Goal: Task Accomplishment & Management: Complete application form

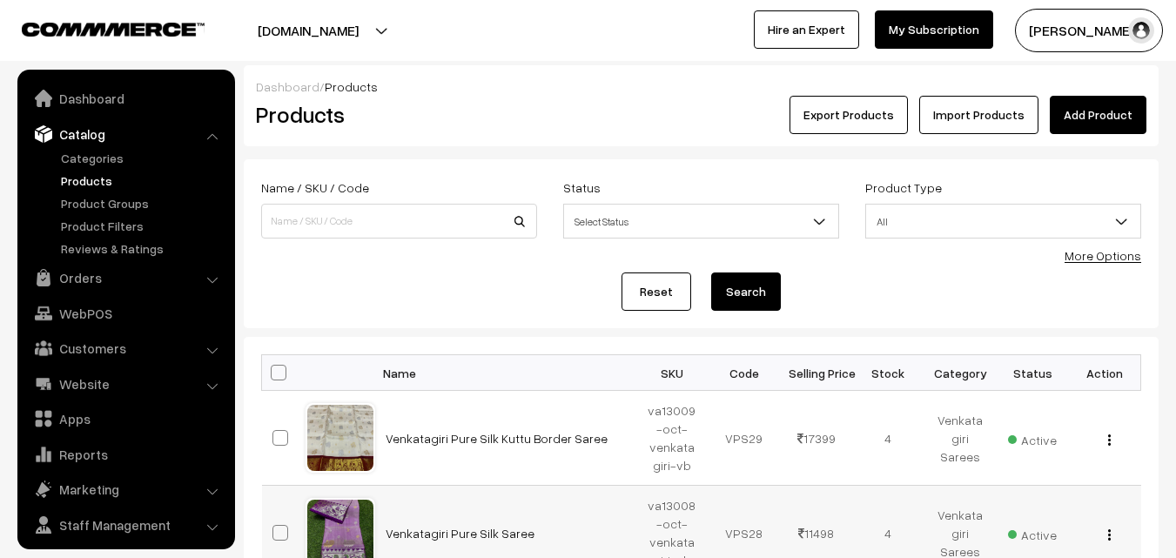
scroll to position [44, 0]
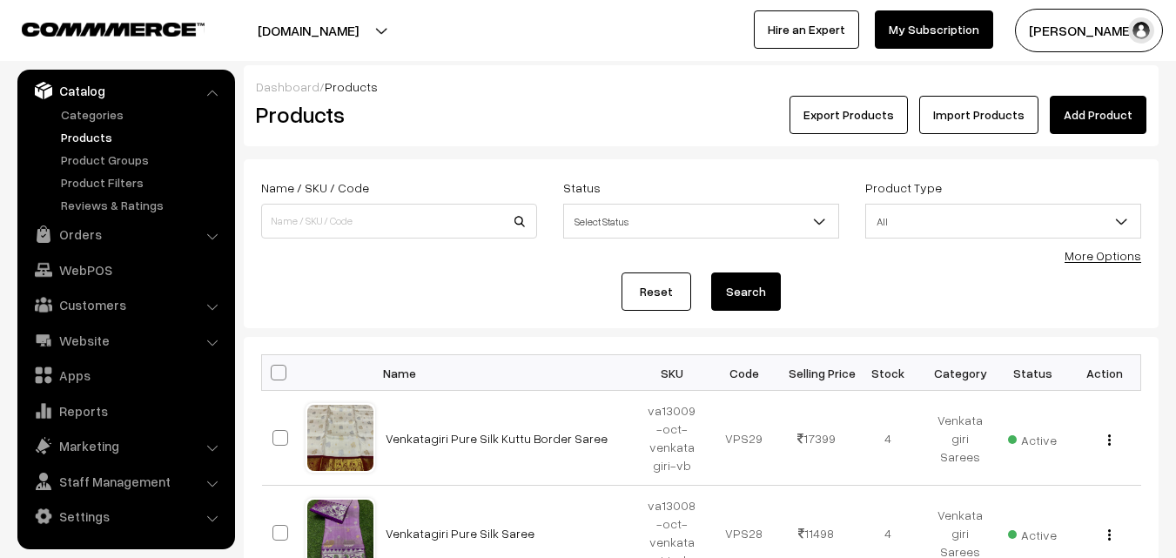
click at [466, 130] on div "Products" at bounding box center [396, 115] width 306 height 38
click at [1094, 124] on link "Add Product" at bounding box center [1098, 115] width 97 height 38
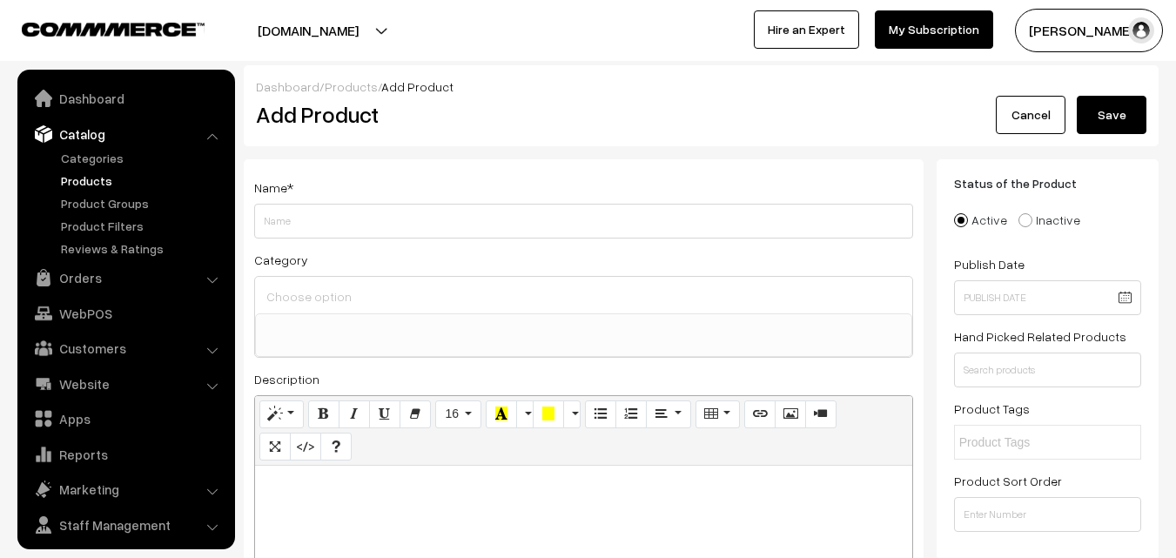
select select
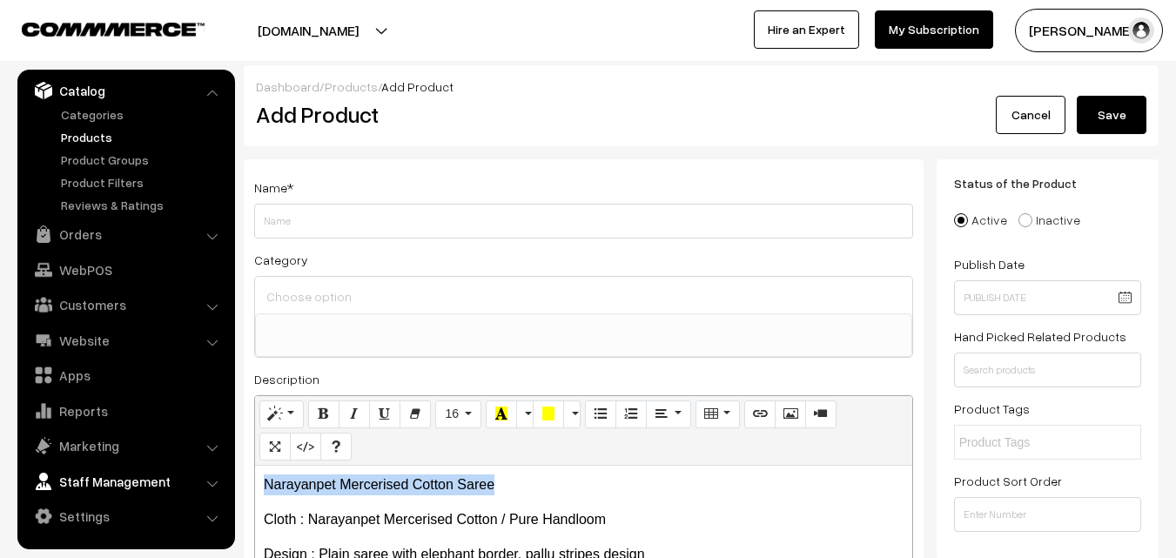
drag, startPoint x: 504, startPoint y: 487, endPoint x: 207, endPoint y: 470, distance: 297.4
copy p "Narayanpet Mercerised Cotton Saree"
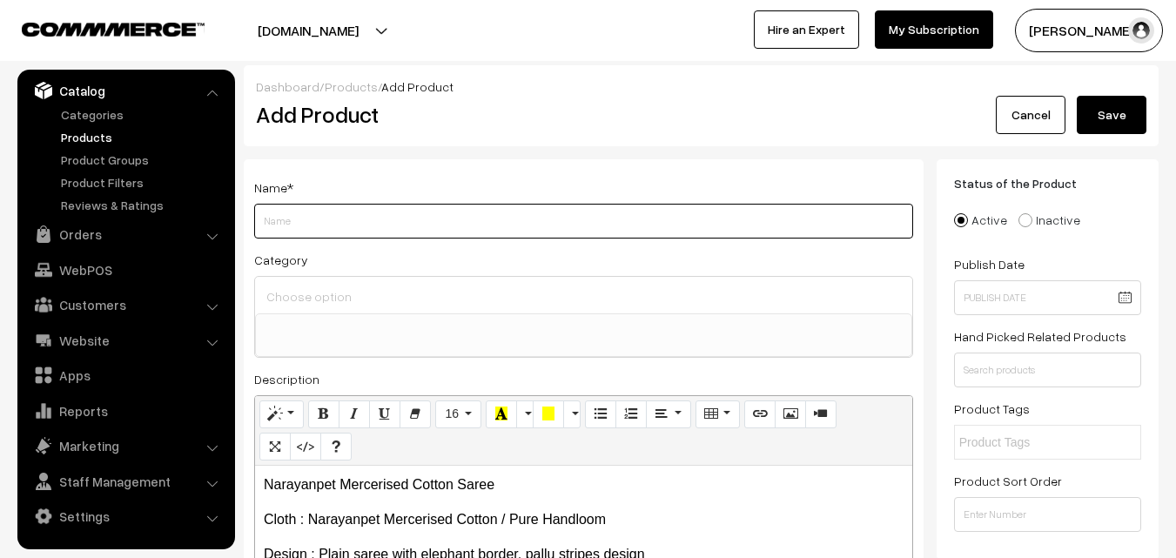
click at [347, 223] on input "Weight" at bounding box center [583, 221] width 659 height 35
paste input "Narayanpet Mercerised Cotton Saree"
type input "Narayanpet Mercerised Cotton Saree"
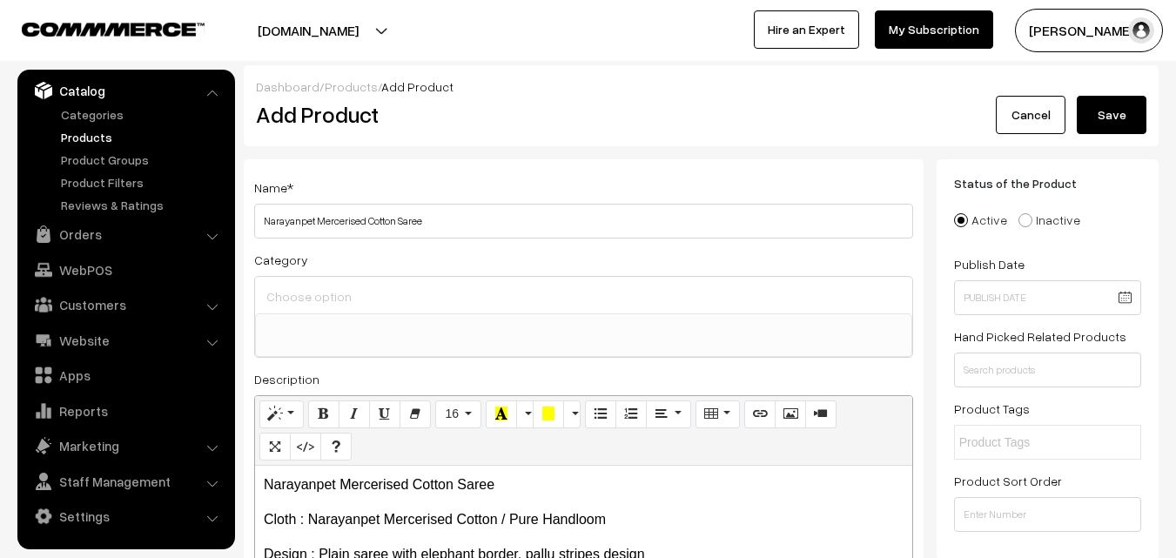
click at [353, 293] on input at bounding box center [583, 296] width 643 height 25
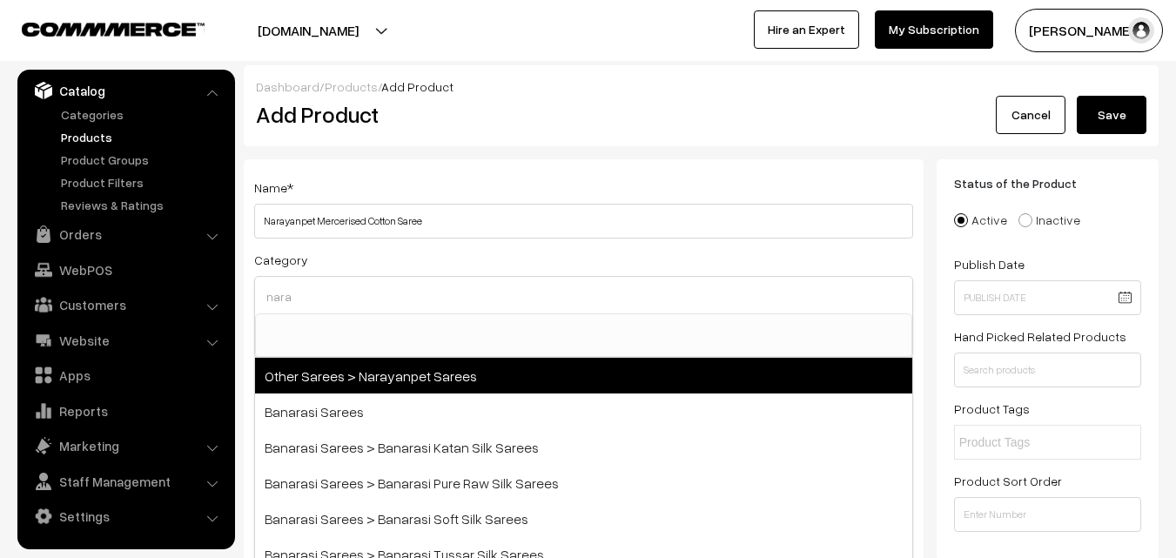
type input "nara"
click at [390, 371] on span "Other Sarees > Narayanpet Sarees" at bounding box center [583, 376] width 657 height 36
select select "16"
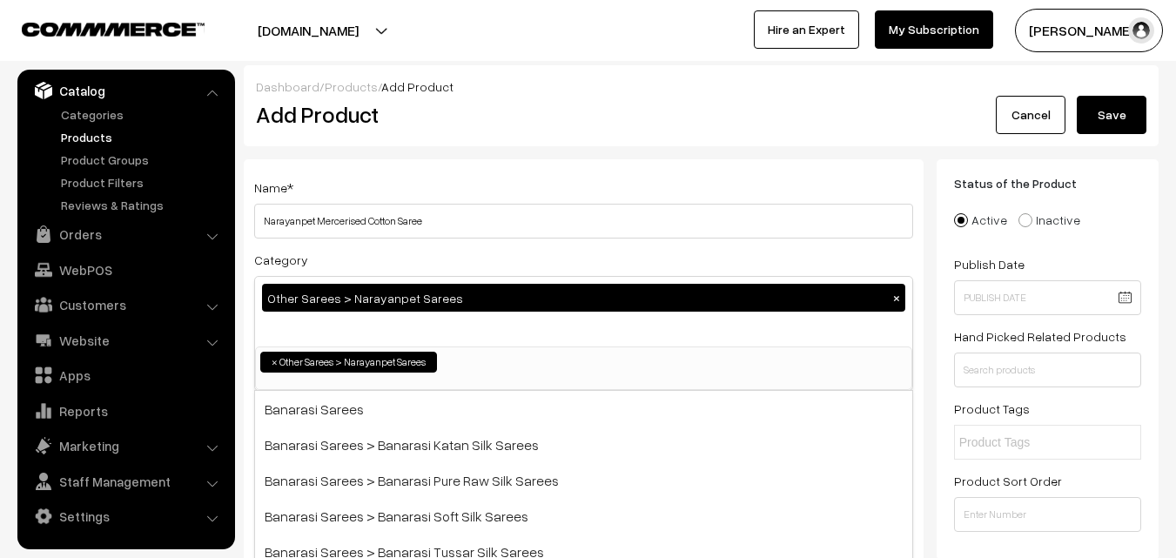
click at [482, 181] on div "Name * Narayanpet Mercerised Cotton Saree" at bounding box center [583, 208] width 659 height 62
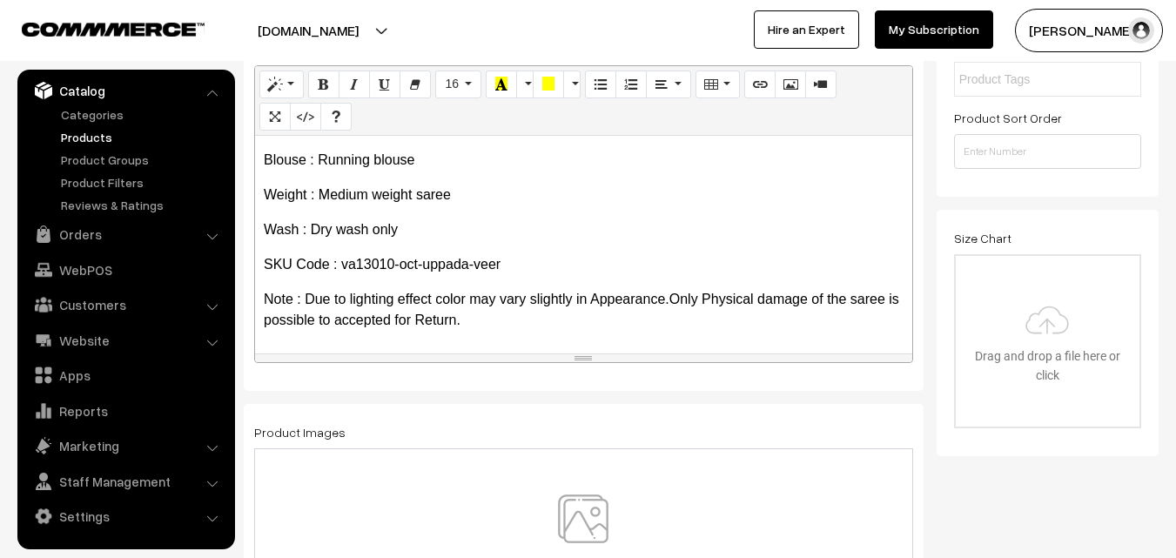
scroll to position [435, 0]
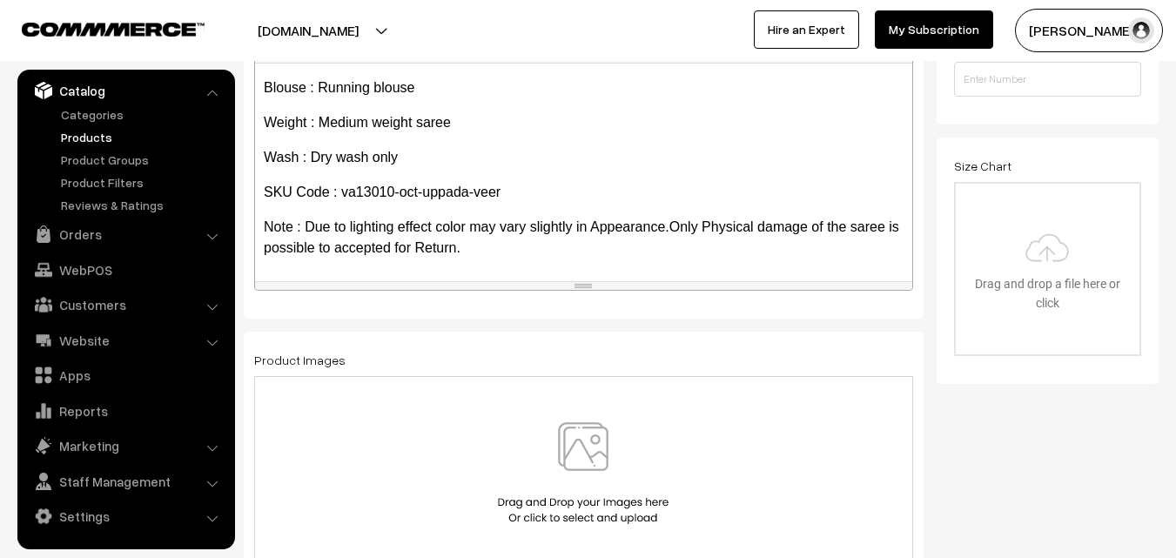
click at [593, 444] on img at bounding box center [583, 473] width 179 height 102
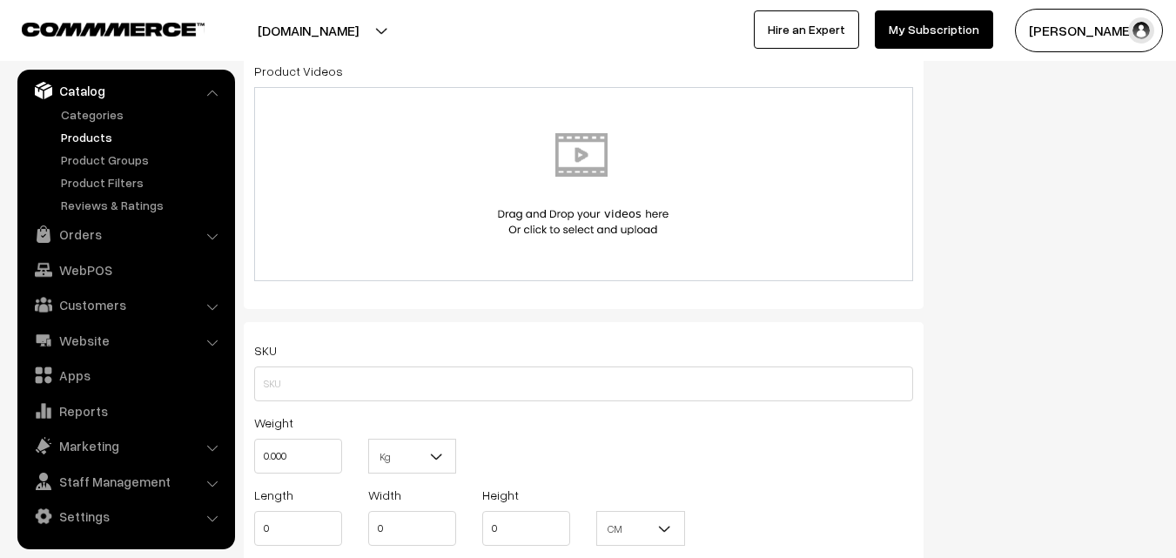
scroll to position [958, 0]
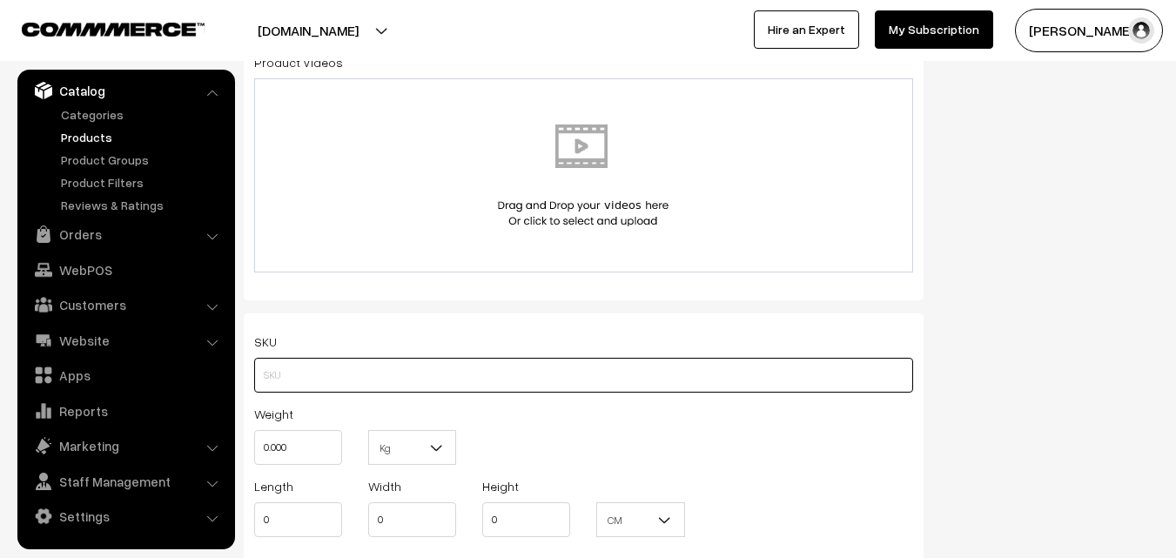
click at [289, 365] on input "text" at bounding box center [583, 375] width 659 height 35
paste input "va13010-oct-uppada-veer"
type input "va13010-oct-uppada-veer"
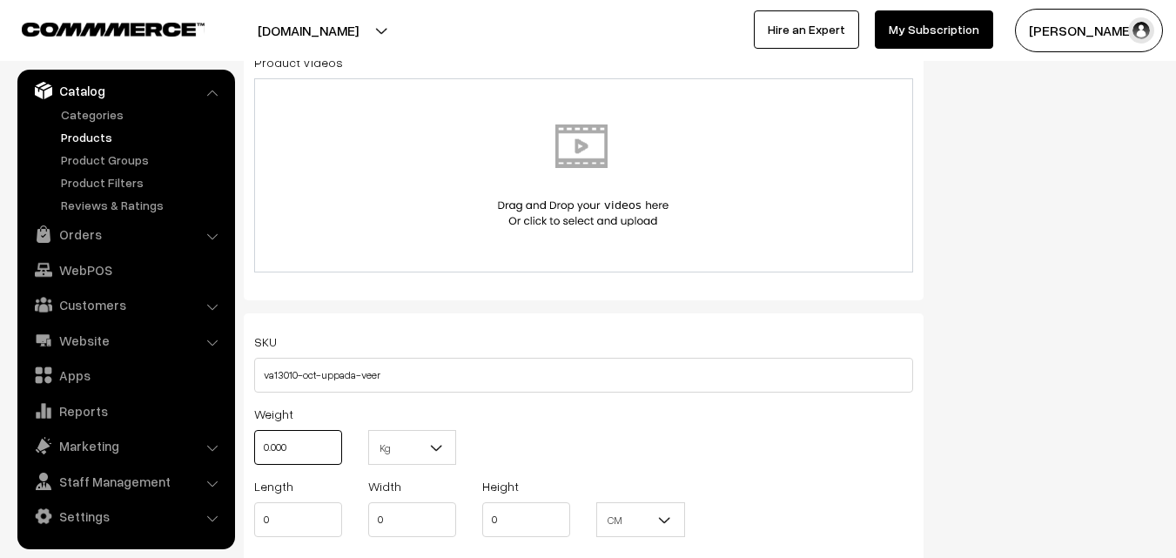
drag, startPoint x: 306, startPoint y: 457, endPoint x: 240, endPoint y: 452, distance: 65.5
click at [240, 452] on div "Name * Narayanpet Mercerised Cotton Saree Category Other Sarees > Narayanpet Sa…" at bounding box center [584, 191] width 706 height 1978
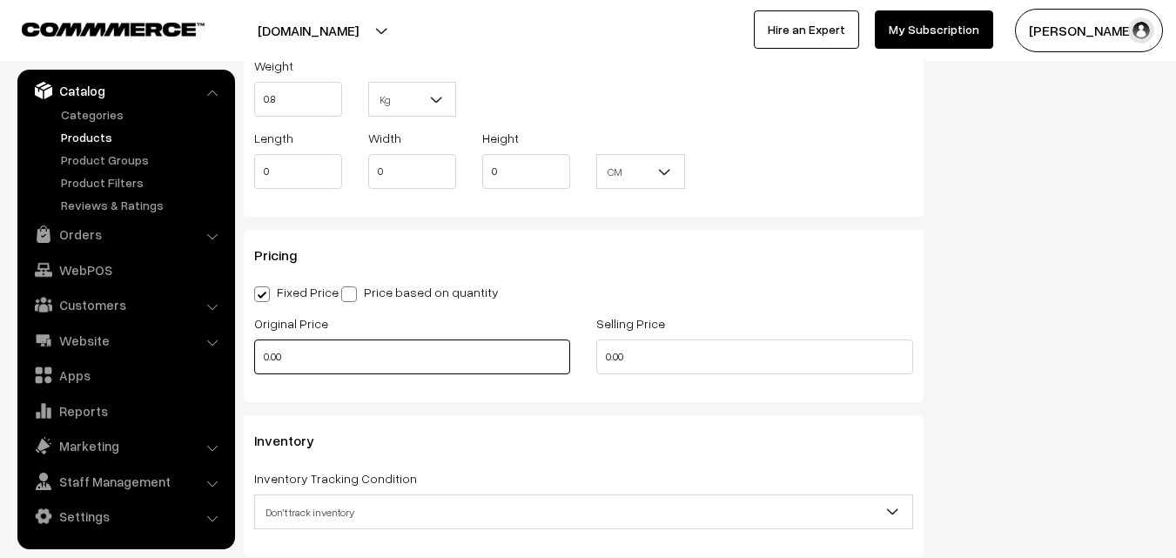
type input "0.80"
drag, startPoint x: 325, startPoint y: 359, endPoint x: 206, endPoint y: 359, distance: 118.4
click at [206, 359] on body "Thank you for showing interest. Our team will call you shortly. Close uppadasar…" at bounding box center [588, 150] width 1176 height 2912
type input "0"
type input "820"
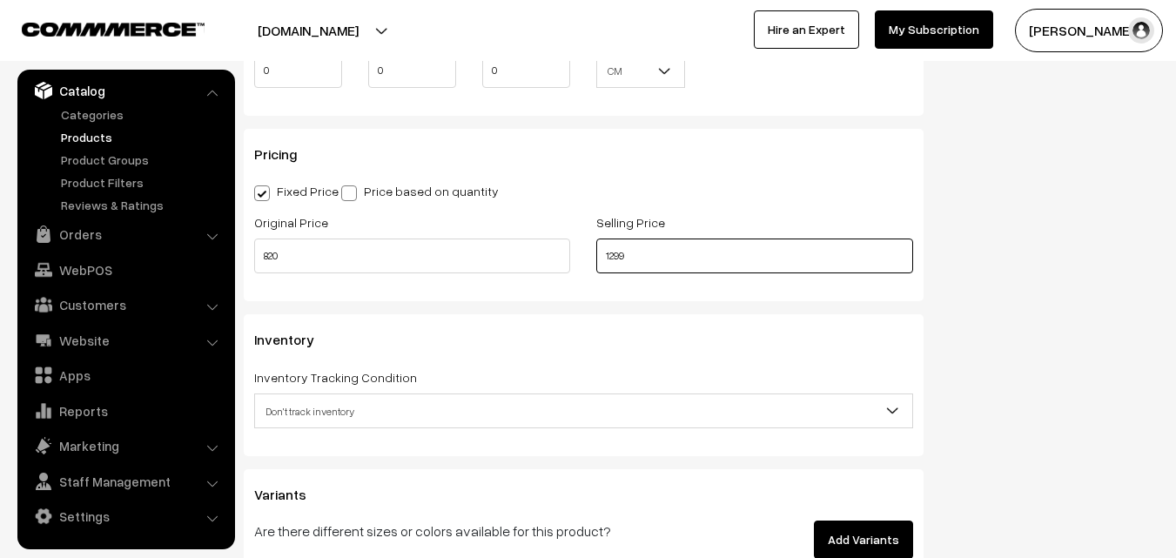
scroll to position [1567, 0]
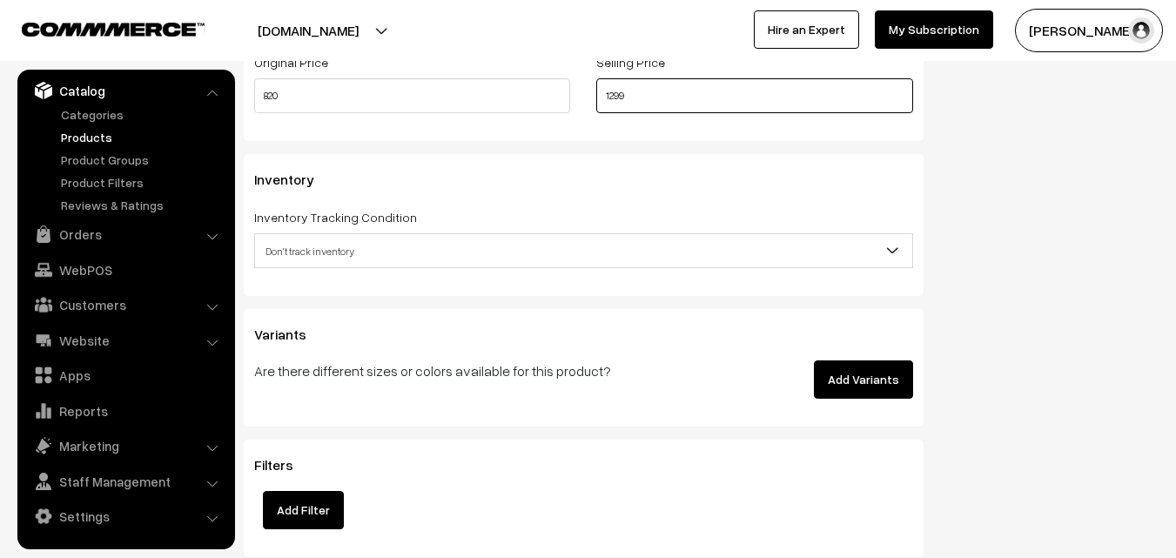
type input "1299"
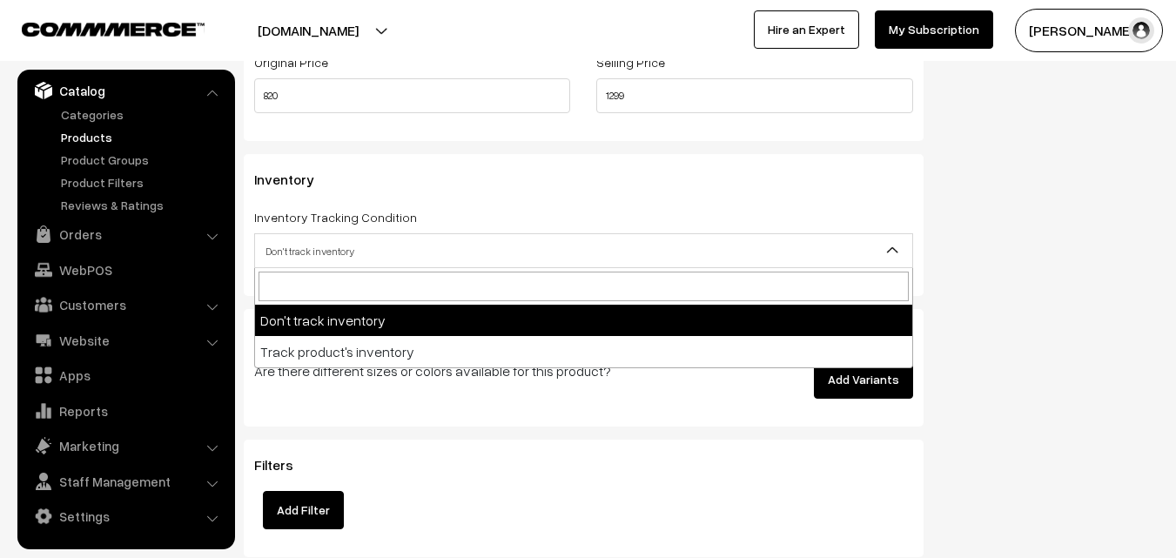
click at [311, 259] on span "Don't track inventory" at bounding box center [583, 251] width 657 height 30
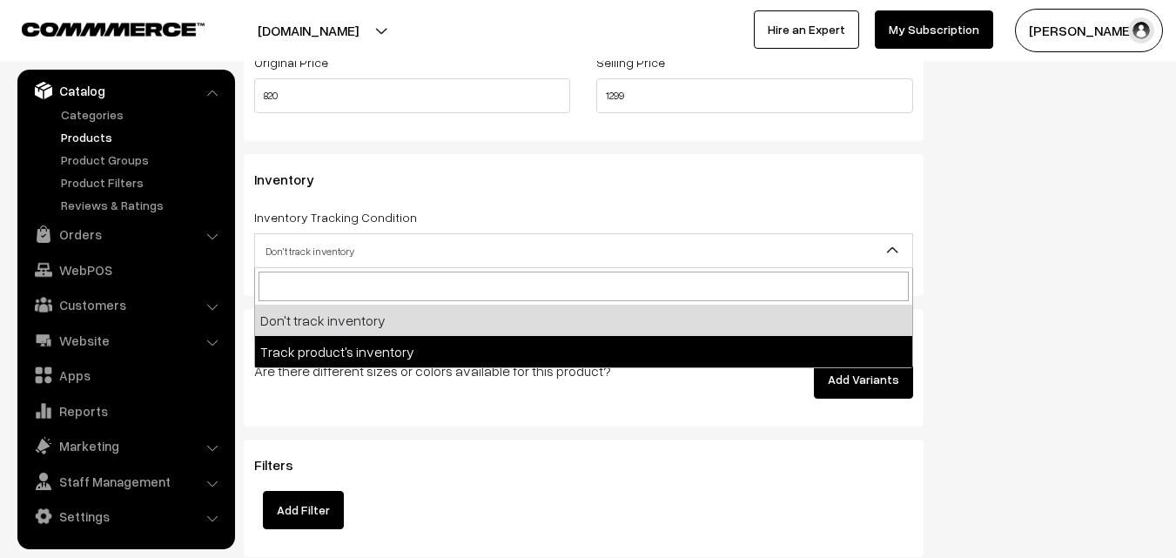
select select "2"
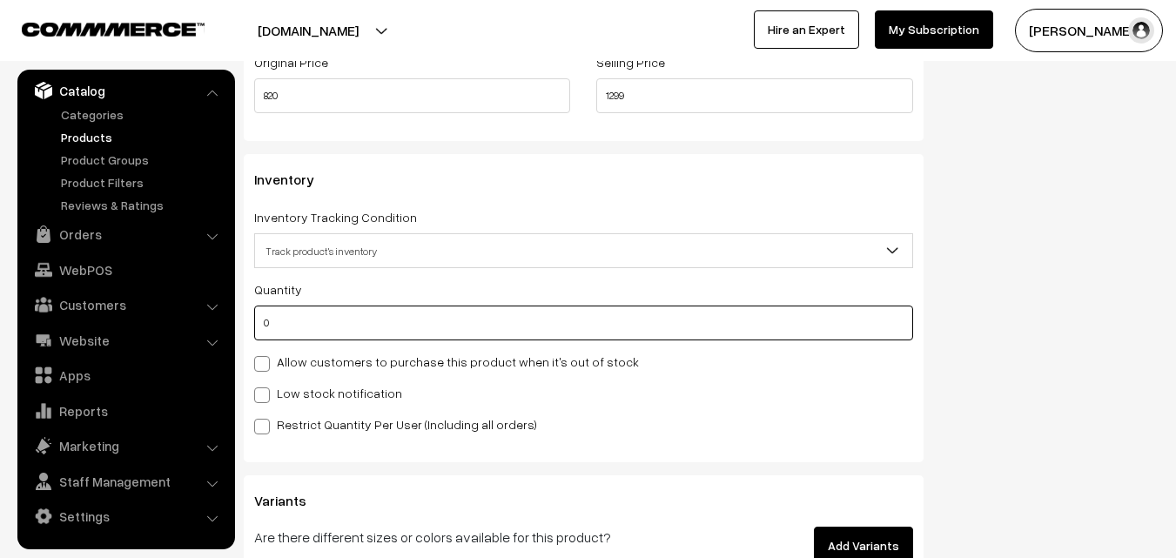
click at [295, 326] on input "0" at bounding box center [583, 323] width 659 height 35
type input "4"
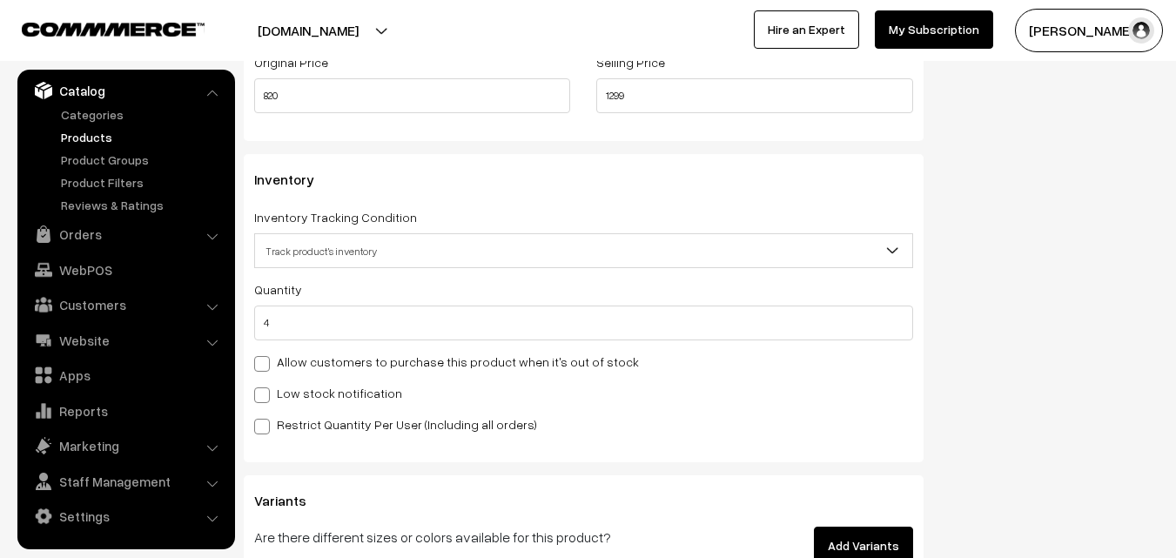
click at [281, 425] on label "Restrict Quantity Per User (Including all orders)" at bounding box center [395, 424] width 283 height 18
click at [266, 425] on input "Restrict Quantity Per User (Including all orders)" at bounding box center [259, 423] width 11 height 11
checkbox input "true"
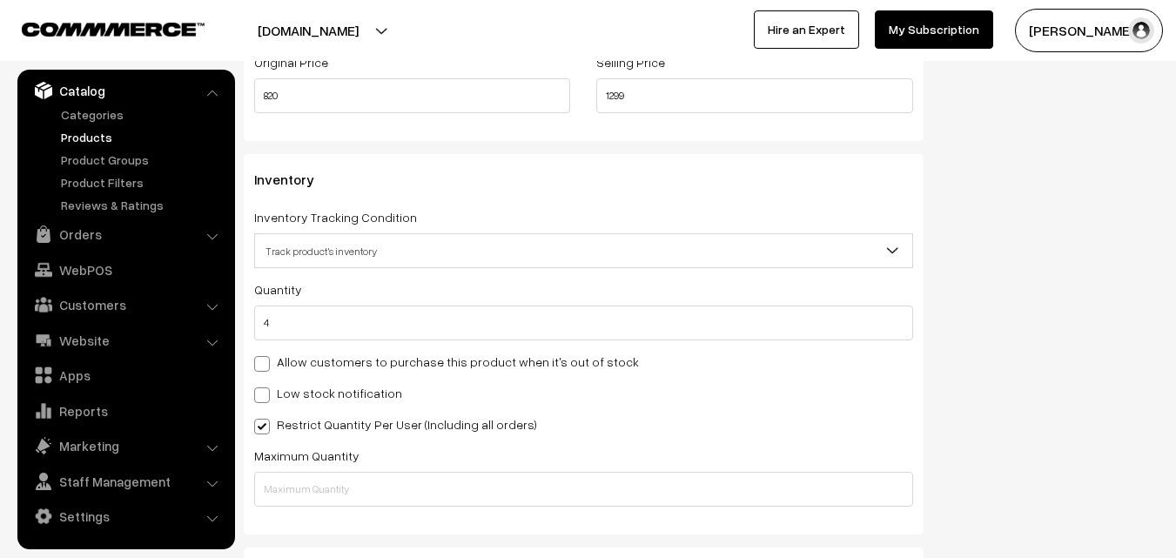
click at [290, 389] on label "Low stock notification" at bounding box center [328, 393] width 148 height 18
click at [266, 389] on input "Low stock notification" at bounding box center [259, 392] width 11 height 11
checkbox input "true"
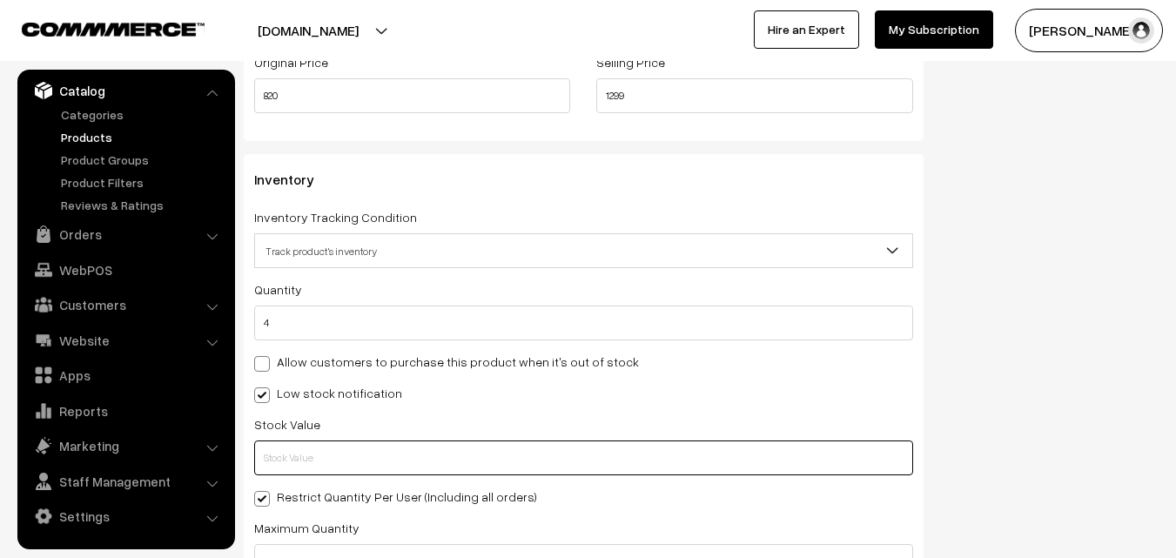
click at [301, 444] on input "text" at bounding box center [583, 458] width 659 height 35
type input "2"
click at [293, 497] on label "Restrict Quantity Per User (Including all orders)" at bounding box center [395, 497] width 283 height 18
click at [266, 497] on input "Restrict Quantity Per User (Including all orders)" at bounding box center [259, 495] width 11 height 11
checkbox input "false"
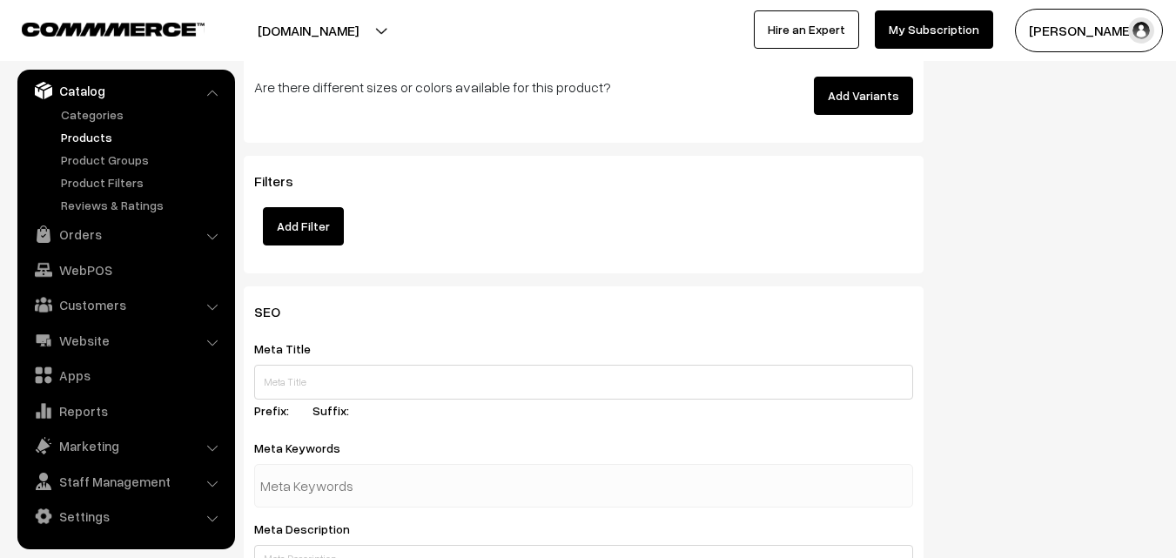
scroll to position [2592, 0]
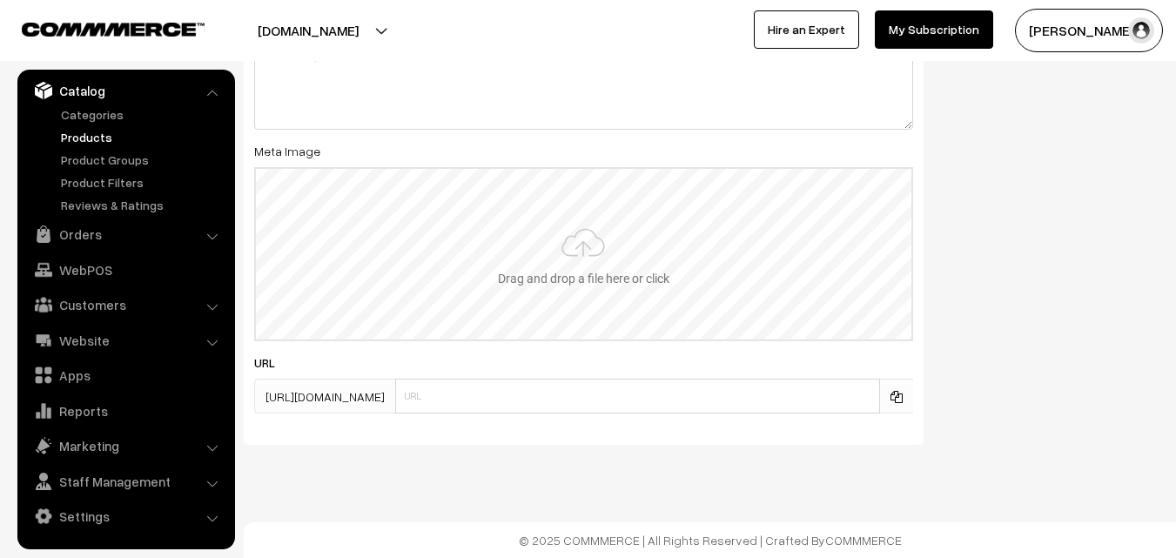
click at [571, 272] on input "file" at bounding box center [584, 254] width 656 height 171
type input "C:\fakepath\narayanpet-saree-va13010-oct-1.jpeg"
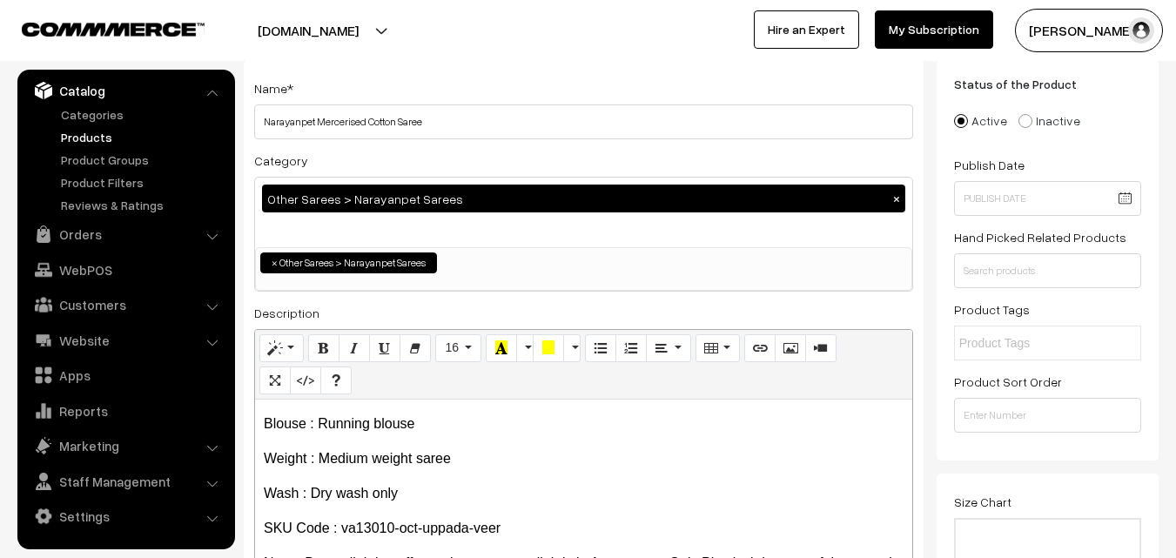
scroll to position [0, 0]
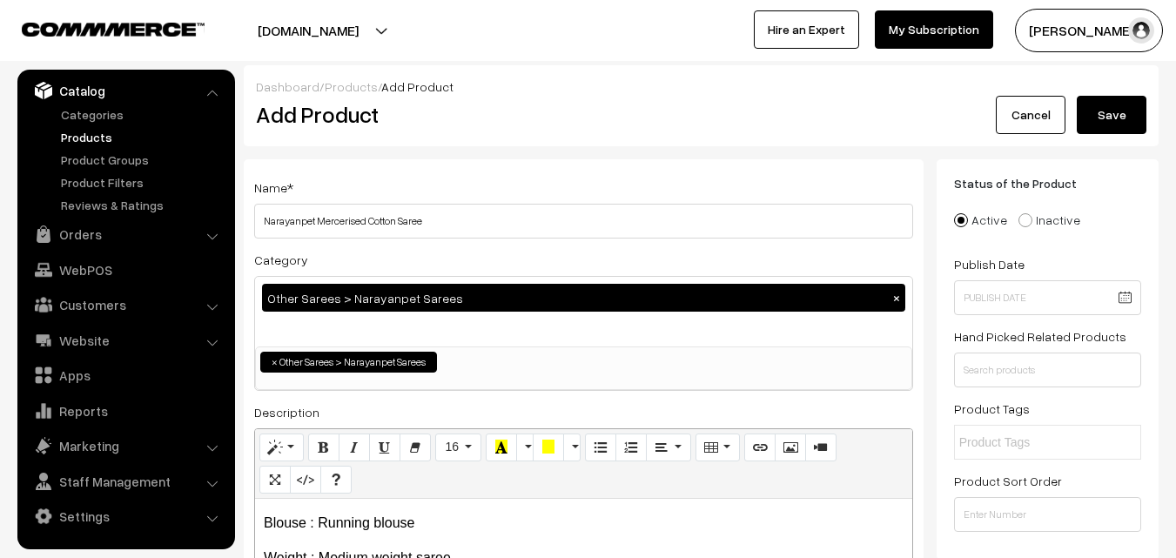
click at [1125, 107] on button "Save" at bounding box center [1112, 115] width 70 height 38
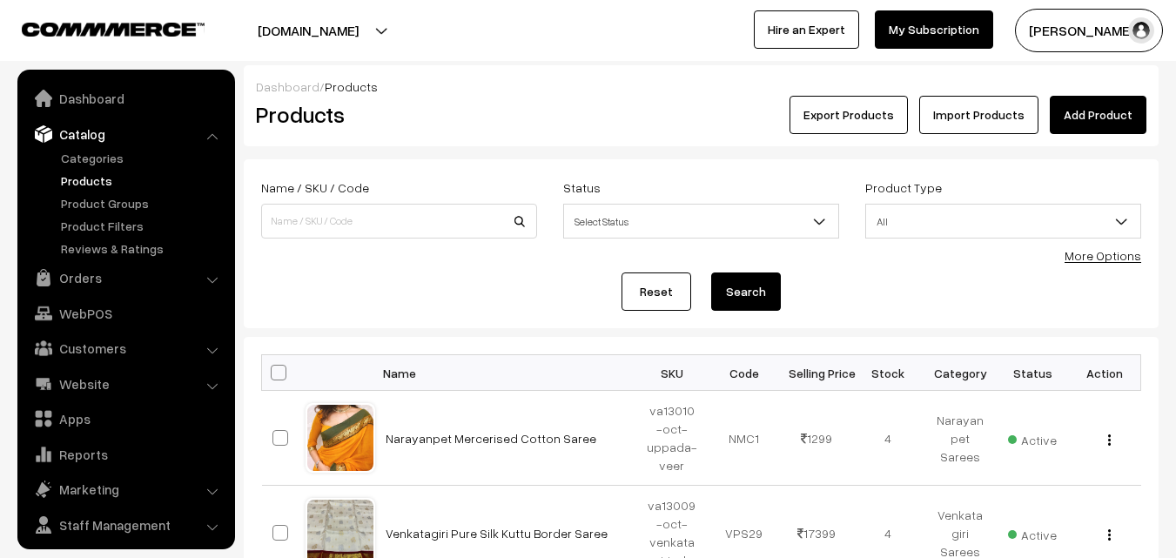
click at [556, 122] on div "Export Products Import Products Add Product" at bounding box center [854, 115] width 611 height 38
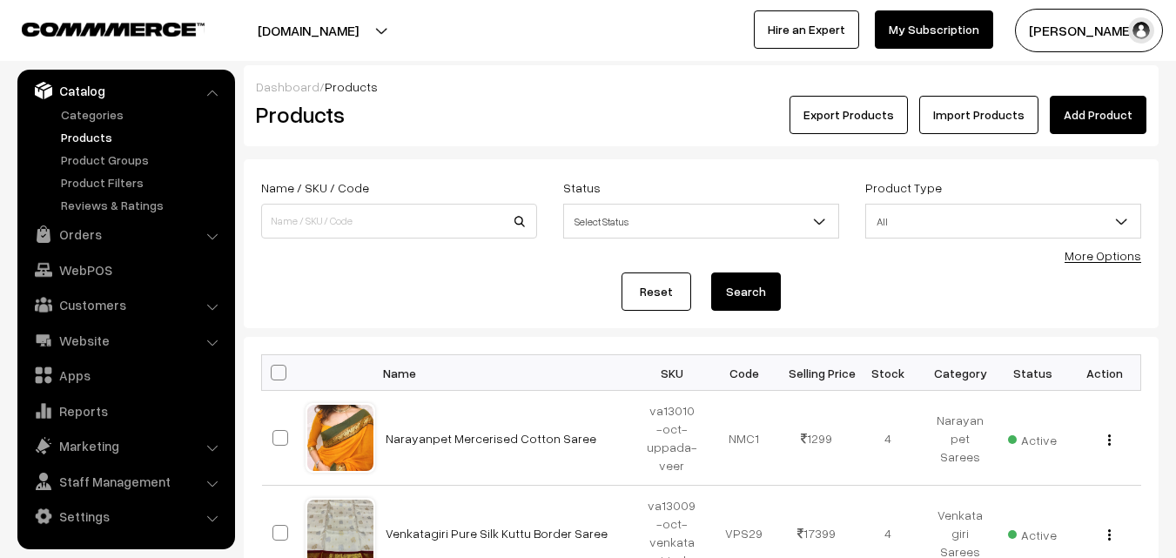
click at [1125, 116] on link "Add Product" at bounding box center [1098, 115] width 97 height 38
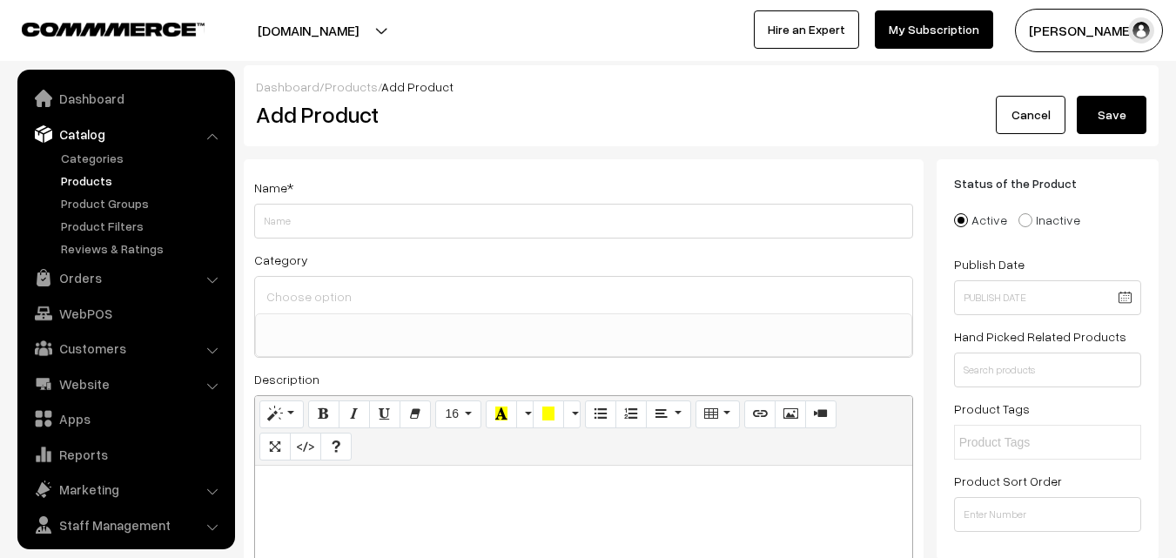
select select
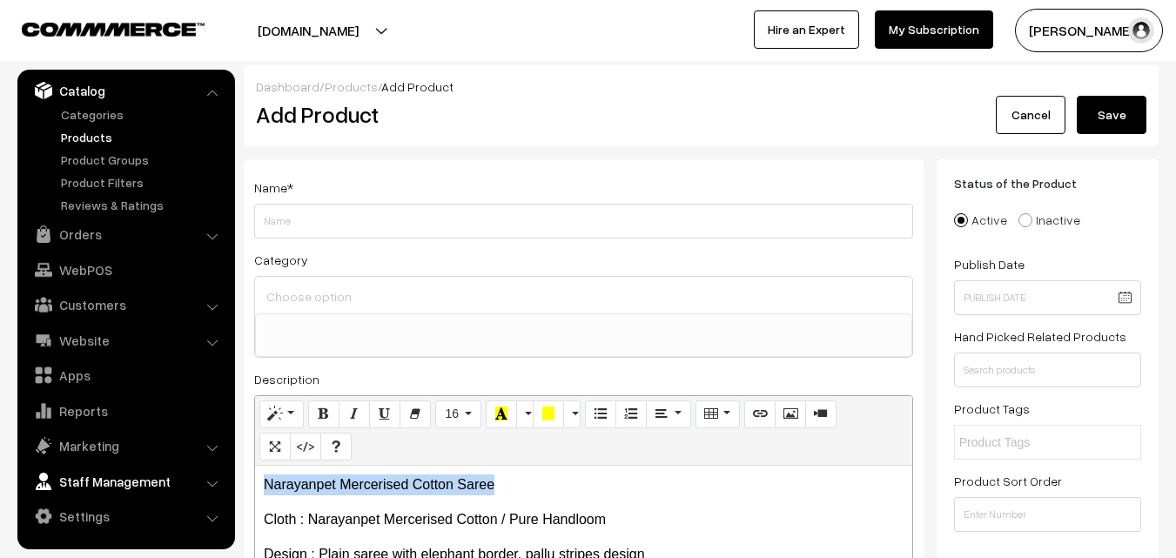
drag, startPoint x: 530, startPoint y: 493, endPoint x: 215, endPoint y: 489, distance: 315.2
copy p "Narayanpet Mercerised Cotton Saree"
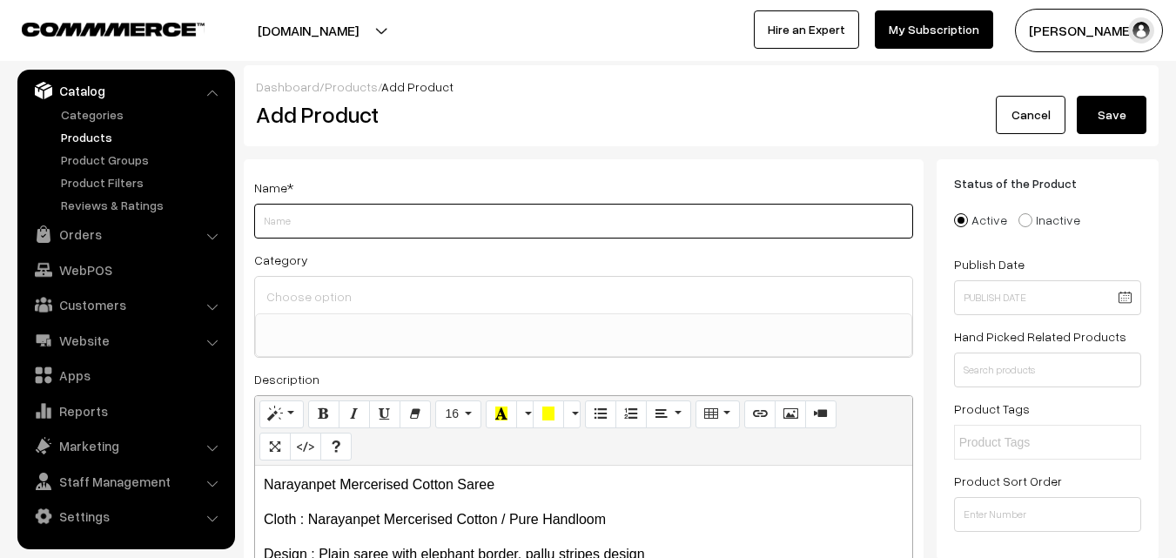
click at [313, 212] on input "Weight" at bounding box center [583, 221] width 659 height 35
paste input "Narayanpet Mercerised Cotton Saree"
type input "Narayanpet Mercerised Cotton Saree"
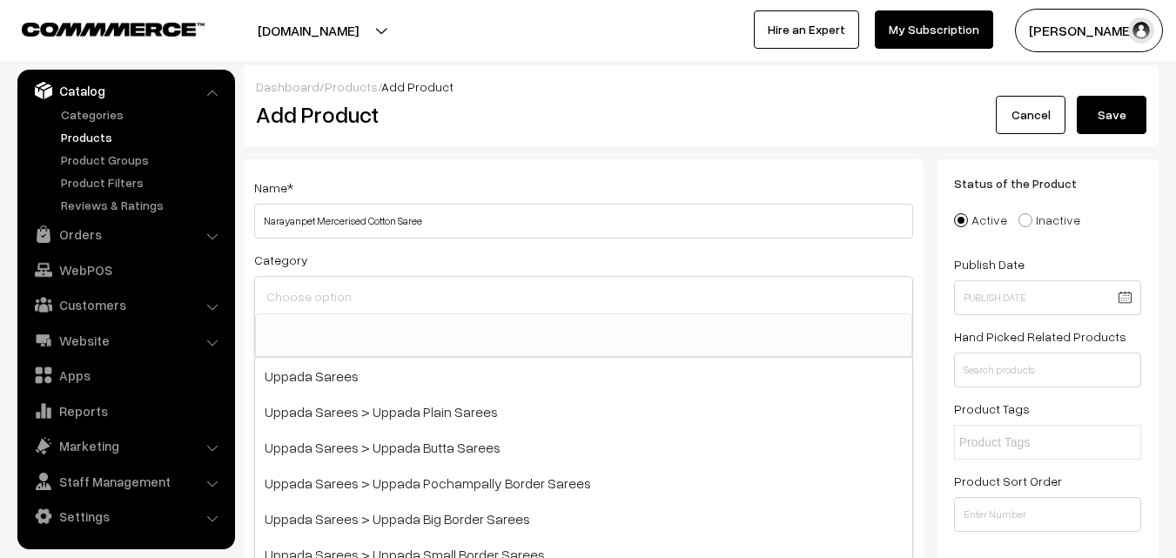
click at [333, 288] on input at bounding box center [583, 296] width 643 height 25
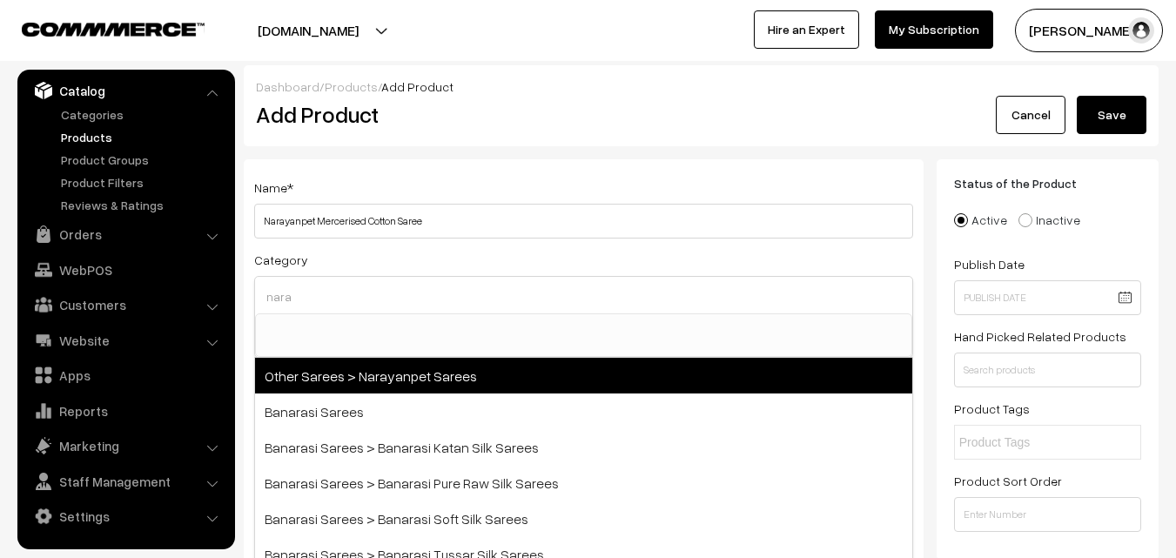
type input "nara"
click at [415, 374] on span "Other Sarees > Narayanpet Sarees" at bounding box center [583, 376] width 657 height 36
select select "16"
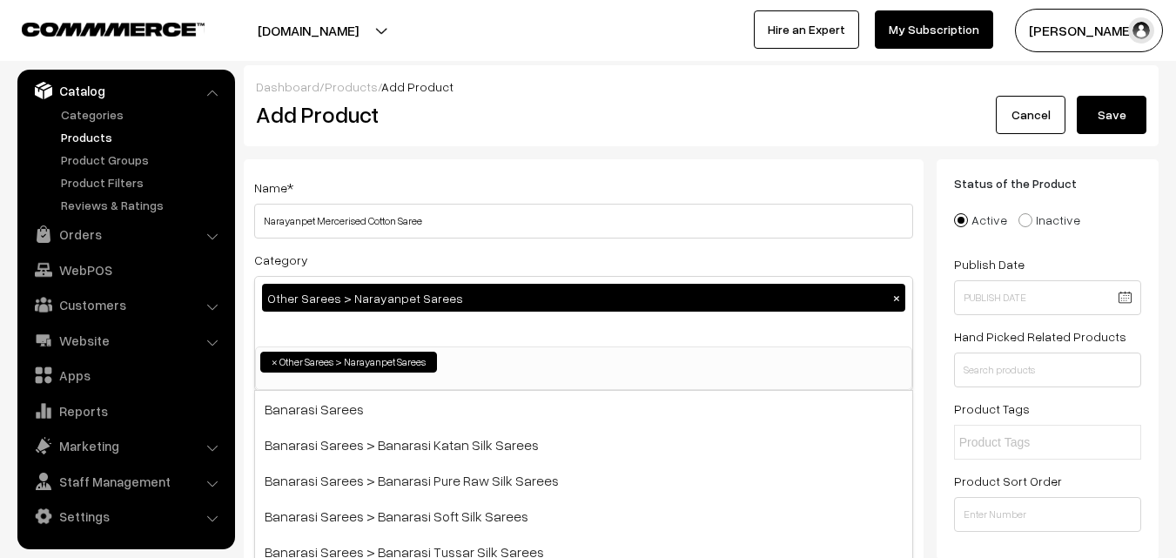
scroll to position [414, 0]
click at [440, 185] on div "Name * Narayanpet Mercerised Cotton Saree" at bounding box center [583, 208] width 659 height 62
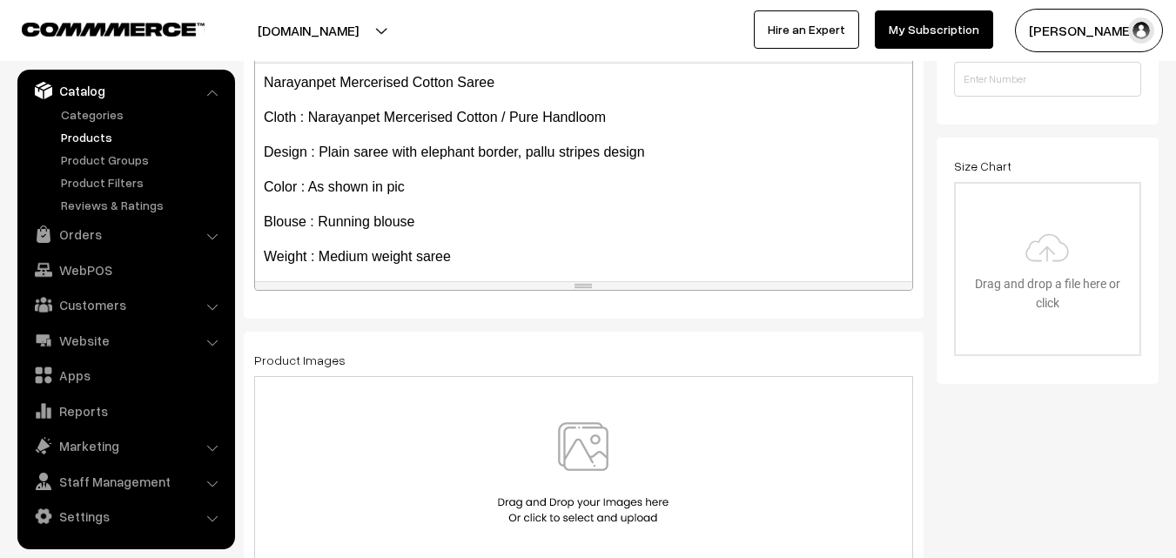
scroll to position [134, 0]
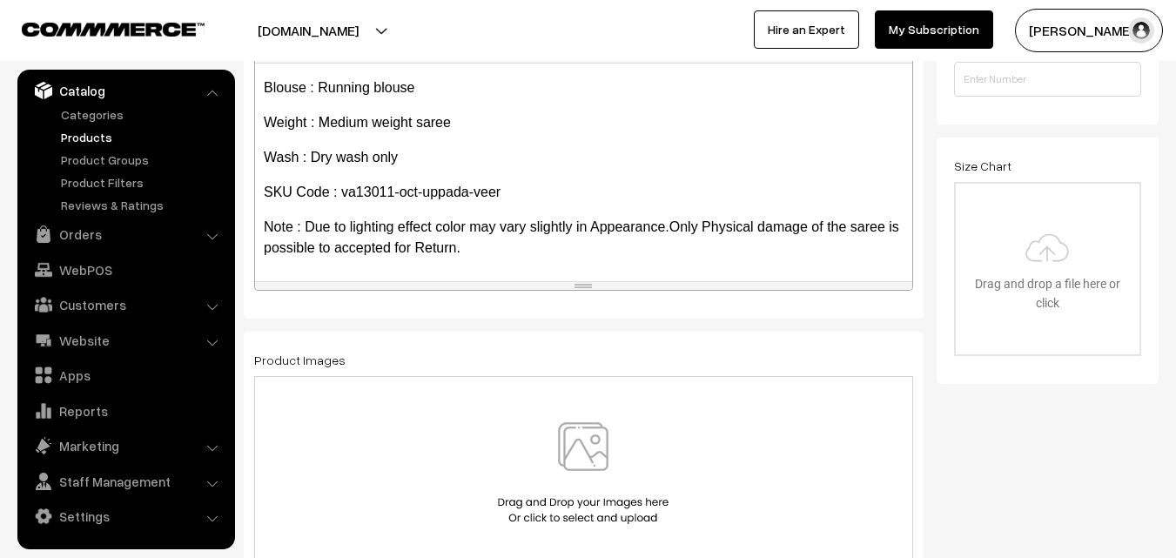
click at [596, 434] on img at bounding box center [583, 473] width 179 height 102
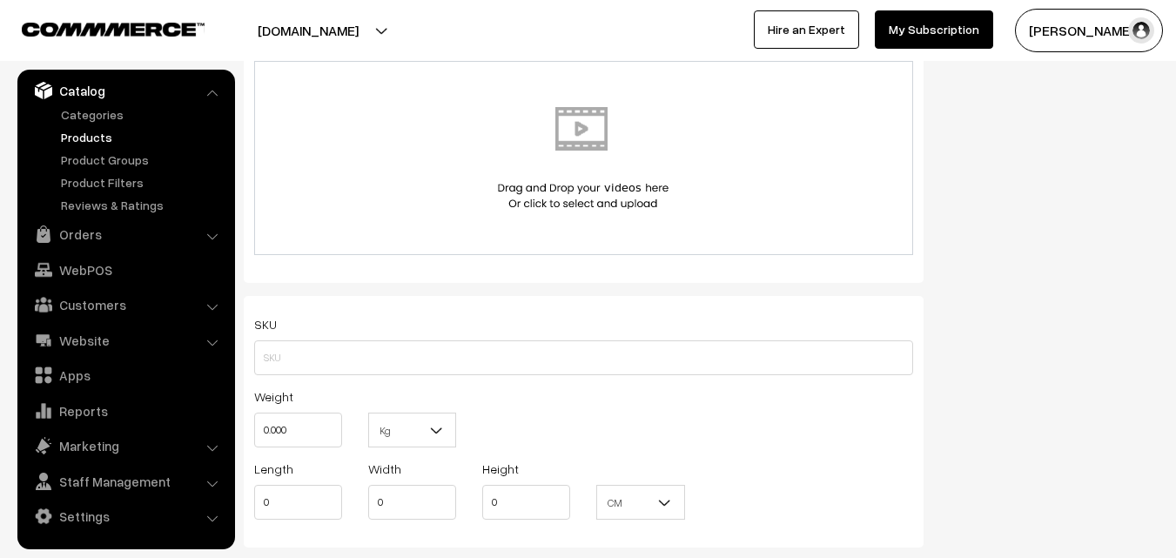
scroll to position [1045, 0]
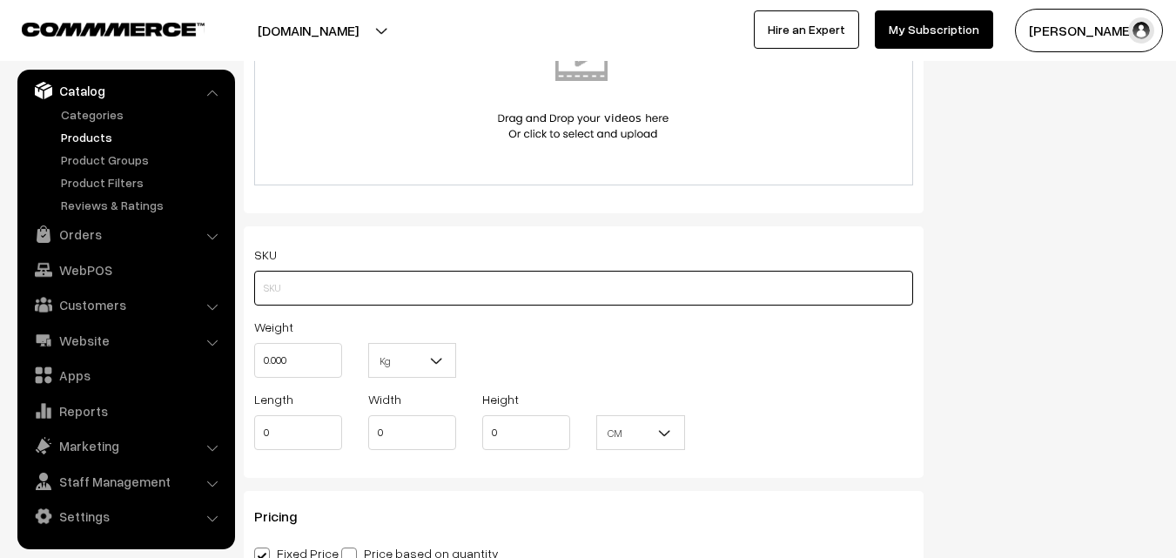
click at [320, 305] on input "text" at bounding box center [583, 288] width 659 height 35
paste input "va13011-oct-uppada-veer"
type input "va13011-oct-uppada-veer"
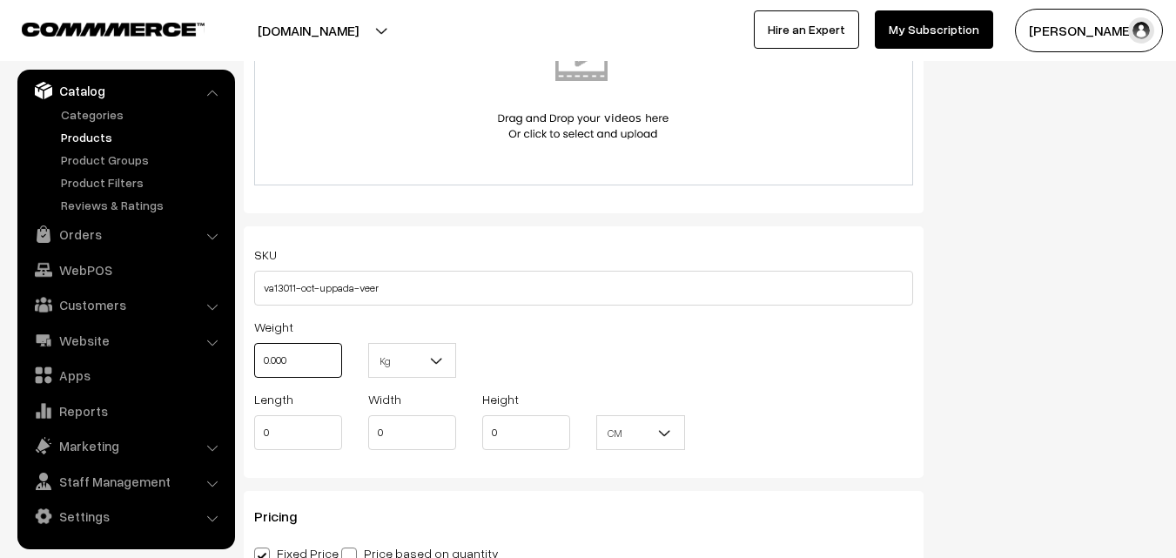
drag, startPoint x: 314, startPoint y: 354, endPoint x: 236, endPoint y: 334, distance: 80.9
click at [236, 334] on div "Name * Narayanpet Mercerised Cotton Saree Category Other Sarees > Narayanpet Sa…" at bounding box center [584, 103] width 706 height 1978
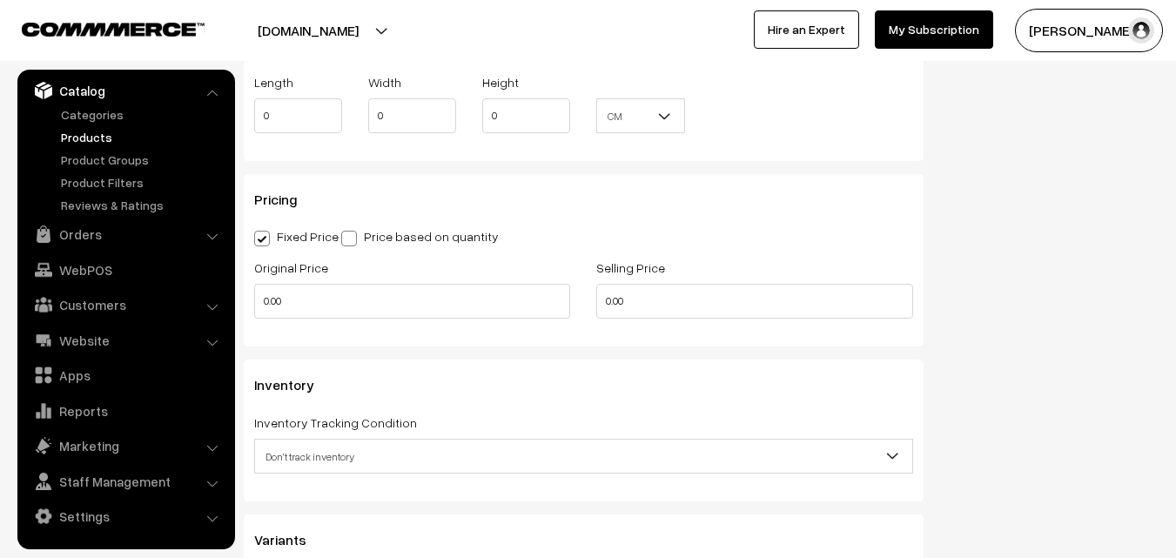
scroll to position [1393, 0]
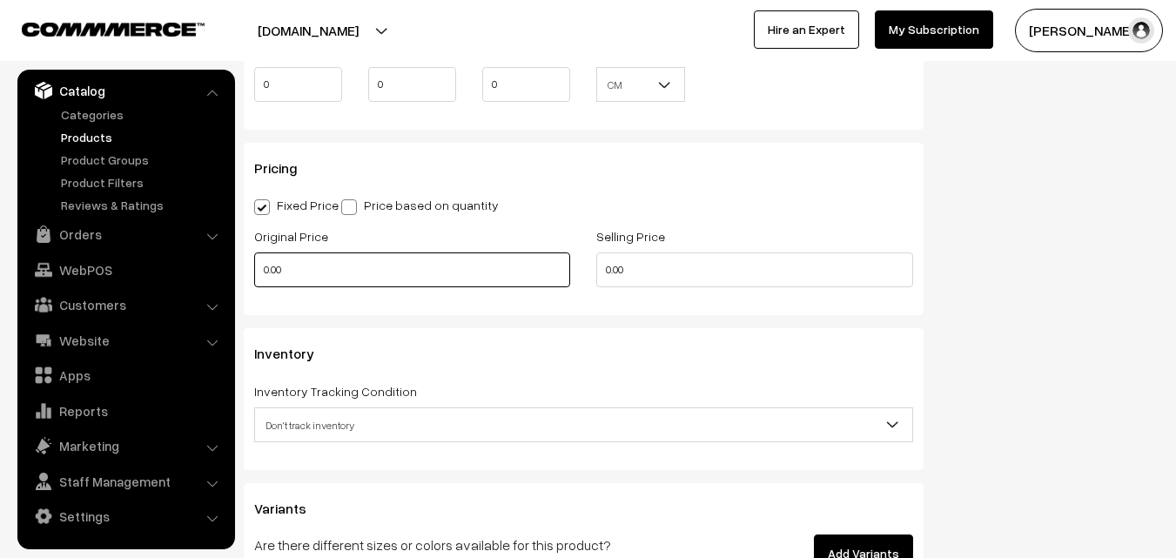
type input "0.80"
drag, startPoint x: 346, startPoint y: 279, endPoint x: 256, endPoint y: 273, distance: 89.9
click at [257, 273] on input "0.00" at bounding box center [412, 270] width 316 height 35
type input "820"
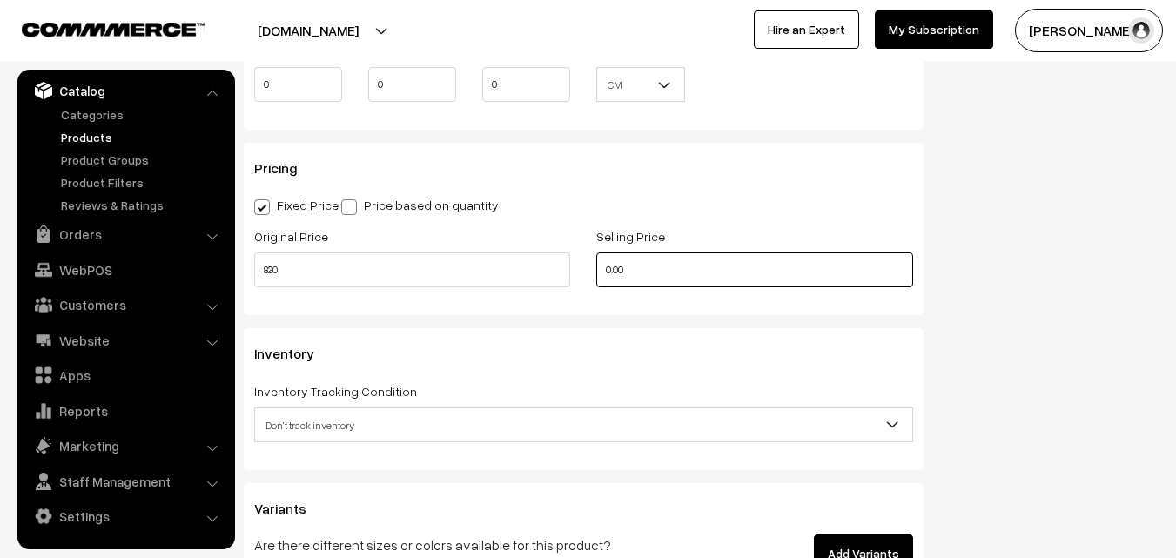
drag, startPoint x: 650, startPoint y: 267, endPoint x: 582, endPoint y: 266, distance: 67.9
click at [582, 266] on div "Original Price 820 Selling Price 0.00" at bounding box center [583, 262] width 685 height 72
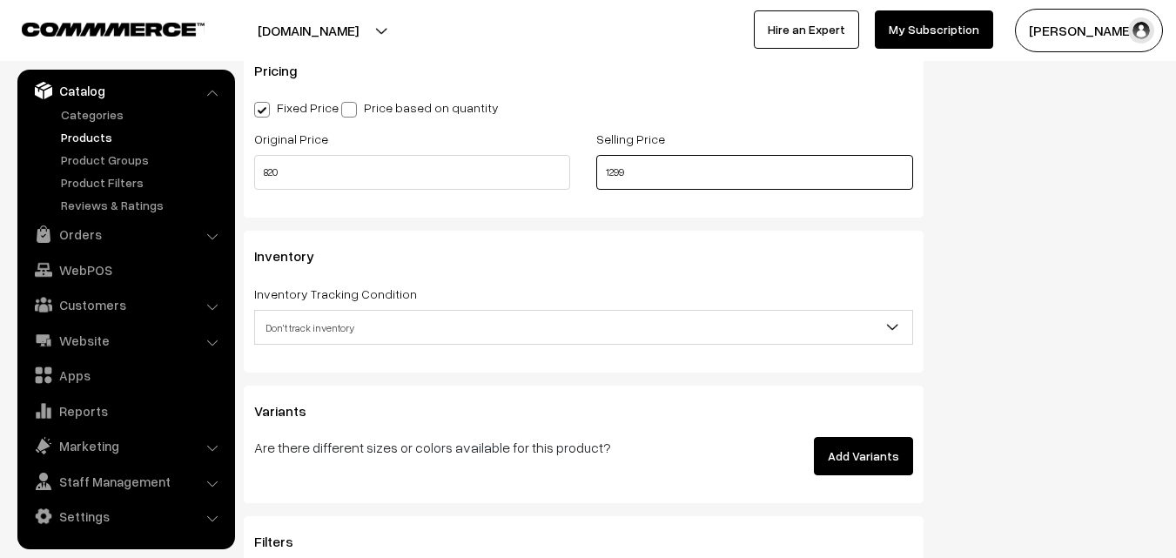
scroll to position [1567, 0]
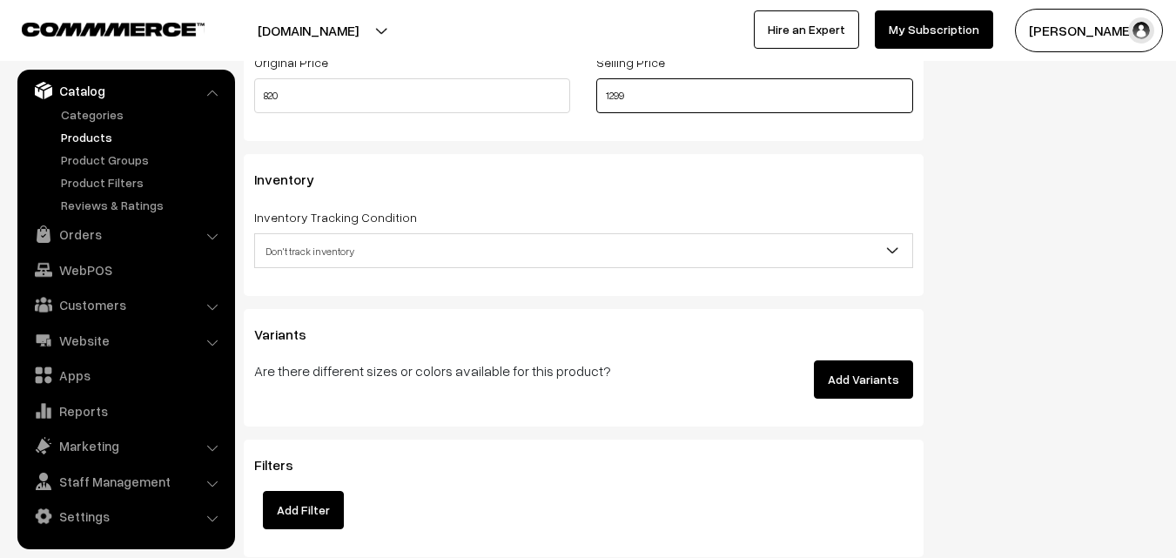
type input "1299"
click at [367, 259] on span "Don't track inventory" at bounding box center [583, 251] width 657 height 30
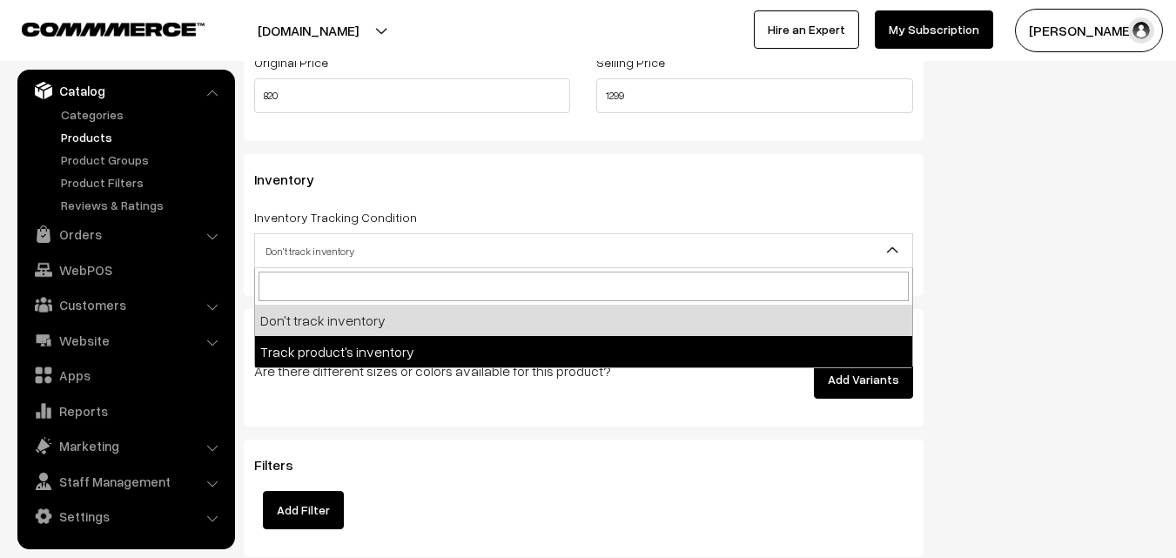
select select "2"
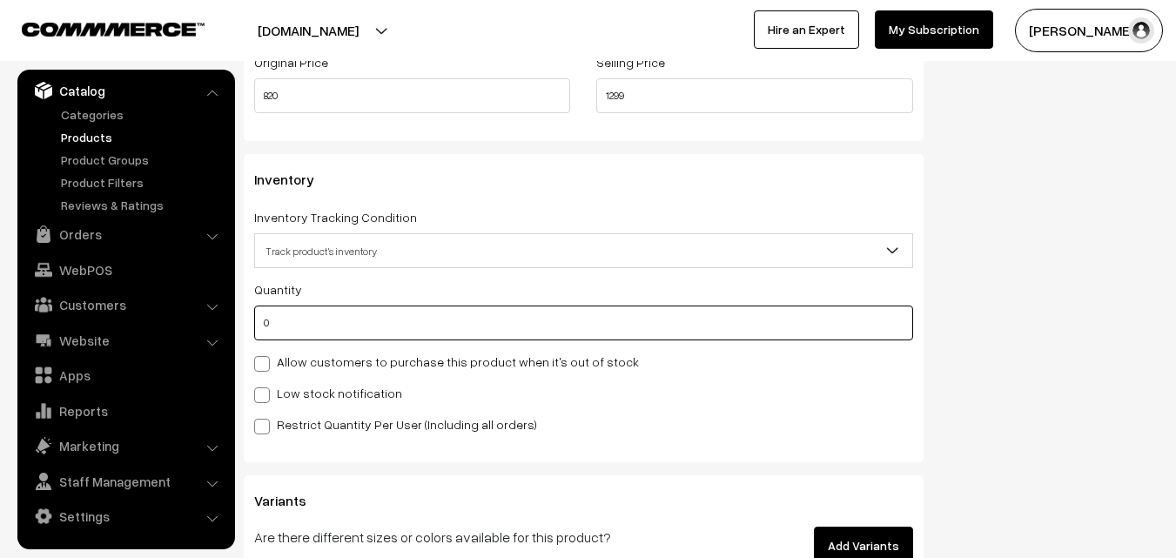
click at [302, 320] on input "0" at bounding box center [583, 323] width 659 height 35
type input "4"
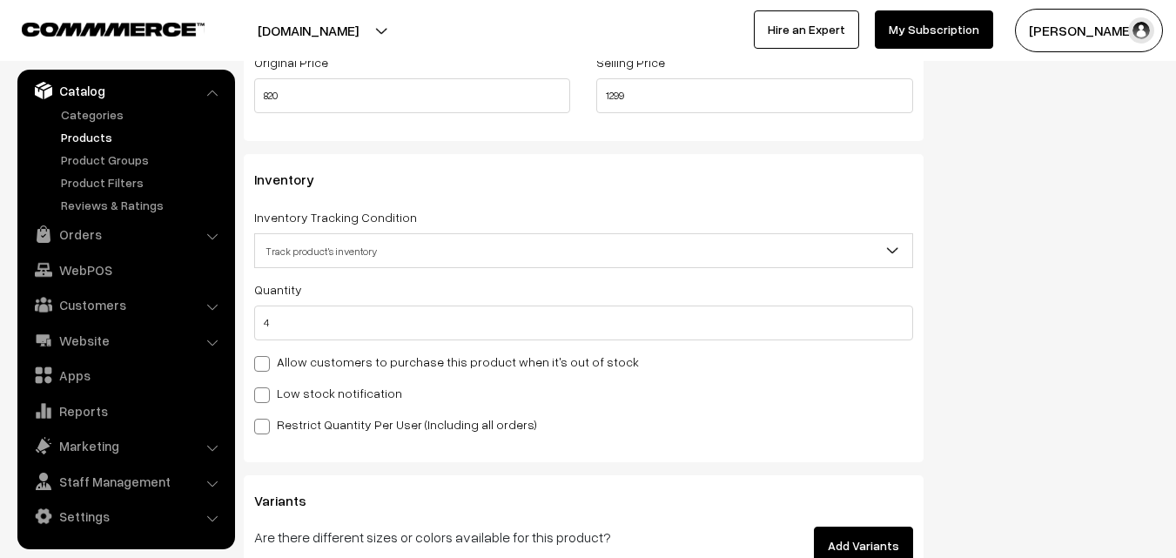
click at [301, 394] on label "Low stock notification" at bounding box center [328, 393] width 148 height 18
click at [266, 394] on input "Low stock notification" at bounding box center [259, 392] width 11 height 11
checkbox input "true"
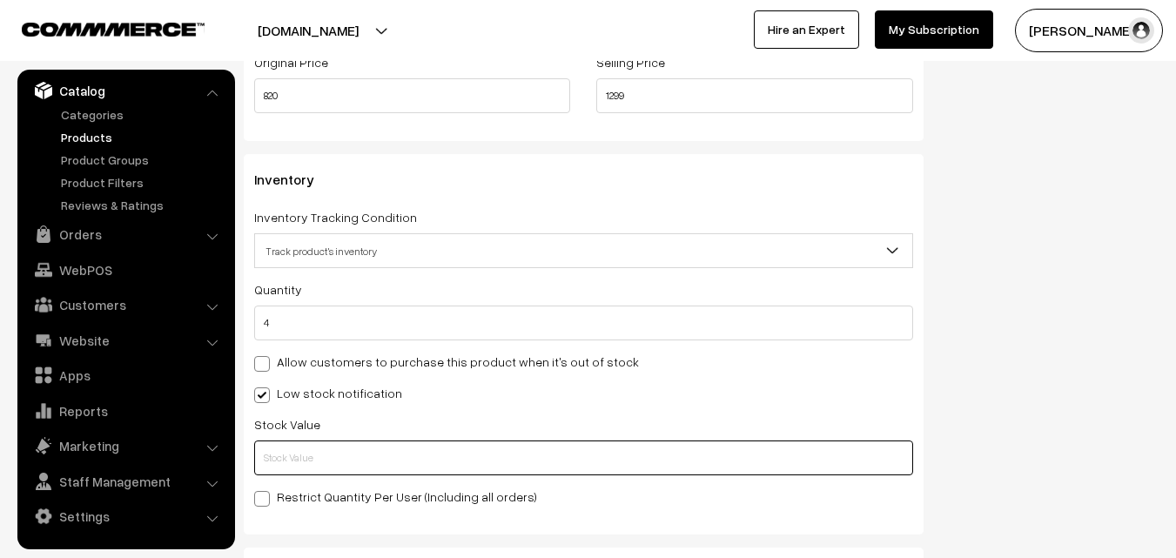
click at [302, 454] on input "text" at bounding box center [583, 458] width 659 height 35
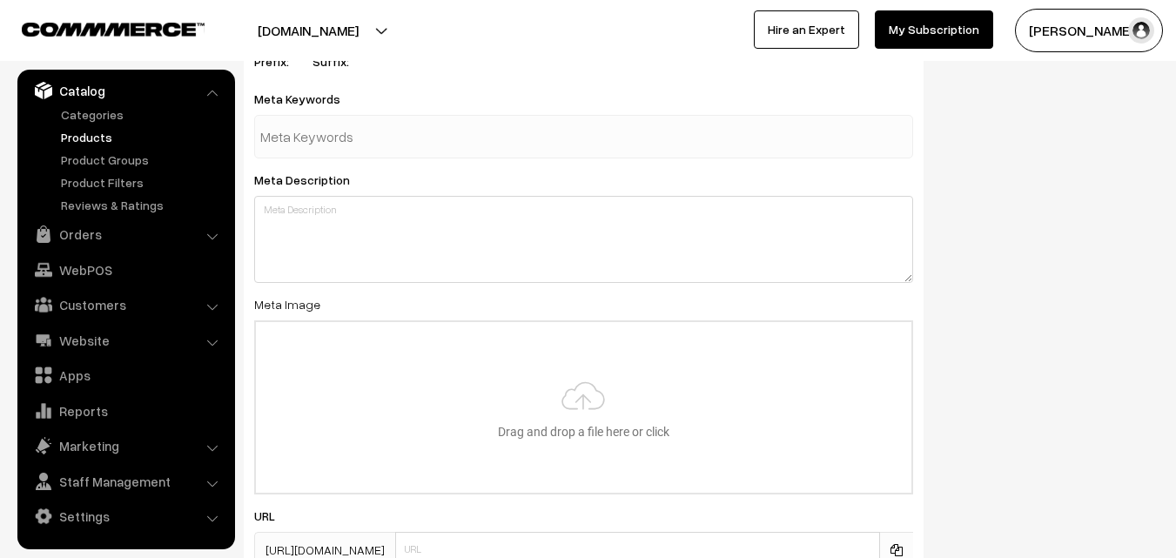
scroll to position [2592, 0]
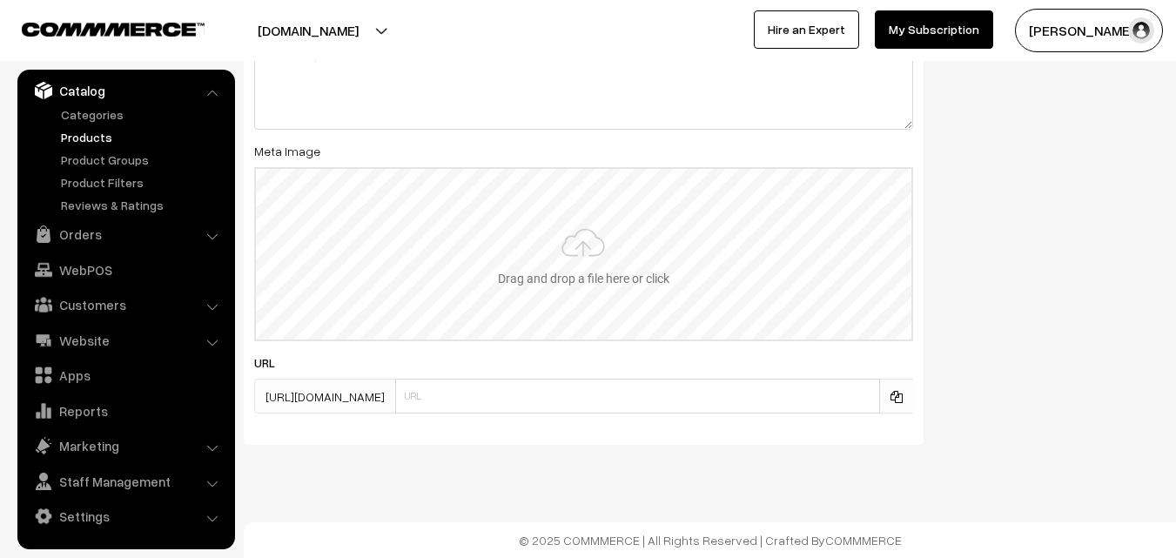
type input "2"
click at [548, 302] on input "file" at bounding box center [584, 254] width 656 height 171
type input "C:\fakepath\narayanpet-saree-va13011-oct-1.jpeg"
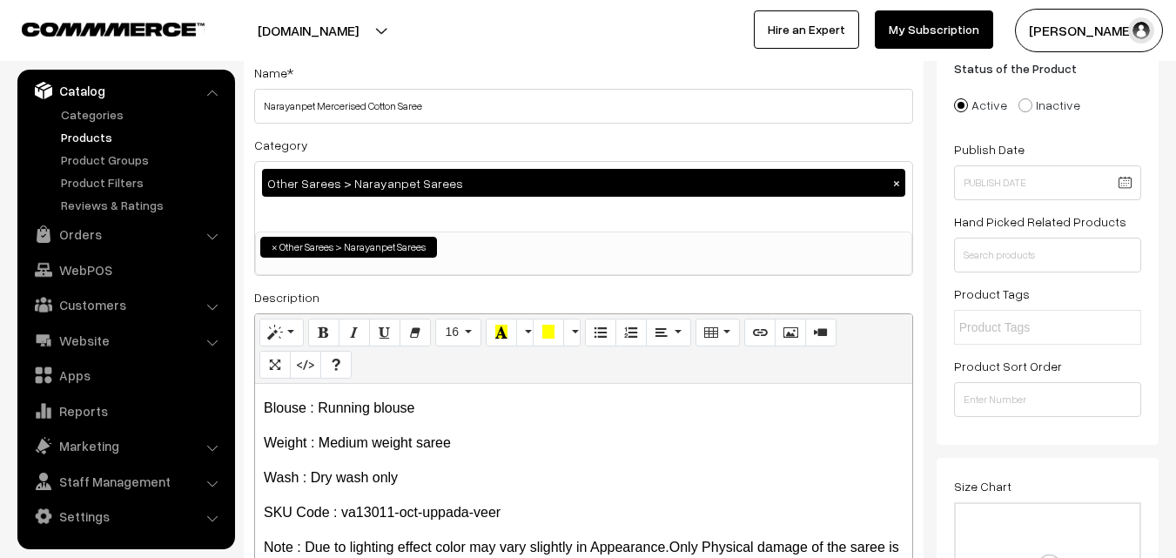
scroll to position [0, 0]
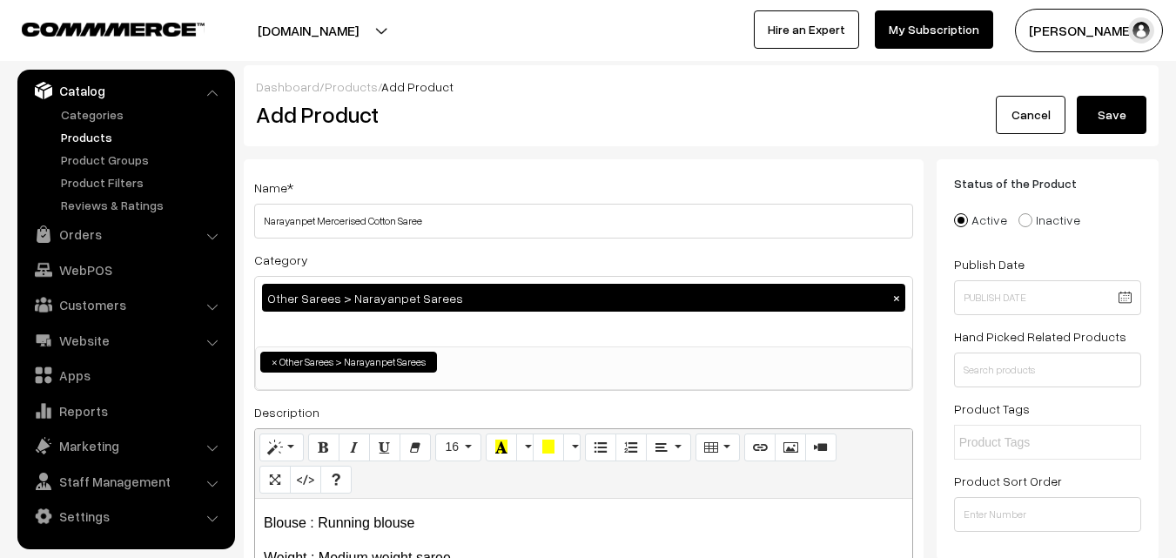
click at [1113, 121] on button "Save" at bounding box center [1112, 115] width 70 height 38
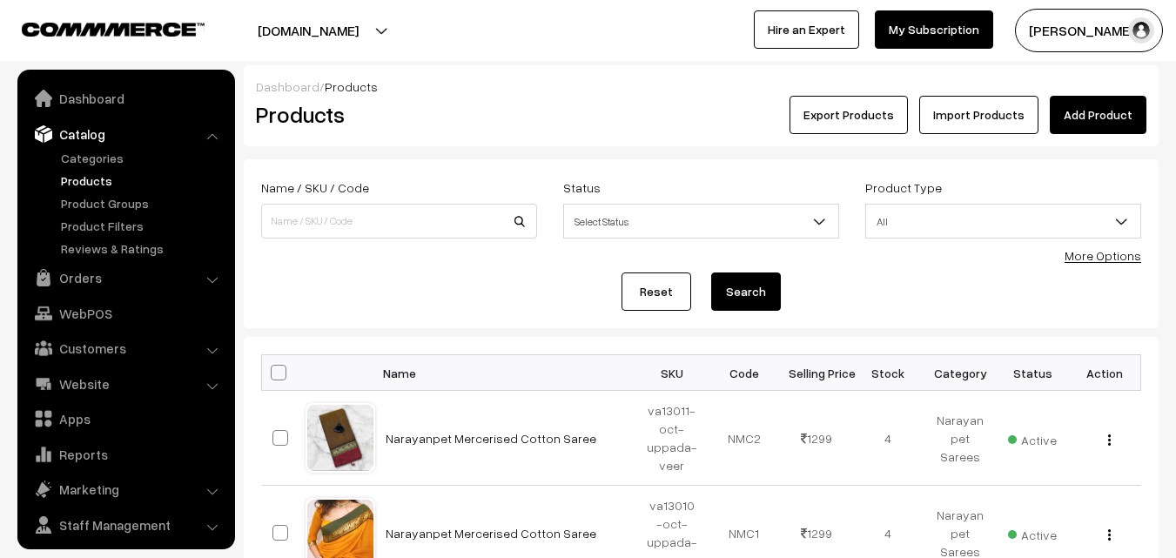
scroll to position [44, 0]
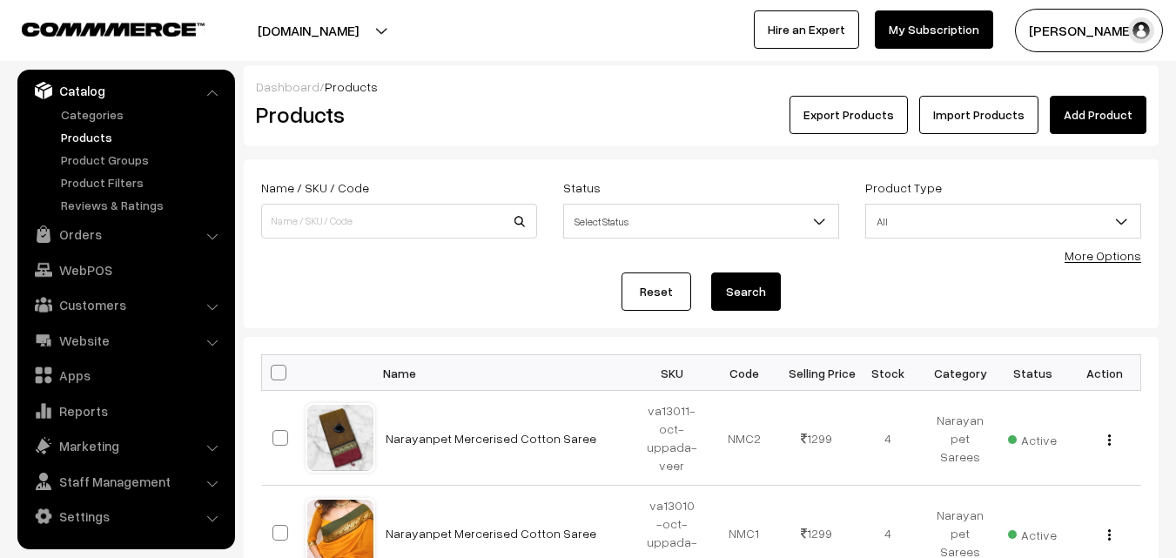
click at [489, 110] on h2 "Products" at bounding box center [396, 114] width 280 height 27
click at [1078, 107] on link "Add Product" at bounding box center [1098, 115] width 97 height 38
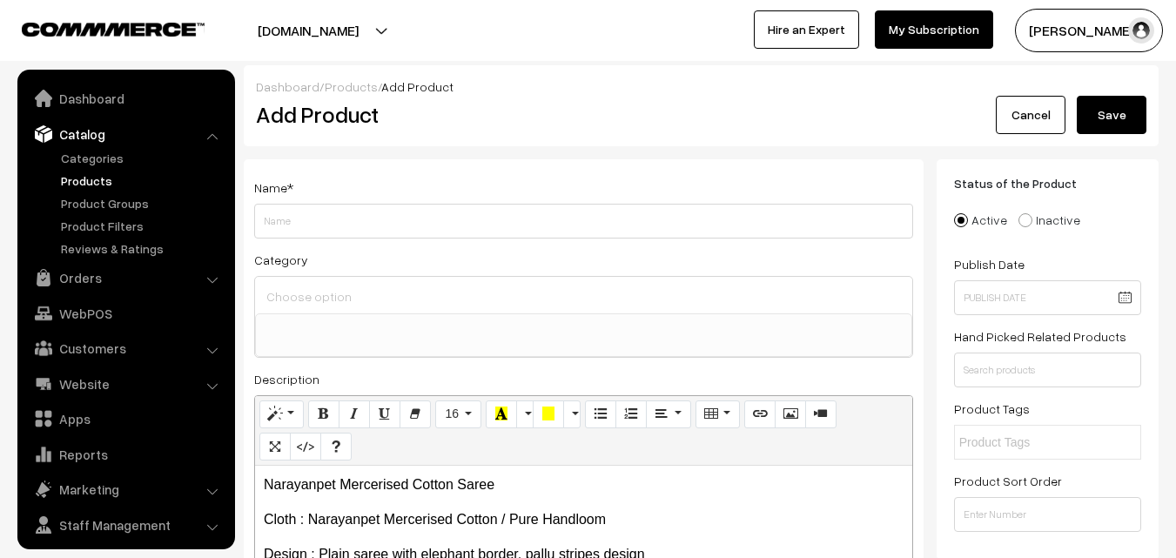
select select
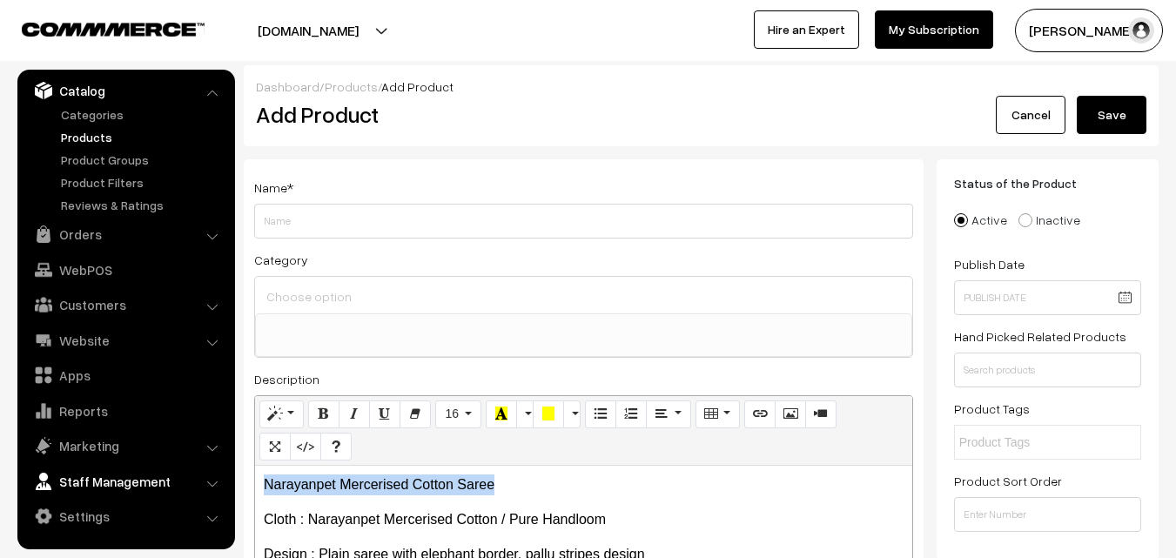
drag, startPoint x: 512, startPoint y: 487, endPoint x: 228, endPoint y: 481, distance: 283.9
copy p "Narayanpet Mercerised Cotton Saree"
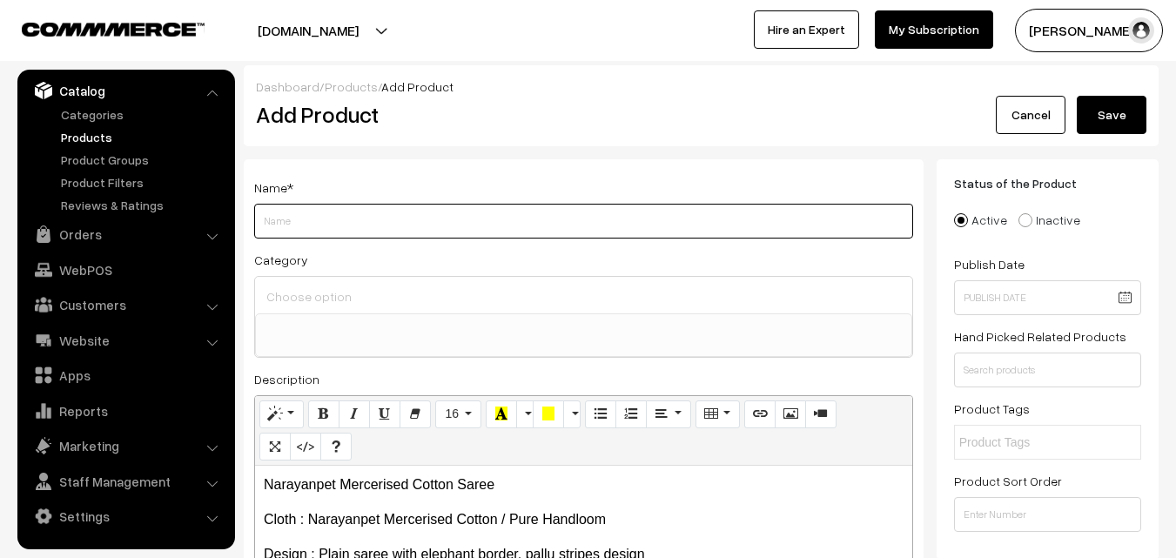
click at [328, 219] on input "Weight" at bounding box center [583, 221] width 659 height 35
paste input "Narayanpet Mercerised Cotton Saree"
type input "Narayanpet Mercerised Cotton Saree"
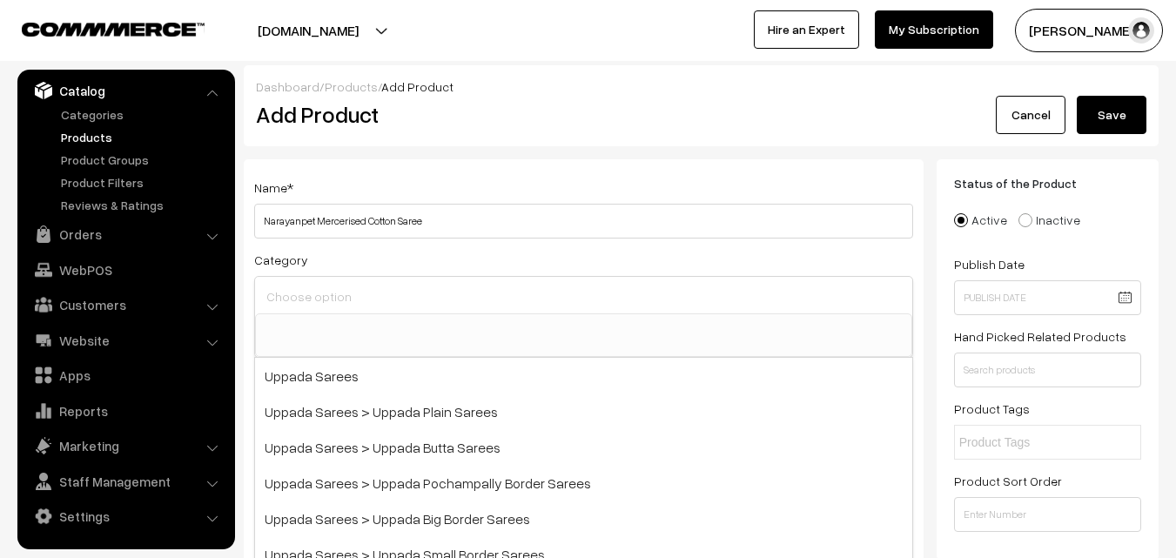
click at [339, 291] on input at bounding box center [583, 296] width 643 height 25
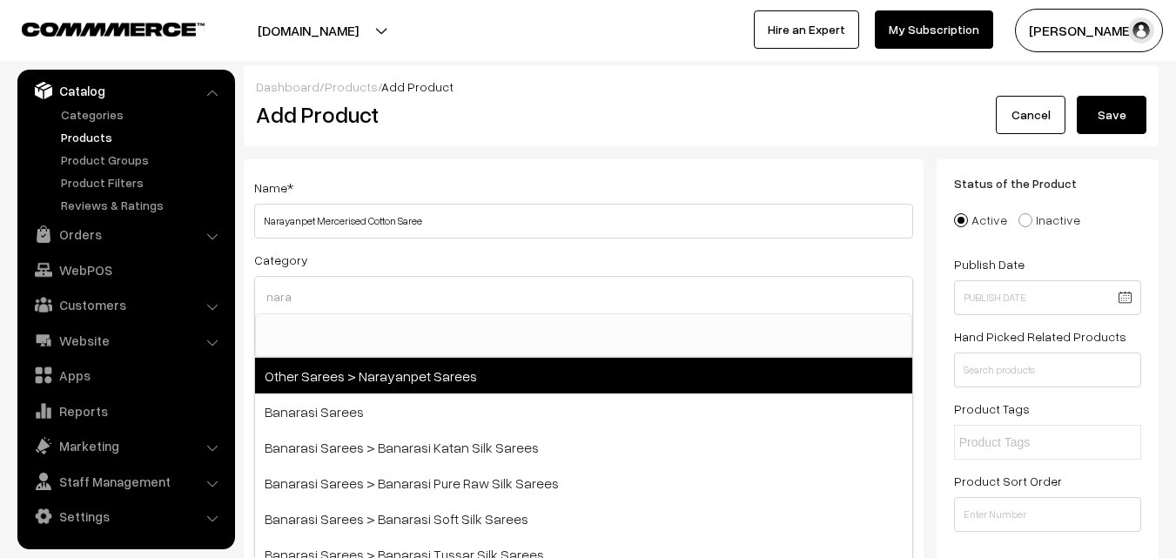
type input "nara"
click at [394, 372] on span "Other Sarees > Narayanpet Sarees" at bounding box center [583, 376] width 657 height 36
select select "16"
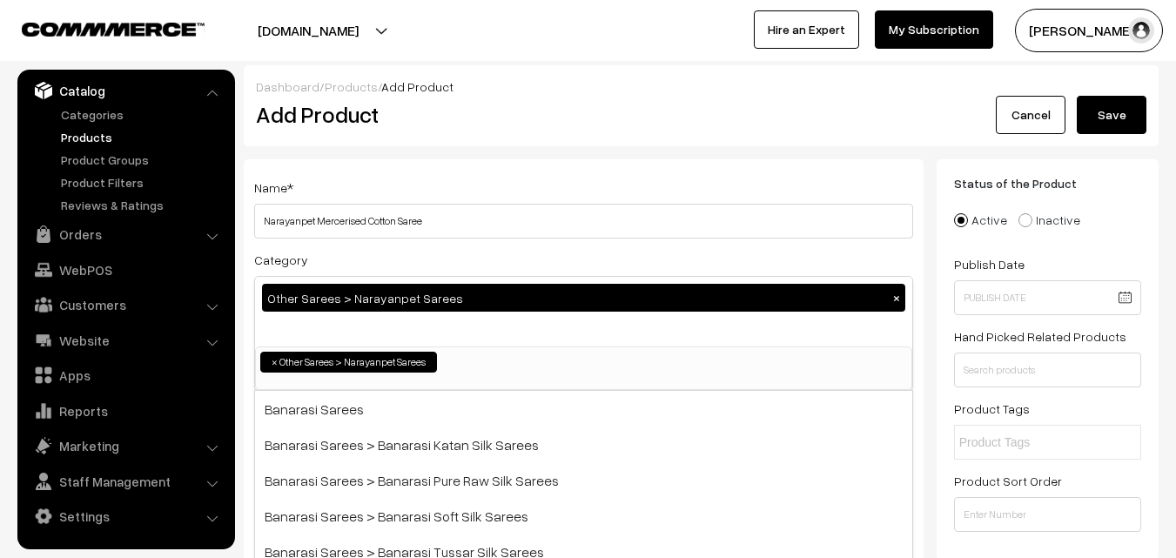
scroll to position [414, 0]
click at [475, 185] on div "Name * Narayanpet Mercerised Cotton Saree" at bounding box center [583, 208] width 659 height 62
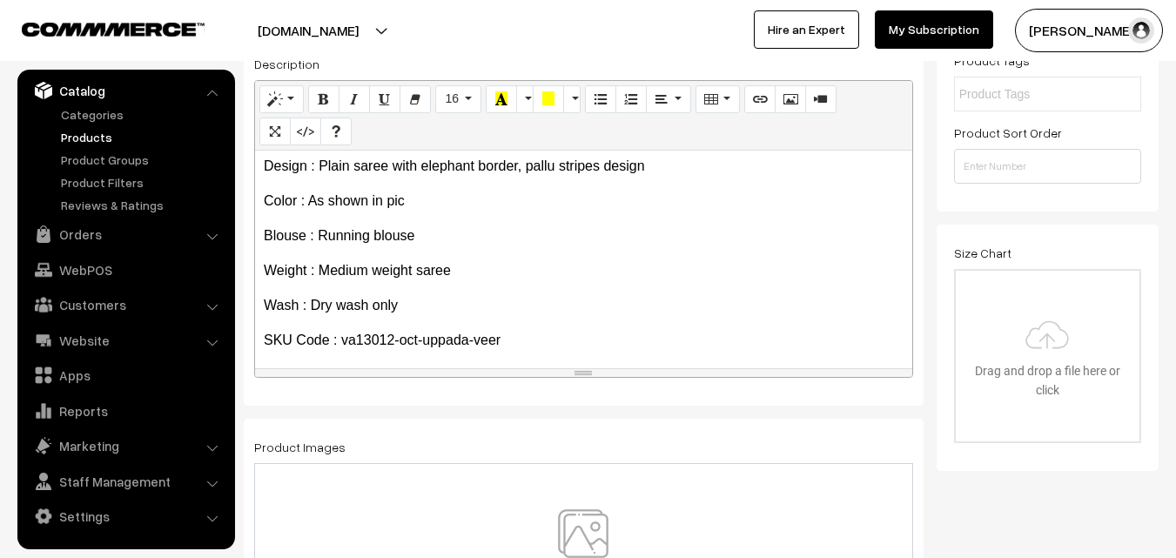
scroll to position [134, 0]
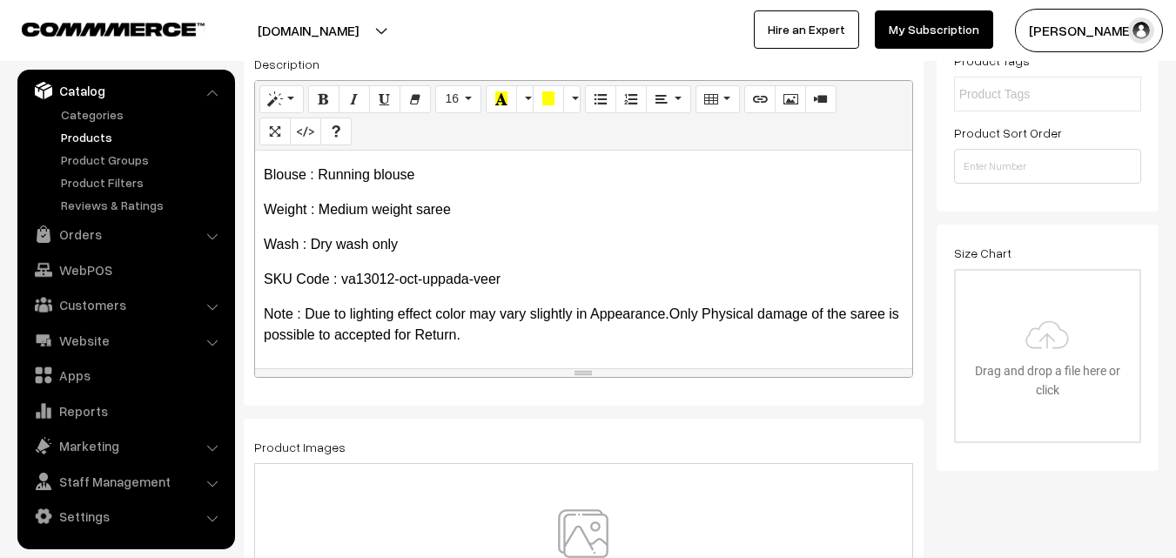
click at [576, 526] on img at bounding box center [583, 560] width 179 height 102
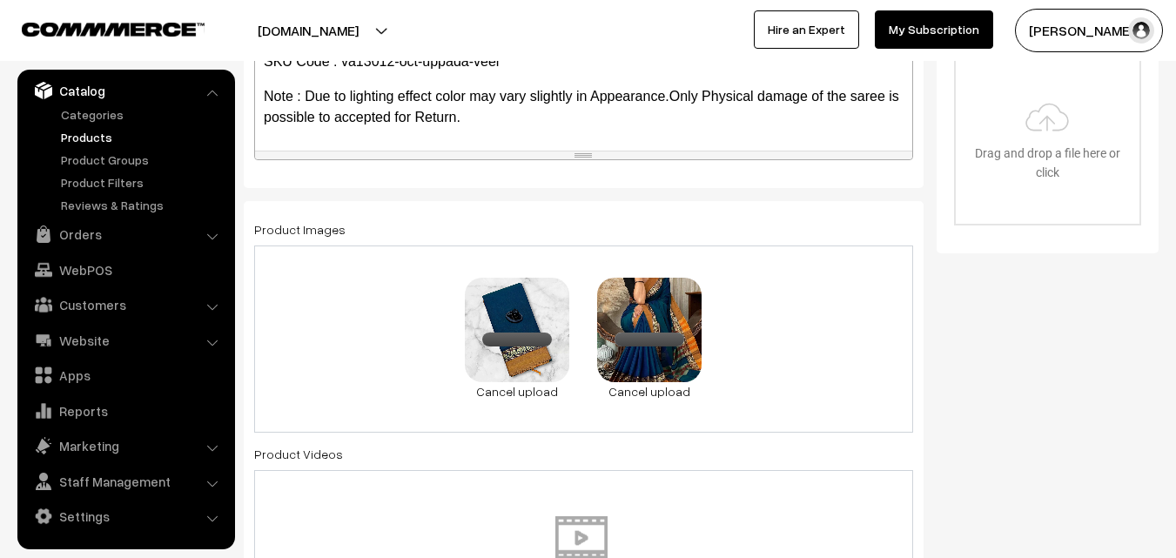
scroll to position [871, 0]
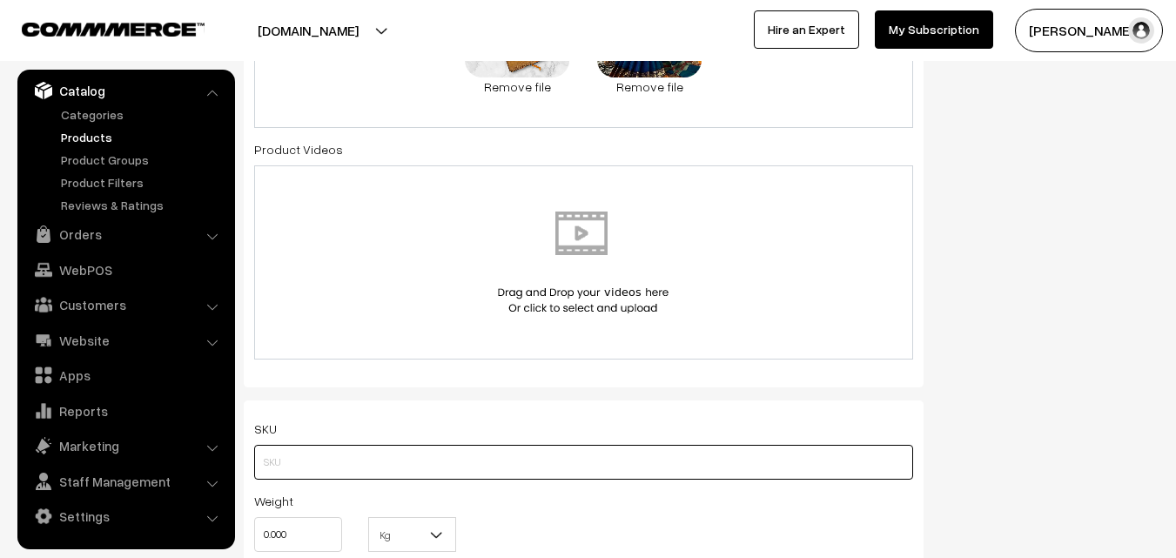
click at [305, 454] on input "text" at bounding box center [583, 462] width 659 height 35
paste input "va13012-oct-uppada-veer"
type input "va13012-oct-uppada-veer"
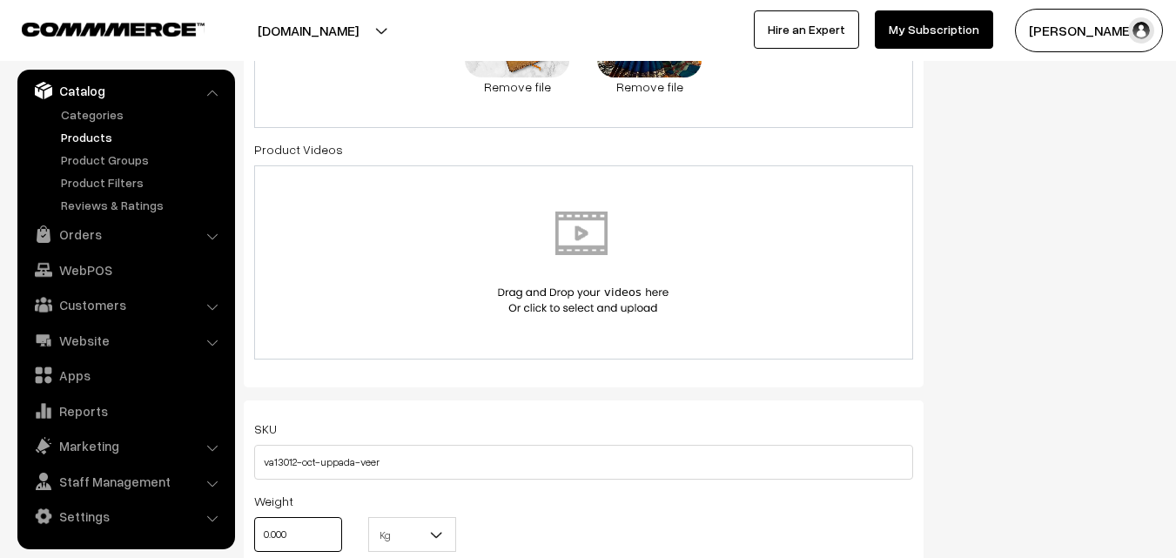
drag, startPoint x: 318, startPoint y: 519, endPoint x: 238, endPoint y: 519, distance: 80.1
click at [238, 519] on div "Name * [PERSON_NAME] Mercerised Cotton Saree Category Other Sarees > Narayanpet…" at bounding box center [584, 278] width 706 height 1978
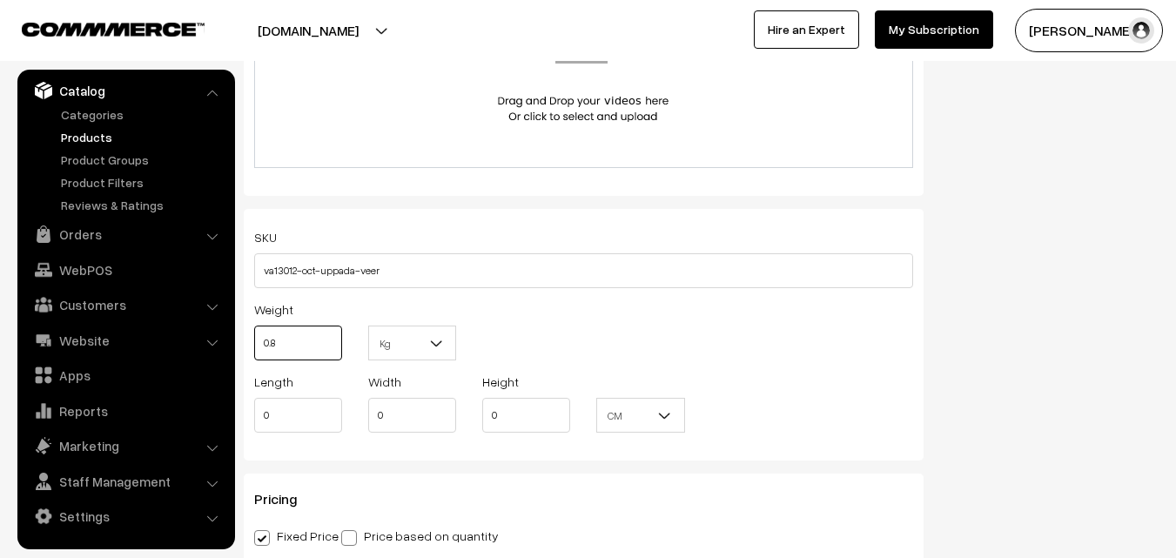
scroll to position [1306, 0]
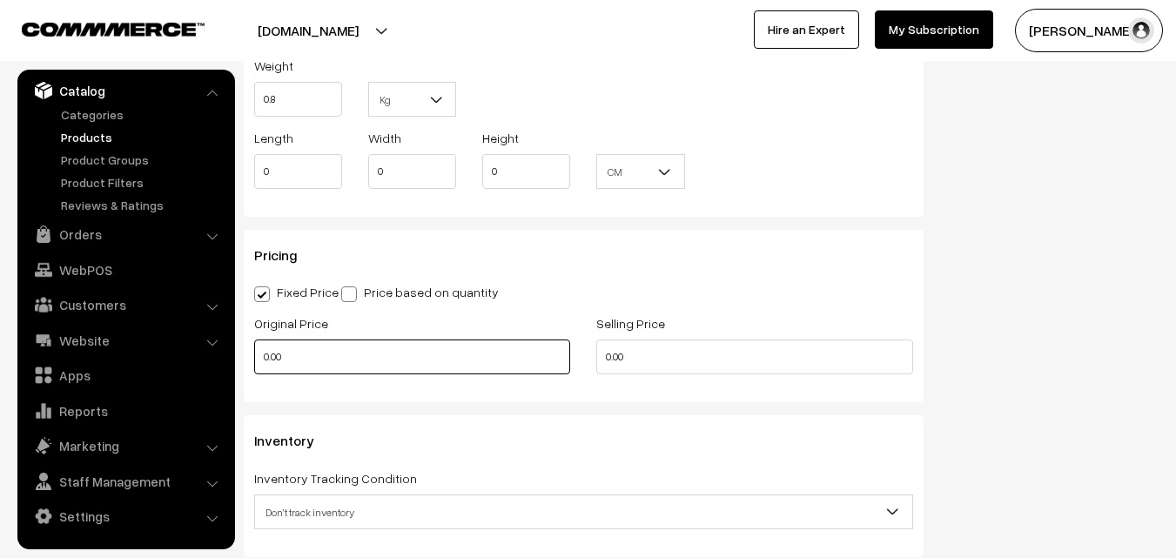
type input "0.80"
drag, startPoint x: 286, startPoint y: 366, endPoint x: 235, endPoint y: 366, distance: 51.4
type input "820"
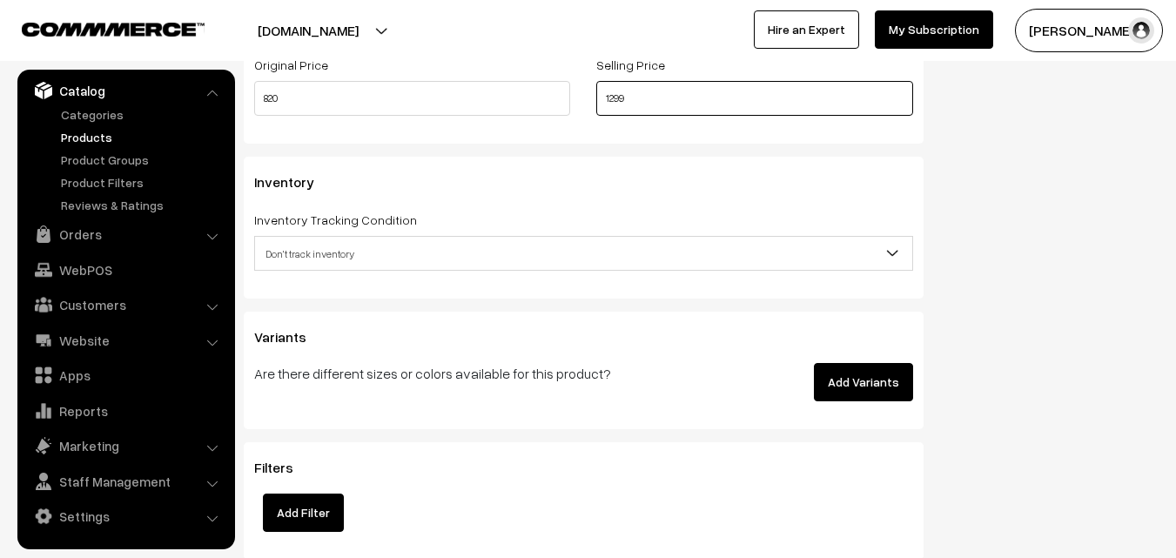
scroll to position [1567, 0]
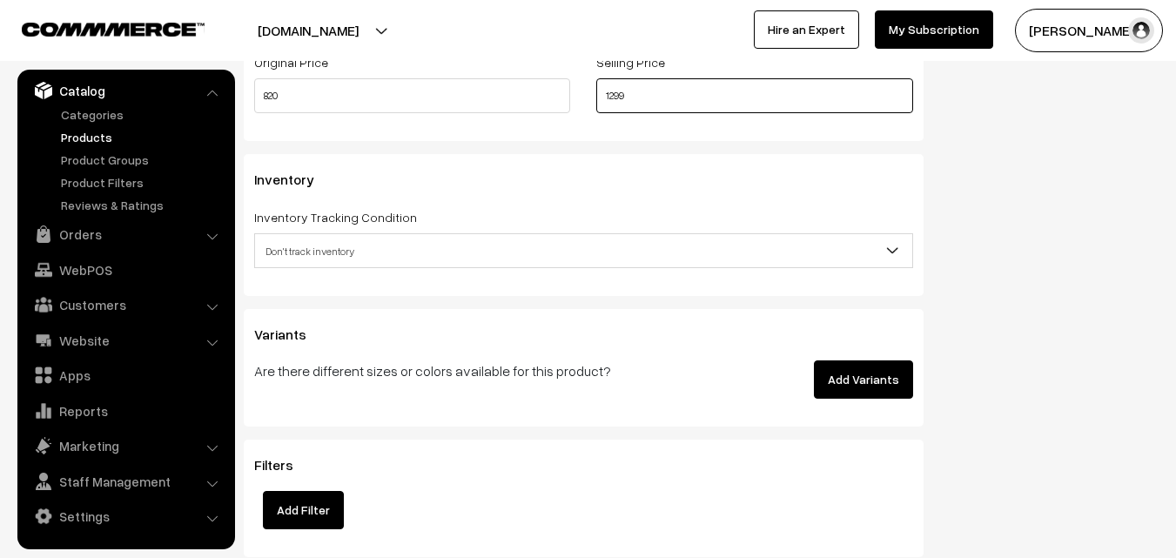
type input "1299"
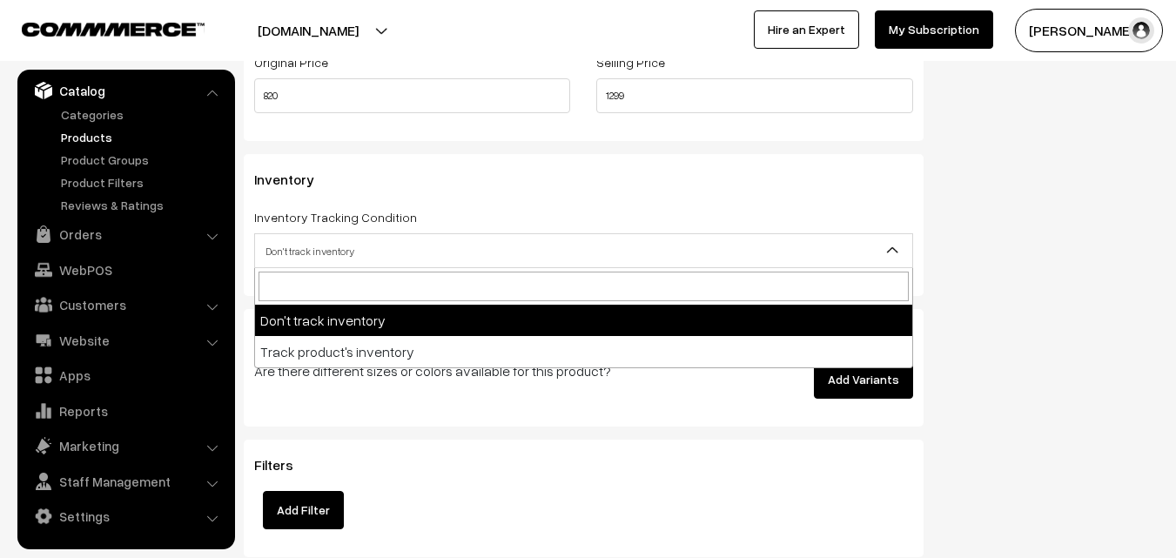
click at [305, 254] on span "Don't track inventory" at bounding box center [583, 251] width 657 height 30
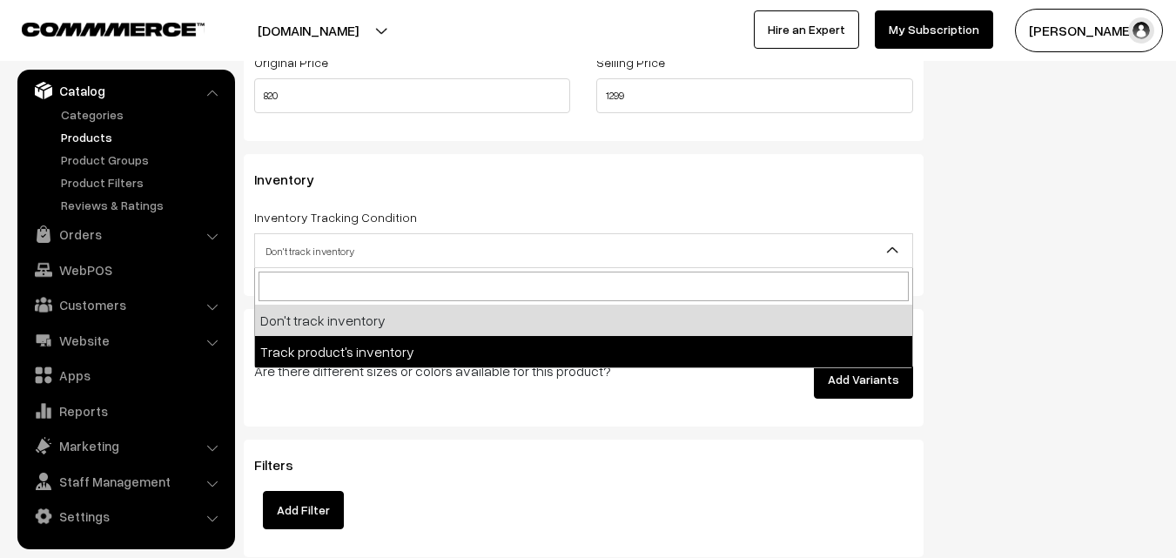
select select "2"
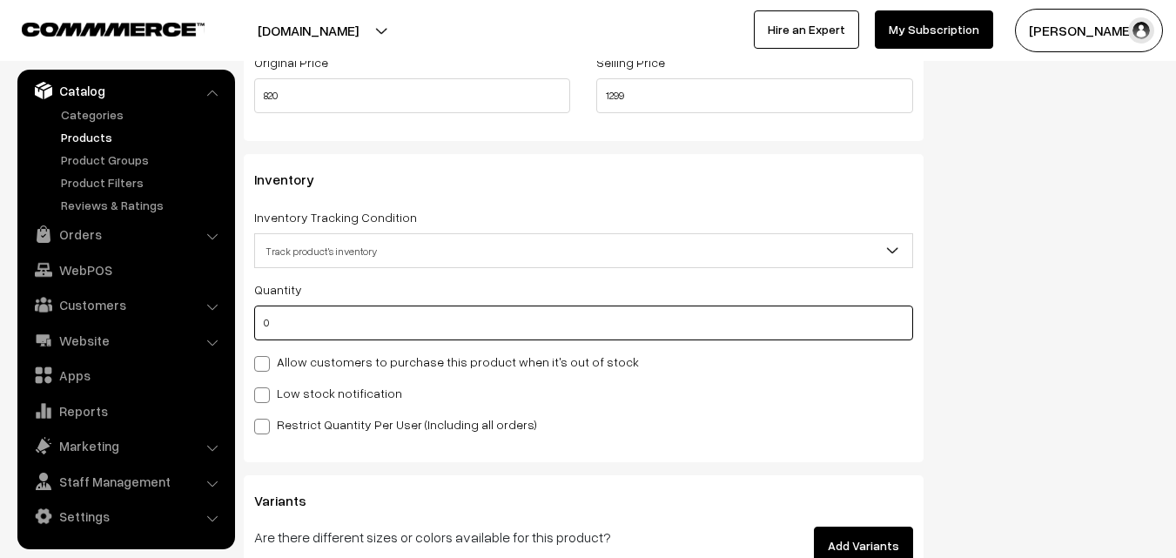
click at [308, 322] on input "0" at bounding box center [583, 323] width 659 height 35
type input "4"
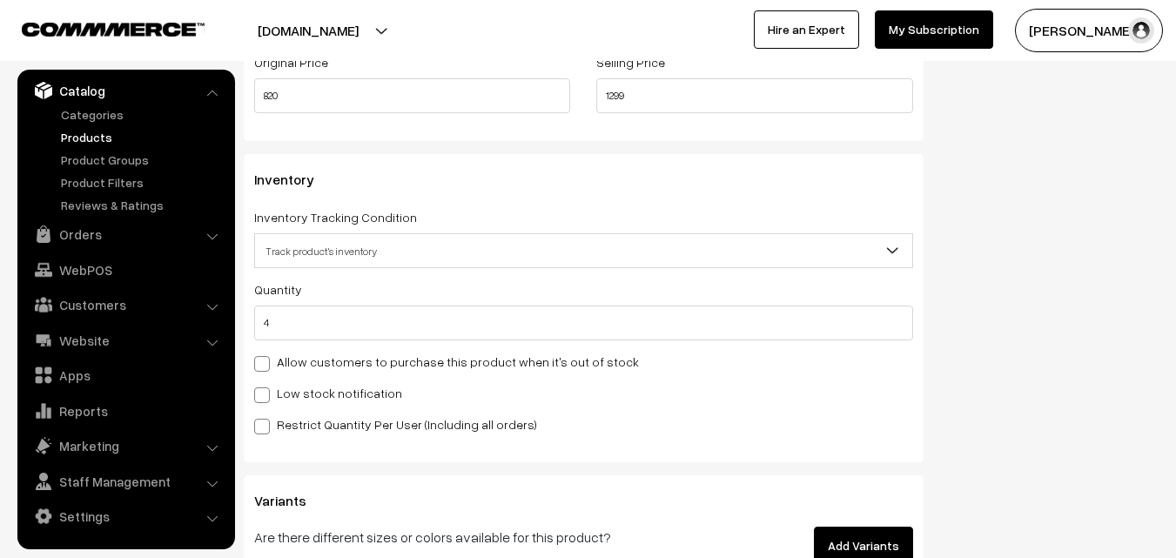
click at [307, 392] on label "Low stock notification" at bounding box center [328, 393] width 148 height 18
click at [266, 392] on input "Low stock notification" at bounding box center [259, 392] width 11 height 11
checkbox input "true"
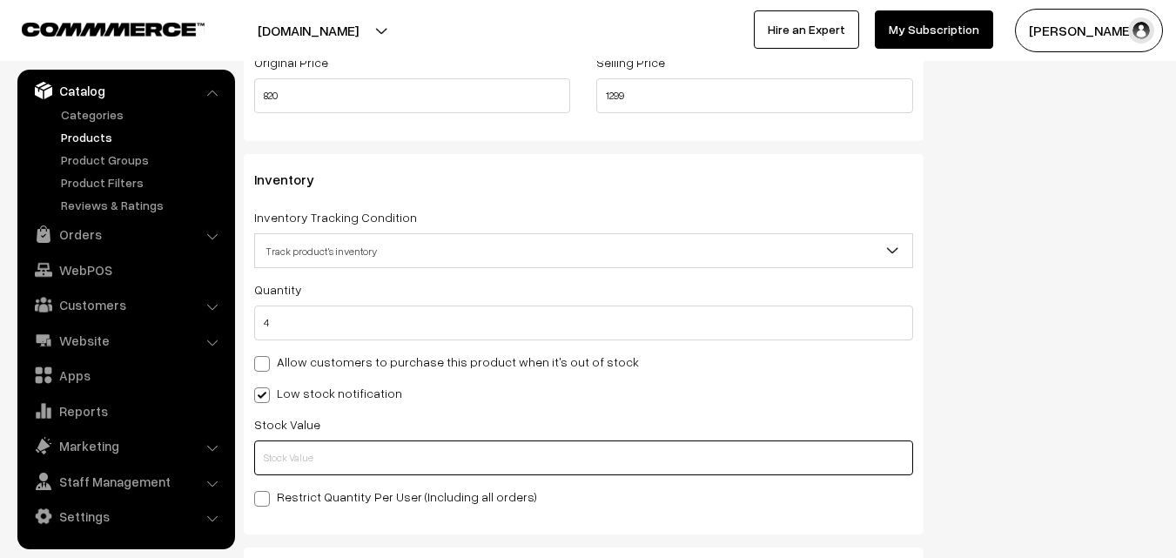
click at [316, 452] on input "text" at bounding box center [583, 458] width 659 height 35
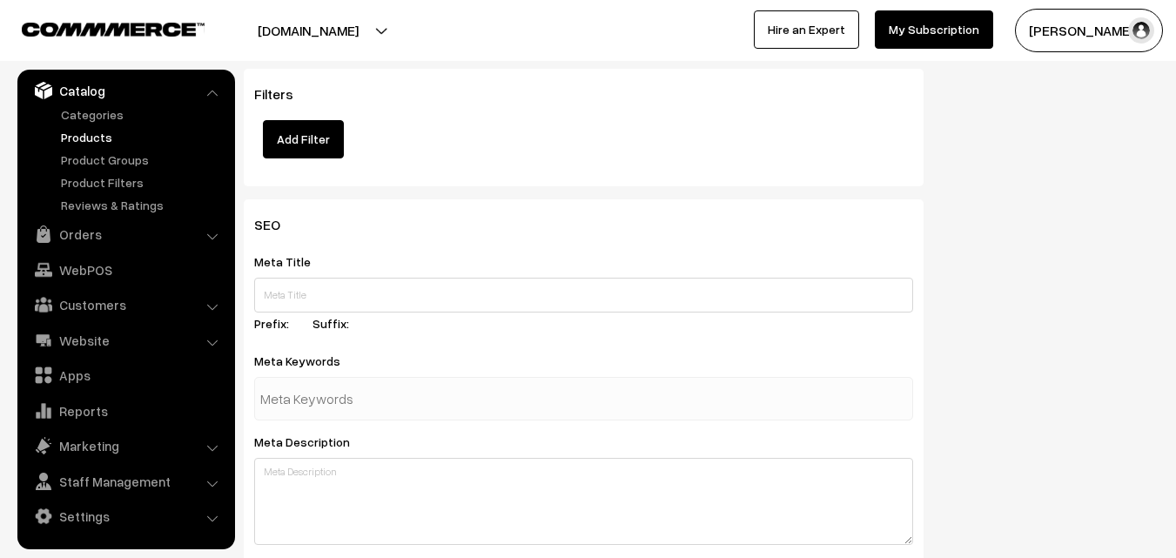
scroll to position [2592, 0]
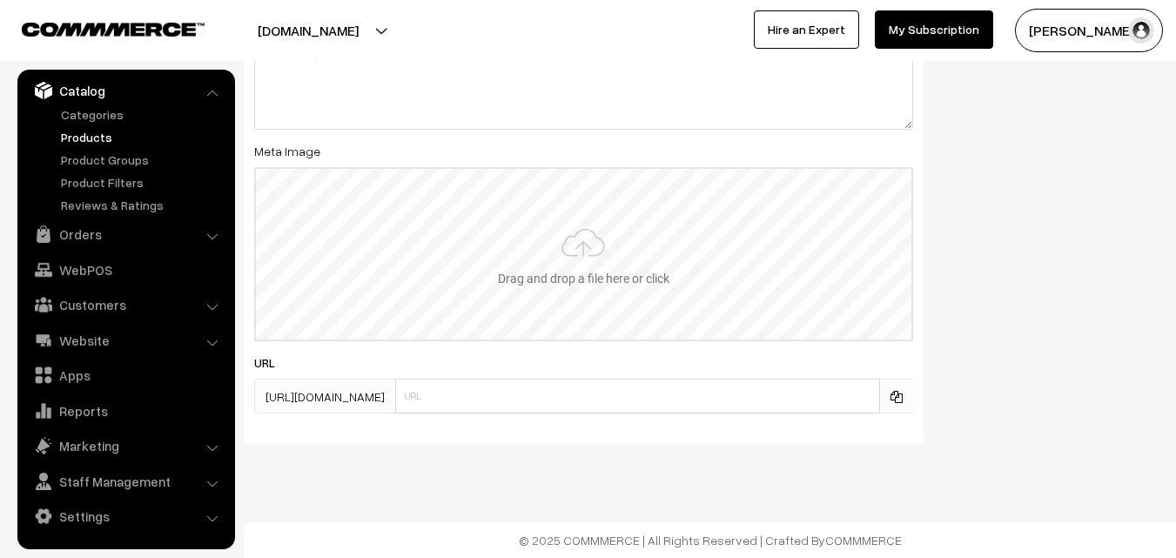
type input "2"
click at [566, 269] on input "file" at bounding box center [584, 254] width 656 height 171
type input "C:\fakepath\narayanpet-saree-va13012-oct-1.jpeg"
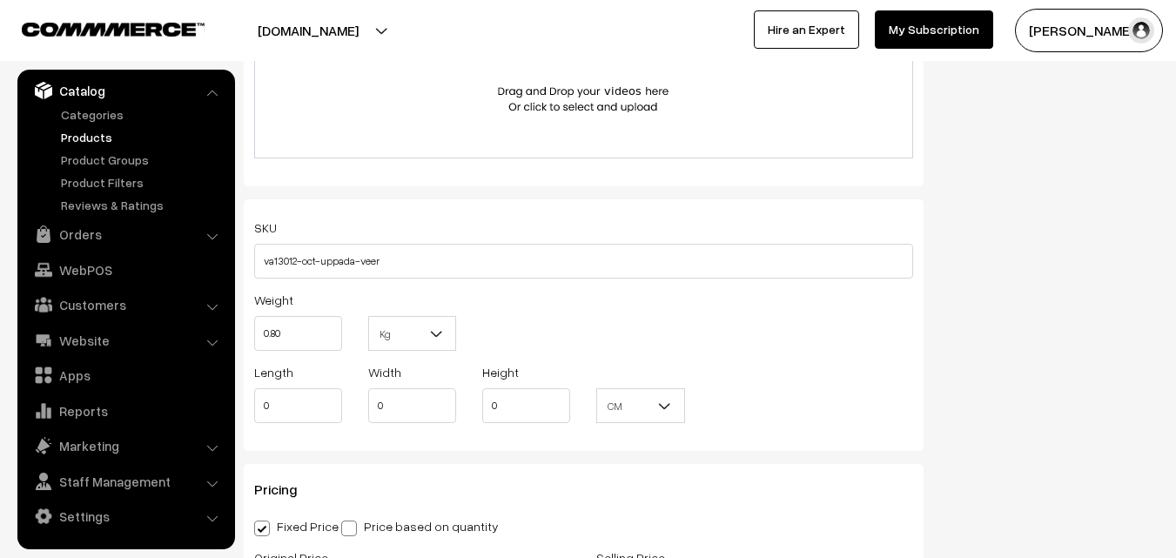
scroll to position [0, 0]
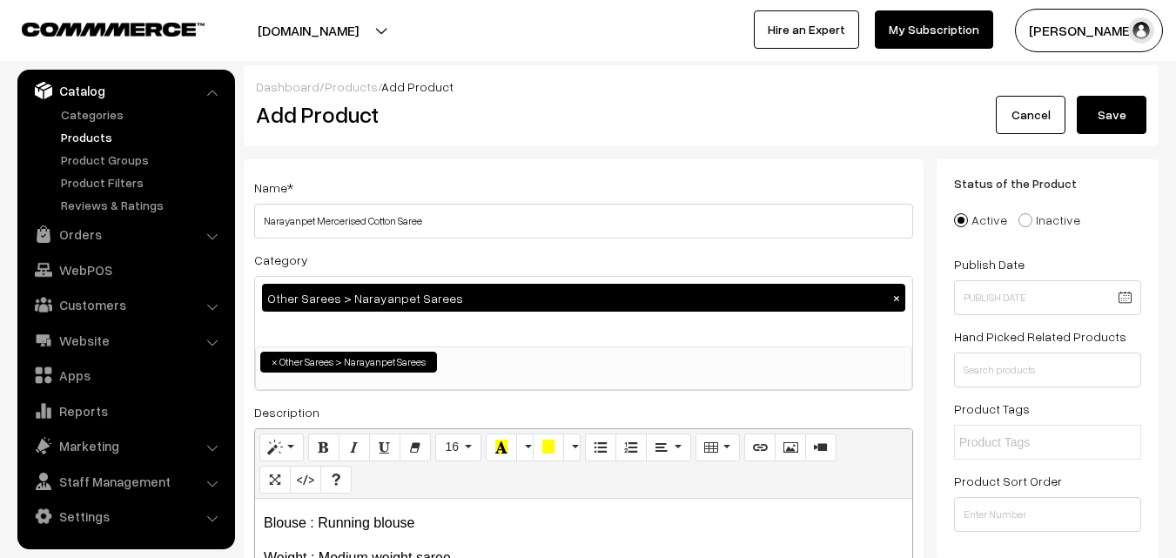
click at [1123, 131] on button "Save" at bounding box center [1112, 115] width 70 height 38
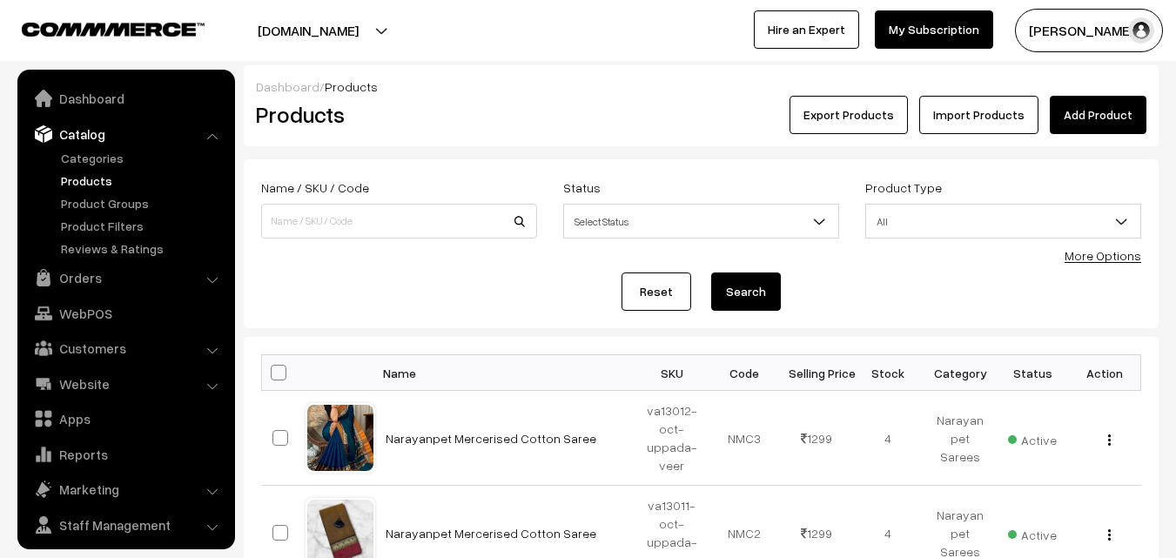
scroll to position [44, 0]
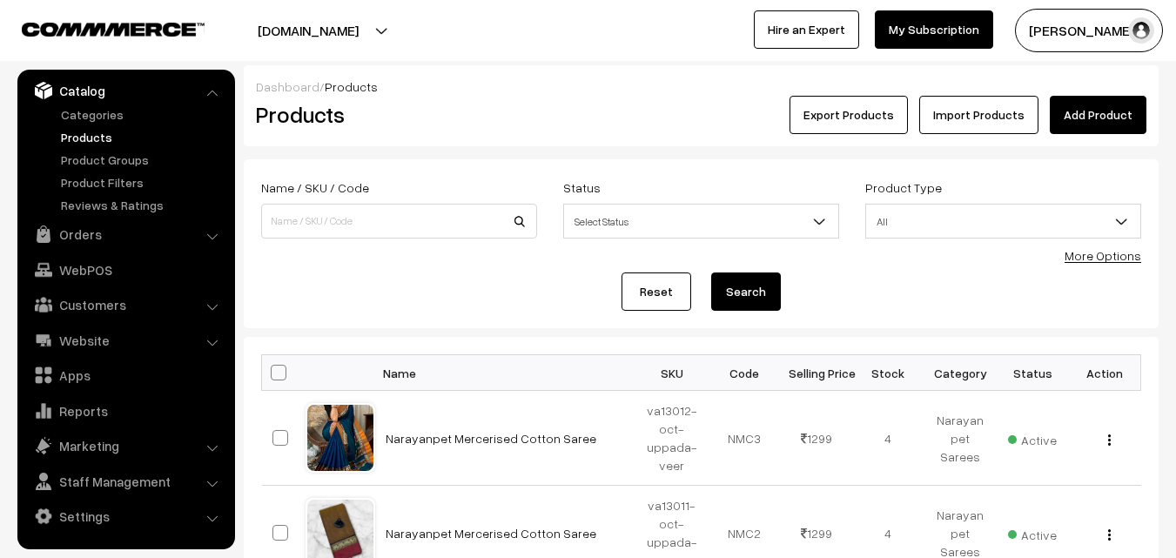
click at [614, 125] on div "Export Products Import Products Add Product" at bounding box center [854, 115] width 585 height 38
click at [1081, 111] on link "Add Product" at bounding box center [1098, 115] width 97 height 38
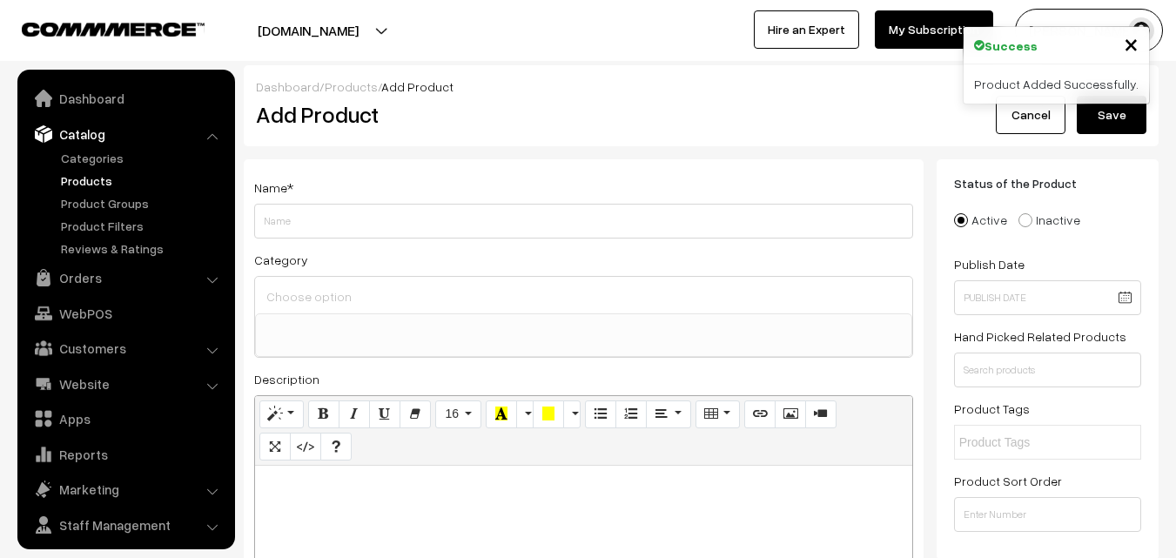
select select
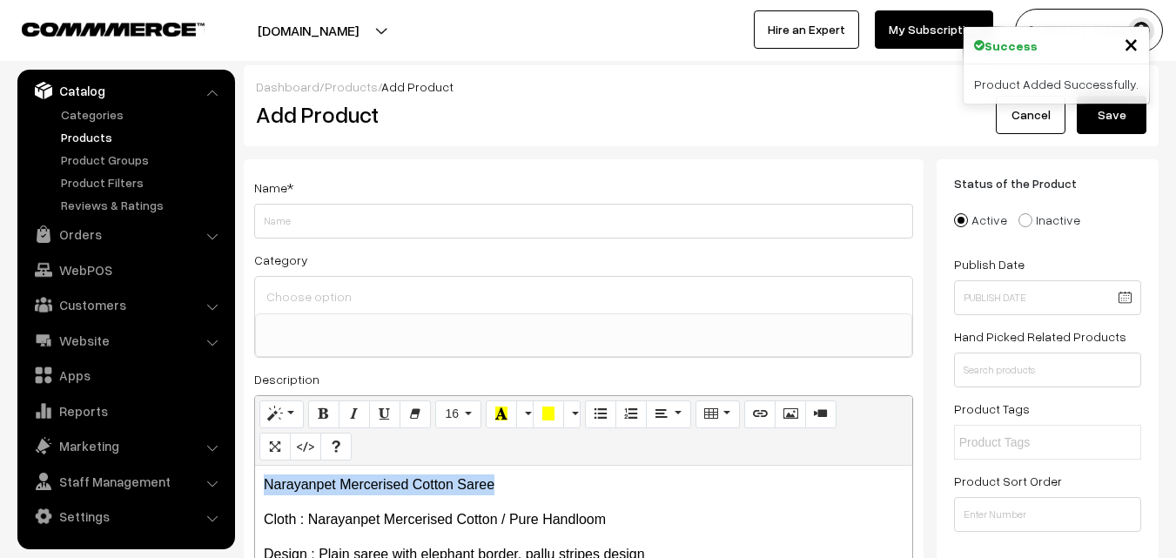
drag, startPoint x: 493, startPoint y: 481, endPoint x: 217, endPoint y: 452, distance: 277.5
copy p "Narayanpet Mercerised Cotton Saree"
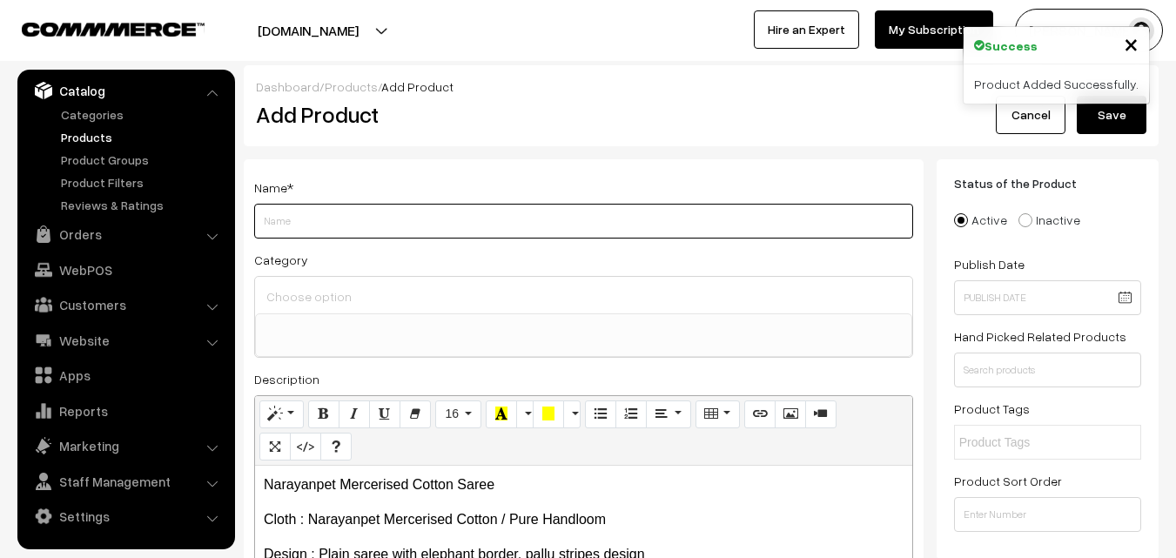
click at [316, 230] on input "Weight" at bounding box center [583, 221] width 659 height 35
paste input "Narayanpet Mercerised Cotton Saree"
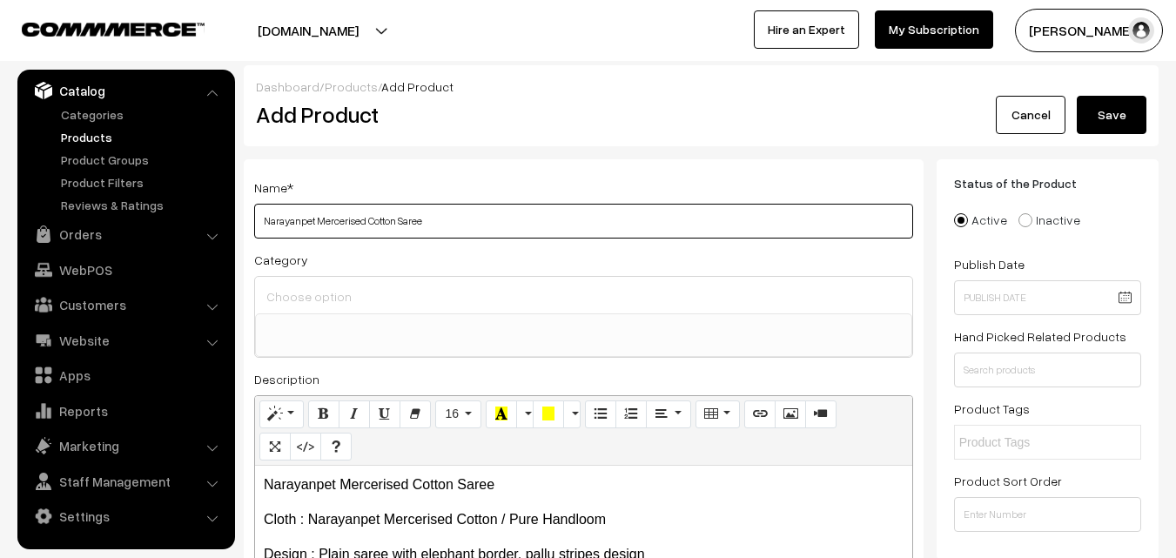
type input "Narayanpet Mercerised Cotton Saree"
click at [333, 295] on input at bounding box center [583, 296] width 643 height 25
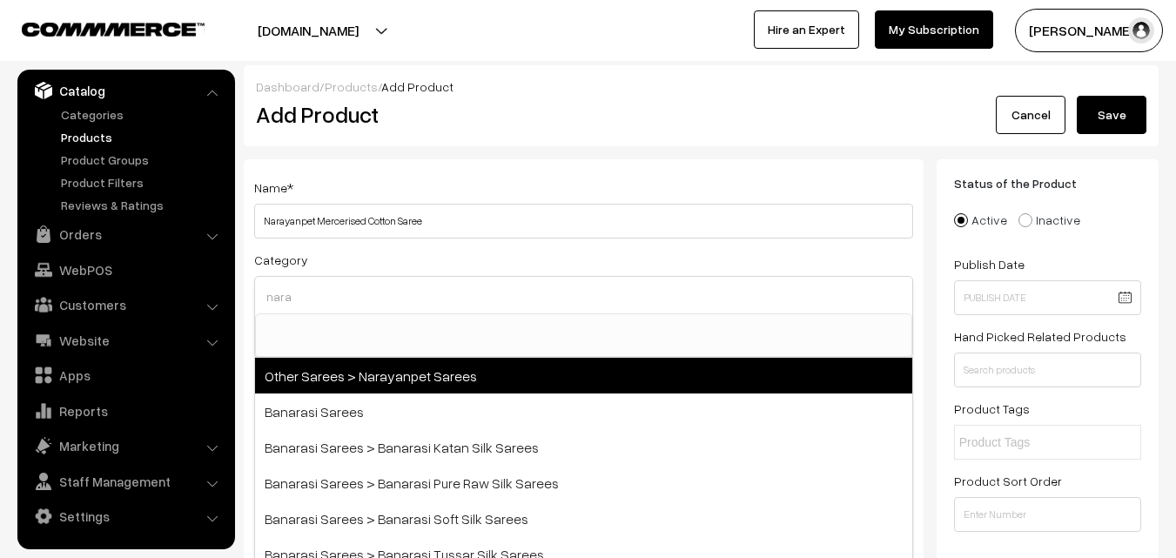
type input "nara"
click at [404, 373] on span "Other Sarees > Narayanpet Sarees" at bounding box center [583, 376] width 657 height 36
select select "16"
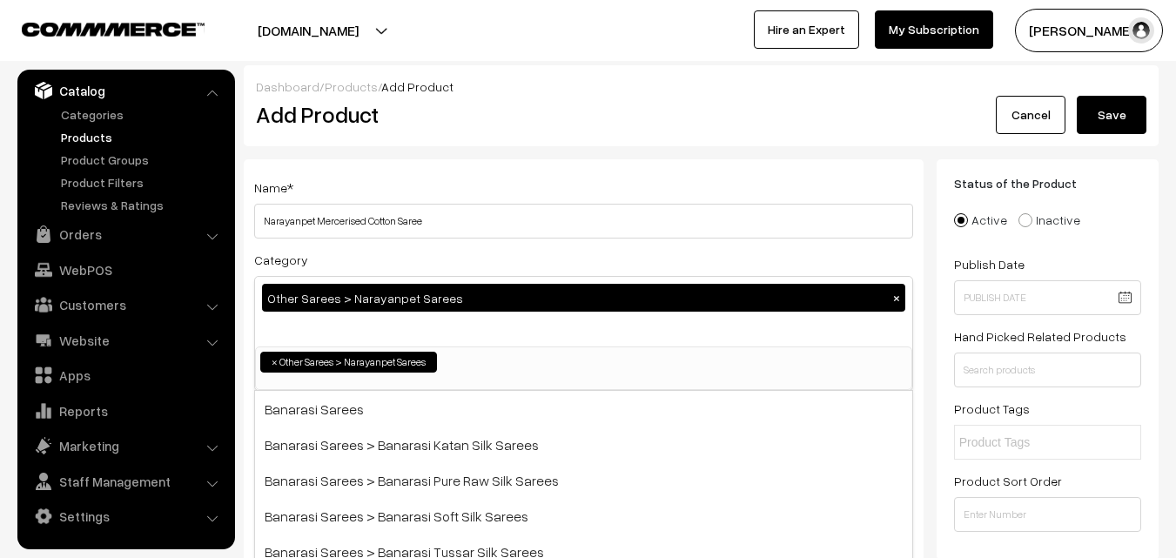
scroll to position [414, 0]
click at [436, 167] on div "Name * Narayanpet Mercerised Cotton Saree Category Other Sarees > Narayanpet Sa…" at bounding box center [584, 456] width 680 height 595
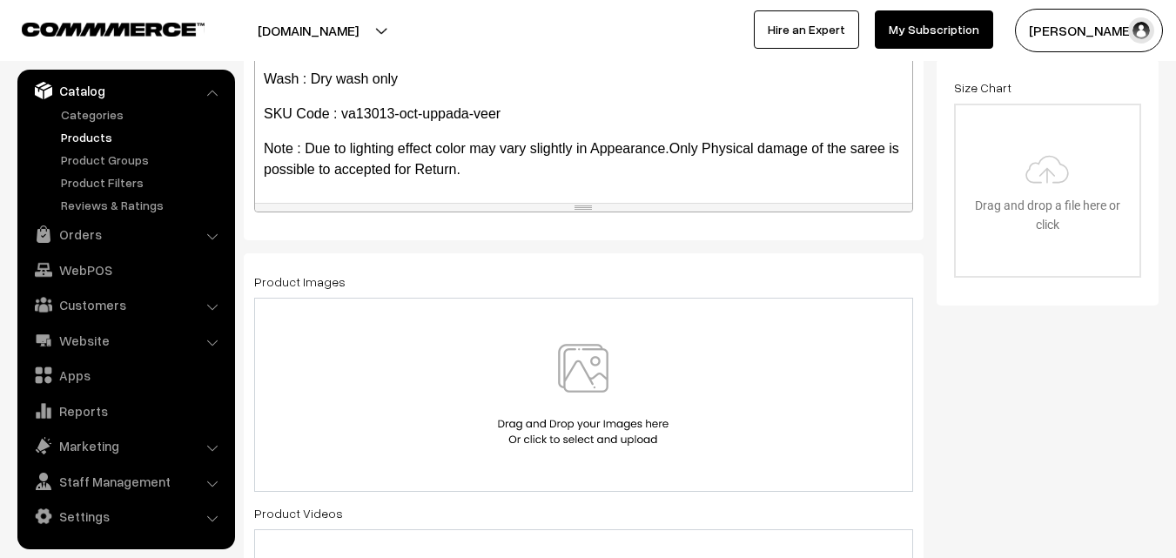
scroll to position [522, 0]
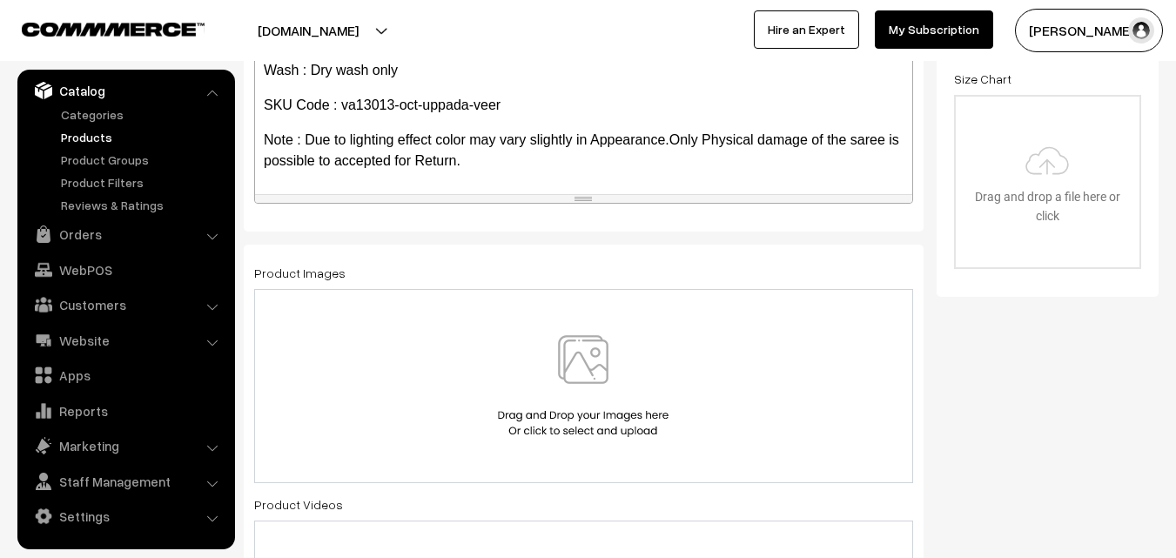
click at [584, 369] on img at bounding box center [583, 386] width 179 height 102
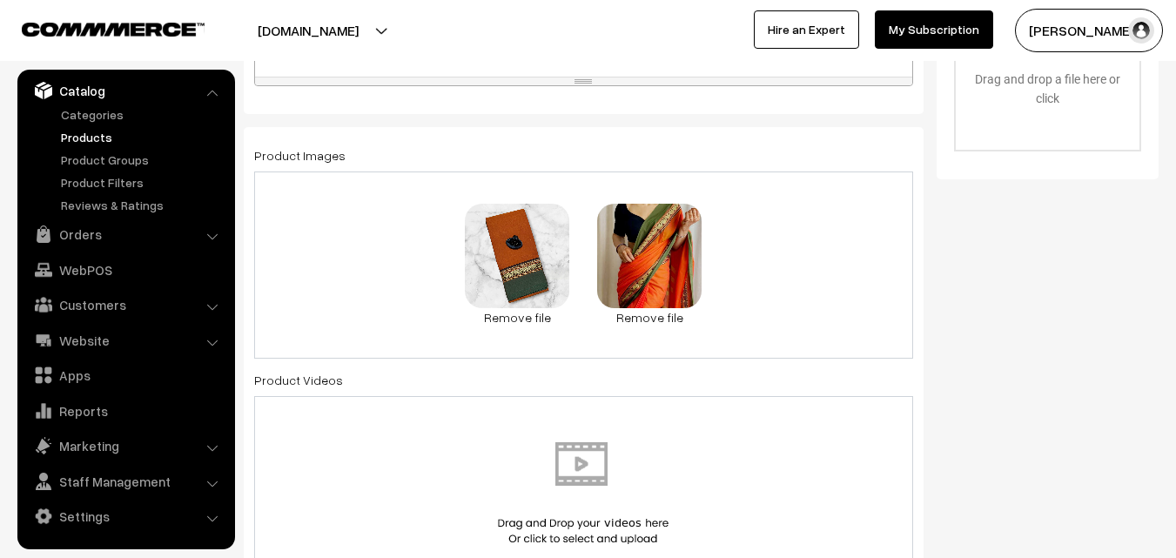
scroll to position [1045, 0]
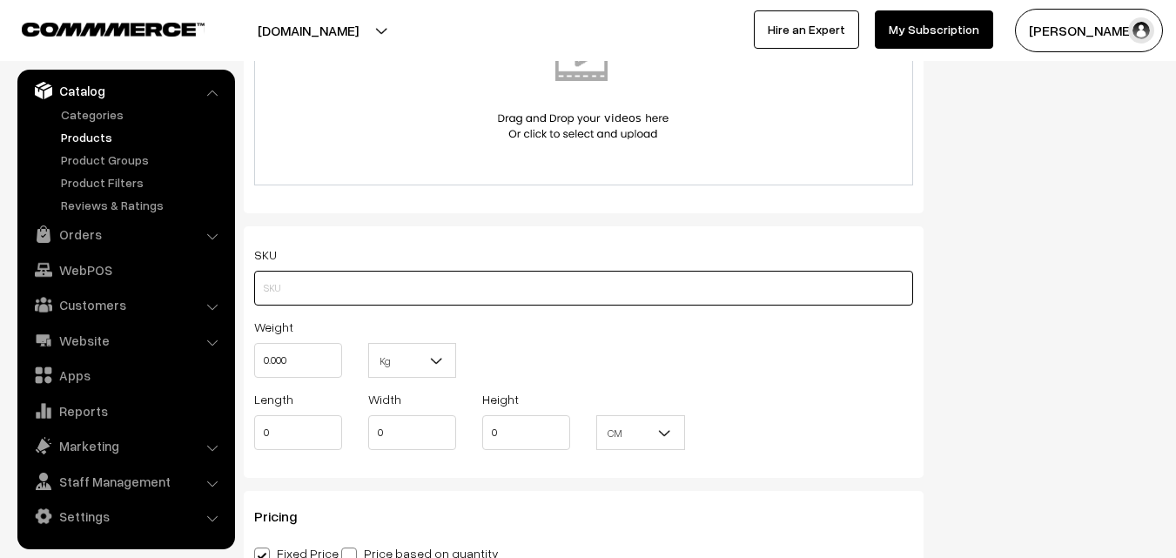
click at [340, 280] on input "text" at bounding box center [583, 288] width 659 height 35
paste input "va13013-oct-uppada-veer"
type input "va13013-oct-uppada-veer"
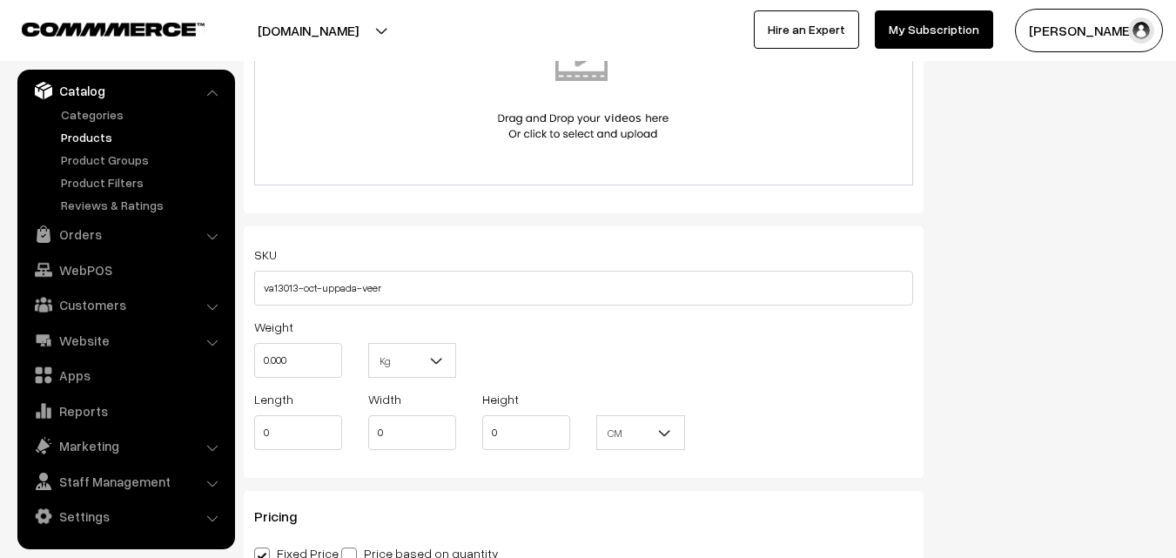
drag, startPoint x: 332, startPoint y: 334, endPoint x: 320, endPoint y: 346, distance: 16.0
click at [328, 336] on div "Weight 0.000" at bounding box center [298, 347] width 88 height 62
drag, startPoint x: 314, startPoint y: 355, endPoint x: 237, endPoint y: 354, distance: 77.5
click at [237, 354] on div "Name * Narayanpet Mercerised Cotton Saree Category Other Sarees > Narayanpet Sa…" at bounding box center [584, 103] width 706 height 1978
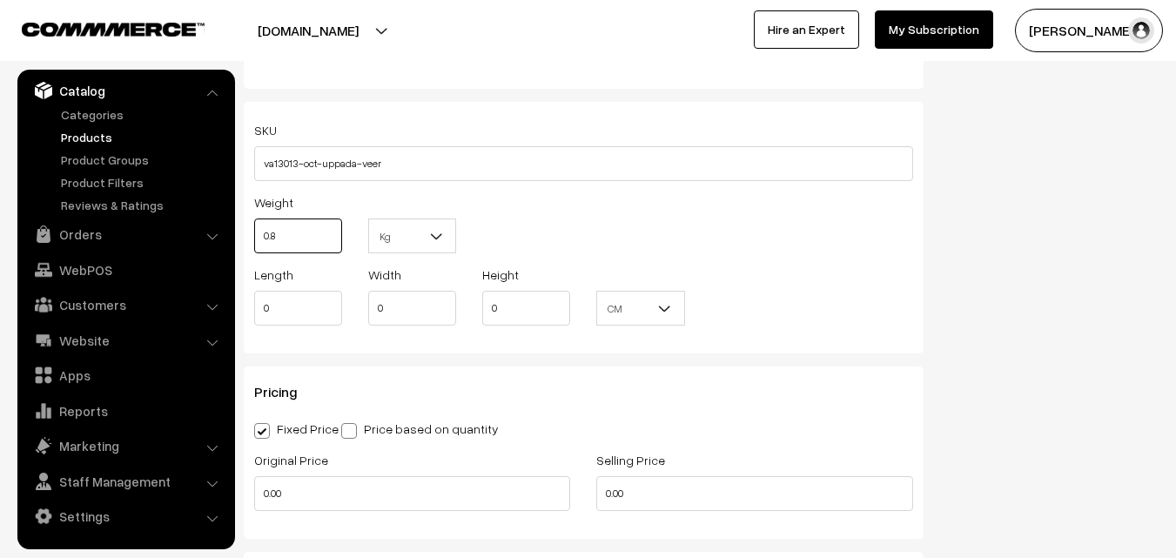
scroll to position [1393, 0]
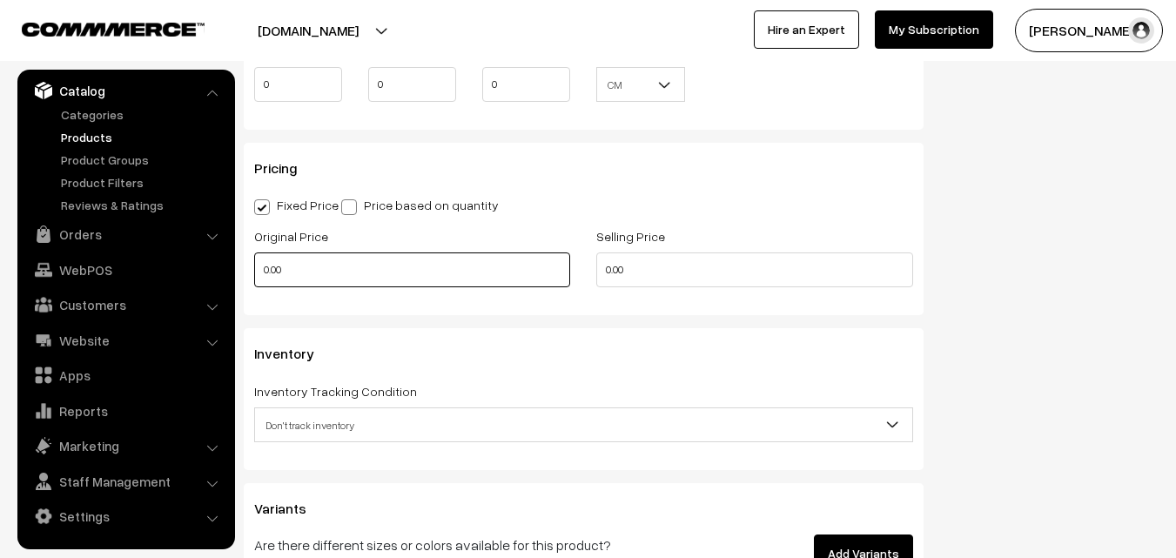
type input "0.80"
drag, startPoint x: 307, startPoint y: 277, endPoint x: 213, endPoint y: 263, distance: 94.2
click at [213, 263] on body "Thank you for showing interest. Our team will call you shortly. Close uppadasar…" at bounding box center [588, 63] width 1176 height 2912
type input "5"
type input "820"
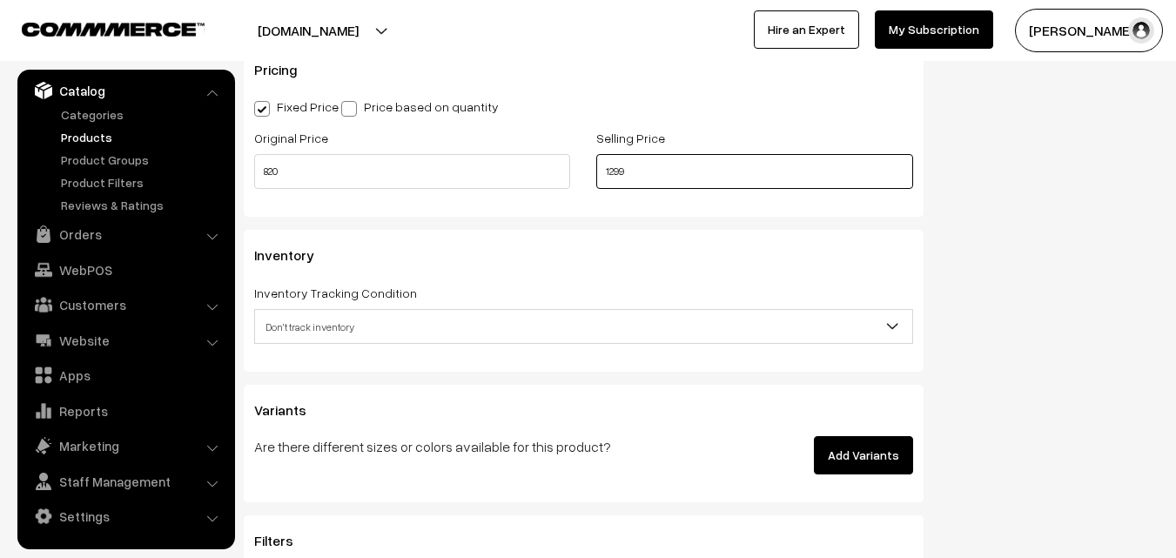
scroll to position [1654, 0]
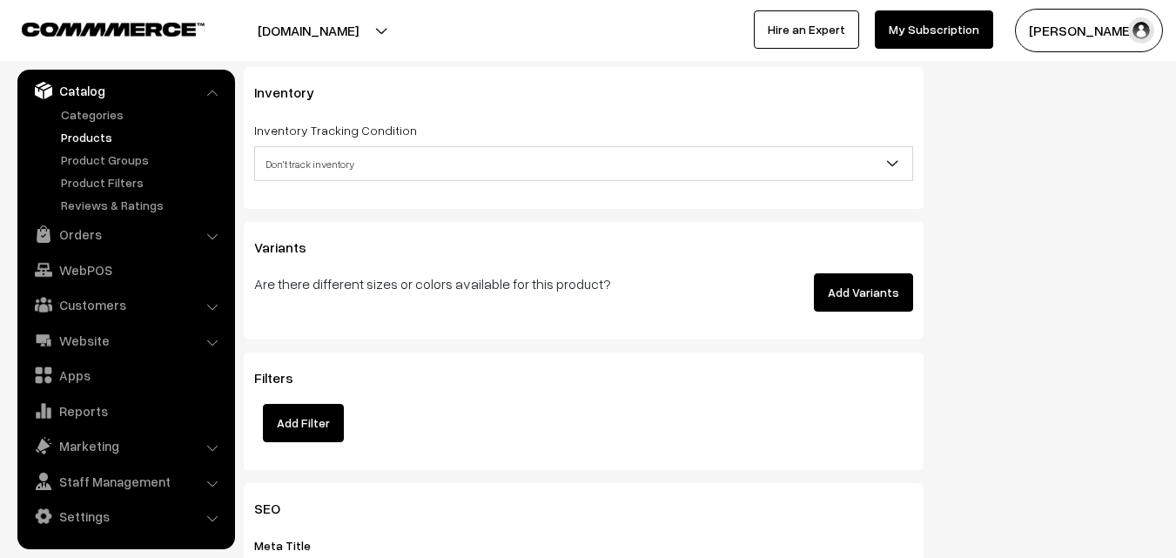
type input "1299"
click at [313, 153] on span "Don't track inventory" at bounding box center [583, 164] width 657 height 30
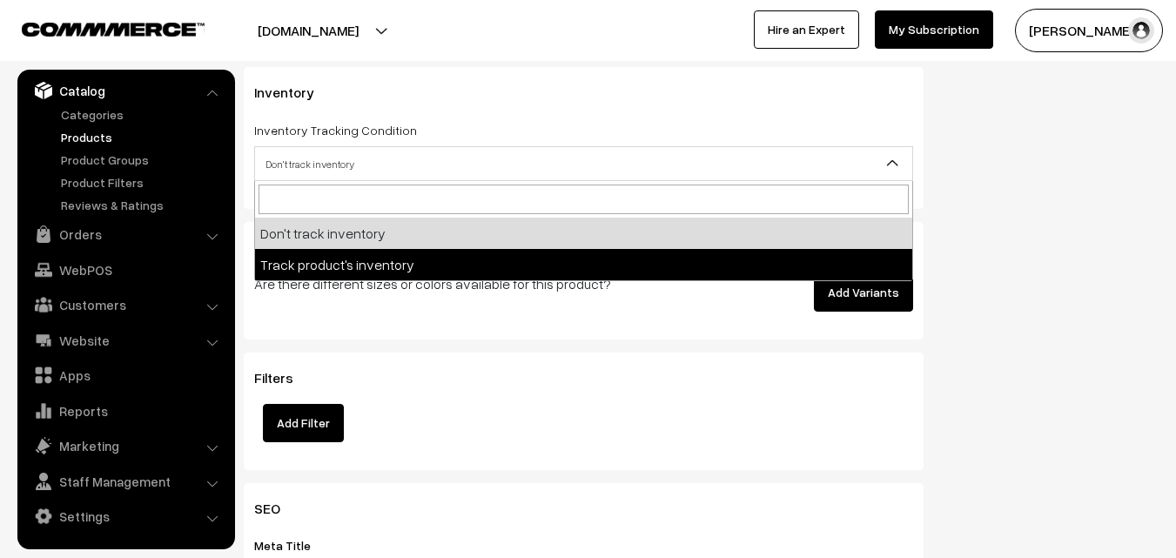
select select "2"
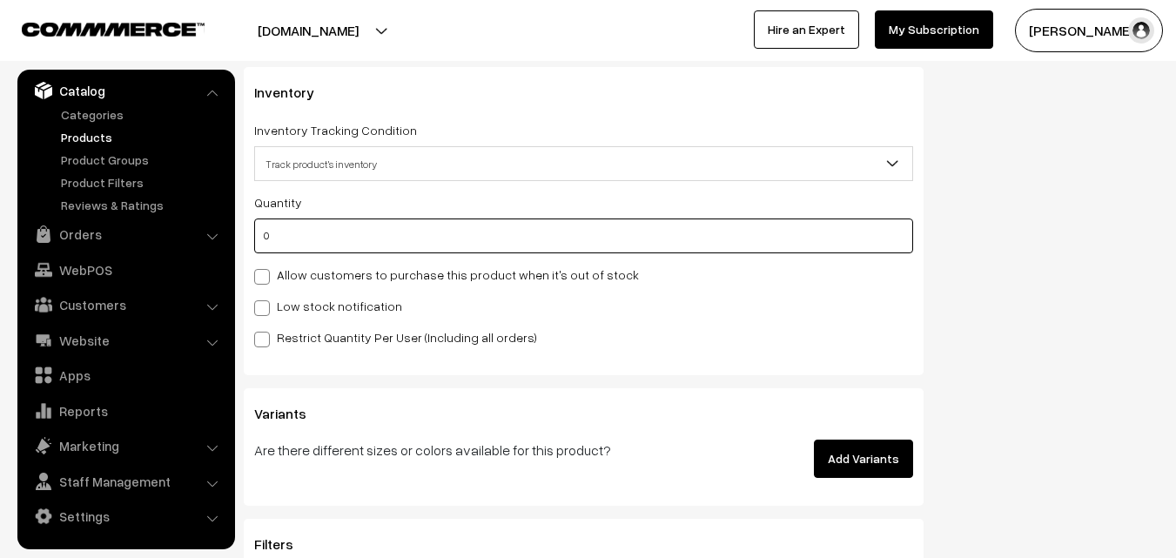
click at [321, 252] on input "0" at bounding box center [583, 236] width 659 height 35
type input "4"
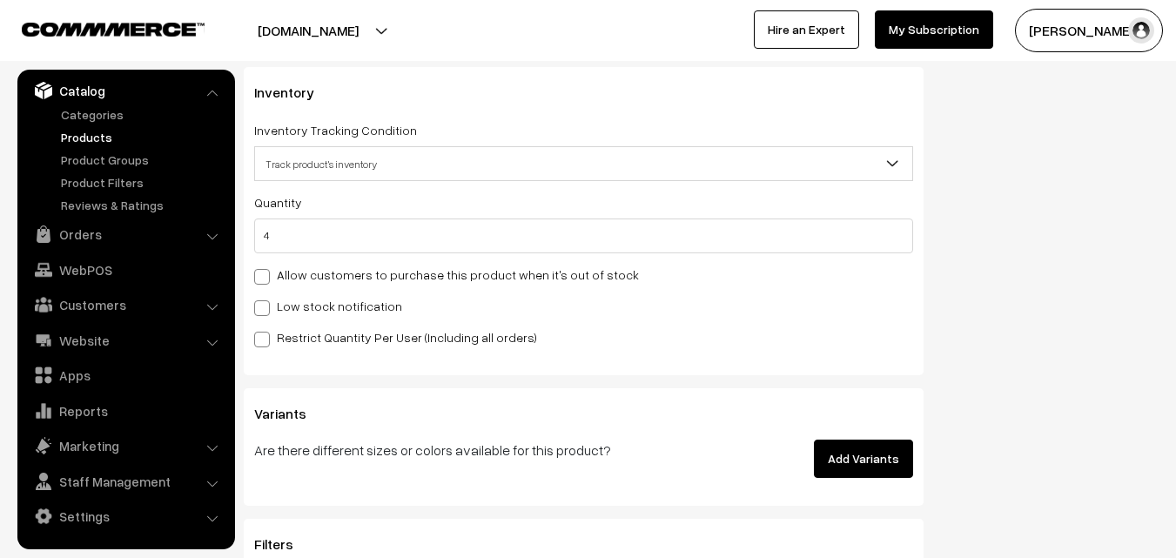
click at [311, 310] on label "Low stock notification" at bounding box center [328, 306] width 148 height 18
click at [266, 310] on input "Low stock notification" at bounding box center [259, 305] width 11 height 11
checkbox input "true"
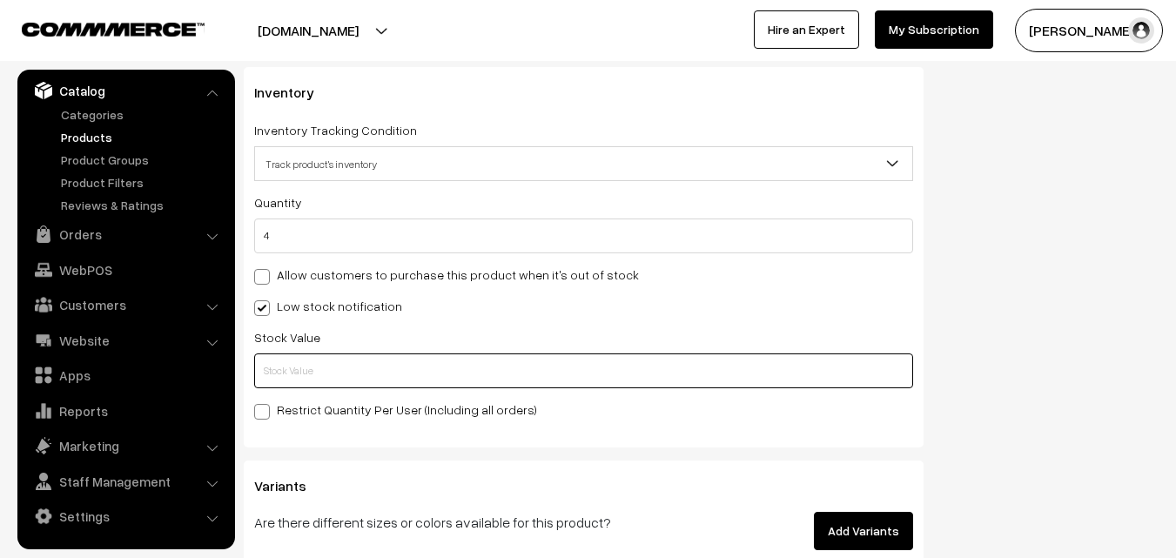
click at [314, 369] on input "text" at bounding box center [583, 371] width 659 height 35
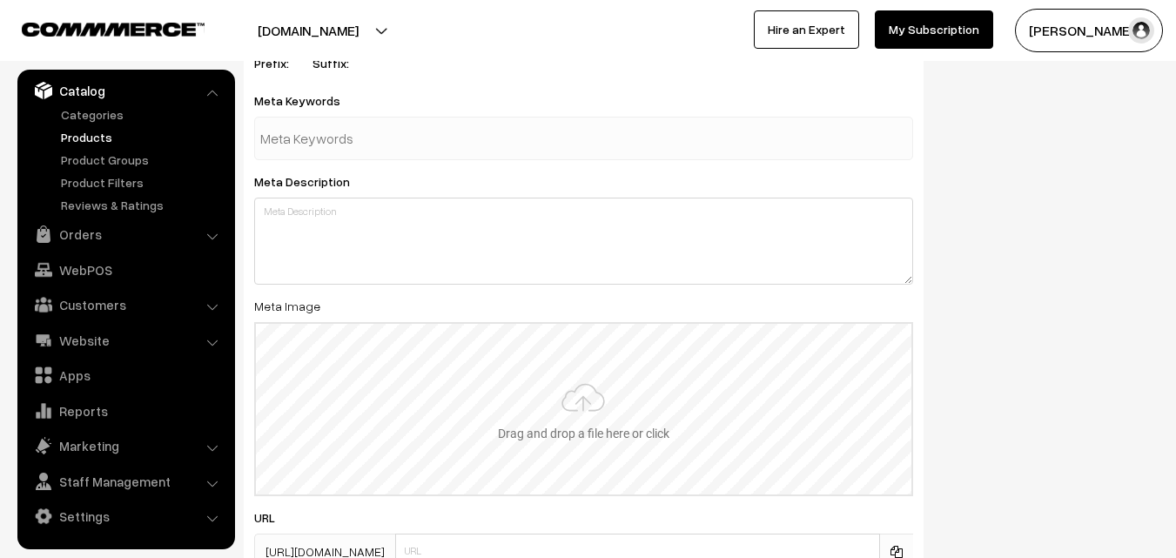
scroll to position [2592, 0]
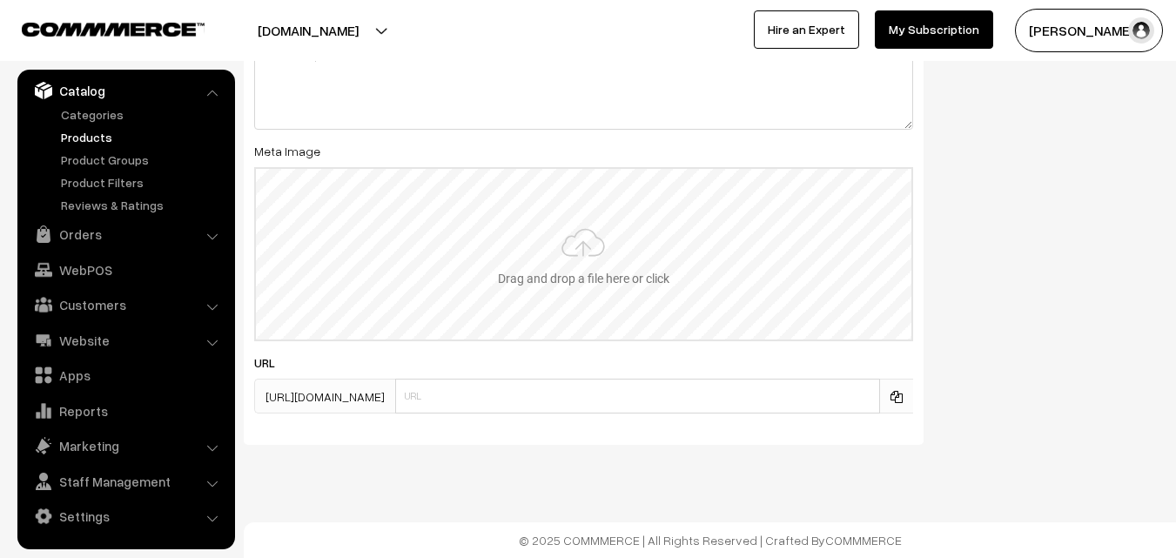
type input "2"
click at [532, 274] on input "file" at bounding box center [584, 254] width 656 height 171
type input "C:\fakepath\narayanpet-saree-va13013-oct-1.jpeg"
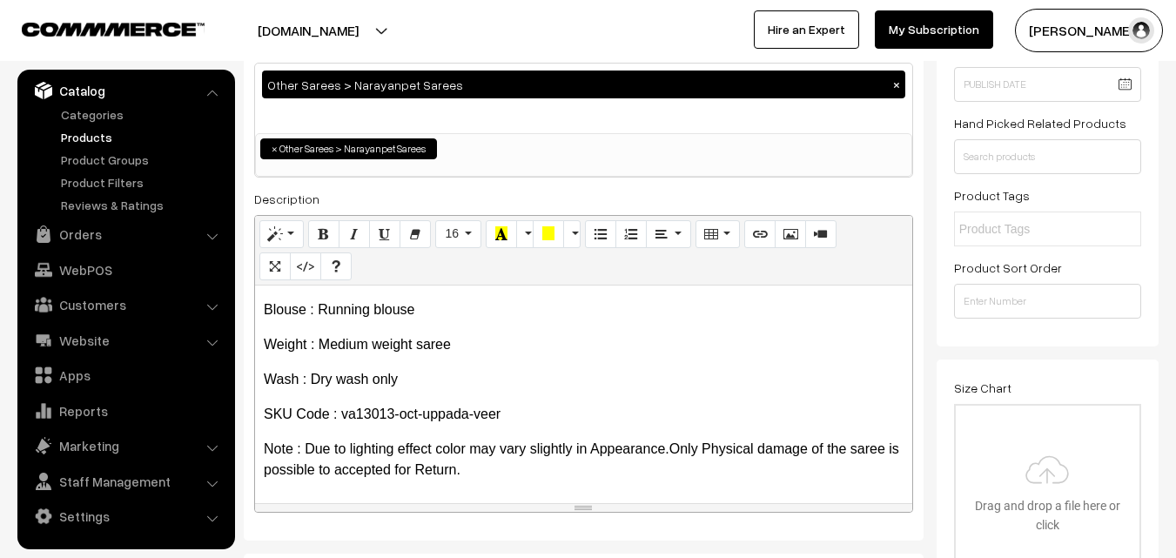
scroll to position [0, 0]
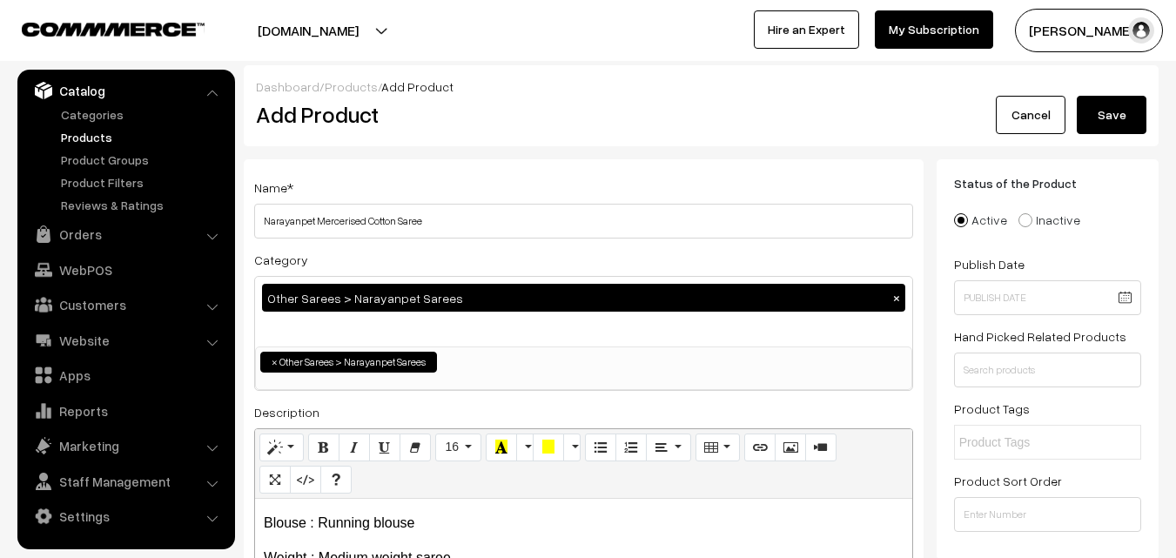
click at [1098, 109] on button "Save" at bounding box center [1112, 115] width 70 height 38
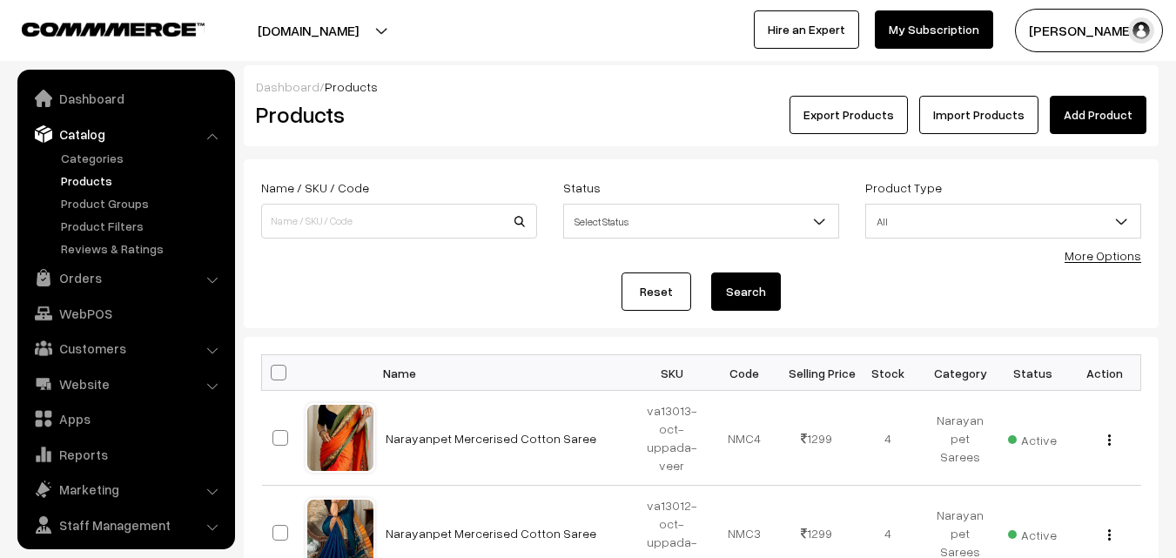
scroll to position [44, 0]
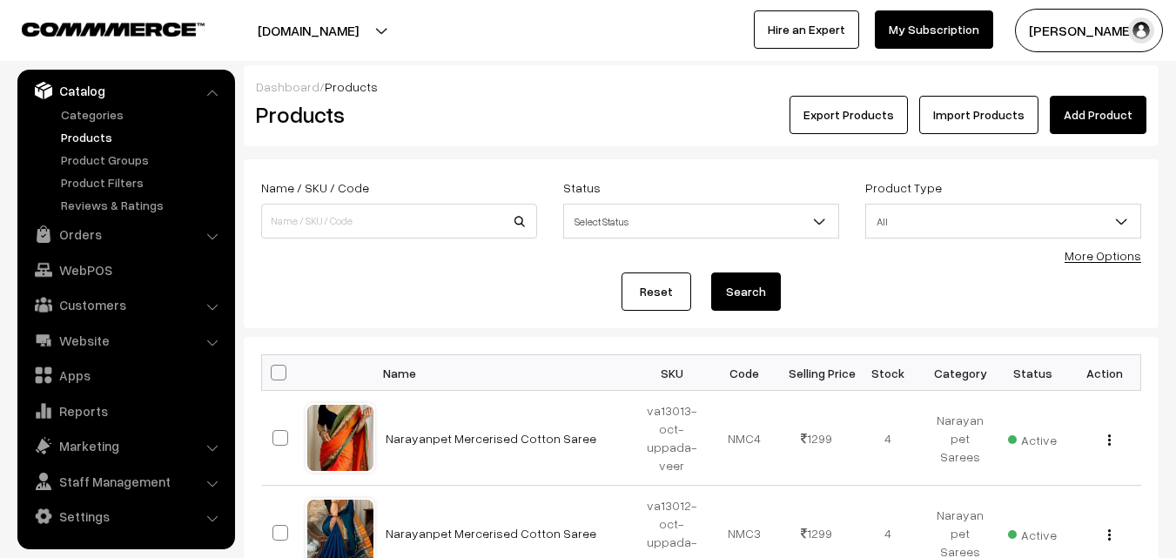
click at [471, 131] on div "Products" at bounding box center [396, 115] width 306 height 38
click at [1071, 116] on link "Add Product" at bounding box center [1098, 115] width 97 height 38
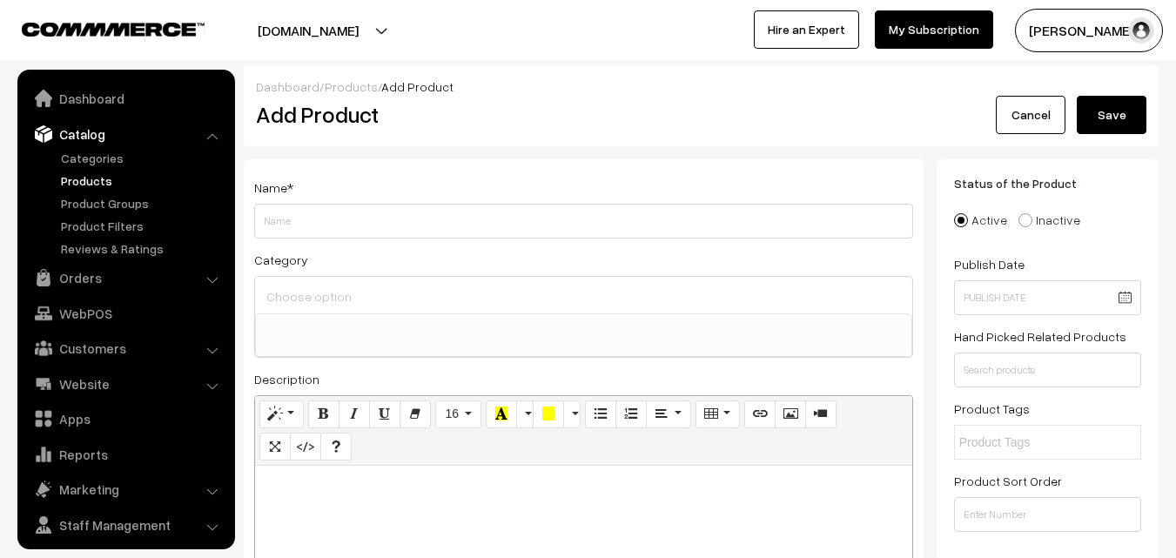
select select
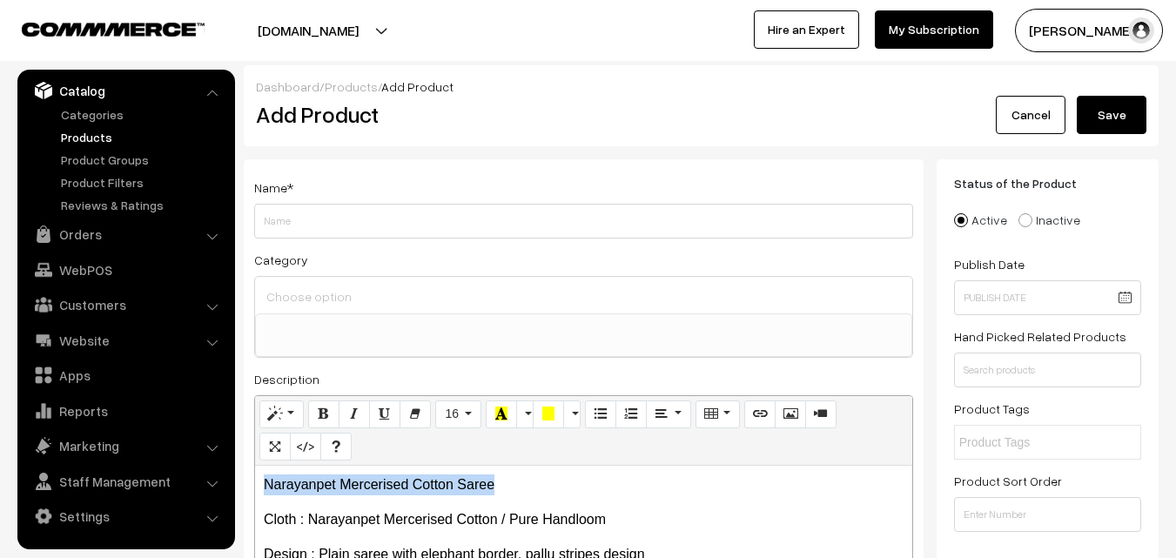
drag, startPoint x: 506, startPoint y: 480, endPoint x: 236, endPoint y: 474, distance: 270.0
copy p "Narayanpet Mercerised Cotton Saree"
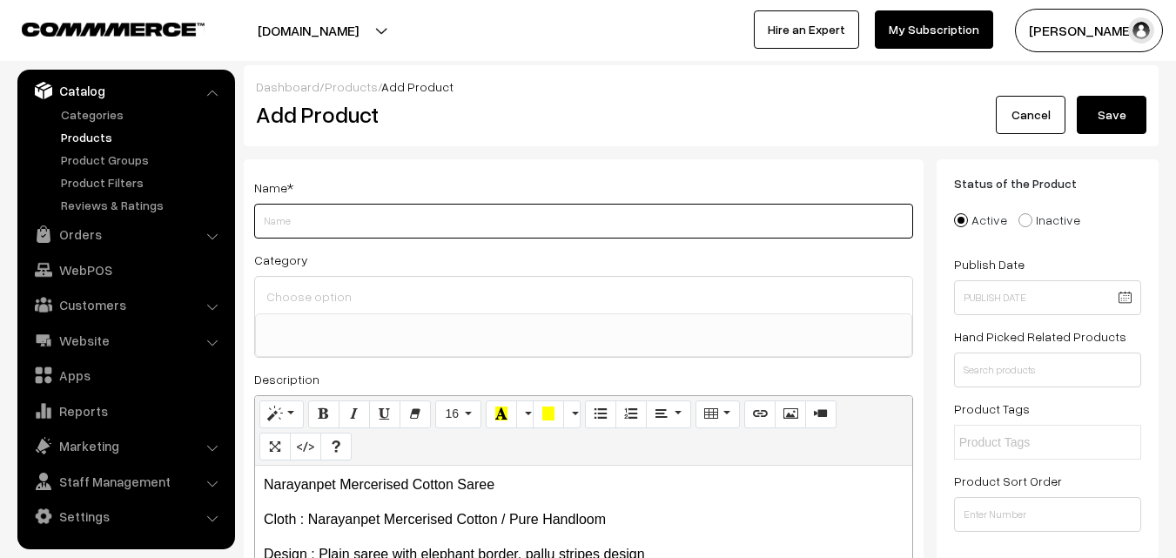
click at [297, 227] on input "Weight" at bounding box center [583, 221] width 659 height 35
paste input "Narayanpet Mercerised Cotton Saree"
type input "Narayanpet Mercerised Cotton Saree"
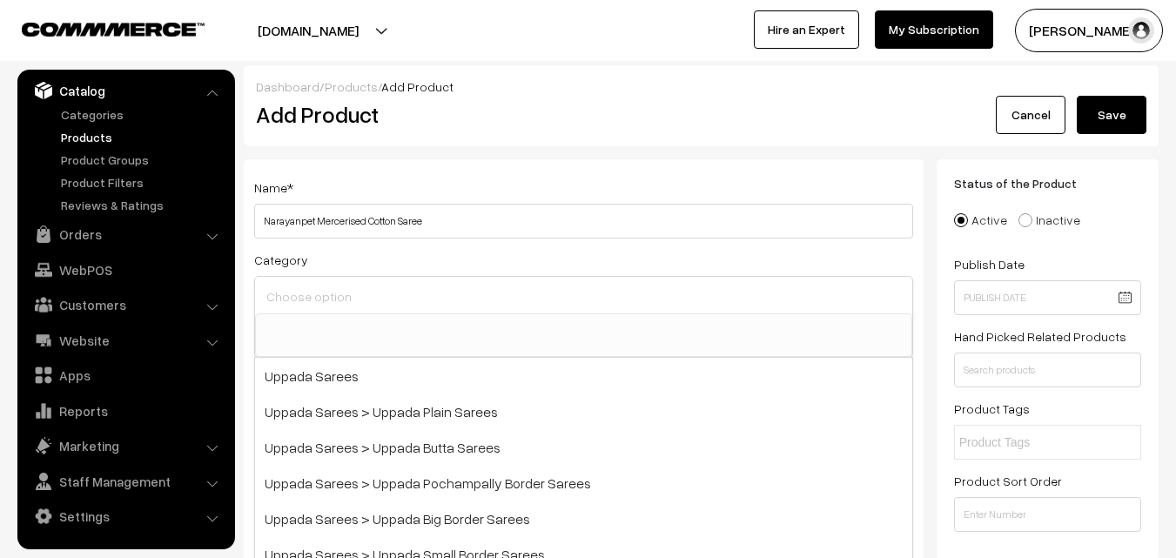
click at [307, 292] on input at bounding box center [583, 296] width 643 height 25
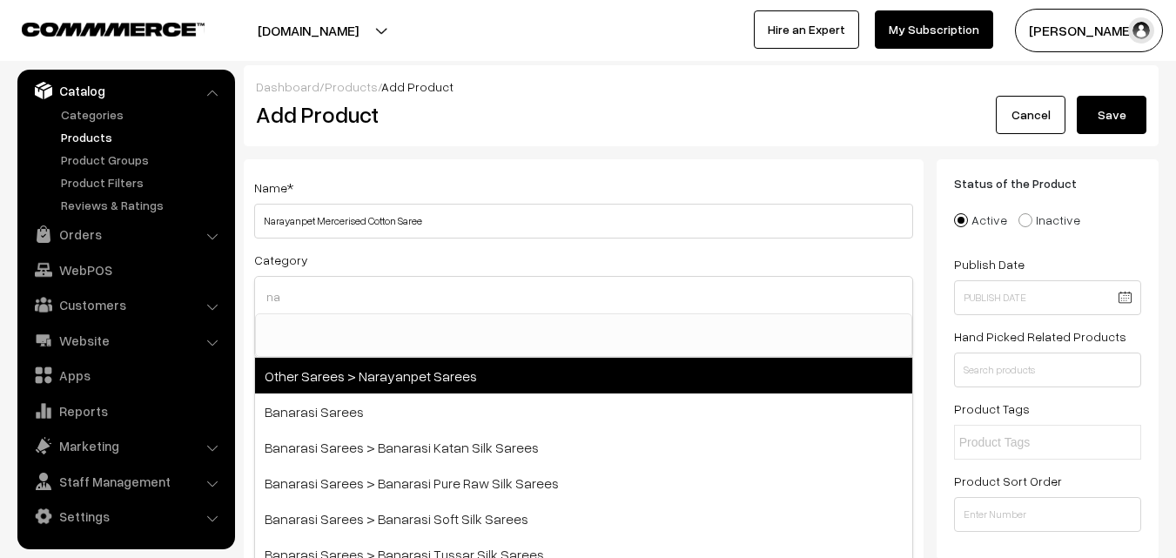
type input "na"
click at [388, 381] on span "Other Sarees > Narayanpet Sarees" at bounding box center [583, 376] width 657 height 36
select select "16"
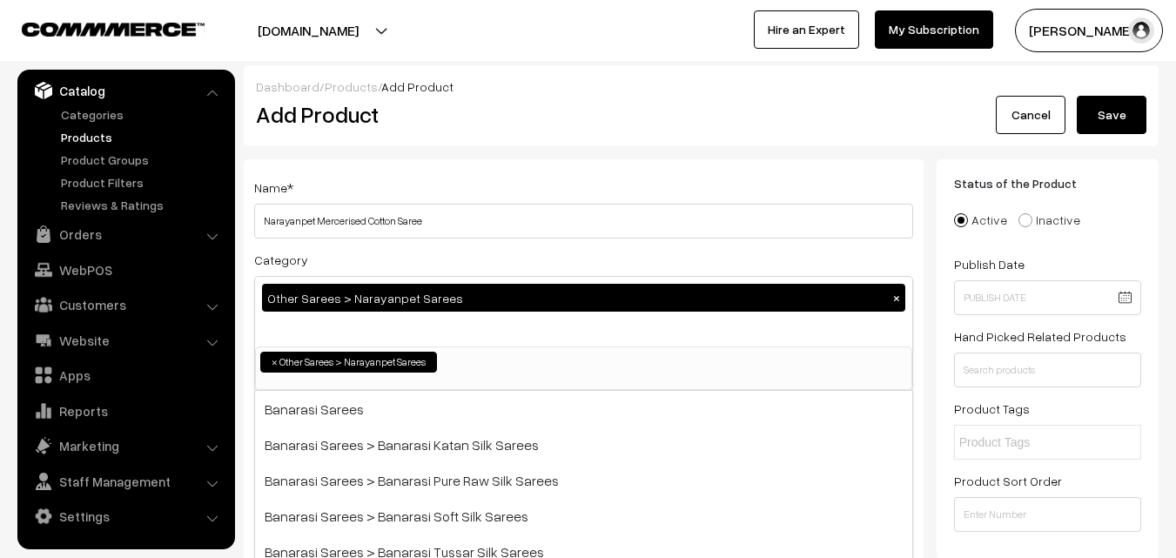
scroll to position [414, 0]
click at [457, 183] on div "Name * Narayanpet Mercerised Cotton Saree" at bounding box center [583, 208] width 659 height 62
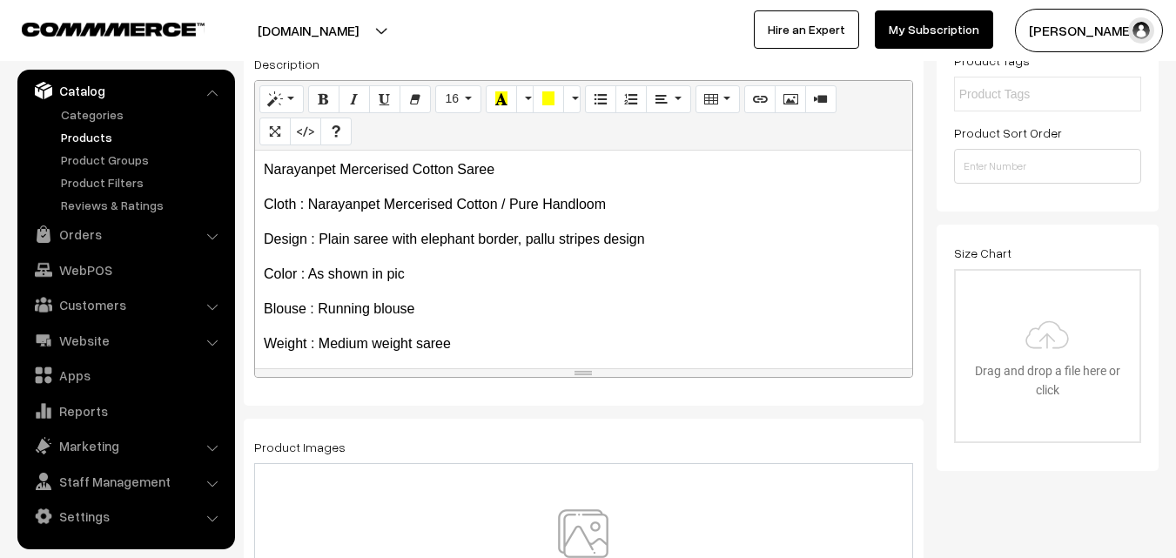
scroll to position [134, 0]
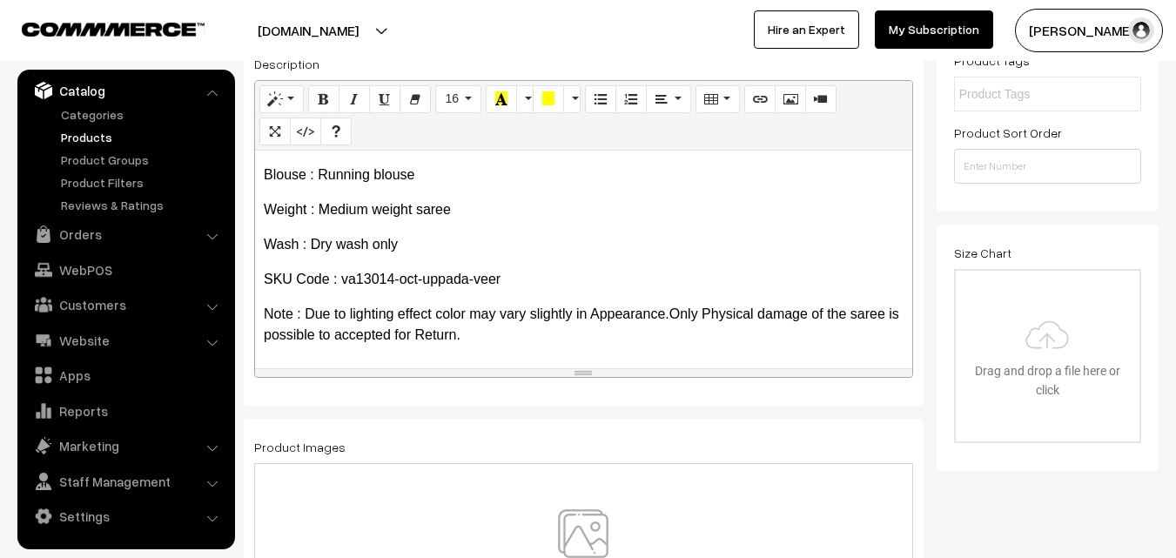
click at [556, 522] on img at bounding box center [583, 560] width 179 height 102
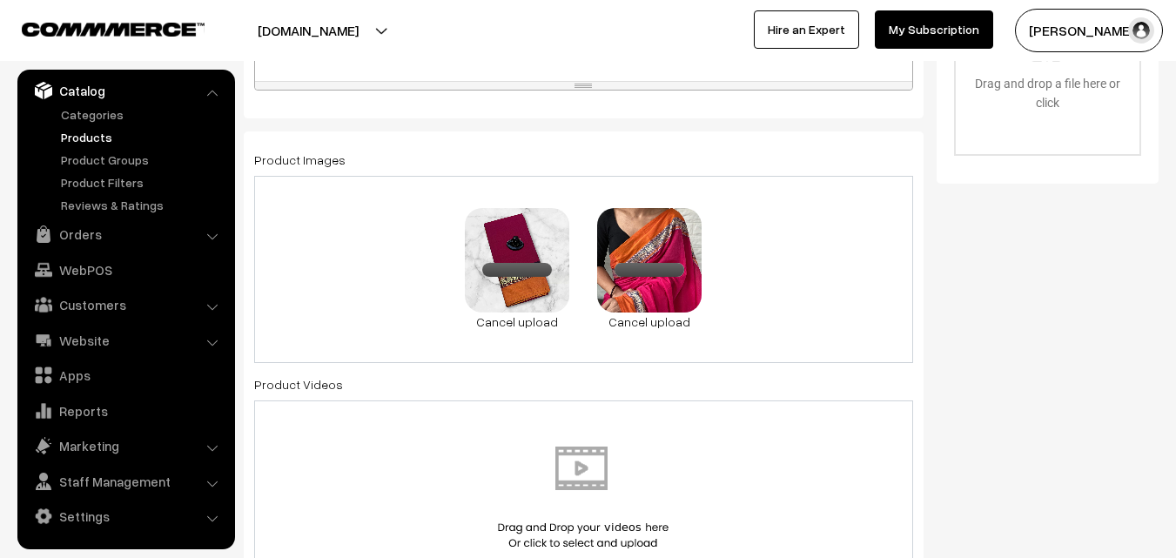
scroll to position [958, 0]
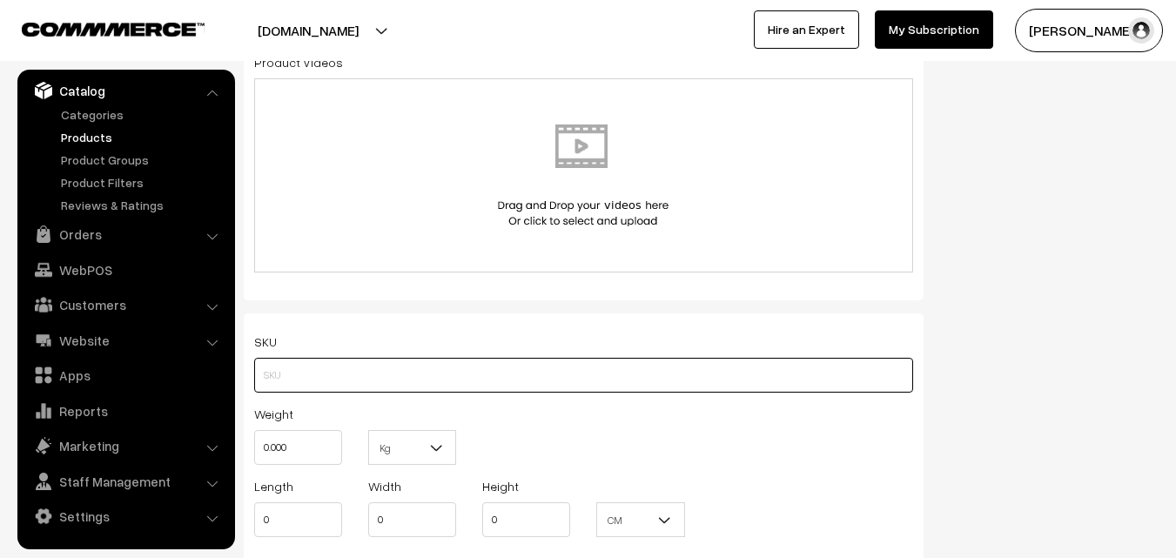
click at [321, 367] on input "text" at bounding box center [583, 375] width 659 height 35
paste input "va13014-oct-uppada-veer"
type input "va13014-oct-uppada-veer"
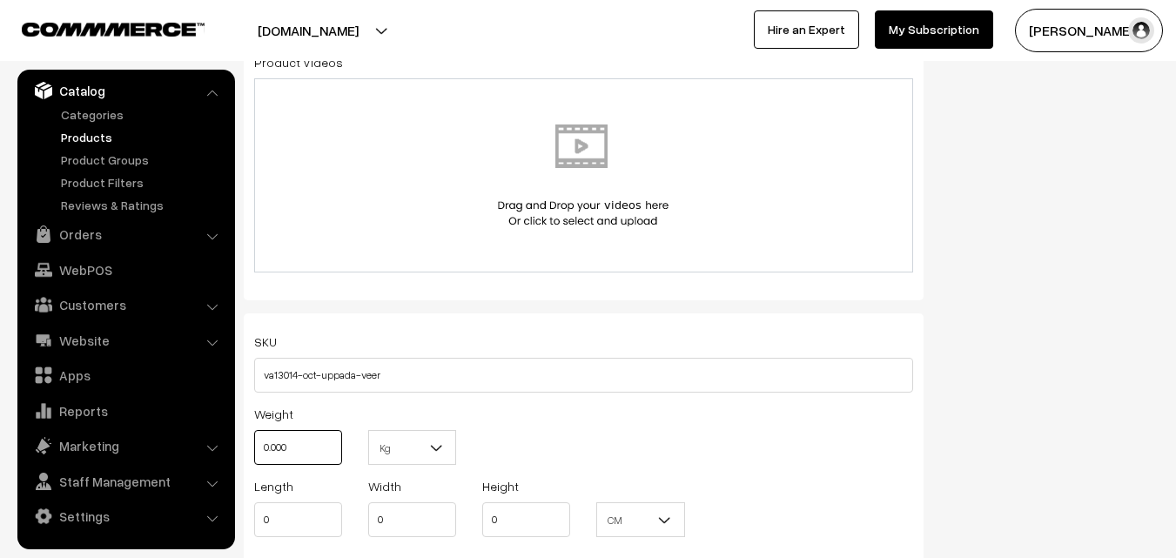
drag, startPoint x: 307, startPoint y: 442, endPoint x: 259, endPoint y: 440, distance: 48.0
click at [259, 440] on input "0.000" at bounding box center [298, 447] width 88 height 35
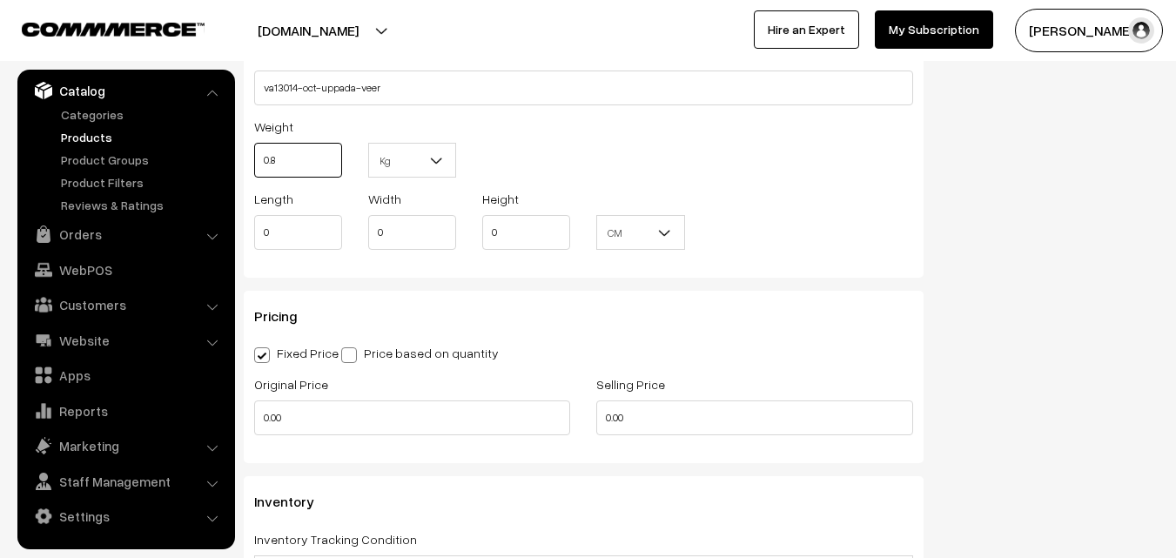
scroll to position [1306, 0]
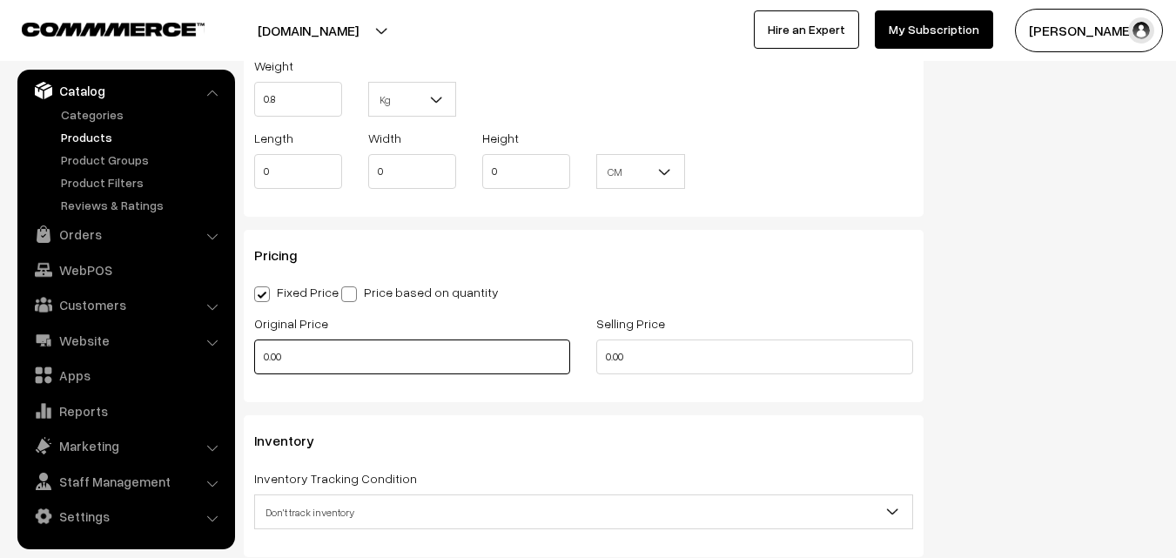
type input "0.80"
drag, startPoint x: 345, startPoint y: 355, endPoint x: 242, endPoint y: 343, distance: 103.5
click at [242, 343] on div "Original Price 0.00" at bounding box center [412, 349] width 342 height 72
type input "820"
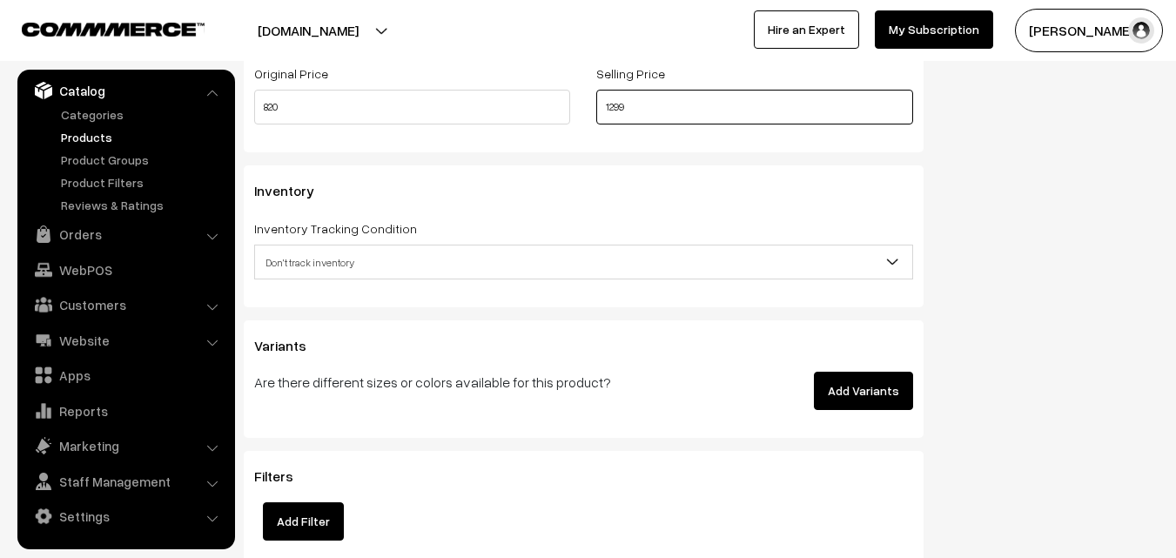
scroll to position [1567, 0]
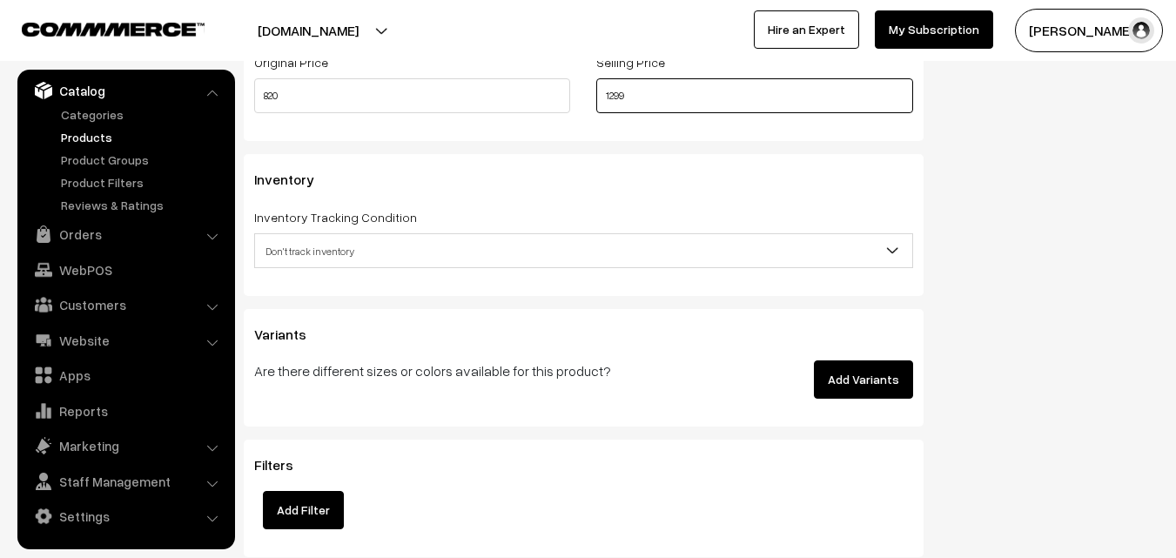
type input "1299"
click at [316, 246] on span "Don't track inventory" at bounding box center [583, 251] width 657 height 30
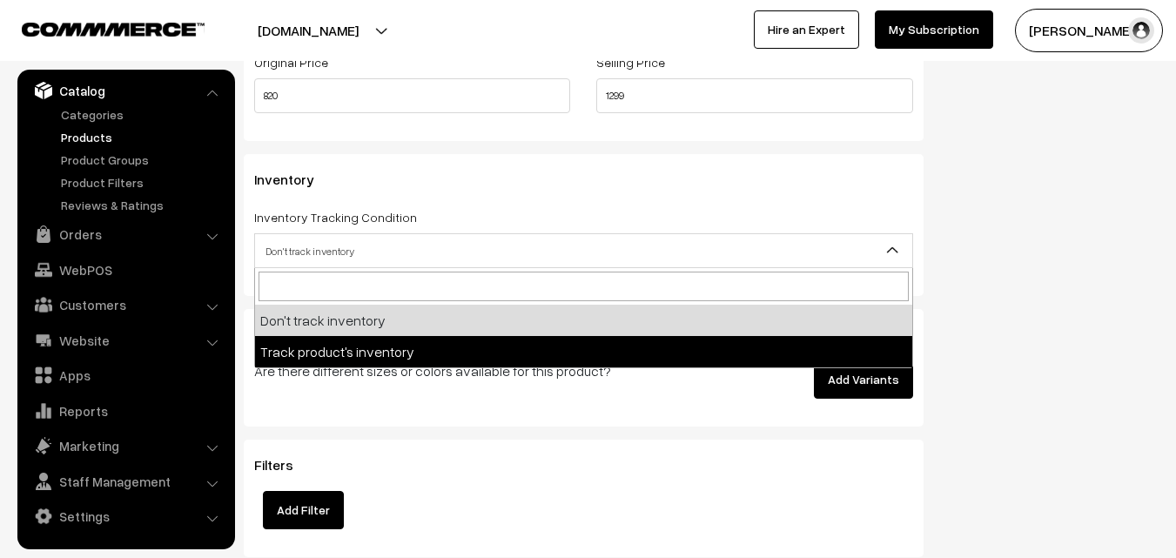
select select "2"
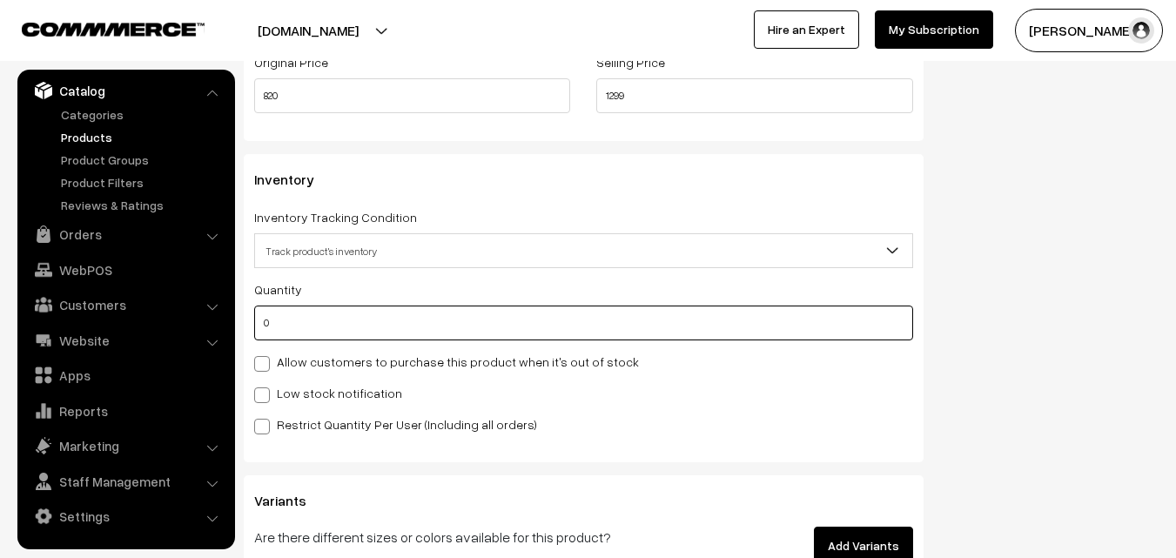
click at [305, 328] on input "0" at bounding box center [583, 323] width 659 height 35
type input "4"
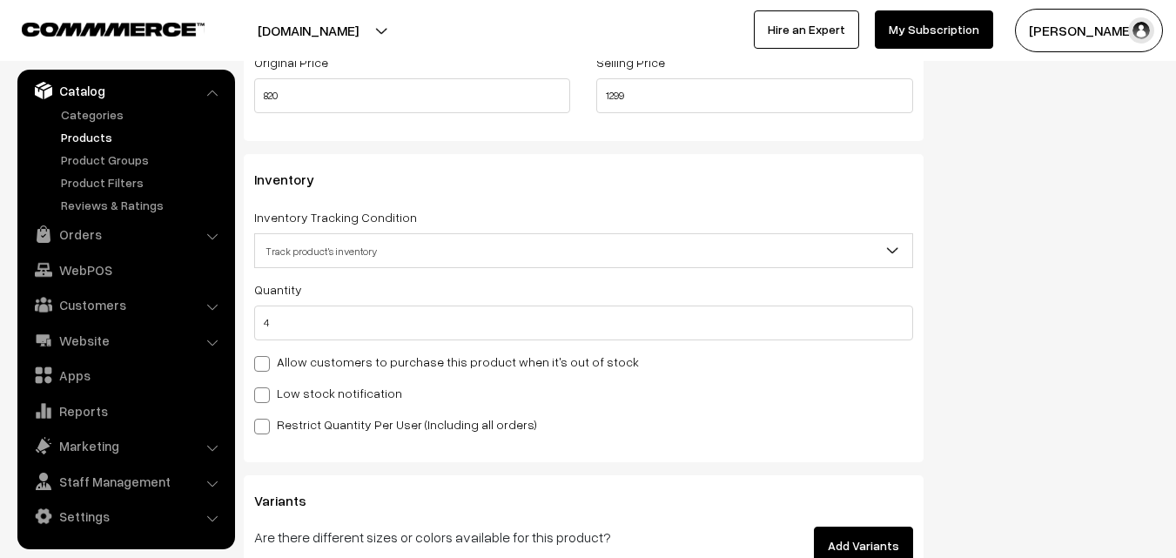
click at [307, 392] on label "Low stock notification" at bounding box center [328, 393] width 148 height 18
click at [266, 392] on input "Low stock notification" at bounding box center [259, 392] width 11 height 11
checkbox input "true"
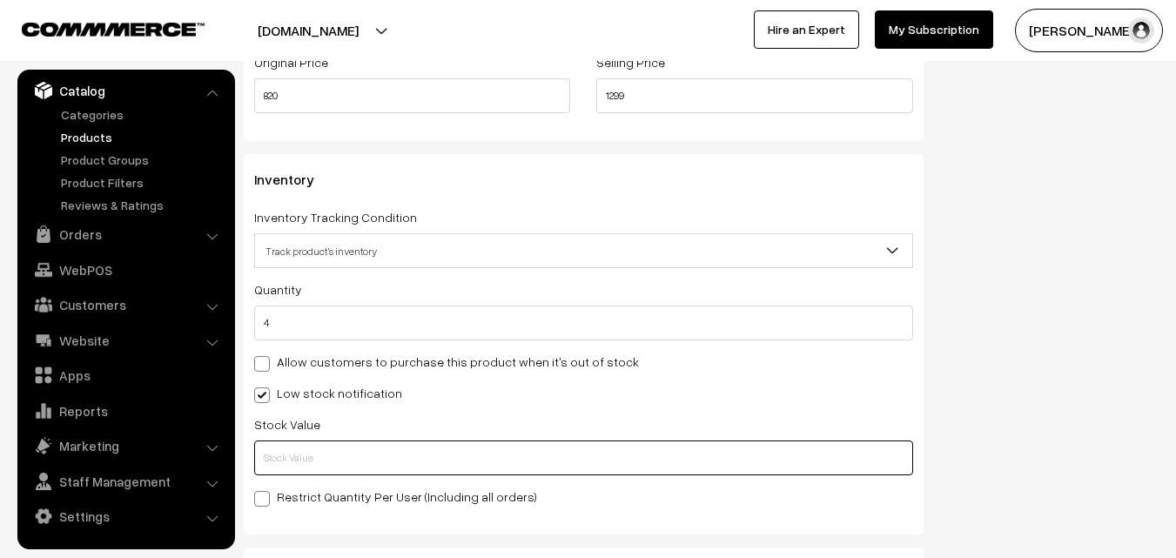
click at [307, 448] on input "text" at bounding box center [583, 458] width 659 height 35
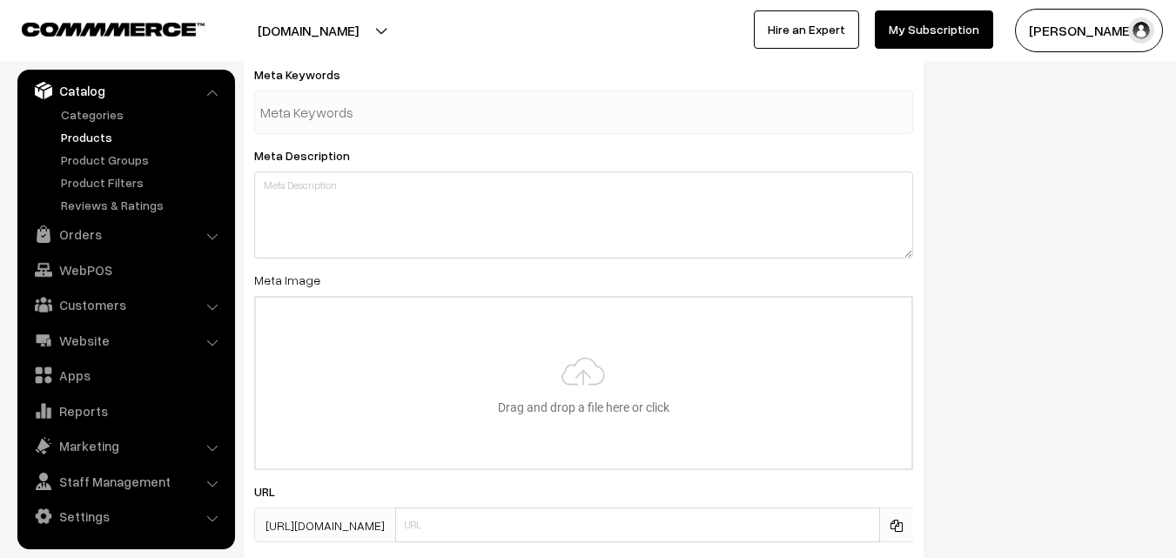
scroll to position [2592, 0]
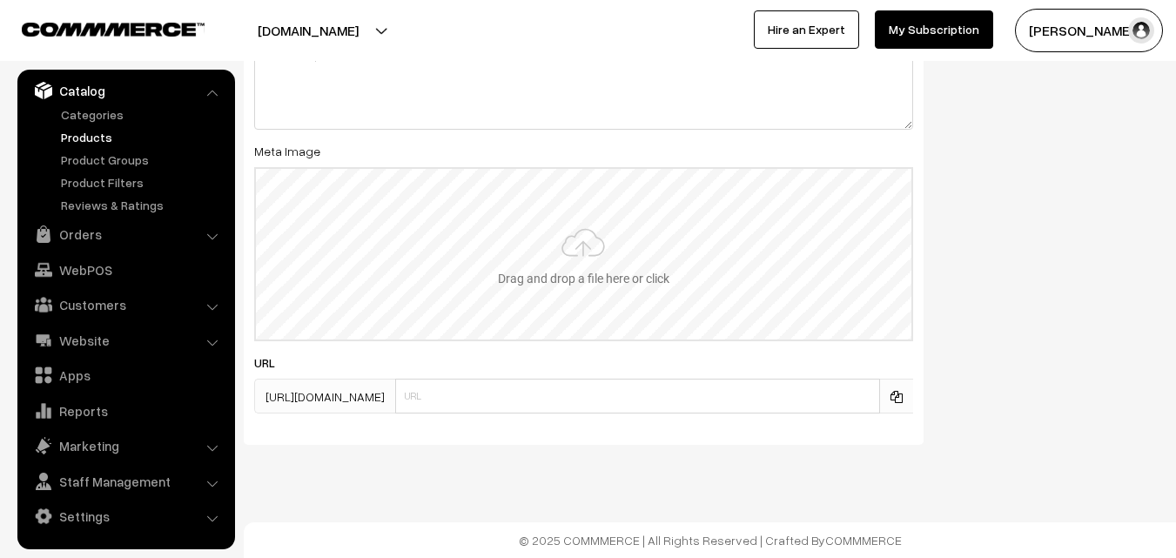
type input "2"
click at [610, 277] on input "file" at bounding box center [584, 254] width 656 height 171
type input "C:\fakepath\narayanpet-saree-va13014-oct-1.jpeg"
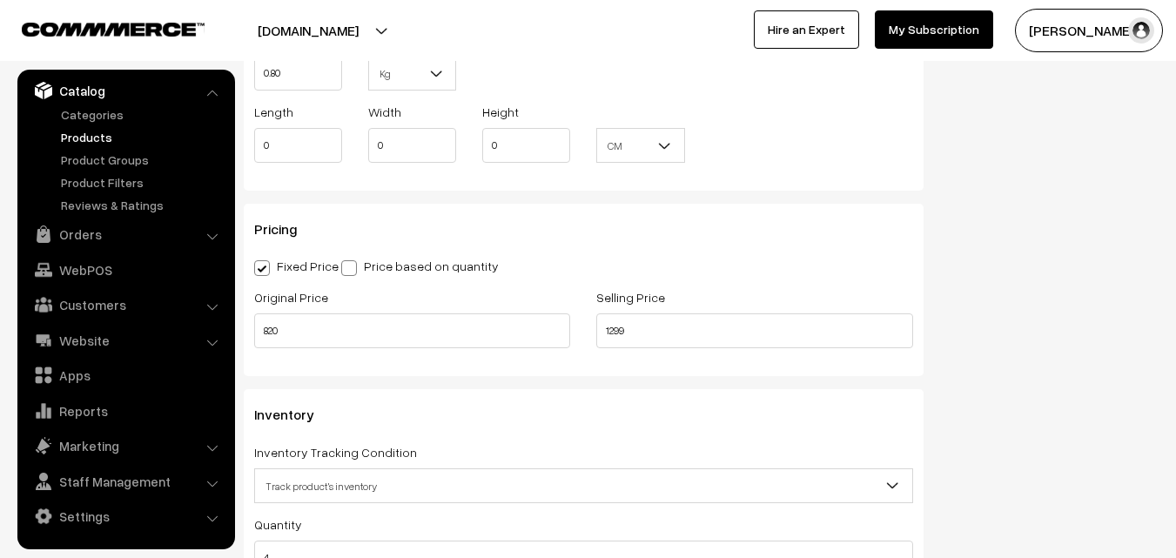
scroll to position [0, 0]
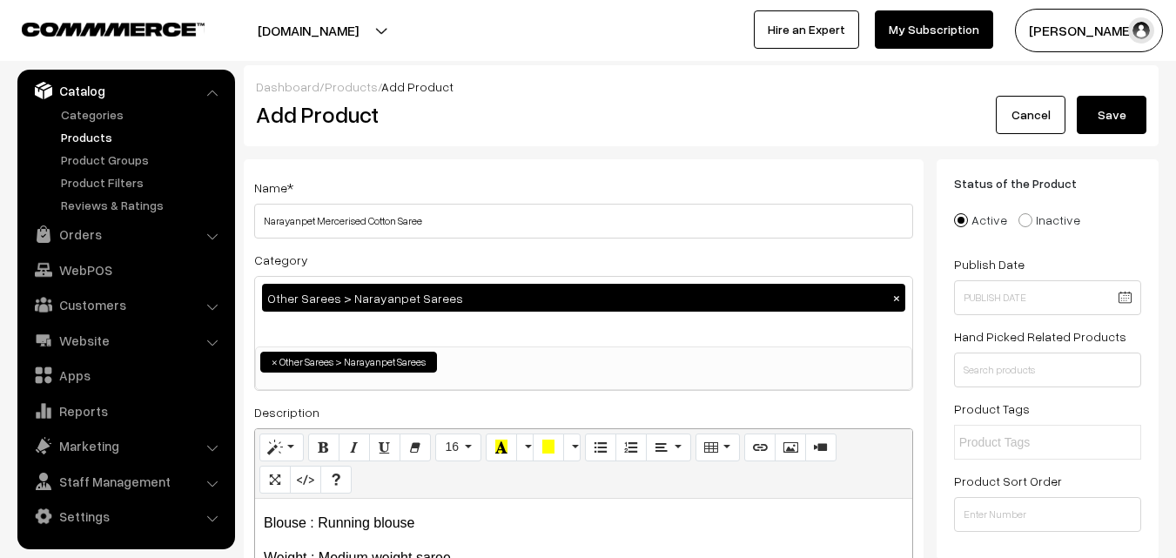
click at [1118, 113] on button "Save" at bounding box center [1112, 115] width 70 height 38
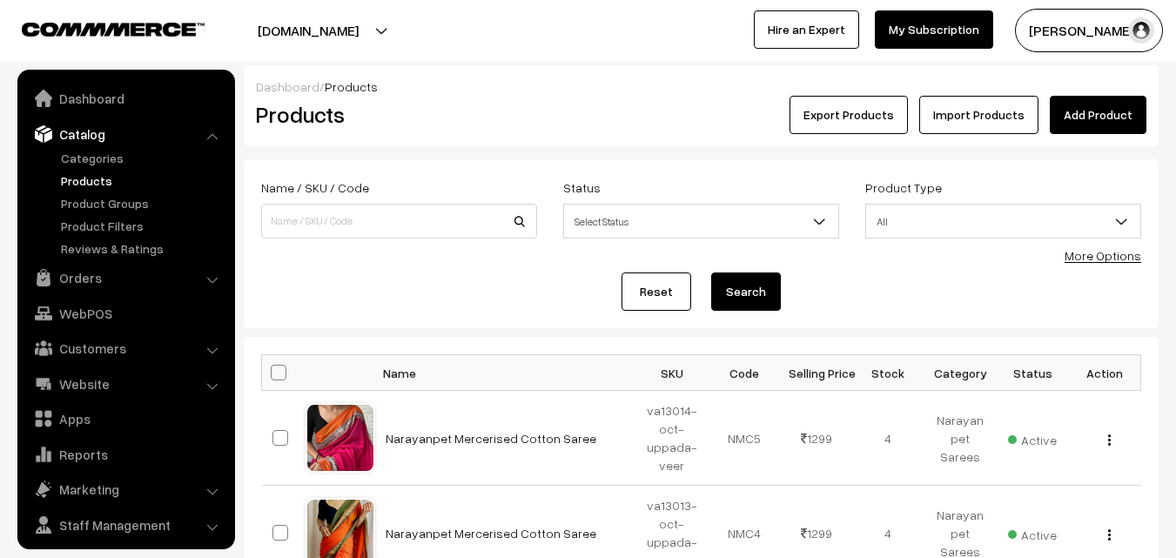
scroll to position [44, 0]
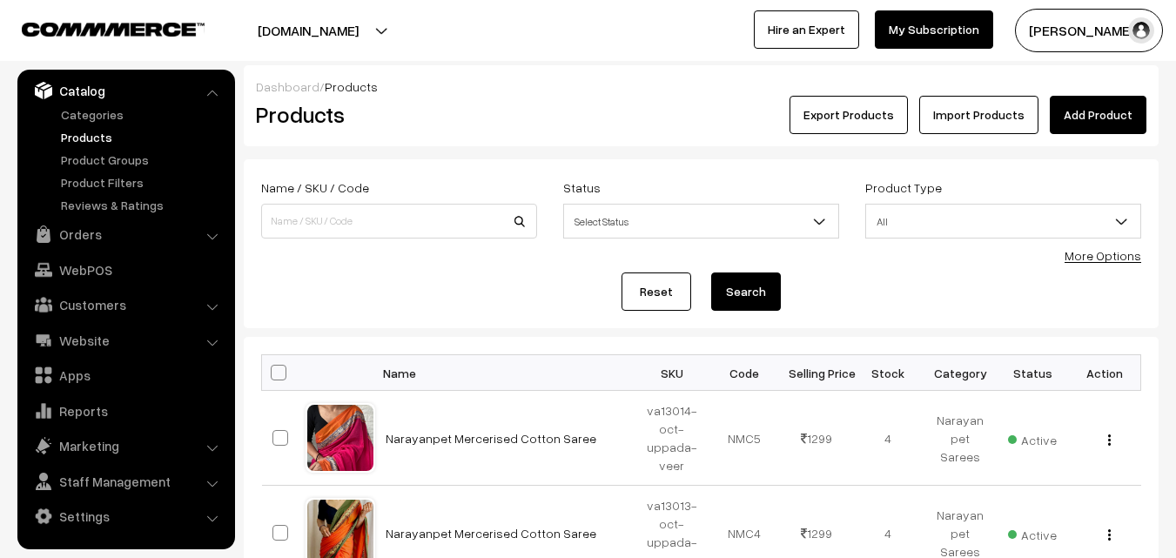
click at [505, 117] on h2 "Products" at bounding box center [396, 114] width 280 height 27
click at [1081, 120] on link "Add Product" at bounding box center [1098, 115] width 97 height 38
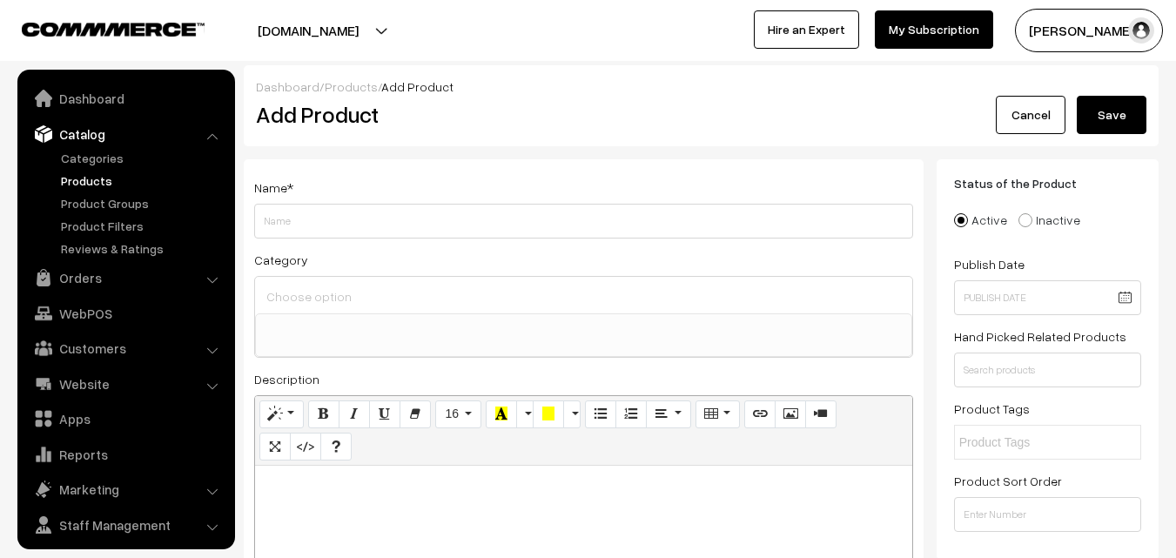
select select
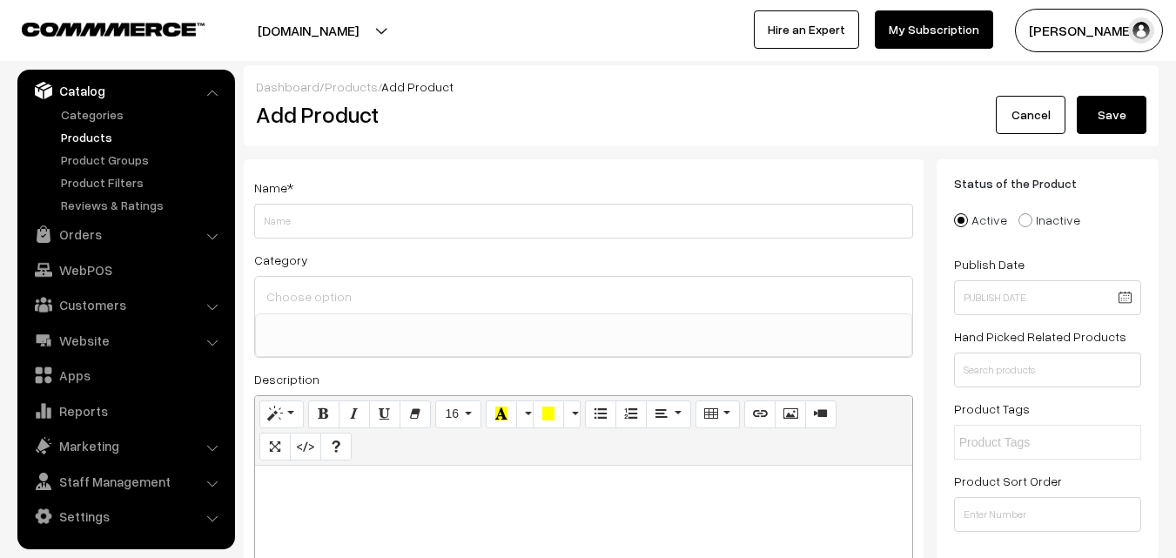
paste div
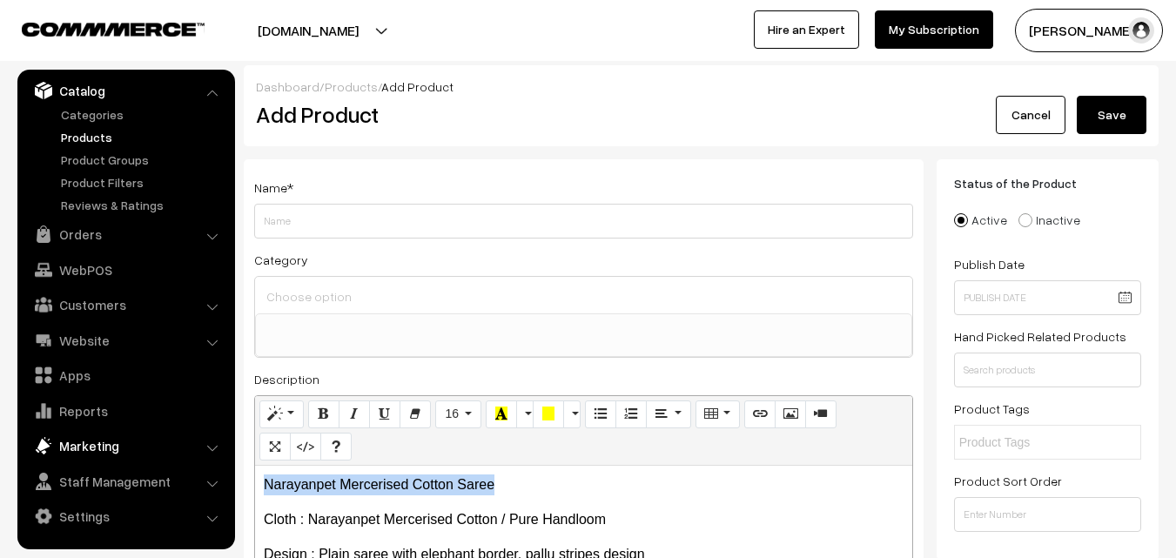
drag, startPoint x: 514, startPoint y: 482, endPoint x: 191, endPoint y: 435, distance: 326.4
copy p "Narayanpet Mercerised Cotton Saree"
click at [293, 190] on span "*" at bounding box center [290, 187] width 6 height 15
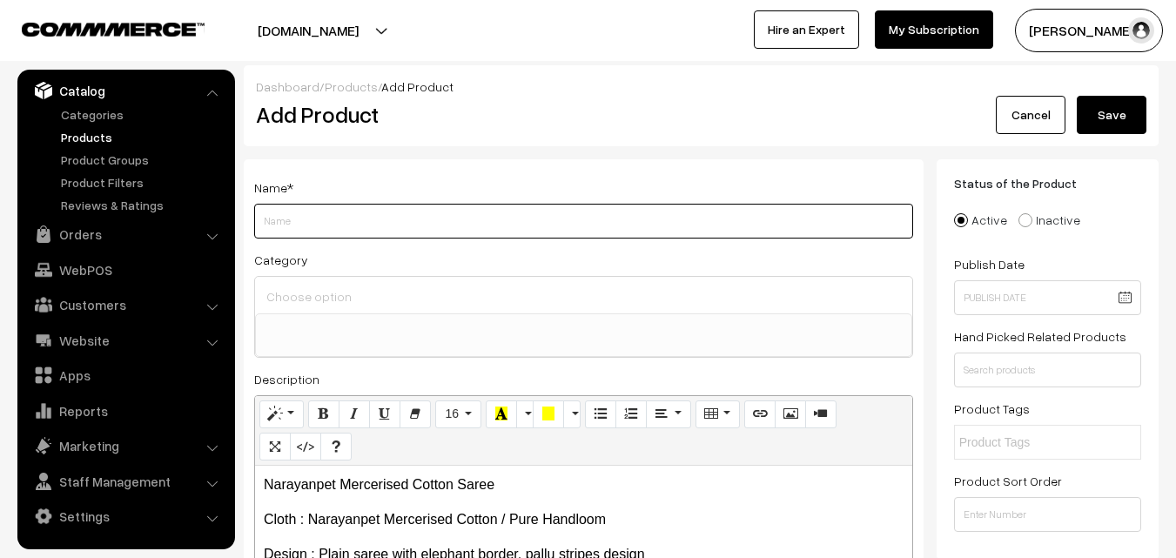
click at [289, 226] on input "Weight" at bounding box center [583, 221] width 659 height 35
paste input "Narayanpet Mercerised Cotton Saree"
type input "Narayanpet Mercerised Cotton Saree"
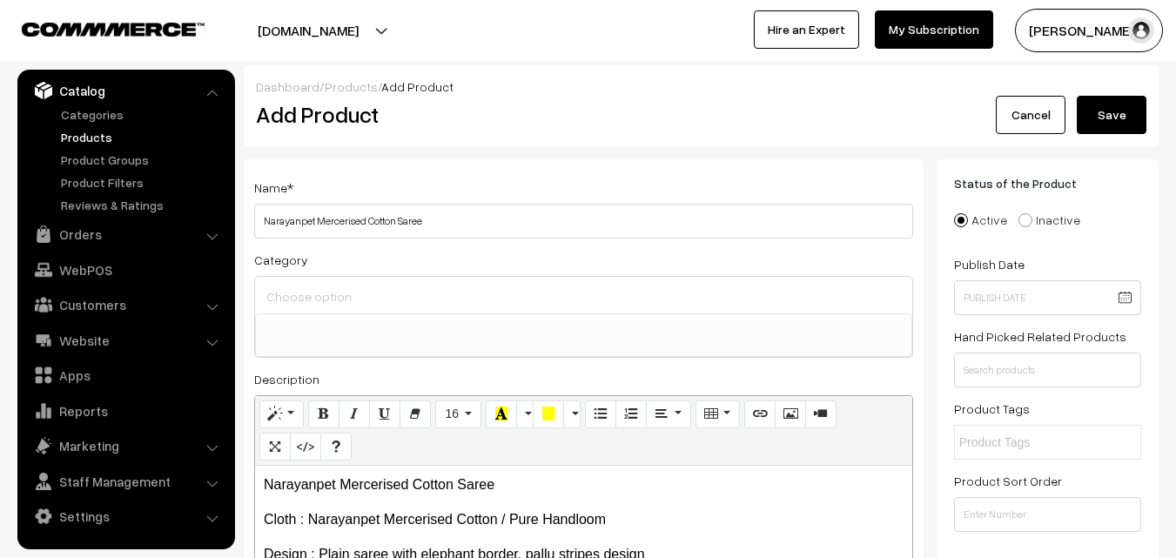
click at [319, 294] on input at bounding box center [583, 296] width 643 height 25
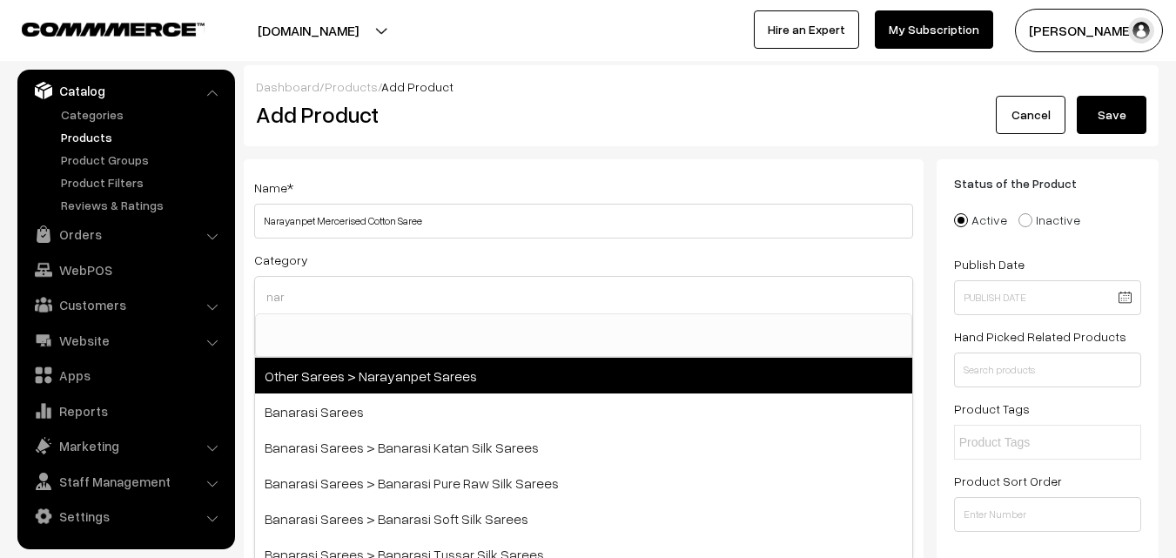
type input "nar"
click at [393, 372] on span "Other Sarees > Narayanpet Sarees" at bounding box center [583, 376] width 657 height 36
select select "16"
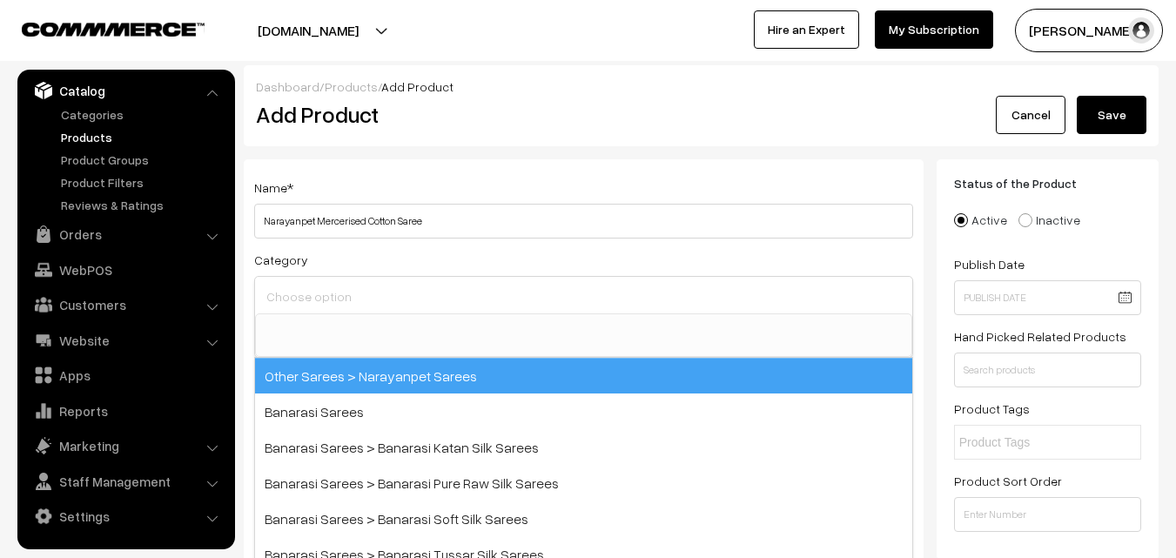
scroll to position [414, 0]
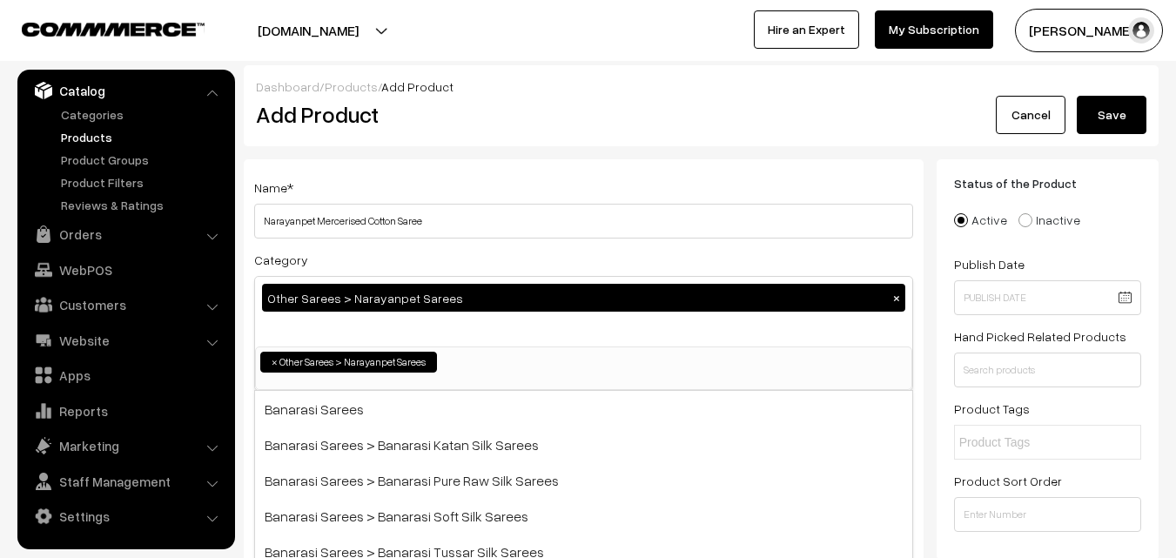
click at [424, 196] on div "Name * Narayanpet Mercerised Cotton Saree" at bounding box center [583, 208] width 659 height 62
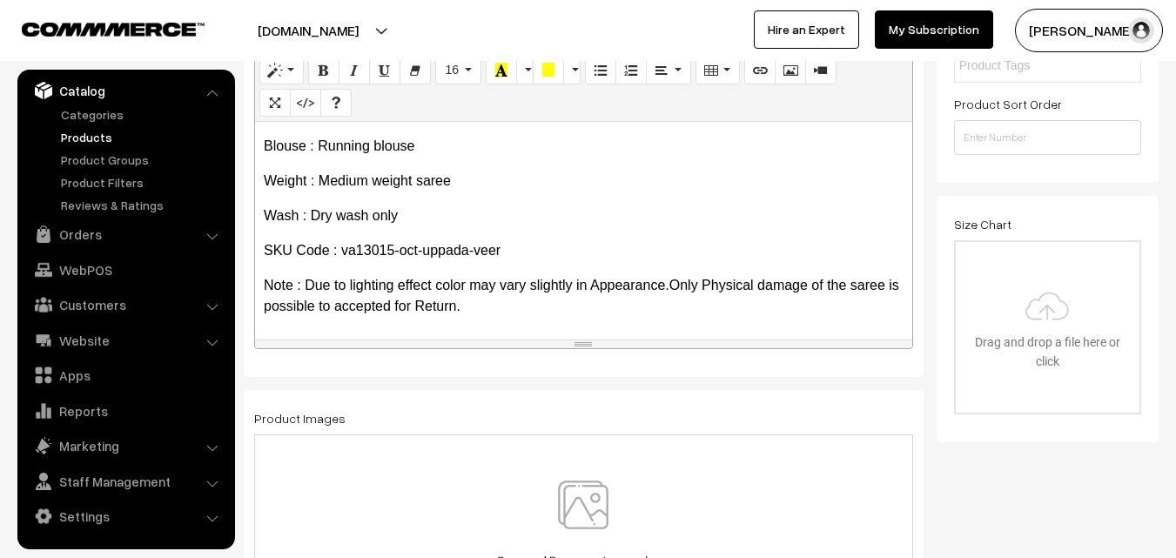
scroll to position [522, 0]
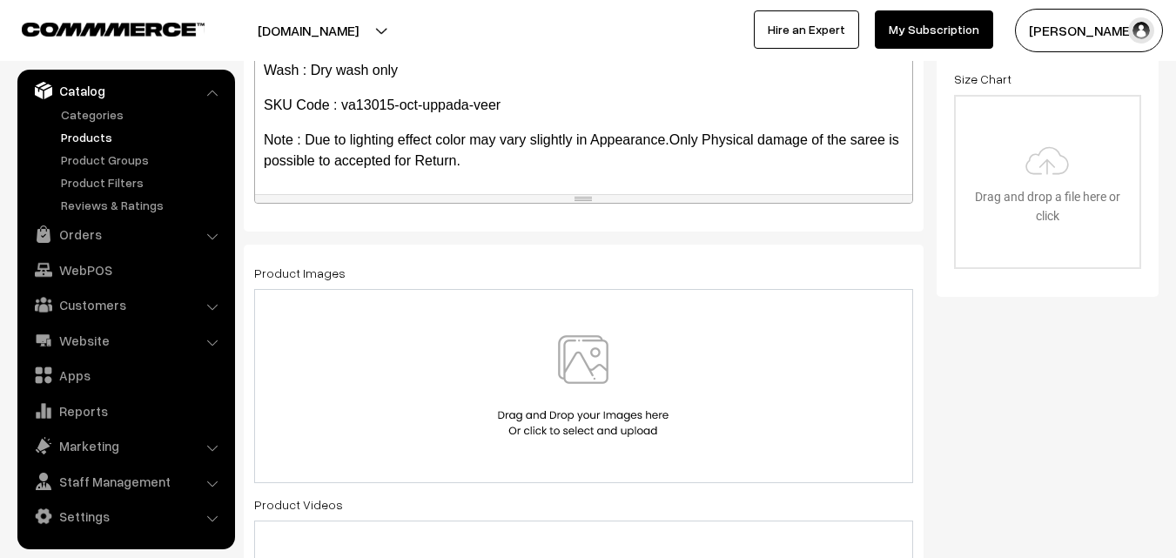
click at [589, 360] on img at bounding box center [583, 386] width 179 height 102
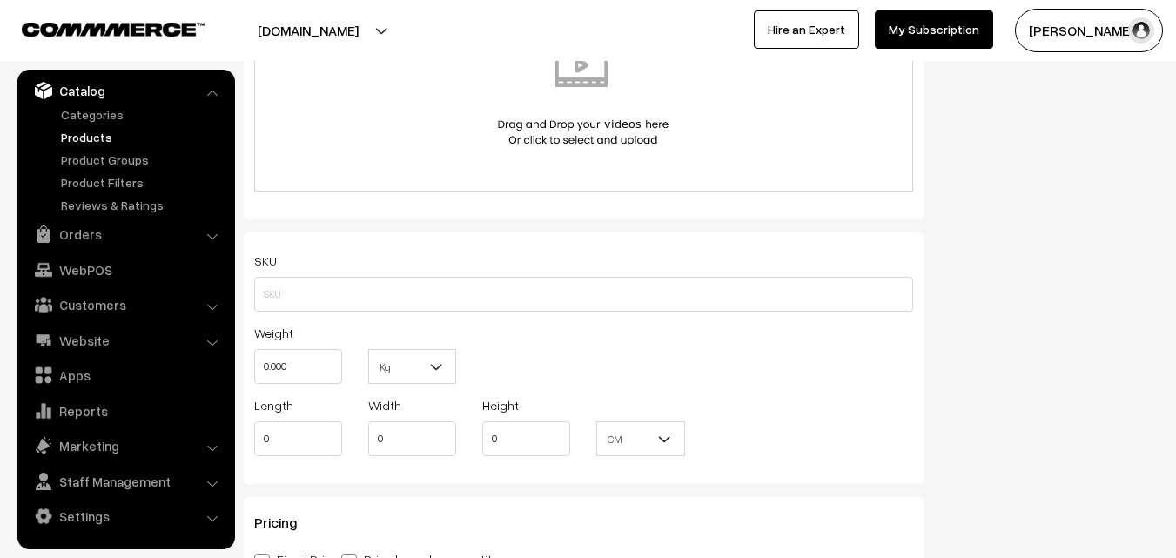
scroll to position [1045, 0]
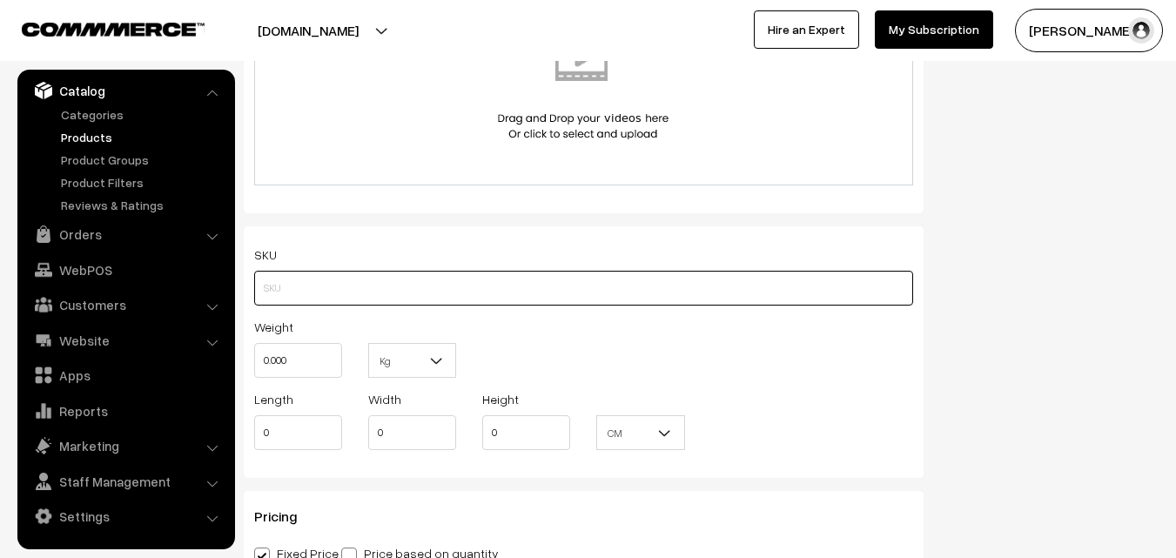
click at [292, 293] on input "text" at bounding box center [583, 288] width 659 height 35
paste input "va13015-oct-uppada-veer"
type input "va13015-oct-uppada-veer"
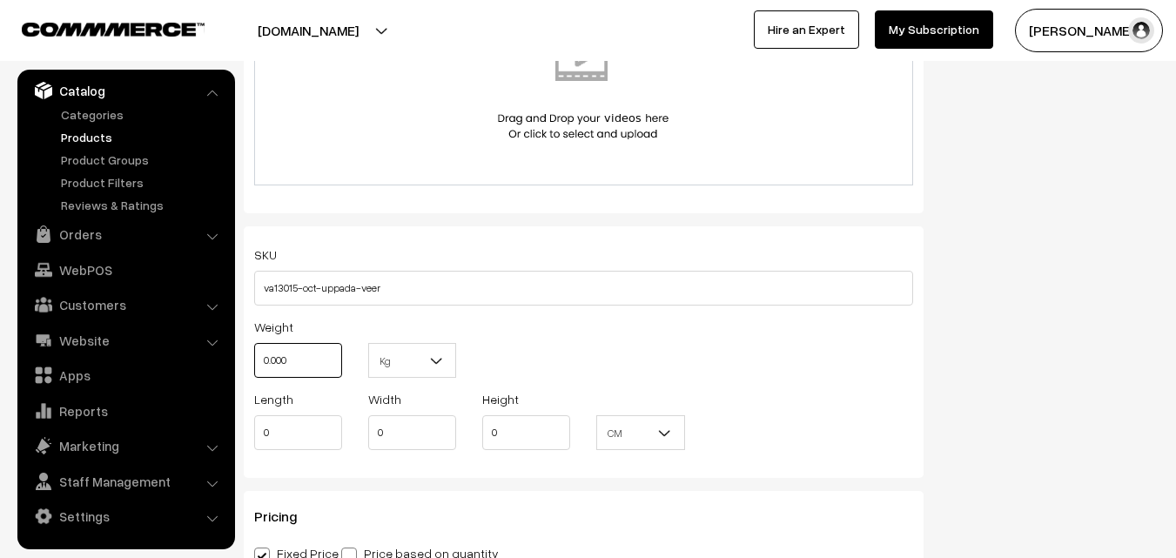
drag, startPoint x: 293, startPoint y: 359, endPoint x: 244, endPoint y: 350, distance: 50.4
click at [244, 350] on div "Weight 0.000" at bounding box center [298, 352] width 114 height 72
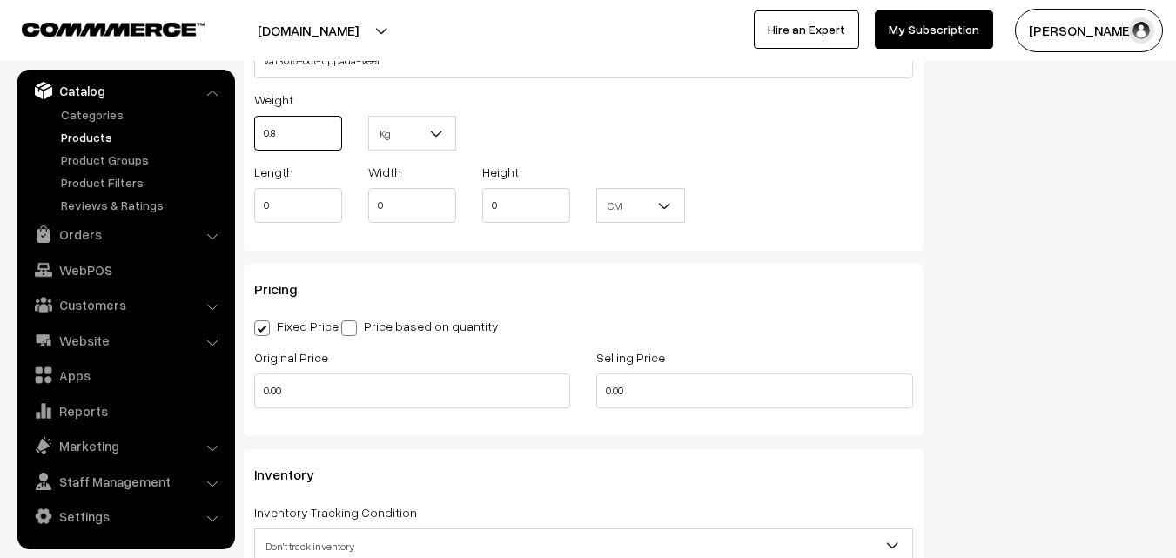
scroll to position [1306, 0]
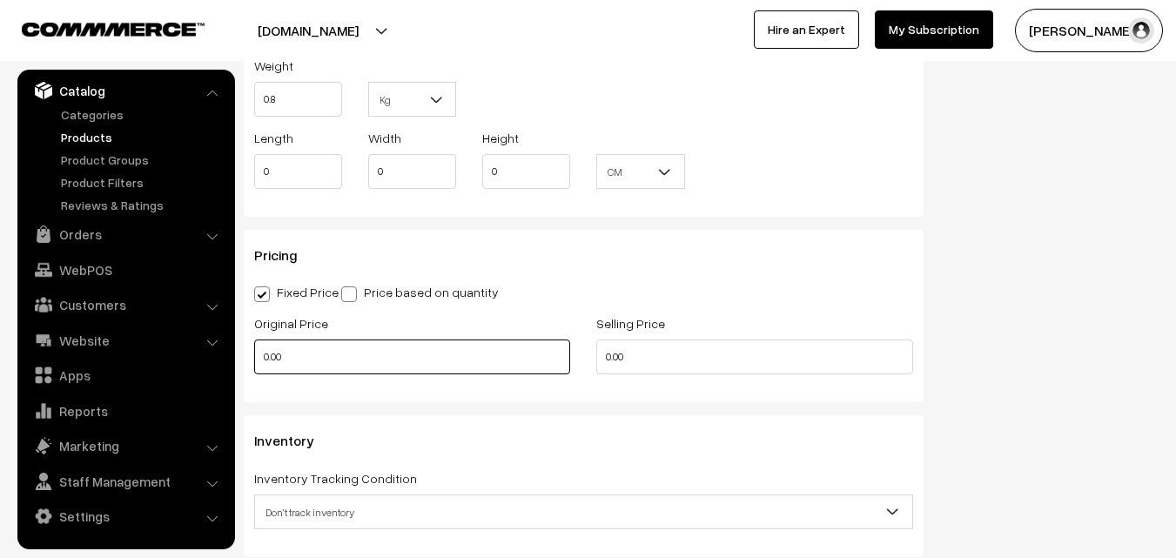
type input "0.80"
drag, startPoint x: 299, startPoint y: 362, endPoint x: 258, endPoint y: 363, distance: 40.9
click at [258, 363] on input "0.00" at bounding box center [412, 357] width 316 height 35
type input "820"
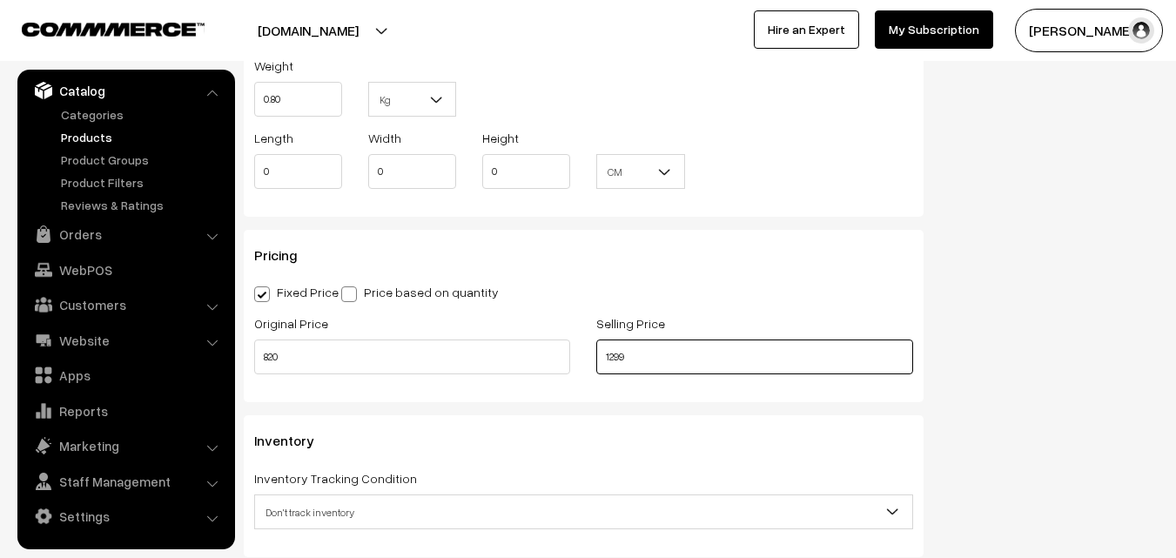
scroll to position [1393, 0]
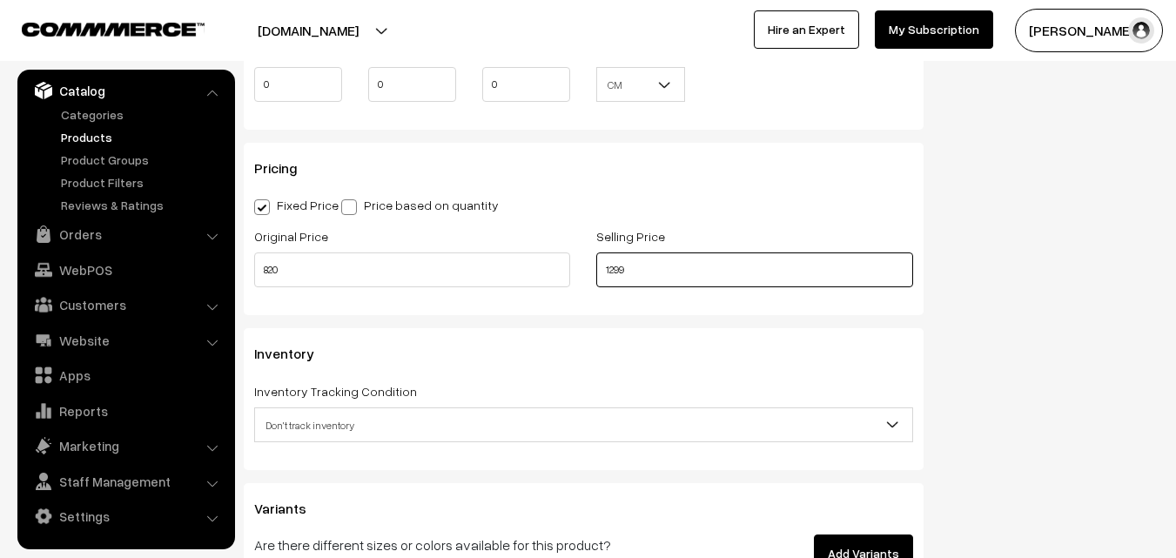
type input "1299"
click at [352, 408] on span "Don't track inventory" at bounding box center [583, 425] width 659 height 35
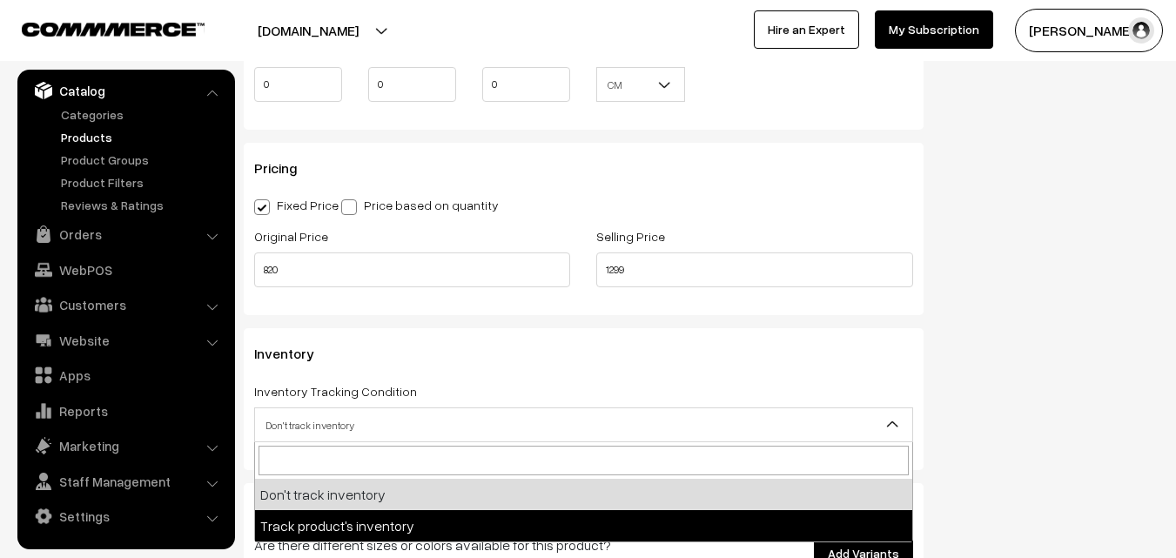
select select "2"
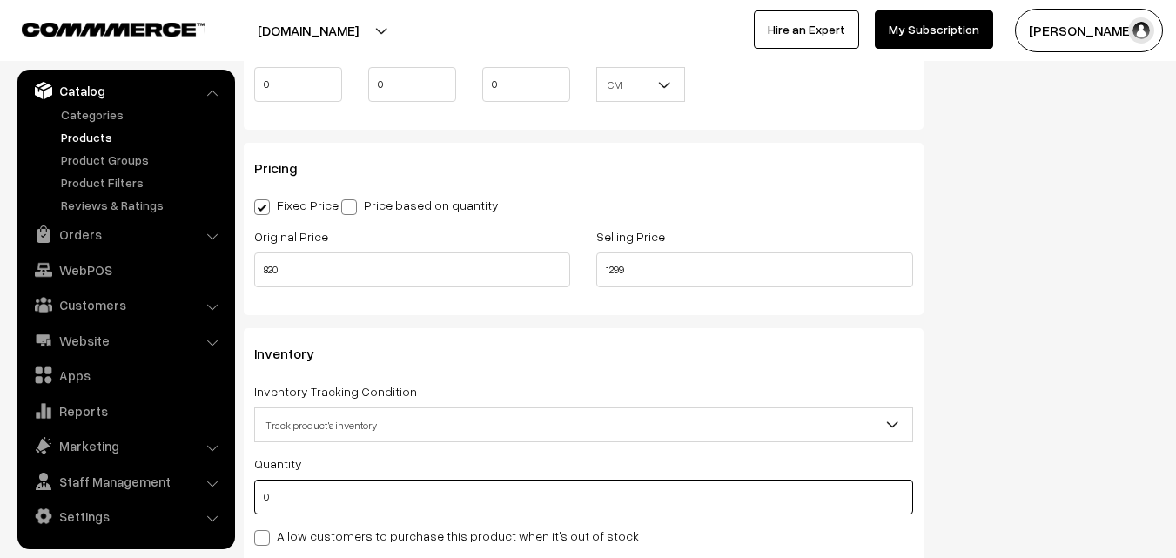
click at [307, 482] on input "0" at bounding box center [583, 497] width 659 height 35
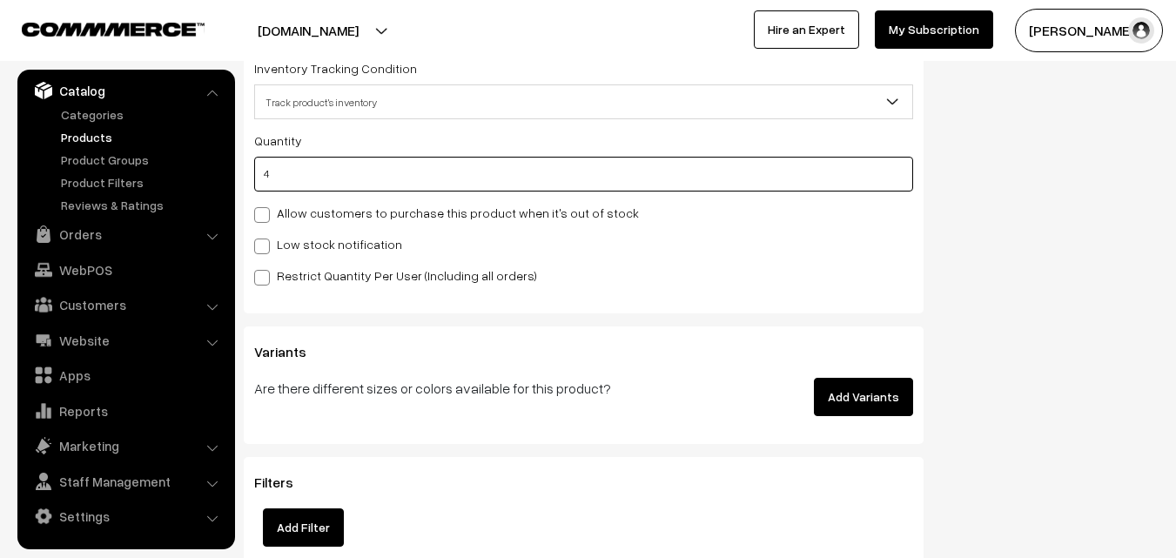
scroll to position [1741, 0]
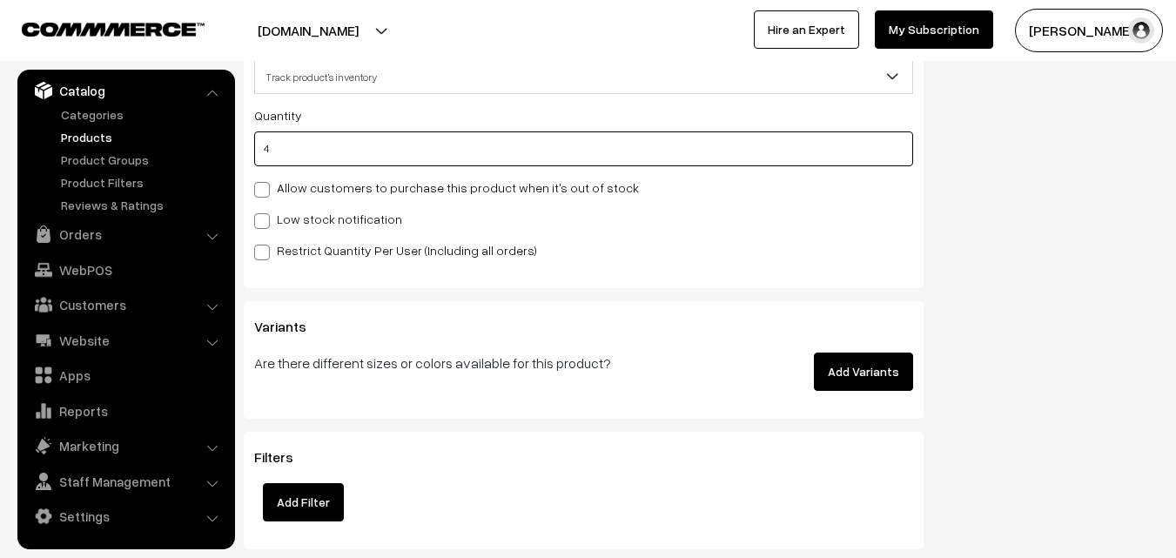
type input "4"
click at [262, 216] on span at bounding box center [262, 221] width 16 height 16
click at [262, 216] on input "Low stock notification" at bounding box center [259, 217] width 11 height 11
checkbox input "true"
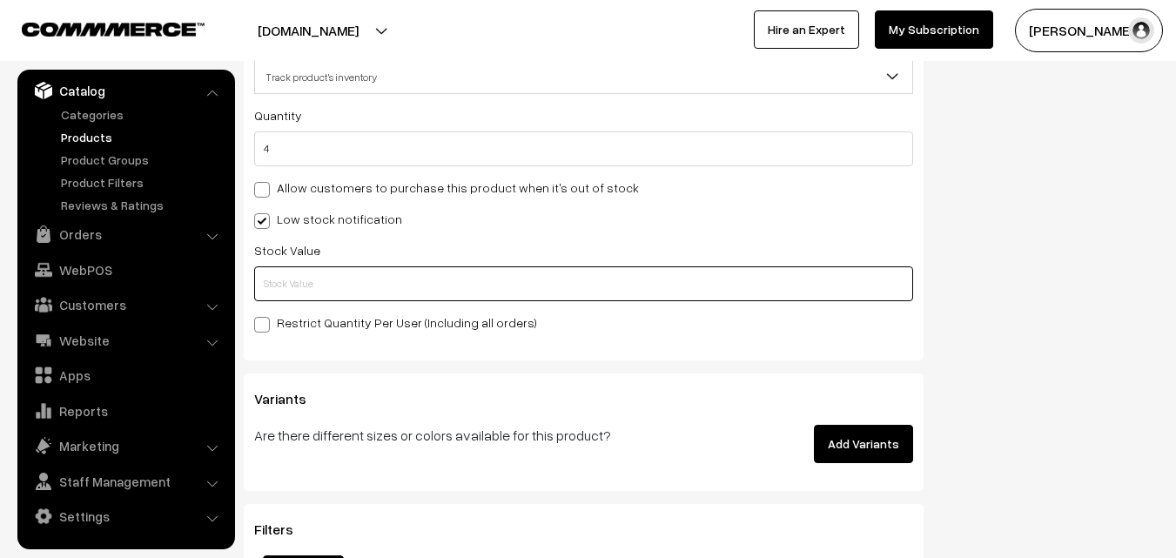
click at [266, 275] on input "text" at bounding box center [583, 283] width 659 height 35
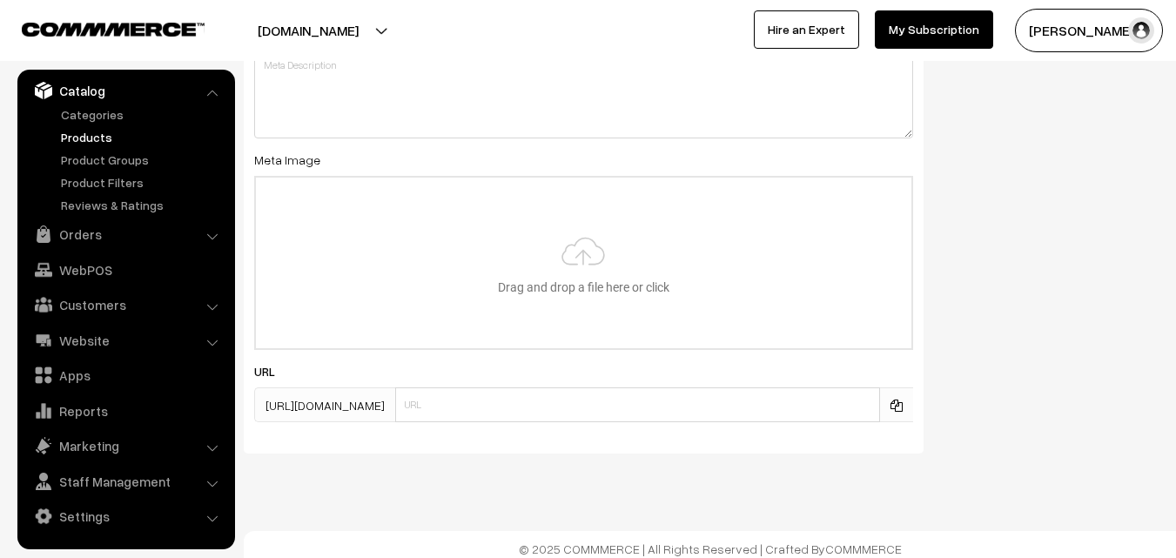
scroll to position [2592, 0]
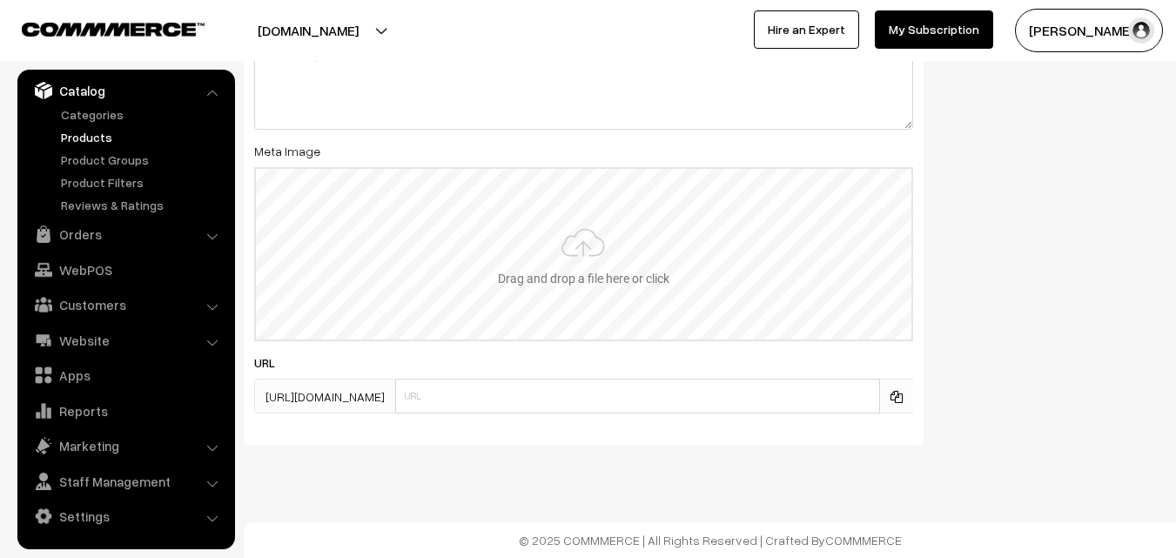
type input "2"
click at [560, 279] on input "file" at bounding box center [584, 254] width 656 height 171
type input "C:\fakepath\narayanpet-saree-va13015-oct-1.jpeg"
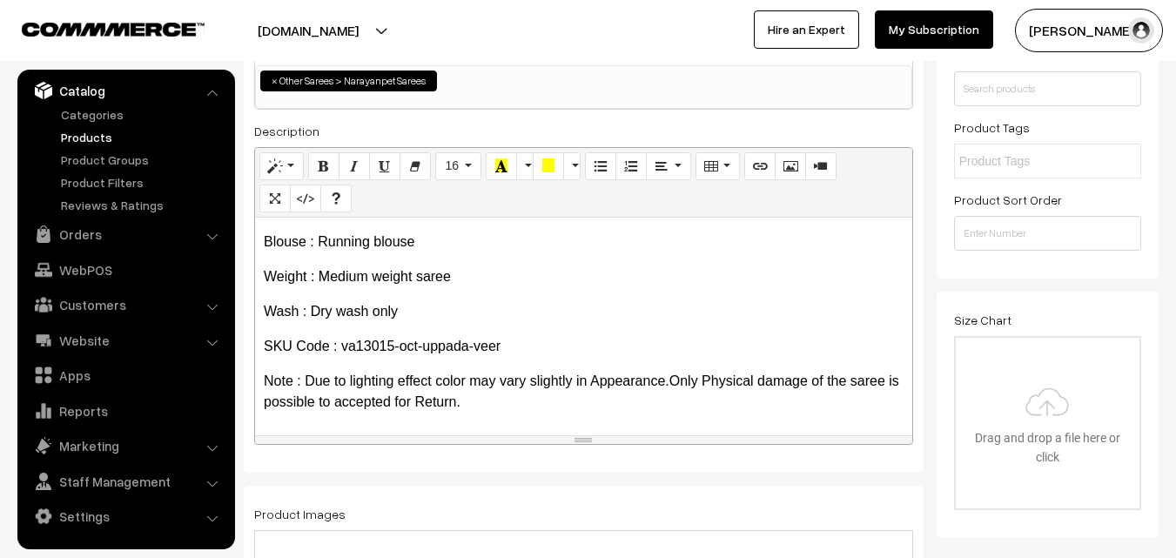
scroll to position [0, 0]
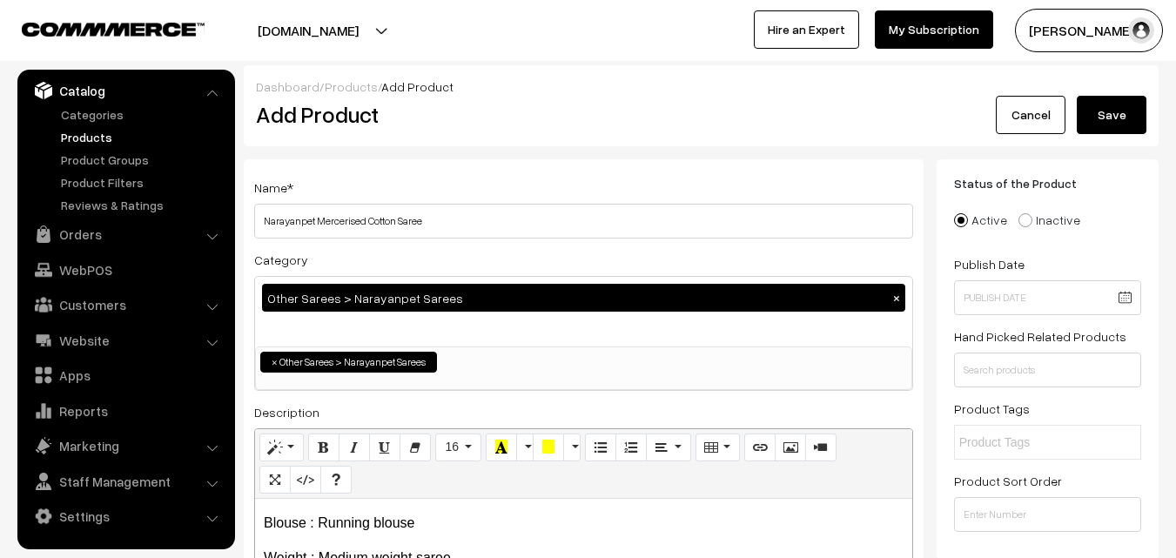
click at [1096, 110] on button "Save" at bounding box center [1112, 115] width 70 height 38
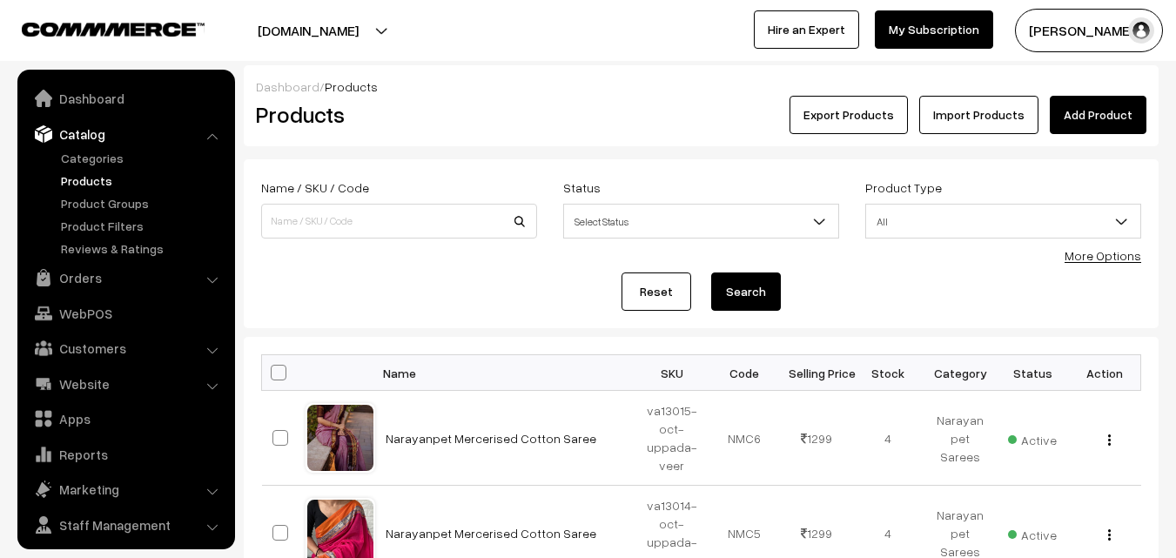
scroll to position [44, 0]
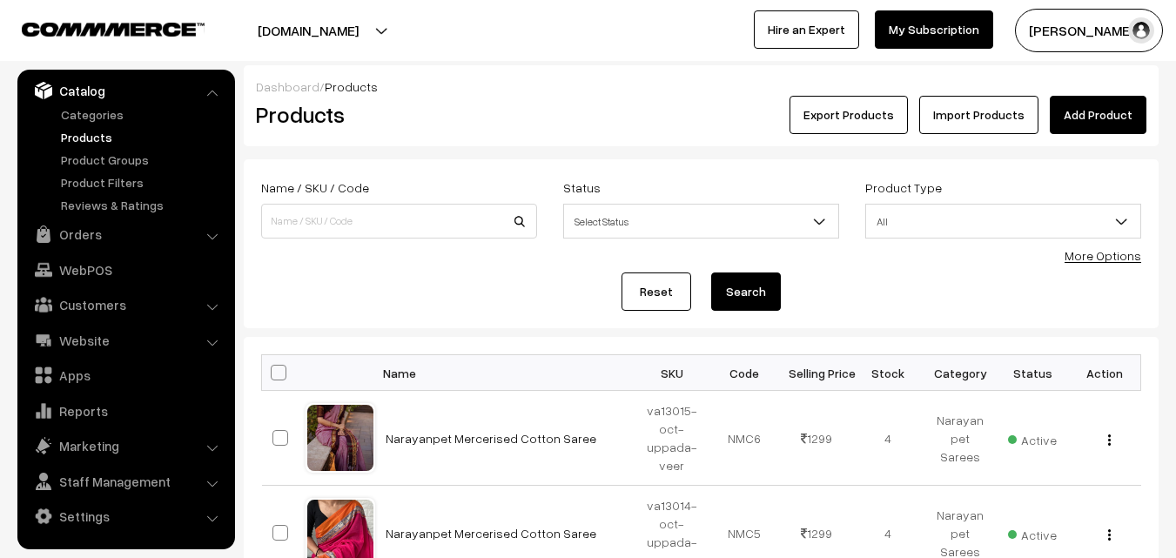
click at [594, 130] on div "Export Products Import Products Add Product" at bounding box center [854, 115] width 585 height 38
click at [1053, 111] on link "Add Product" at bounding box center [1098, 115] width 97 height 38
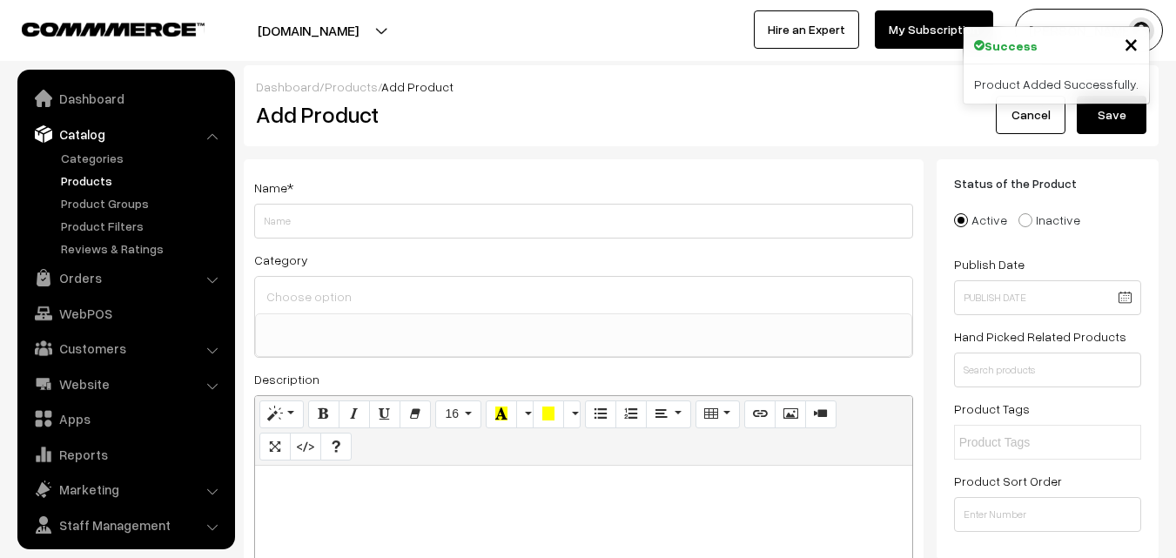
select select
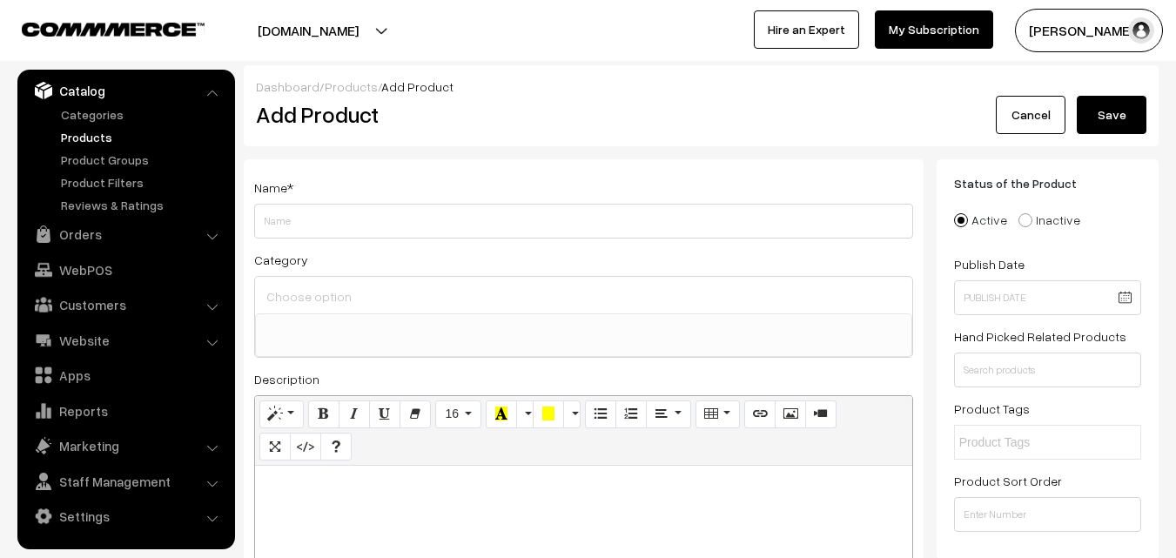
click at [101, 138] on link "Products" at bounding box center [143, 137] width 172 height 18
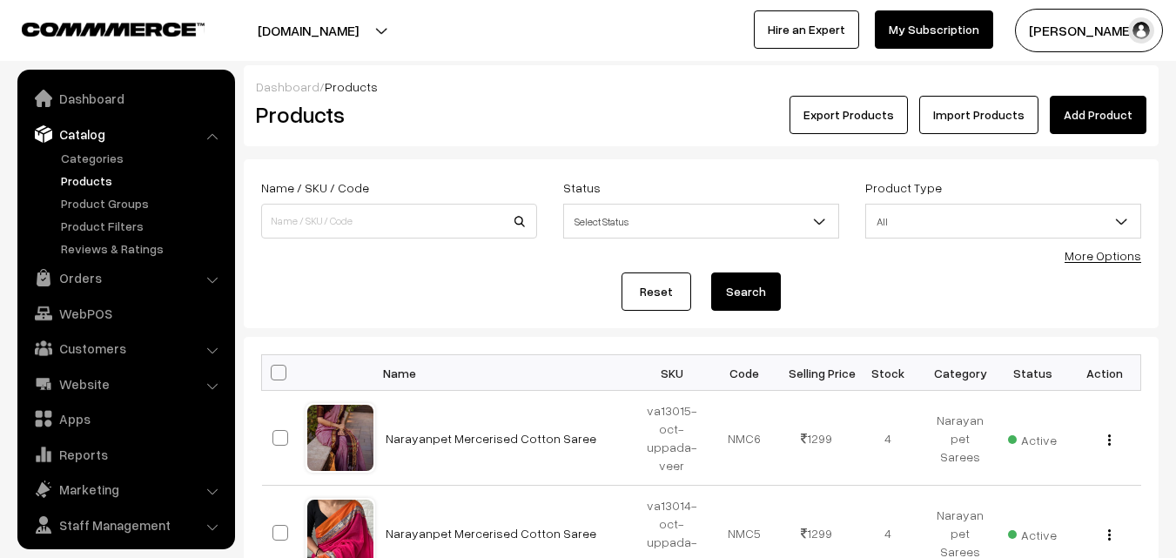
scroll to position [44, 0]
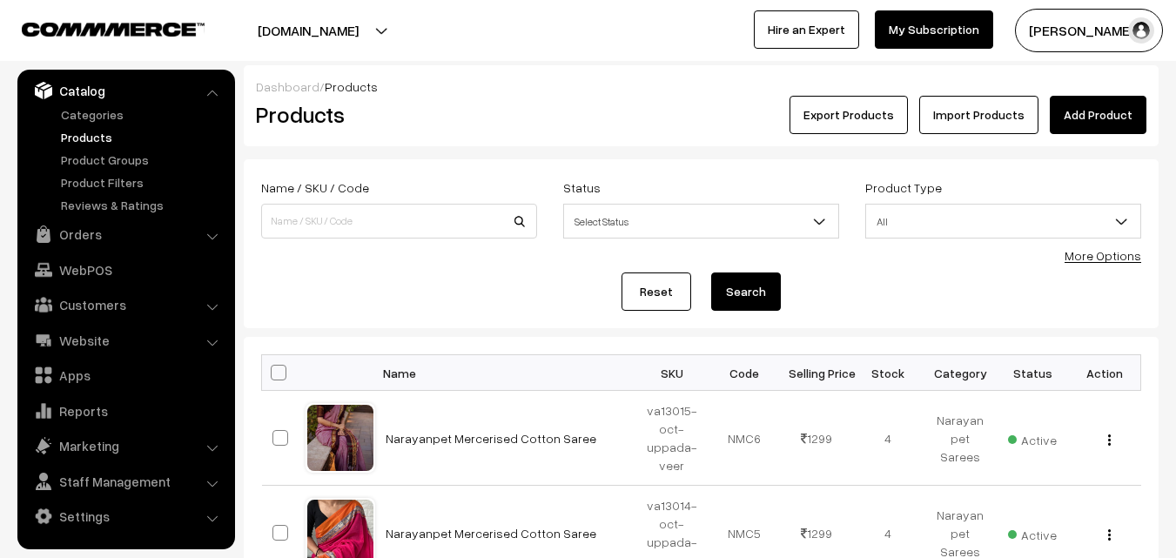
click at [562, 134] on div "Dashboard / Products Products Export Products Import Products Add Product" at bounding box center [701, 105] width 915 height 81
click at [1072, 103] on link "Add Product" at bounding box center [1098, 115] width 97 height 38
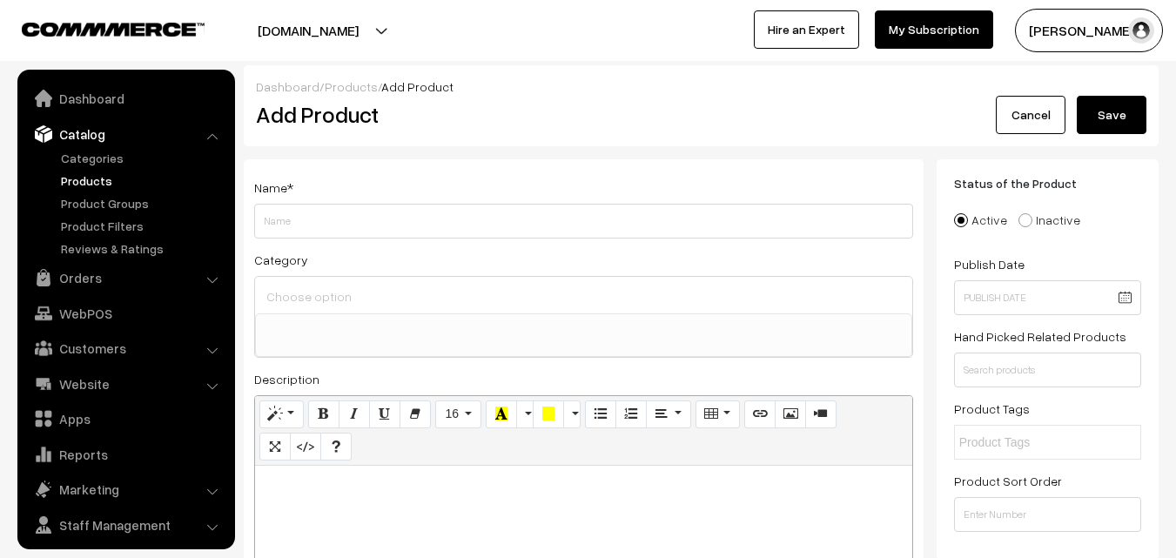
select select
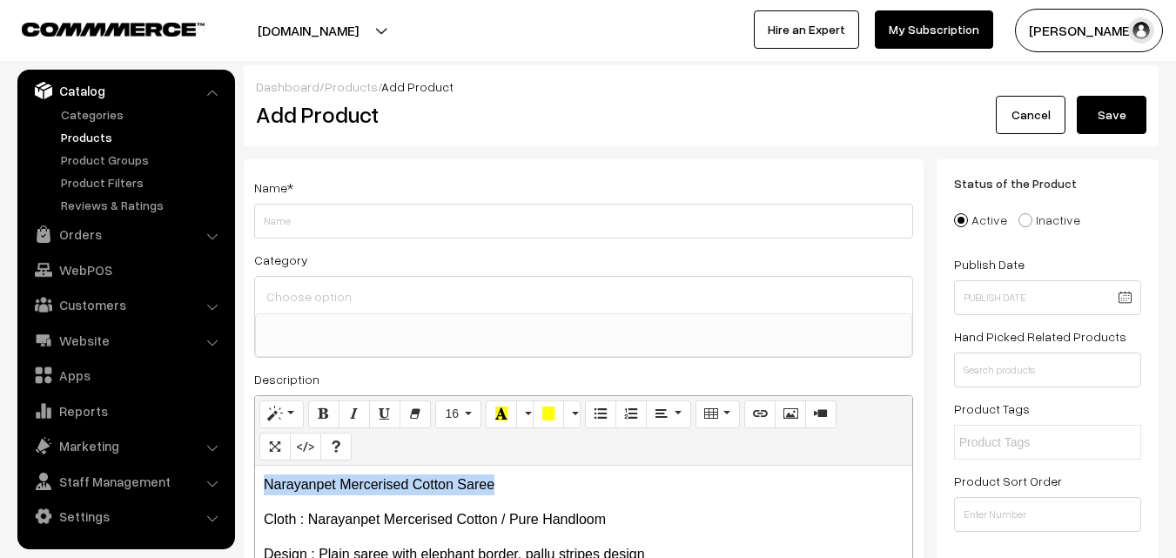
drag, startPoint x: 510, startPoint y: 486, endPoint x: 240, endPoint y: 476, distance: 270.1
copy p "Narayanpet Mercerised Cotton Saree"
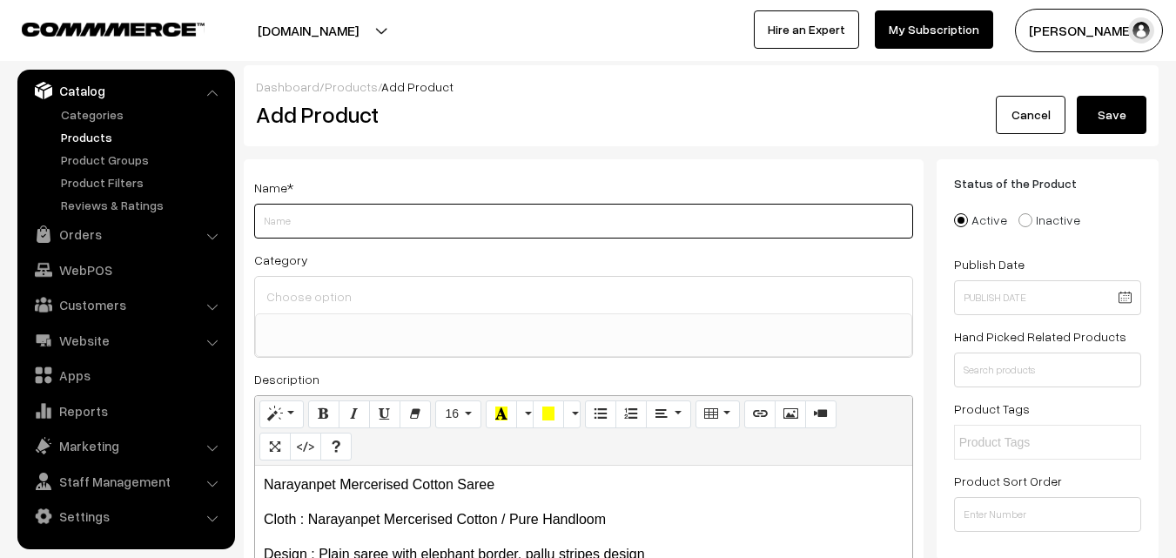
paste input "Narayanpet Mercerised Cotton Saree"
type input "Narayanpet Mercerised Cotton Saree"
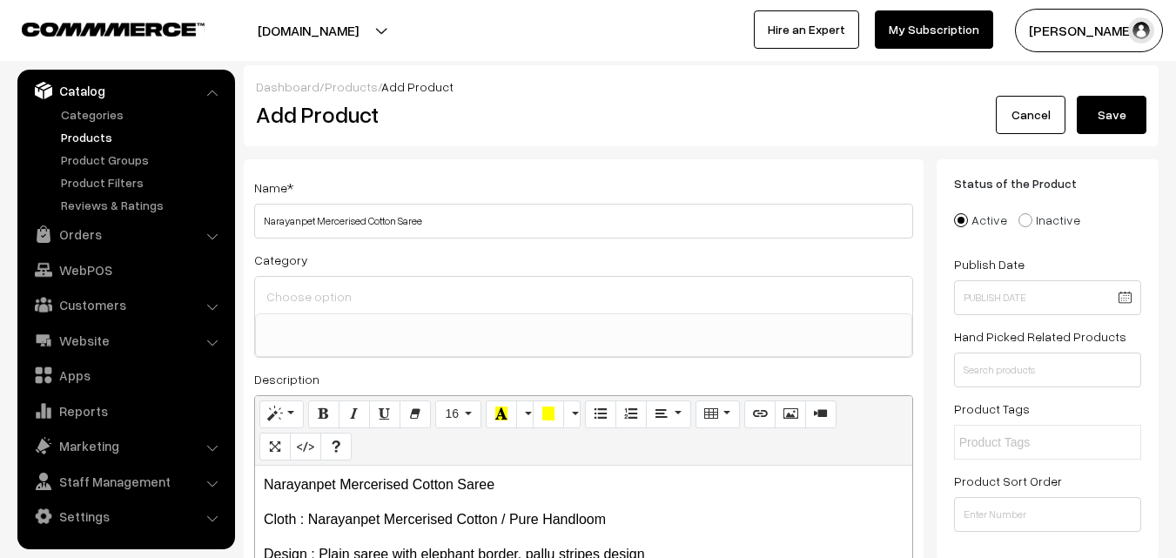
click at [300, 277] on div at bounding box center [583, 295] width 657 height 37
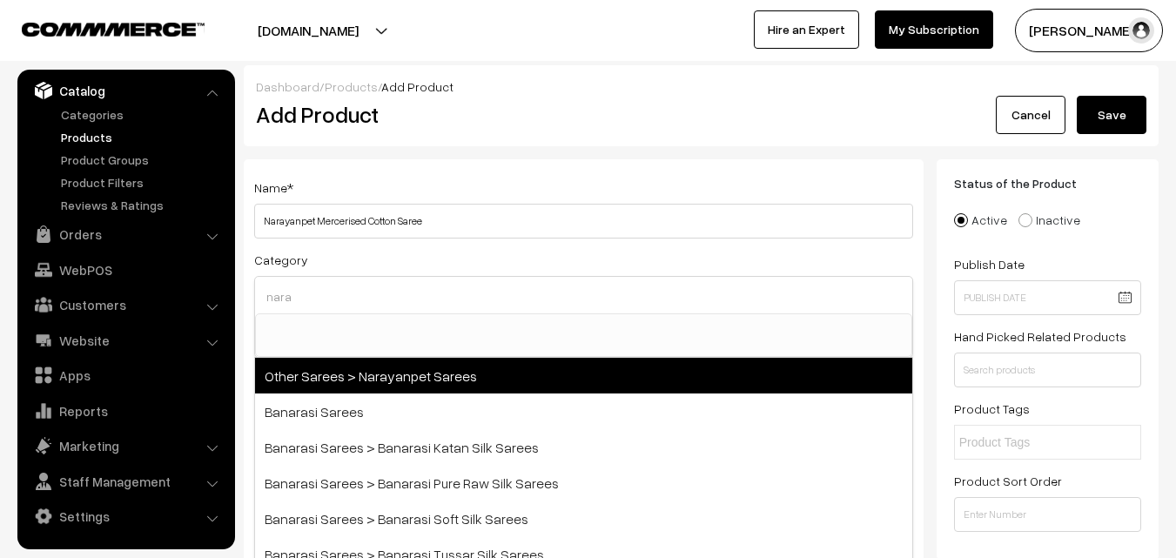
type input "nara"
click at [378, 380] on span "Other Sarees > Narayanpet Sarees" at bounding box center [583, 376] width 657 height 36
select select "16"
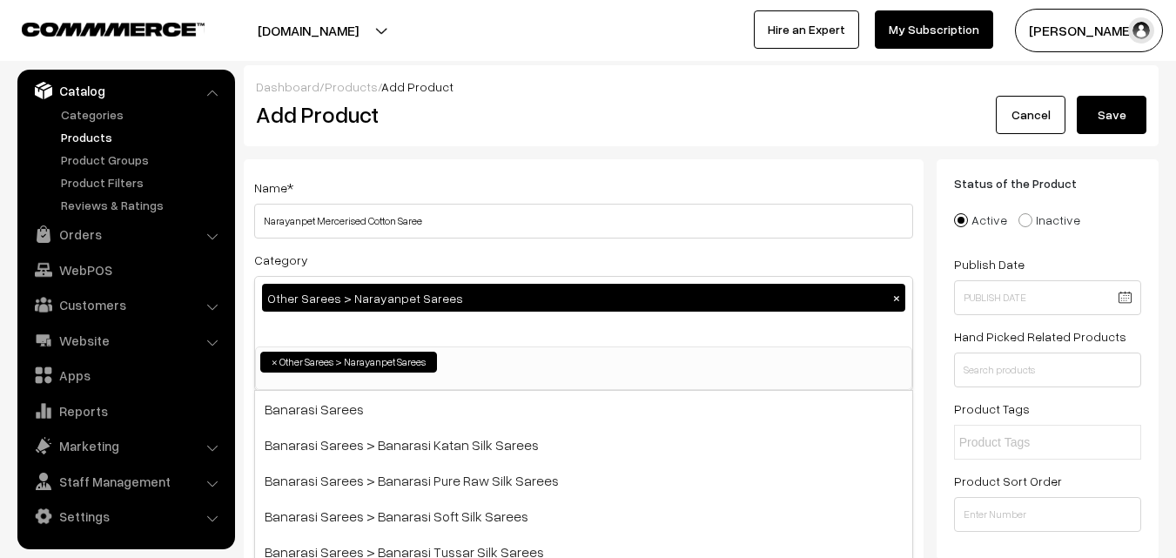
scroll to position [414, 0]
click at [431, 167] on div "Name * Narayanpet Mercerised Cotton Saree Category Other Sarees > Narayanpet Sa…" at bounding box center [584, 456] width 680 height 595
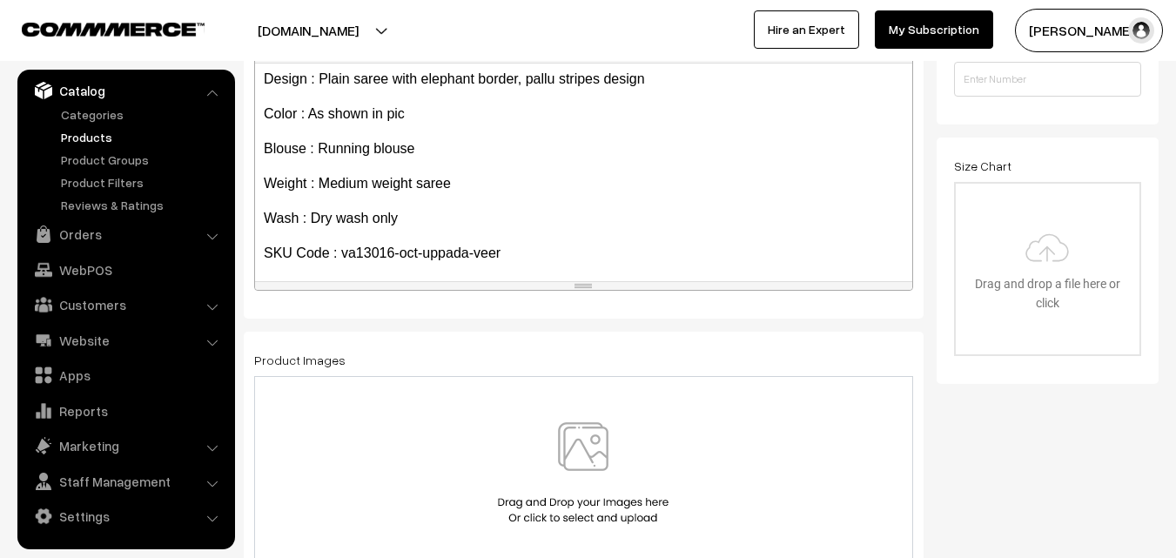
scroll to position [134, 0]
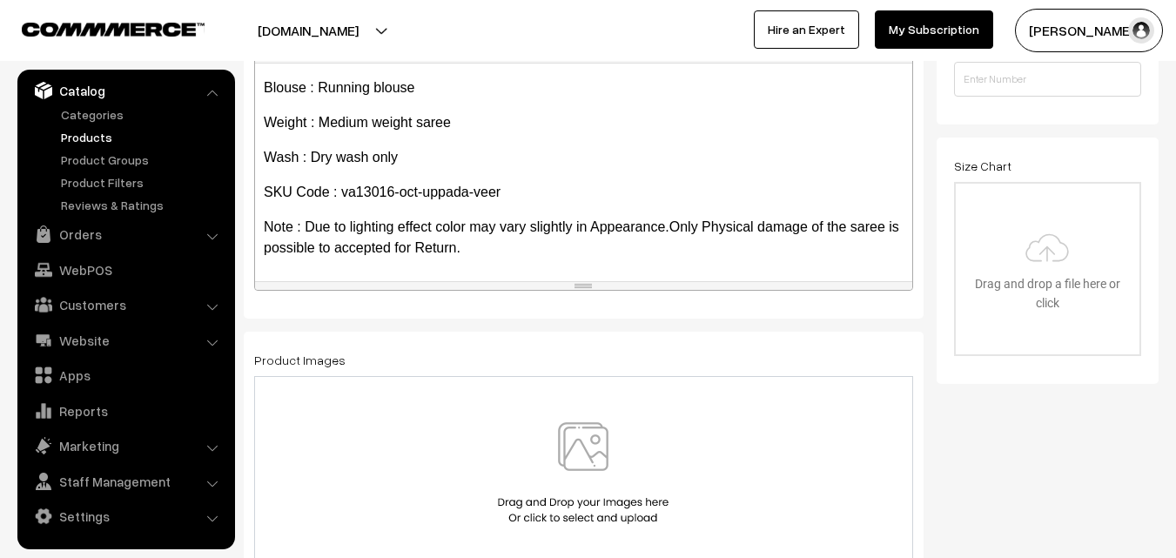
click at [596, 445] on img at bounding box center [583, 473] width 179 height 102
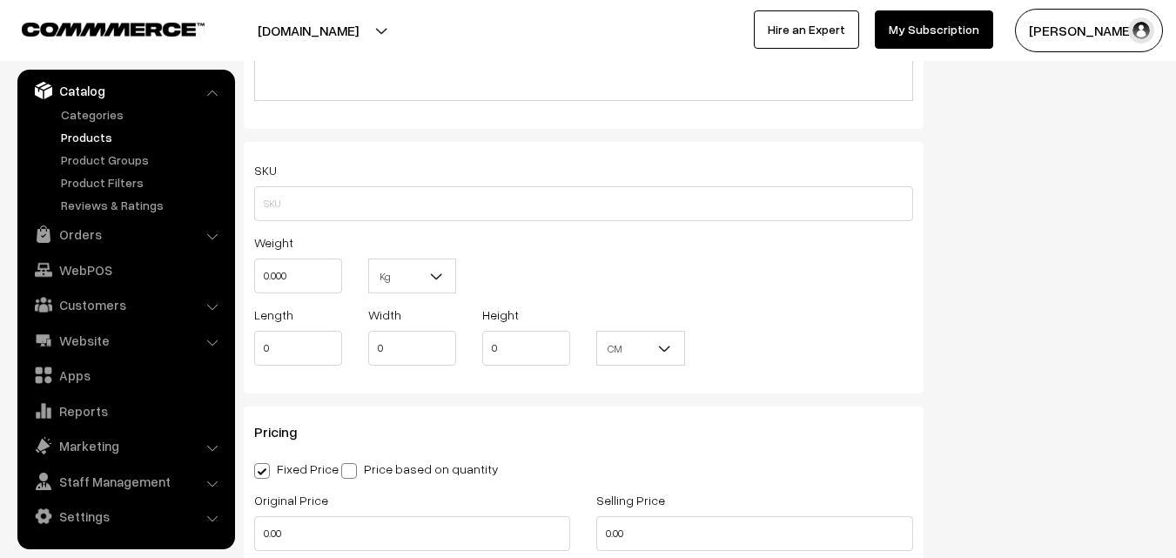
scroll to position [1132, 0]
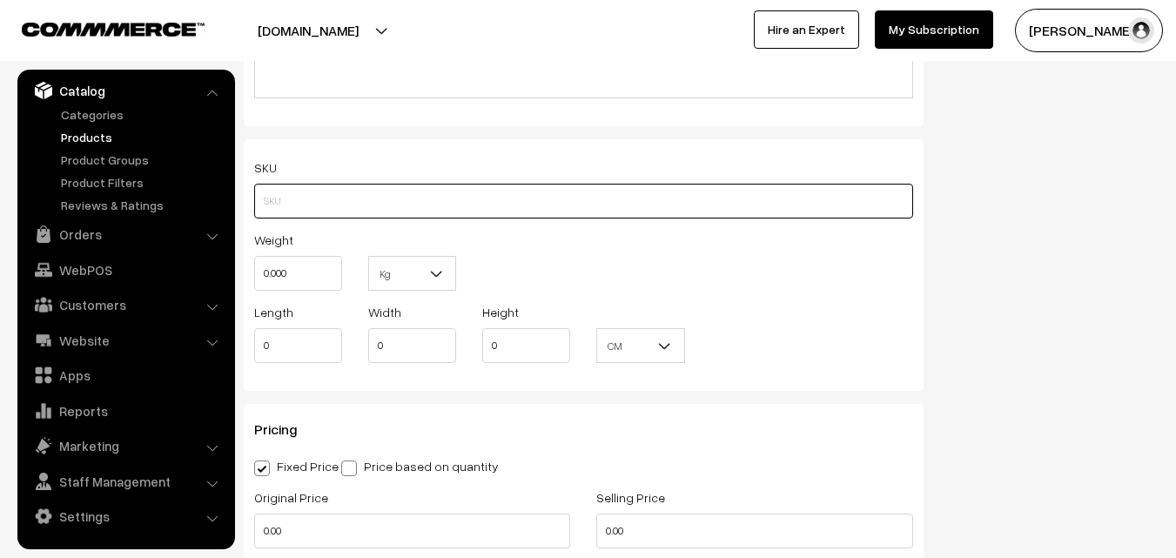
paste input "va13016-oct-uppada-veer"
type input "va13016-oct-uppada-veer"
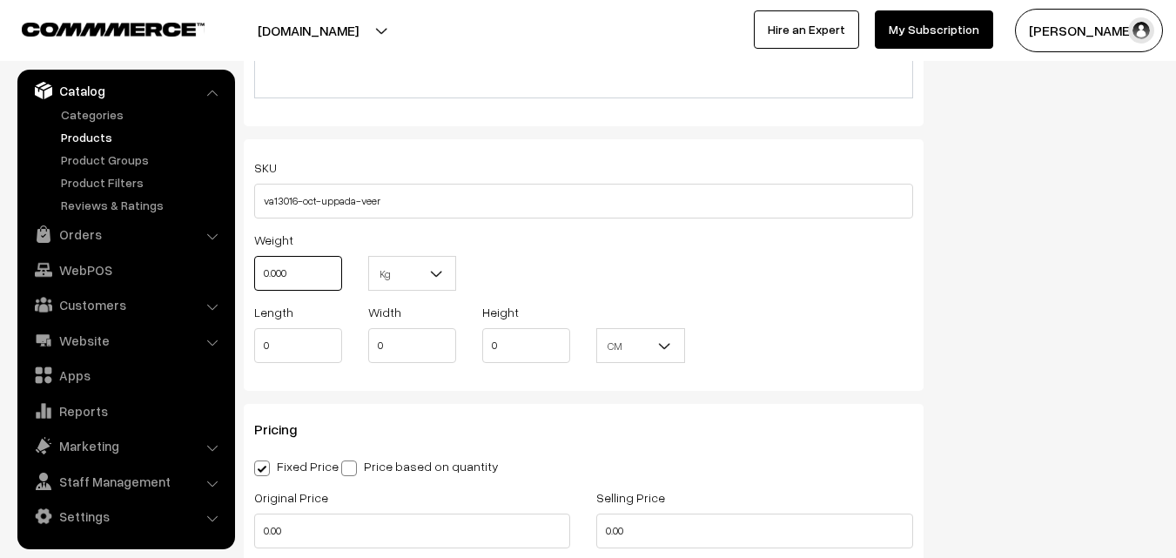
drag, startPoint x: 301, startPoint y: 276, endPoint x: 229, endPoint y: 274, distance: 72.3
click at [229, 274] on body "Thank you for showing interest. Our team will call you shortly. Close uppadasar…" at bounding box center [588, 324] width 1176 height 2912
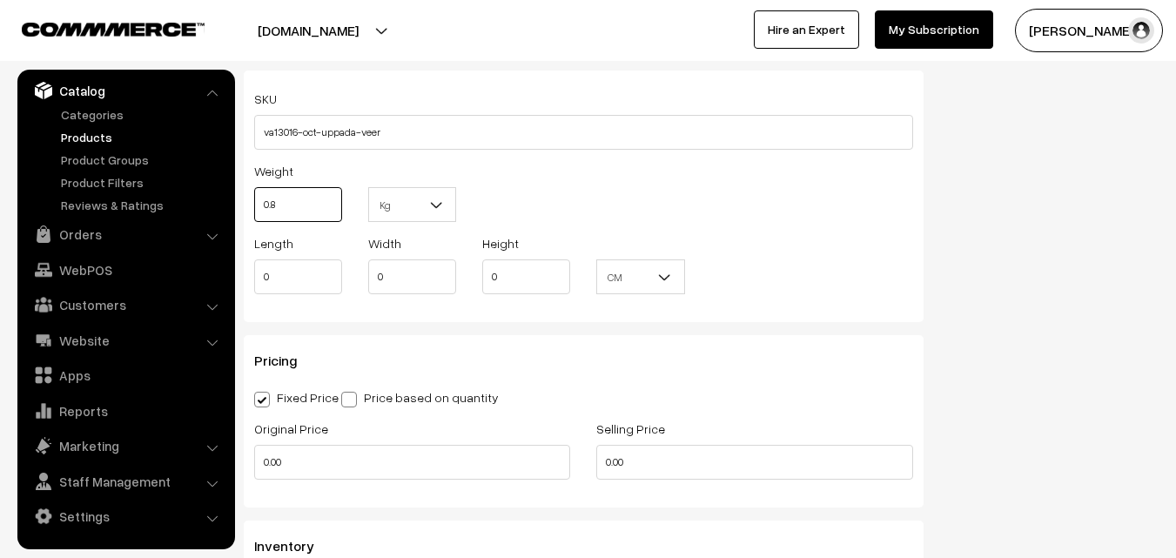
scroll to position [1219, 0]
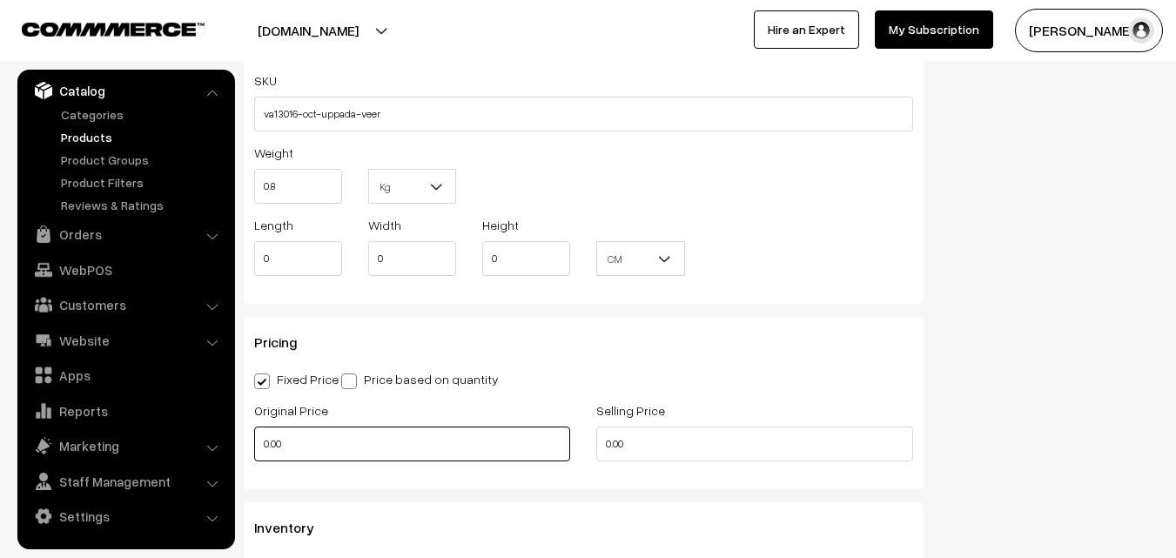
type input "0.80"
drag, startPoint x: 312, startPoint y: 431, endPoint x: 249, endPoint y: 424, distance: 63.1
click at [249, 424] on div "Original Price 0.00" at bounding box center [412, 436] width 342 height 72
type input "820"
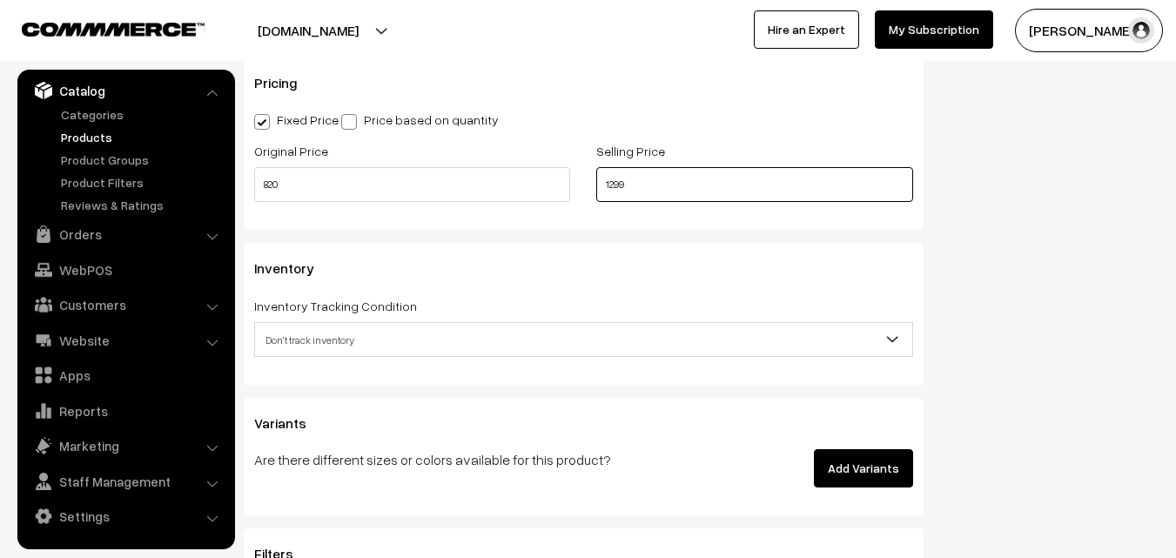
scroll to position [1567, 0]
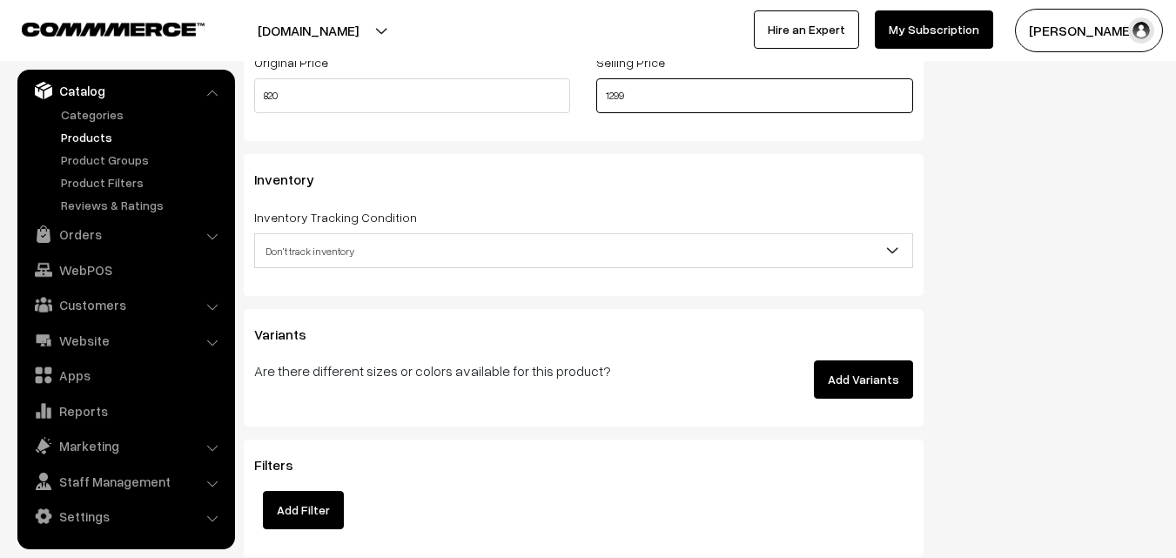
type input "1299"
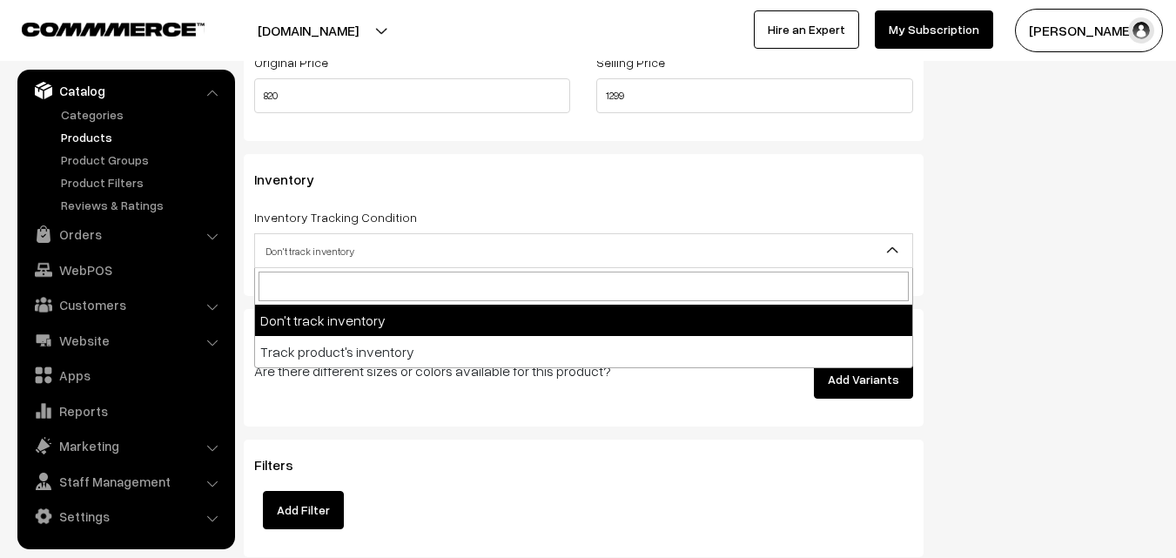
click at [334, 239] on span "Don't track inventory" at bounding box center [583, 251] width 657 height 30
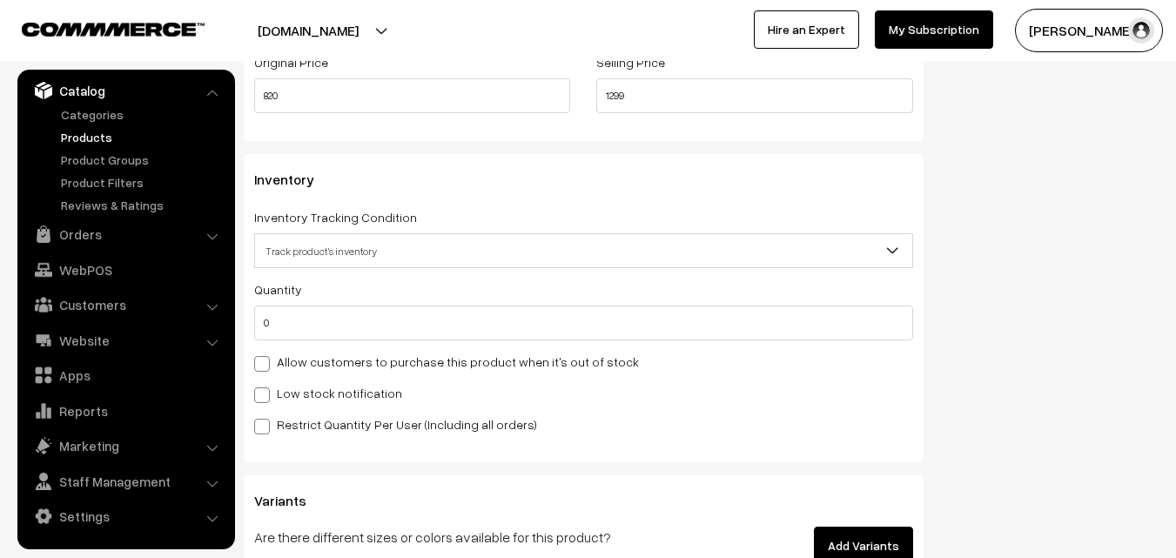
select select "2"
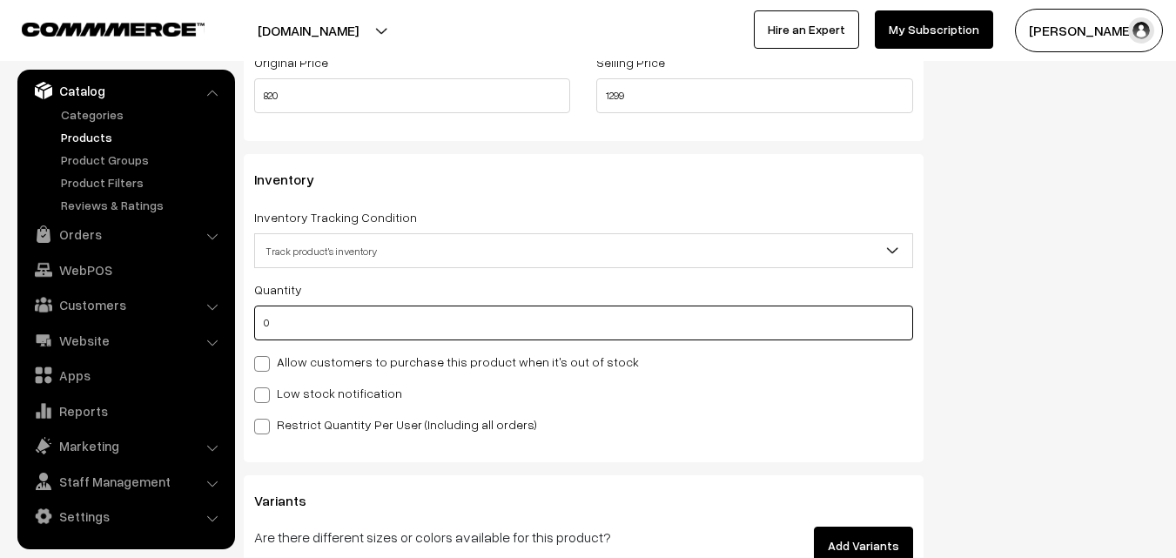
click at [322, 329] on input "0" at bounding box center [583, 323] width 659 height 35
type input "4"
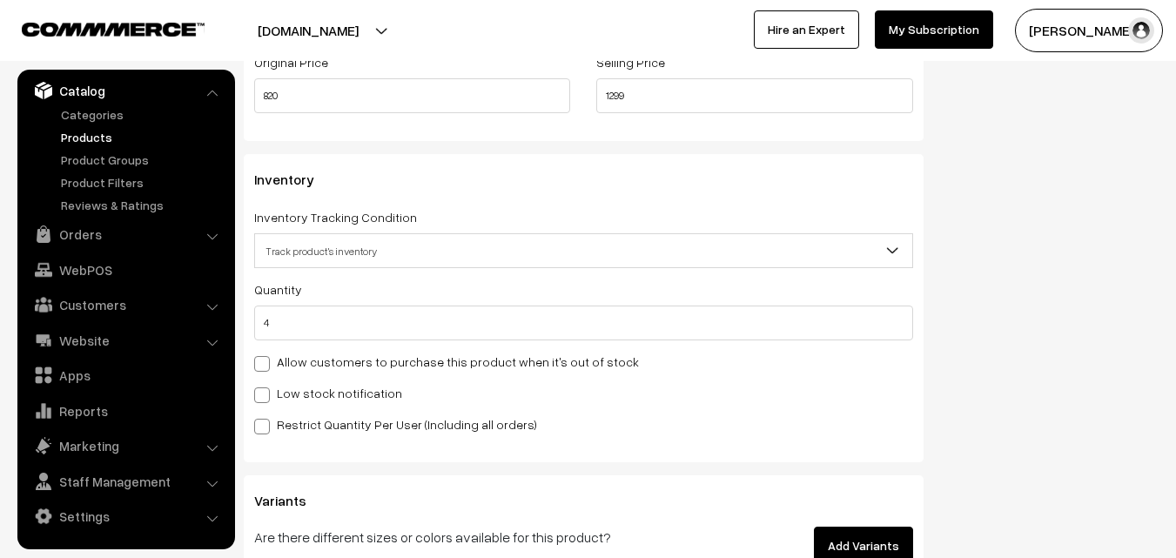
click at [305, 384] on label "Low stock notification" at bounding box center [328, 393] width 148 height 18
click at [266, 387] on input "Low stock notification" at bounding box center [259, 392] width 11 height 11
checkbox input "true"
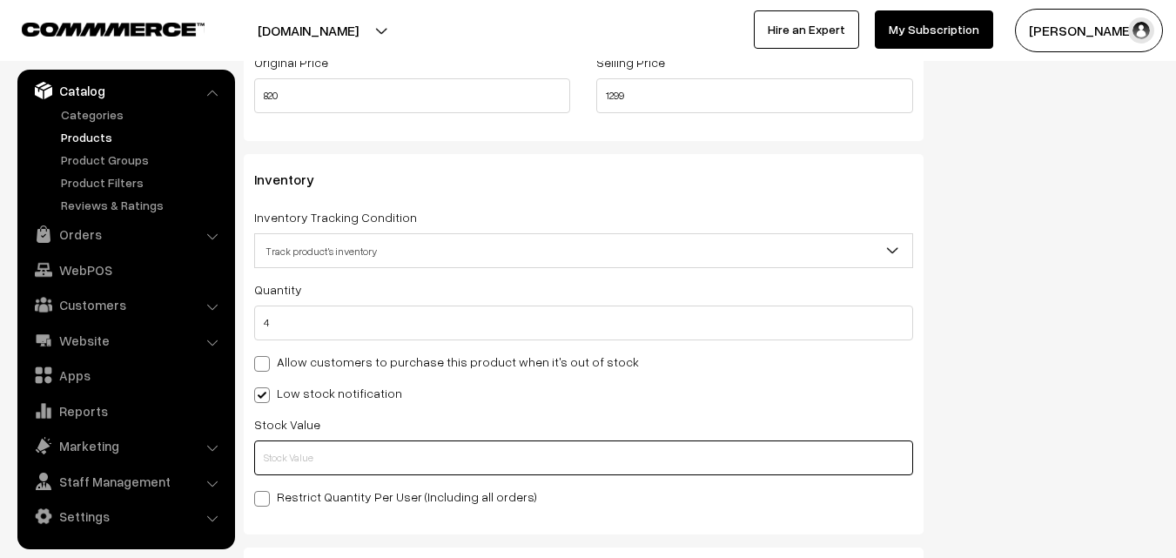
click at [306, 468] on input "text" at bounding box center [583, 458] width 659 height 35
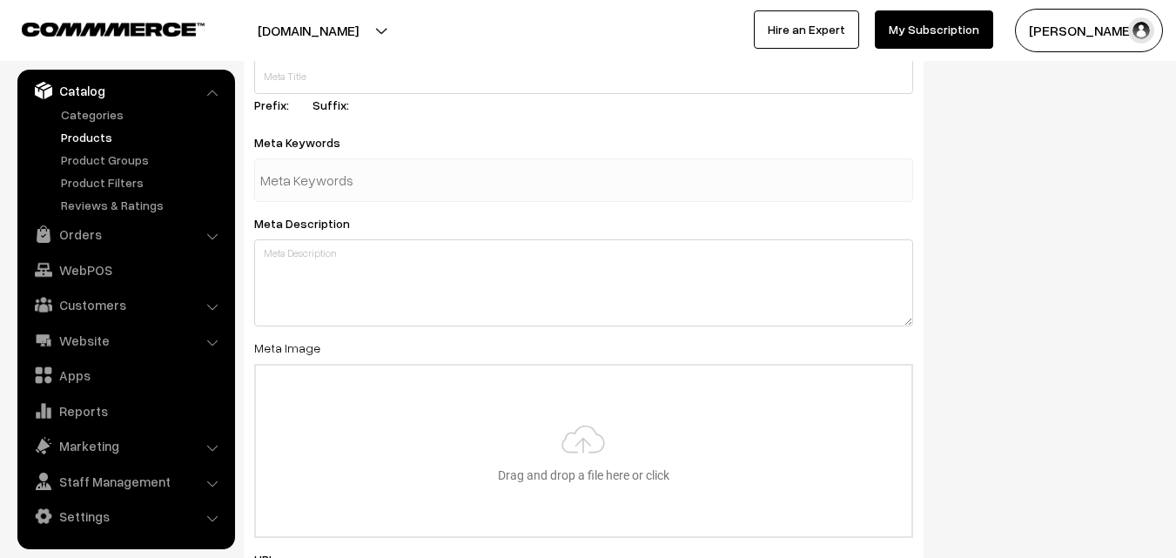
scroll to position [2592, 0]
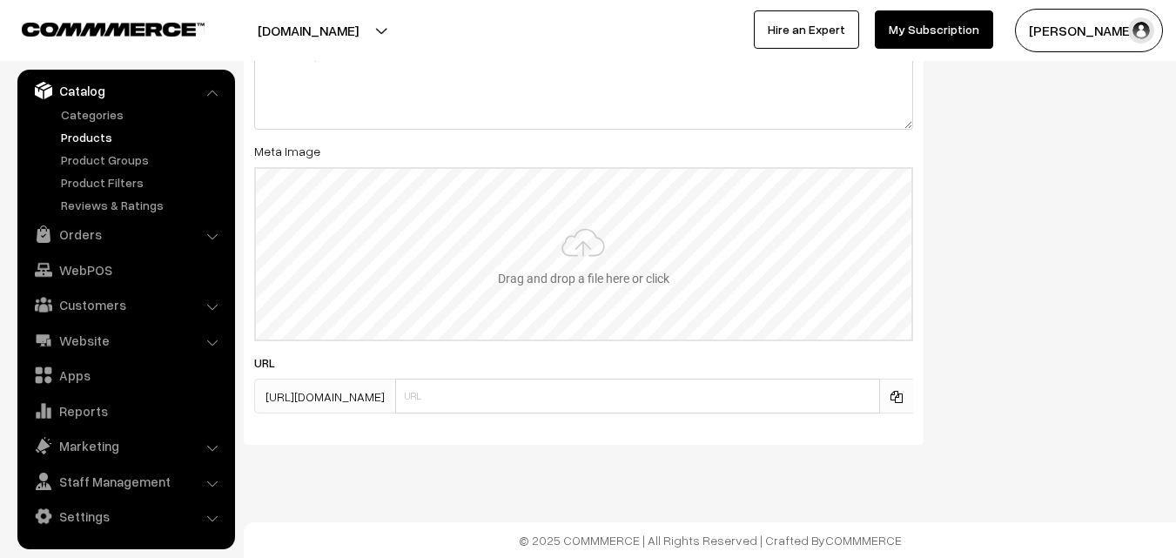
type input "2"
click at [598, 205] on input "file" at bounding box center [584, 254] width 656 height 171
type input "C:\fakepath\narayanpet-saree-va13016-oct.jpeg"
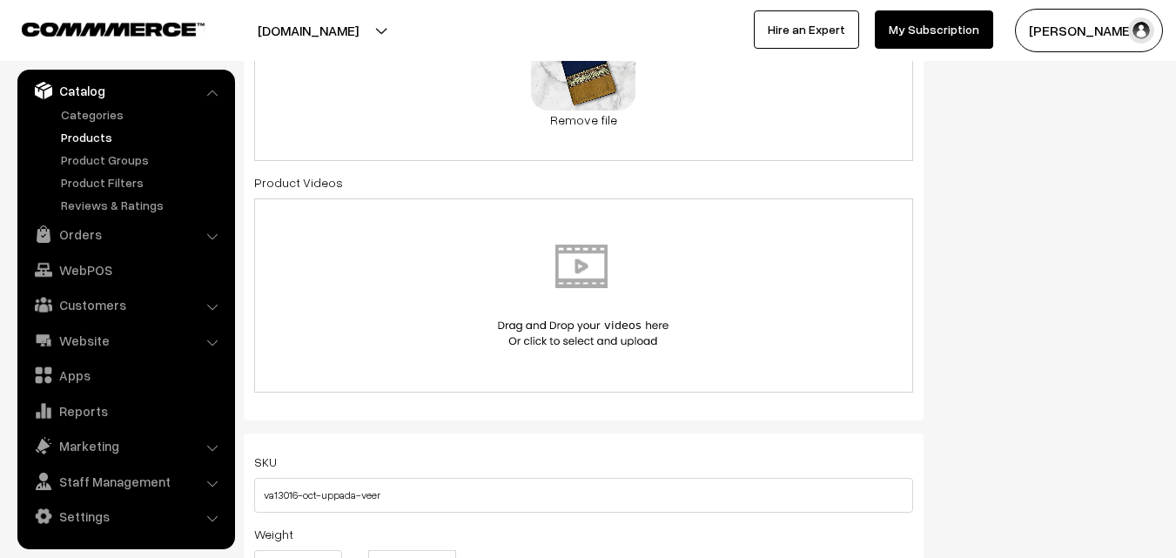
scroll to position [0, 0]
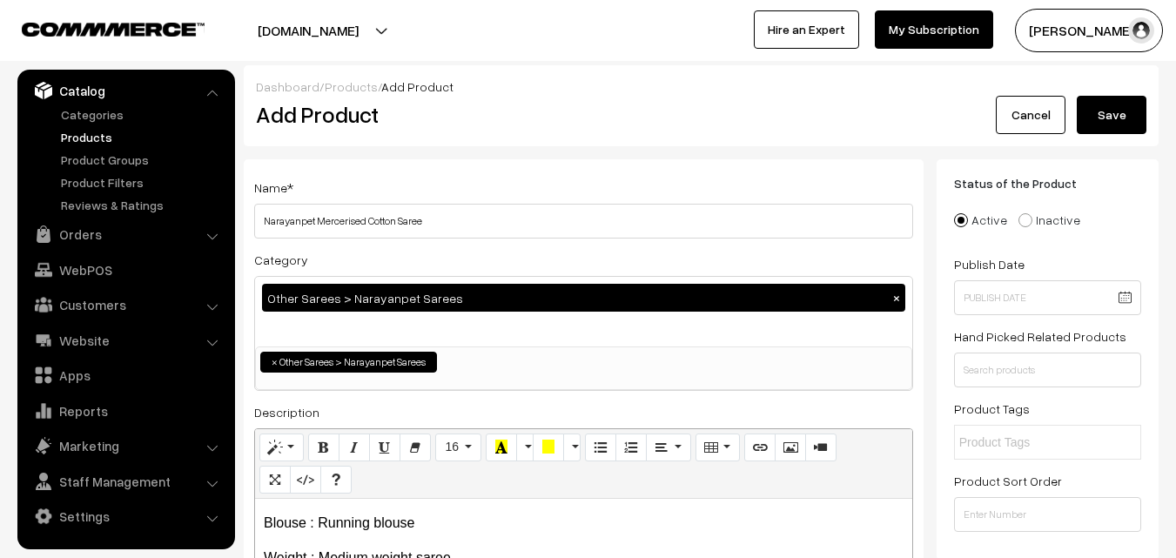
click at [1122, 120] on button "Save" at bounding box center [1112, 115] width 70 height 38
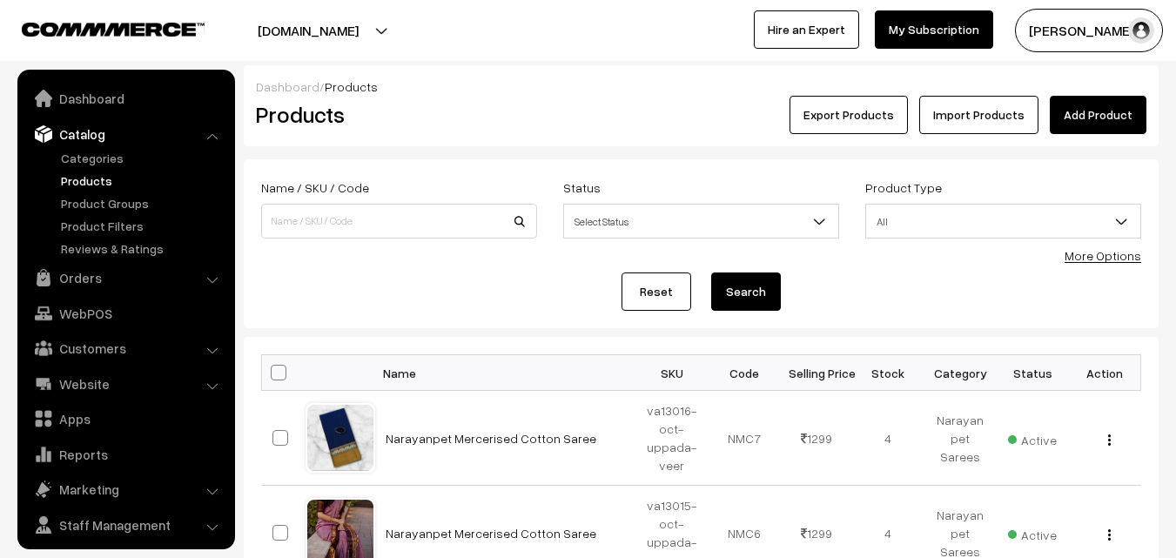
scroll to position [44, 0]
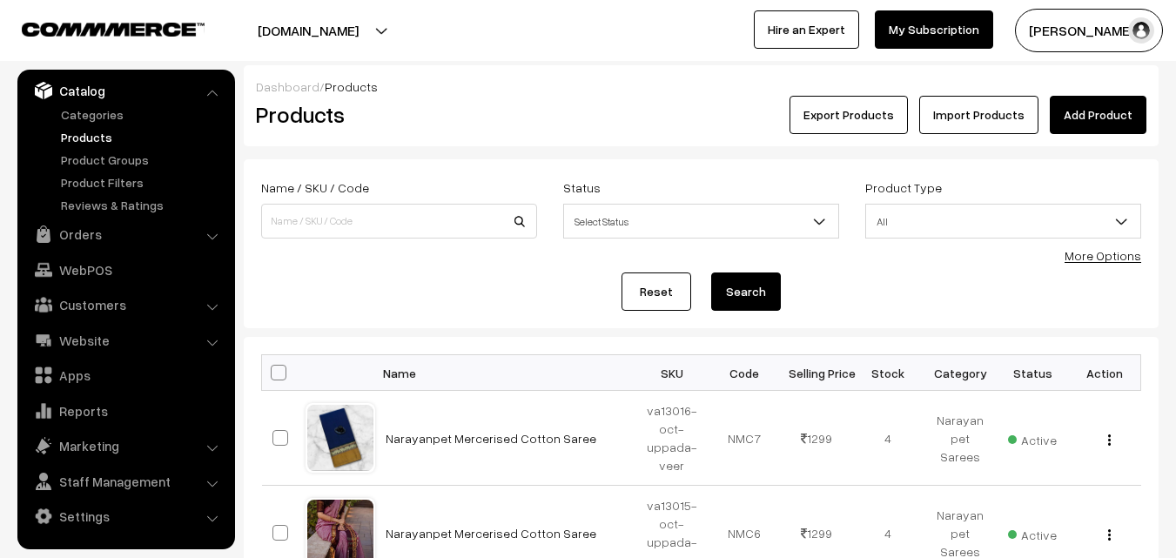
click at [515, 129] on div "Products" at bounding box center [396, 115] width 306 height 38
click at [1114, 114] on link "Add Product" at bounding box center [1098, 115] width 97 height 38
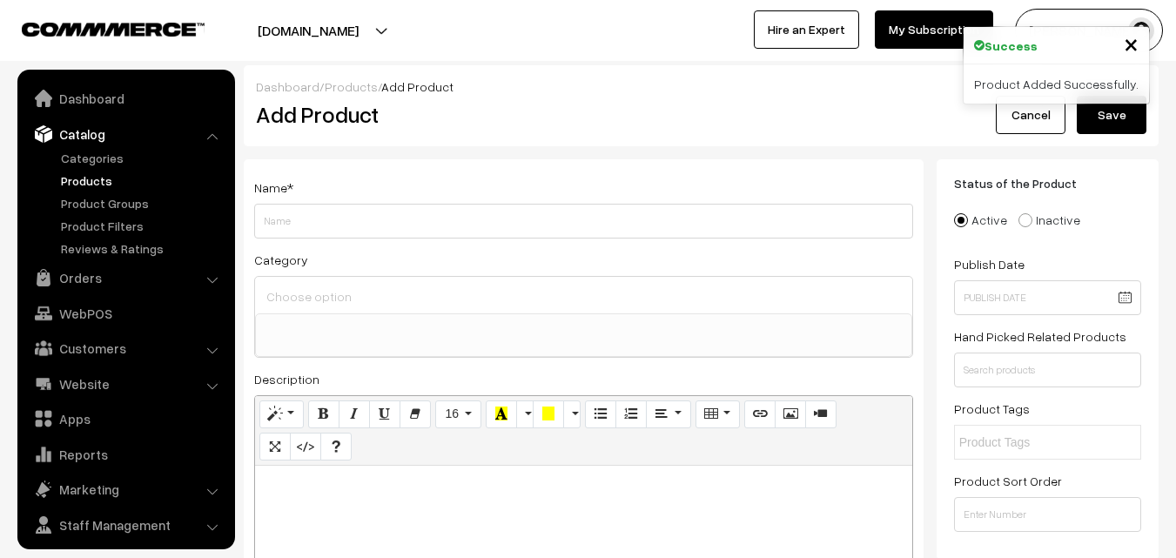
select select
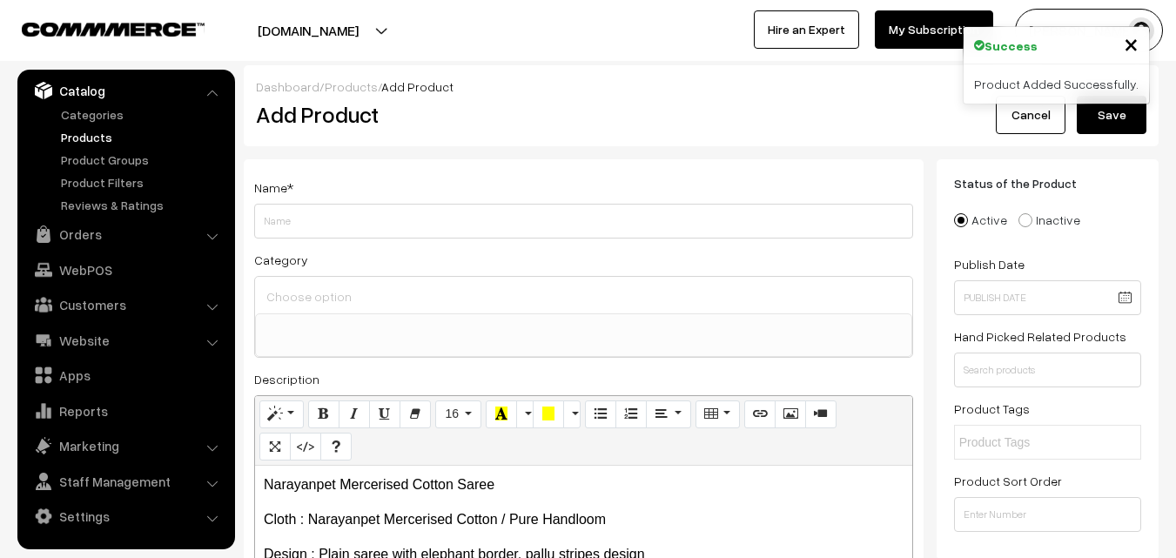
click at [513, 489] on p "Narayanpet Mercerised Cotton Saree" at bounding box center [584, 485] width 640 height 21
drag, startPoint x: 513, startPoint y: 489, endPoint x: 272, endPoint y: 469, distance: 242.0
drag, startPoint x: 259, startPoint y: 484, endPoint x: 496, endPoint y: 484, distance: 236.8
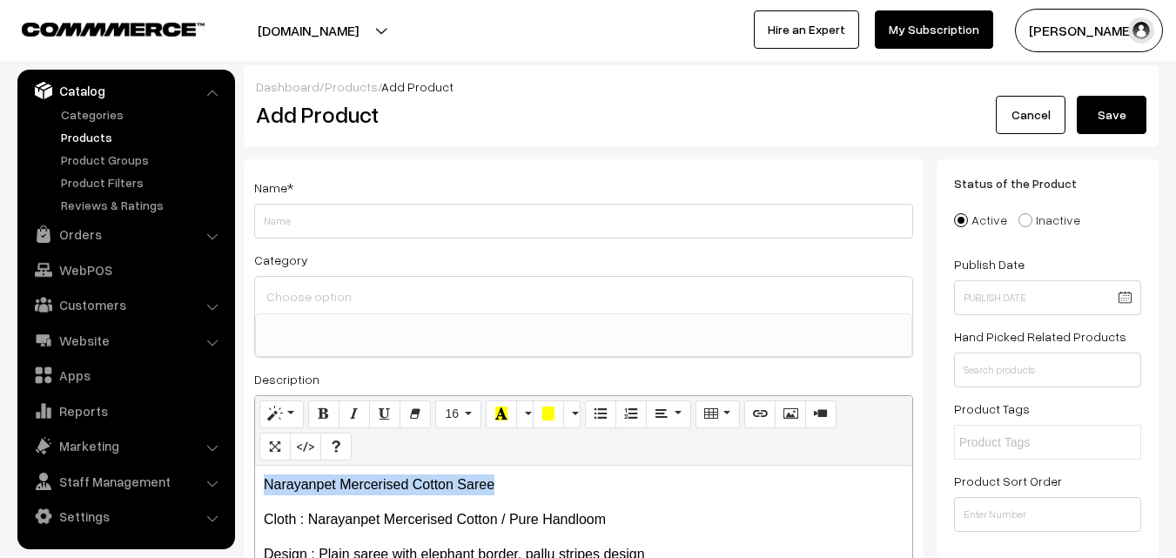
copy p "Narayanpet Mercerised Cotton Saree"
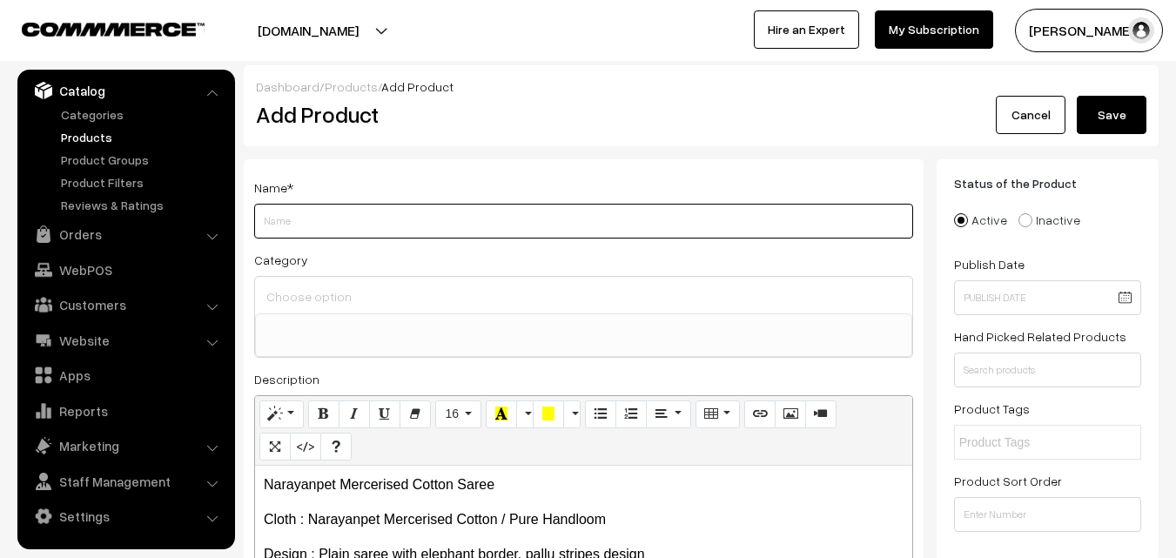
paste input "Narayanpet Mercerised Cotton Saree"
type input "Narayanpet Mercerised Cotton Saree"
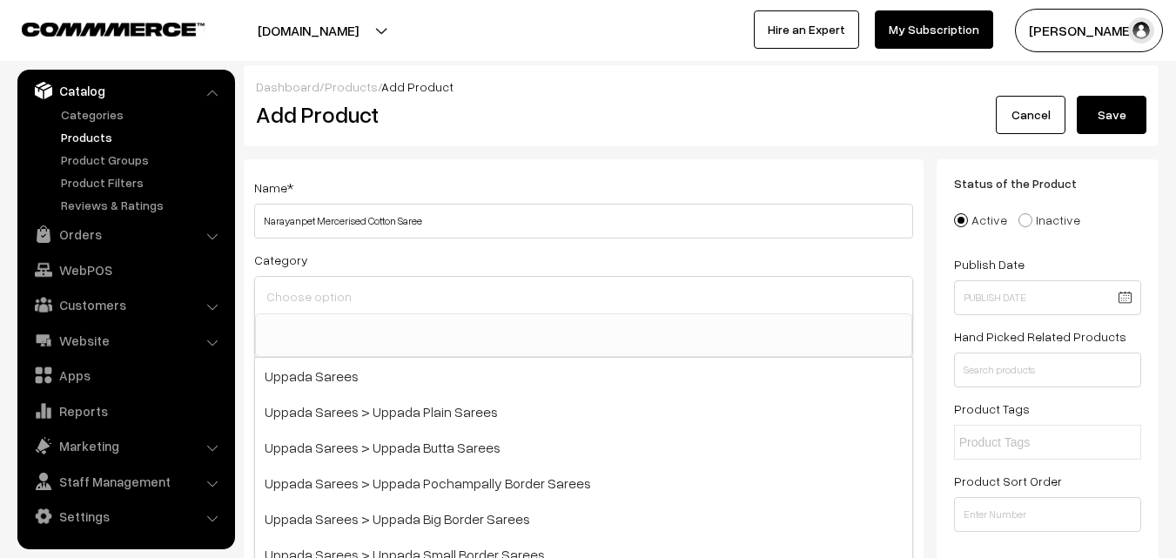
click at [337, 296] on input at bounding box center [583, 296] width 643 height 25
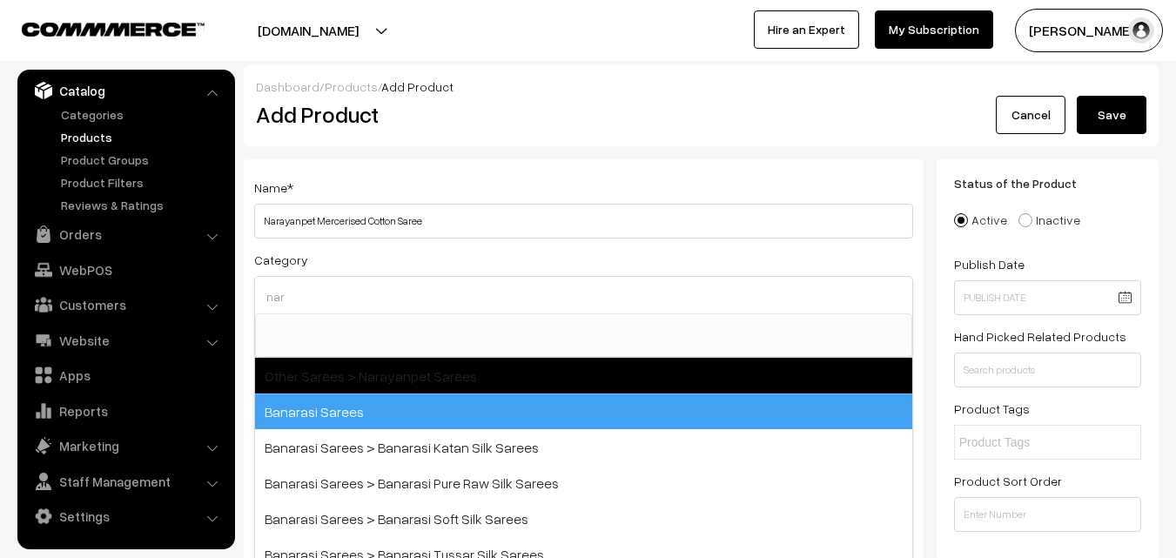
type input "nar"
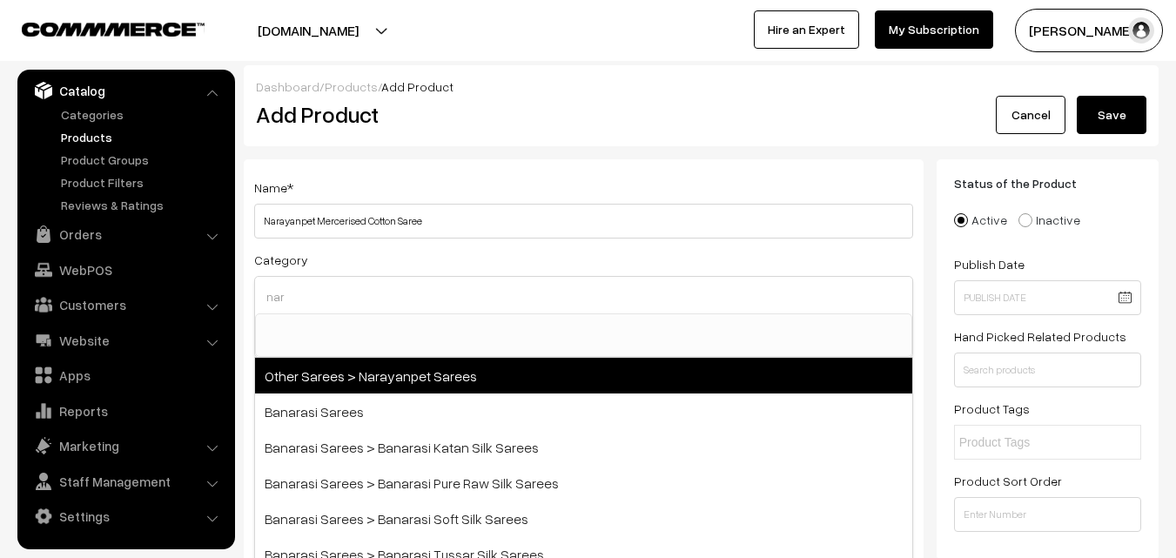
click at [414, 388] on span "Other Sarees > Narayanpet Sarees" at bounding box center [583, 376] width 657 height 36
select select "16"
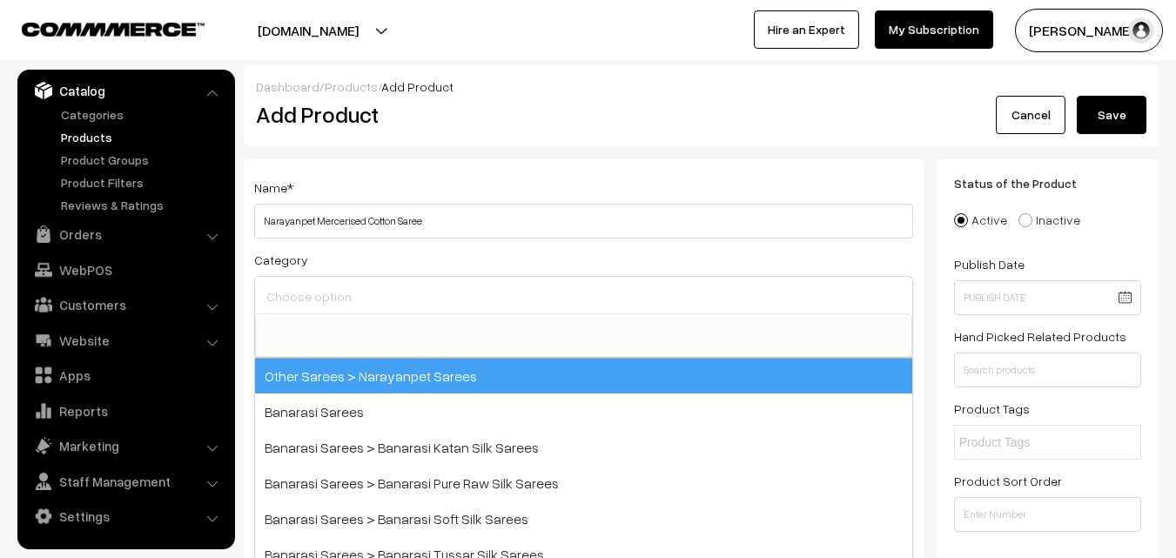
scroll to position [414, 0]
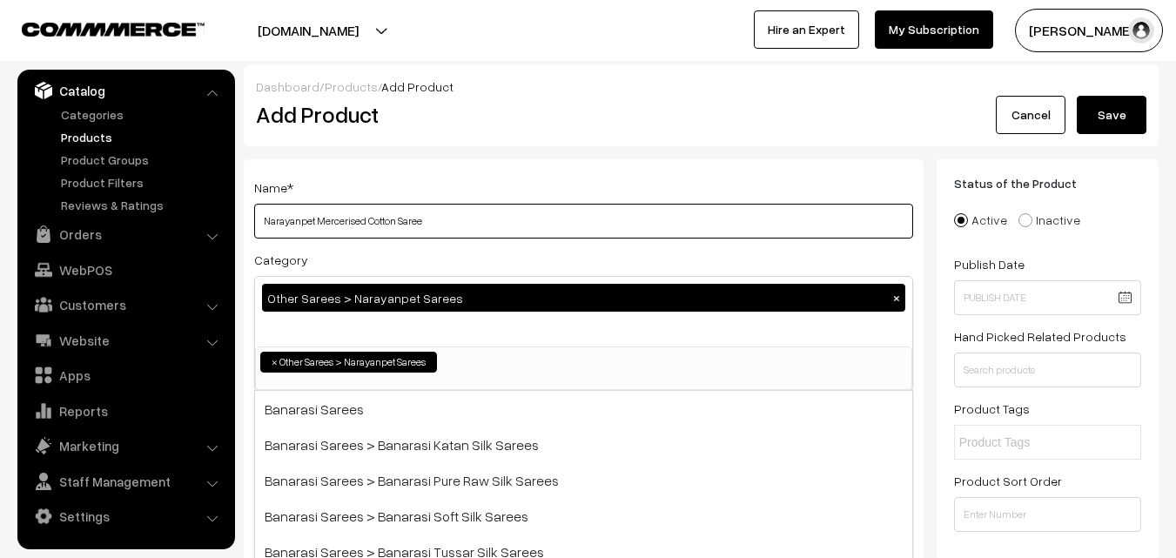
click at [447, 205] on input "Narayanpet Mercerised Cotton Saree" at bounding box center [583, 221] width 659 height 35
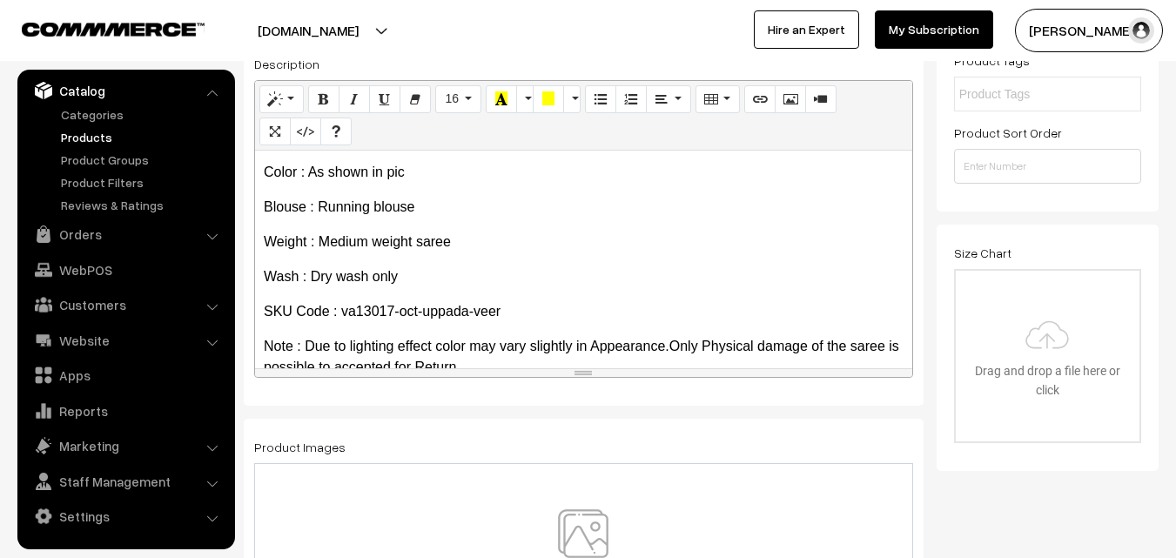
scroll to position [134, 0]
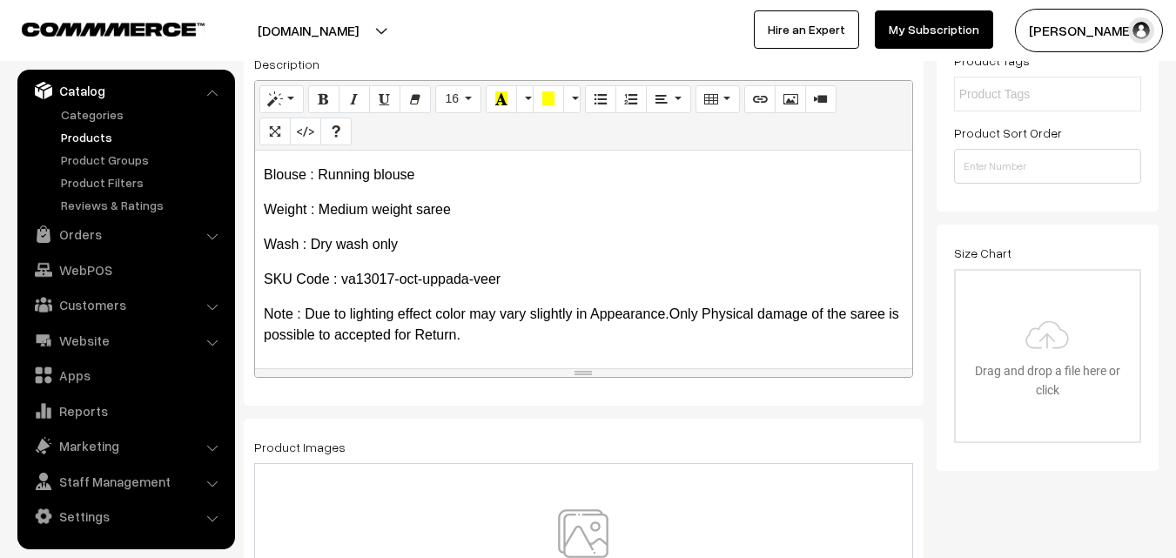
click at [576, 529] on img at bounding box center [583, 560] width 179 height 102
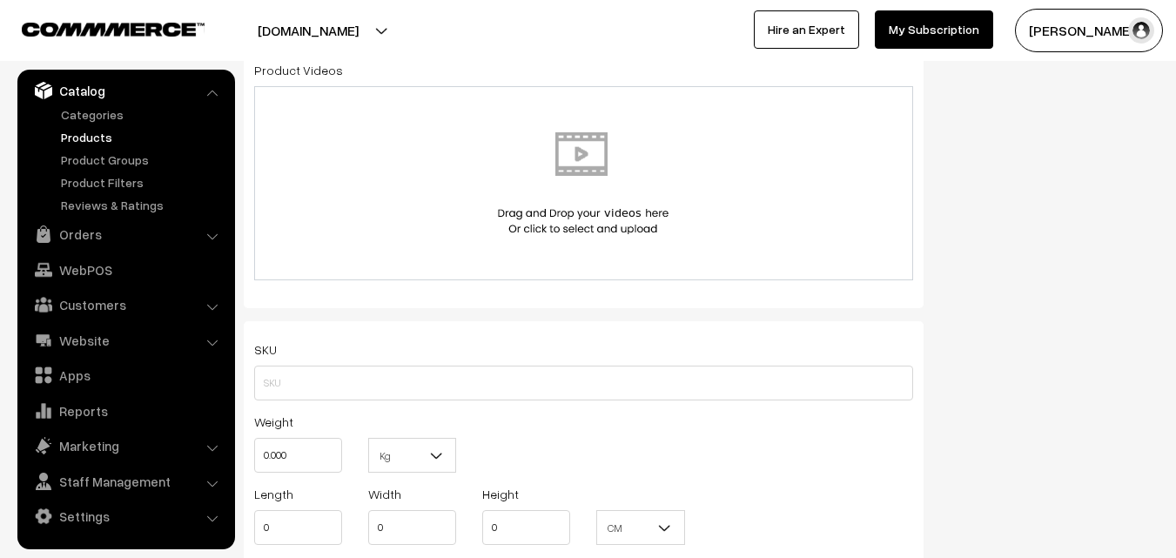
scroll to position [958, 0]
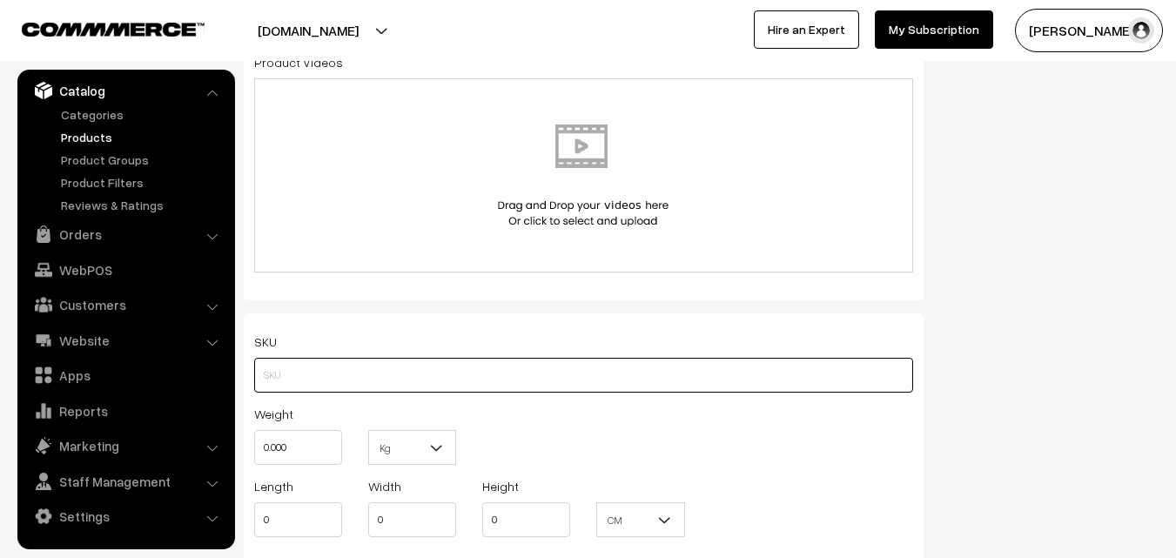
paste input "va13017-oct-uppada-veer"
type input "va13017-oct-uppada-veer"
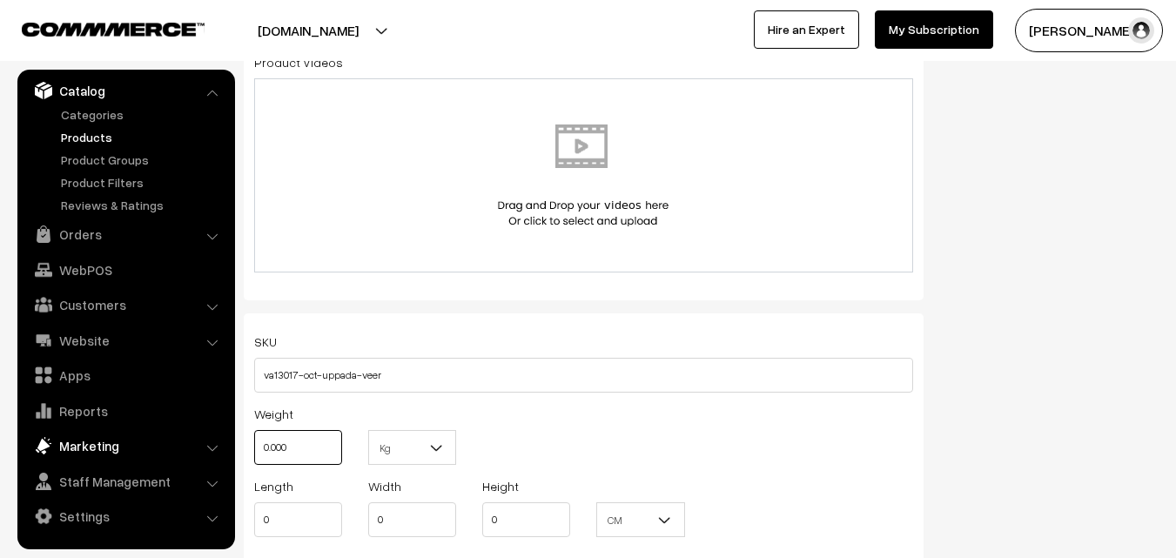
drag, startPoint x: 295, startPoint y: 433, endPoint x: 221, endPoint y: 435, distance: 74.1
click at [221, 435] on body "Thank you for showing interest. Our team will call you shortly. Close uppadasar…" at bounding box center [588, 498] width 1176 height 2912
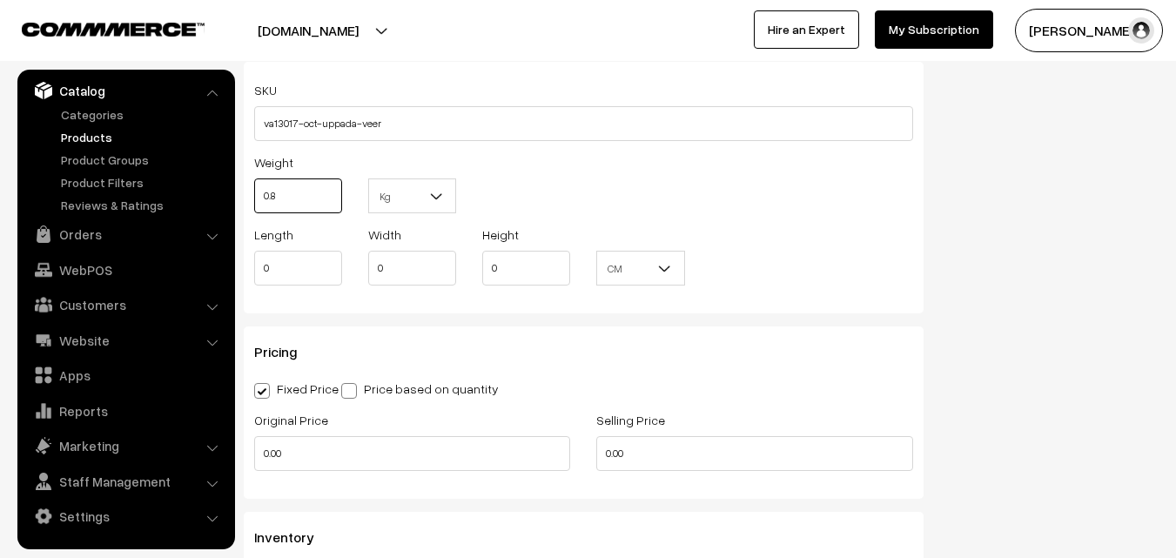
scroll to position [1219, 0]
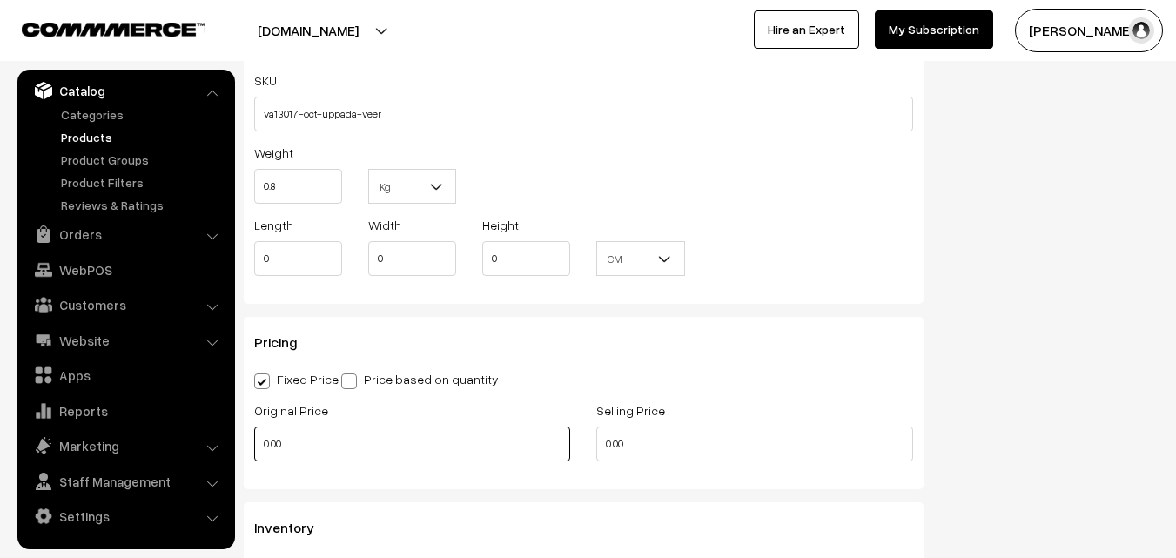
type input "0.80"
drag, startPoint x: 303, startPoint y: 439, endPoint x: 230, endPoint y: 440, distance: 73.1
click at [230, 440] on body "Thank you for showing interest. Our team will call you shortly. Close uppadasar…" at bounding box center [588, 237] width 1176 height 2912
type input "820"
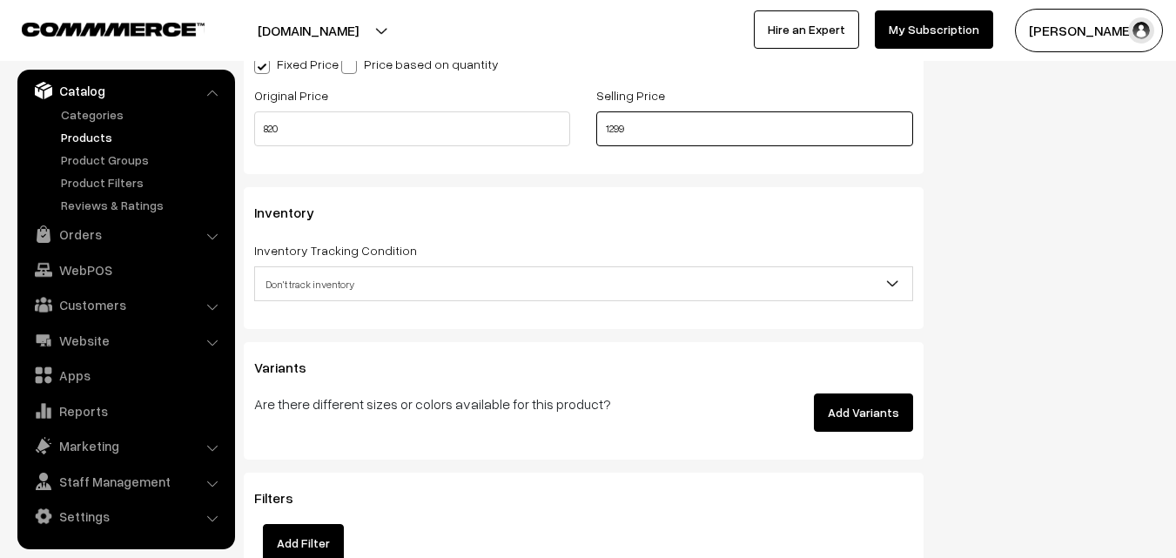
scroll to position [1567, 0]
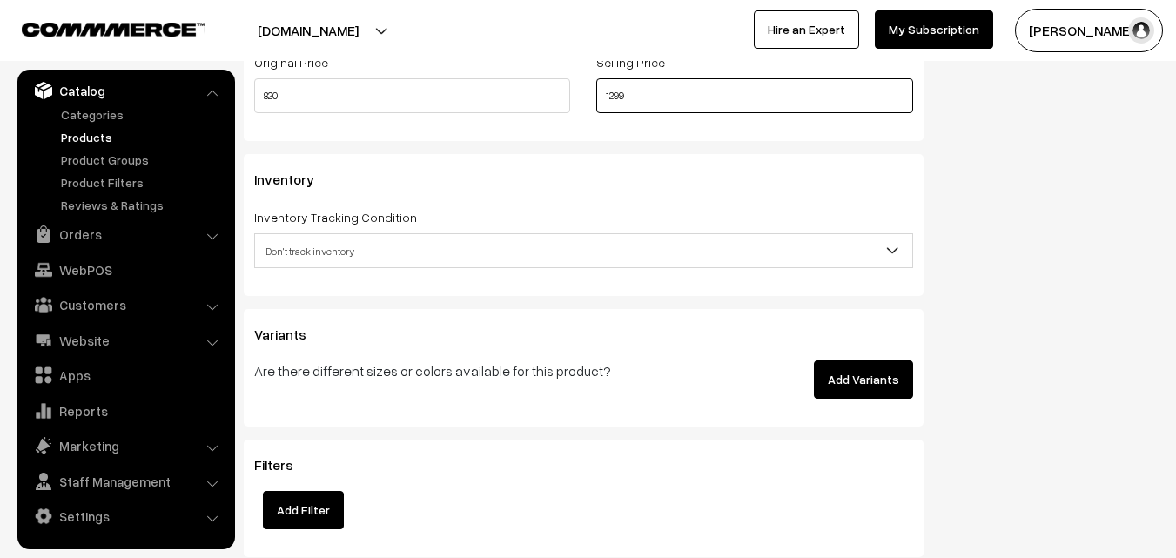
type input "1299"
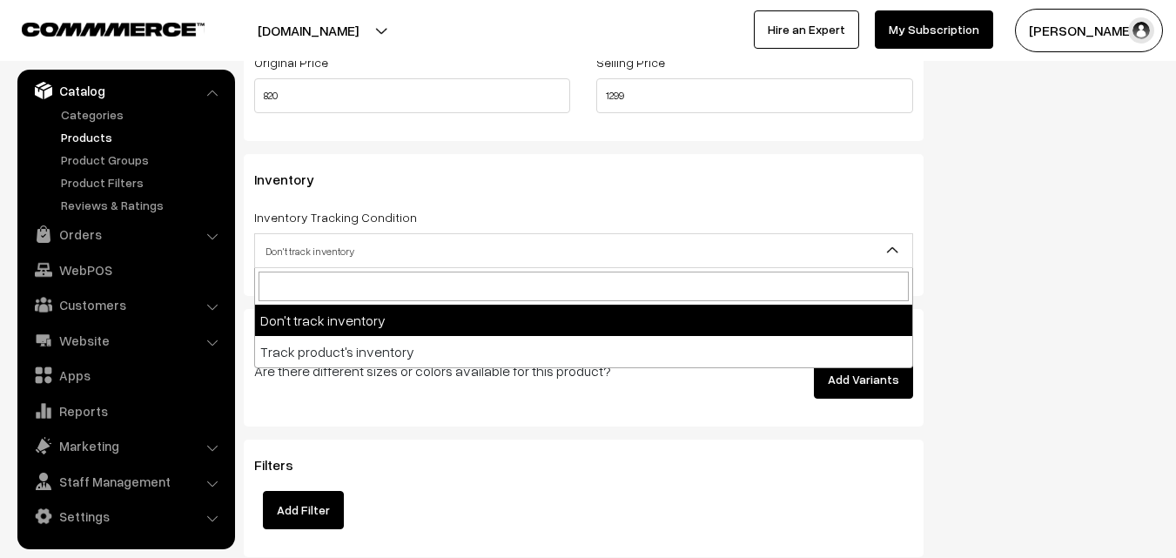
click at [374, 259] on span "Don't track inventory" at bounding box center [583, 251] width 657 height 30
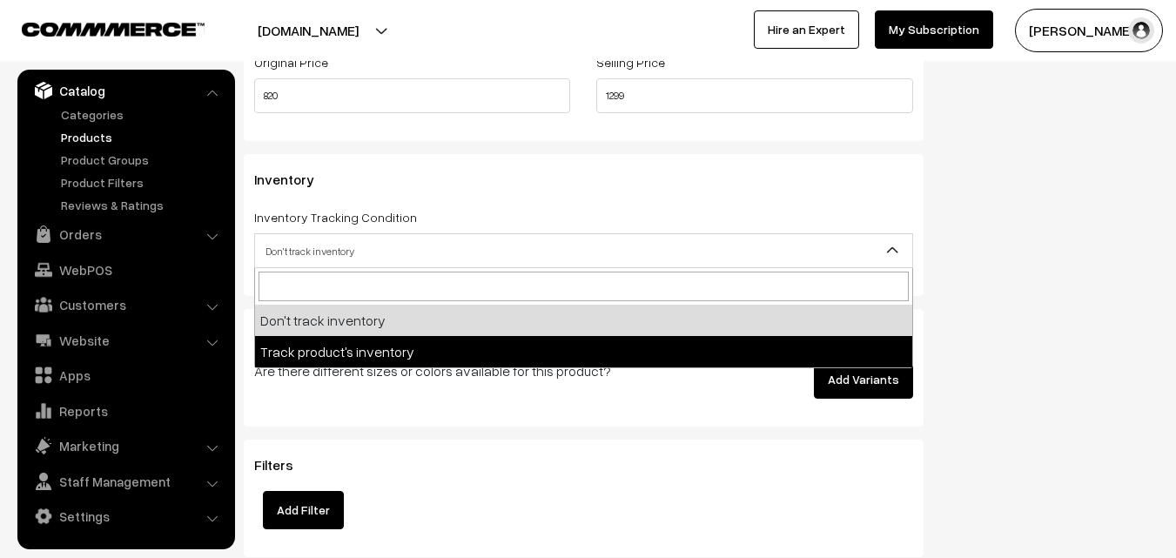
select select "2"
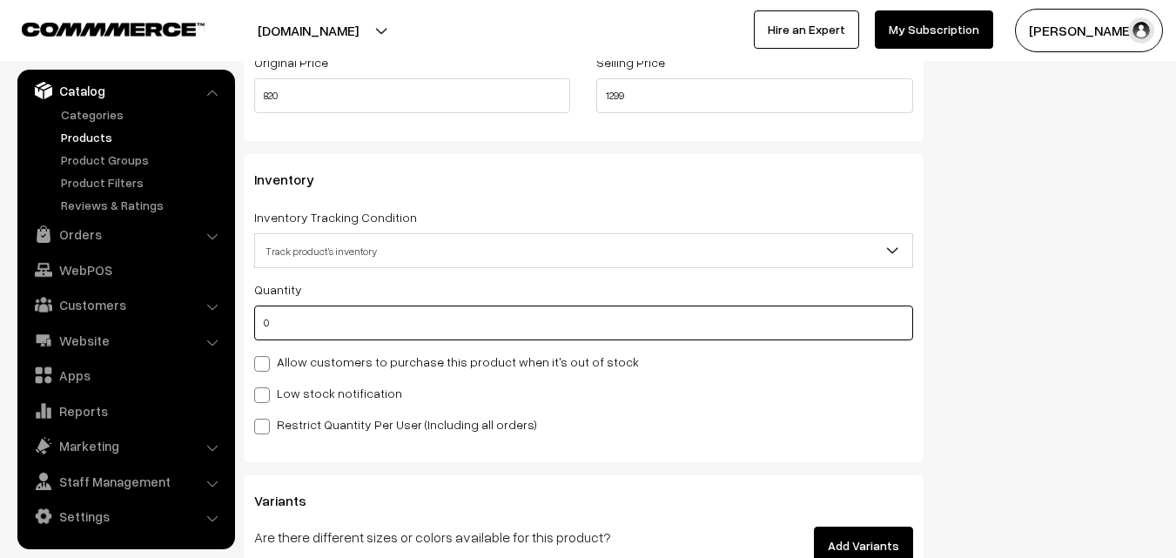
click at [333, 320] on input "0" at bounding box center [583, 323] width 659 height 35
type input "4"
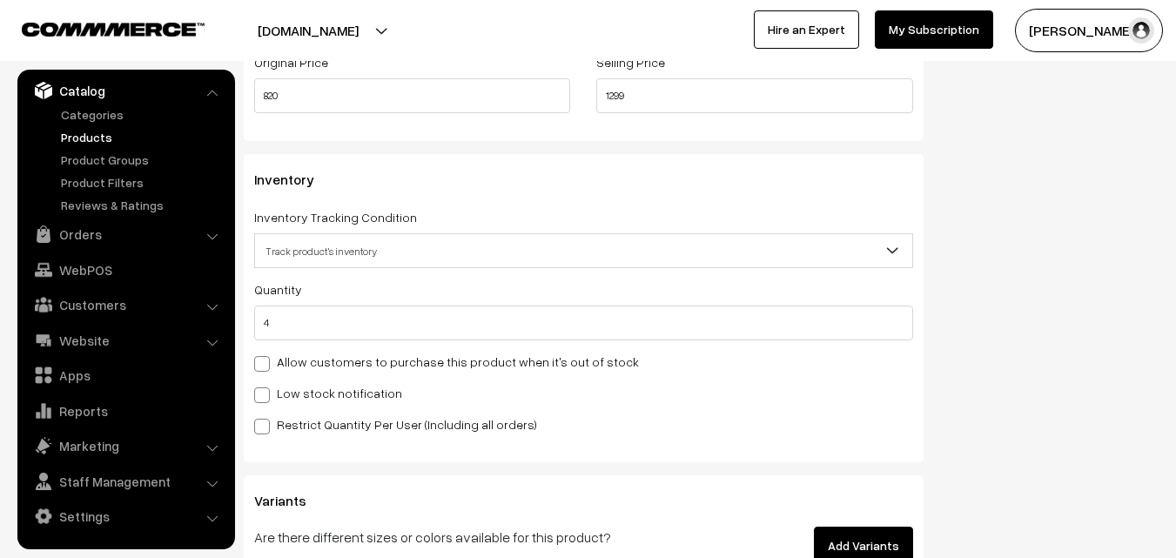
click at [293, 398] on label "Low stock notification" at bounding box center [328, 393] width 148 height 18
click at [266, 398] on input "Low stock notification" at bounding box center [259, 392] width 11 height 11
checkbox input "true"
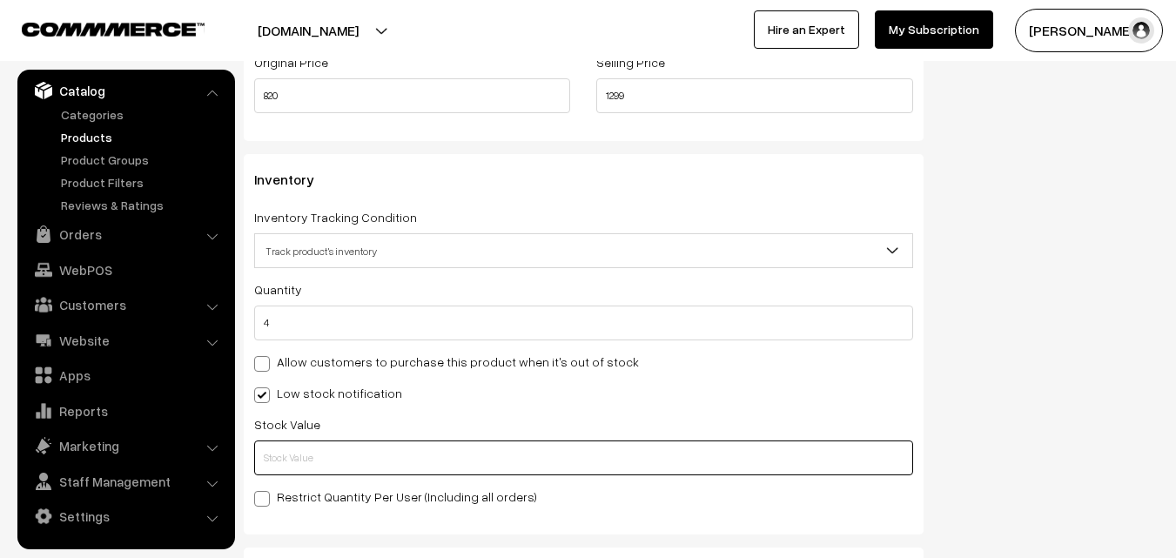
click at [293, 441] on input "text" at bounding box center [583, 458] width 659 height 35
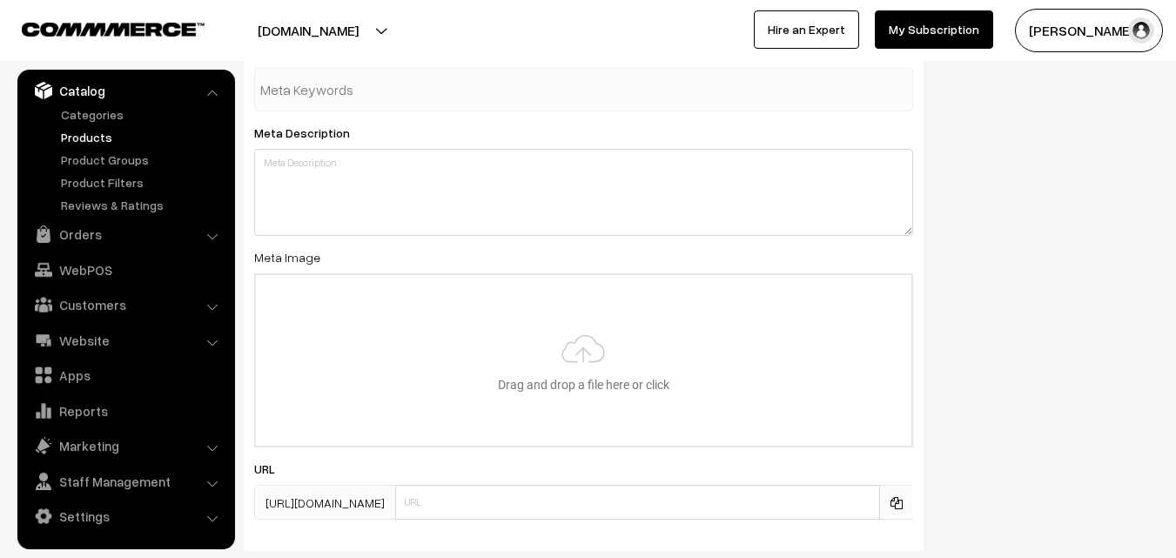
scroll to position [2525, 0]
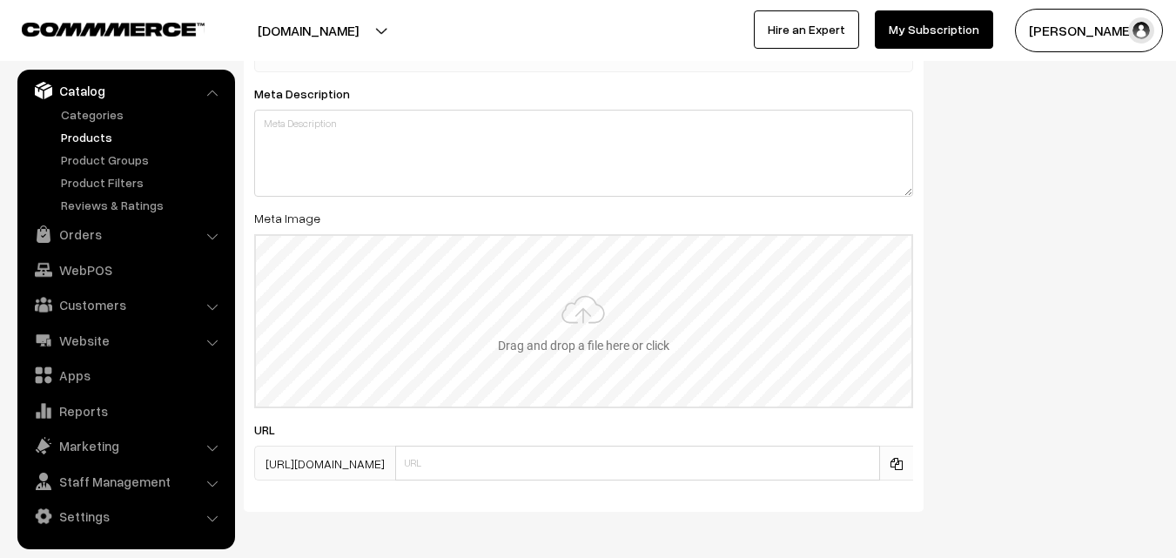
type input "2"
click at [569, 317] on input "file" at bounding box center [584, 321] width 656 height 171
type input "C:\fakepath\narayanpet-saree-va13017-oct.jpeg"
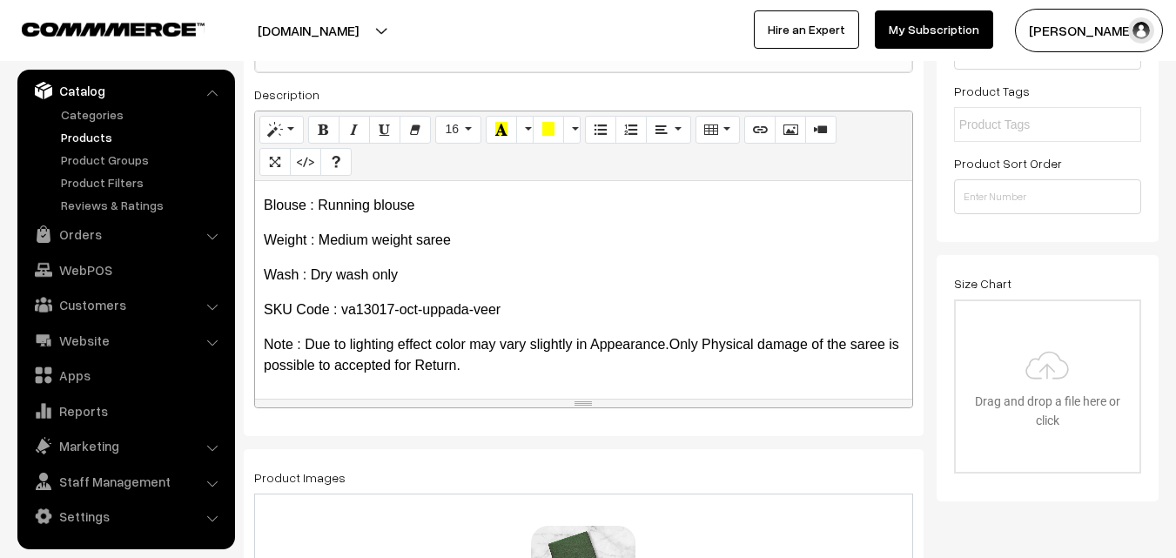
scroll to position [0, 0]
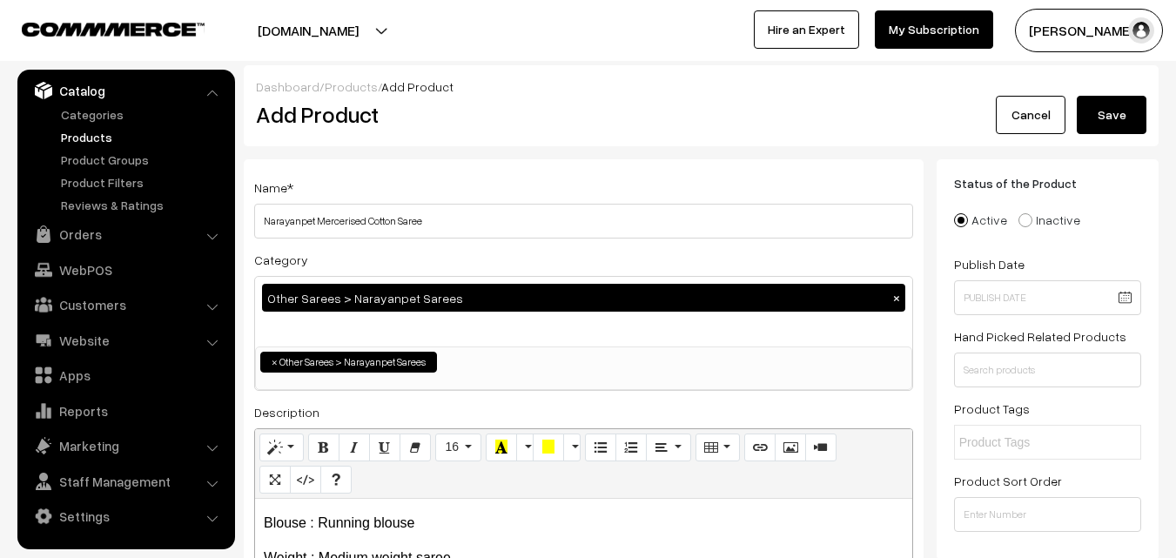
click at [1108, 118] on button "Save" at bounding box center [1112, 115] width 70 height 38
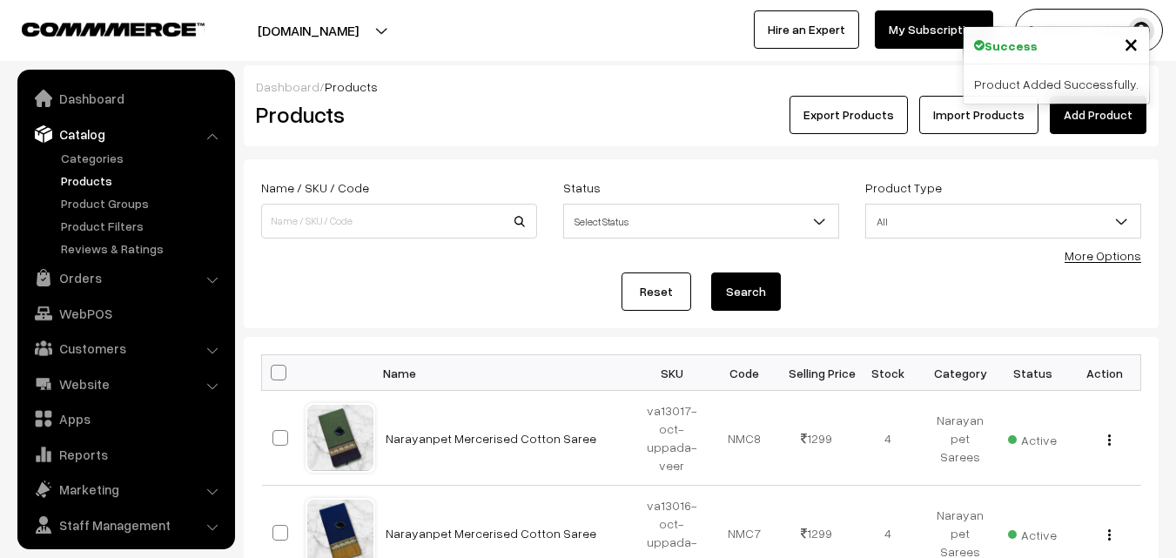
scroll to position [44, 0]
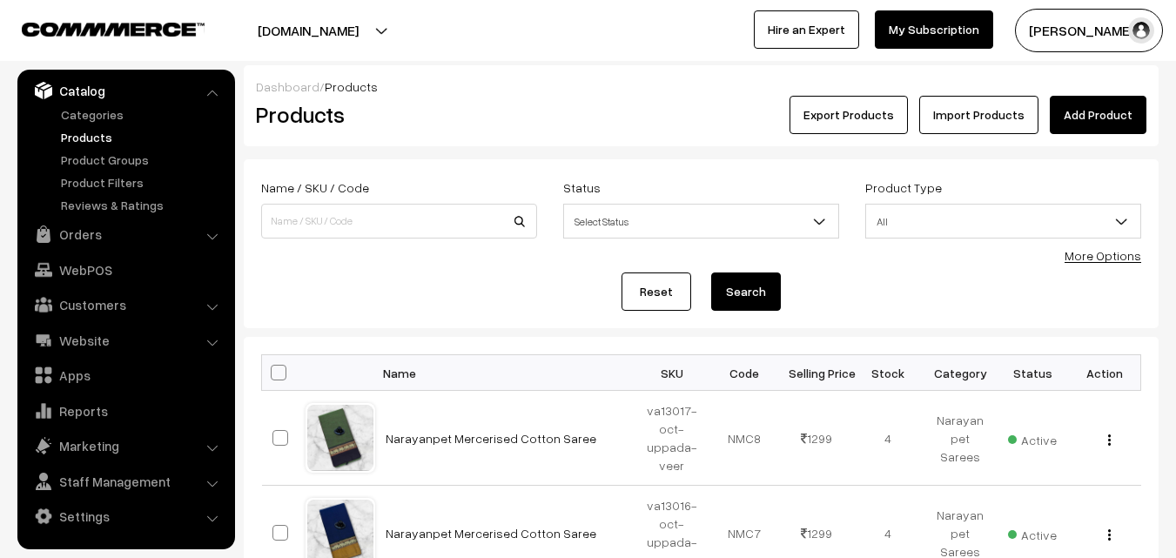
click at [1076, 118] on link "Add Product" at bounding box center [1098, 115] width 97 height 38
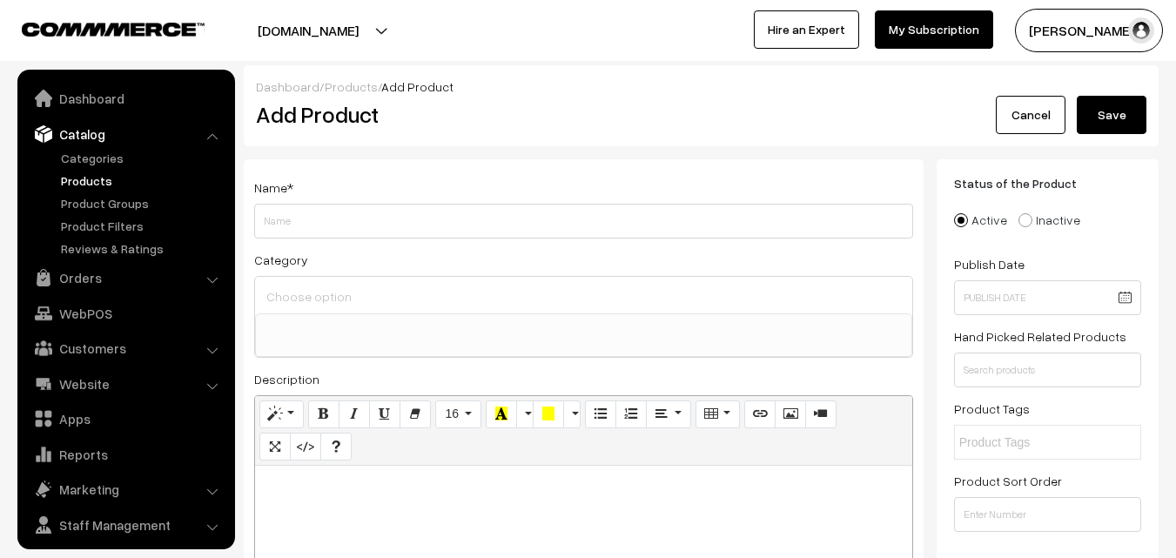
select select
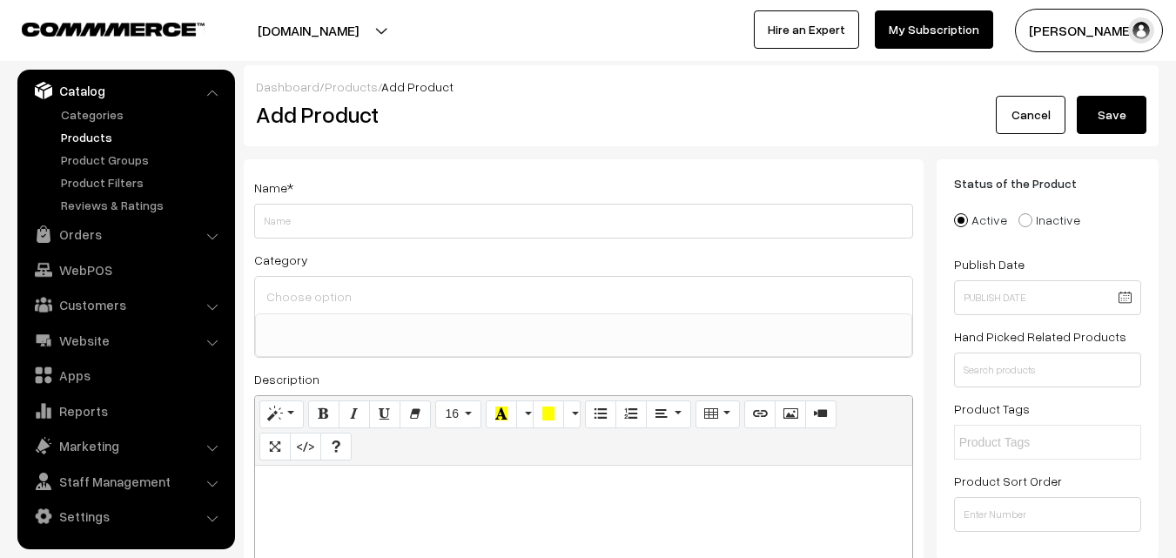
paste div
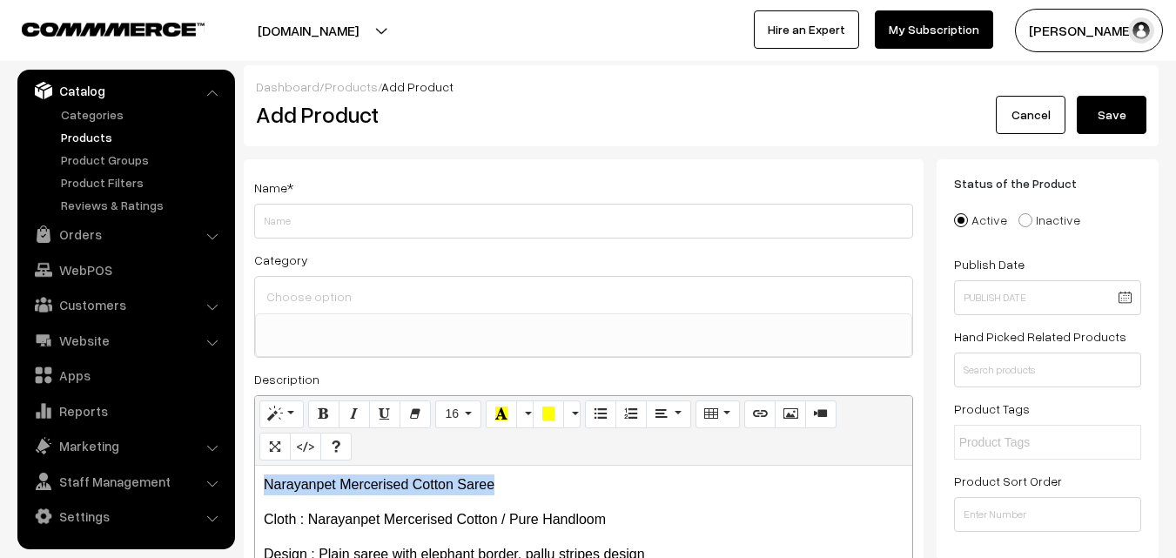
drag, startPoint x: 519, startPoint y: 484, endPoint x: 248, endPoint y: 475, distance: 271.0
click at [248, 475] on div "Name * Category Uppada Sarees Uppada Sarees > Uppada Plain Sarees Uppada Sarees…" at bounding box center [584, 440] width 680 height 562
copy p "Narayanpet Mercerised Cotton Saree"
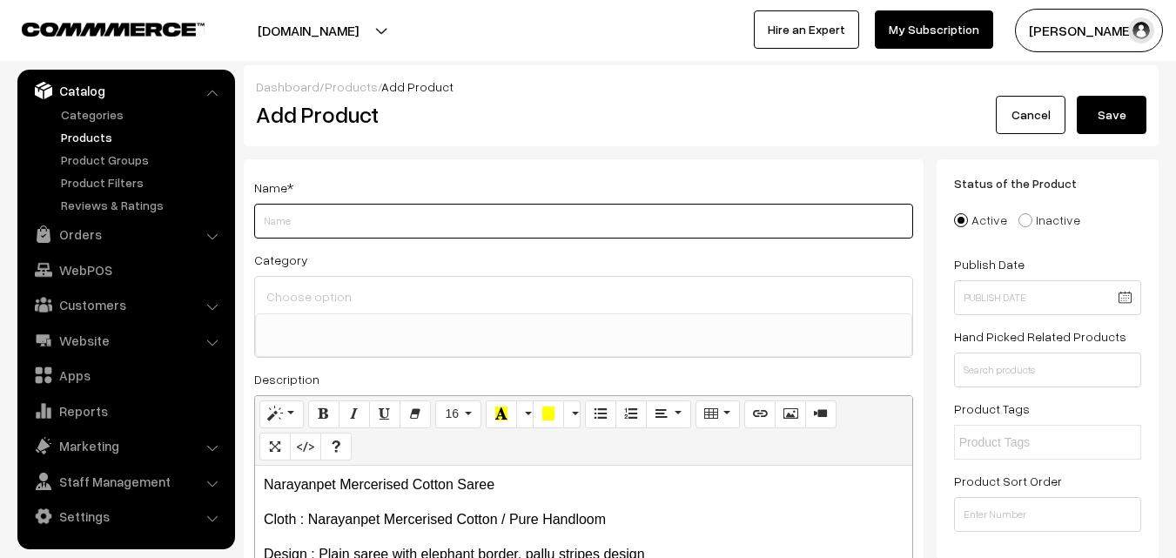
paste input "Narayanpet Mercerised Cotton Saree"
type input "Narayanpet Mercerised Cotton Saree"
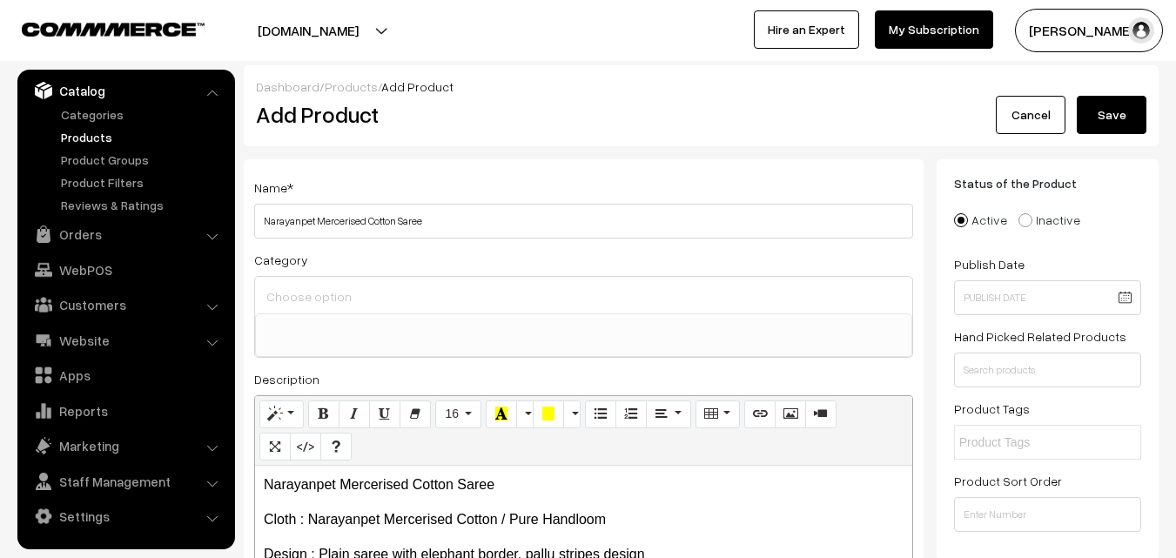
click at [311, 307] on input at bounding box center [583, 296] width 643 height 25
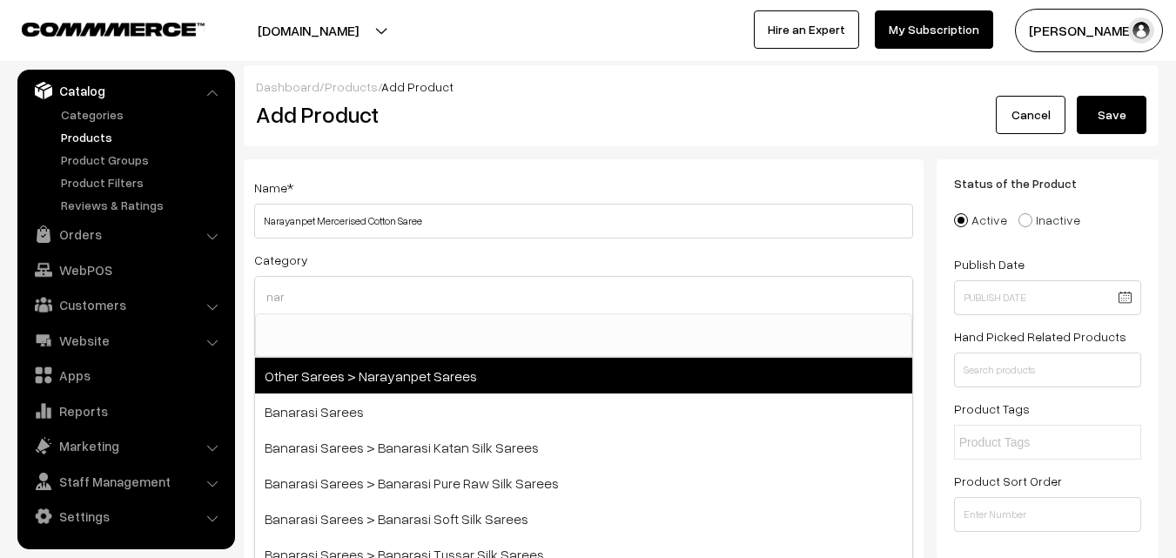
type input "nar"
click at [349, 371] on span "Other Sarees > Narayanpet Sarees" at bounding box center [583, 376] width 657 height 36
select select "16"
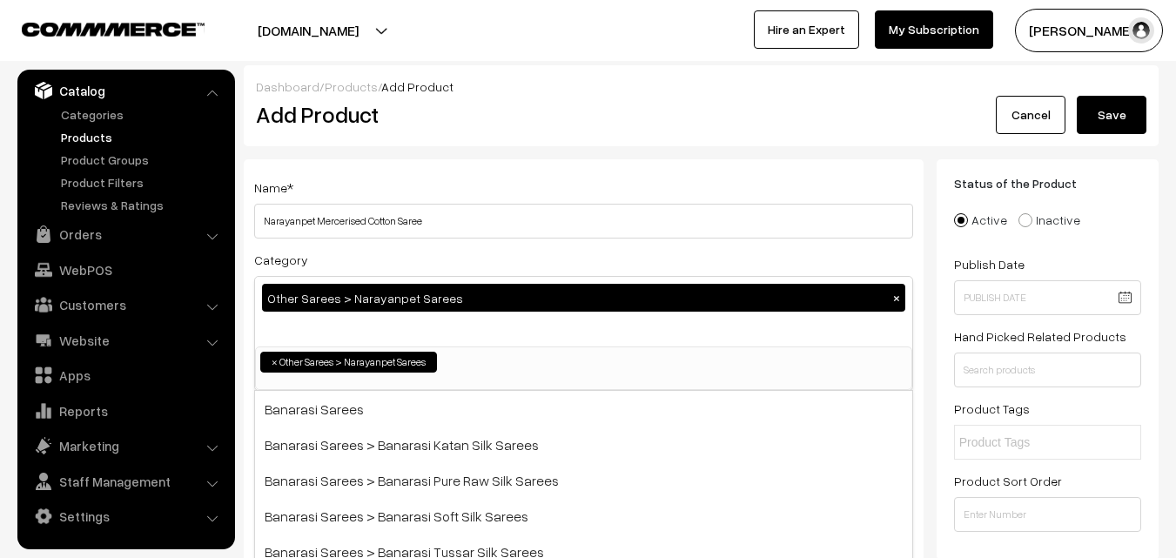
scroll to position [414, 0]
click at [409, 191] on div "Name * Narayanpet Mercerised Cotton Saree" at bounding box center [583, 208] width 659 height 62
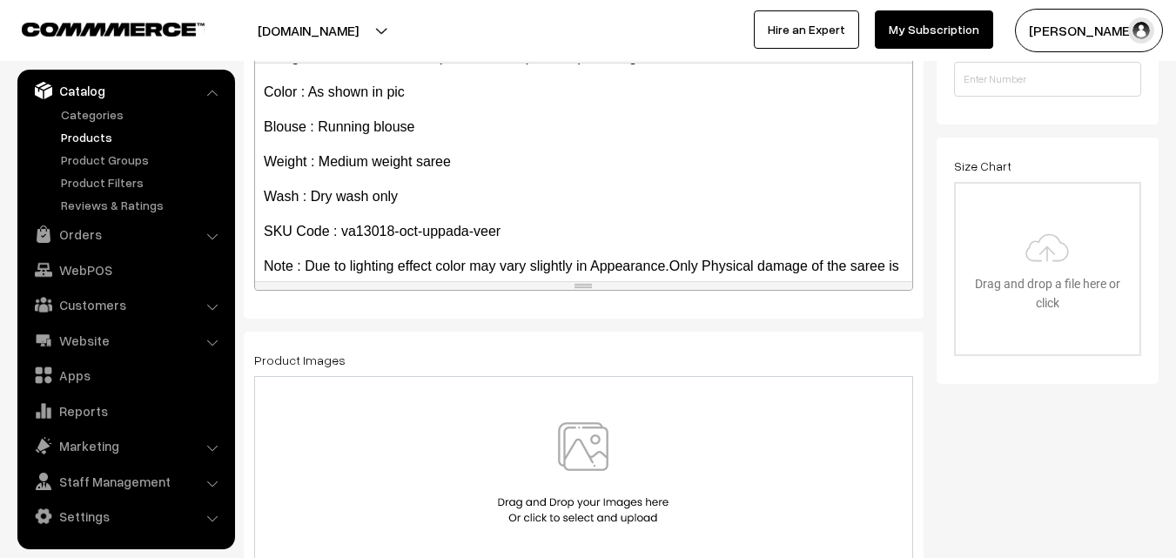
scroll to position [134, 0]
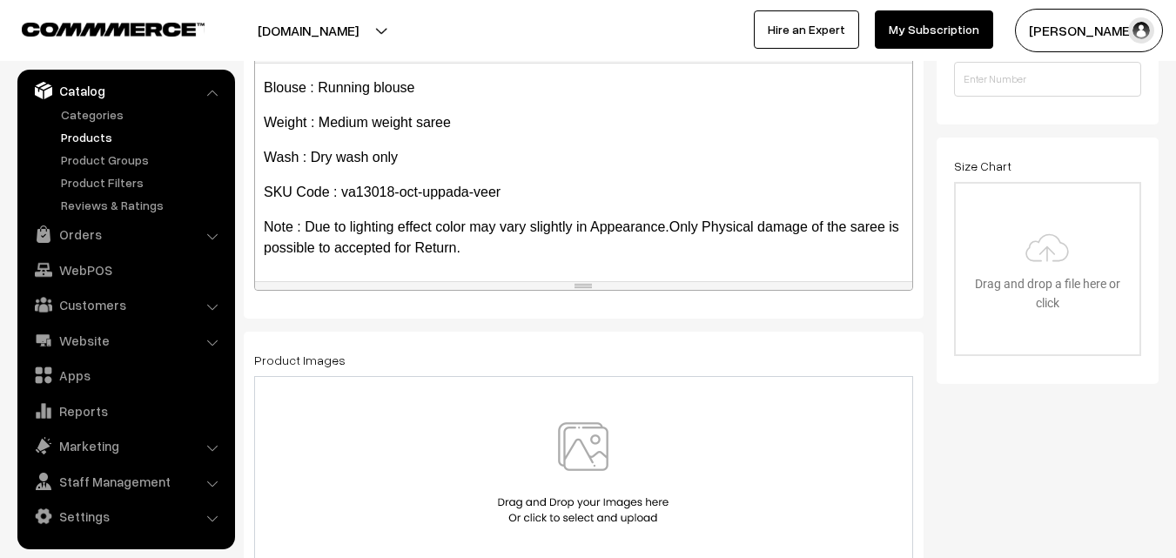
click at [601, 446] on img at bounding box center [583, 473] width 179 height 102
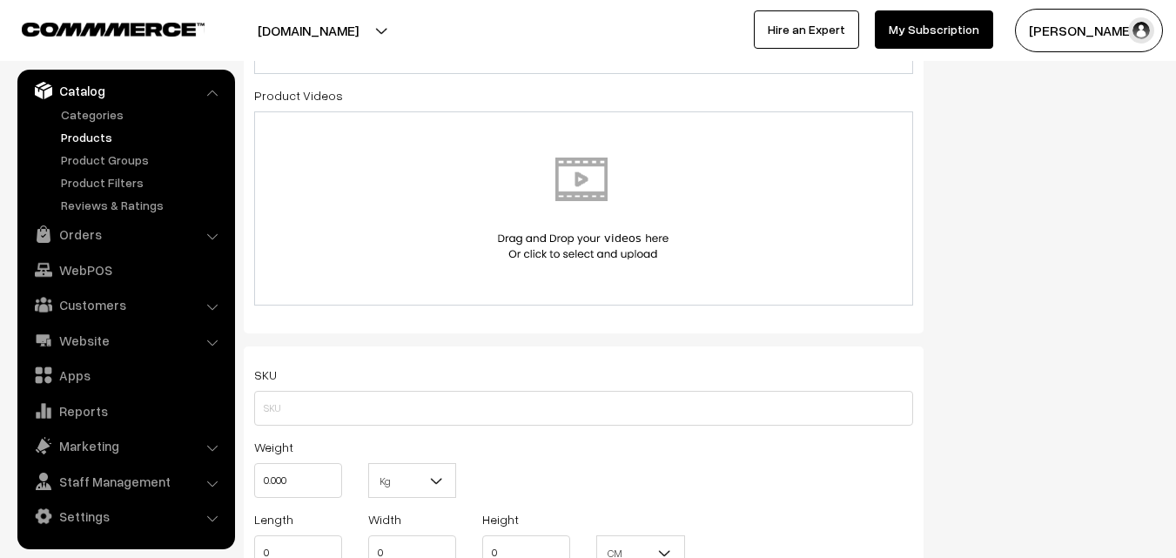
scroll to position [958, 0]
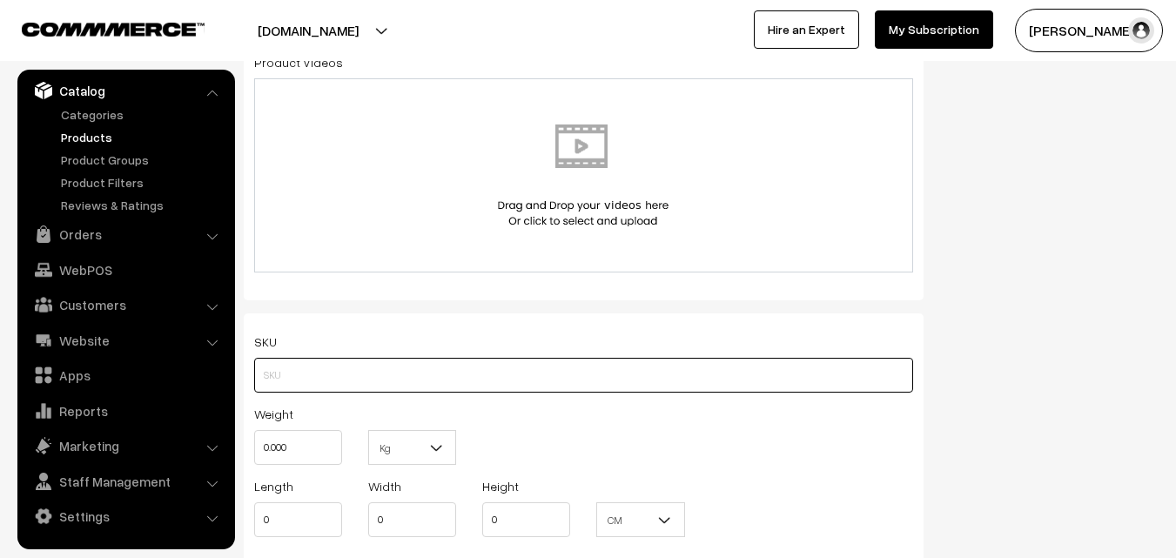
paste input "va13018-oct-uppada-veer"
type input "va13018-oct-uppada-veer"
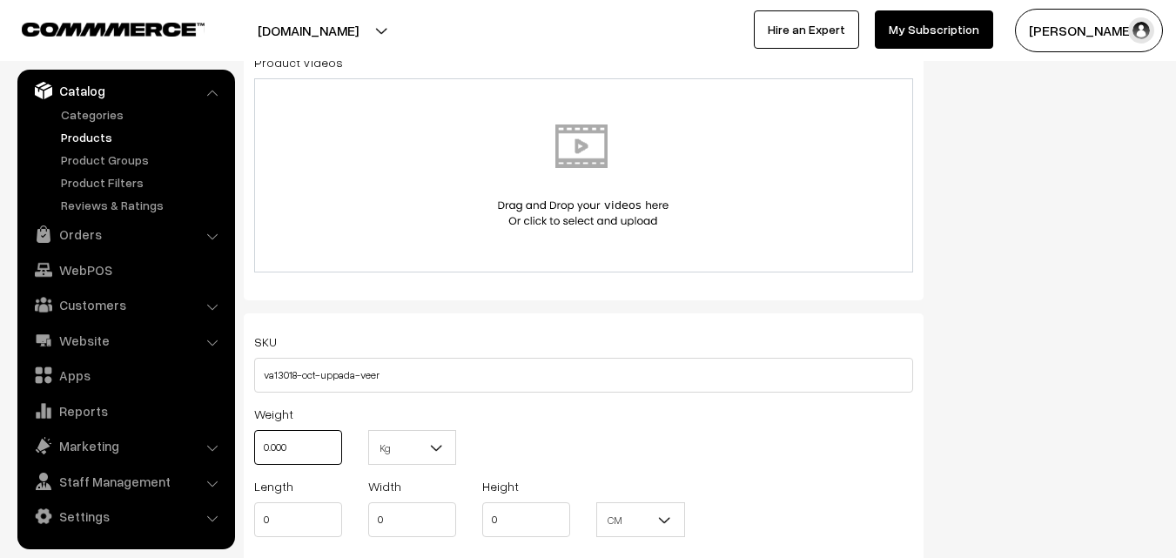
drag, startPoint x: 313, startPoint y: 442, endPoint x: 242, endPoint y: 440, distance: 71.4
click at [242, 440] on div "Weight 0.000" at bounding box center [298, 439] width 114 height 72
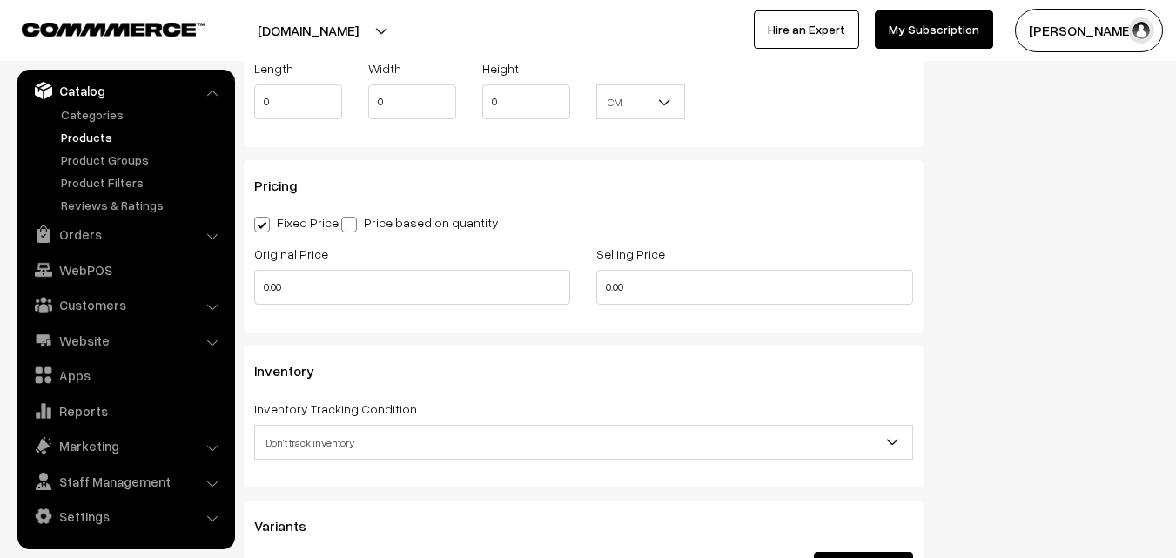
scroll to position [1393, 0]
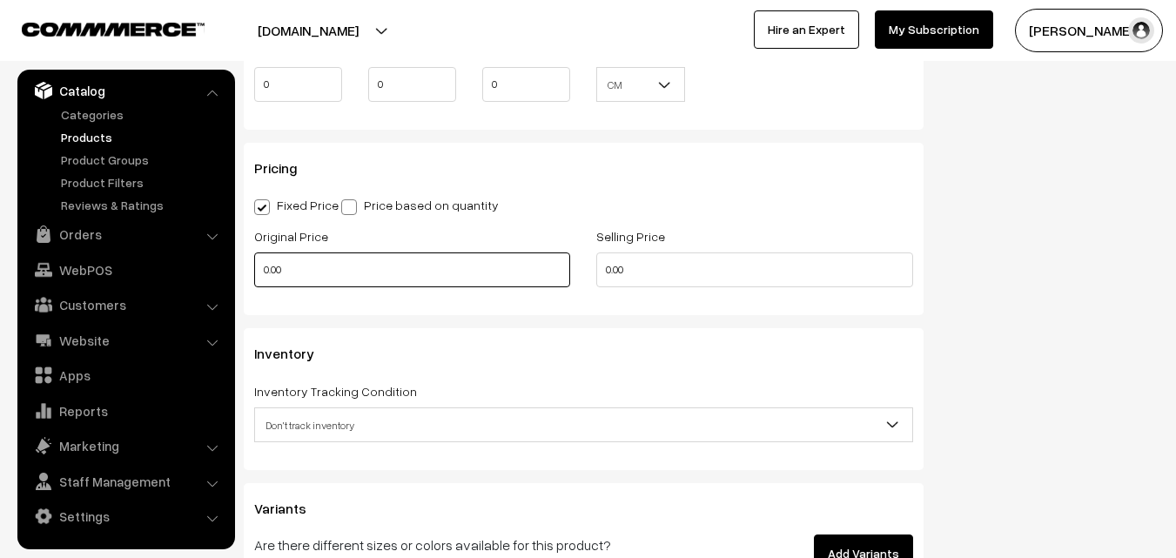
type input "0.80"
drag, startPoint x: 313, startPoint y: 258, endPoint x: 240, endPoint y: 258, distance: 72.3
type input "820"
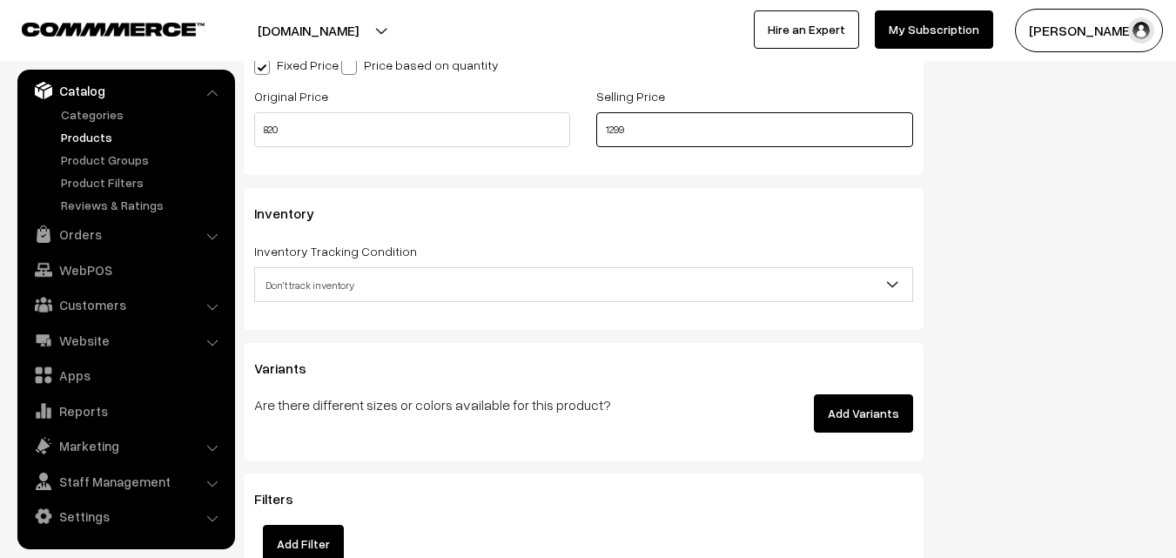
scroll to position [1567, 0]
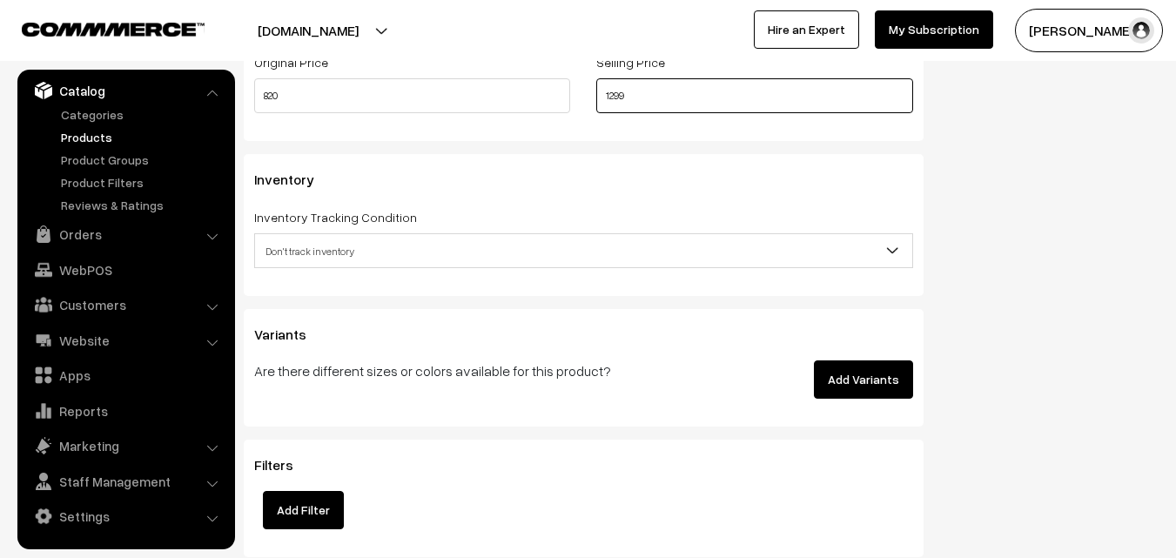
type input "1299"
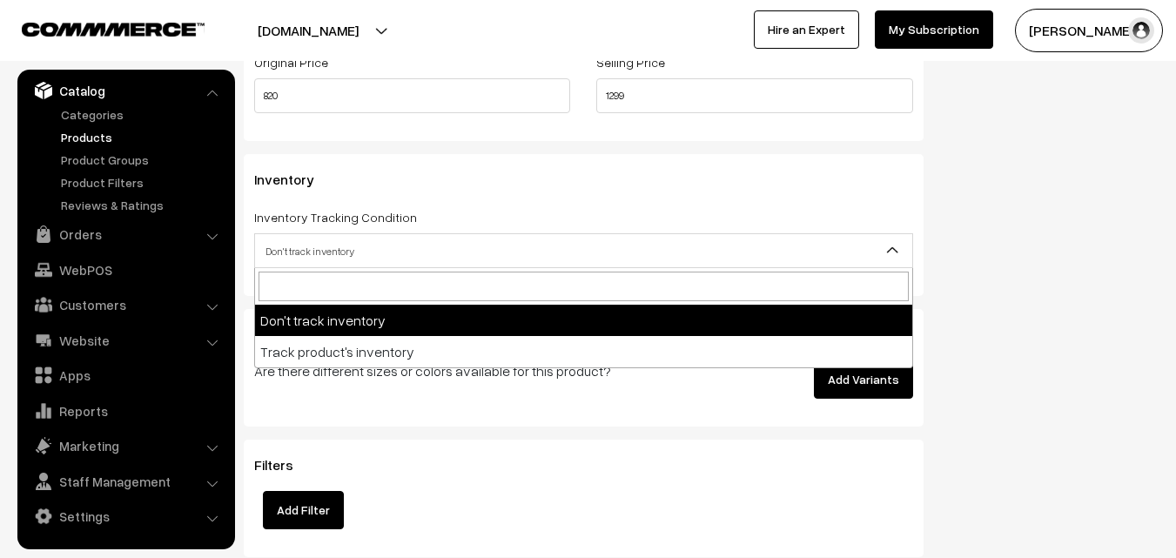
click at [329, 256] on span "Don't track inventory" at bounding box center [583, 251] width 657 height 30
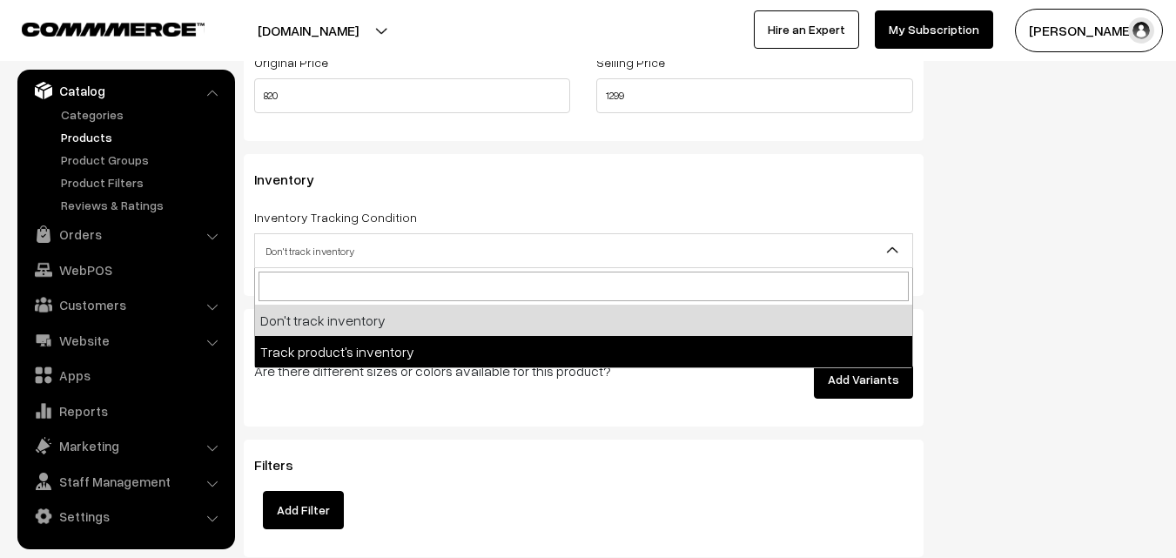
select select "2"
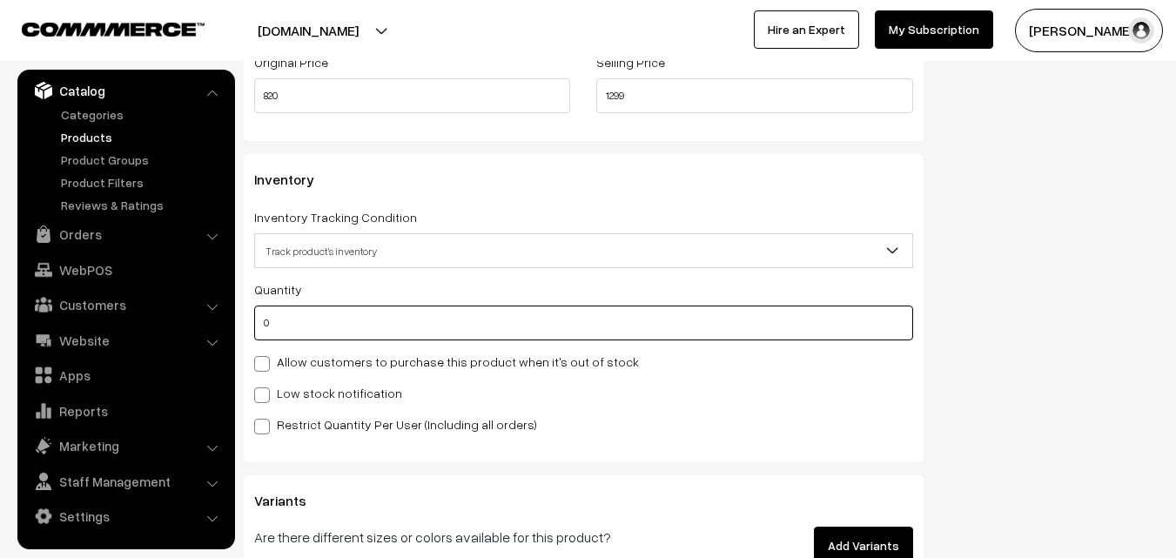
click at [300, 334] on input "0" at bounding box center [583, 323] width 659 height 35
type input "4"
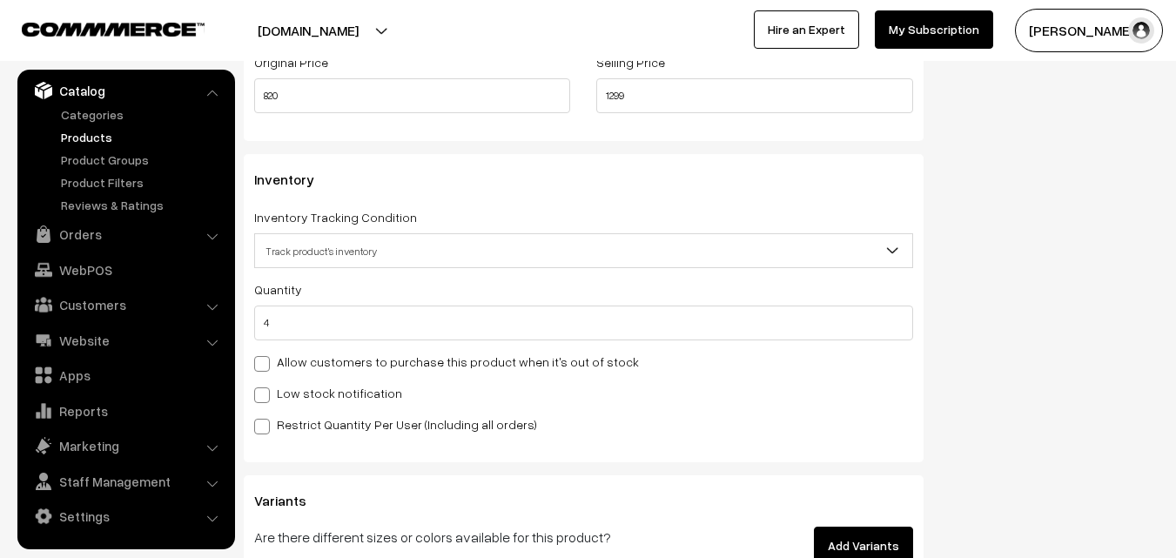
click at [297, 384] on label "Low stock notification" at bounding box center [328, 393] width 148 height 18
click at [266, 387] on input "Low stock notification" at bounding box center [259, 392] width 11 height 11
checkbox input "true"
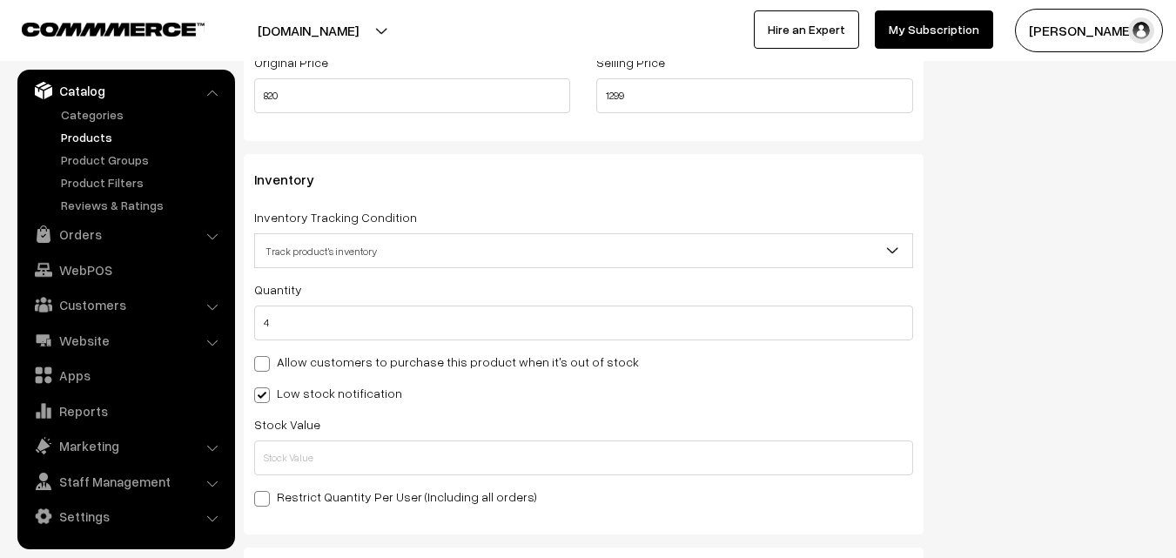
click at [298, 438] on div "Stock Value" at bounding box center [583, 445] width 659 height 62
click at [298, 451] on input "text" at bounding box center [583, 458] width 659 height 35
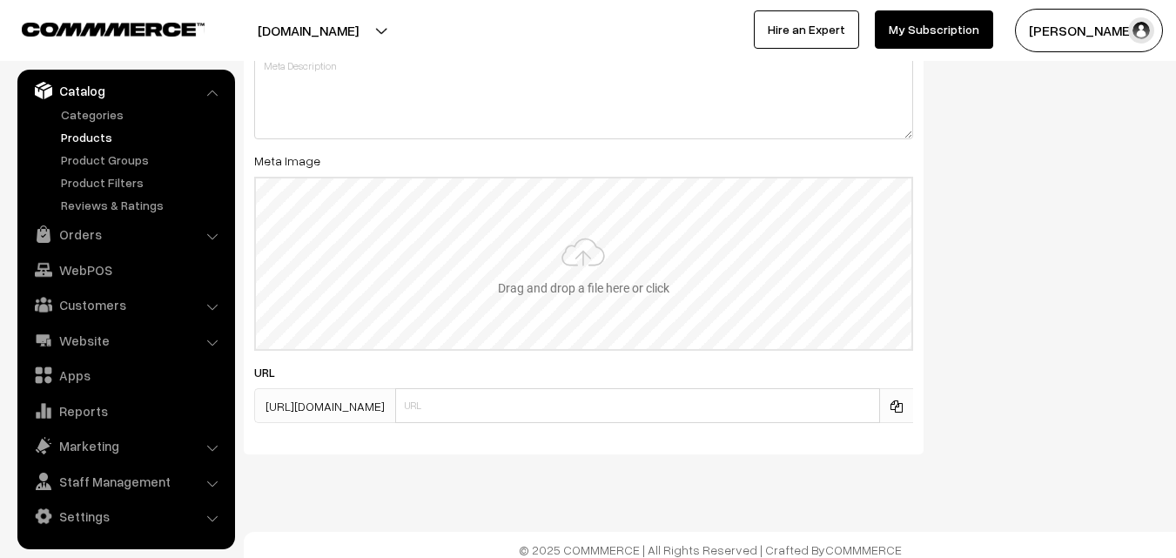
scroll to position [2592, 0]
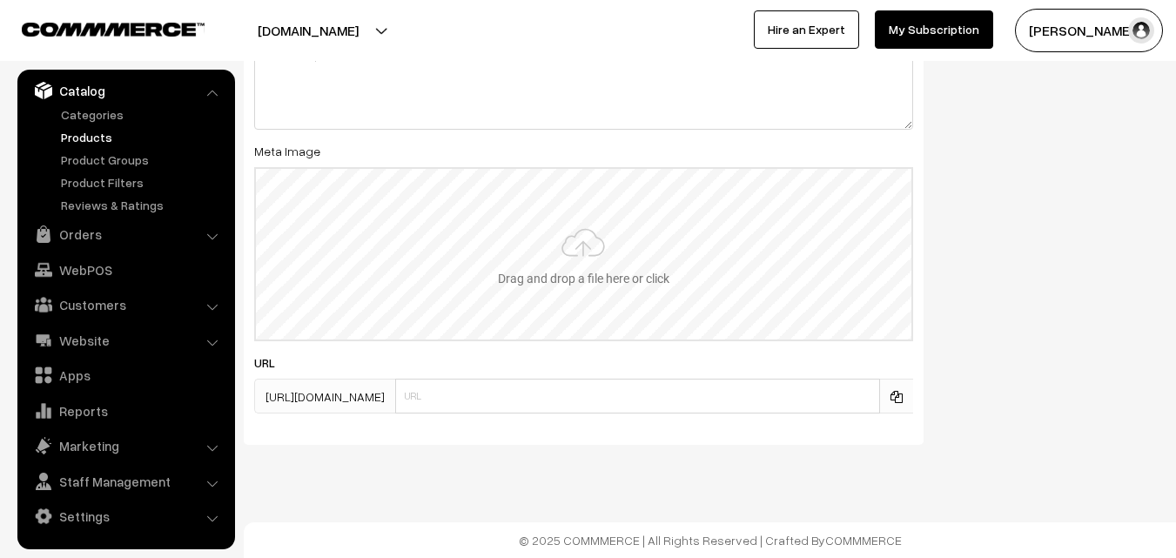
type input "2"
click at [536, 253] on input "file" at bounding box center [584, 254] width 656 height 171
type input "C:\fakepath\narayanpet-saree-va13018-oct.jpeg"
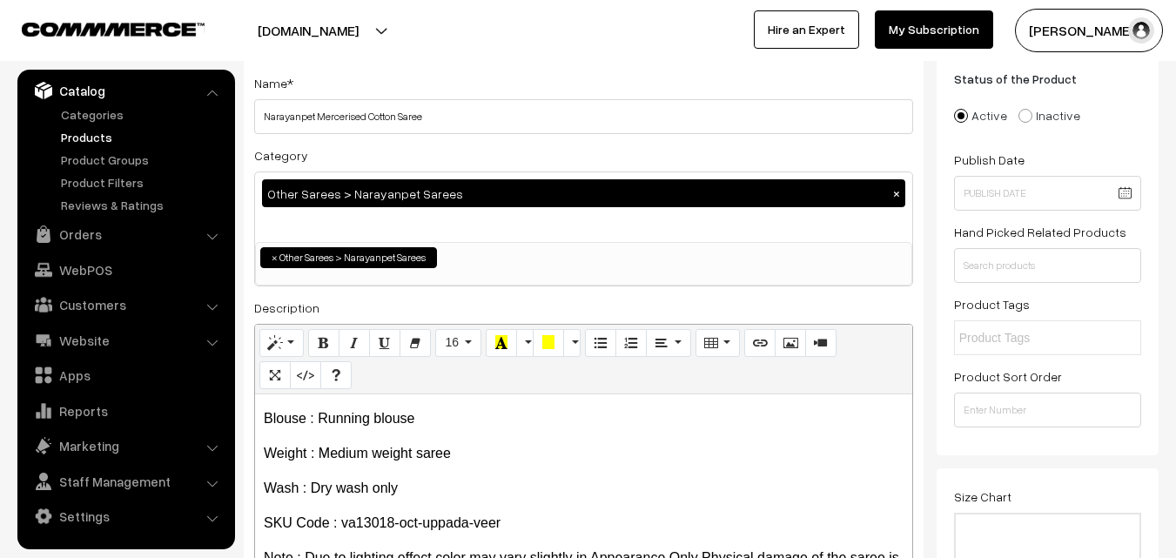
scroll to position [0, 0]
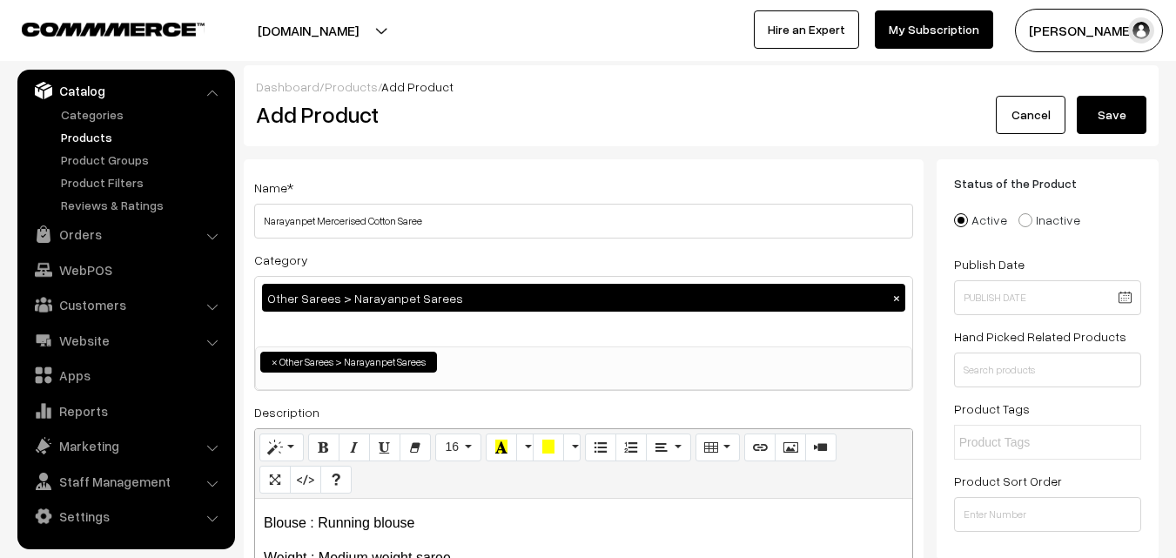
click at [1120, 106] on button "Save" at bounding box center [1112, 115] width 70 height 38
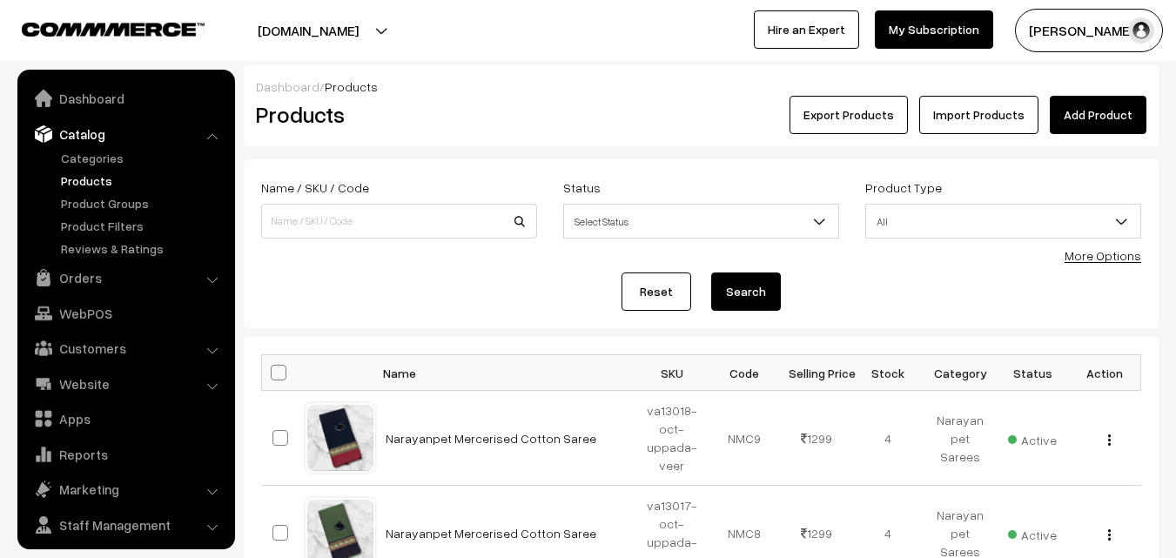
scroll to position [44, 0]
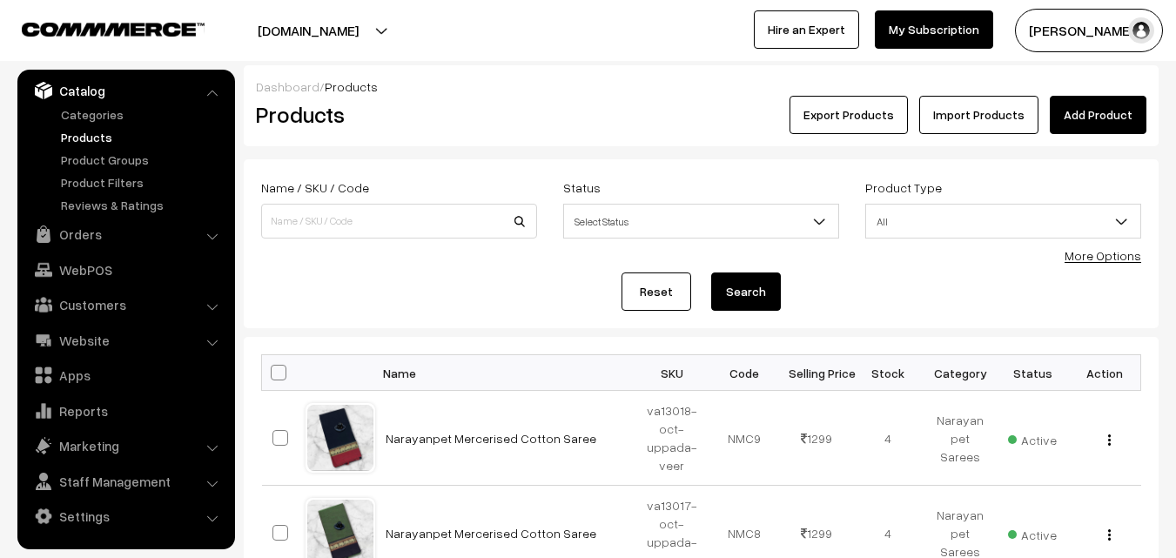
click at [532, 97] on div "Products" at bounding box center [396, 115] width 306 height 38
click at [1080, 111] on link "Add Product" at bounding box center [1098, 115] width 97 height 38
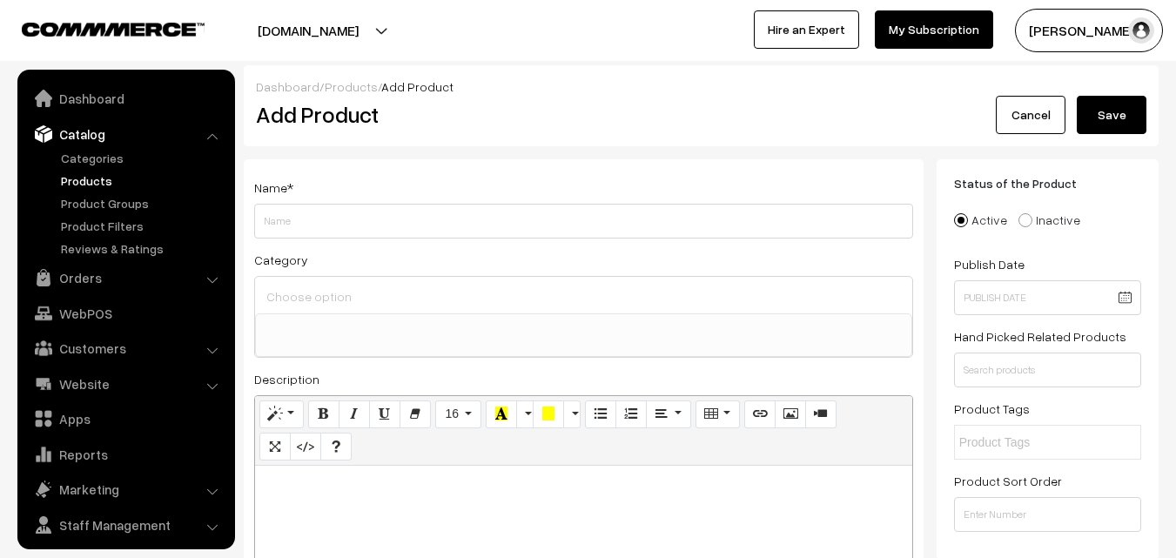
select select
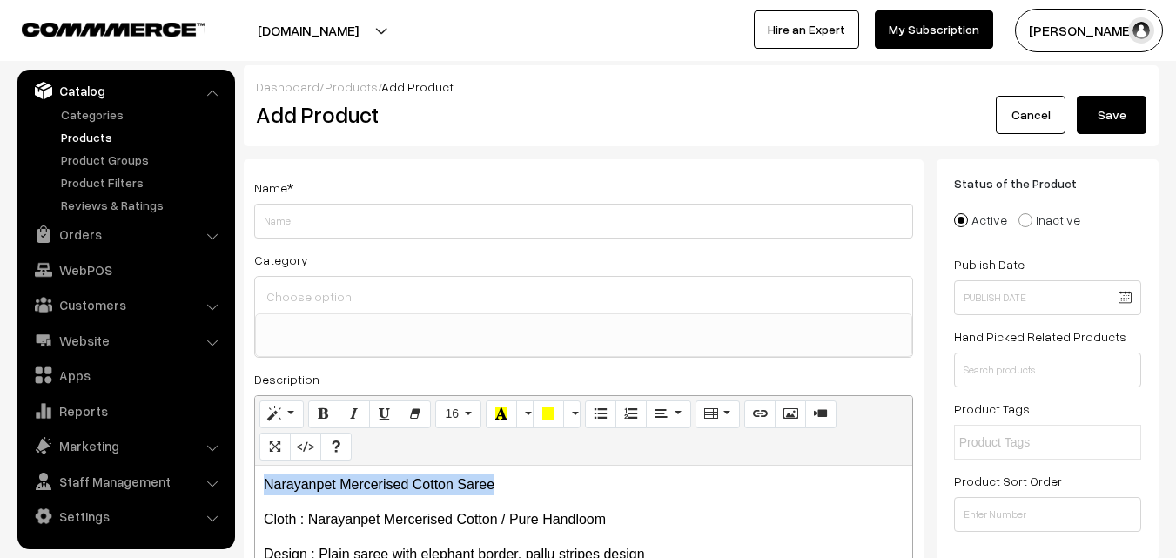
drag, startPoint x: 503, startPoint y: 484, endPoint x: 246, endPoint y: 484, distance: 257.7
click at [248, 484] on div "Name * Category Uppada Sarees Uppada Sarees > Uppada Plain Sarees Uppada Sarees…" at bounding box center [584, 440] width 680 height 562
copy p "Narayanpet Mercerised Cotton Saree"
click at [295, 230] on div "Name * Category Uppada Sarees Uppada Sarees > Uppada Plain Sarees Uppada Sarees…" at bounding box center [584, 440] width 680 height 562
click at [295, 230] on input "Weight" at bounding box center [583, 221] width 659 height 35
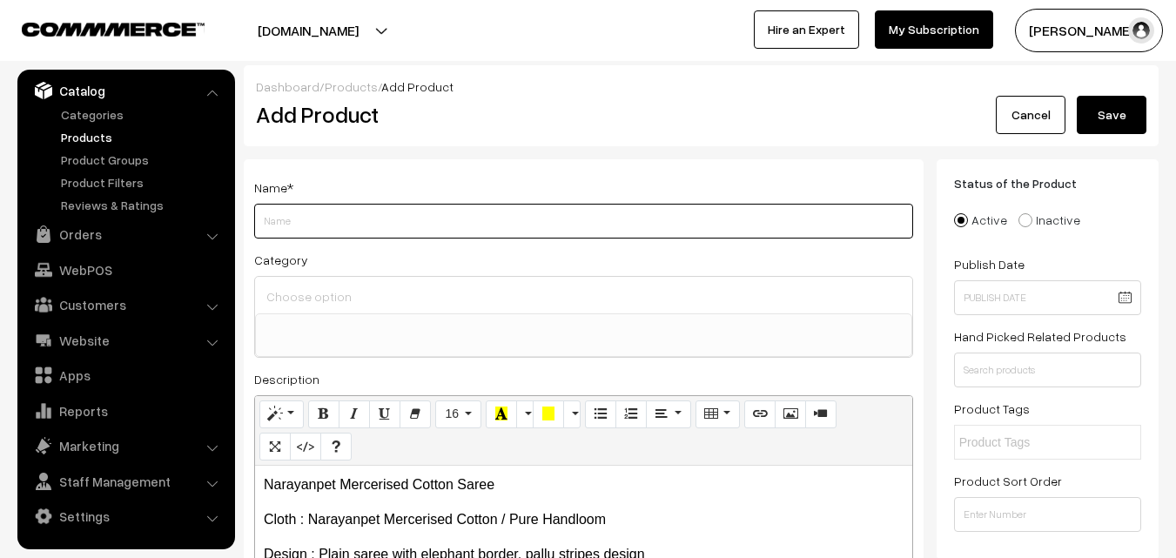
paste input "Narayanpet Mercerised Cotton Saree"
type input "Narayanpet Mercerised Cotton Saree"
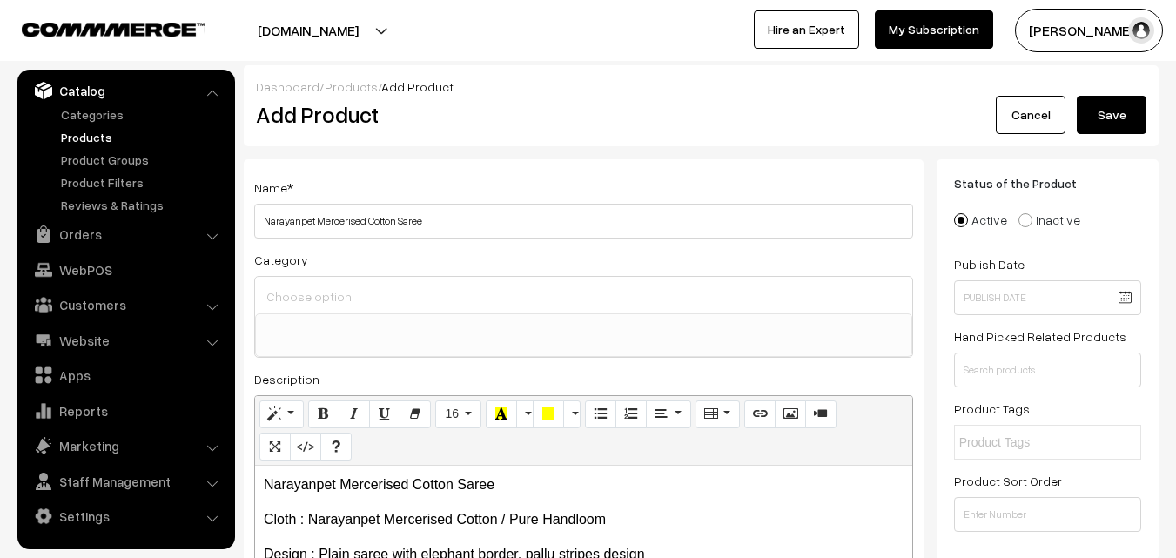
click at [310, 293] on input at bounding box center [583, 296] width 643 height 25
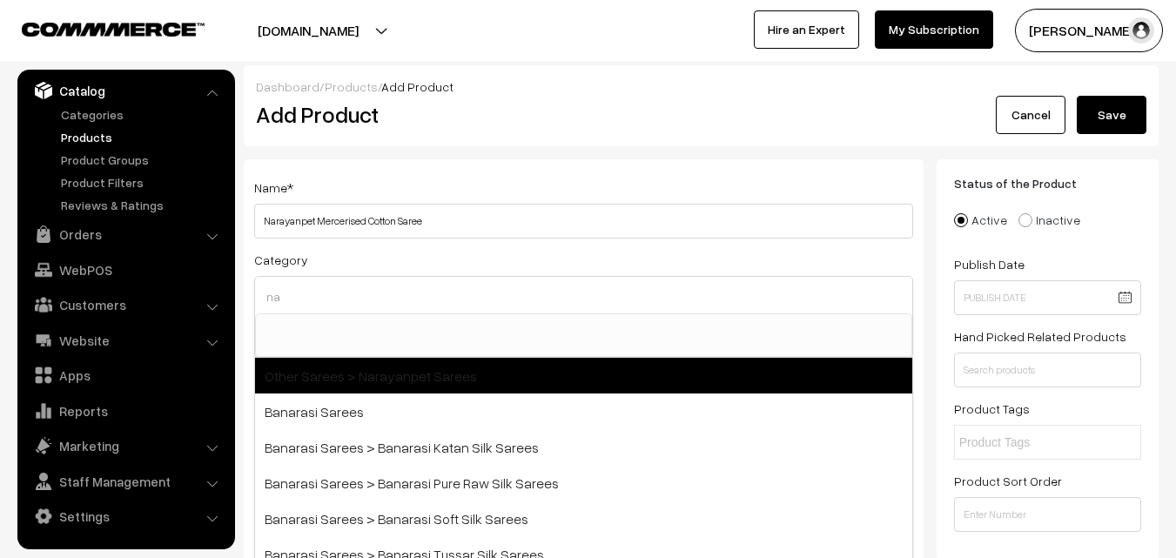
type input "na"
click at [331, 361] on span "Other Sarees > Narayanpet Sarees" at bounding box center [583, 376] width 657 height 36
select select "16"
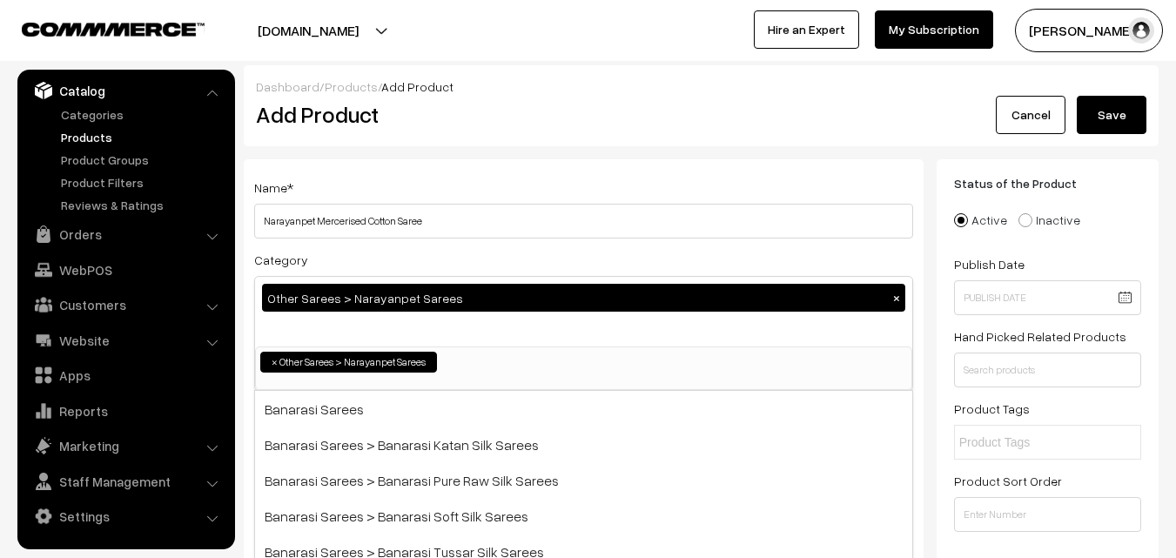
scroll to position [414, 0]
click at [417, 179] on div "Name * Narayanpet Mercerised Cotton Saree" at bounding box center [583, 208] width 659 height 62
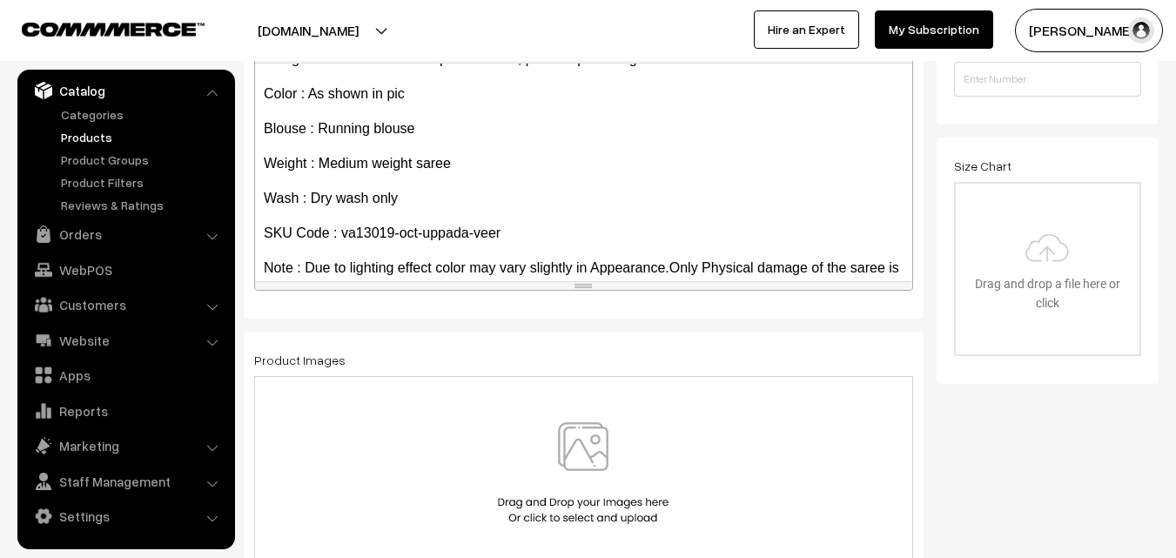
scroll to position [134, 0]
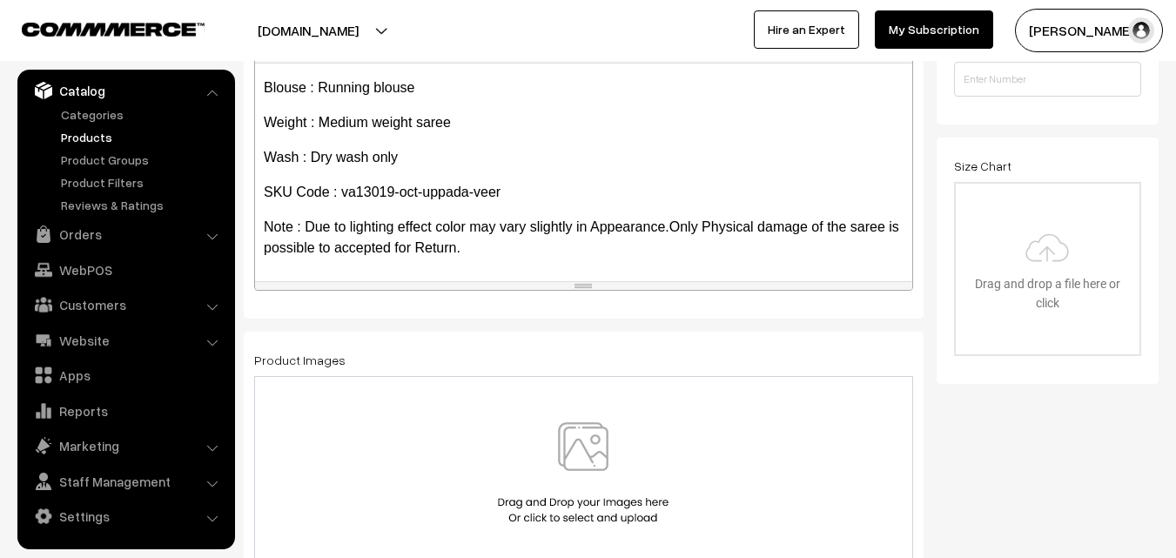
click at [596, 461] on img at bounding box center [583, 473] width 179 height 102
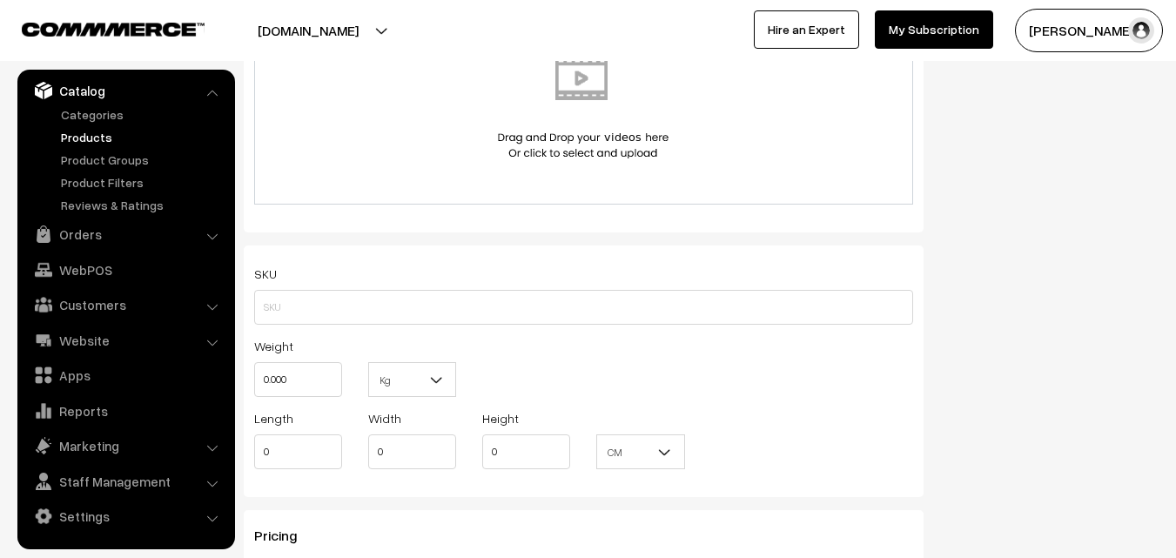
scroll to position [1045, 0]
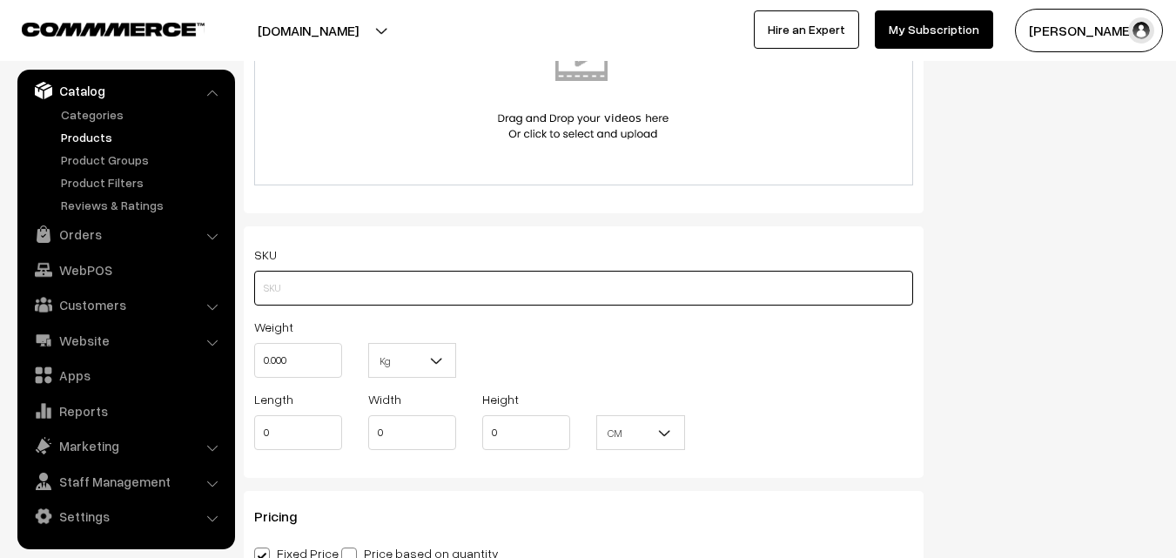
click at [303, 285] on input "text" at bounding box center [583, 288] width 659 height 35
paste input "va13019-oct-uppada-veer"
type input "va13019-oct-uppada-veer"
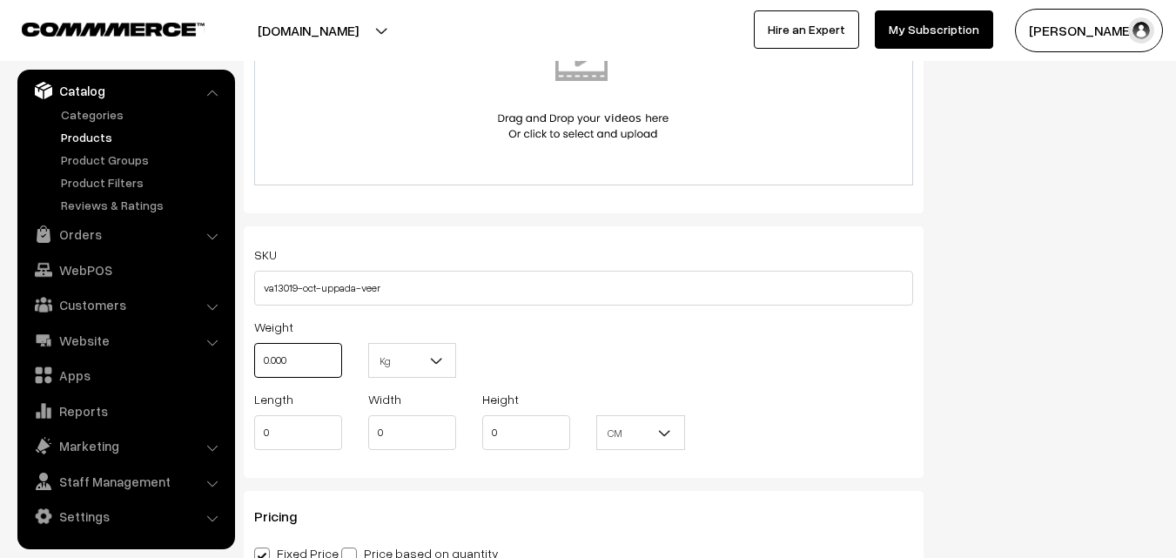
drag, startPoint x: 262, startPoint y: 357, endPoint x: 231, endPoint y: 357, distance: 31.3
click at [231, 357] on body "Thank you for showing interest. Our team will call you shortly. Close uppadasar…" at bounding box center [588, 411] width 1176 height 2912
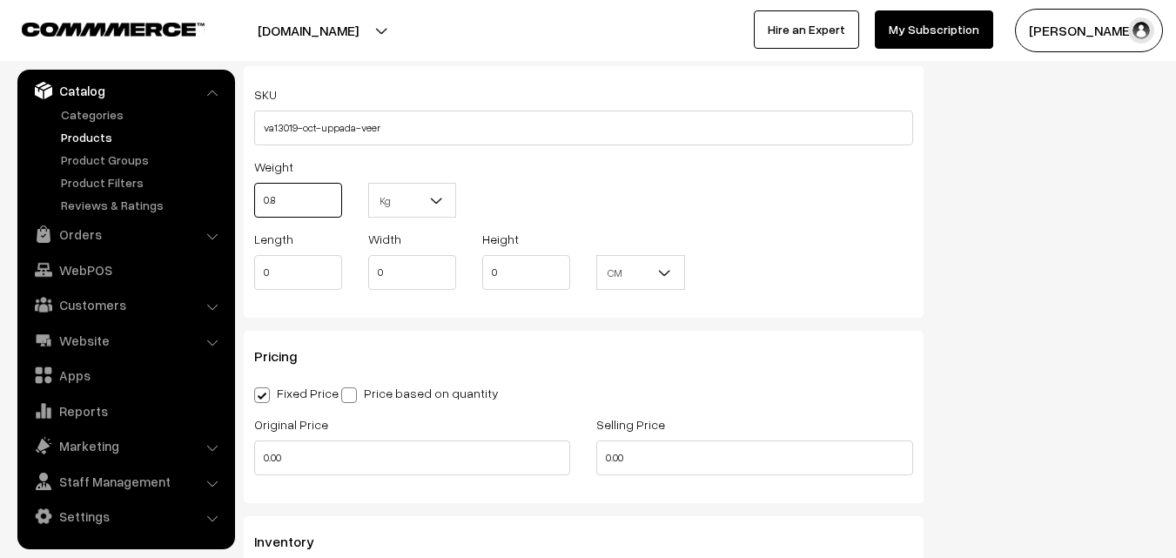
scroll to position [1219, 0]
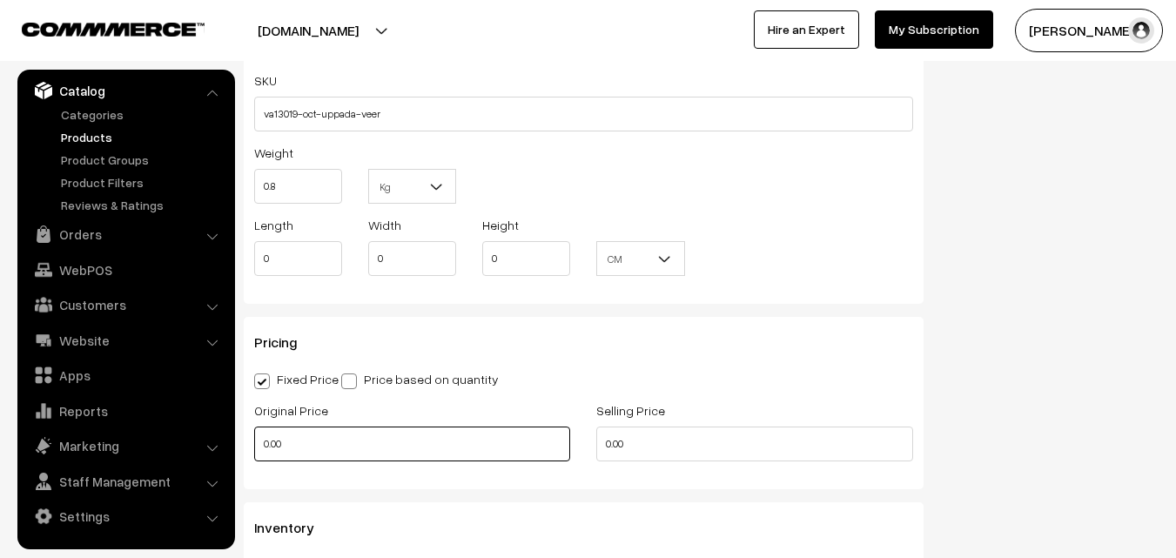
type input "0.80"
drag, startPoint x: 290, startPoint y: 441, endPoint x: 245, endPoint y: 441, distance: 45.3
click at [245, 441] on div "Original Price 0.00" at bounding box center [412, 436] width 342 height 72
type input "820"
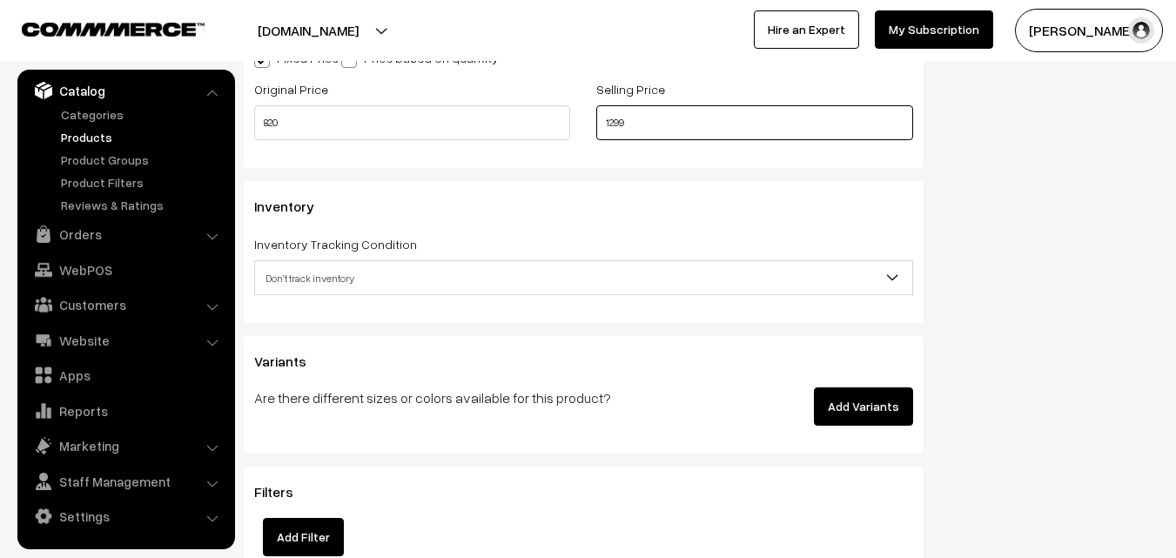
scroll to position [1567, 0]
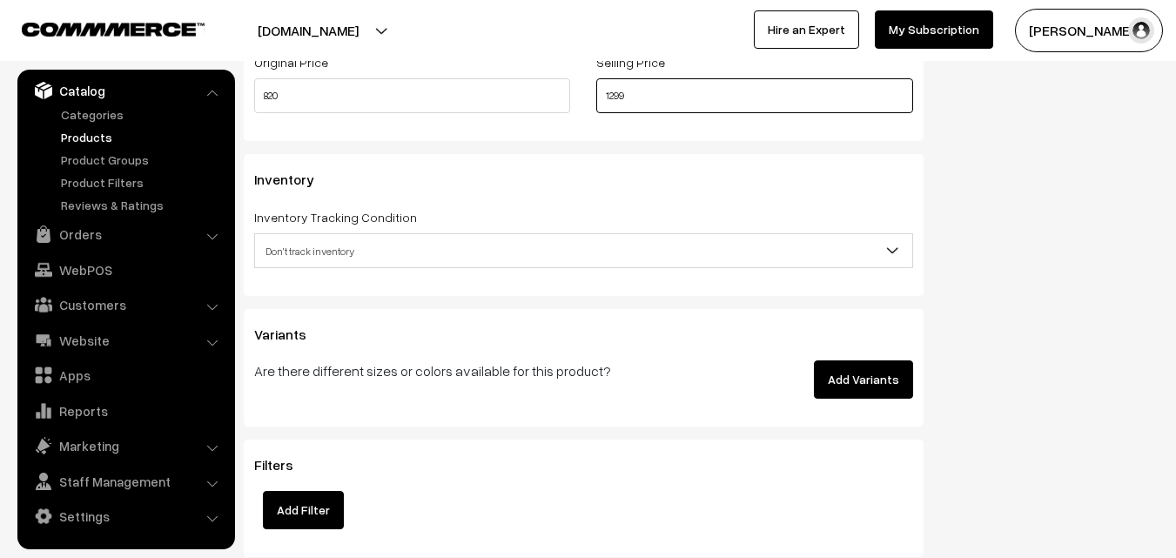
type input "1299"
click at [316, 252] on span "Don't track inventory" at bounding box center [583, 251] width 657 height 30
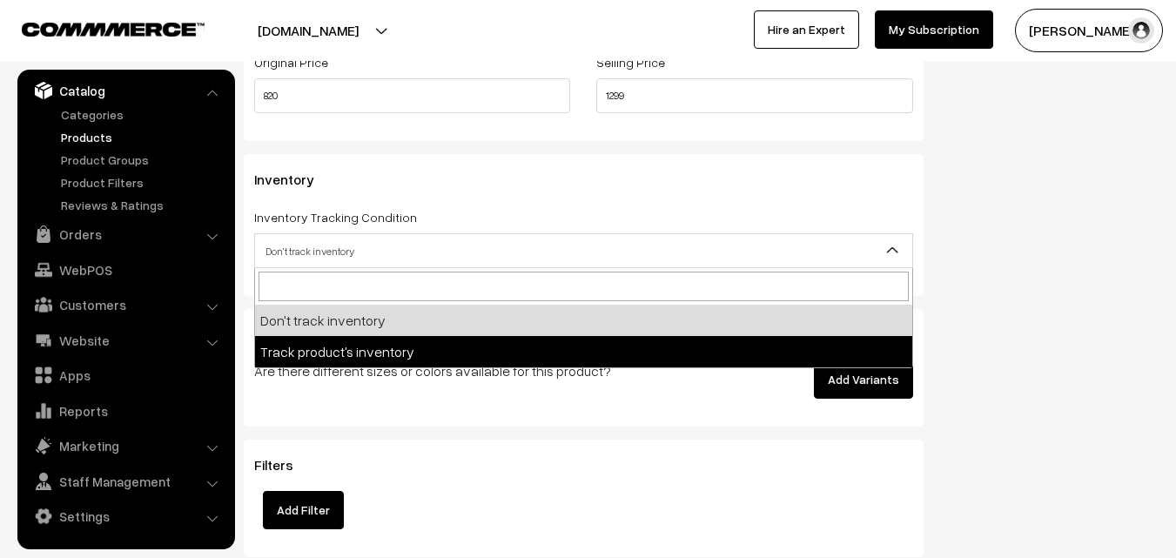
select select "2"
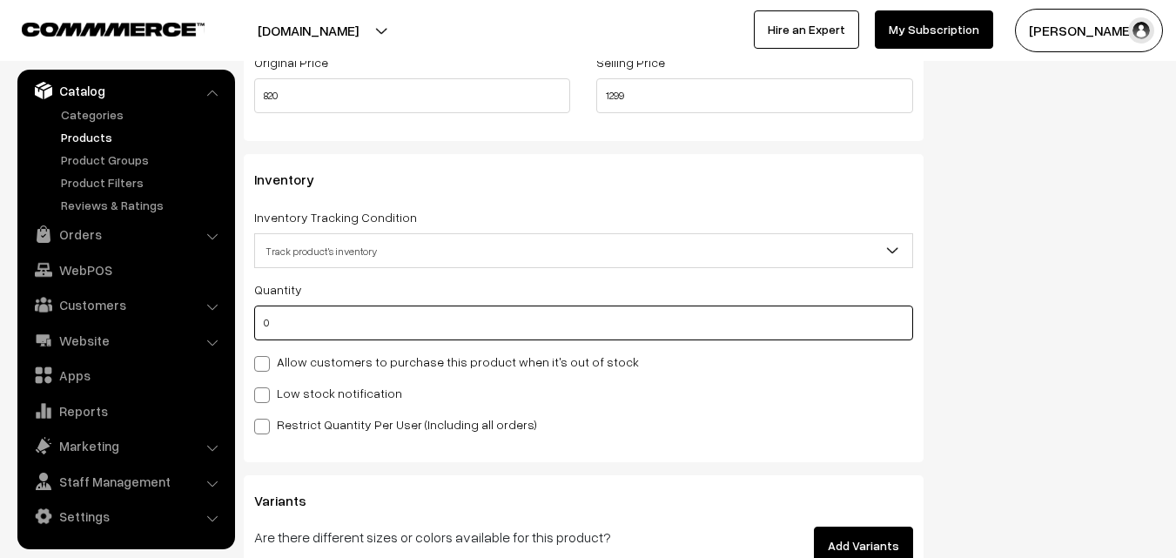
click at [317, 326] on input "0" at bounding box center [583, 323] width 659 height 35
type input "4"
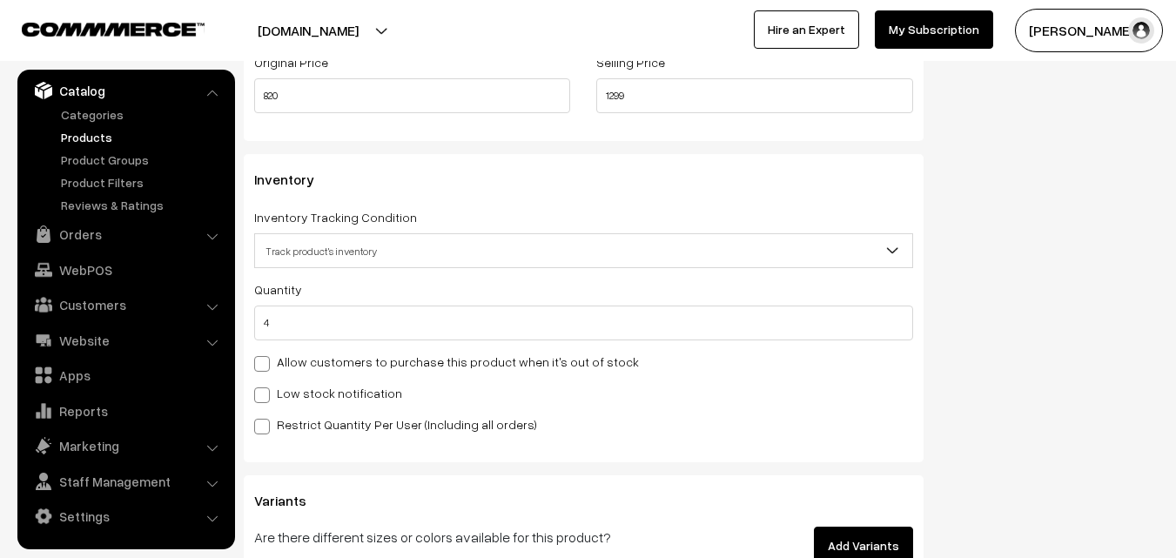
click at [310, 391] on label "Low stock notification" at bounding box center [328, 393] width 148 height 18
click at [266, 391] on input "Low stock notification" at bounding box center [259, 392] width 11 height 11
checkbox input "true"
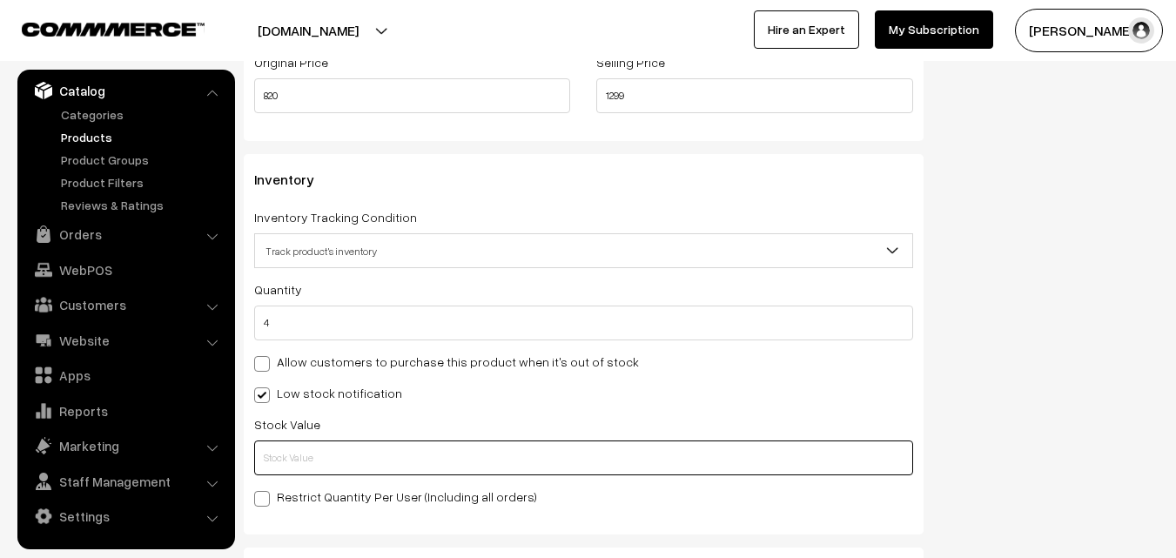
click at [308, 452] on input "text" at bounding box center [583, 458] width 659 height 35
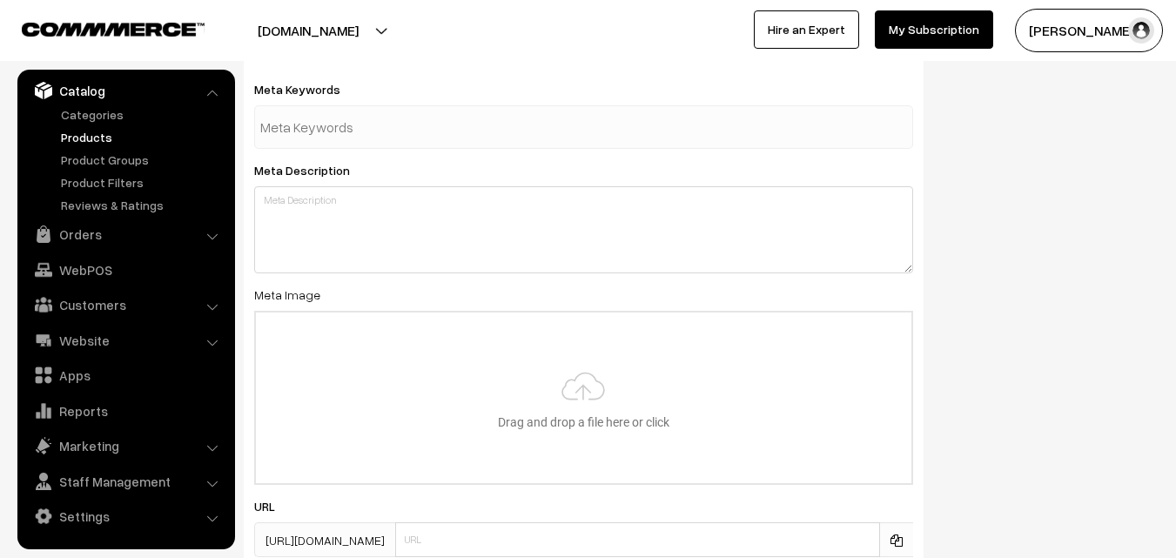
scroll to position [2592, 0]
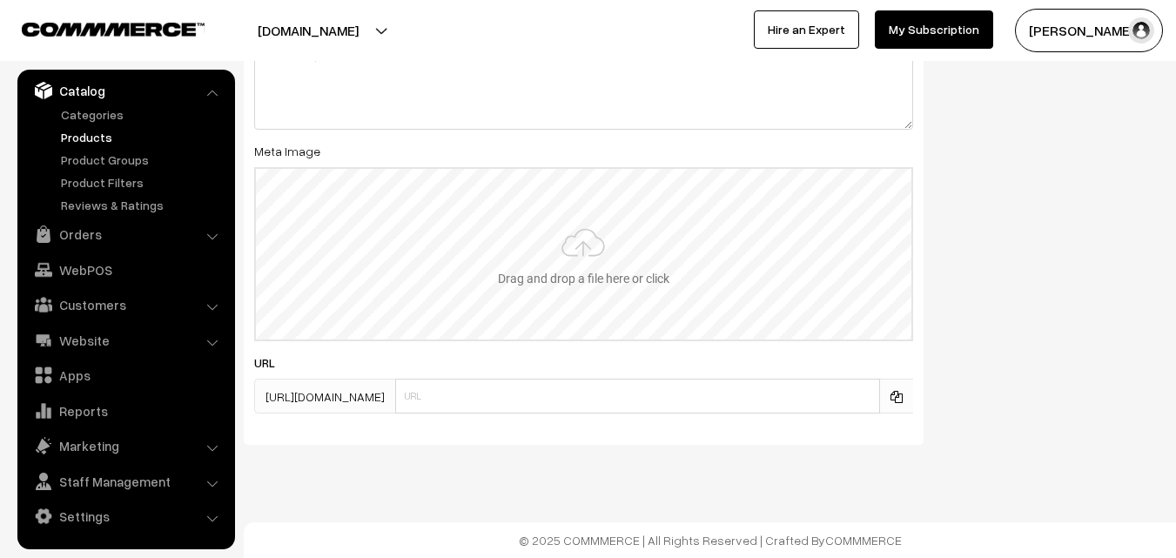
type input "2"
click at [579, 298] on input "file" at bounding box center [584, 254] width 656 height 171
type input "C:\fakepath\narayanpet-saree-va13019-oct.jpeg"
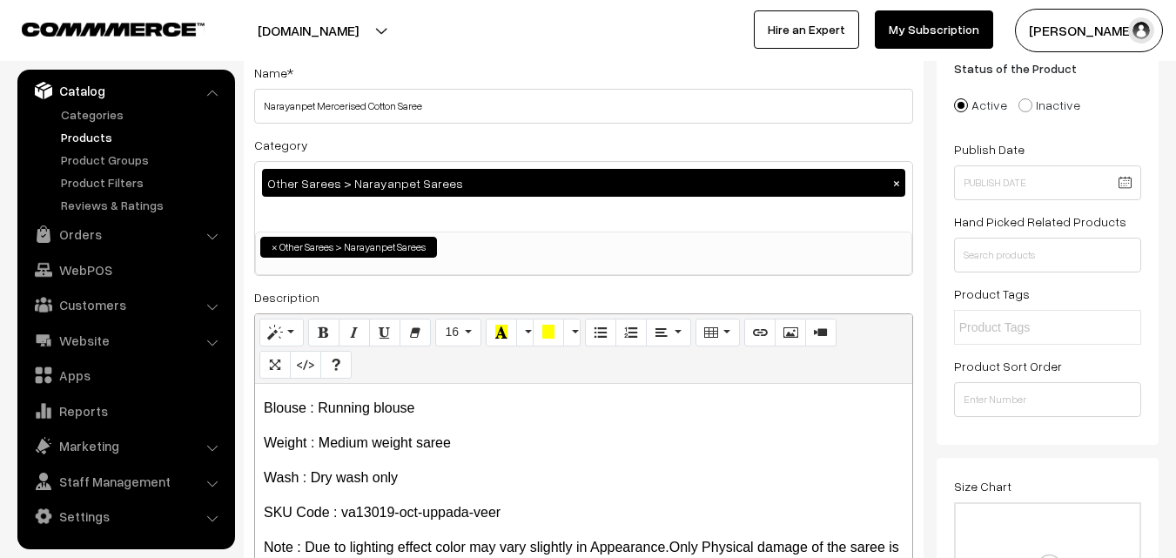
scroll to position [0, 0]
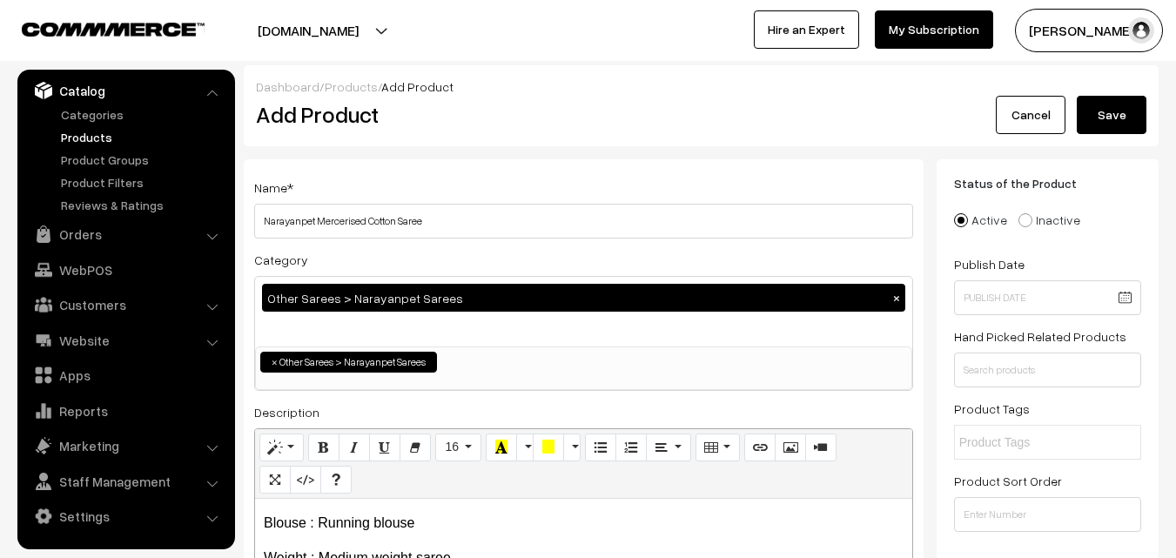
click at [1092, 123] on button "Save" at bounding box center [1112, 115] width 70 height 38
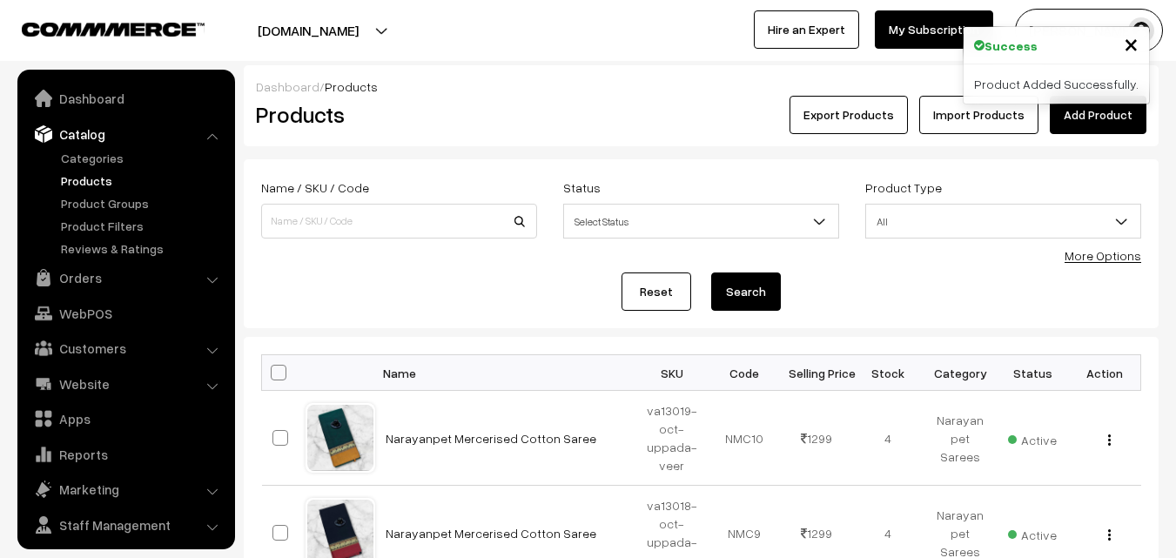
scroll to position [44, 0]
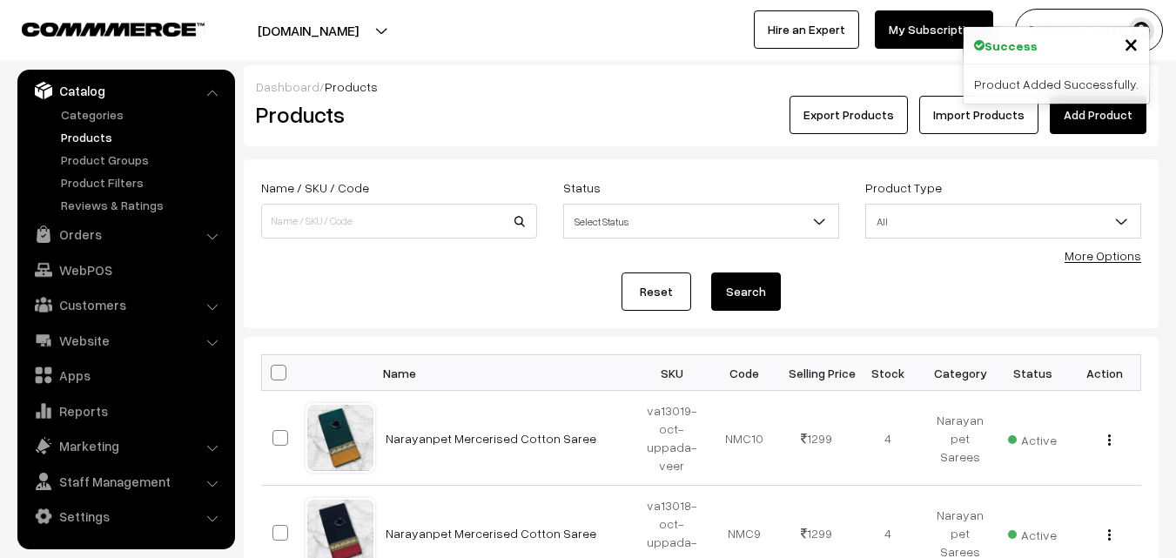
click at [1121, 111] on link "Add Product" at bounding box center [1098, 115] width 97 height 38
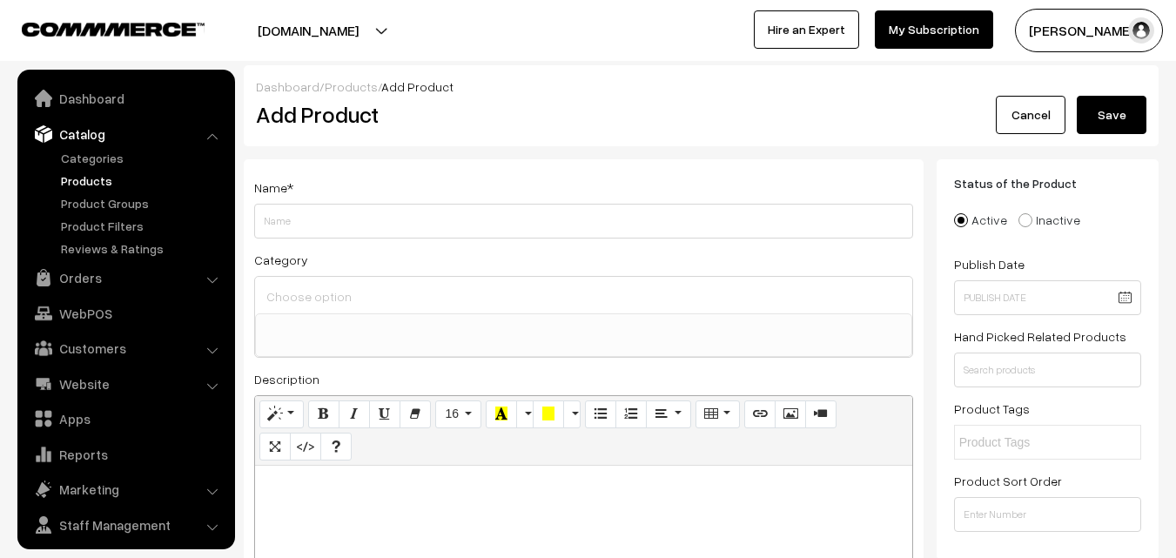
select select
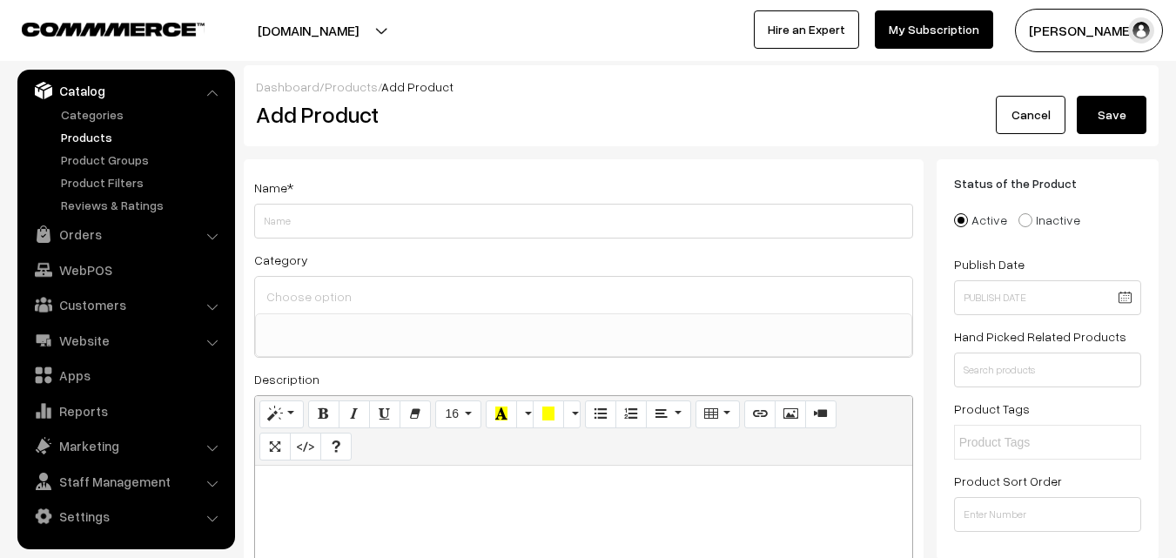
click at [296, 487] on p at bounding box center [584, 485] width 640 height 21
paste div
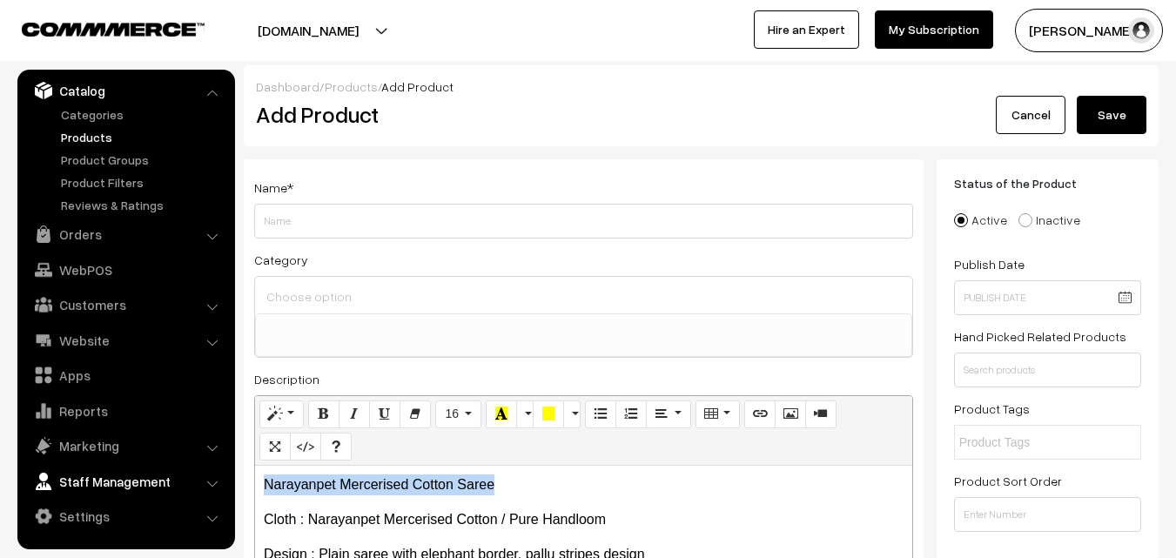
drag, startPoint x: 507, startPoint y: 484, endPoint x: 227, endPoint y: 474, distance: 279.7
copy p "Narayanpet Mercerised Cotton Saree"
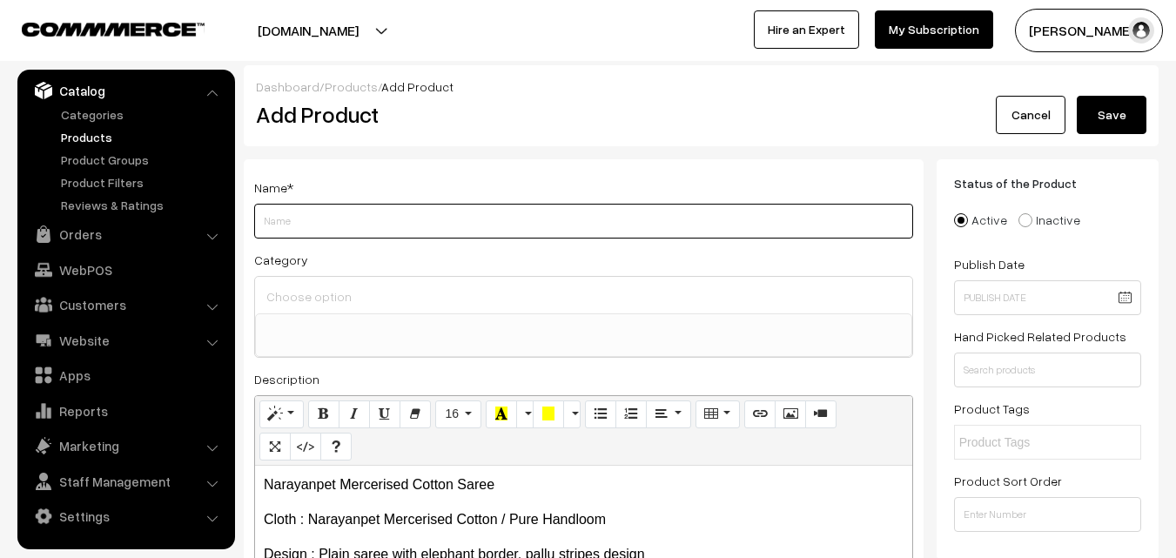
click at [308, 223] on input "Weight" at bounding box center [583, 221] width 659 height 35
paste input "Narayanpet Mercerised Cotton Saree"
type input "Narayanpet Mercerised Cotton Saree"
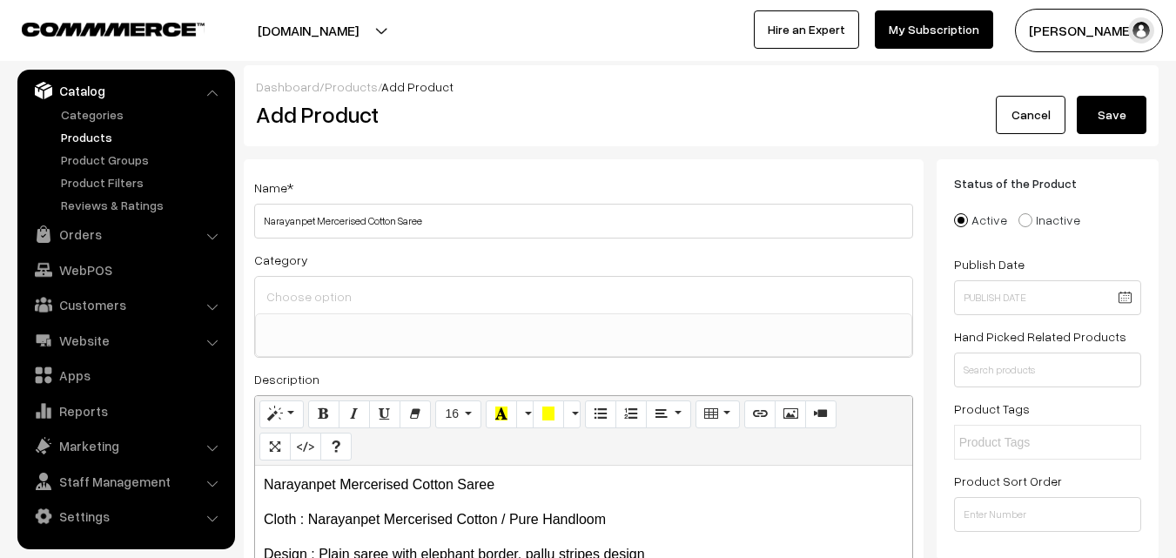
click at [311, 298] on input at bounding box center [583, 296] width 643 height 25
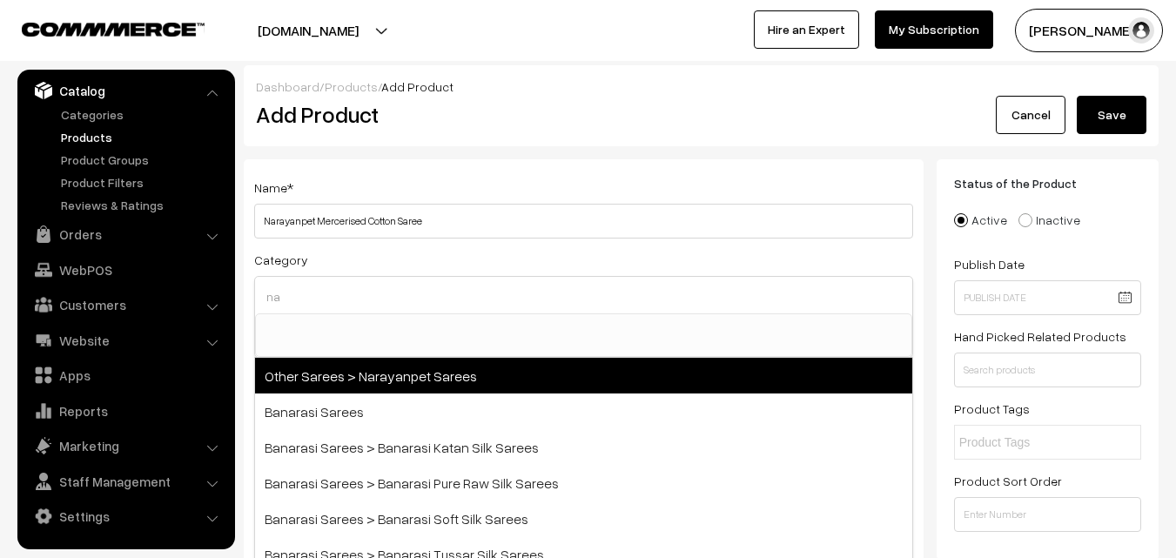
type input "na"
click at [371, 374] on span "Other Sarees > Narayanpet Sarees" at bounding box center [583, 376] width 657 height 36
select select "16"
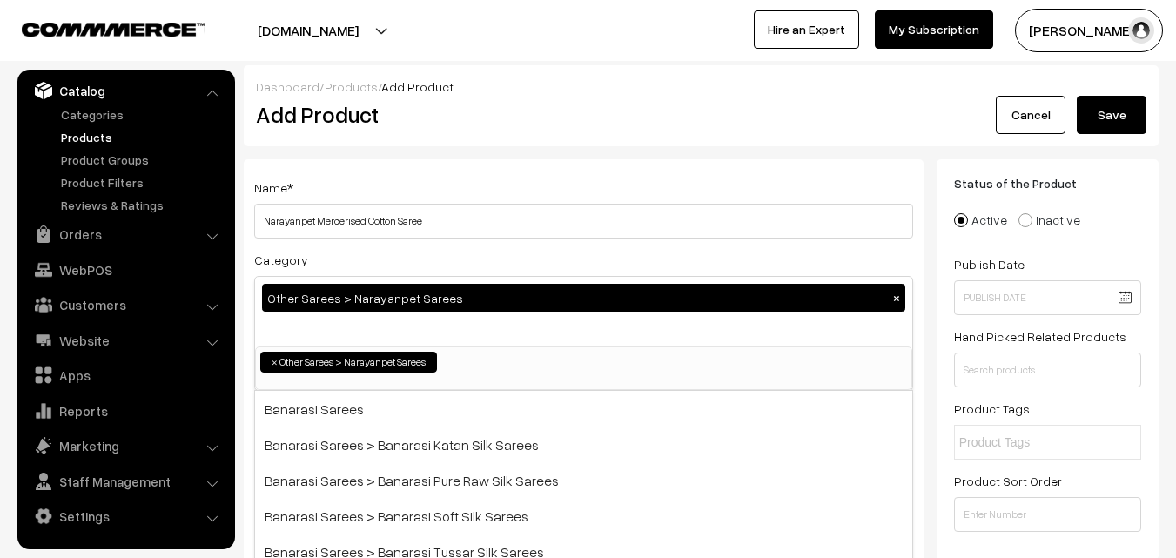
scroll to position [414, 0]
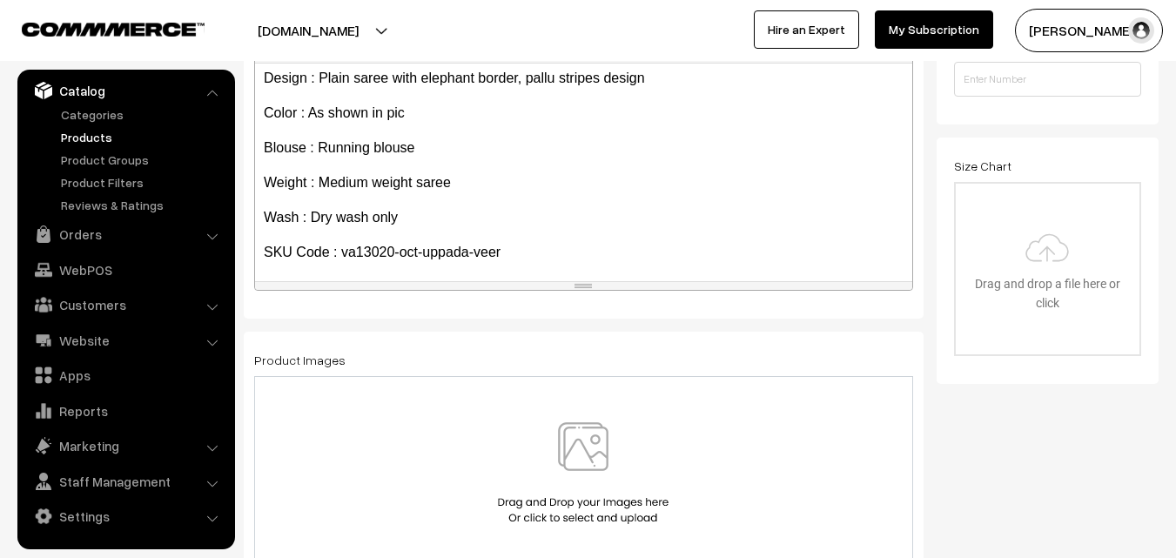
scroll to position [134, 0]
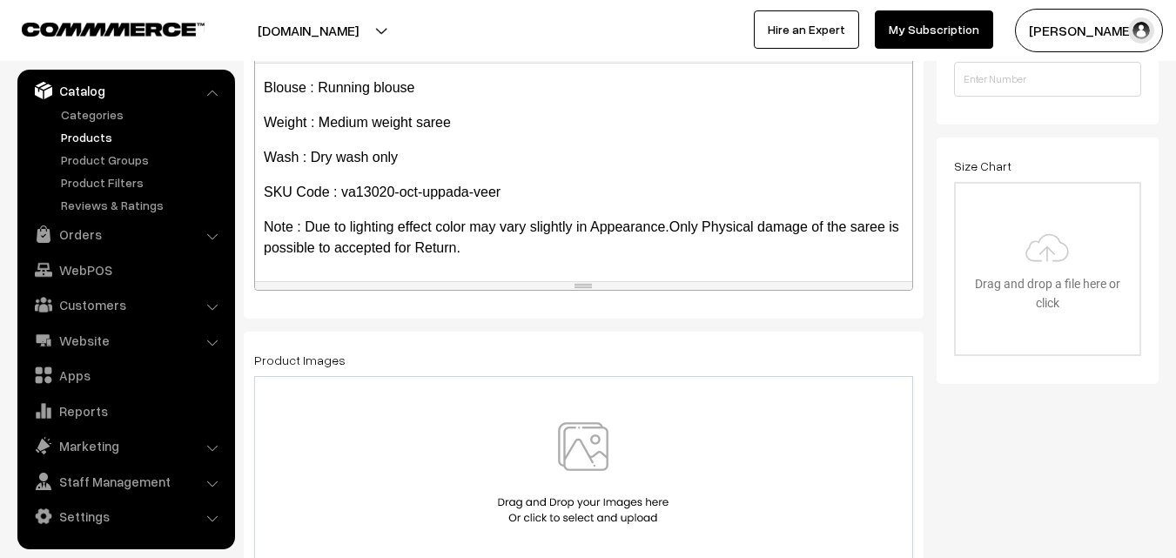
click at [570, 434] on img at bounding box center [583, 473] width 179 height 102
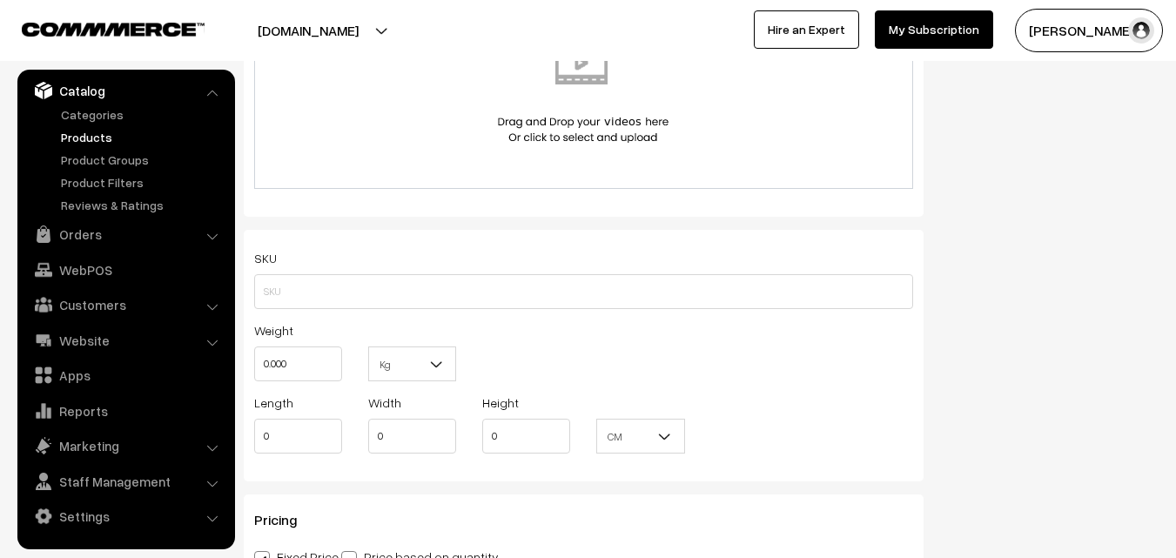
scroll to position [1045, 0]
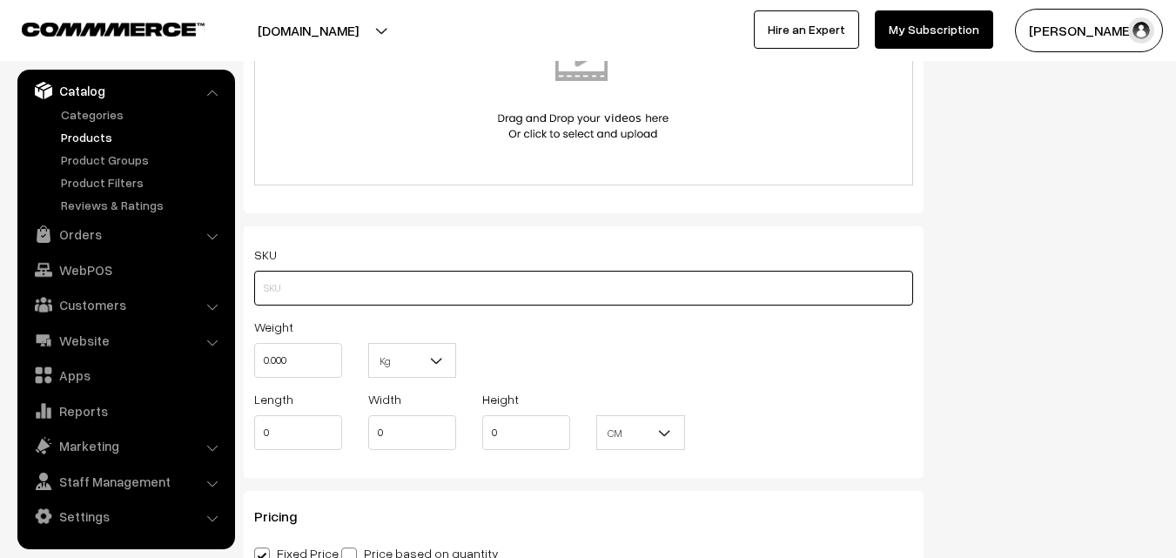
click at [290, 302] on input "text" at bounding box center [583, 288] width 659 height 35
paste input "va13020-oct-uppada-veer"
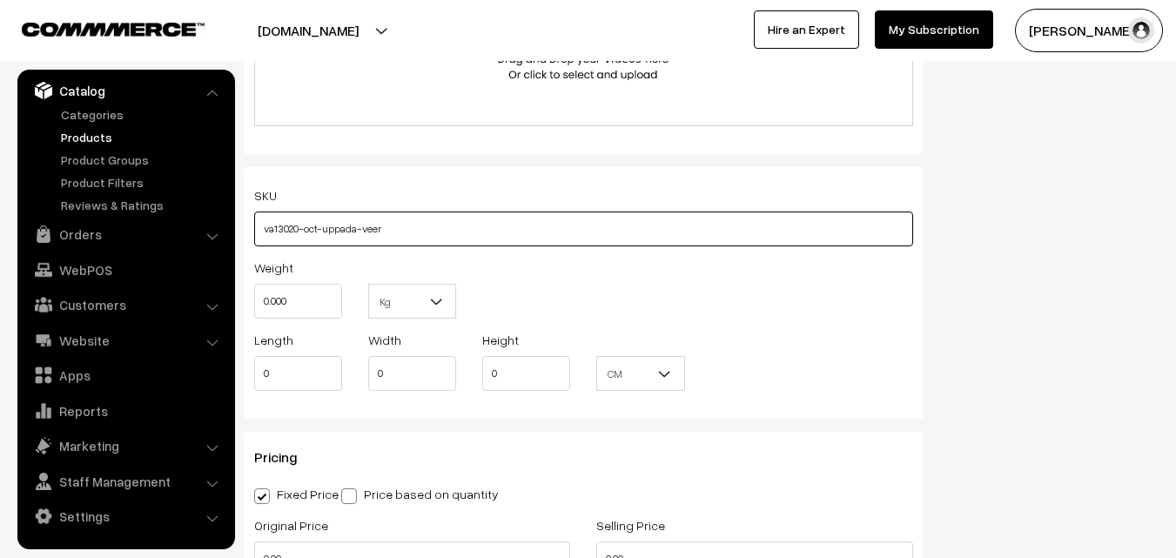
scroll to position [1132, 0]
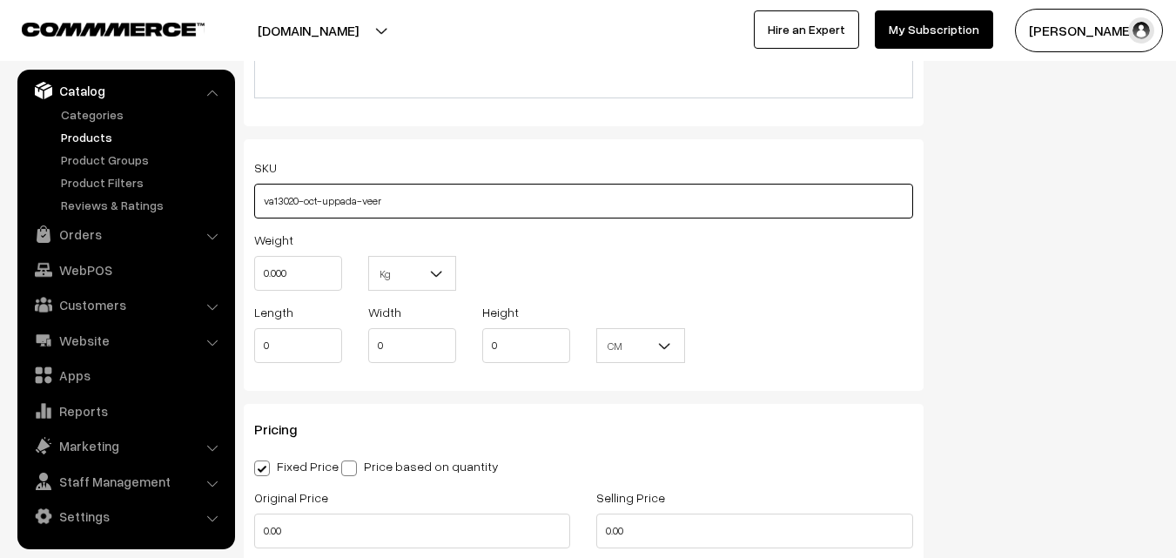
type input "va13020-oct-uppada-veer"
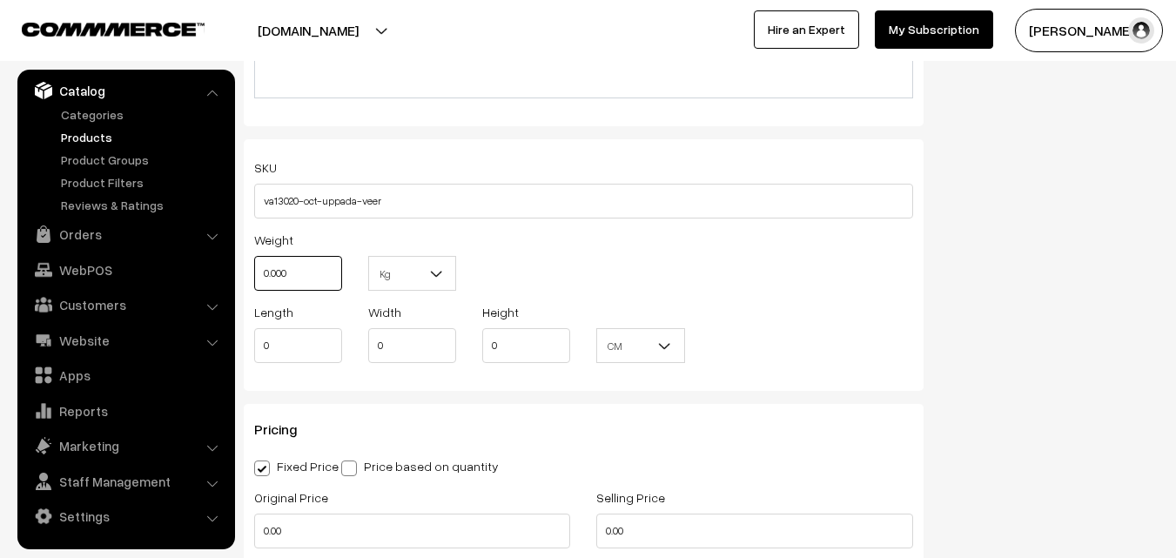
drag, startPoint x: 306, startPoint y: 269, endPoint x: 244, endPoint y: 269, distance: 61.8
click at [244, 269] on div "Weight 0.000" at bounding box center [298, 265] width 114 height 72
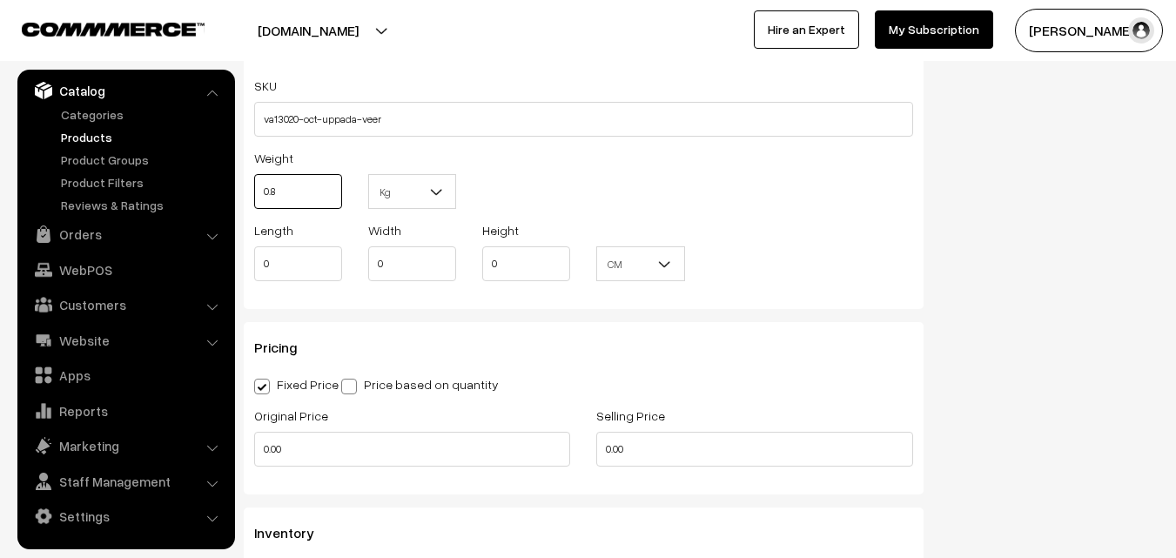
scroll to position [1306, 0]
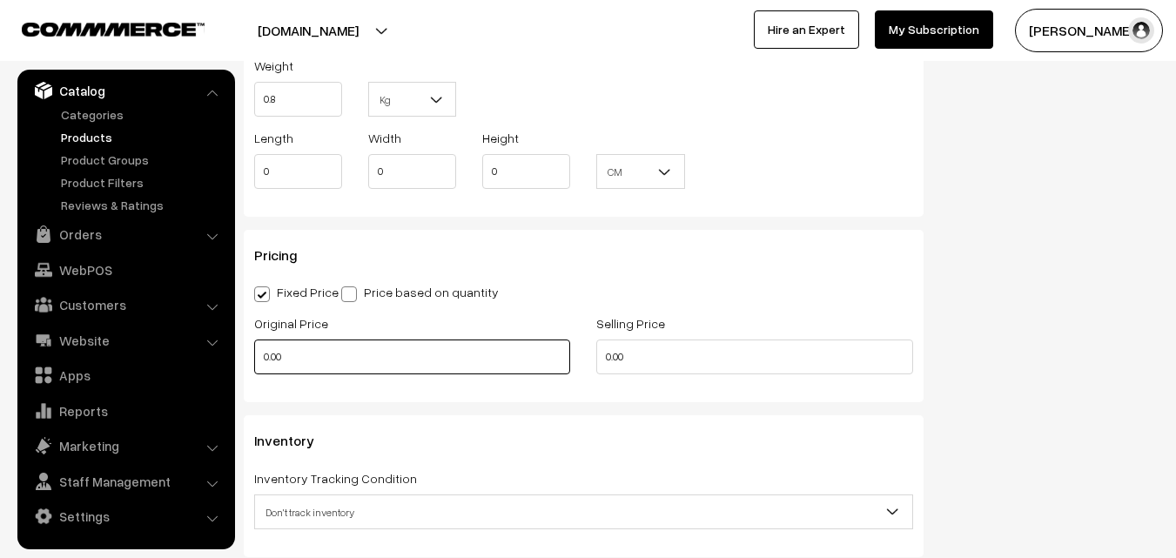
type input "0.80"
drag, startPoint x: 333, startPoint y: 356, endPoint x: 258, endPoint y: 352, distance: 75.9
click at [258, 352] on input "0.00" at bounding box center [412, 357] width 316 height 35
type input "820"
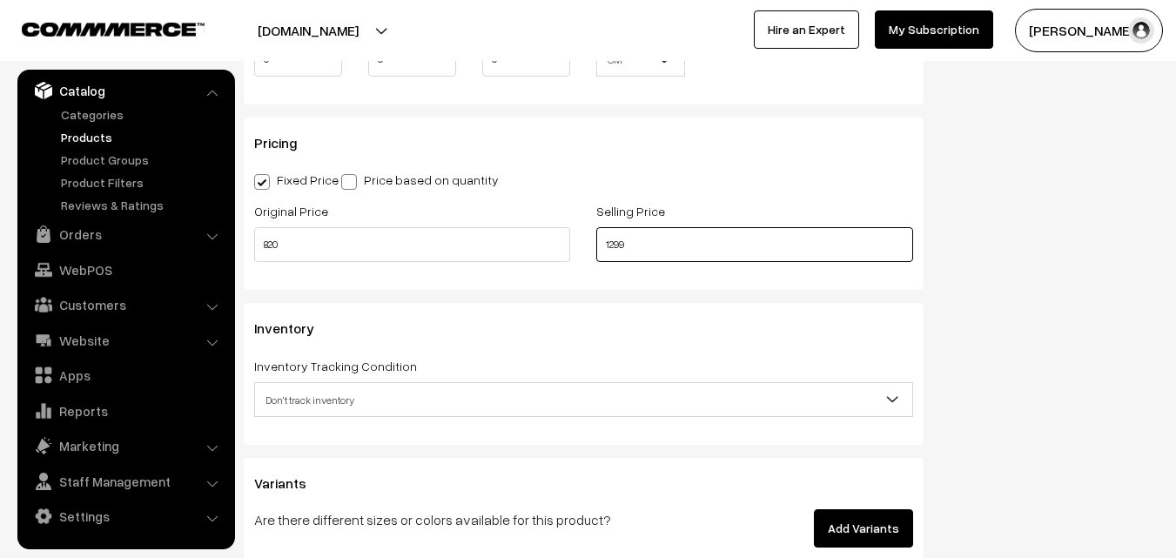
scroll to position [1654, 0]
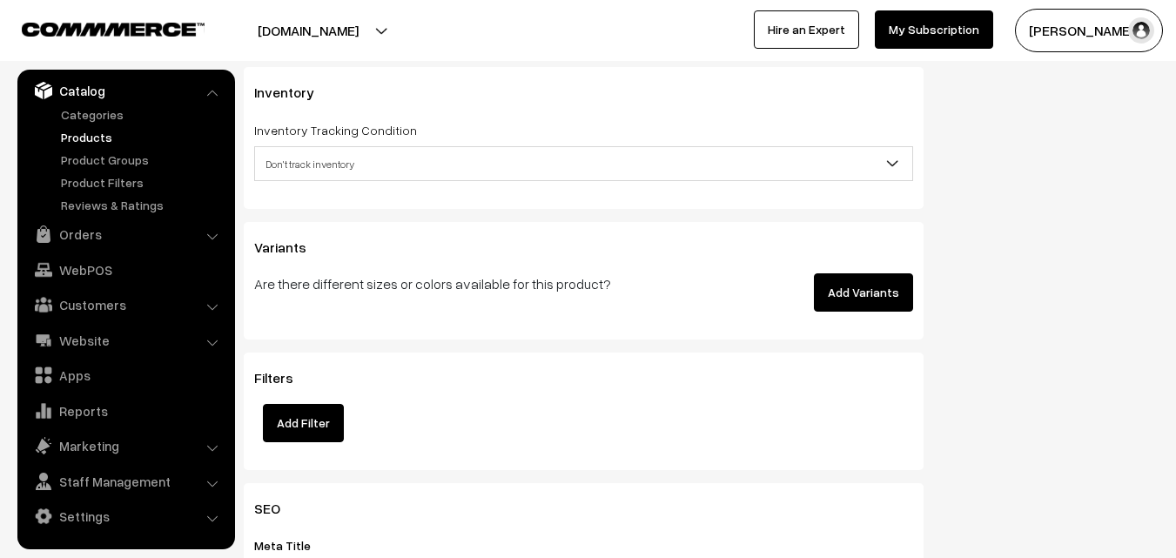
type input "1299"
click at [307, 154] on span "Don't track inventory" at bounding box center [583, 164] width 657 height 30
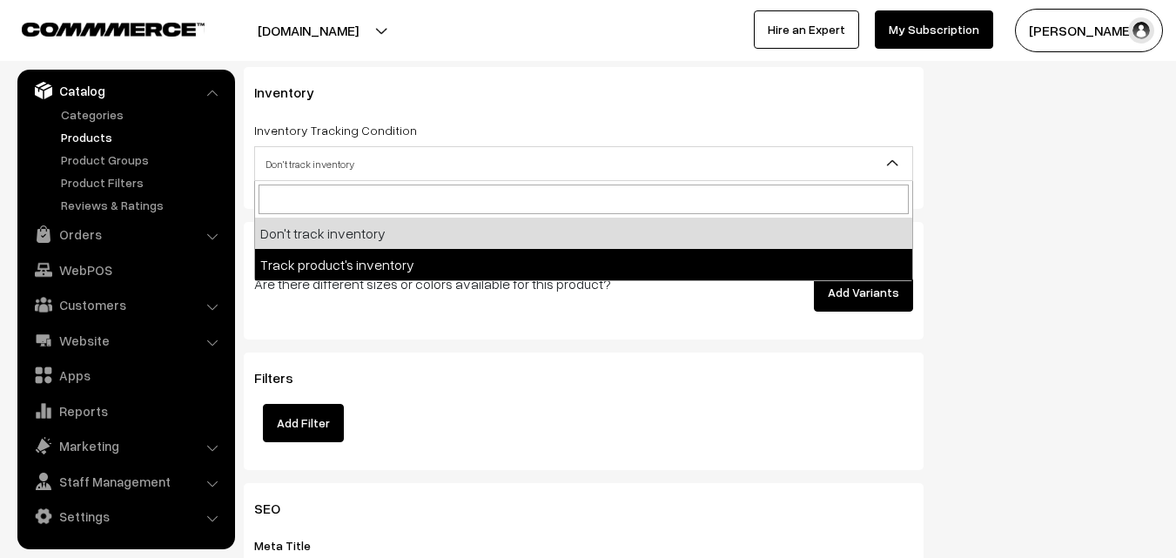
select select "2"
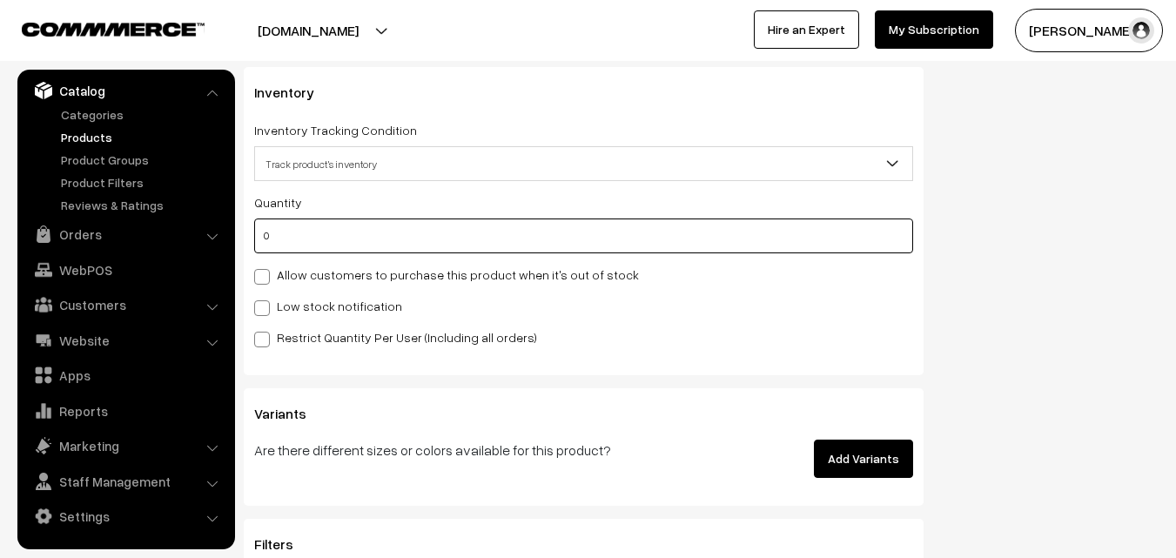
click at [315, 231] on input "0" at bounding box center [583, 236] width 659 height 35
type input "4"
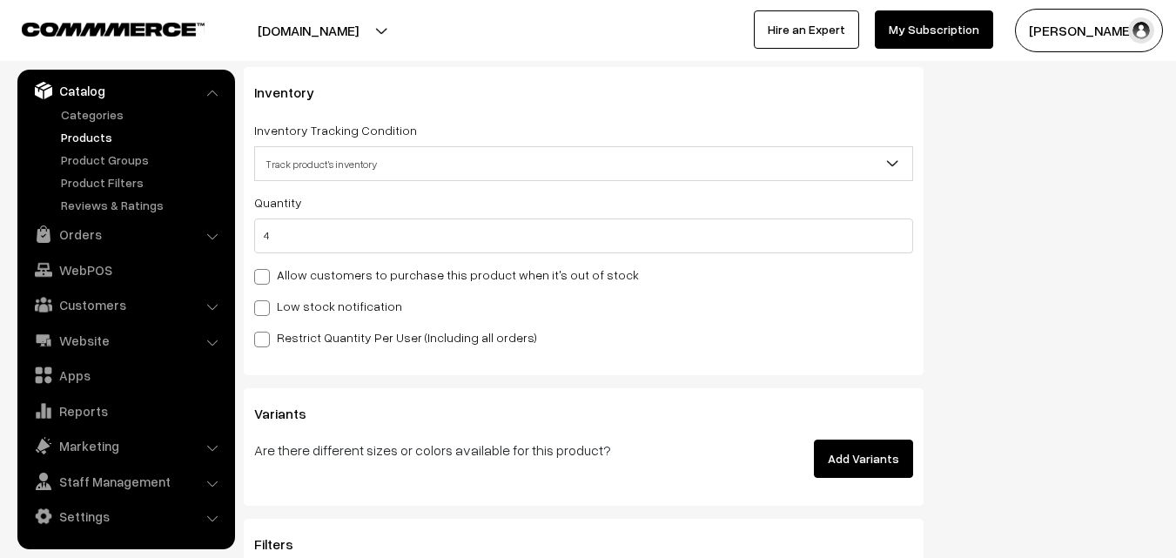
click at [308, 307] on label "Low stock notification" at bounding box center [328, 306] width 148 height 18
click at [266, 307] on input "Low stock notification" at bounding box center [259, 305] width 11 height 11
checkbox input "true"
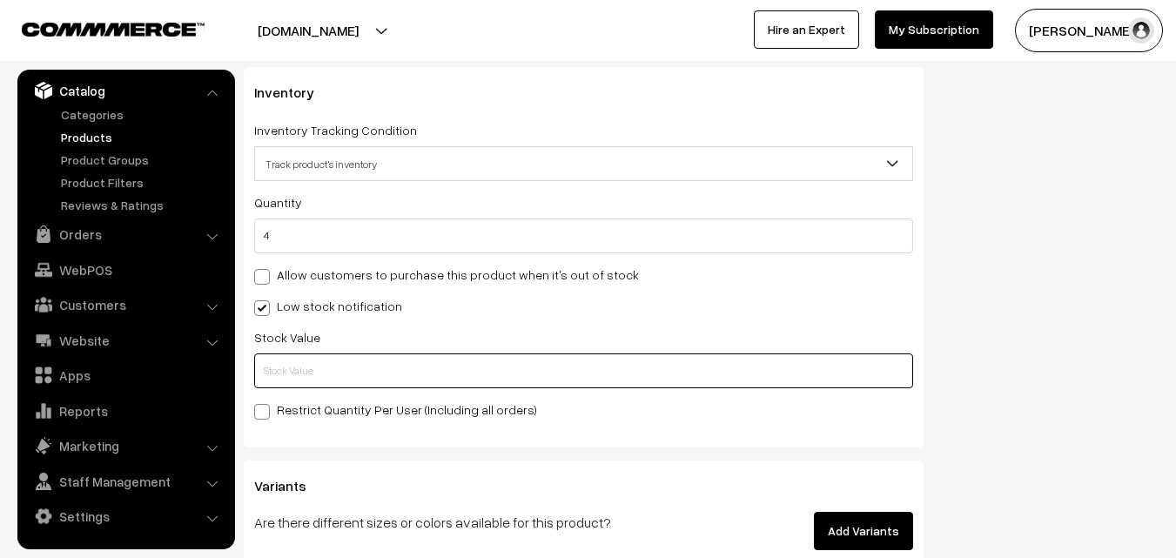
click at [309, 382] on input "text" at bounding box center [583, 371] width 659 height 35
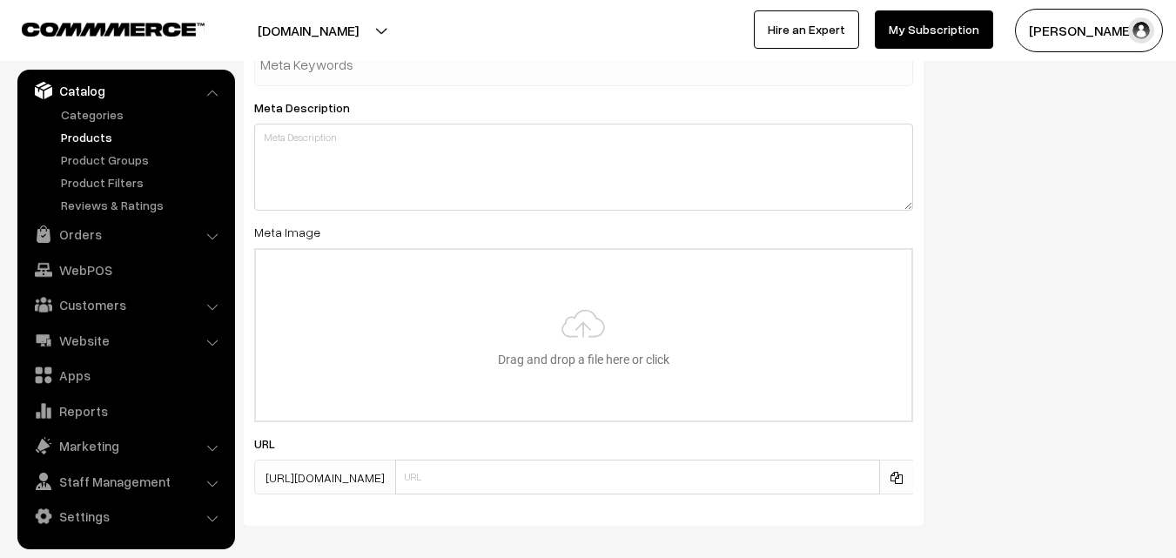
scroll to position [2592, 0]
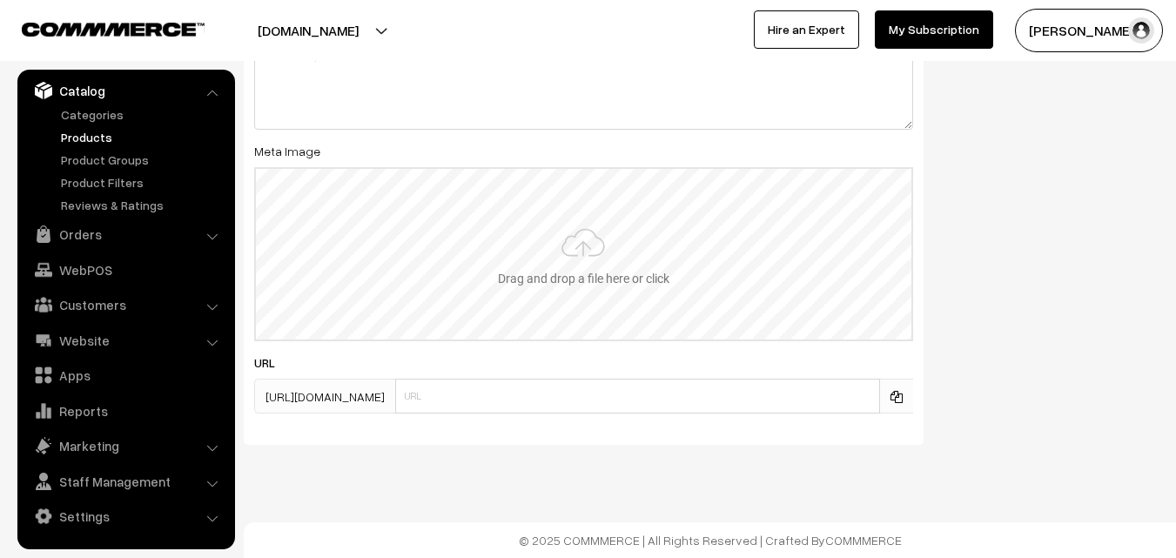
type input "2"
click at [554, 260] on input "file" at bounding box center [584, 254] width 656 height 171
type input "C:\fakepath\narayanpet-saree-va13020-oct-1.jpeg"
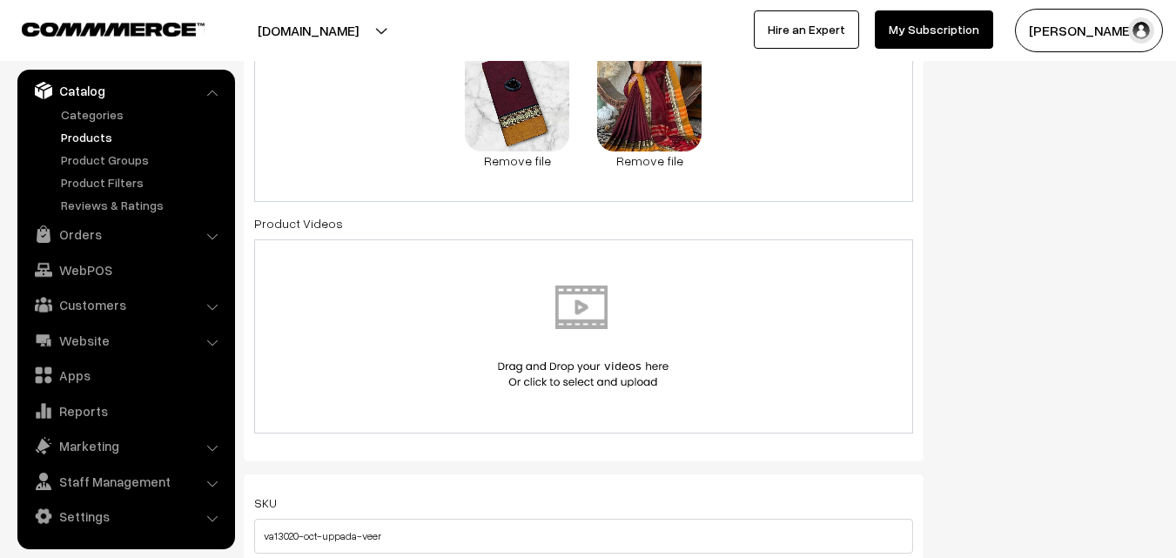
scroll to position [0, 0]
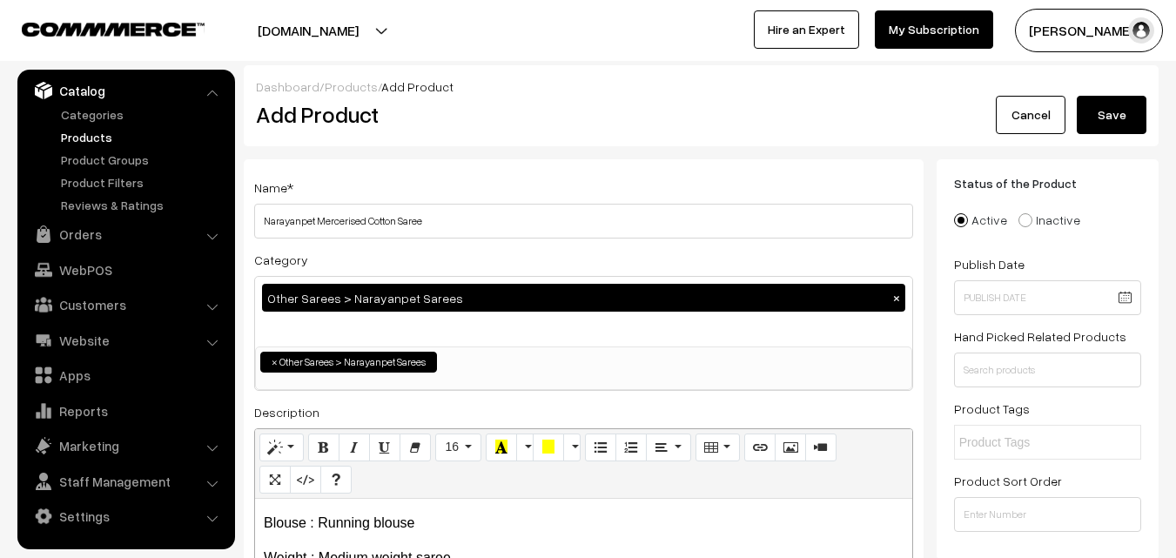
click at [1099, 129] on button "Save" at bounding box center [1112, 115] width 70 height 38
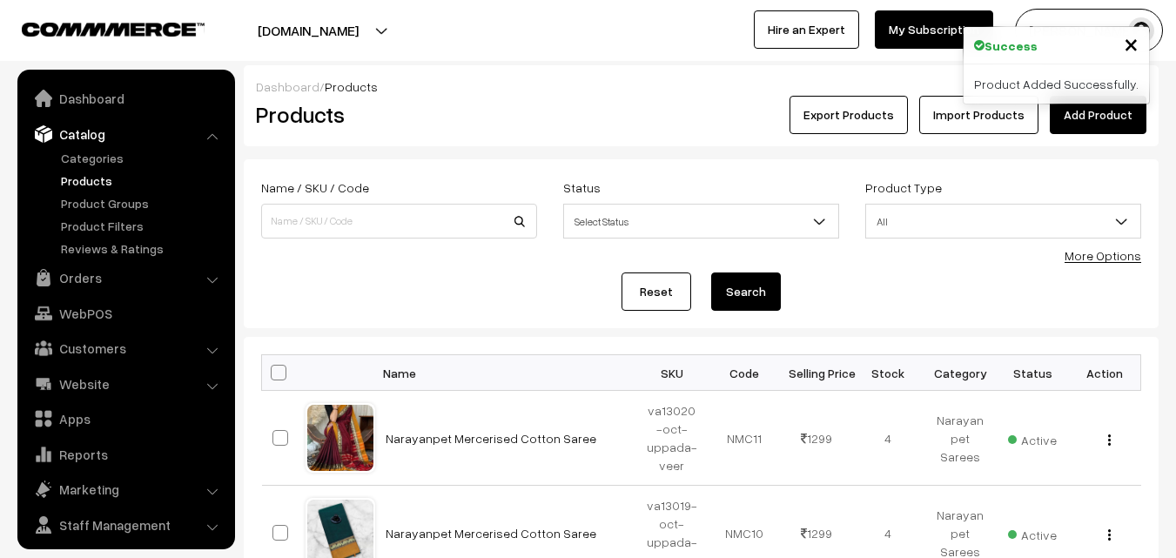
scroll to position [44, 0]
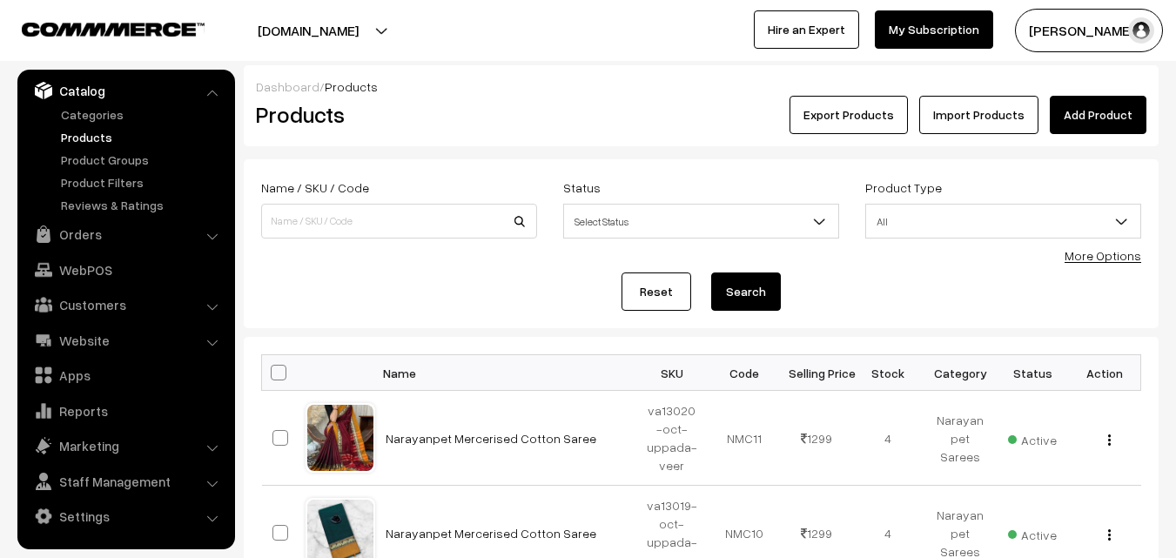
click at [522, 104] on h2 "Products" at bounding box center [396, 114] width 280 height 27
click at [558, 134] on div "Dashboard / Products Products Export Products Import Products Add Product" at bounding box center [701, 105] width 915 height 81
click at [1053, 111] on link "Add Product" at bounding box center [1098, 115] width 97 height 38
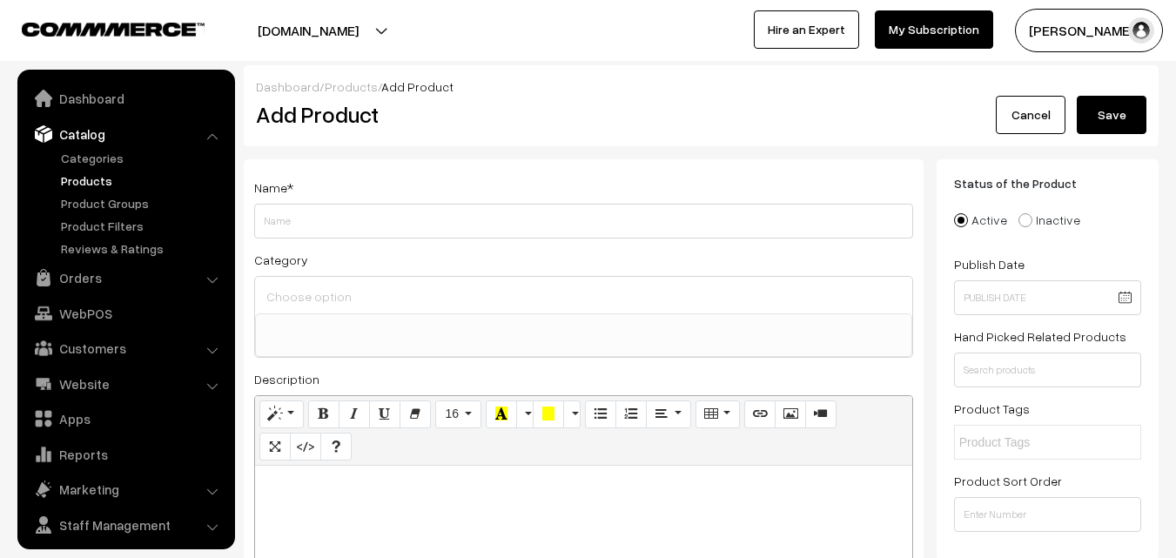
select select
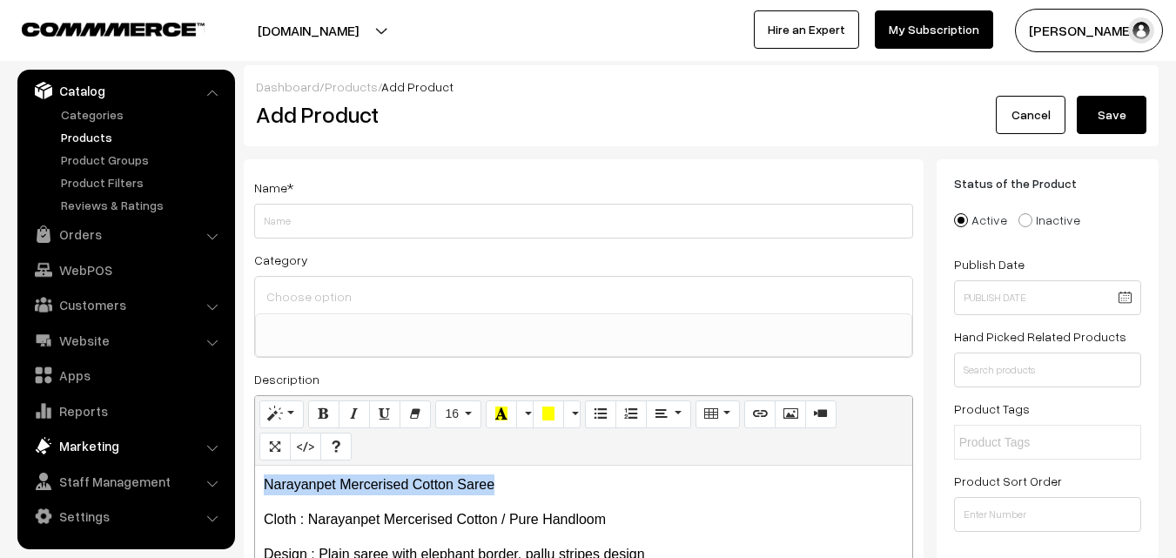
drag, startPoint x: 535, startPoint y: 476, endPoint x: 196, endPoint y: 443, distance: 340.3
copy p "Narayanpet Mercerised Cotton Saree"
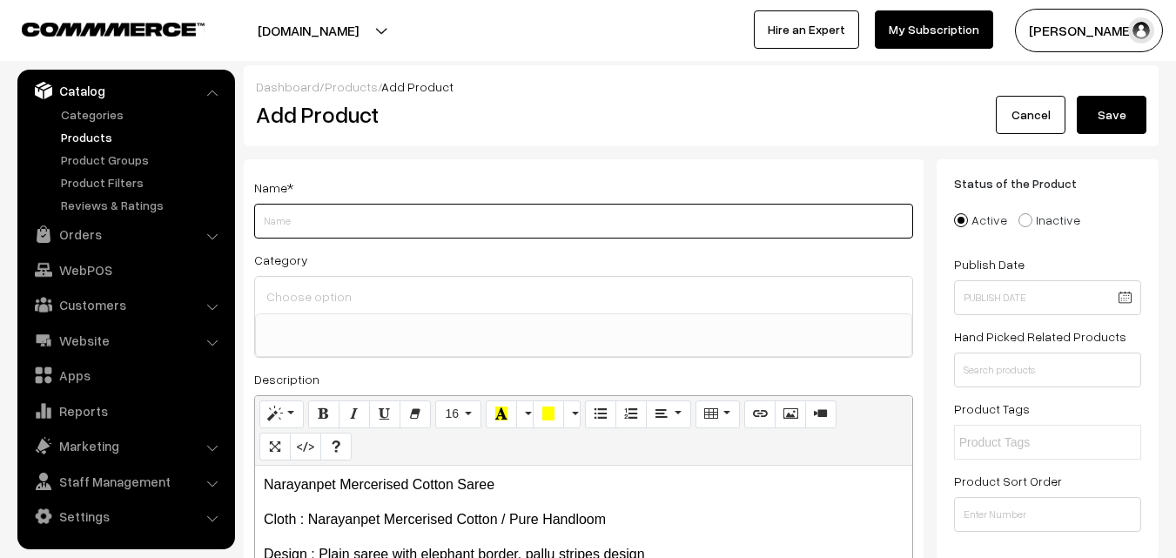
click at [316, 216] on input "Weight" at bounding box center [583, 221] width 659 height 35
paste input "Narayanpet Mercerised Cotton Saree"
type input "Narayanpet Mercerised Cotton Saree"
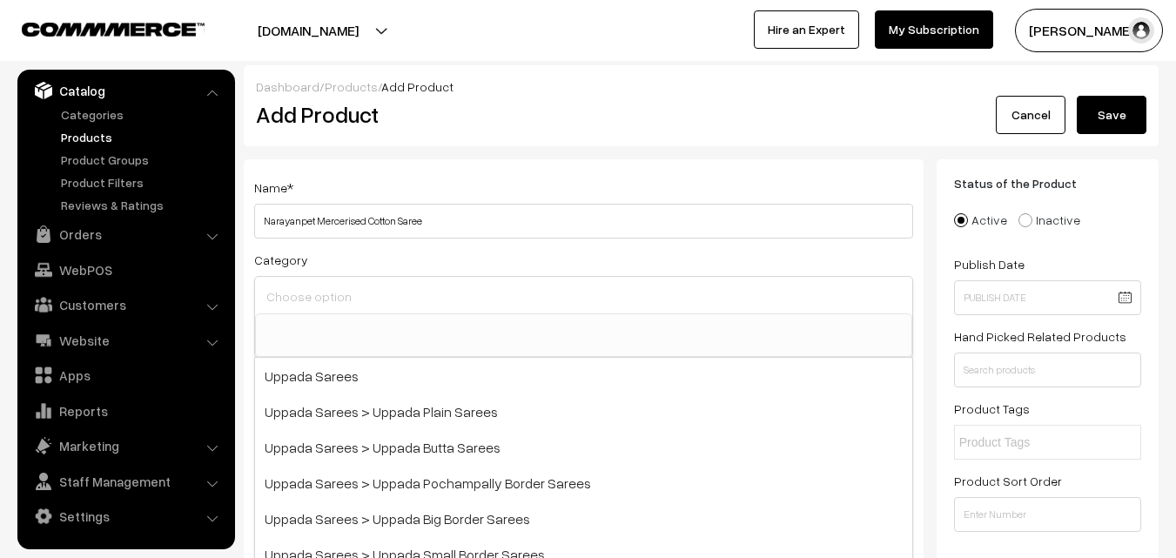
click at [328, 286] on input at bounding box center [583, 296] width 643 height 25
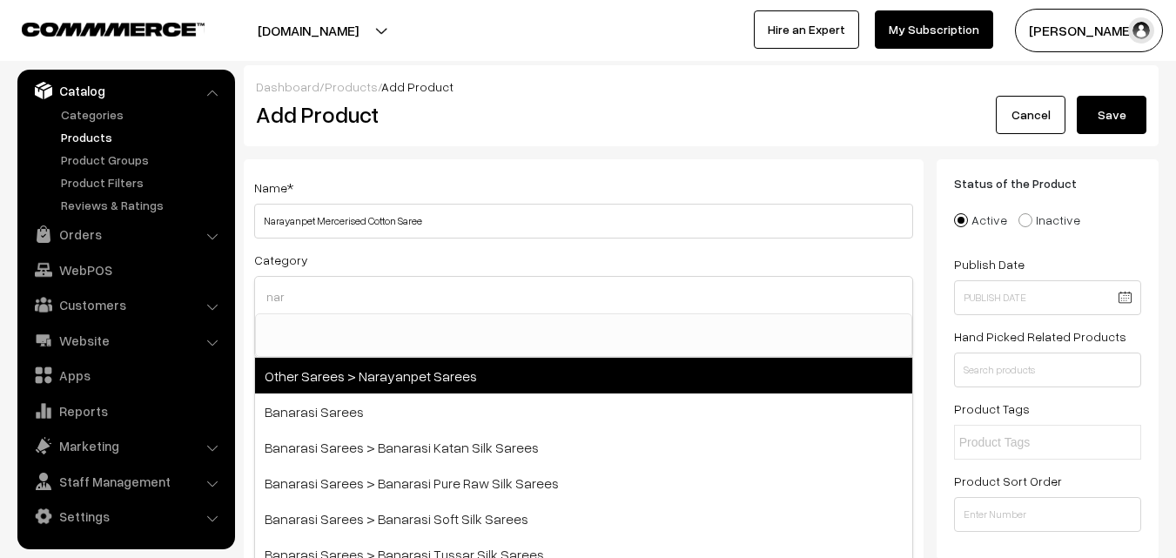
type input "nar"
click at [392, 362] on span "Other Sarees > Narayanpet Sarees" at bounding box center [583, 376] width 657 height 36
select select "16"
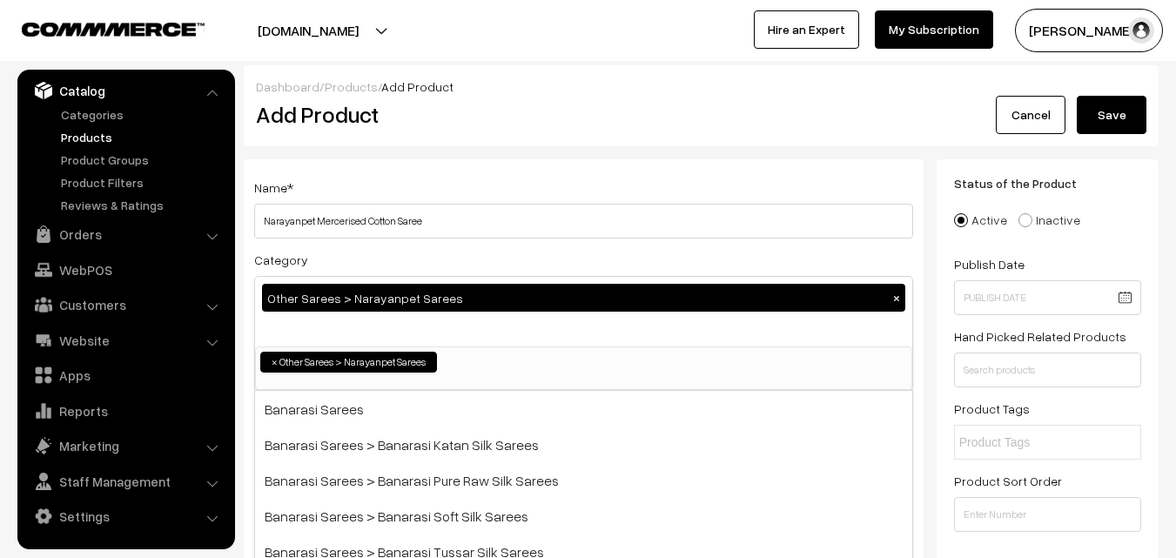
scroll to position [414, 0]
click at [460, 168] on div "Name * [PERSON_NAME] Mercerised Cotton Saree Category Other Sarees > Narayanpet…" at bounding box center [584, 456] width 680 height 595
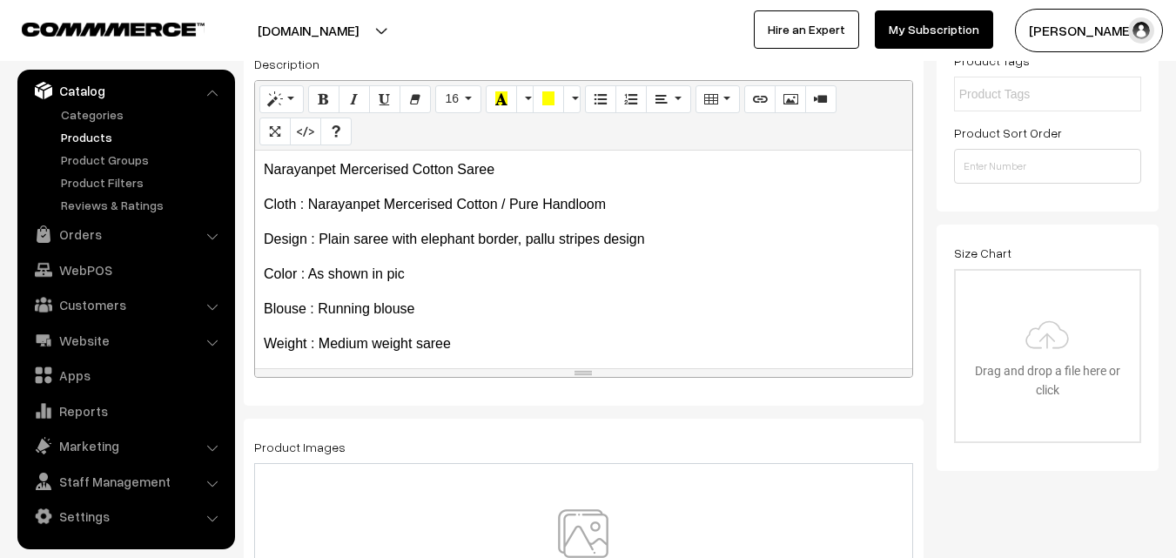
scroll to position [134, 0]
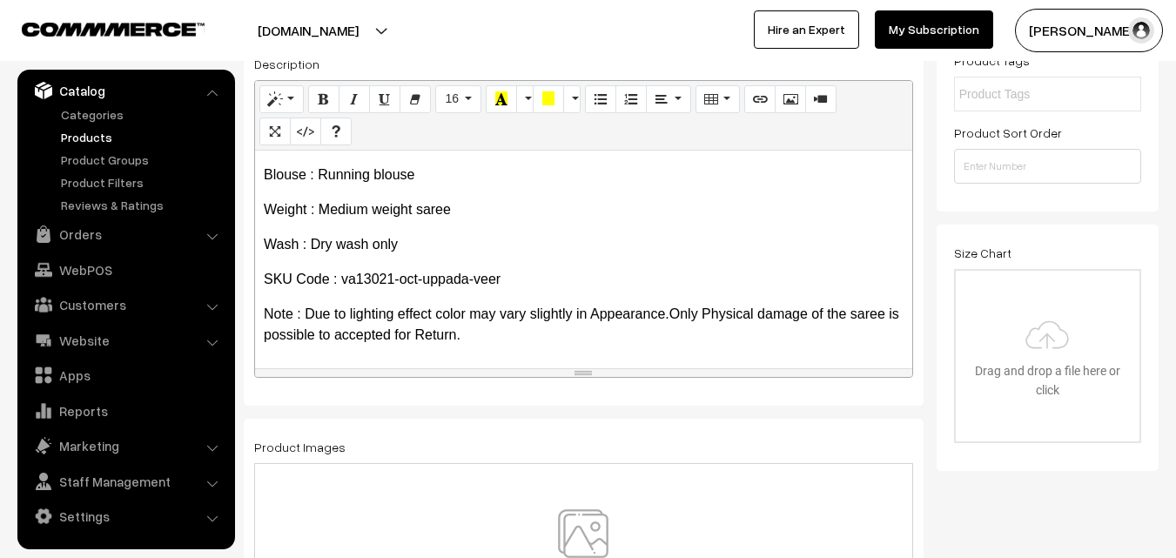
click at [592, 528] on img at bounding box center [583, 560] width 179 height 102
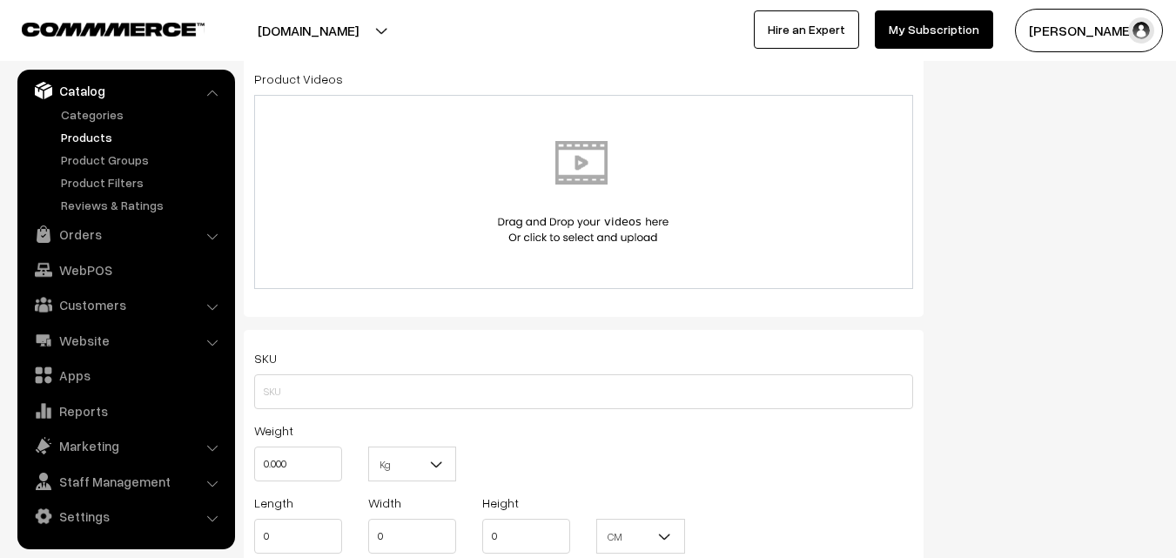
scroll to position [958, 0]
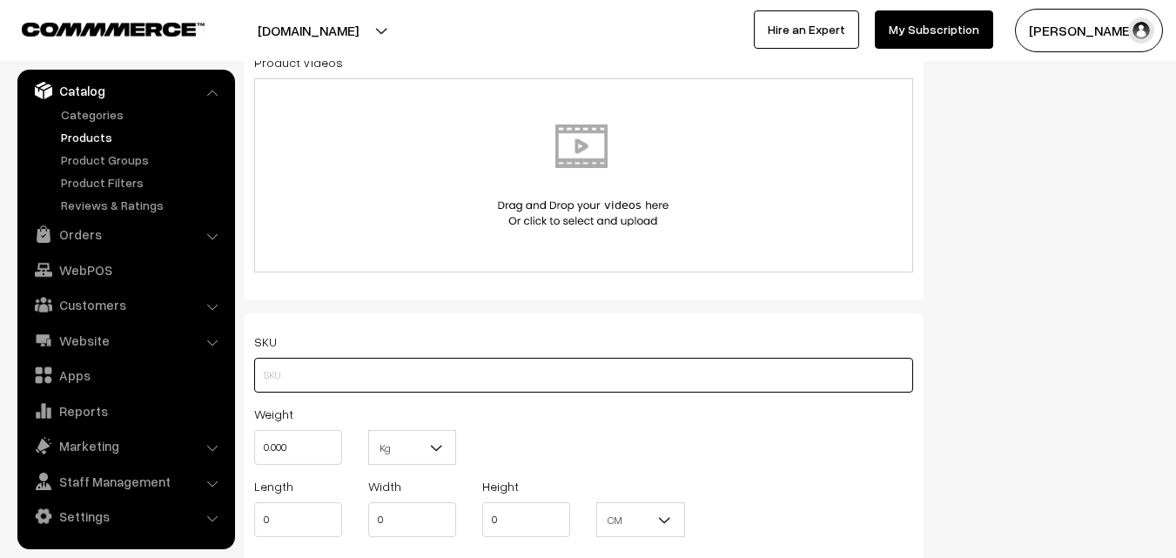
click at [293, 381] on input "text" at bounding box center [583, 375] width 659 height 35
paste input "va13021-oct-uppada-veer"
type input "va13021-oct-uppada-veer"
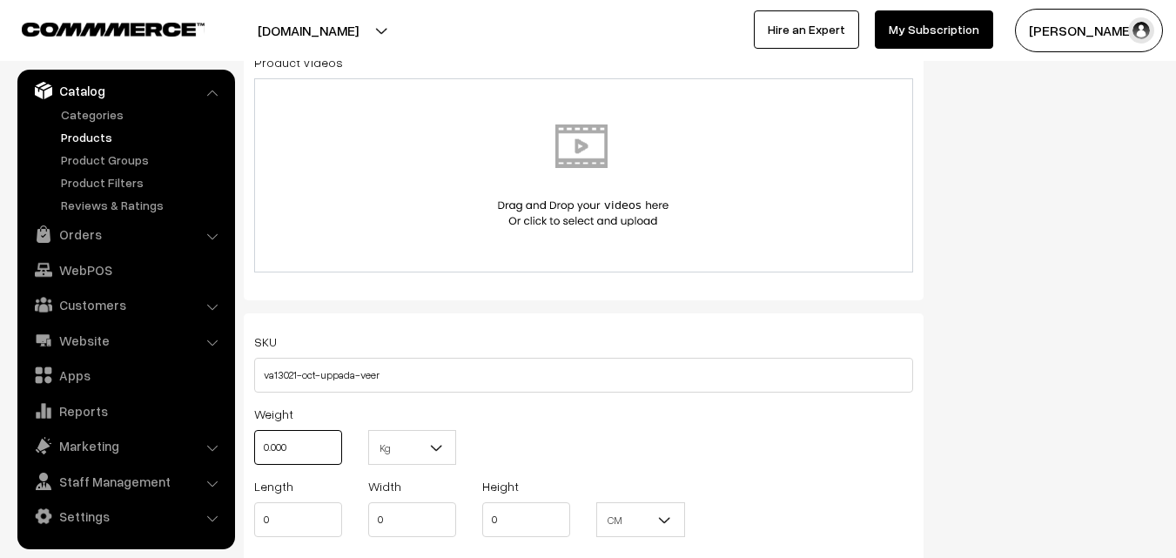
drag, startPoint x: 293, startPoint y: 456, endPoint x: 245, endPoint y: 455, distance: 48.8
click at [245, 455] on div "Weight 0.000" at bounding box center [298, 439] width 114 height 72
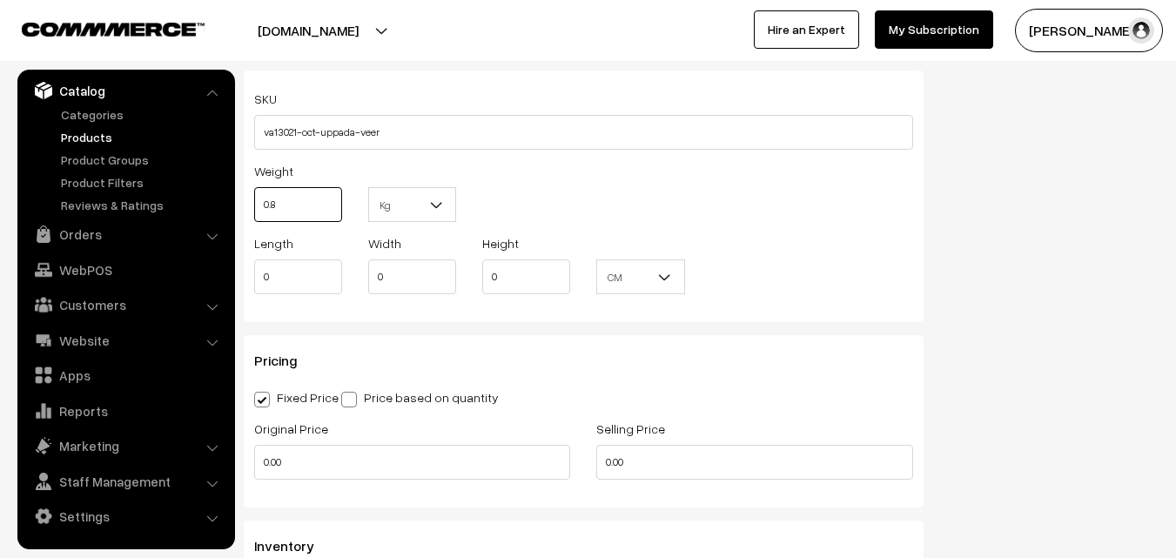
scroll to position [1219, 0]
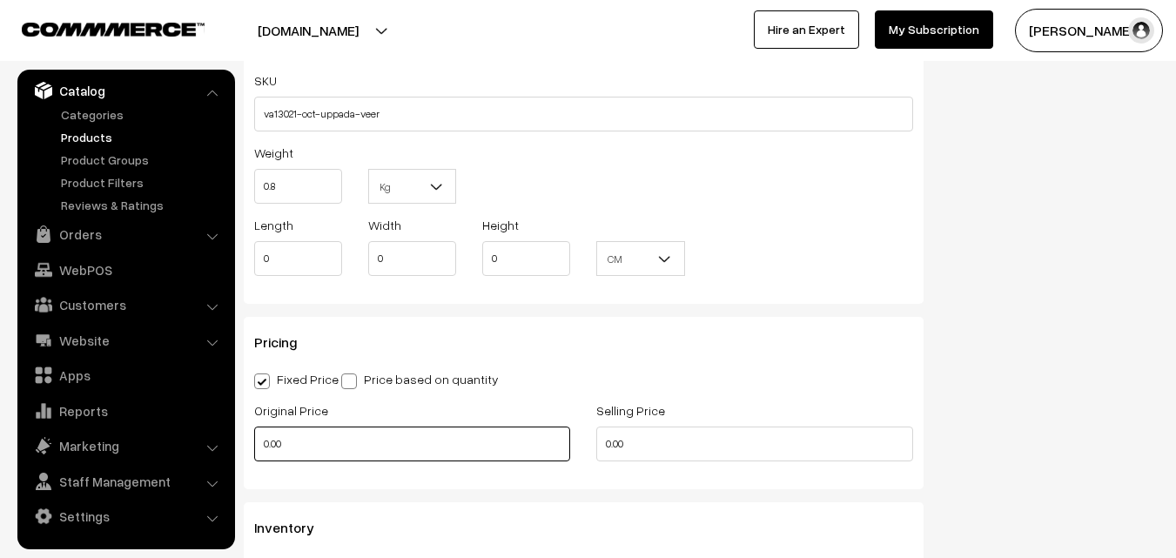
type input "0.80"
drag, startPoint x: 300, startPoint y: 443, endPoint x: 232, endPoint y: 441, distance: 68.0
click at [232, 441] on body "Thank you for showing interest. Our team will call you shortly. Close uppadasar…" at bounding box center [588, 237] width 1176 height 2912
type input "820"
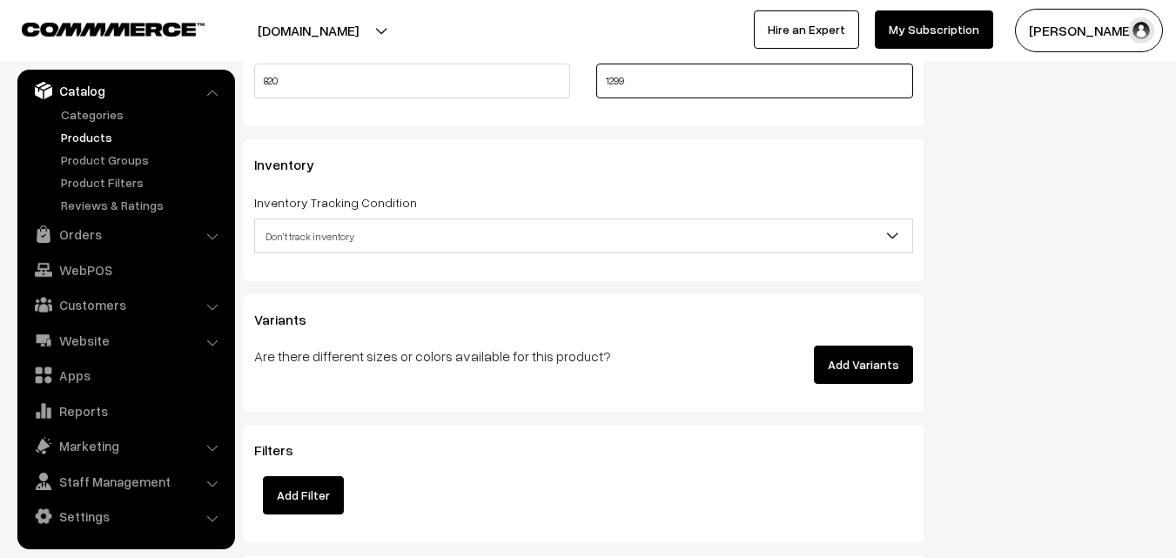
scroll to position [1654, 0]
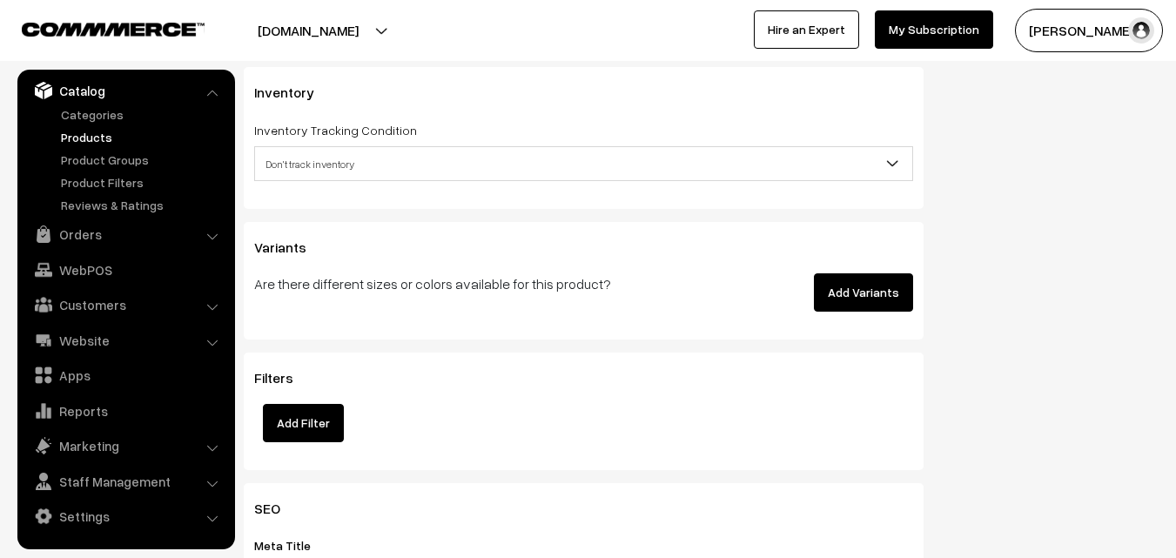
type input "1299"
click at [307, 167] on span "Don't track inventory" at bounding box center [583, 164] width 657 height 30
click at [319, 162] on span "Don't track inventory" at bounding box center [583, 164] width 657 height 30
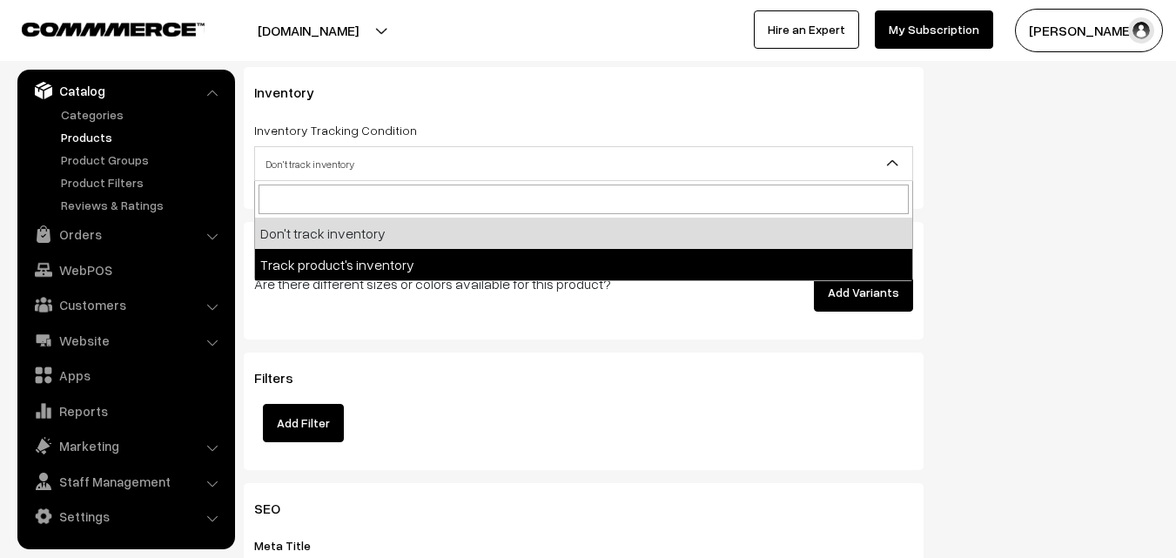
select select "2"
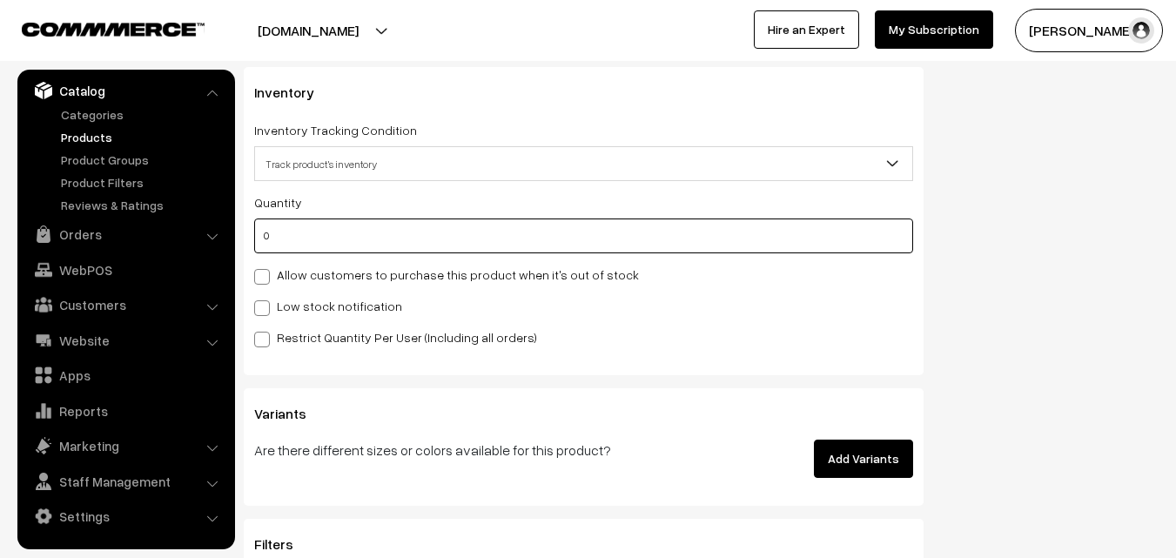
click at [308, 243] on input "0" at bounding box center [583, 236] width 659 height 35
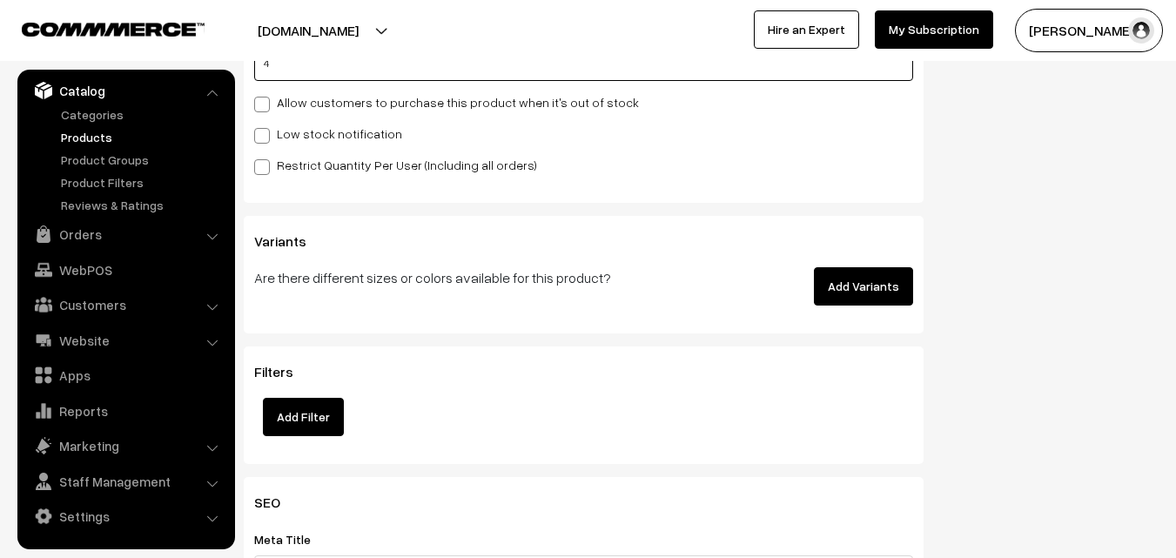
scroll to position [1829, 0]
type input "4"
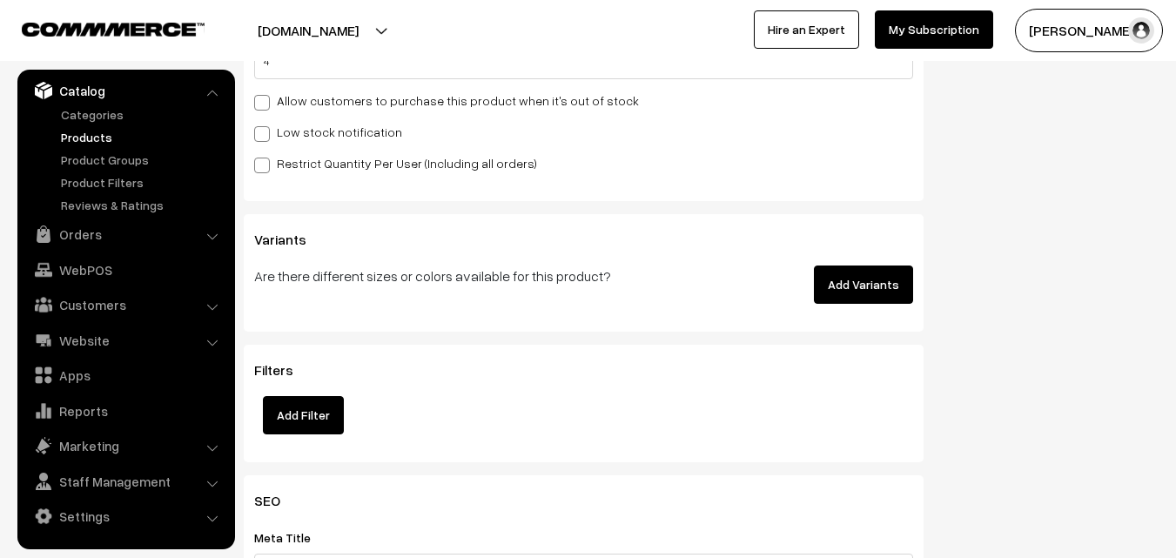
click at [269, 133] on span at bounding box center [262, 134] width 16 height 16
click at [266, 133] on input "Low stock notification" at bounding box center [259, 130] width 11 height 11
checkbox input "true"
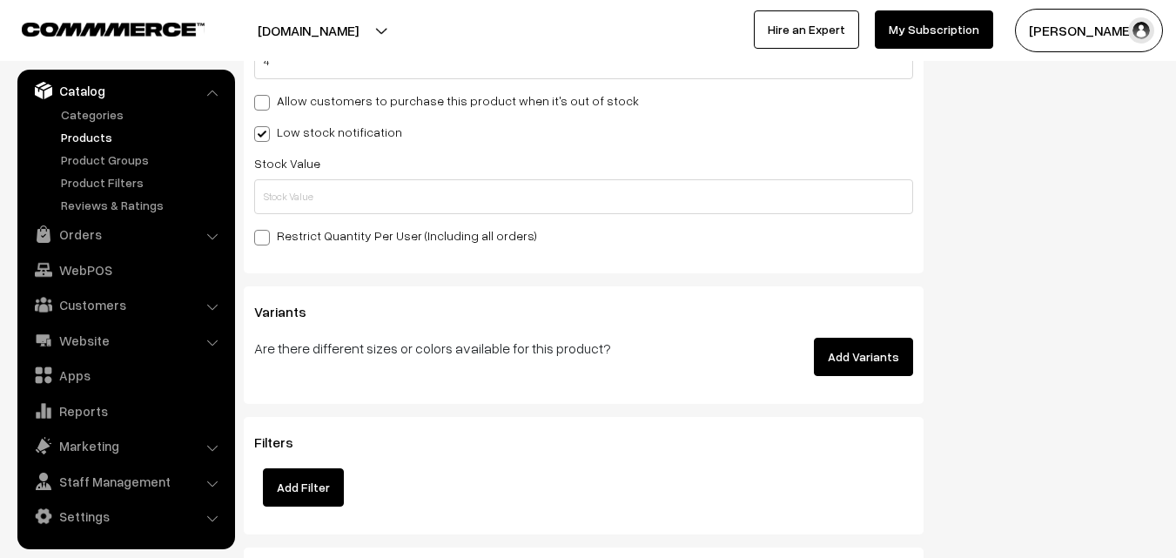
click at [246, 184] on div "Inventory Inventory Tracking Condition Don't track inventory Track product's in…" at bounding box center [584, 83] width 680 height 380
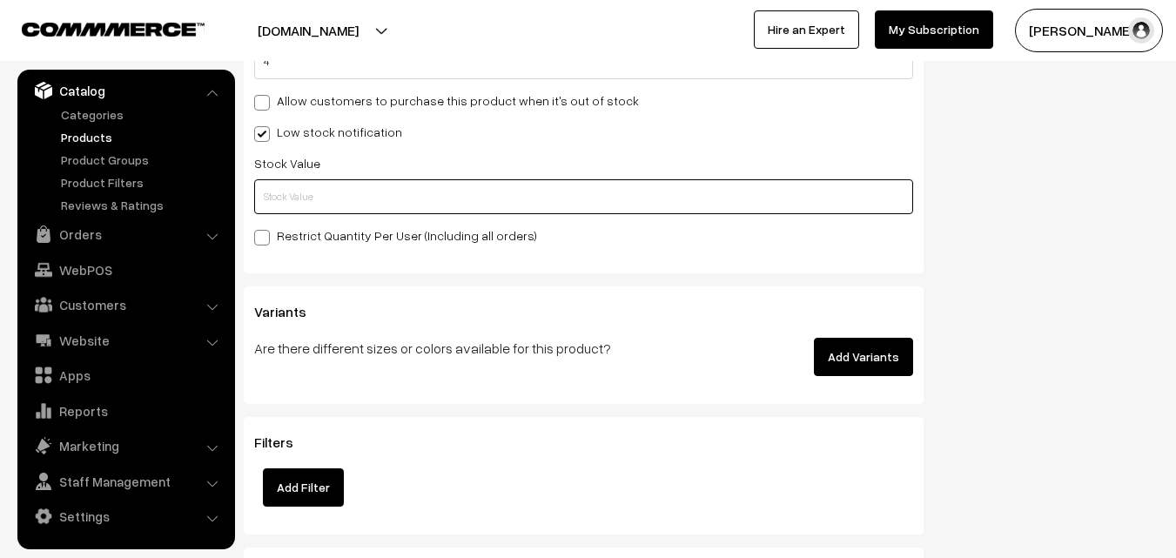
click at [256, 193] on input "text" at bounding box center [583, 196] width 659 height 35
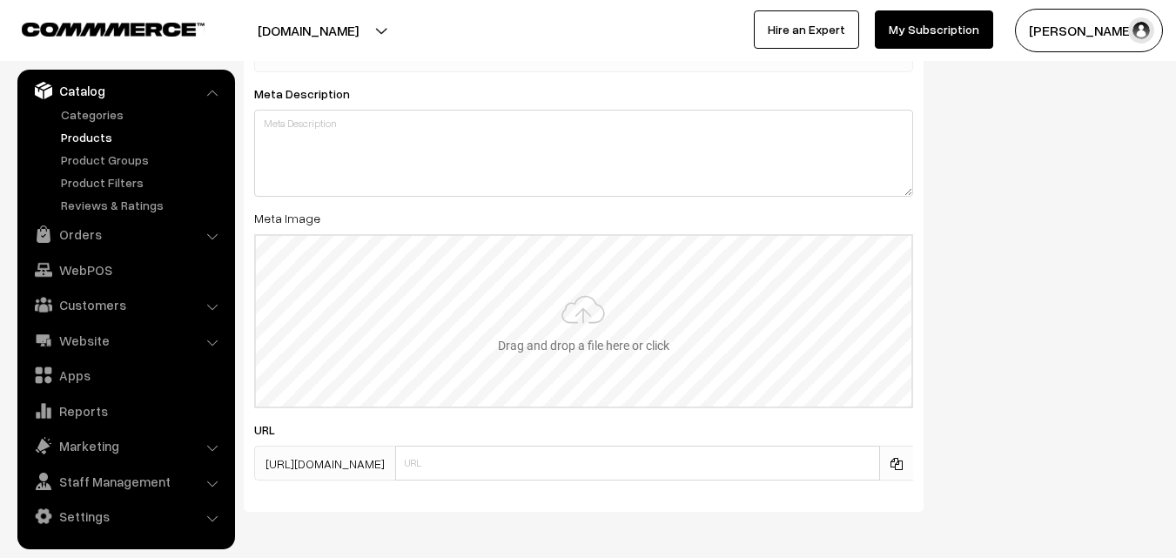
scroll to position [2592, 0]
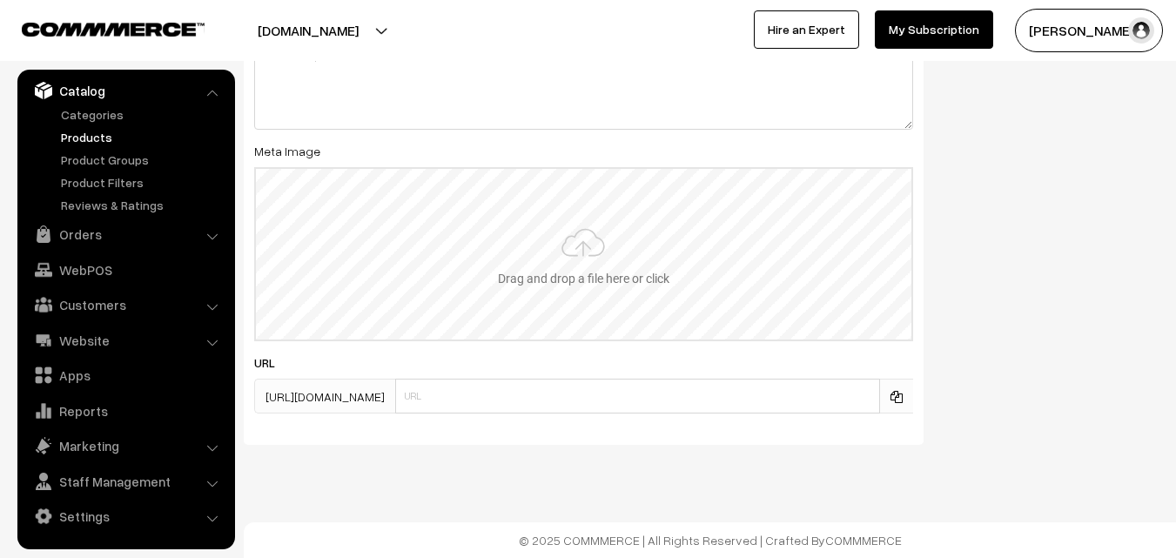
type input "2"
click at [562, 257] on input "file" at bounding box center [584, 254] width 656 height 171
type input "C:\fakepath\narayanpet-saree-va13021-oct-1.jpeg"
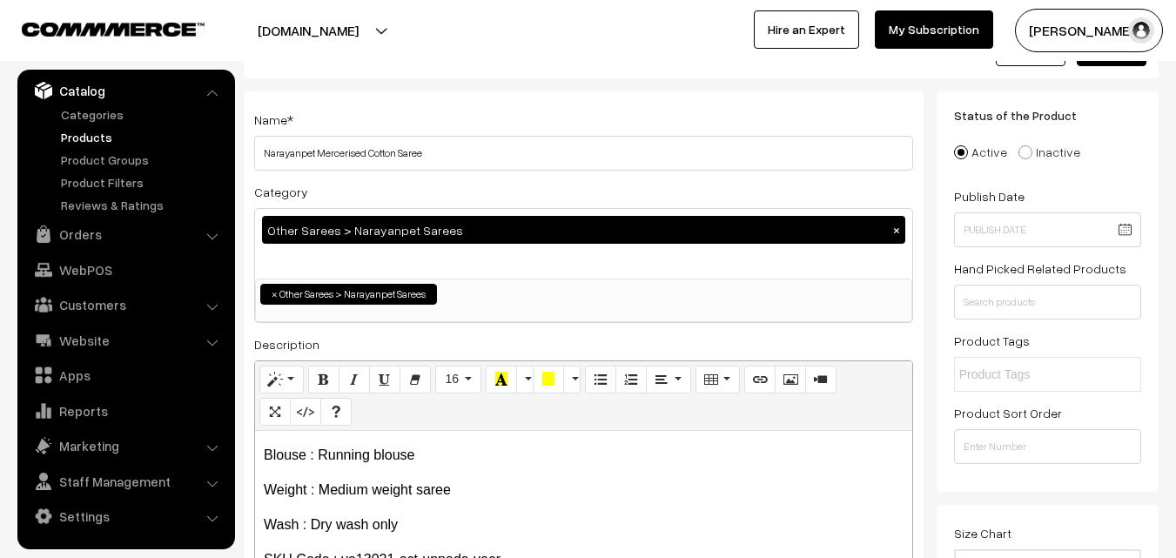
scroll to position [0, 0]
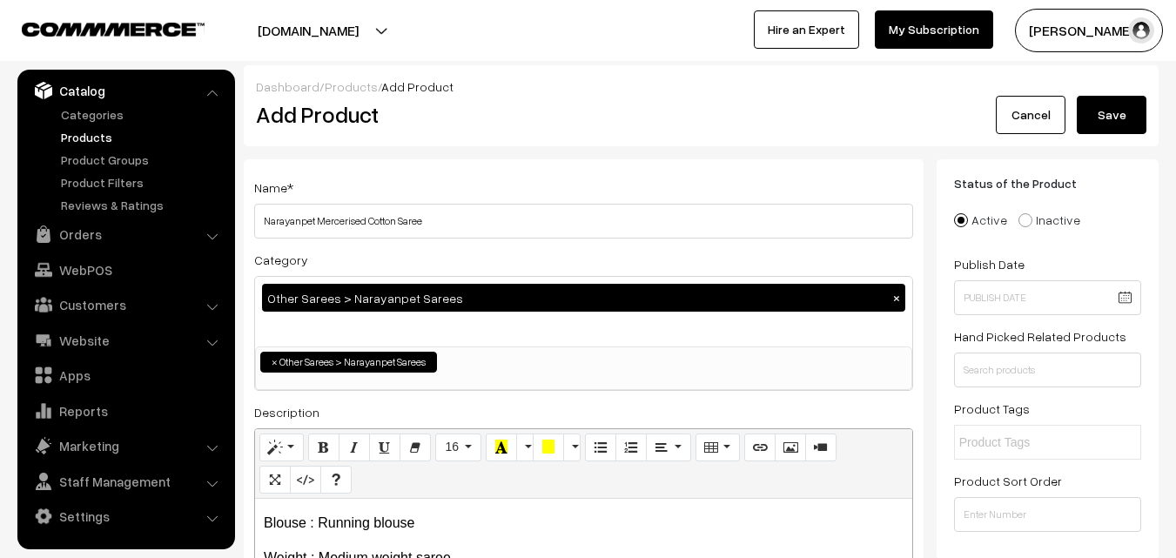
click at [1128, 121] on button "Save" at bounding box center [1112, 115] width 70 height 38
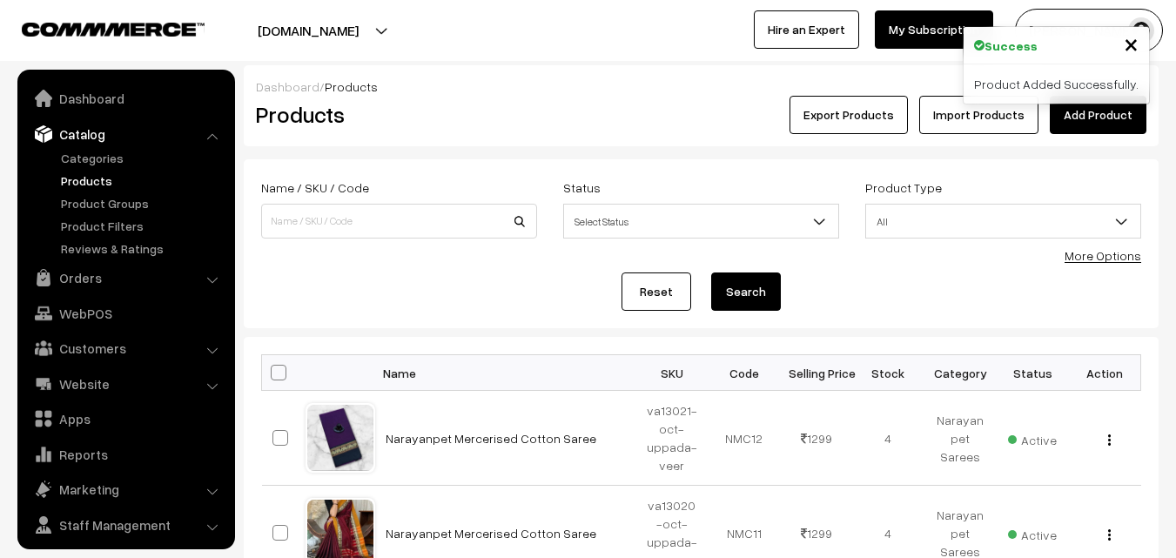
scroll to position [44, 0]
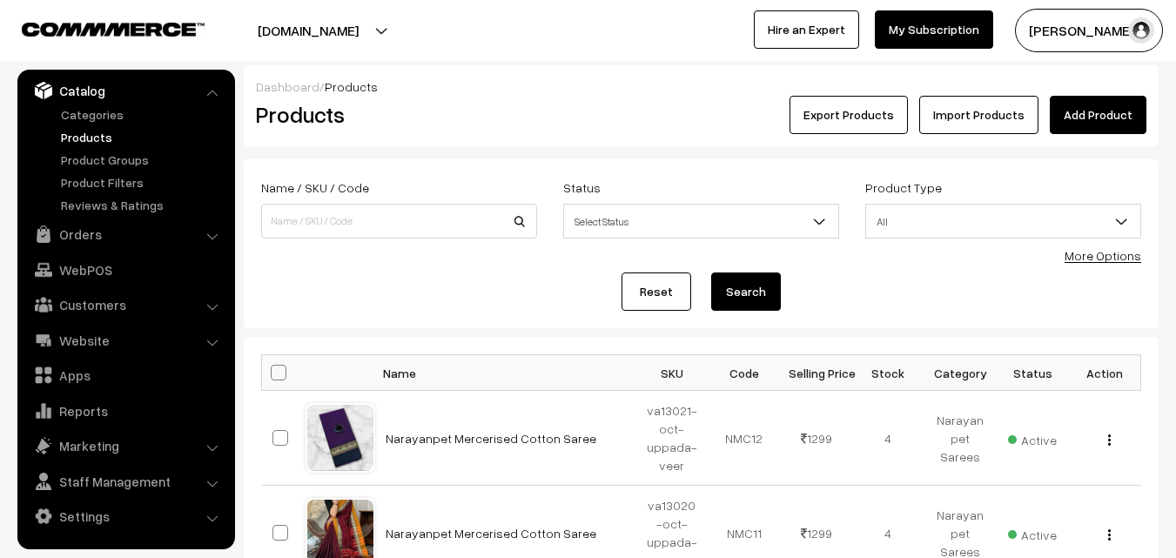
click at [1089, 114] on link "Add Product" at bounding box center [1098, 115] width 97 height 38
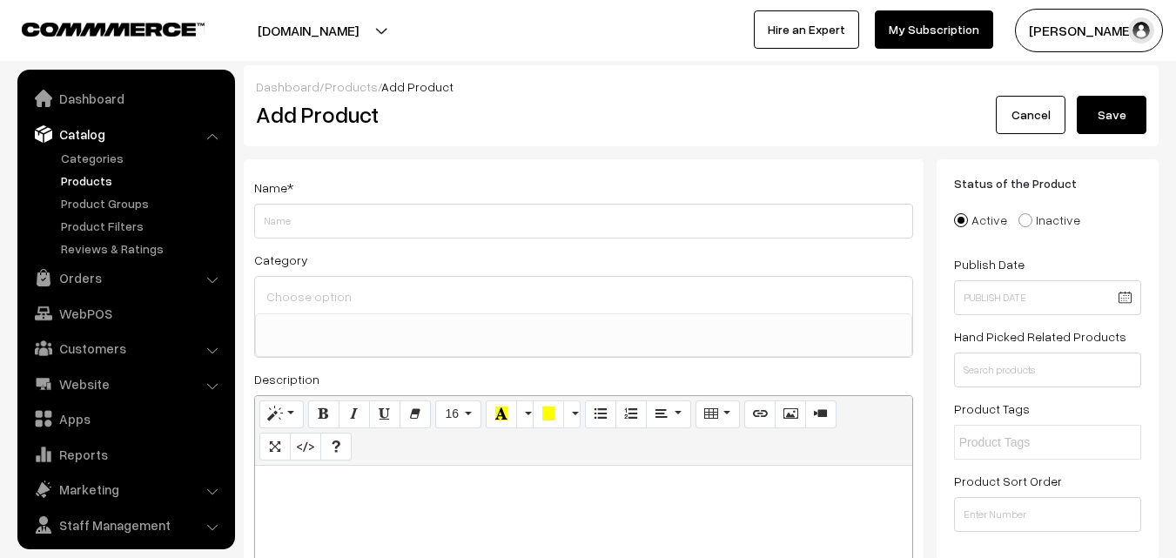
select select
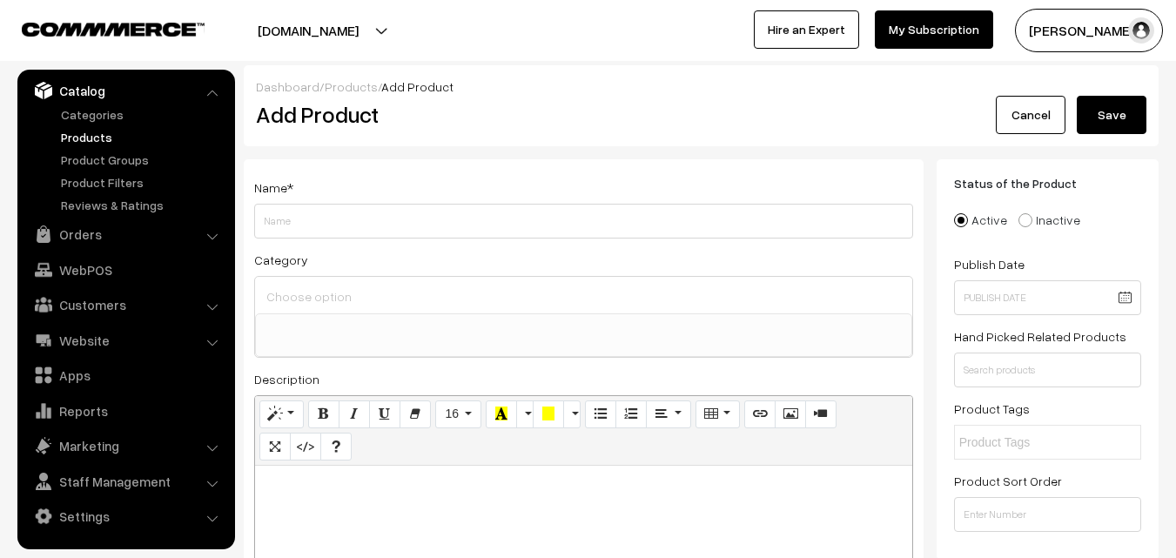
paste div
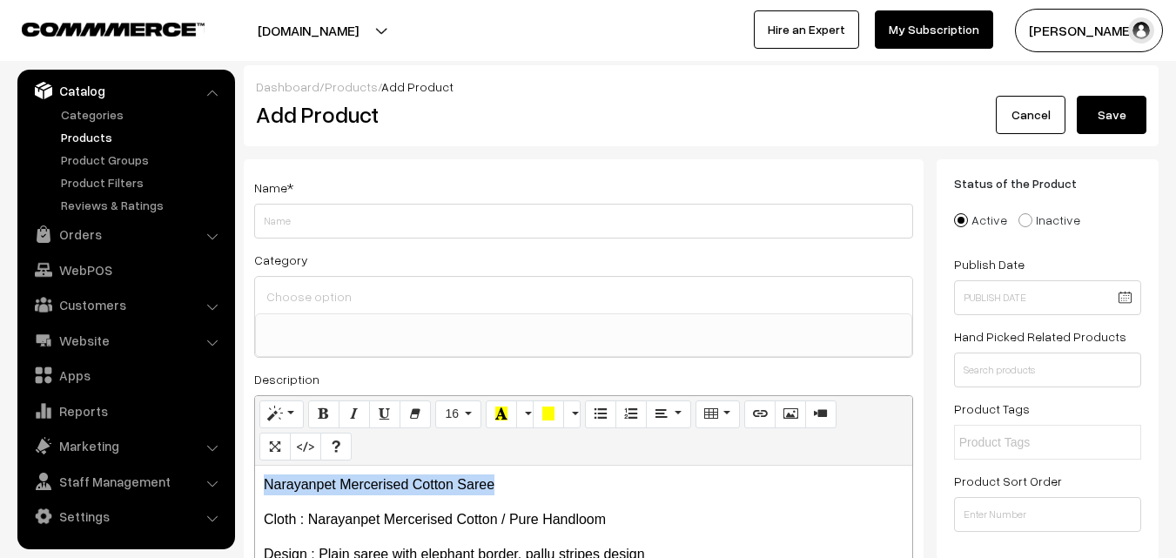
drag, startPoint x: 495, startPoint y: 487, endPoint x: 258, endPoint y: 476, distance: 237.1
copy p "Narayanpet Mercerised Cotton Saree"
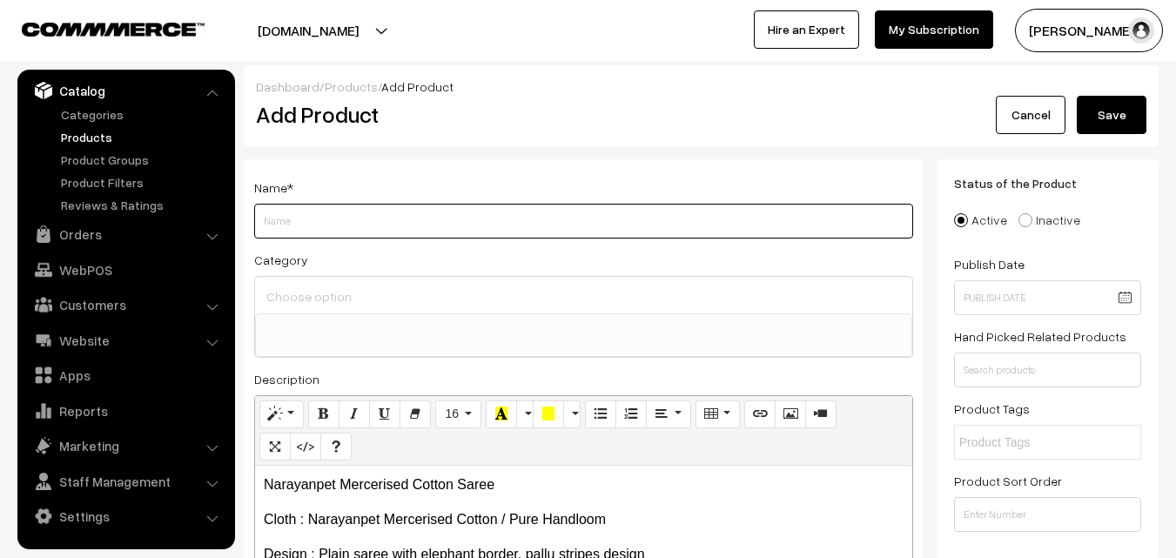
paste input "Narayanpet Mercerised Cotton Saree"
type input "Narayanpet Mercerised Cotton Saree"
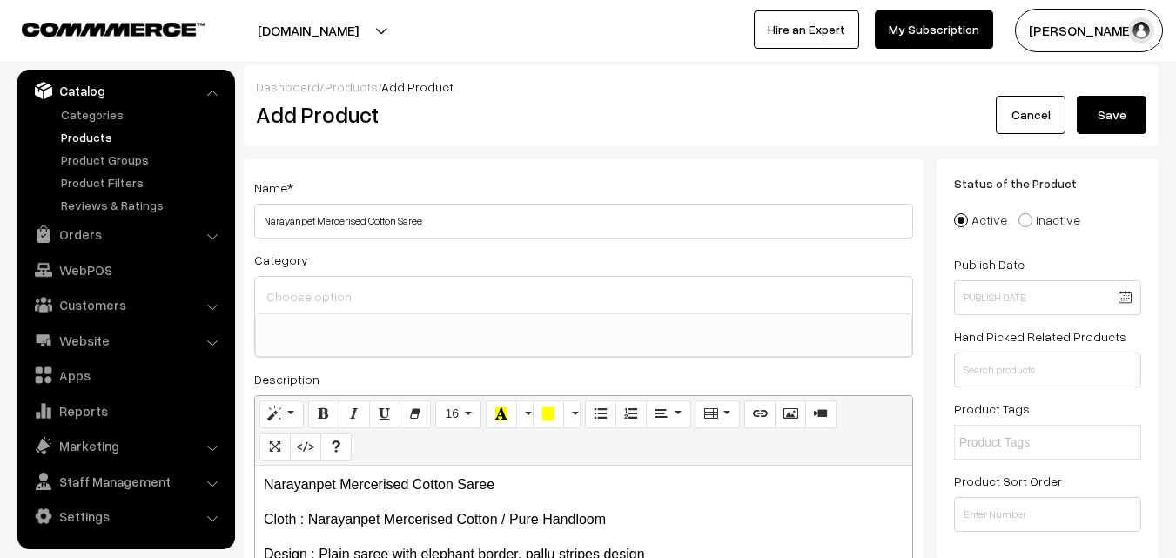
click at [323, 297] on input at bounding box center [583, 296] width 643 height 25
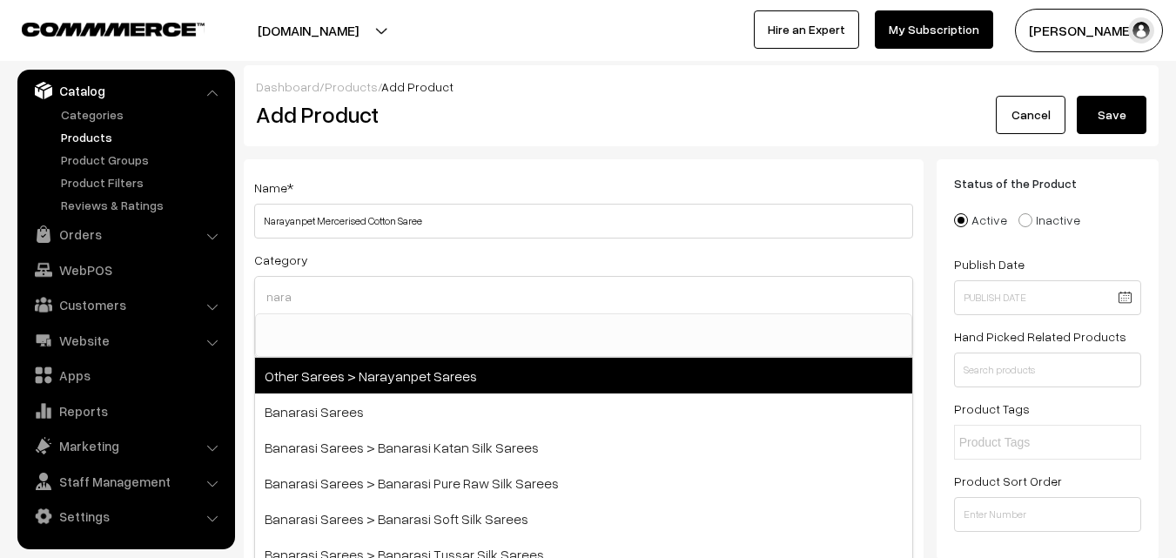
type input "nara"
click at [374, 370] on span "Other Sarees > Narayanpet Sarees" at bounding box center [583, 376] width 657 height 36
select select "16"
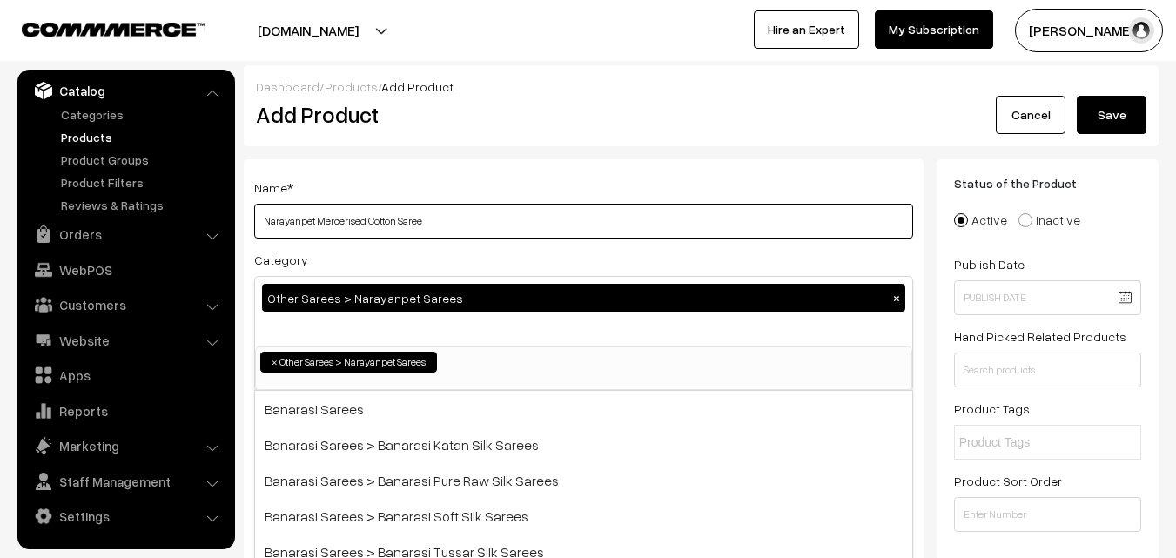
click at [423, 219] on input "Narayanpet Mercerised Cotton Saree" at bounding box center [583, 221] width 659 height 35
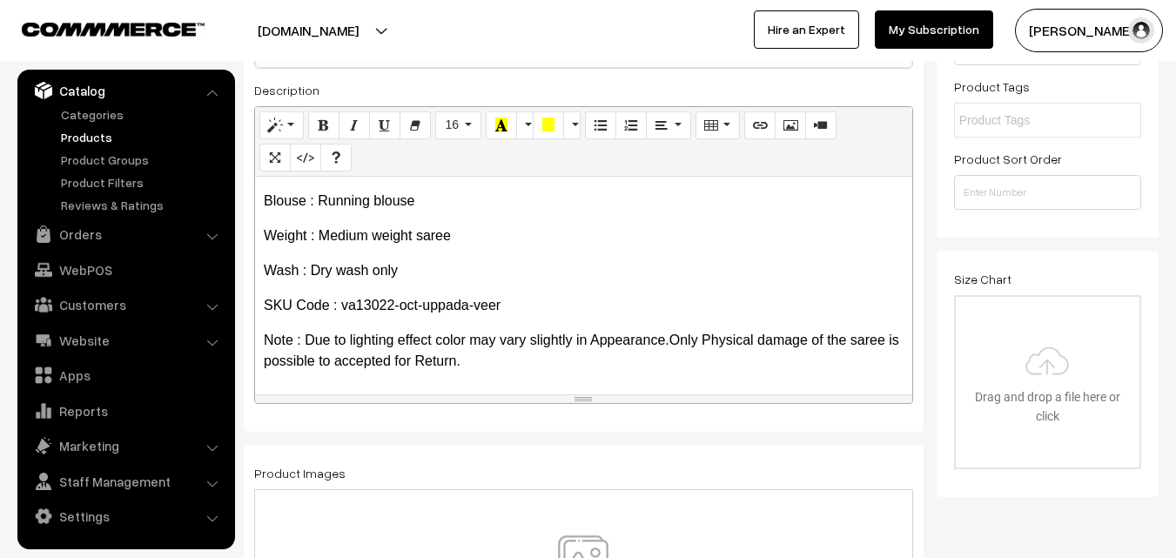
scroll to position [348, 0]
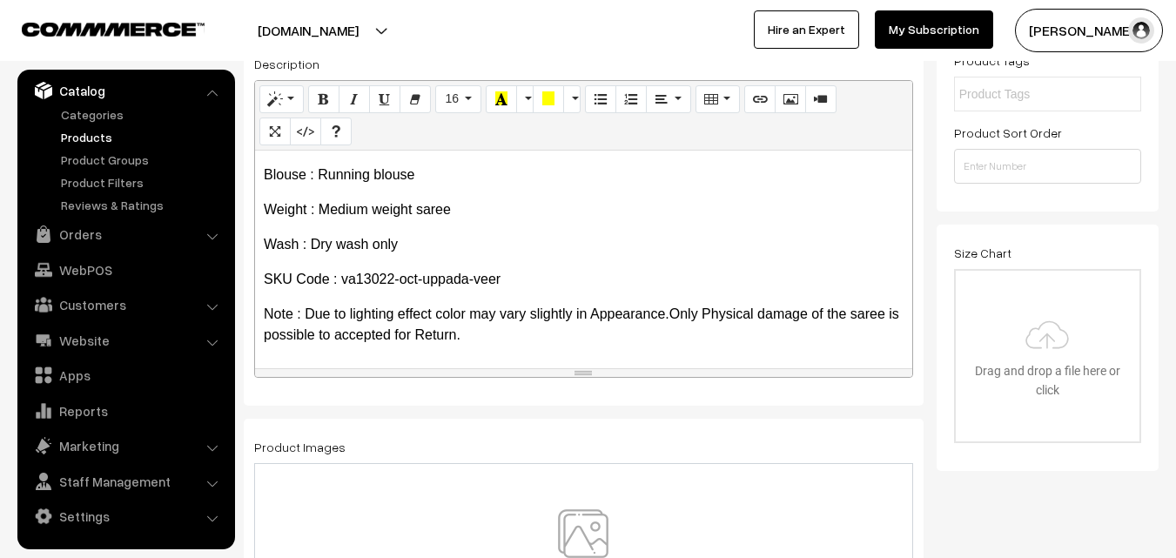
click at [589, 529] on img at bounding box center [583, 560] width 179 height 102
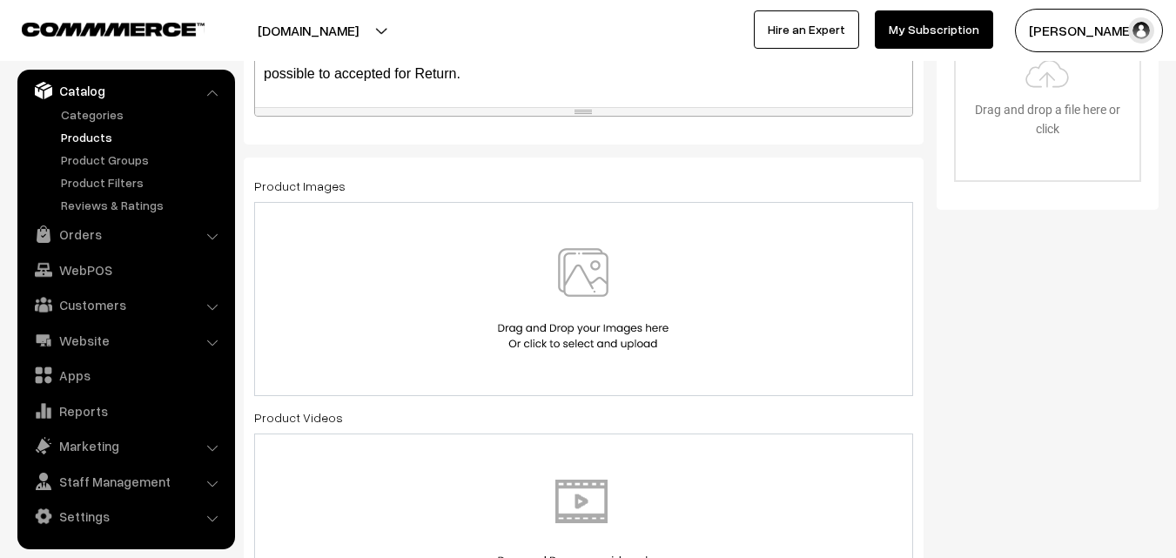
scroll to position [522, 0]
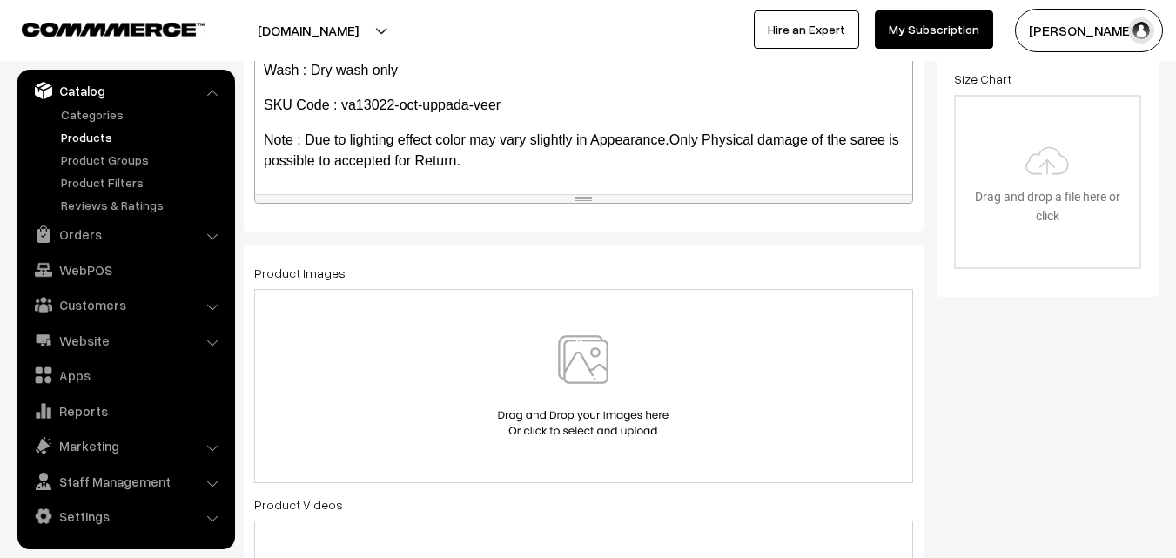
click at [591, 355] on img at bounding box center [583, 386] width 179 height 102
click at [584, 354] on img at bounding box center [583, 386] width 179 height 102
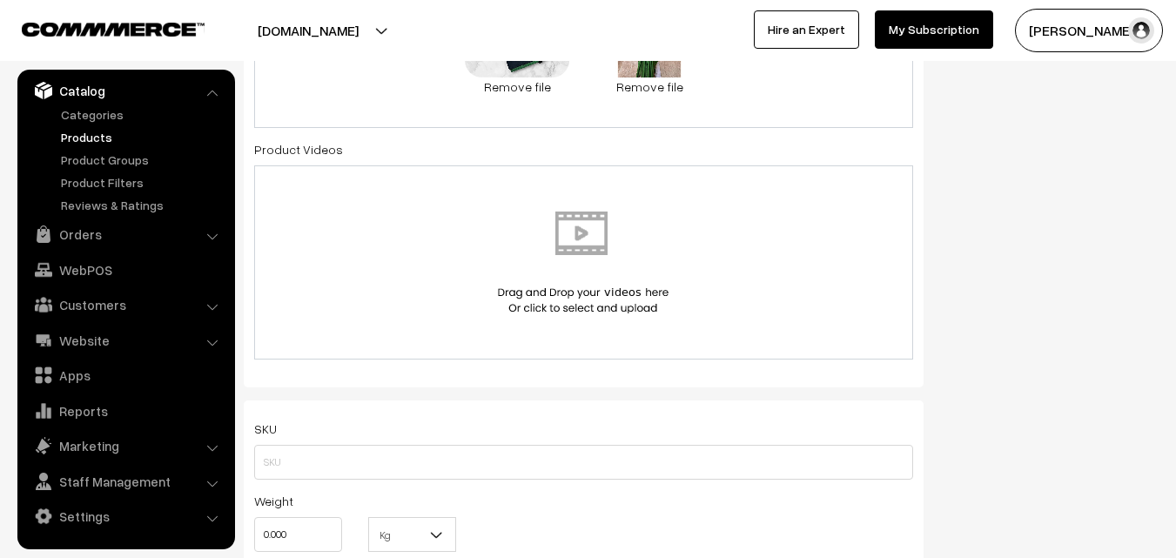
scroll to position [1045, 0]
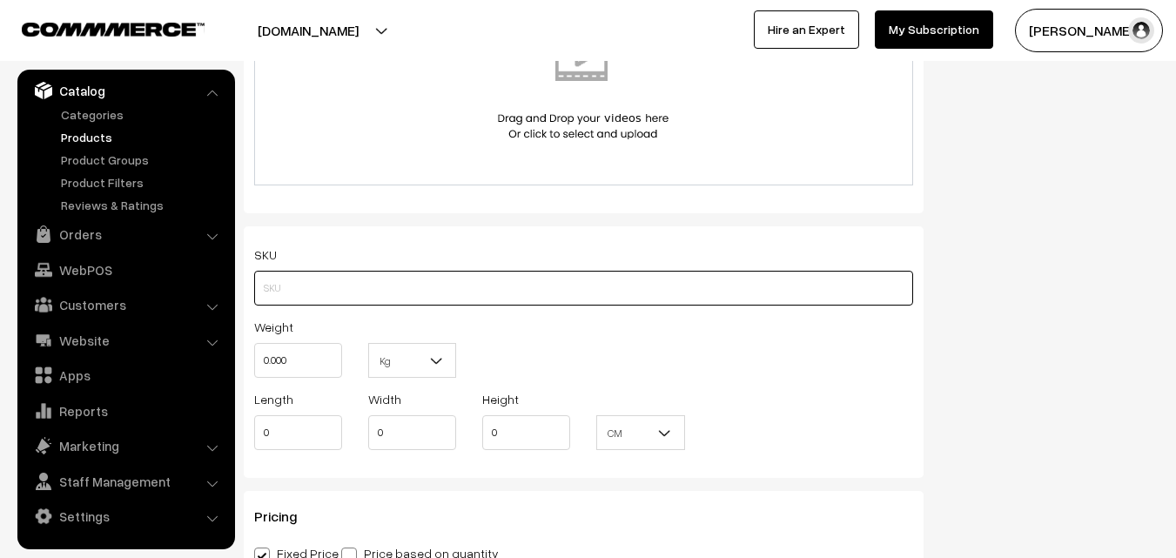
click at [393, 285] on input "text" at bounding box center [583, 288] width 659 height 35
paste input "va13022-oct-uppada-veer"
type input "va13022-oct-uppada-veer"
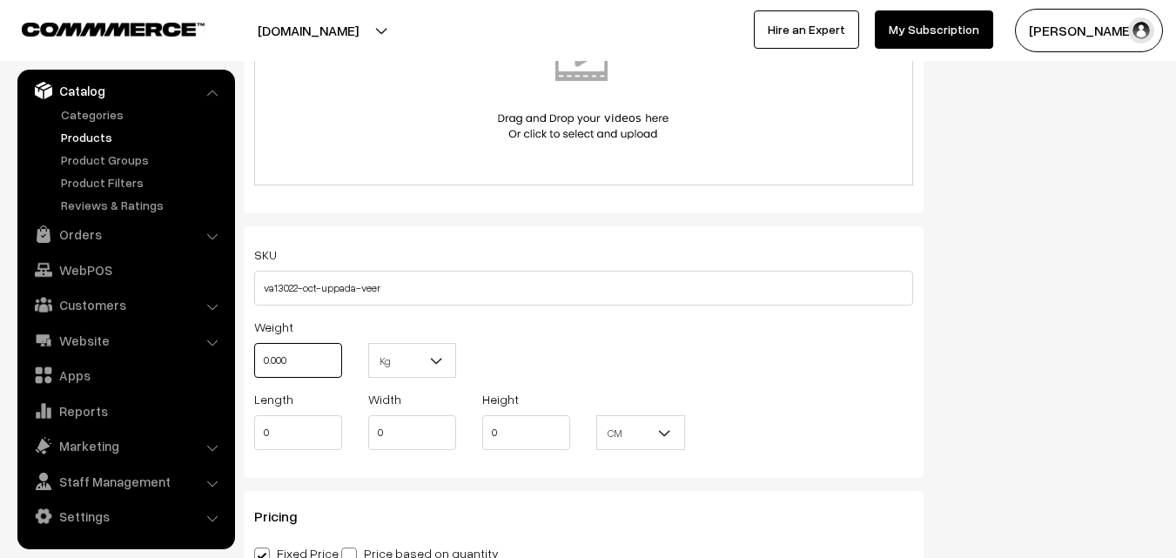
drag, startPoint x: 303, startPoint y: 347, endPoint x: 214, endPoint y: 347, distance: 88.8
click at [215, 347] on body "Thank you for showing interest. Our team will call you shortly. Close uppadasar…" at bounding box center [588, 411] width 1176 height 2912
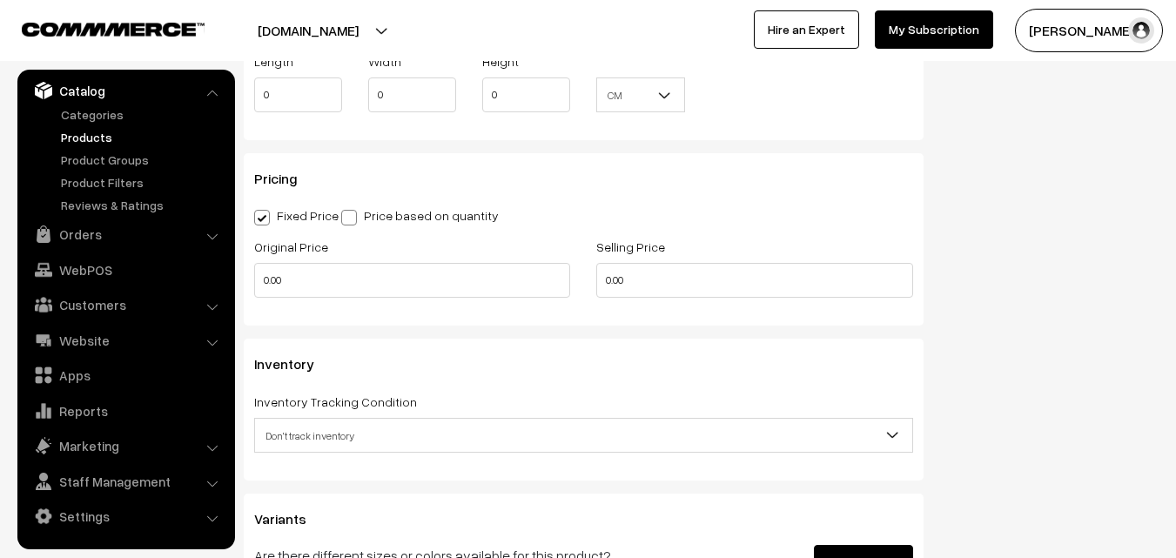
scroll to position [1393, 0]
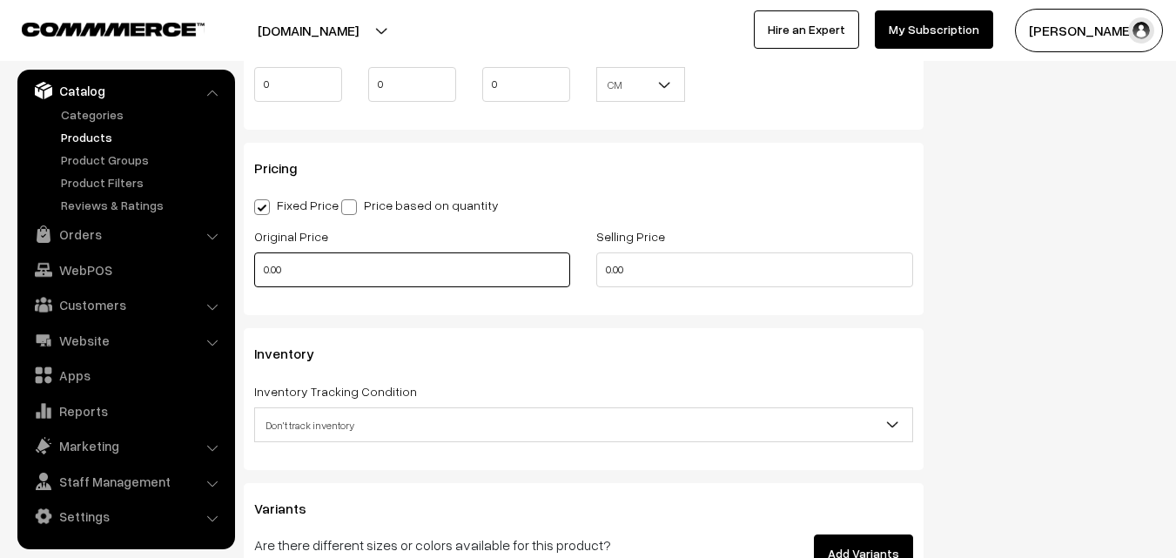
type input "0.80"
drag, startPoint x: 293, startPoint y: 276, endPoint x: 213, endPoint y: 259, distance: 82.0
click at [213, 259] on body "Thank you for showing interest. Our team will call you shortly. Close uppadasar…" at bounding box center [588, 63] width 1176 height 2912
type input "820"
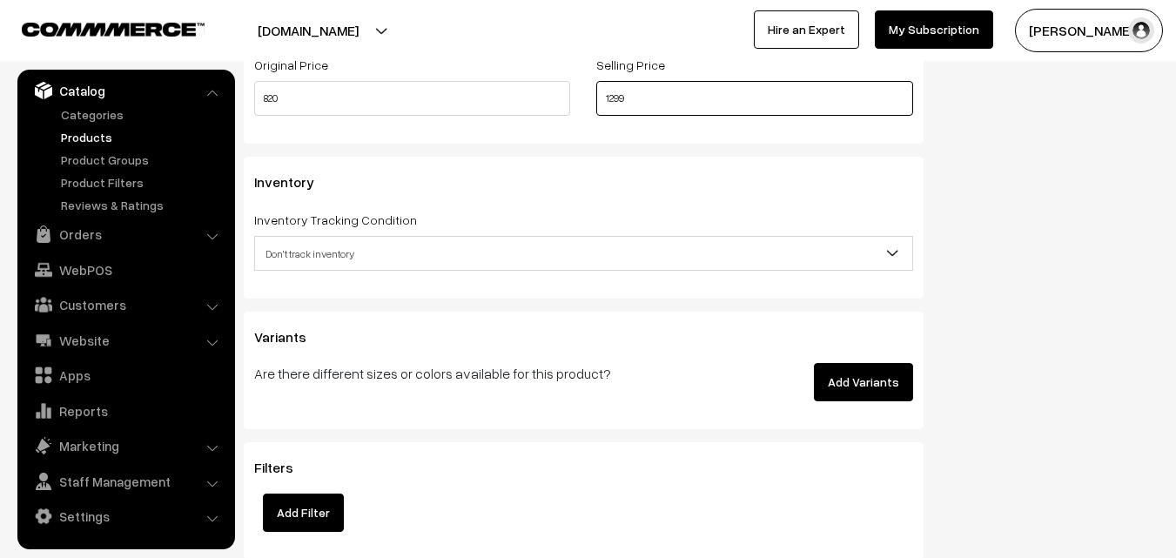
scroll to position [1567, 0]
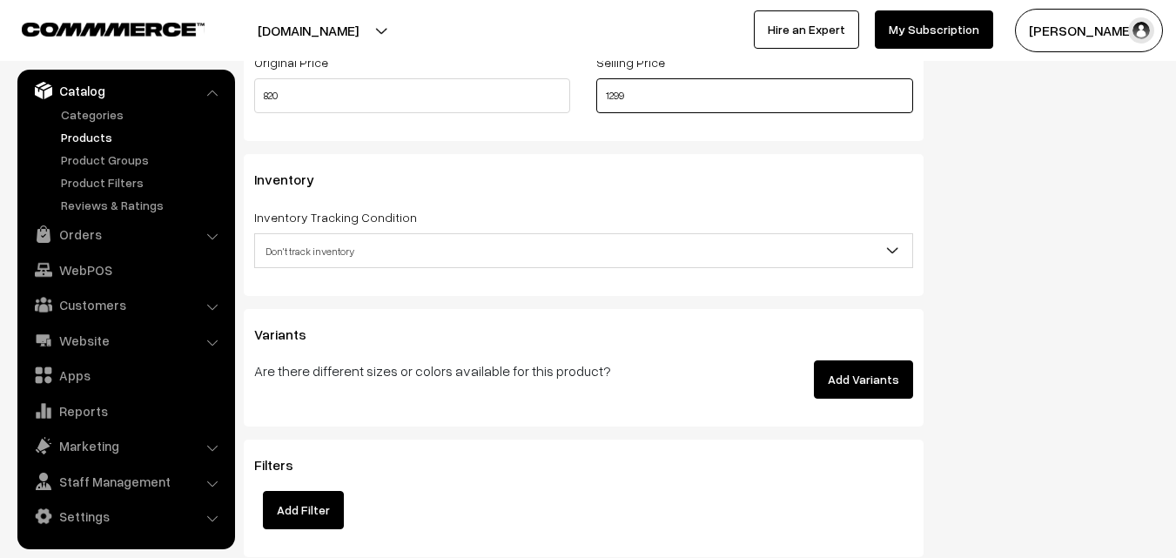
type input "1299"
click at [340, 253] on span "Don't track inventory" at bounding box center [583, 251] width 657 height 30
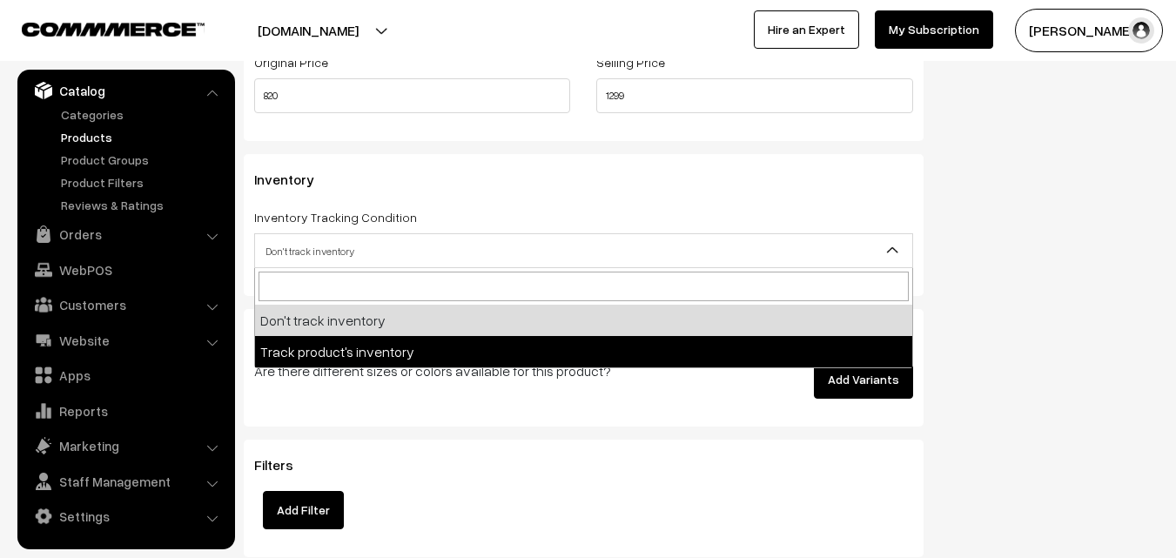
select select "2"
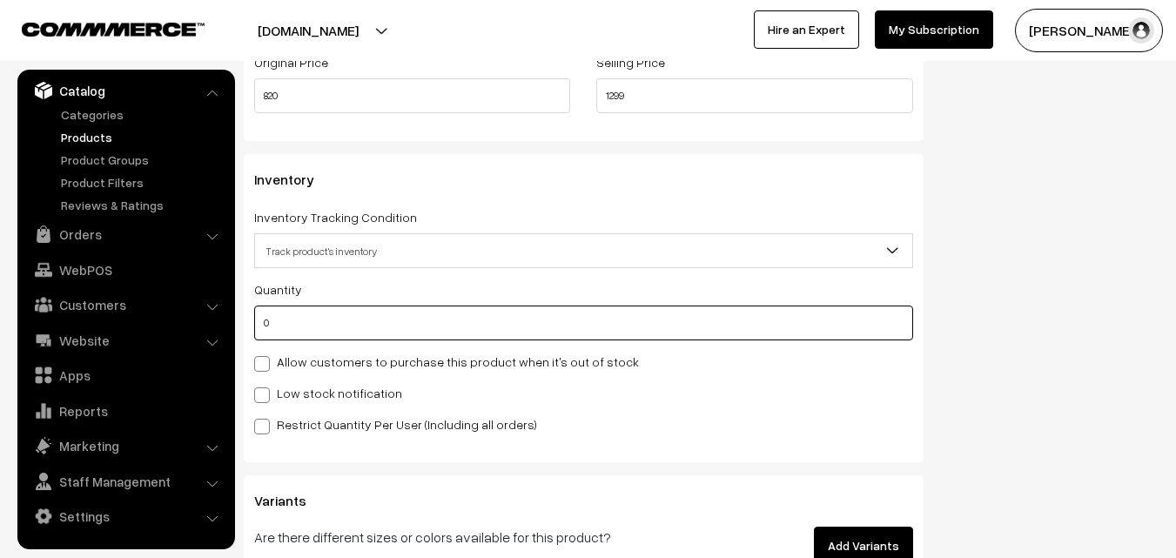
click at [311, 316] on input "0" at bounding box center [583, 323] width 659 height 35
type input "4"
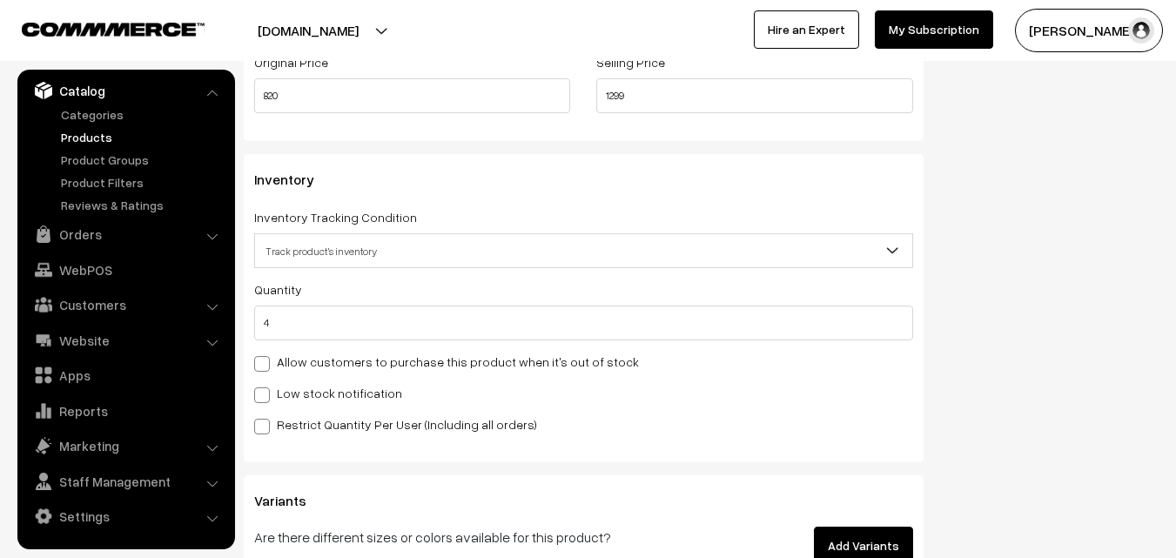
click at [305, 381] on div "Quantity 4 Allow customers to purchase this product when it's out of stock Low …" at bounding box center [583, 357] width 659 height 156
click at [307, 390] on label "Low stock notification" at bounding box center [328, 393] width 148 height 18
click at [266, 390] on input "Low stock notification" at bounding box center [259, 392] width 11 height 11
checkbox input "true"
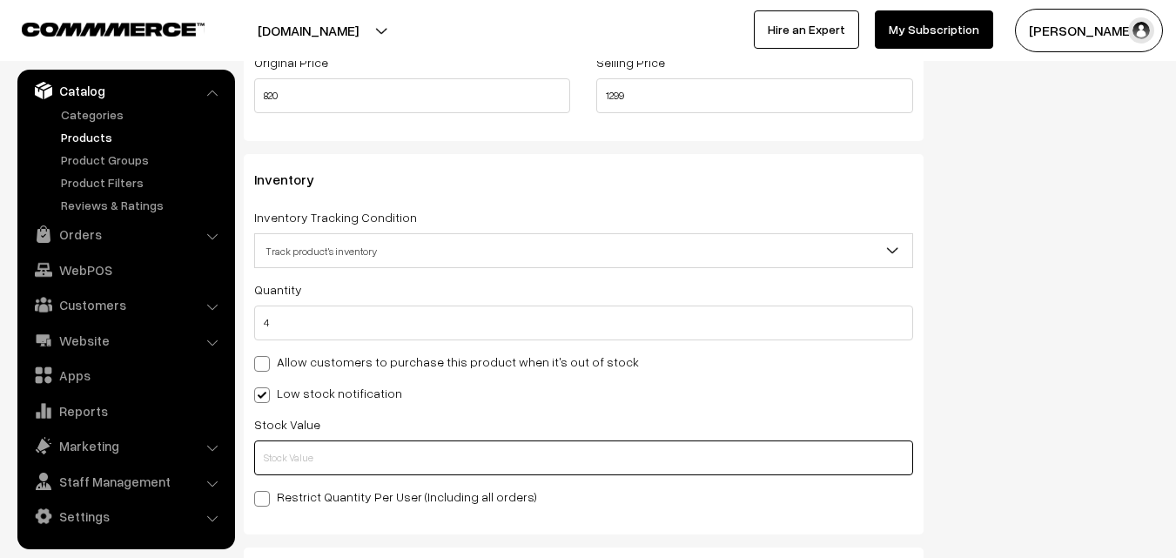
click at [294, 462] on input "text" at bounding box center [583, 458] width 659 height 35
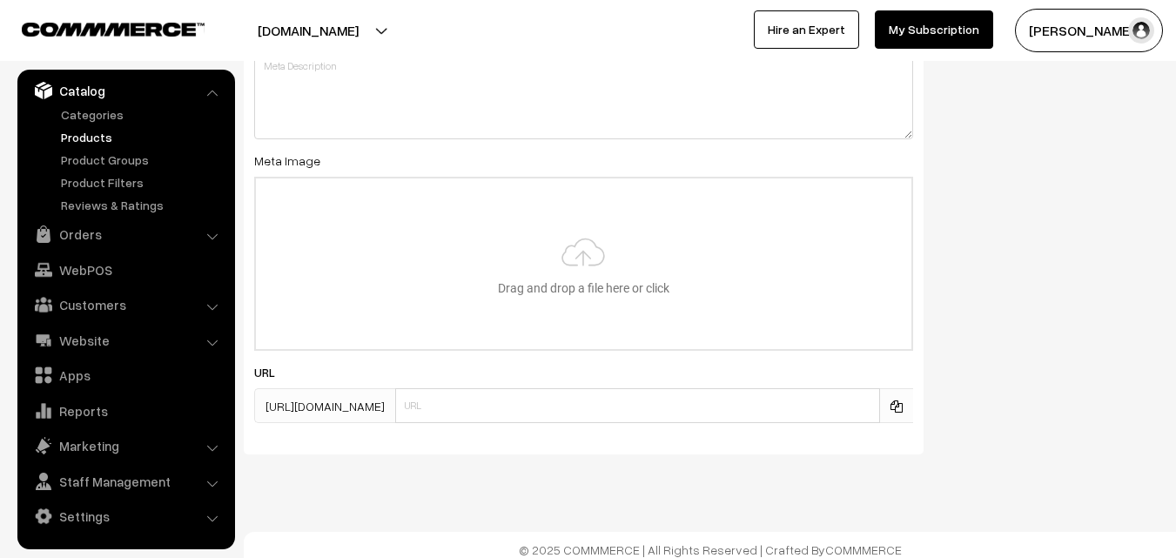
scroll to position [2592, 0]
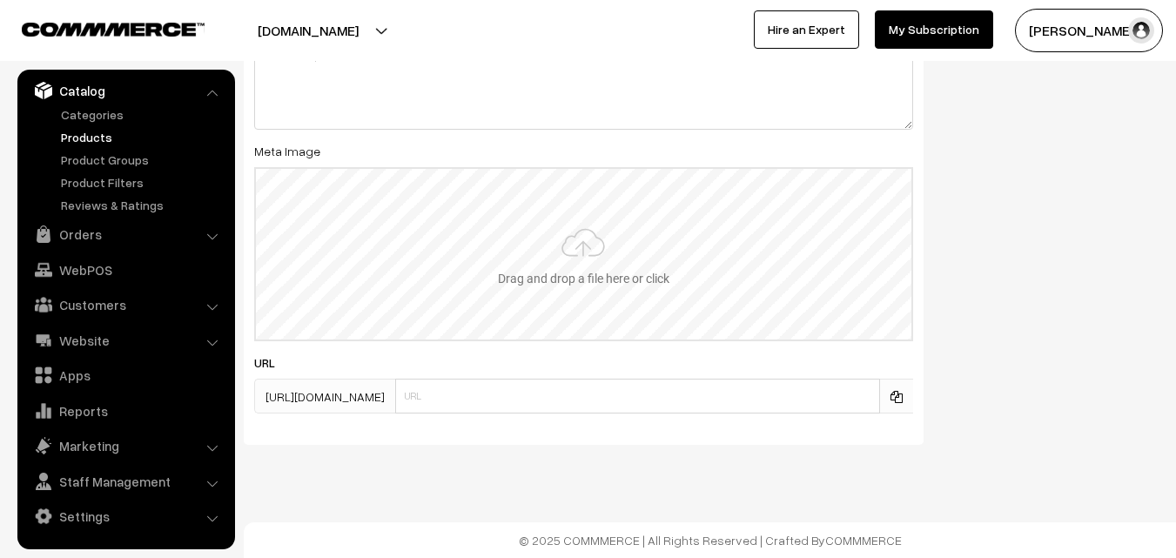
type input "2"
click at [567, 253] on input "file" at bounding box center [584, 254] width 656 height 171
type input "C:\fakepath\narayanpet-saree-va13022-oct-1.jpeg"
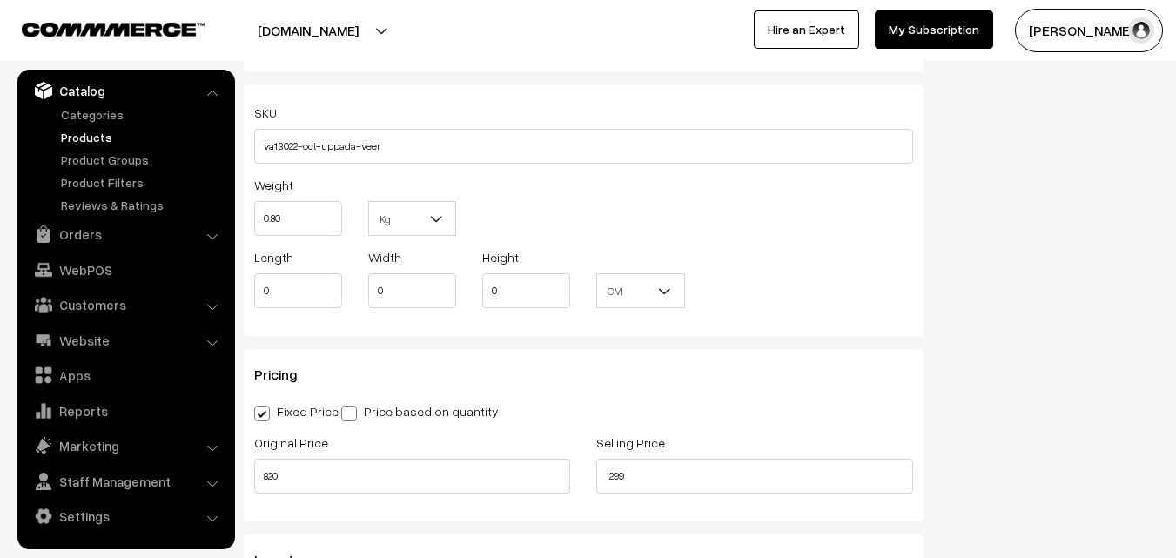
scroll to position [0, 0]
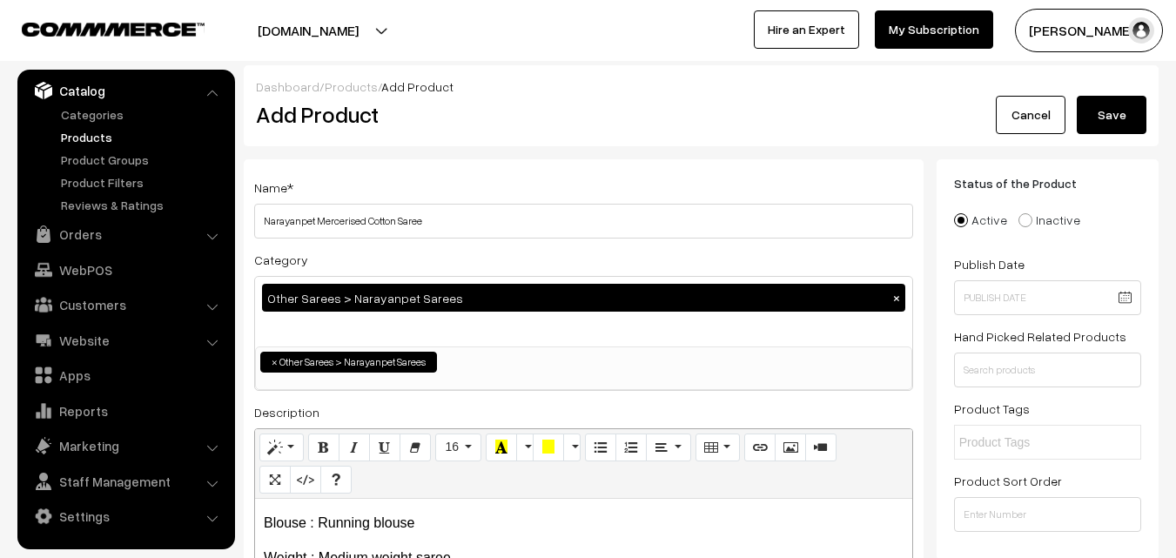
click at [1138, 108] on button "Save" at bounding box center [1112, 115] width 70 height 38
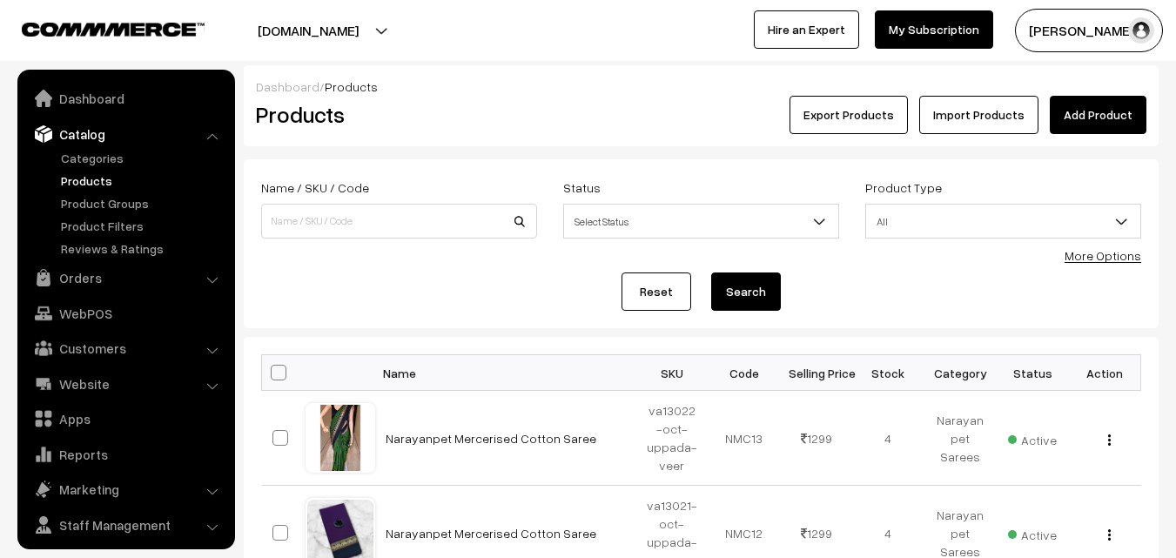
scroll to position [44, 0]
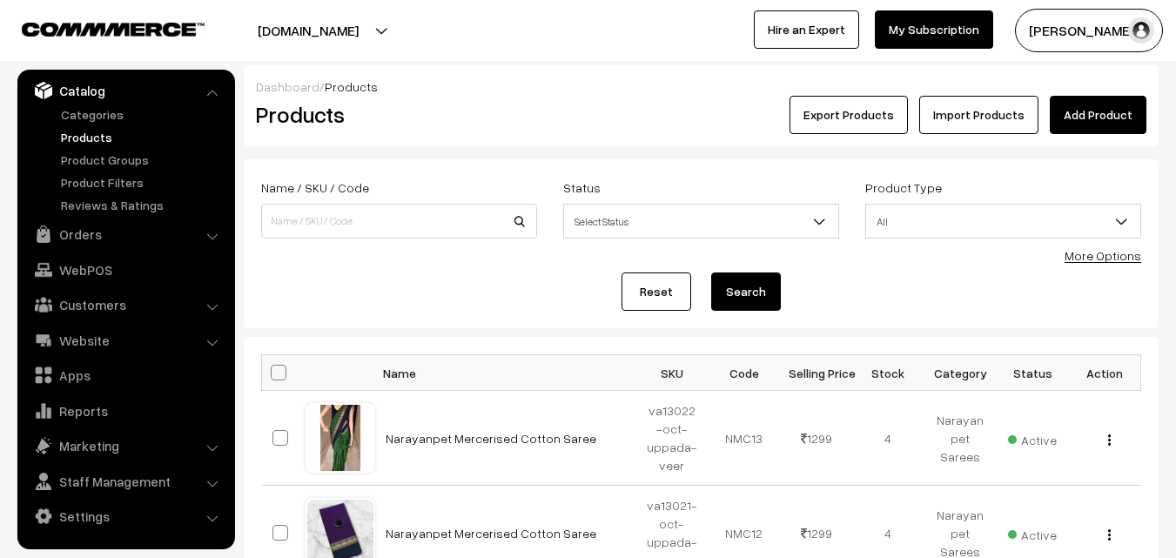
click at [505, 130] on div "Products" at bounding box center [396, 115] width 306 height 38
click at [1083, 122] on link "Add Product" at bounding box center [1098, 115] width 97 height 38
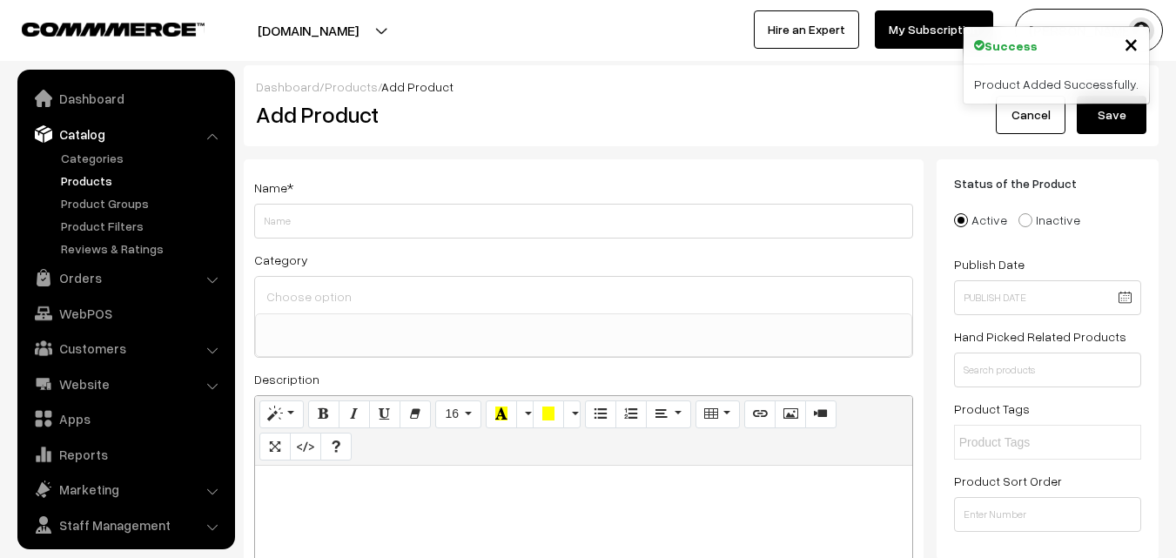
select select
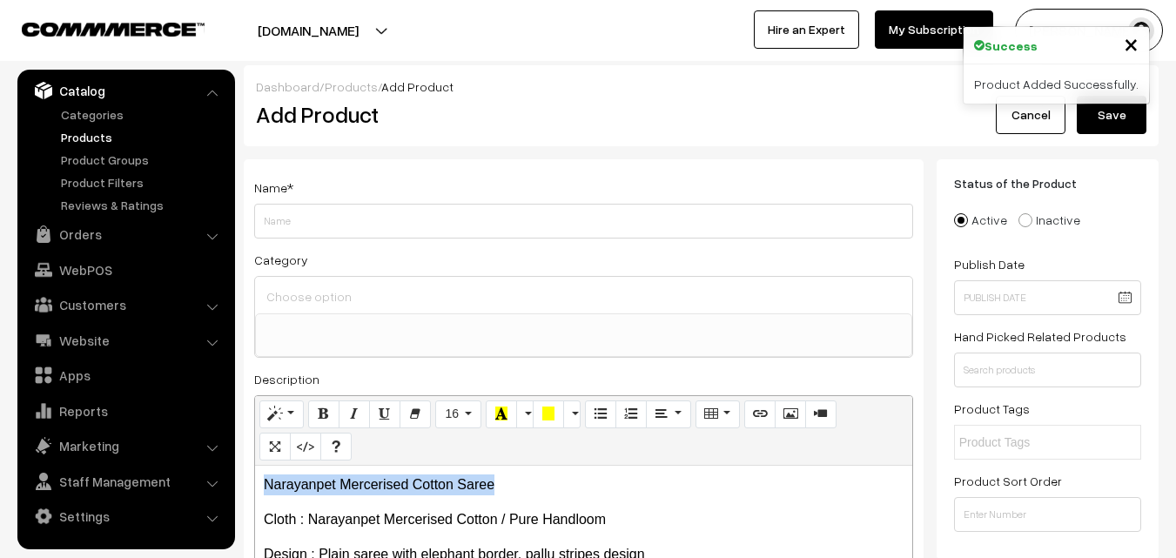
drag, startPoint x: 515, startPoint y: 486, endPoint x: 256, endPoint y: 461, distance: 259.8
click at [256, 461] on div "Normal Quote Code Header 1 Header 2 Header 3 Header 4 Header 5 Header 6 16 8 9 …" at bounding box center [583, 544] width 659 height 298
copy p "Narayanpet Mercerised Cotton Saree"
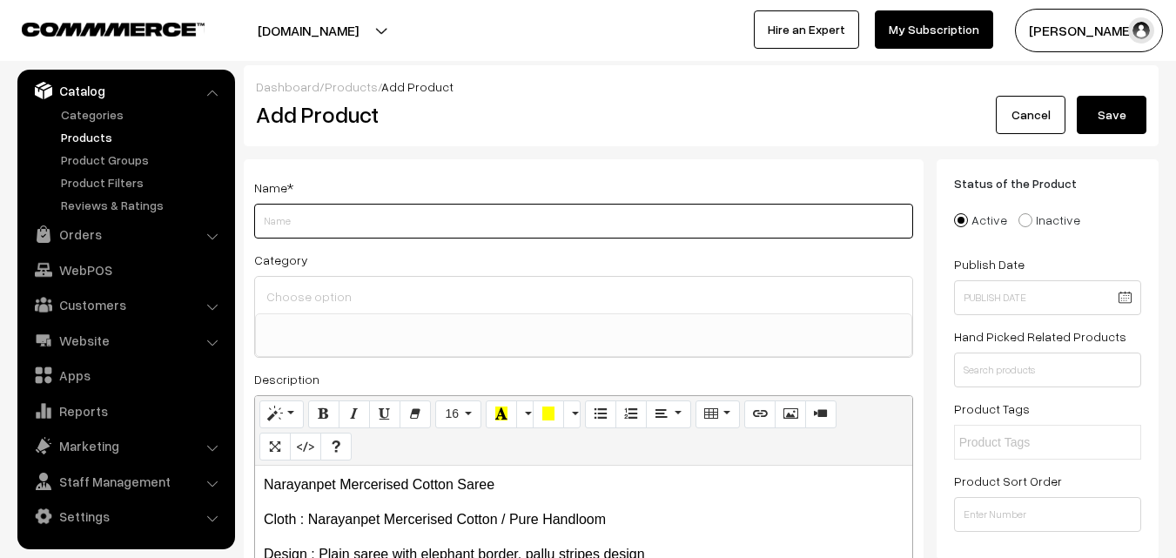
paste input "Narayanpet Mercerised Cotton Saree"
type input "Narayanpet Mercerised Cotton Saree"
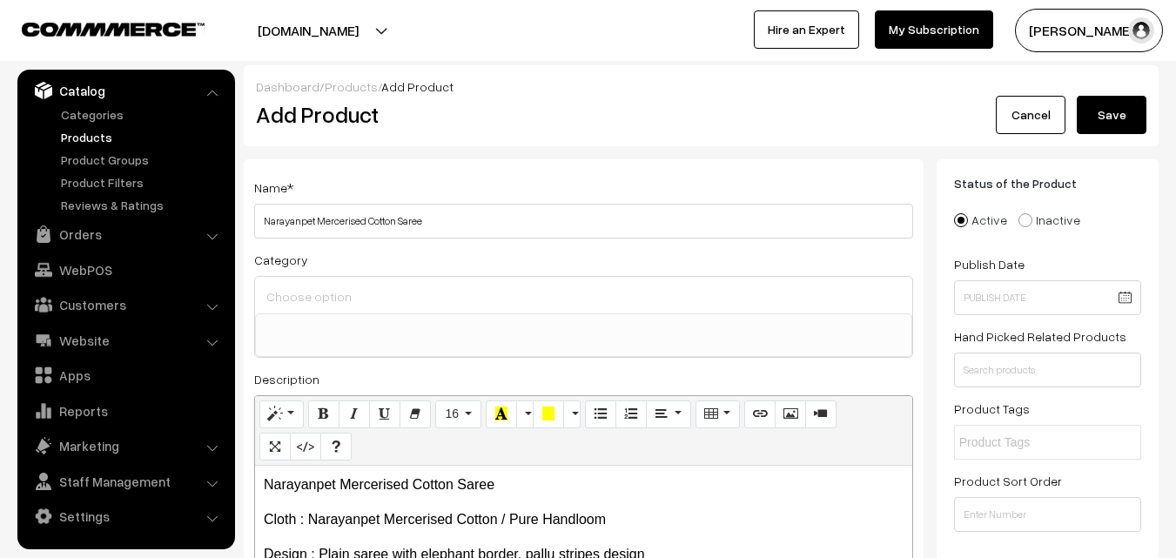
click at [332, 301] on input at bounding box center [583, 296] width 643 height 25
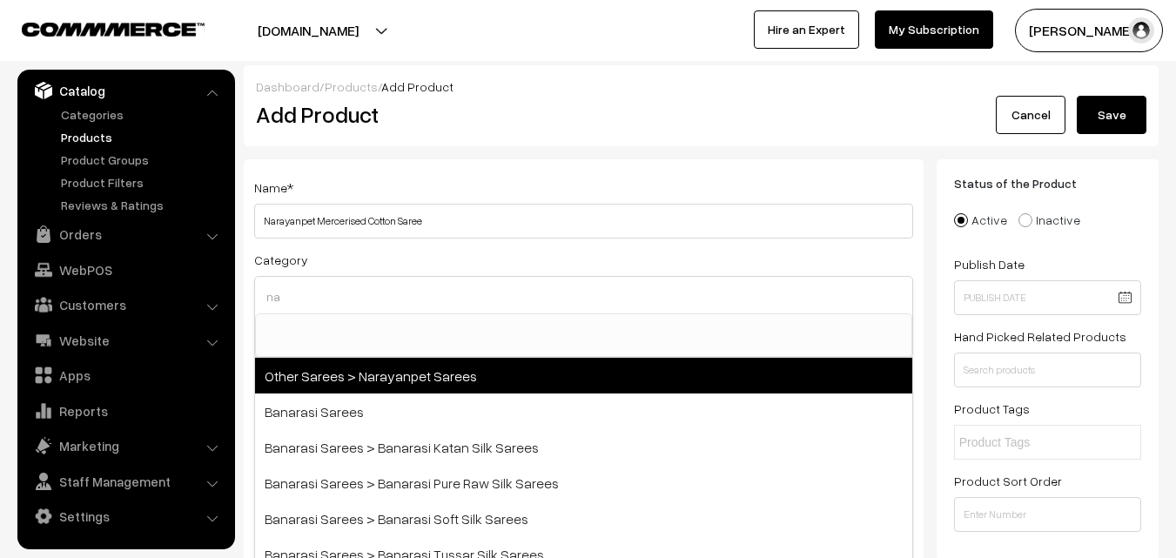
type input "na"
click at [381, 371] on span "Other Sarees > Narayanpet Sarees" at bounding box center [583, 376] width 657 height 36
select select "16"
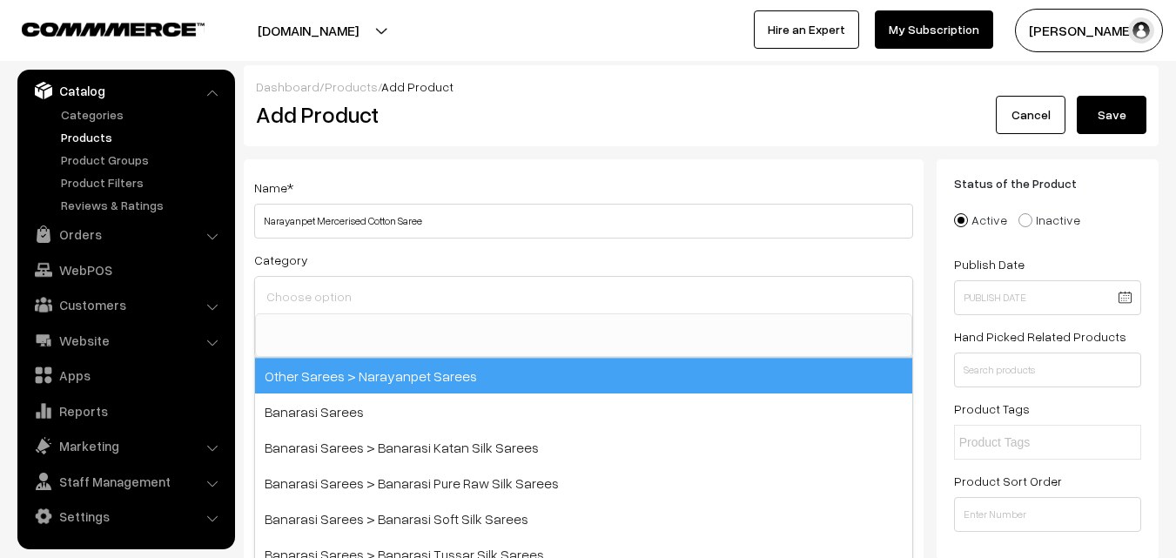
scroll to position [414, 0]
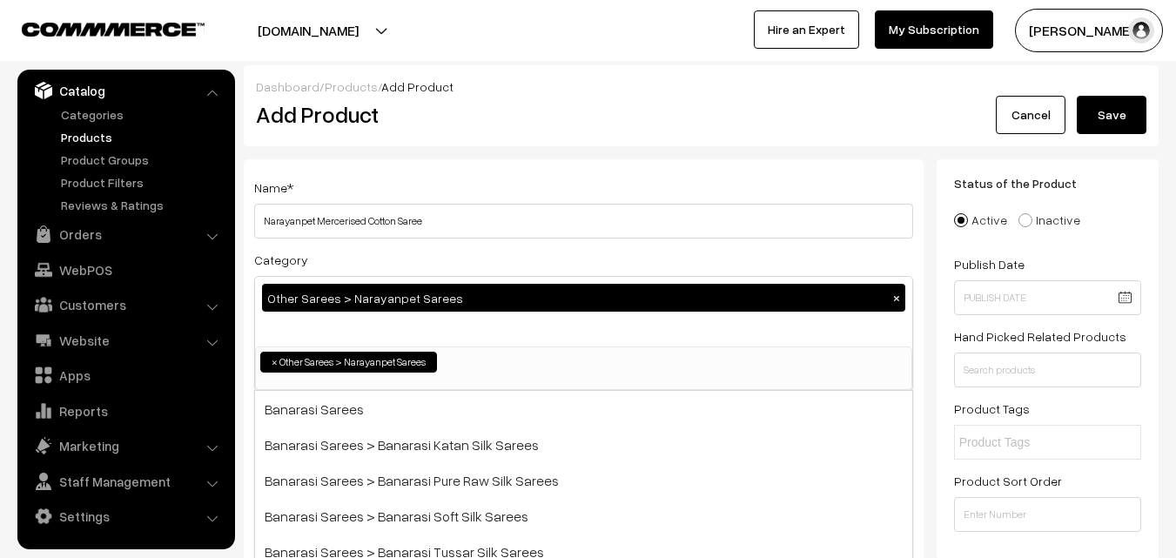
click at [432, 192] on div "Name * [PERSON_NAME] Mercerised Cotton Saree" at bounding box center [583, 208] width 659 height 62
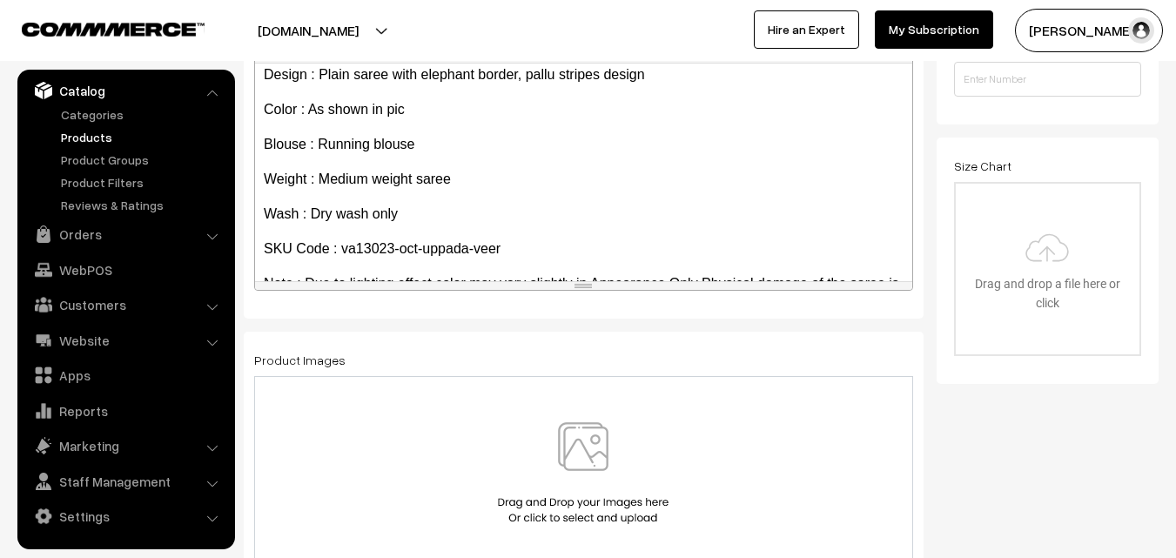
scroll to position [134, 0]
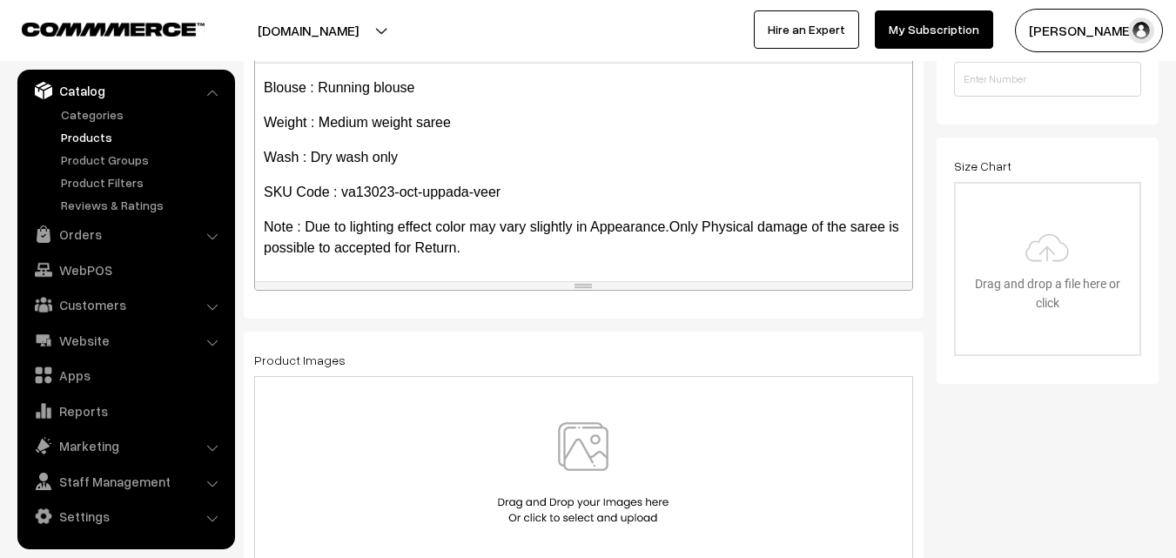
click at [580, 411] on div at bounding box center [583, 473] width 659 height 194
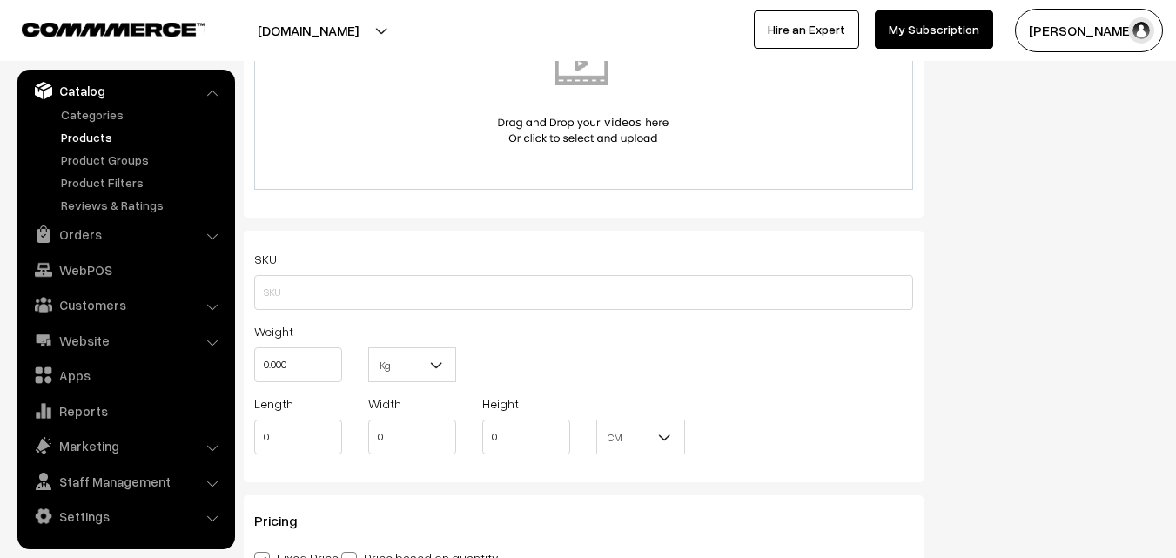
scroll to position [1045, 0]
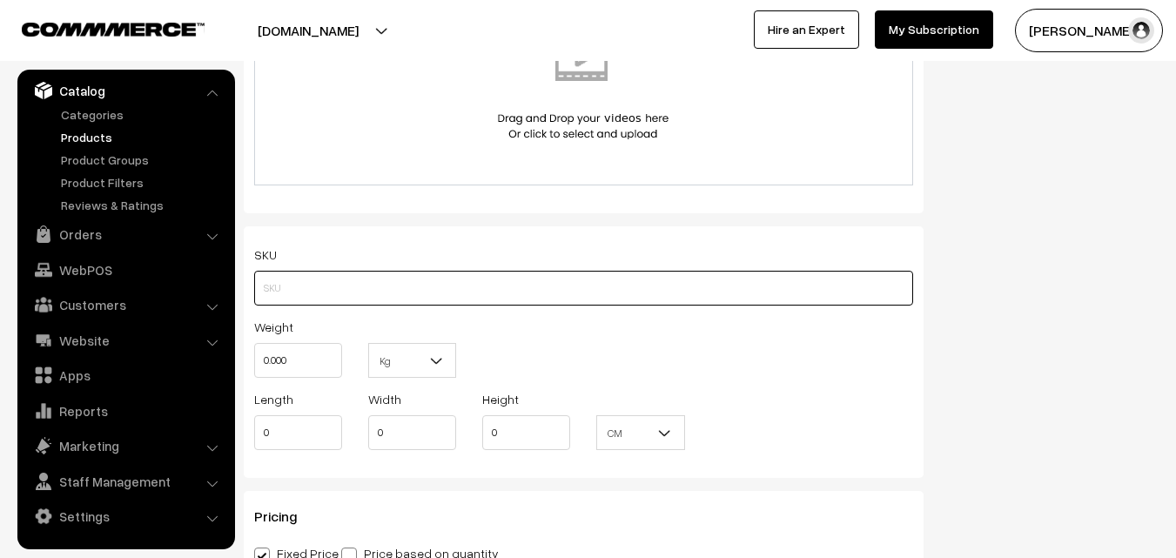
paste input "va13023-oct-uppada-veer"
type input "va13023-oct-uppada-veer"
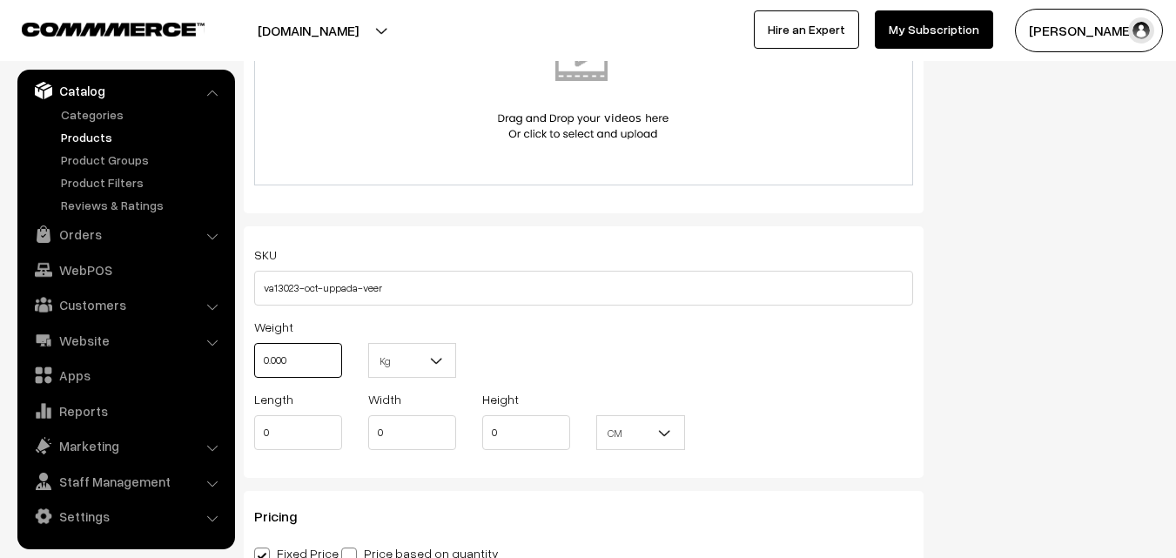
drag, startPoint x: 298, startPoint y: 357, endPoint x: 259, endPoint y: 354, distance: 38.4
click at [259, 354] on input "0.000" at bounding box center [298, 360] width 88 height 35
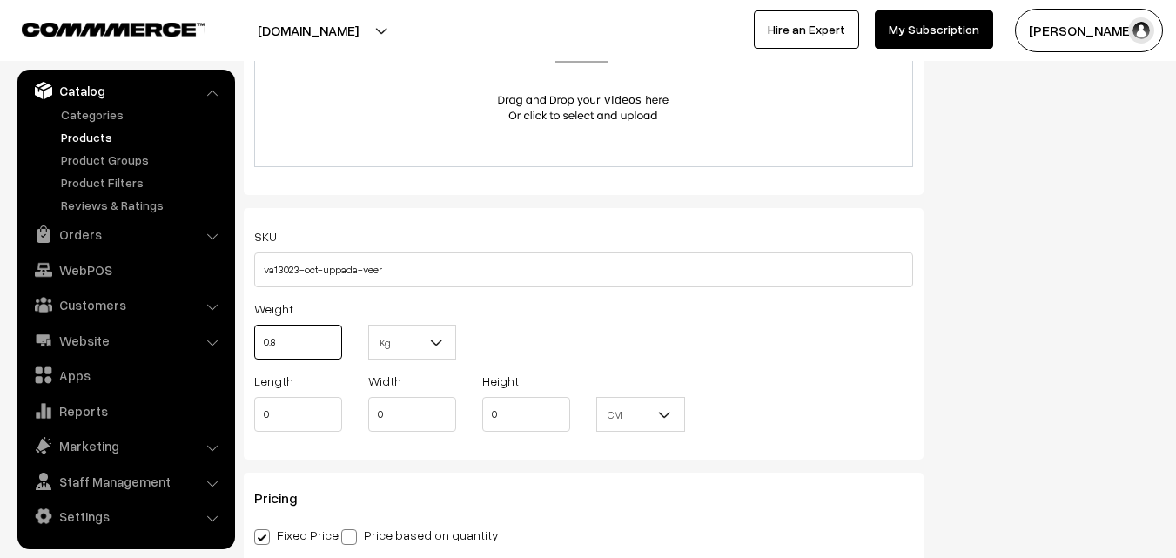
scroll to position [1306, 0]
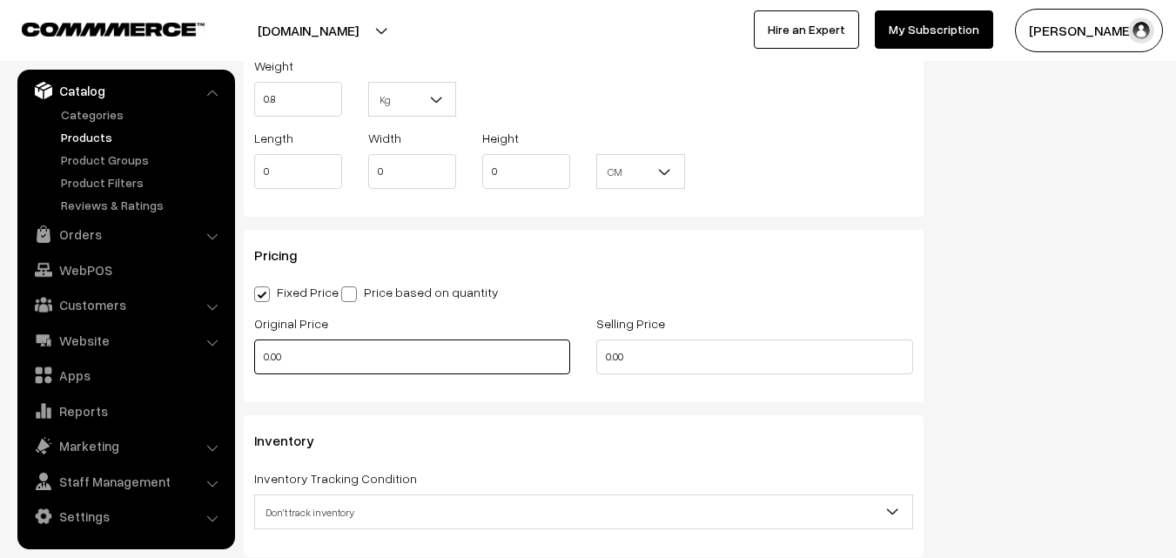
type input "0.80"
drag, startPoint x: 307, startPoint y: 347, endPoint x: 255, endPoint y: 351, distance: 52.4
click at [255, 351] on input "0.00" at bounding box center [412, 357] width 316 height 35
type input "820"
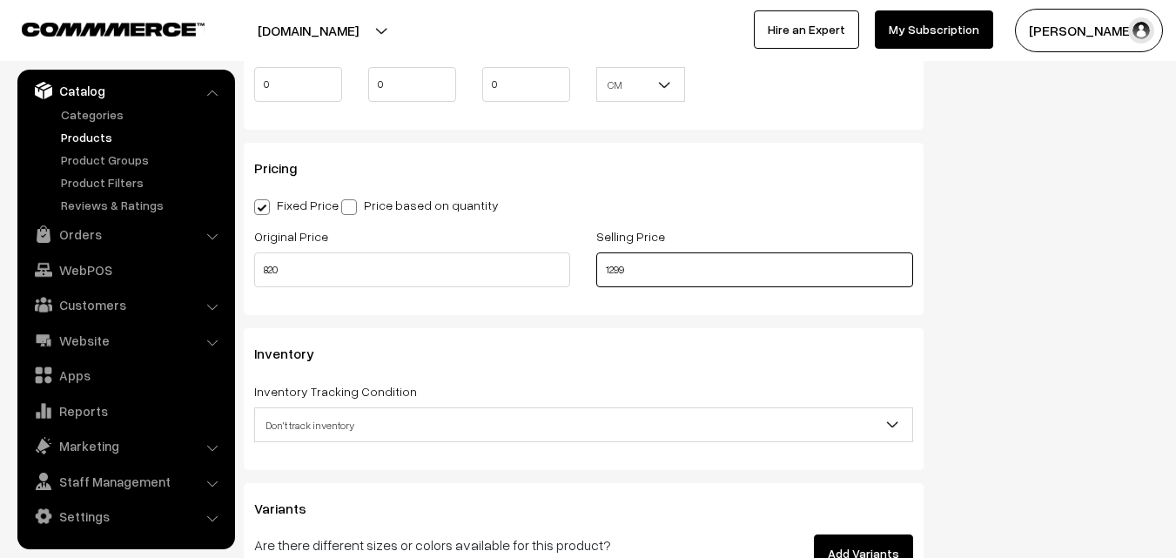
scroll to position [1567, 0]
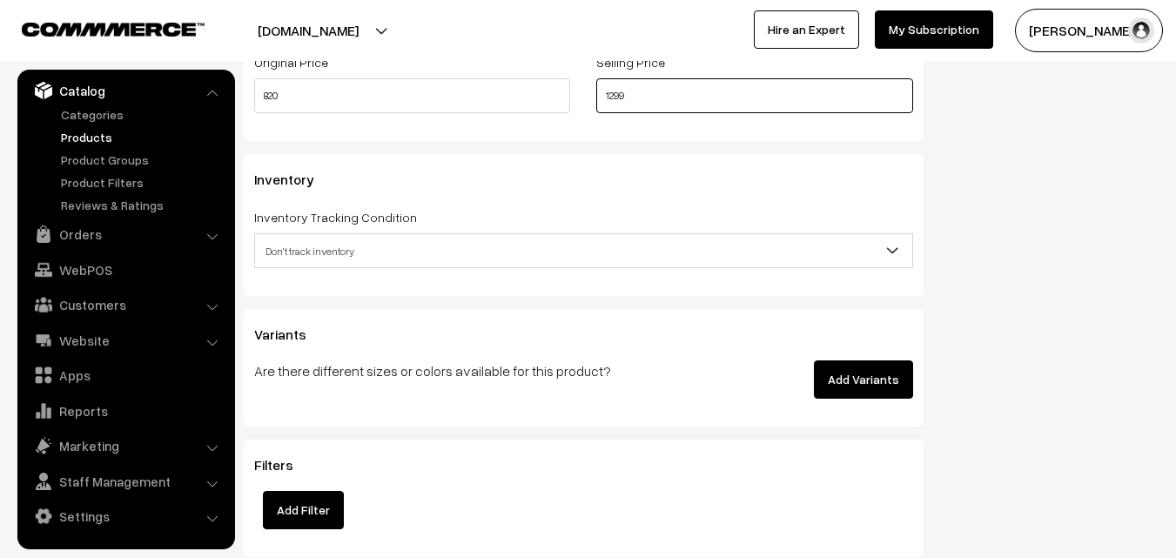
type input "1299"
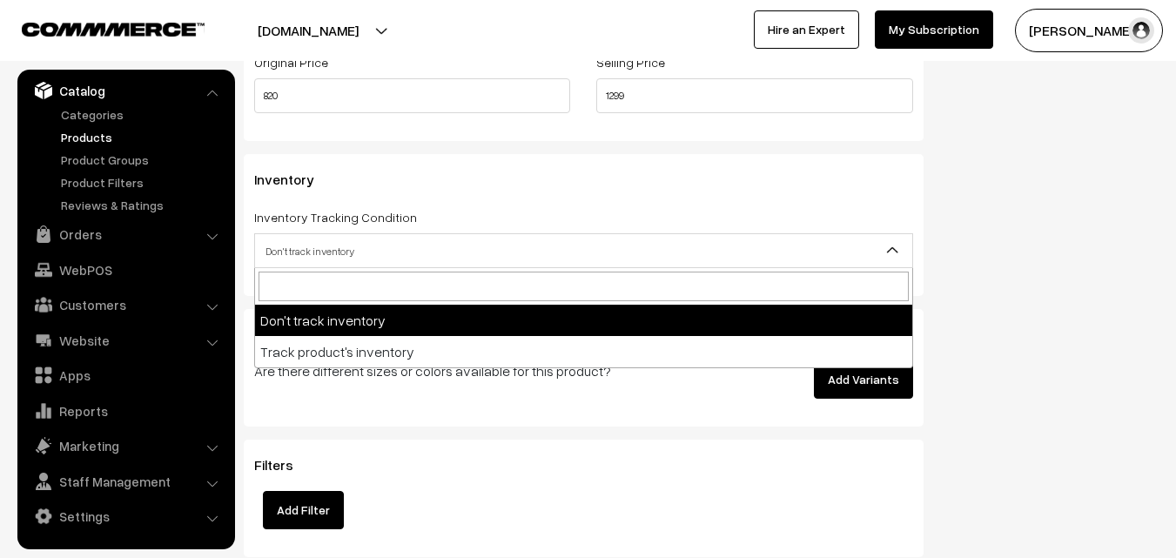
click at [325, 257] on span "Don't track inventory" at bounding box center [583, 251] width 657 height 30
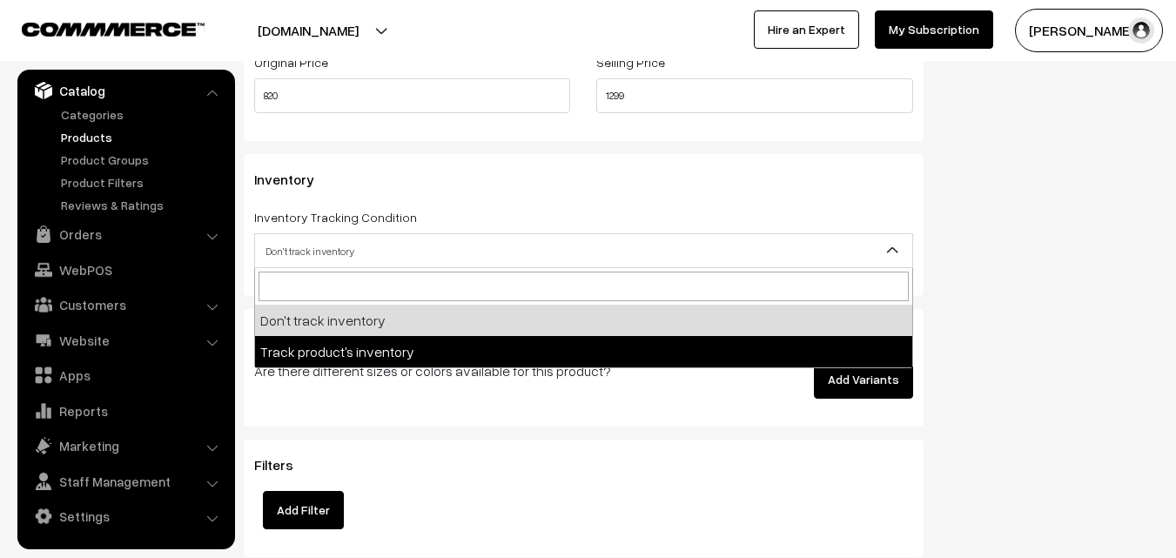
select select "2"
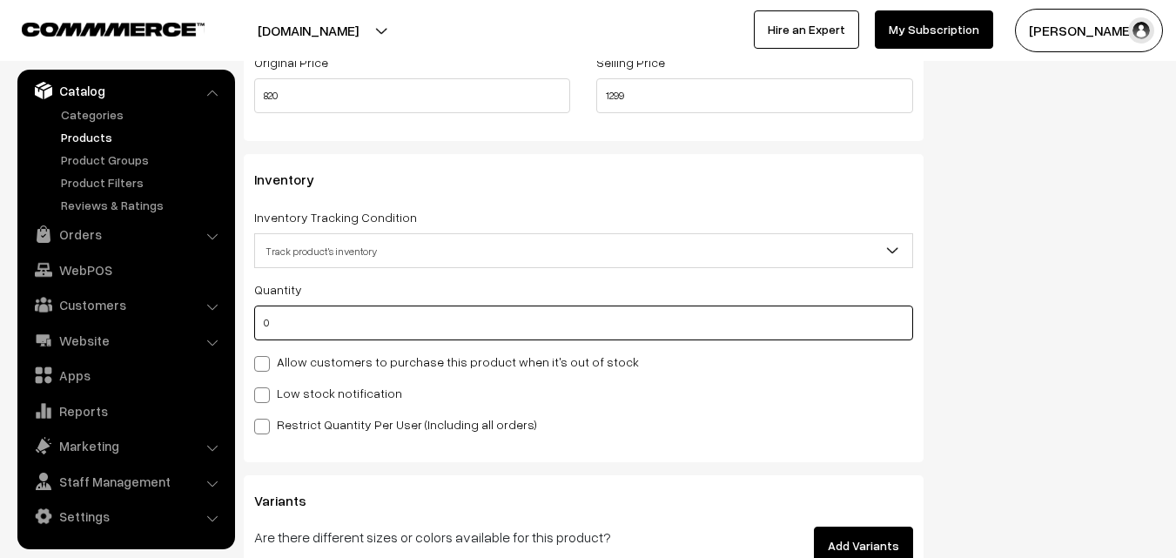
click at [311, 321] on input "0" at bounding box center [583, 323] width 659 height 35
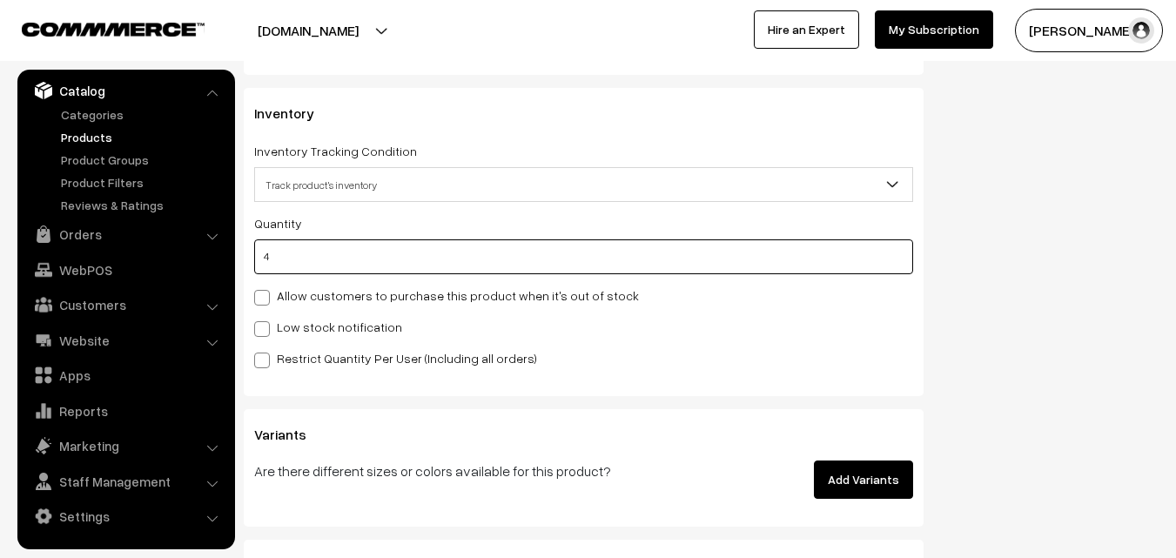
scroll to position [1741, 0]
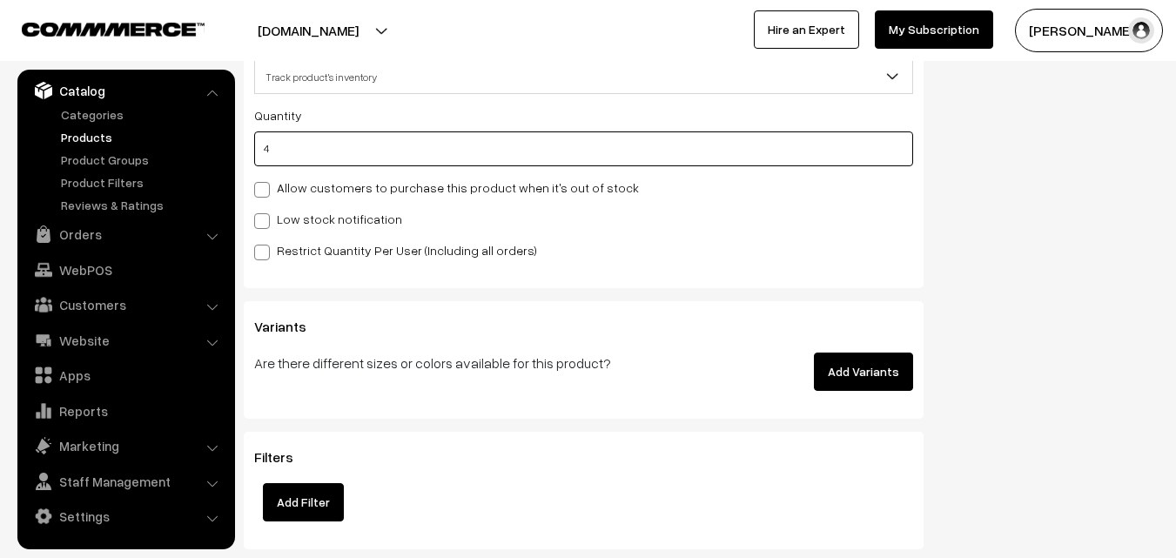
type input "4"
click at [280, 221] on label "Low stock notification" at bounding box center [328, 219] width 148 height 18
click at [266, 221] on input "Low stock notification" at bounding box center [259, 217] width 11 height 11
checkbox input "true"
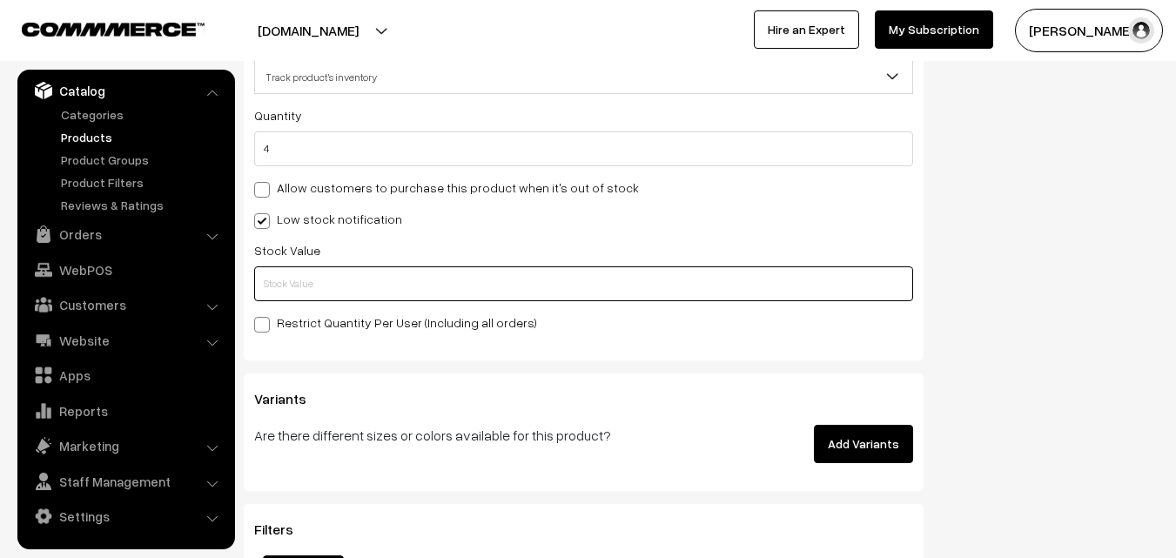
click at [274, 283] on input "text" at bounding box center [583, 283] width 659 height 35
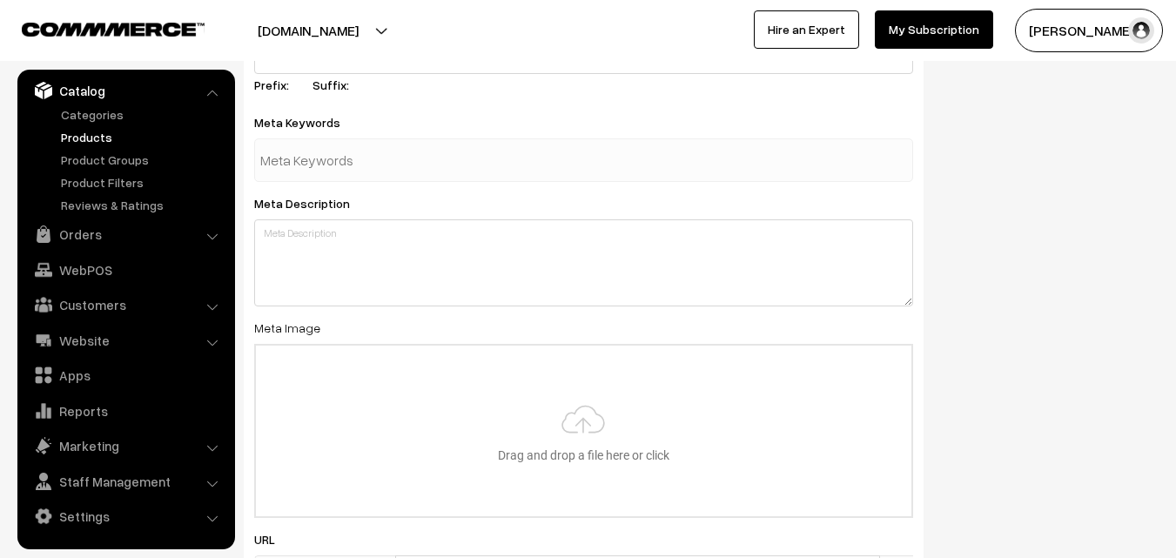
scroll to position [2592, 0]
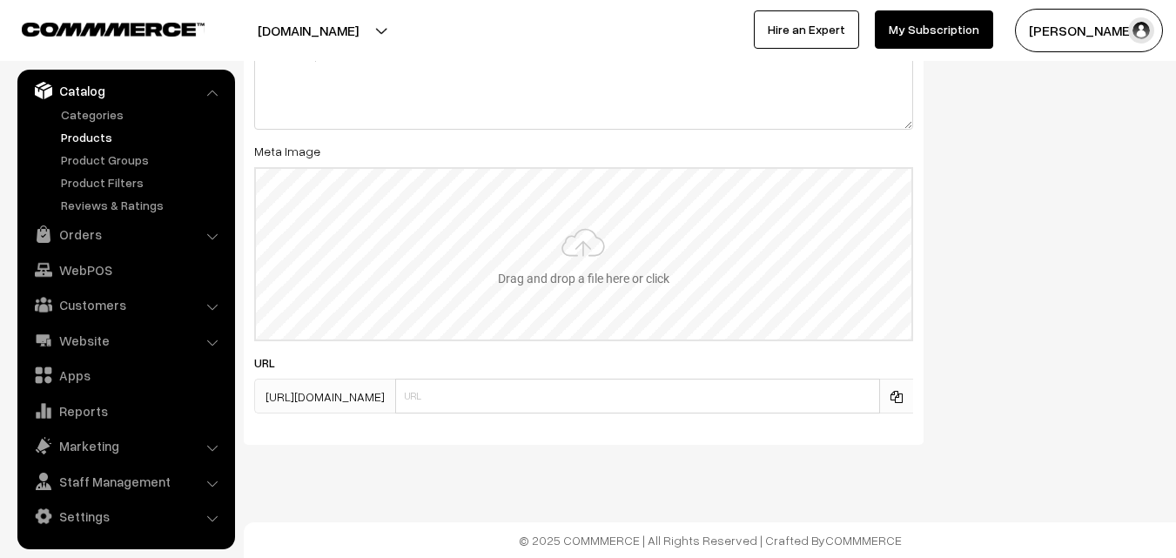
type input "2"
click at [604, 250] on input "file" at bounding box center [584, 254] width 656 height 171
type input "C:\fakepath\narayanpet-saree-va13023-oct-1.jpeg"
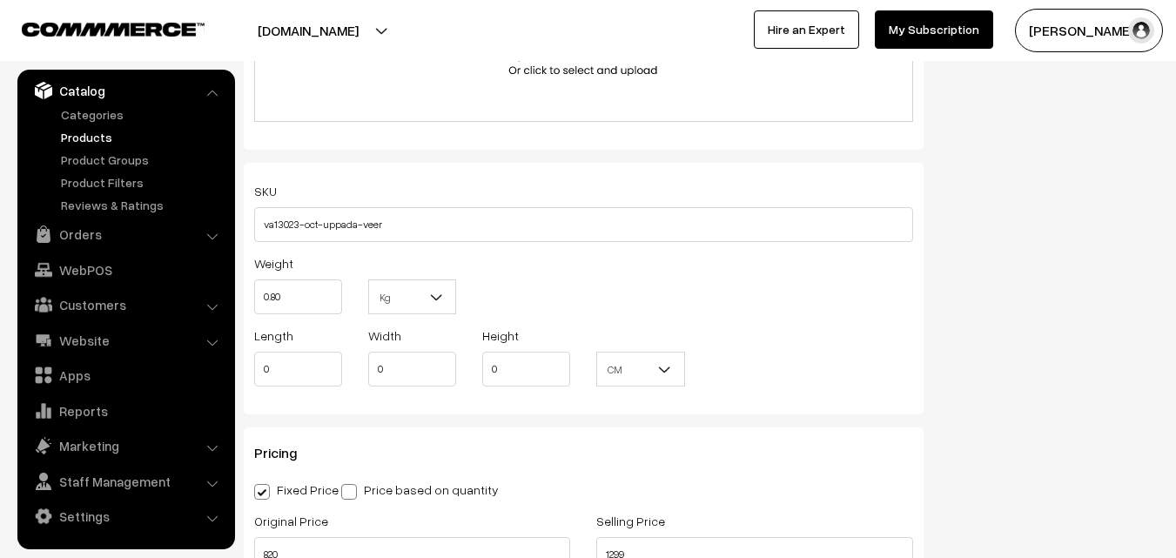
scroll to position [0, 0]
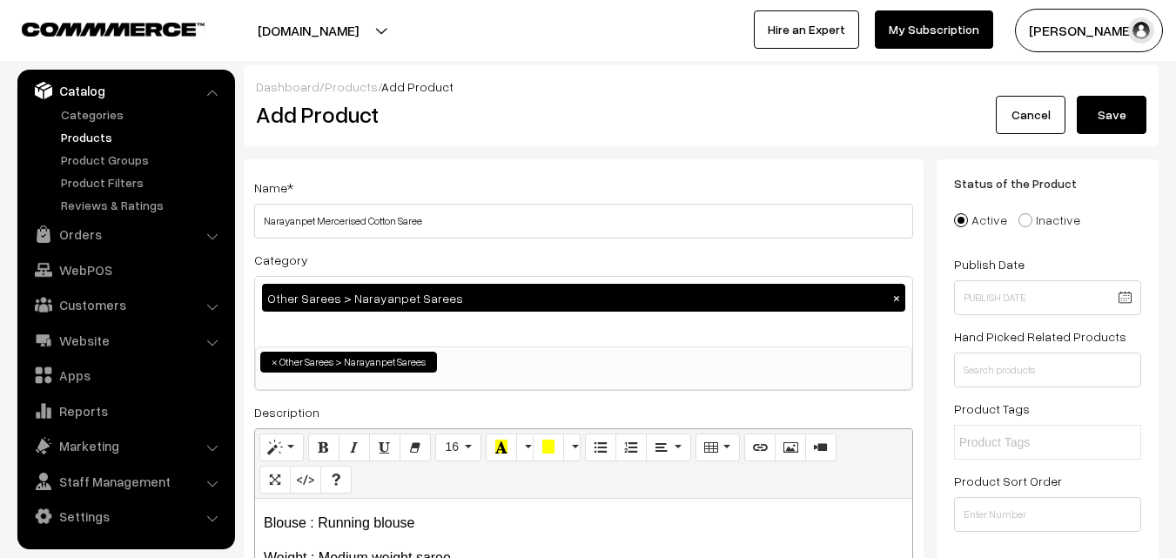
click at [1127, 110] on button "Save" at bounding box center [1112, 115] width 70 height 38
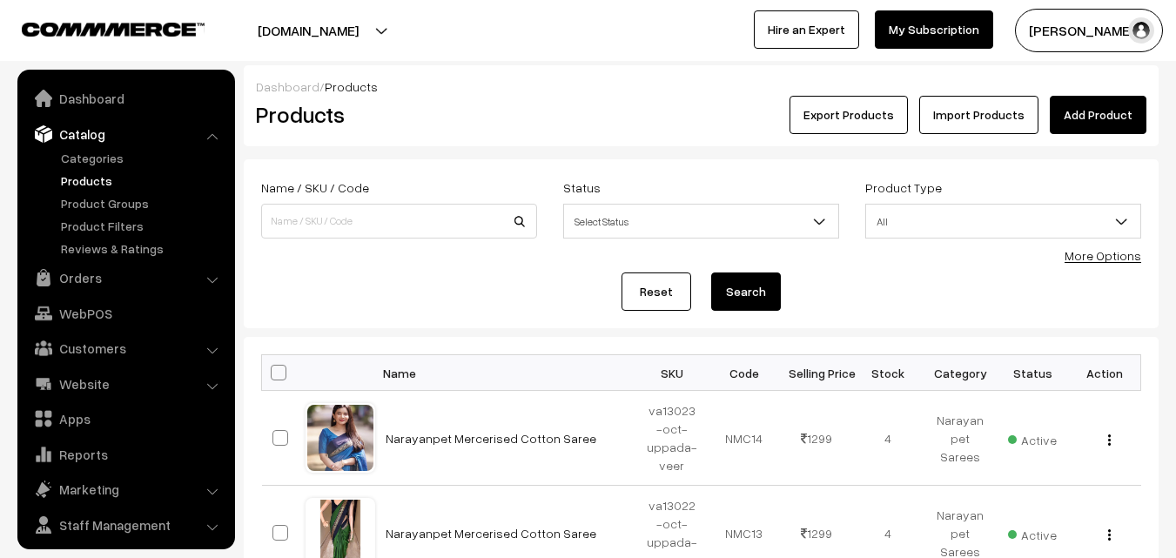
scroll to position [44, 0]
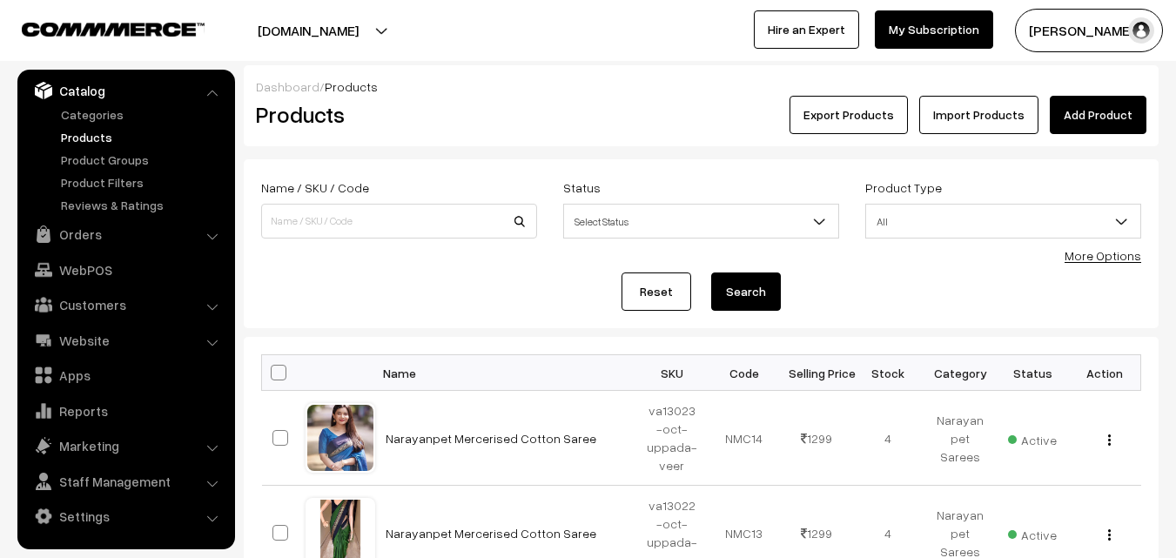
click at [512, 118] on h2 "Products" at bounding box center [396, 114] width 280 height 27
click at [1081, 106] on link "Add Product" at bounding box center [1098, 115] width 97 height 38
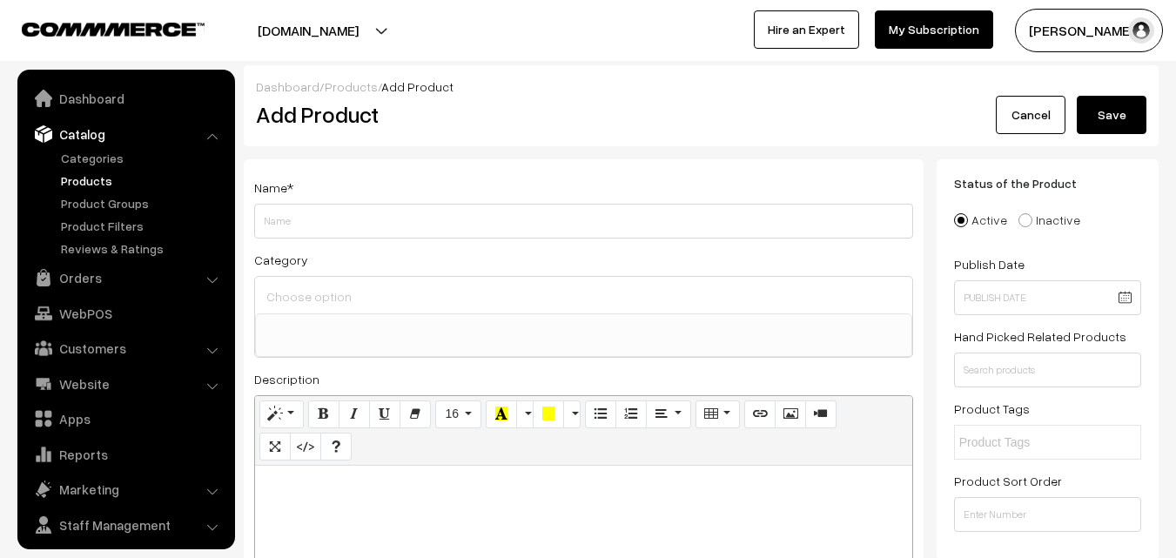
select select
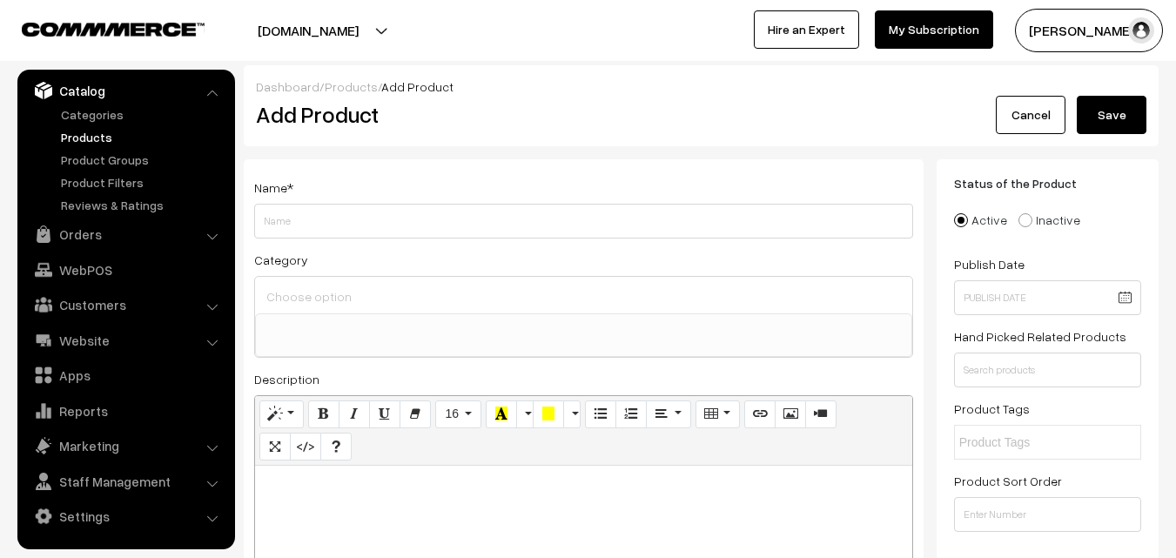
drag, startPoint x: 0, startPoint y: 0, endPoint x: 319, endPoint y: 513, distance: 603.8
paste div
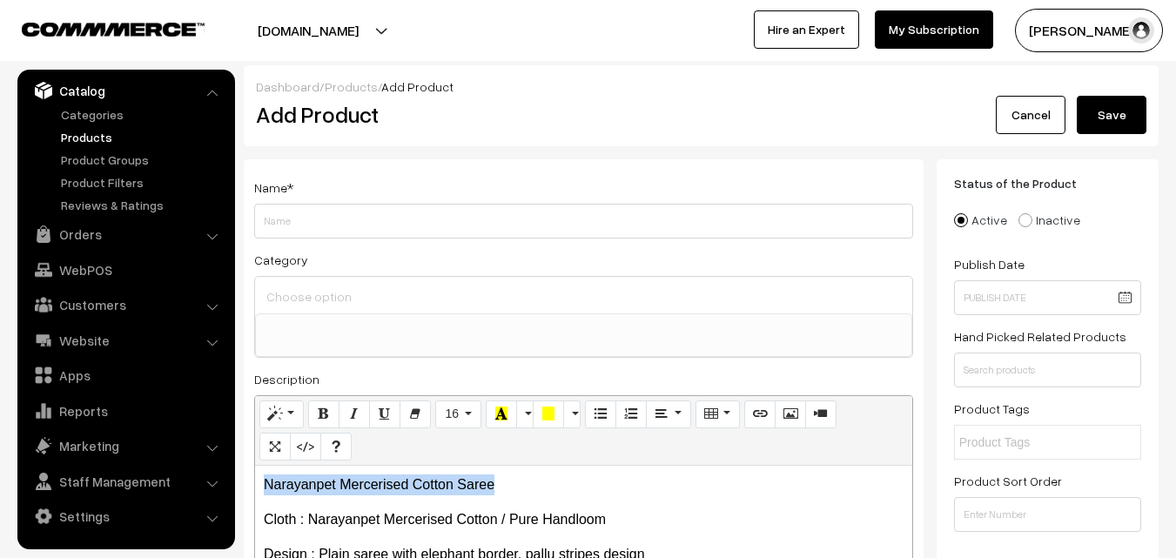
drag, startPoint x: 507, startPoint y: 485, endPoint x: 237, endPoint y: 483, distance: 269.9
copy p "Narayanpet Mercerised Cotton Saree"
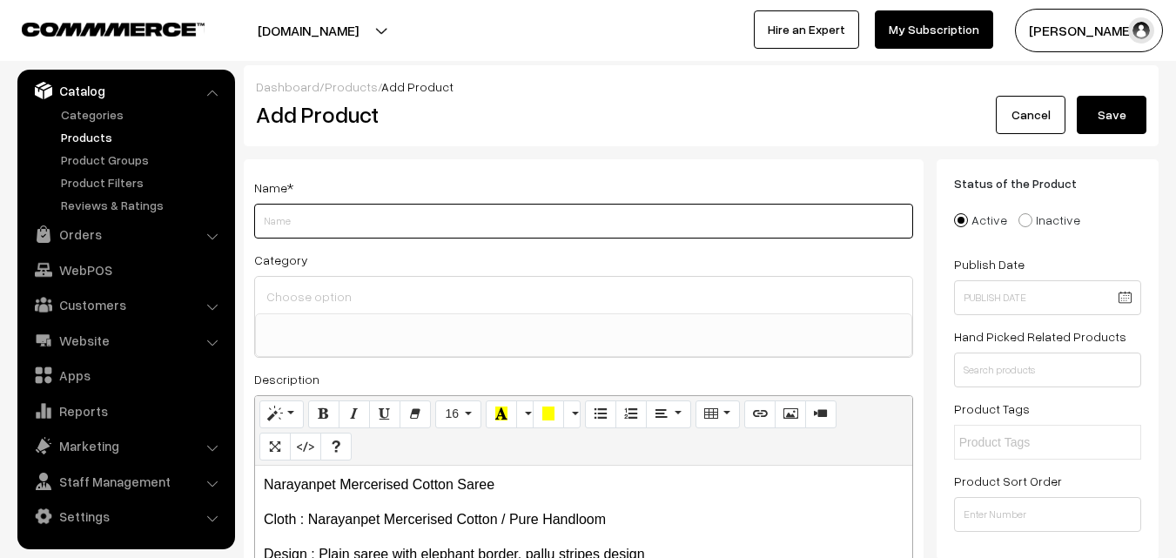
paste input "Narayanpet Mercerised Cotton Saree"
type input "Narayanpet Mercerised Cotton Saree"
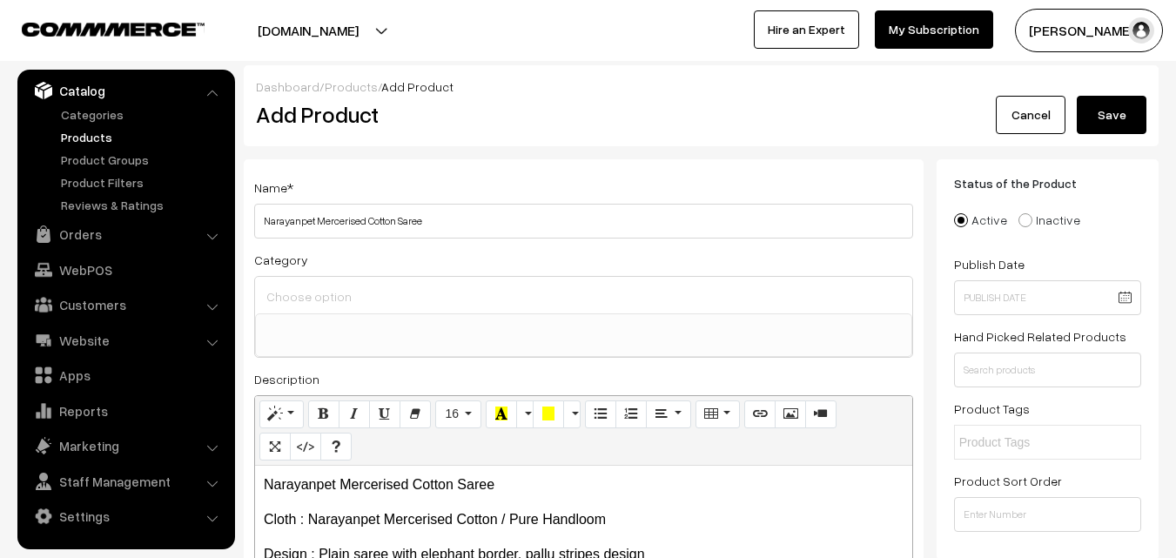
click at [300, 300] on input at bounding box center [583, 296] width 643 height 25
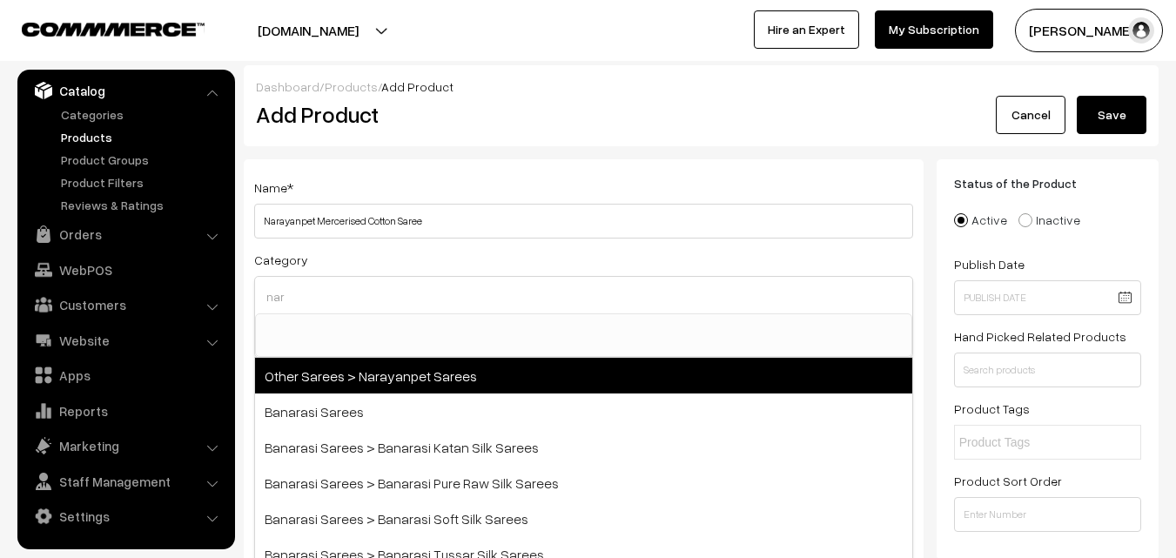
type input "nar"
click at [378, 367] on span "Other Sarees > Narayanpet Sarees" at bounding box center [583, 376] width 657 height 36
select select "16"
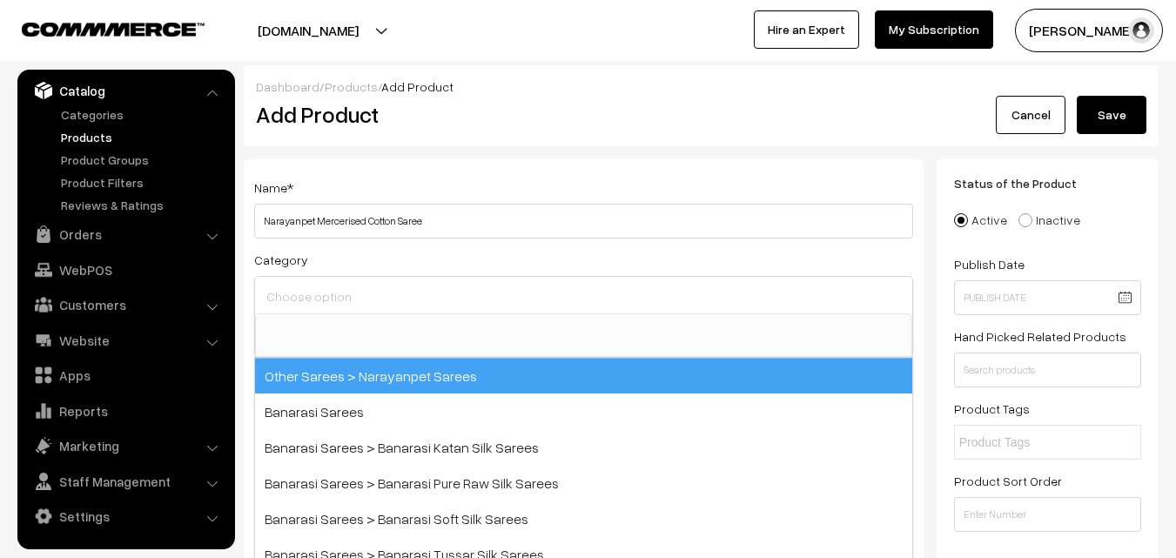
scroll to position [414, 0]
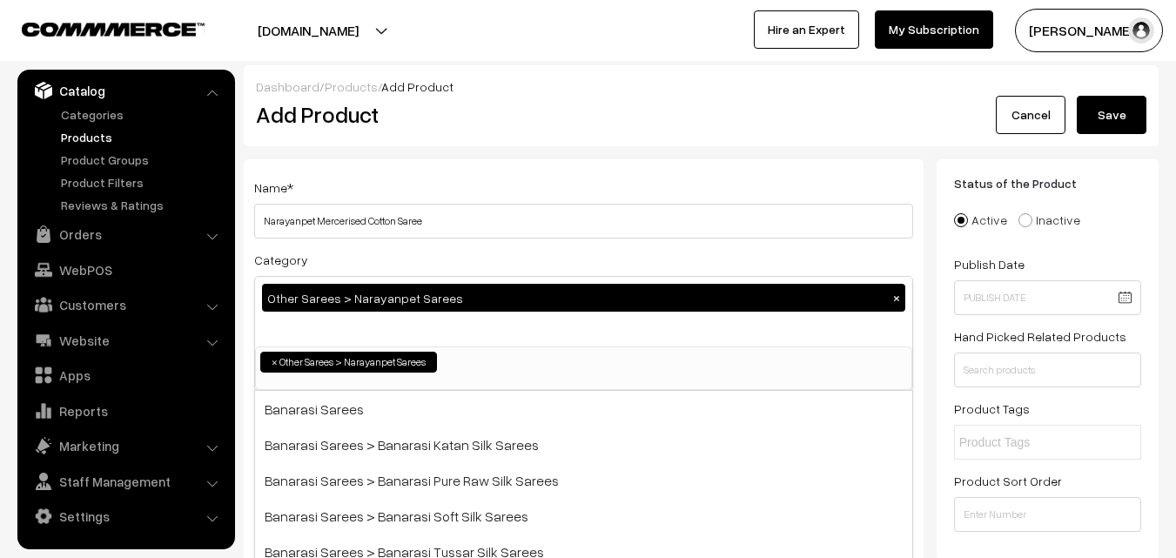
click at [427, 185] on div "Name * [PERSON_NAME] Mercerised Cotton Saree" at bounding box center [583, 208] width 659 height 62
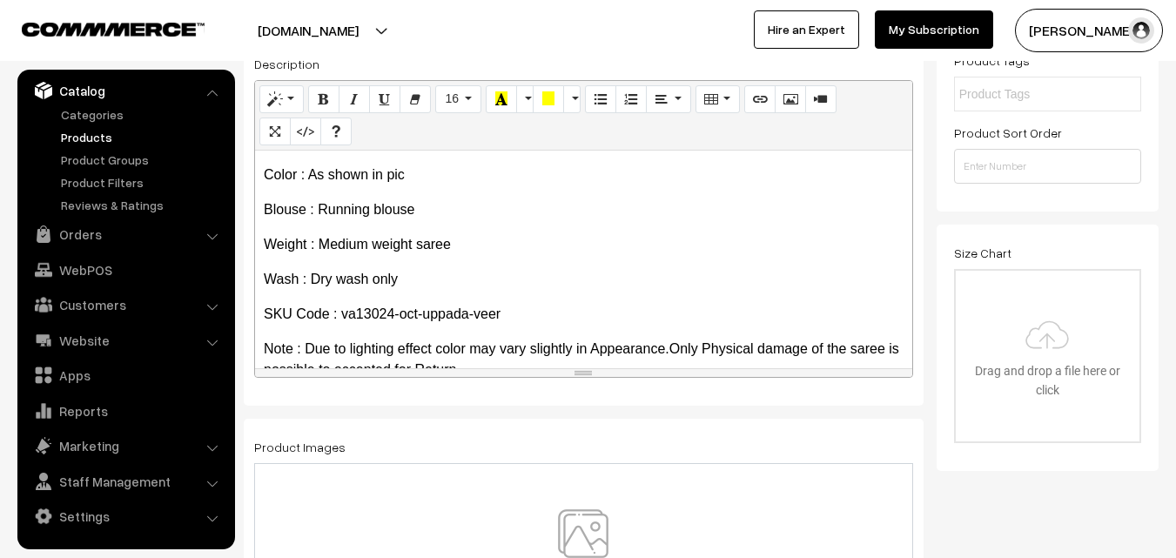
scroll to position [134, 0]
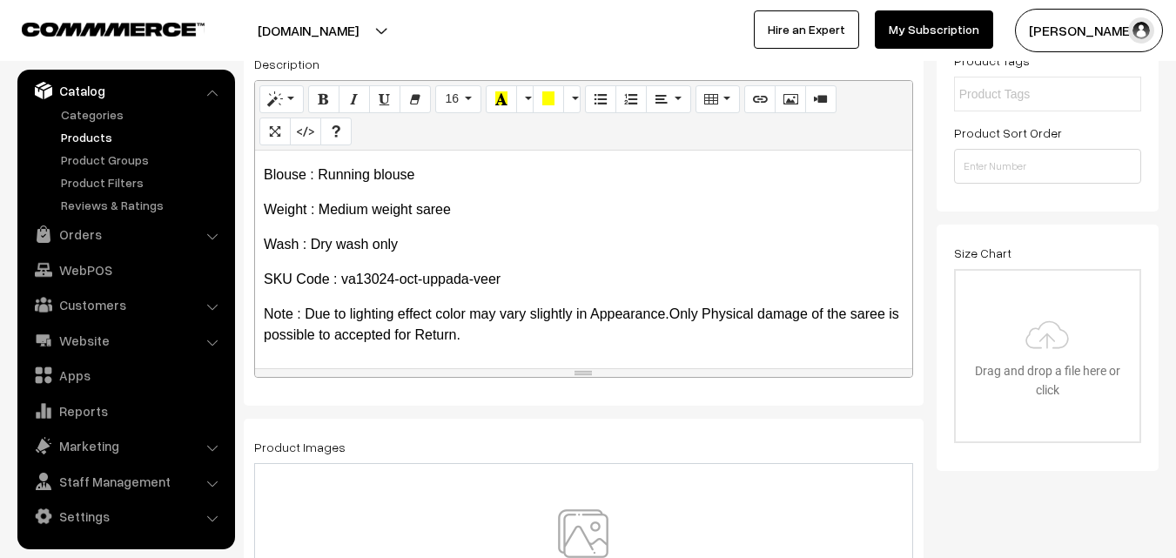
click at [594, 529] on img at bounding box center [583, 560] width 179 height 102
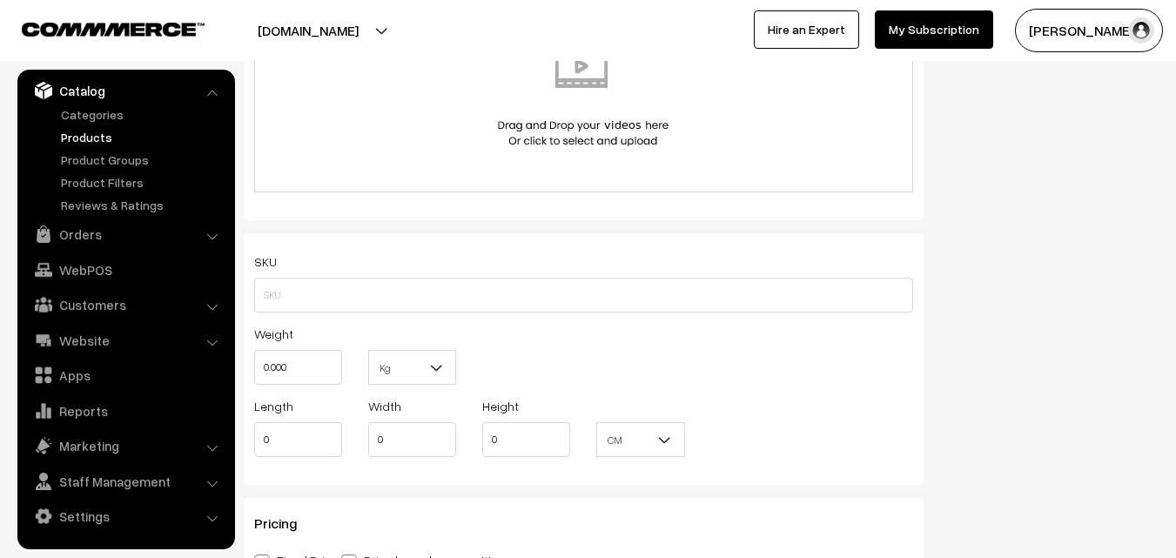
scroll to position [1045, 0]
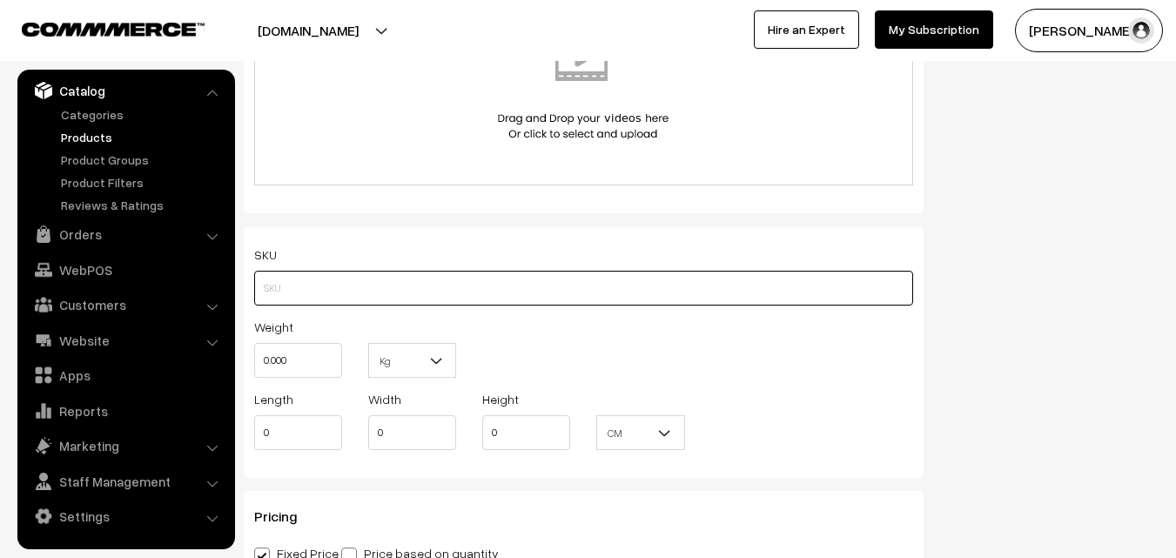
paste input "va13024-oct-uppada-veer"
type input "va13024-oct-uppada-veer"
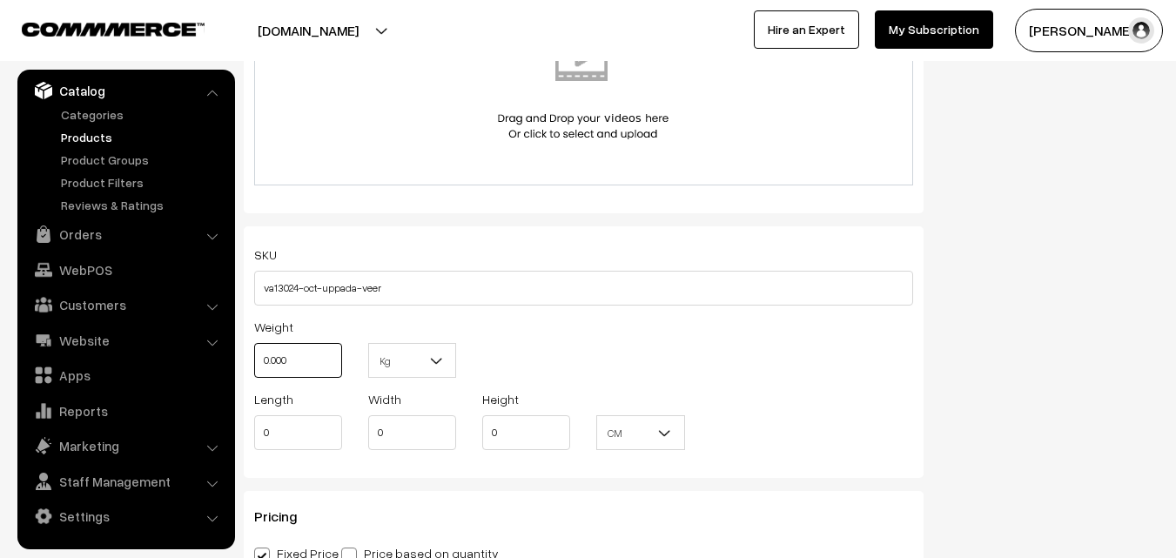
drag, startPoint x: 296, startPoint y: 346, endPoint x: 253, endPoint y: 346, distance: 42.7
click at [253, 346] on div "Weight 0.000" at bounding box center [298, 352] width 114 height 72
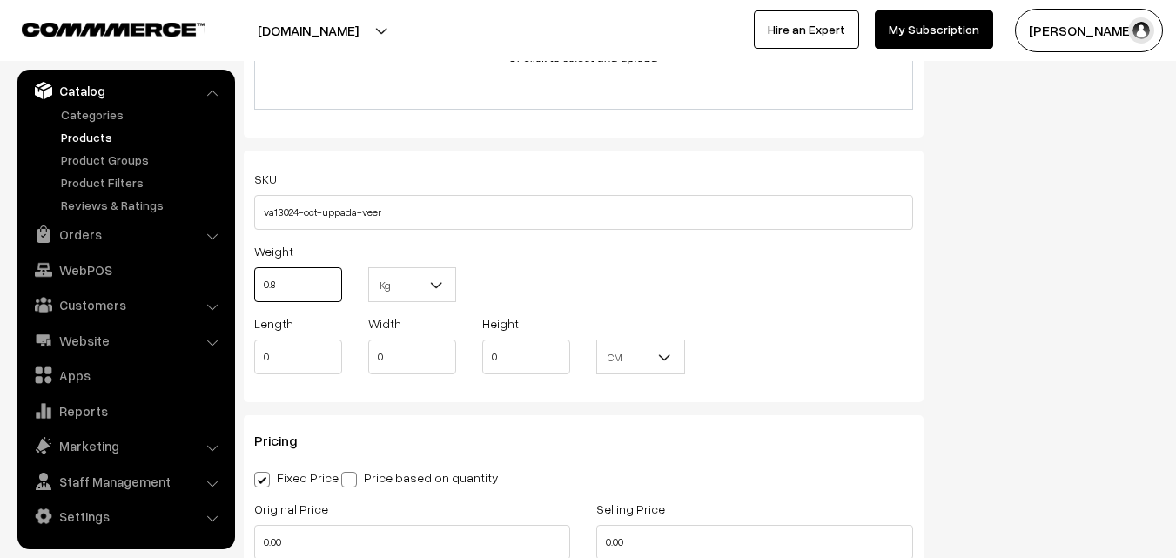
scroll to position [1306, 0]
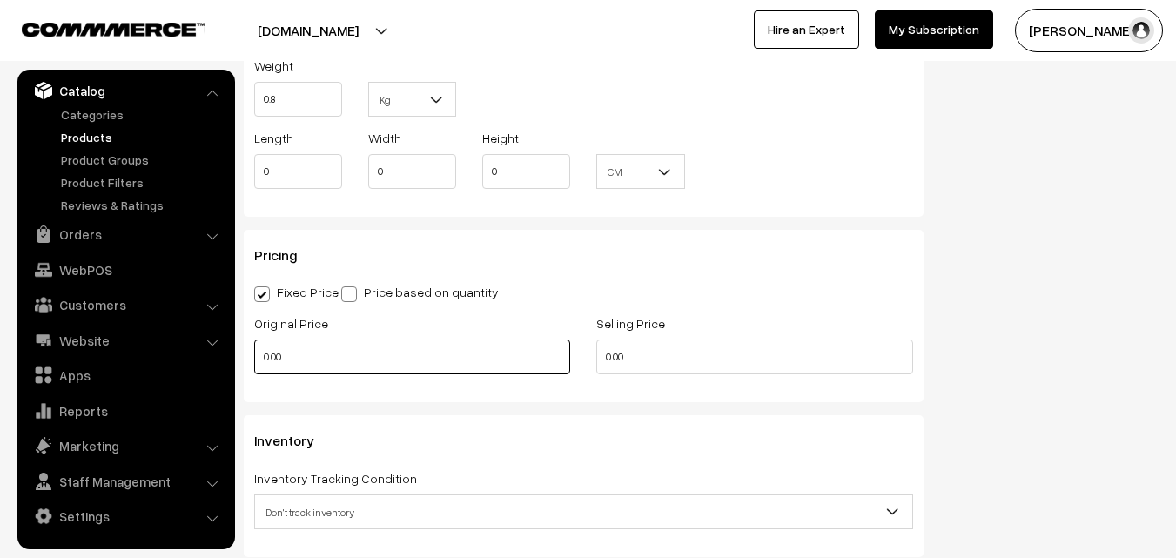
type input "0.80"
drag, startPoint x: 309, startPoint y: 355, endPoint x: 251, endPoint y: 352, distance: 58.4
click at [251, 352] on div "Original Price 0.00" at bounding box center [412, 349] width 342 height 72
type input "820"
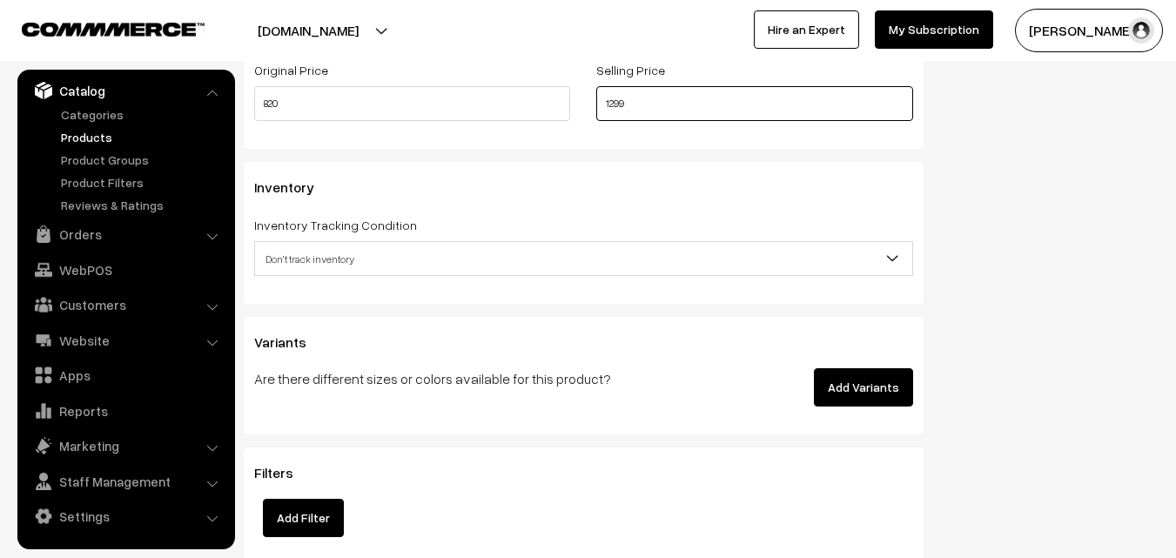
scroll to position [1567, 0]
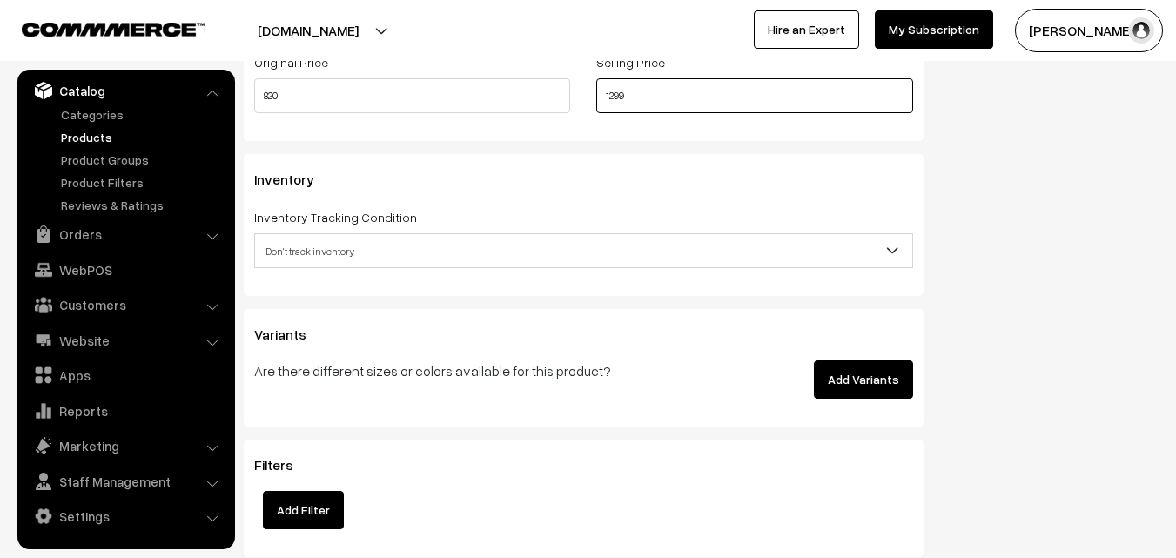
type input "1299"
click at [285, 244] on span "Don't track inventory" at bounding box center [583, 251] width 657 height 30
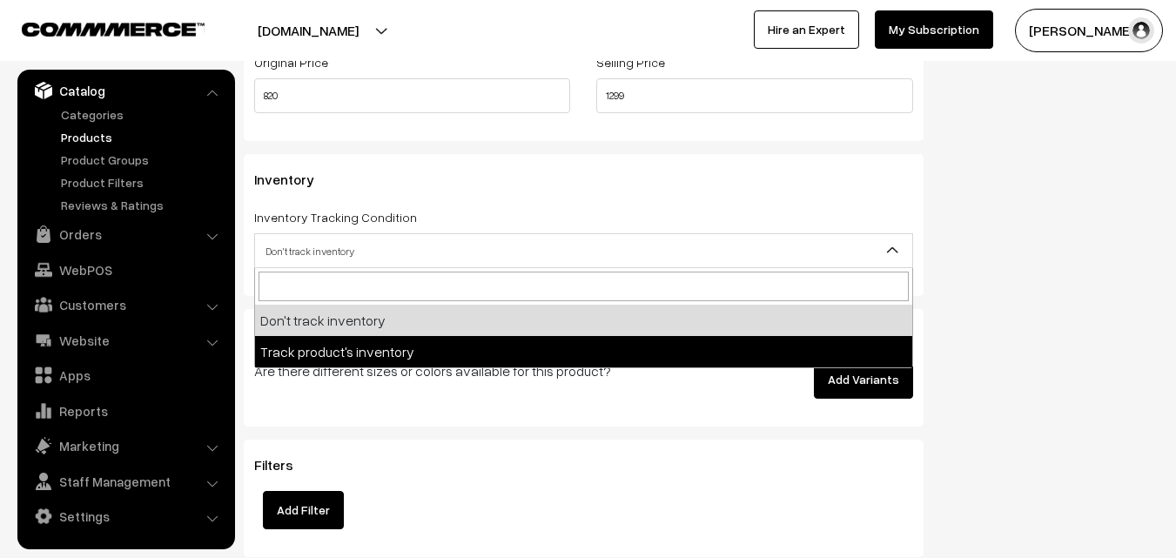
select select "2"
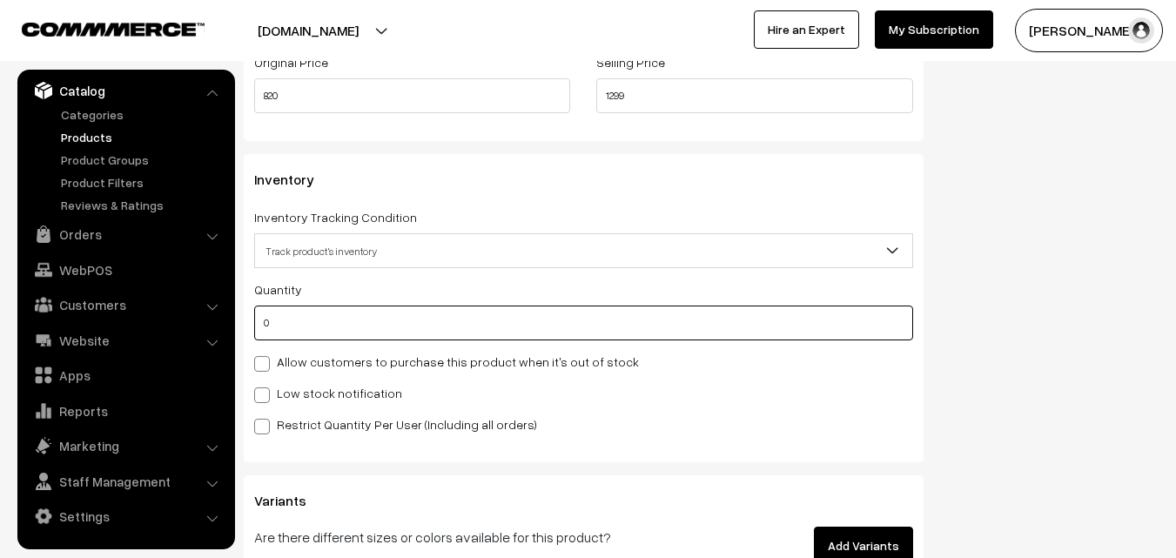
click at [300, 333] on input "0" at bounding box center [583, 323] width 659 height 35
type input "4"
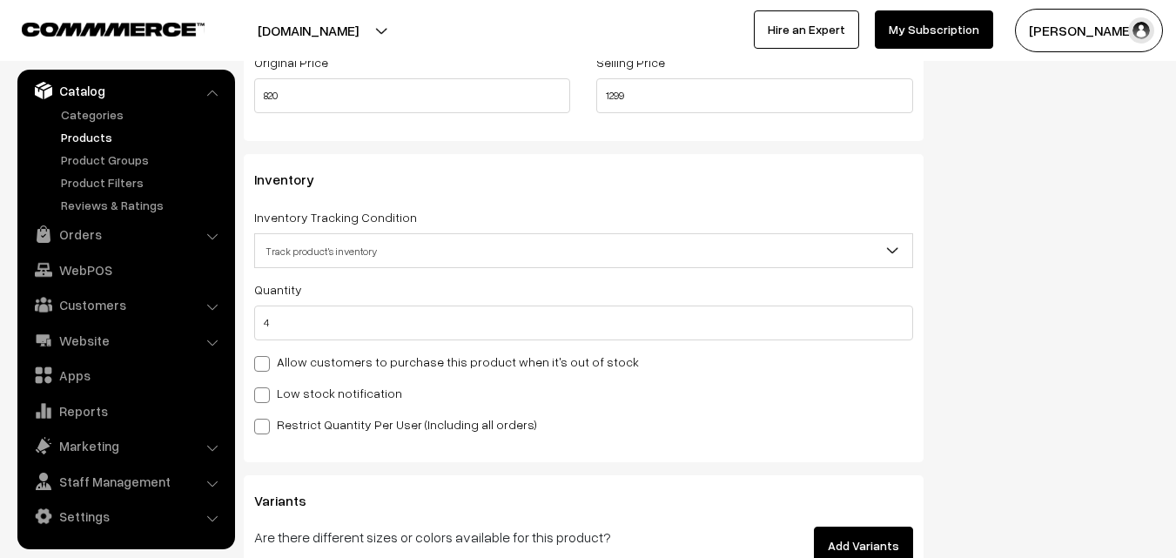
click at [296, 398] on label "Low stock notification" at bounding box center [328, 393] width 148 height 18
click at [266, 398] on input "Low stock notification" at bounding box center [259, 392] width 11 height 11
checkbox input "true"
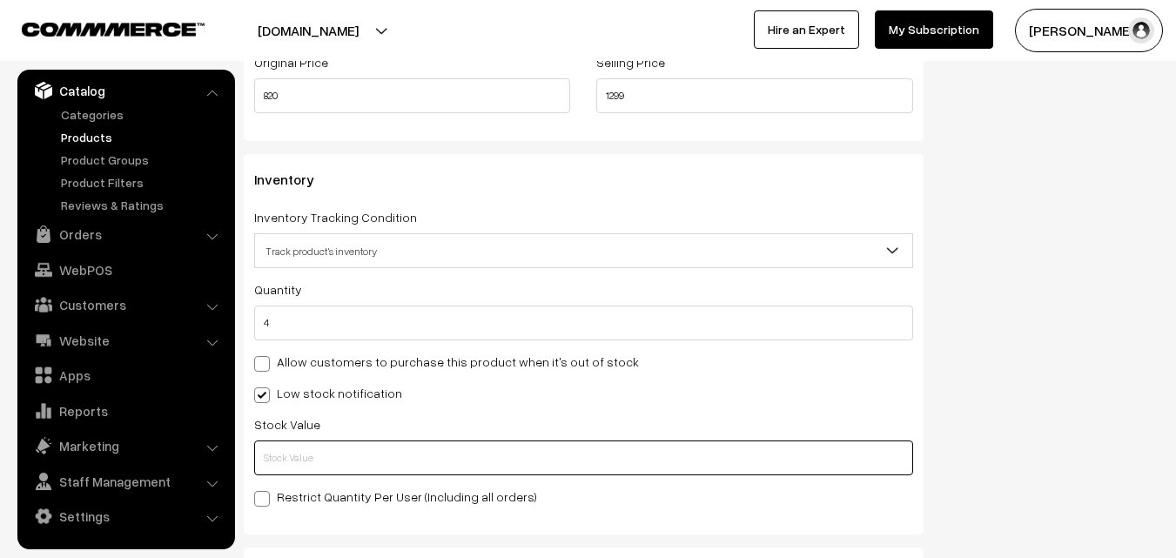
click at [298, 459] on input "text" at bounding box center [583, 458] width 659 height 35
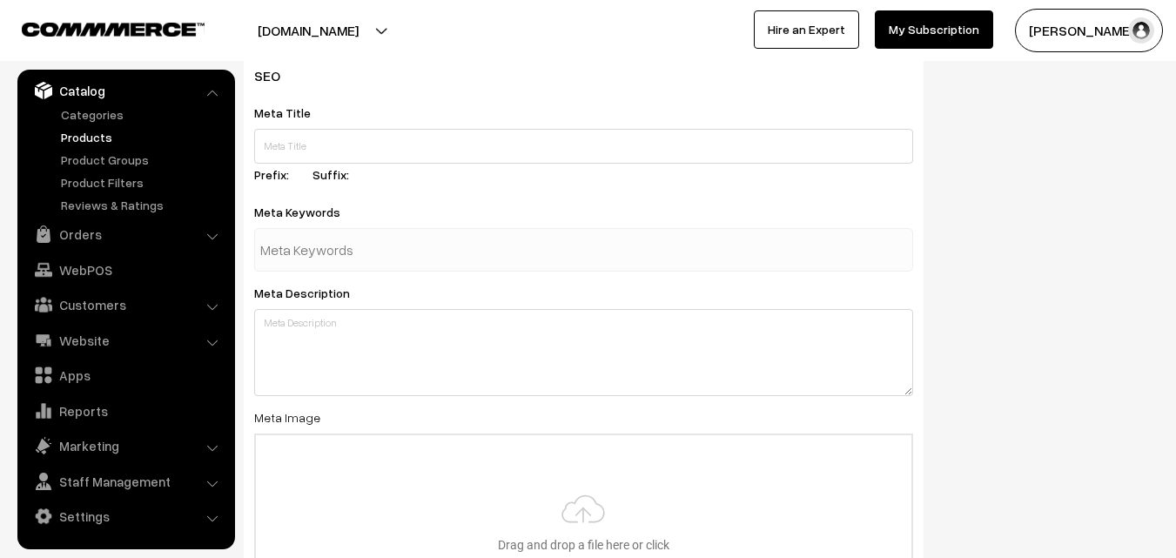
scroll to position [2592, 0]
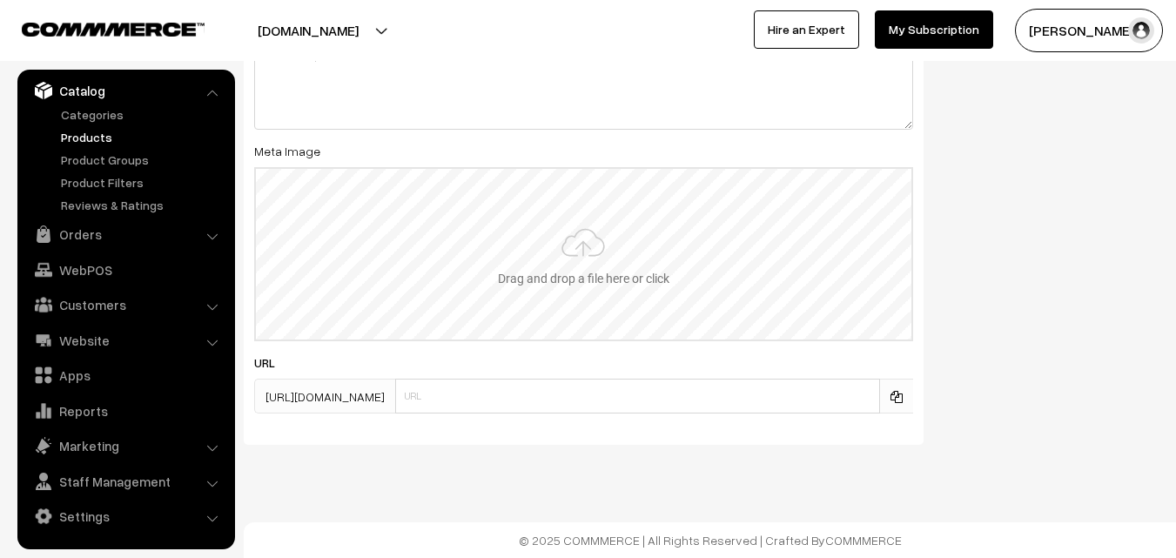
type input "2"
click at [599, 229] on input "file" at bounding box center [584, 254] width 656 height 171
type input "C:\fakepath\narayanpet-saree-va13024-oct-1.jpeg"
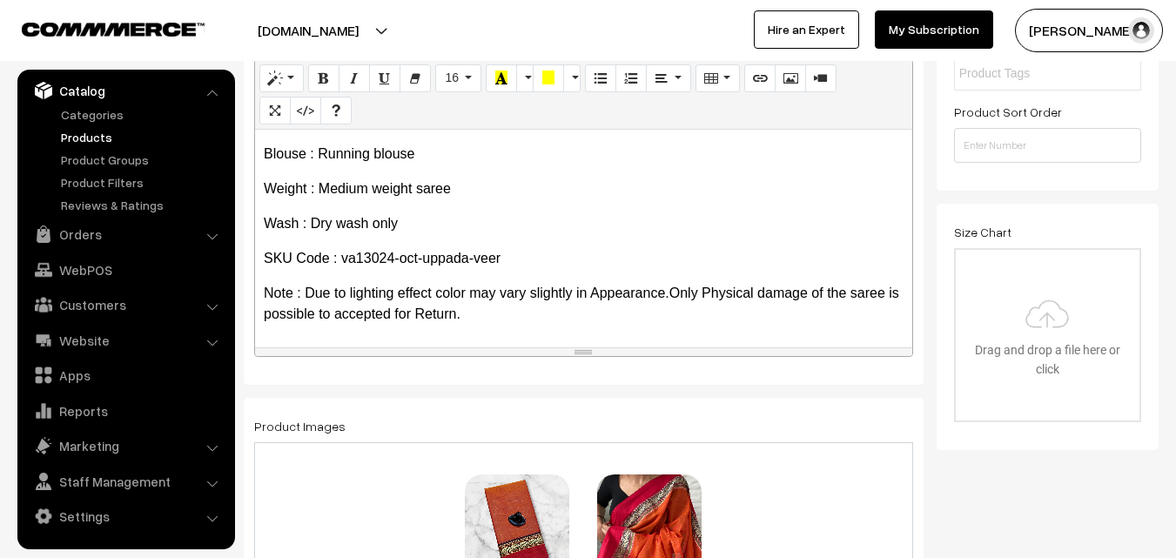
scroll to position [0, 0]
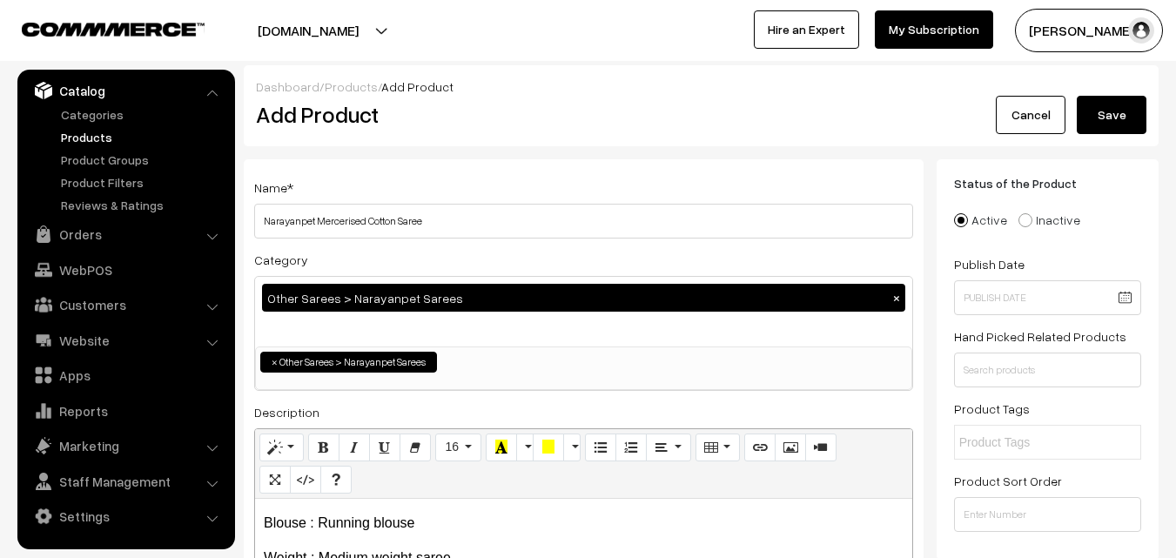
click at [1119, 109] on button "Save" at bounding box center [1112, 115] width 70 height 38
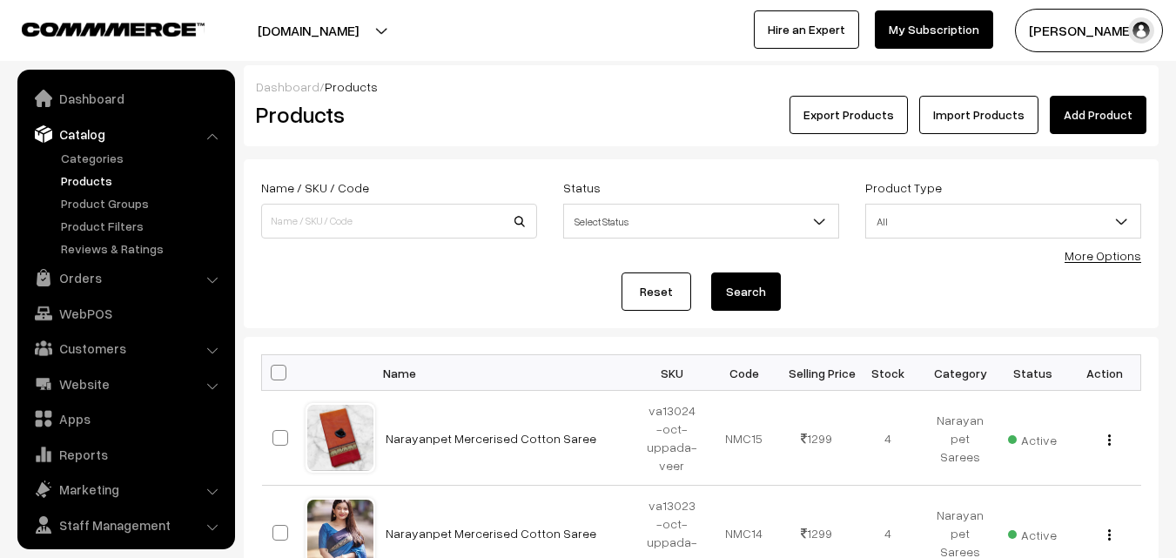
scroll to position [44, 0]
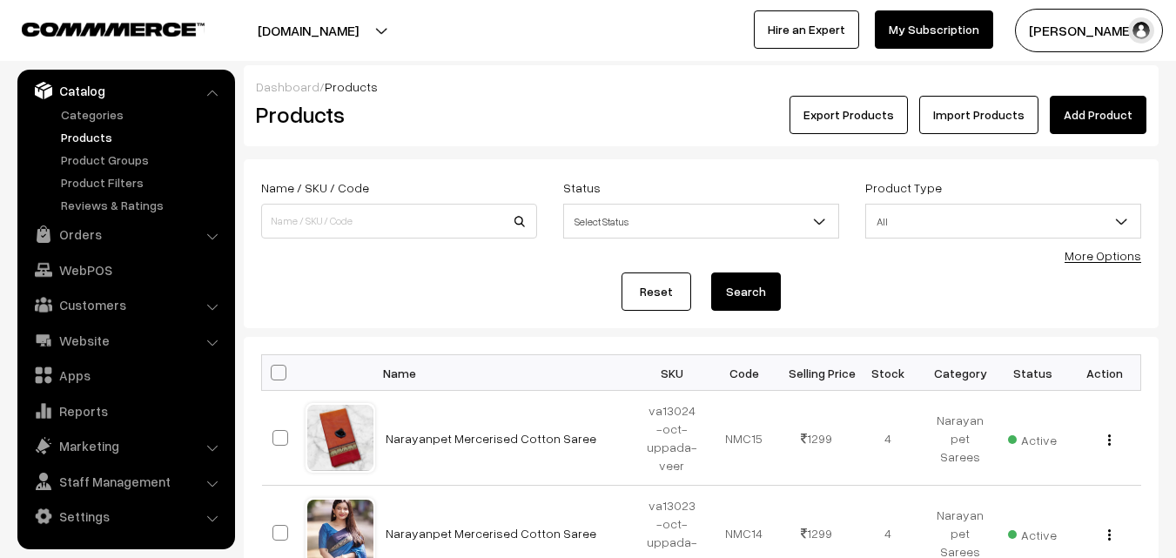
click at [479, 116] on h2 "Products" at bounding box center [396, 114] width 280 height 27
click at [1068, 118] on link "Add Product" at bounding box center [1098, 115] width 97 height 38
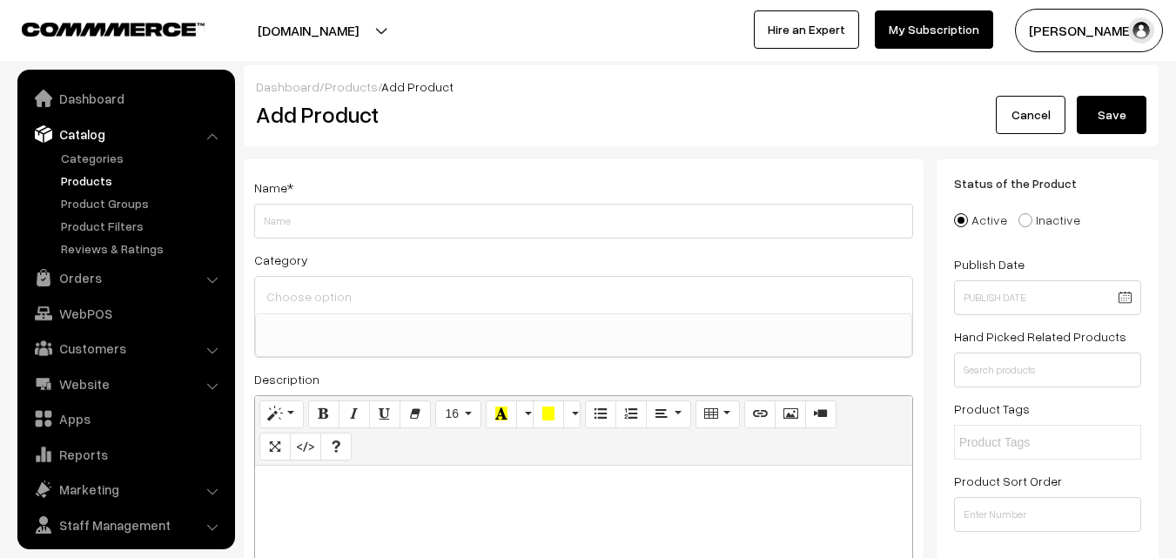
select select
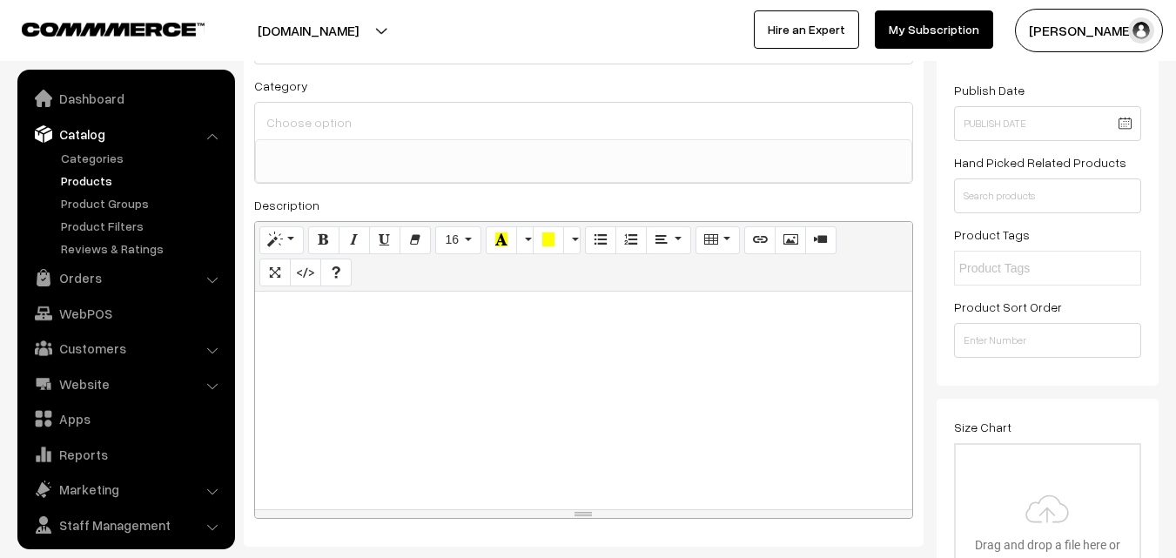
scroll to position [44, 0]
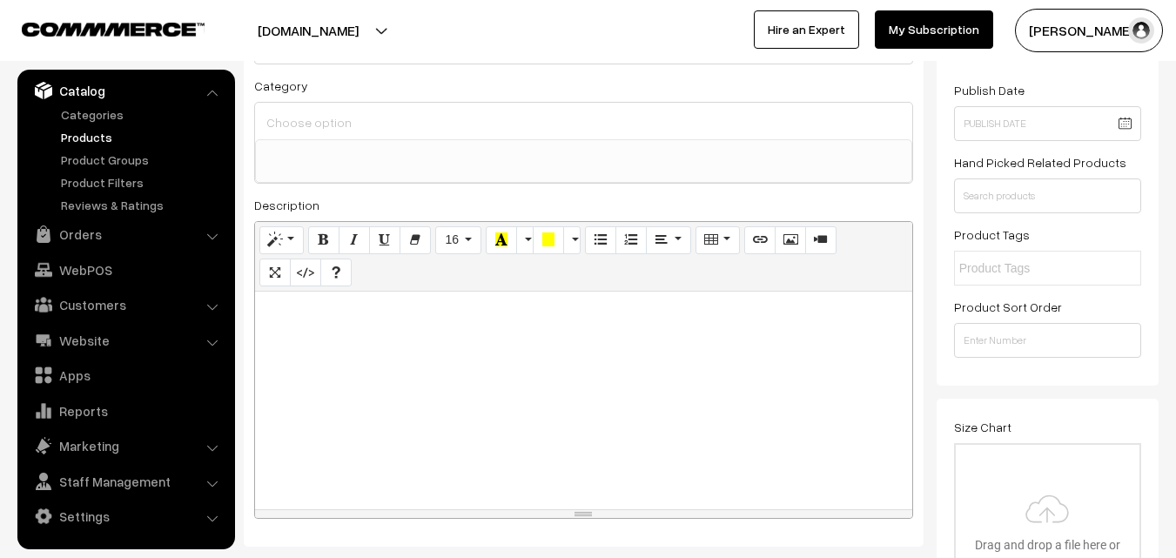
paste div
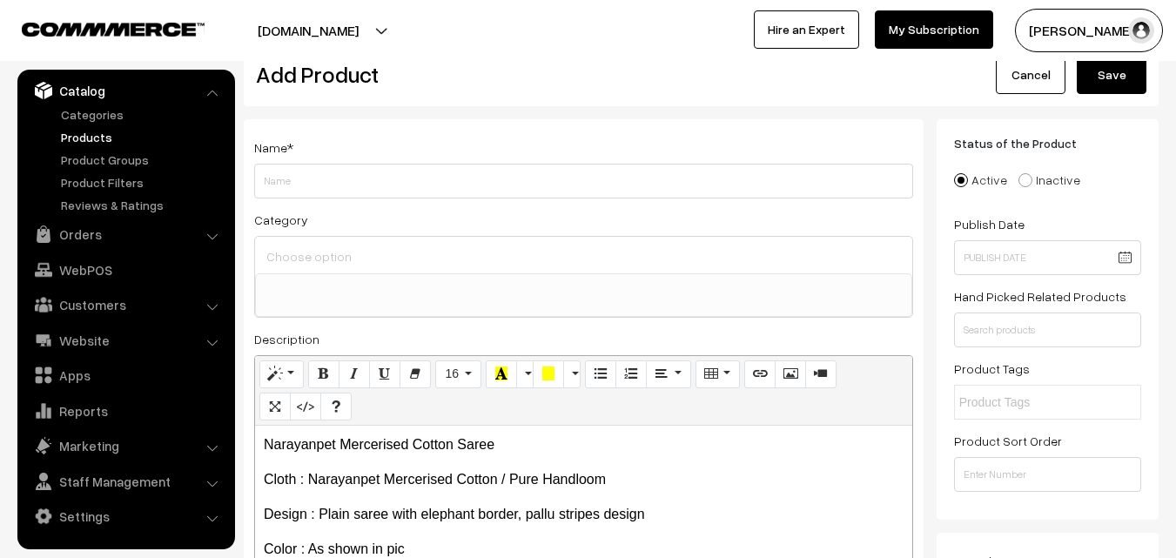
scroll to position [0, 0]
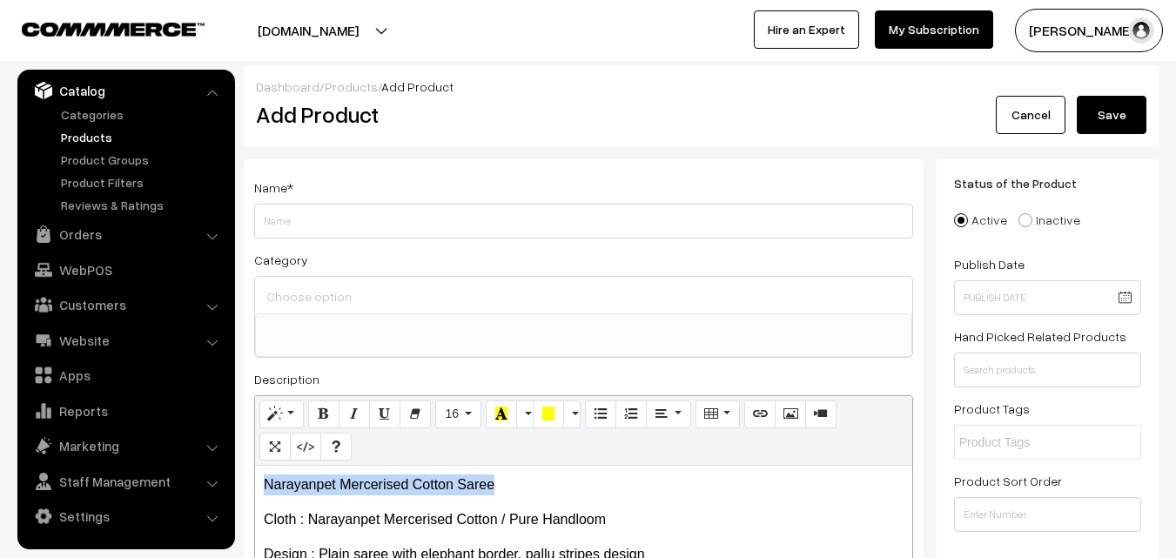
drag, startPoint x: 517, startPoint y: 474, endPoint x: 258, endPoint y: 465, distance: 259.6
click at [258, 465] on div "Normal Quote Code Header 1 Header 2 Header 3 Header 4 Header 5 Header 6 16 8 9 …" at bounding box center [583, 544] width 659 height 298
copy p "Narayanpet Mercerised Cotton Saree"
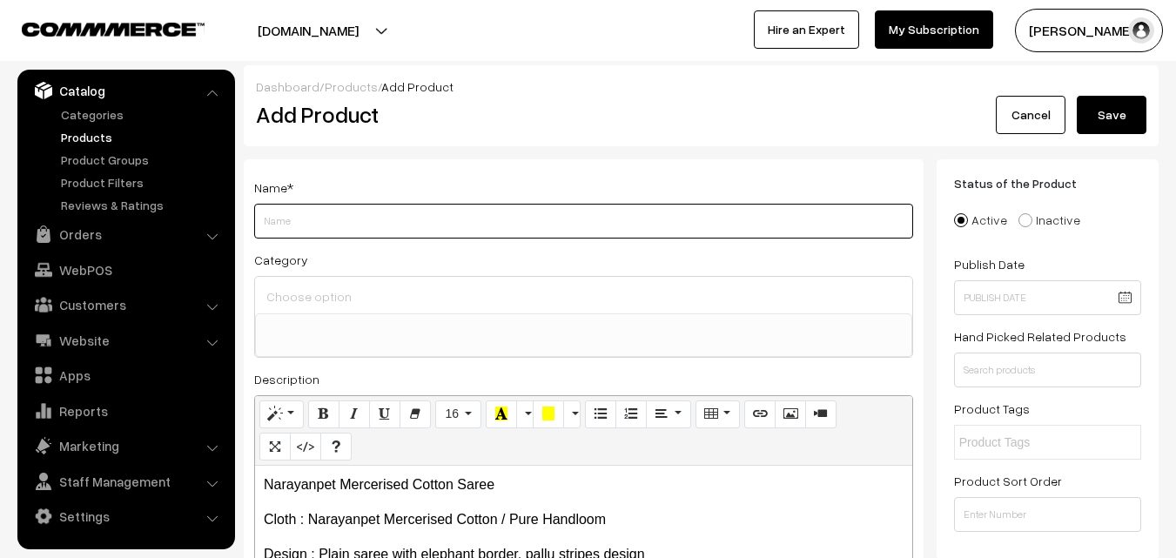
paste input "Narayanpet Mercerised Cotton Saree"
type input "Narayanpet Mercerised Cotton Saree"
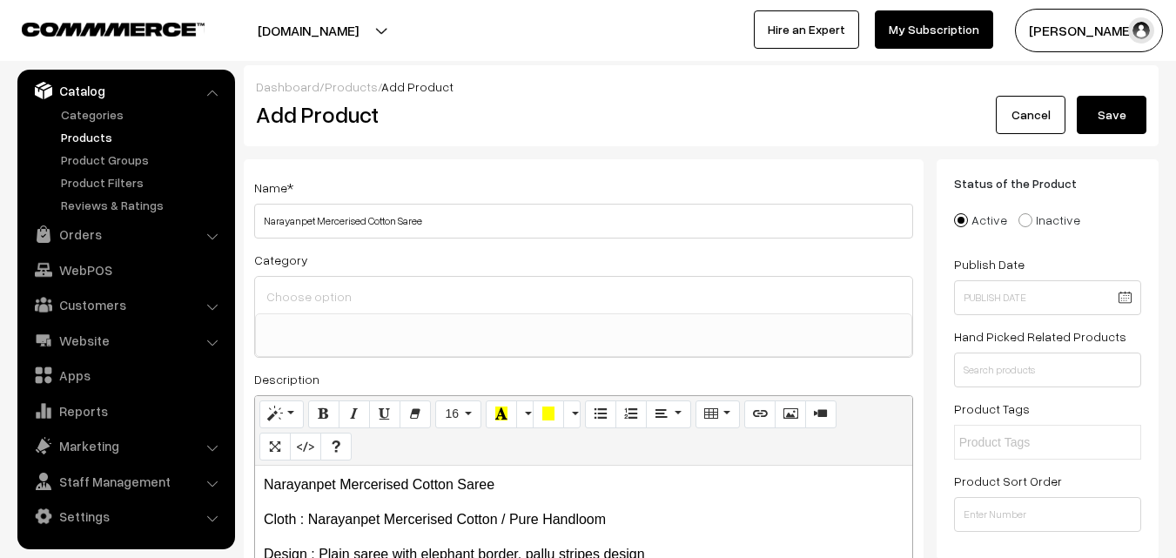
click at [316, 303] on input at bounding box center [583, 296] width 643 height 25
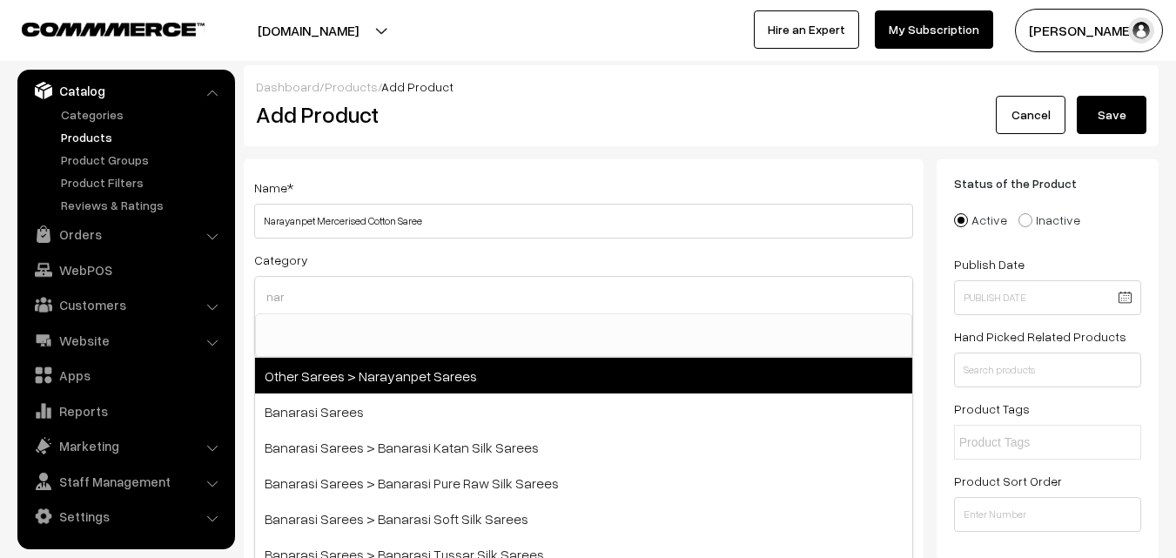
type input "nar"
click at [379, 369] on span "Other Sarees > Narayanpet Sarees" at bounding box center [583, 376] width 657 height 36
select select "16"
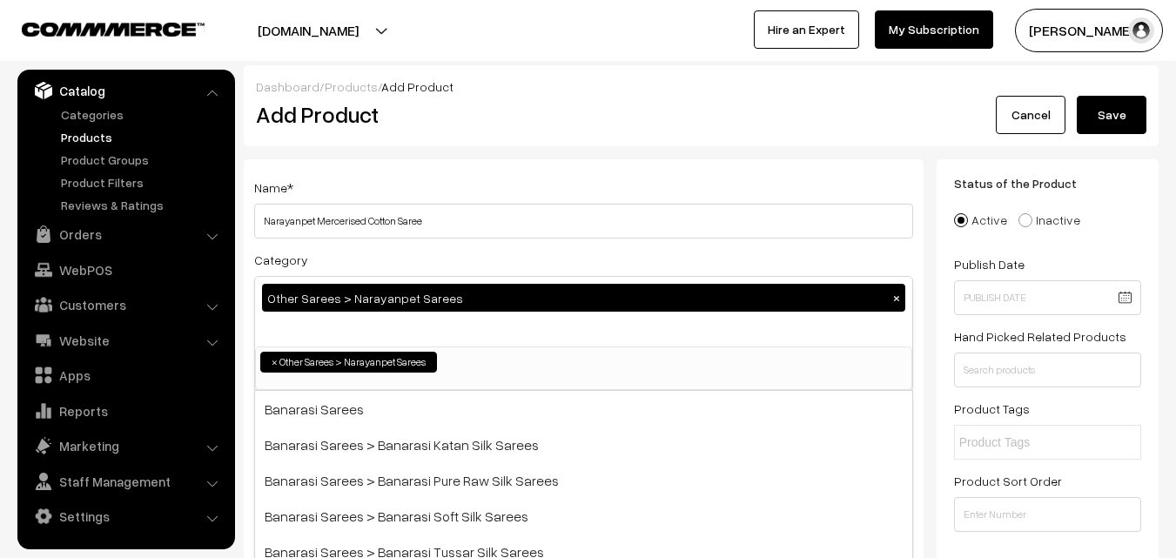
scroll to position [414, 0]
click at [459, 162] on div "Name * Narayanpet Mercerised Cotton Saree Category Other Sarees > Narayanpet Sa…" at bounding box center [584, 456] width 680 height 595
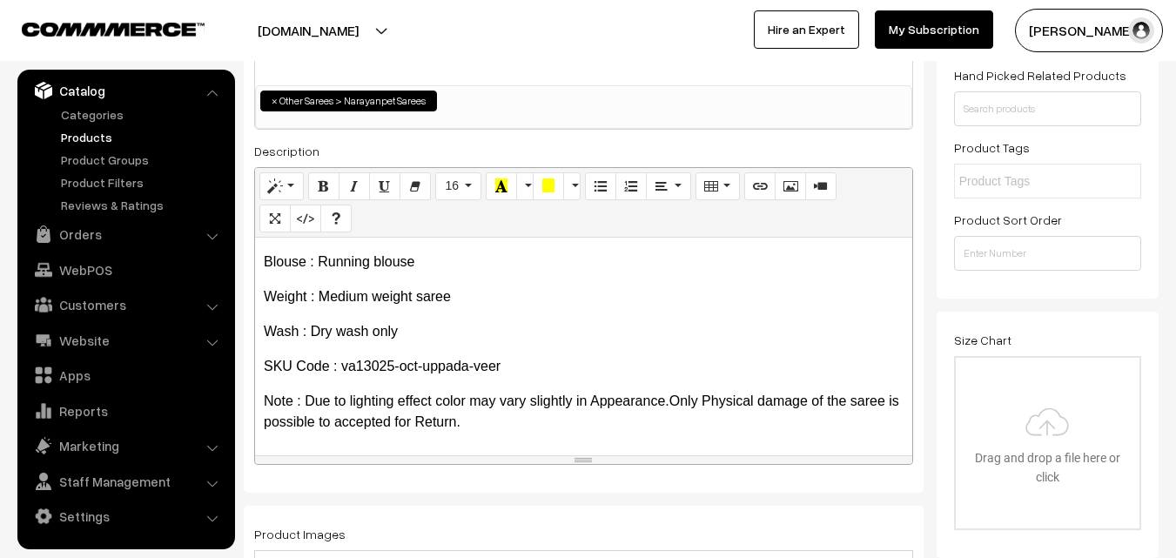
scroll to position [435, 0]
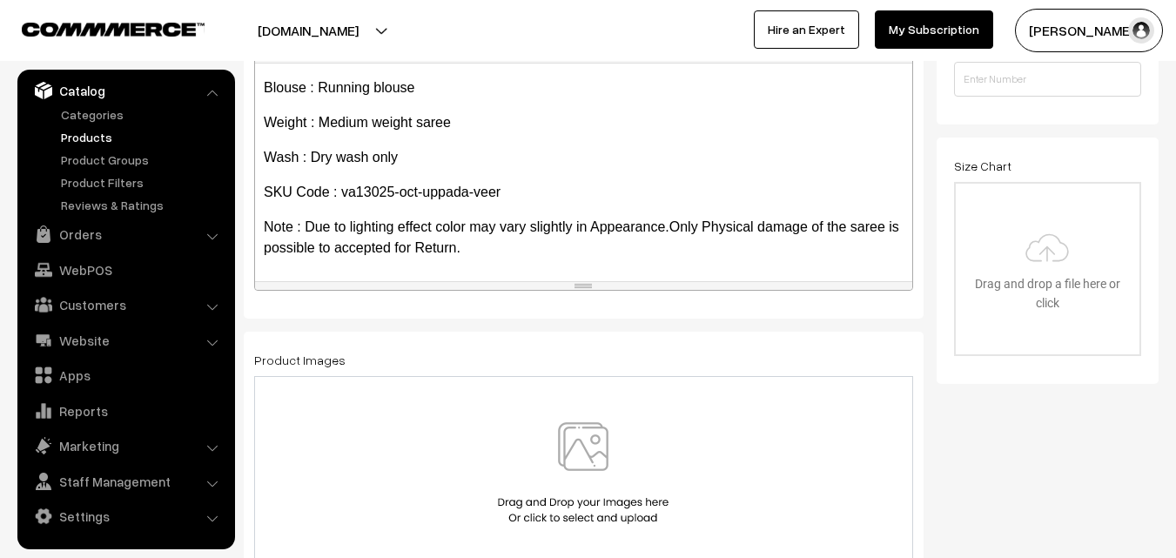
click at [590, 424] on img at bounding box center [583, 473] width 179 height 102
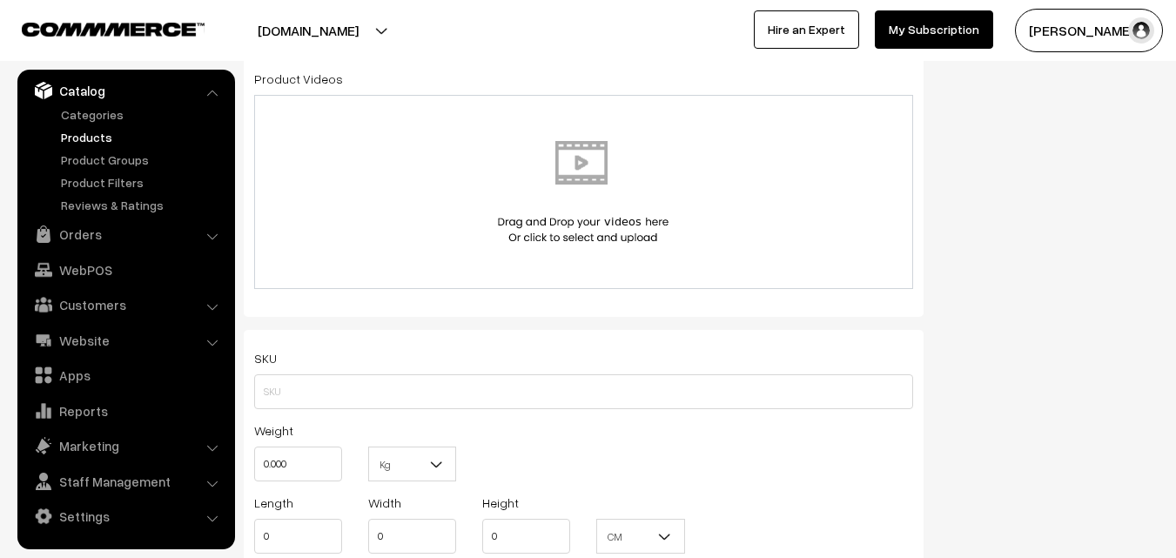
scroll to position [1045, 0]
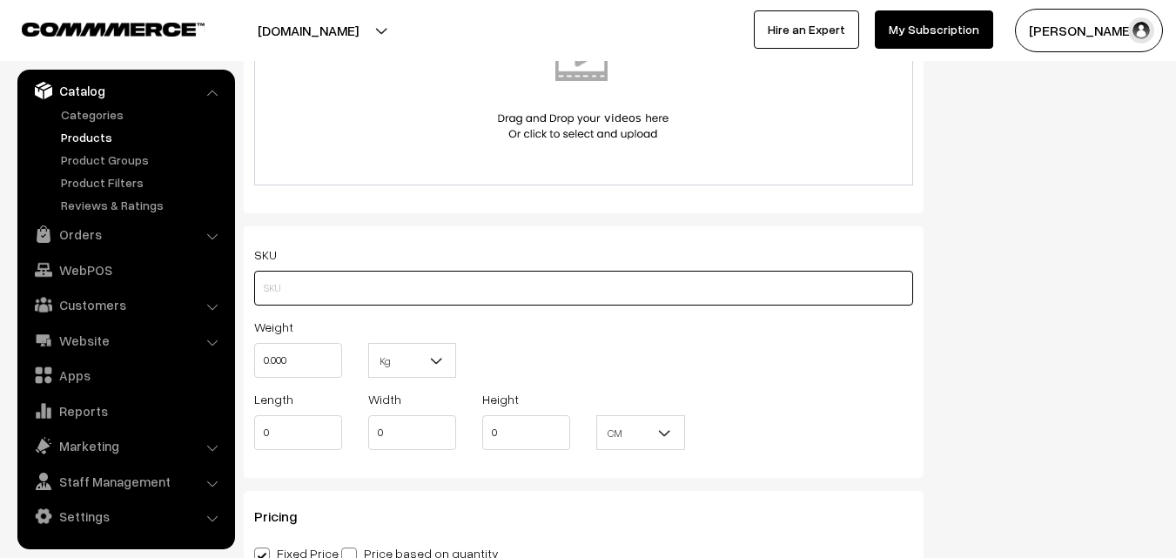
click at [321, 277] on input "text" at bounding box center [583, 288] width 659 height 35
paste input "va13025-oct-uppada-veer"
type input "va13025-oct-uppada-veer"
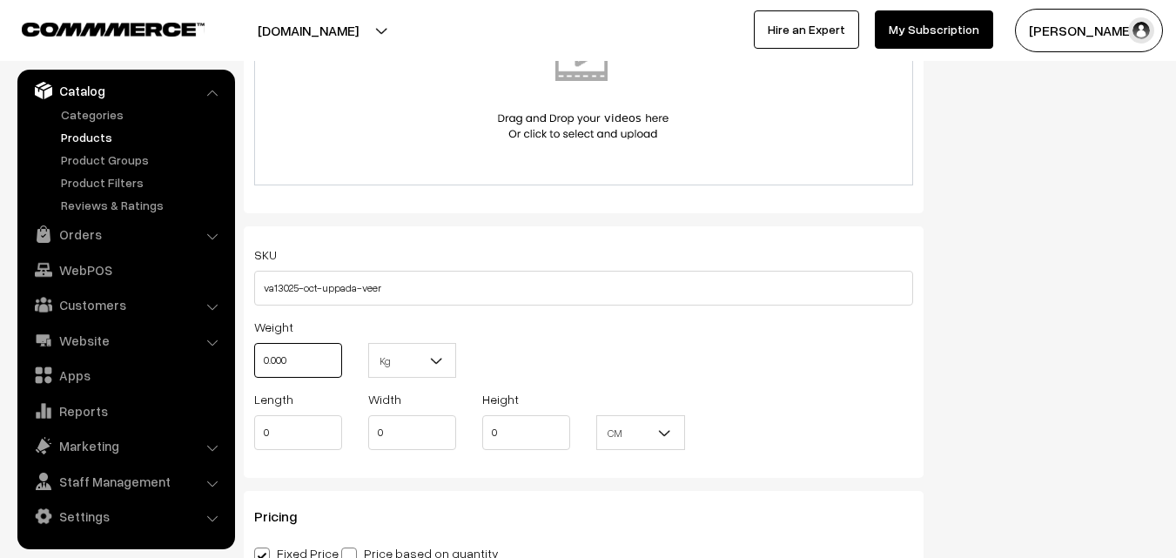
drag, startPoint x: 264, startPoint y: 362, endPoint x: 235, endPoint y: 362, distance: 28.7
click at [235, 362] on div "Name * Narayanpet Mercerised Cotton Saree Category Other Sarees > Narayanpet Sa…" at bounding box center [584, 103] width 706 height 1978
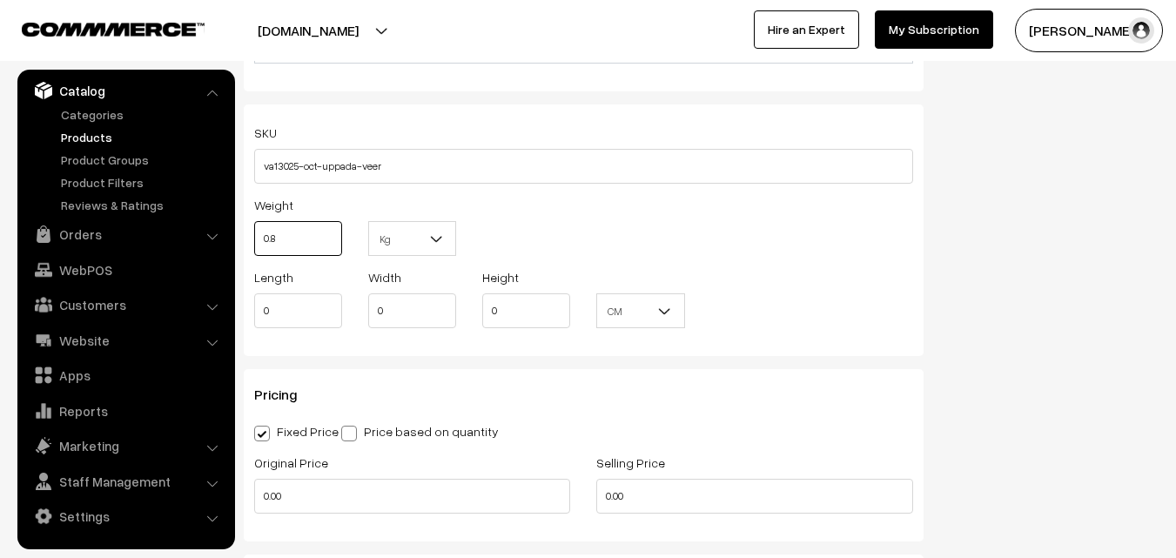
scroll to position [1306, 0]
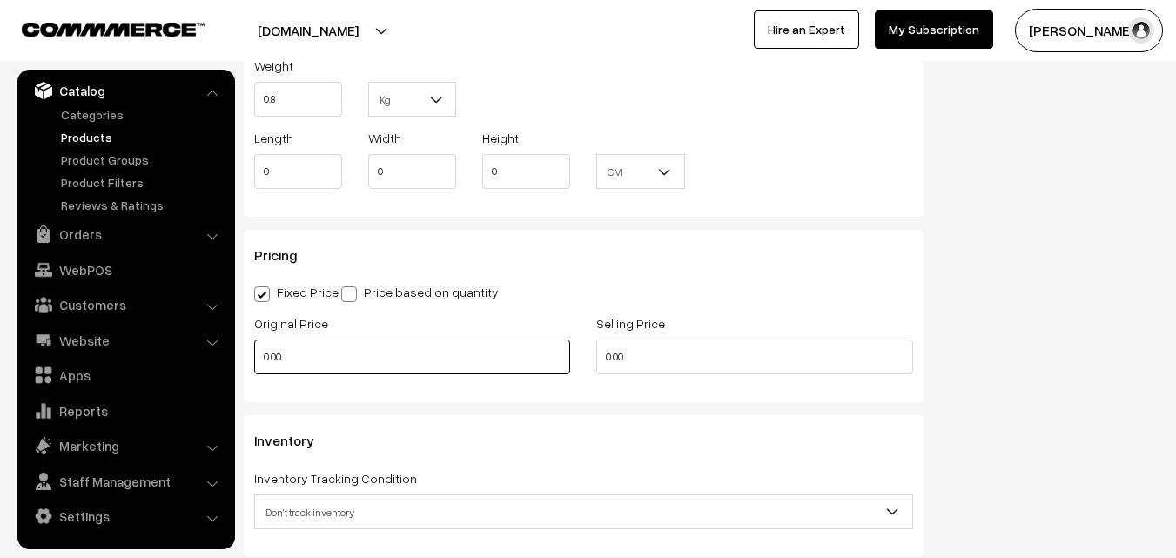
type input "0.80"
drag, startPoint x: 317, startPoint y: 355, endPoint x: 237, endPoint y: 355, distance: 80.1
type input "820"
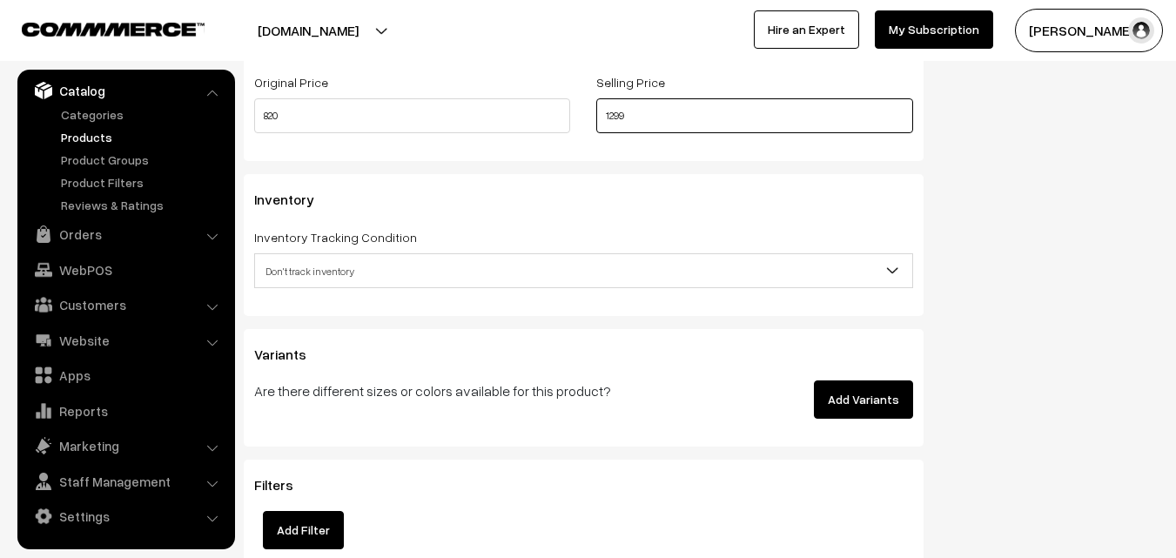
scroll to position [1567, 0]
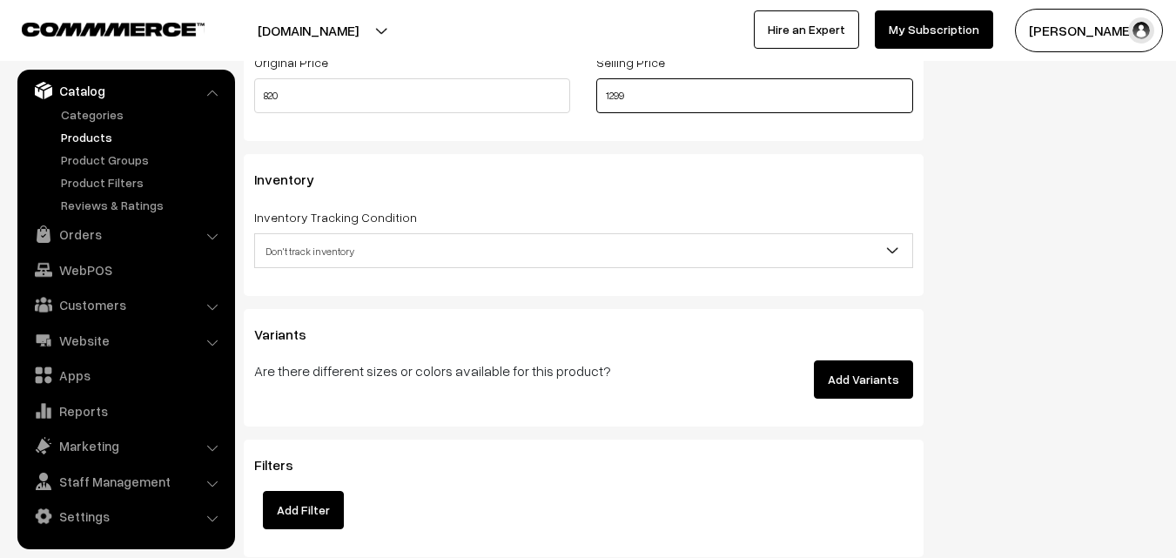
type input "1299"
click at [298, 262] on span "Don't track inventory" at bounding box center [583, 251] width 657 height 30
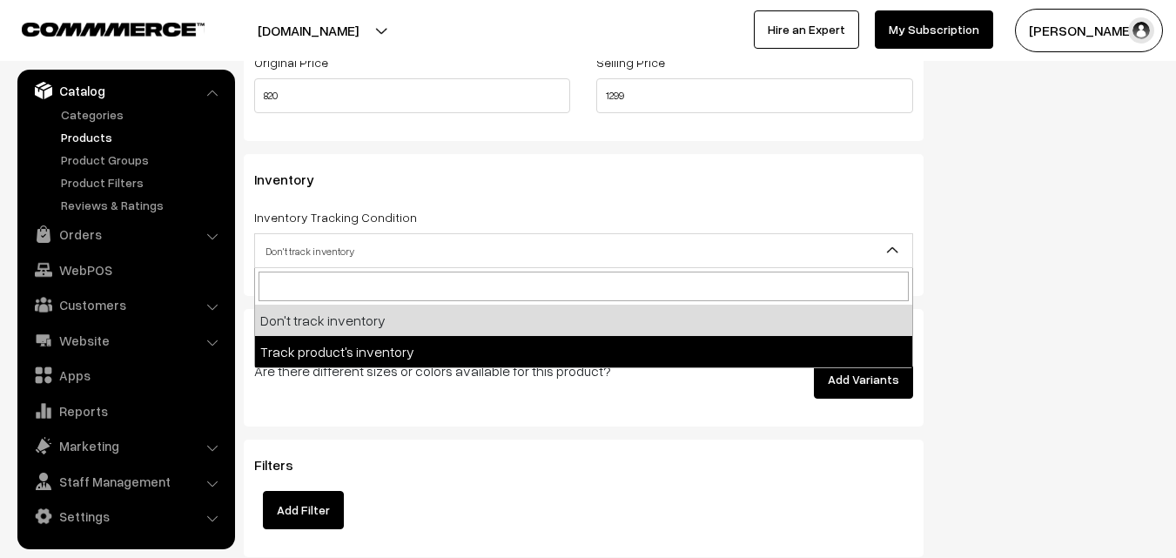
select select "2"
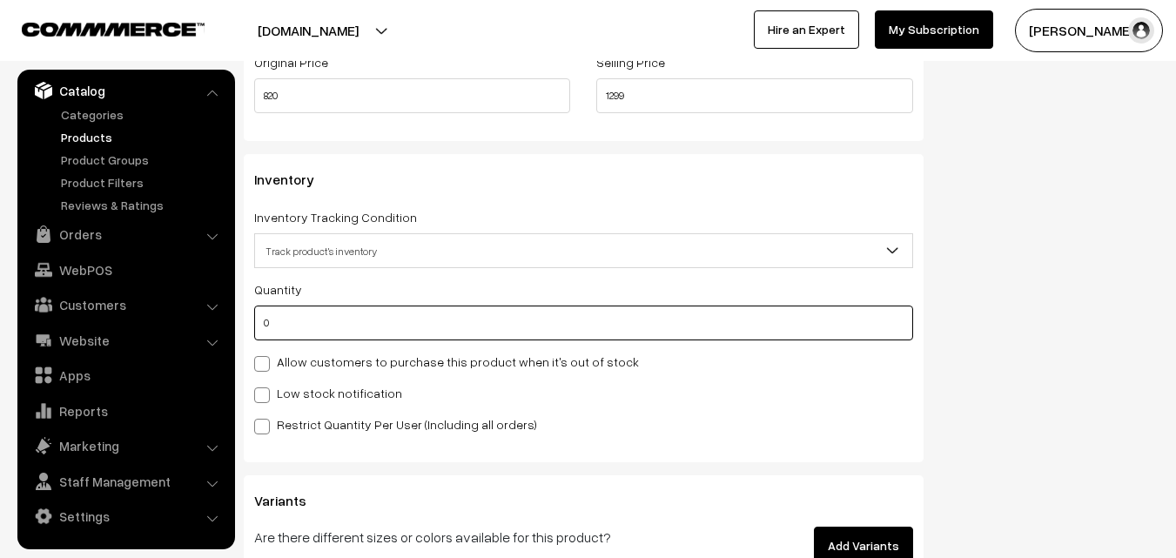
click at [302, 329] on input "0" at bounding box center [583, 323] width 659 height 35
type input "4"
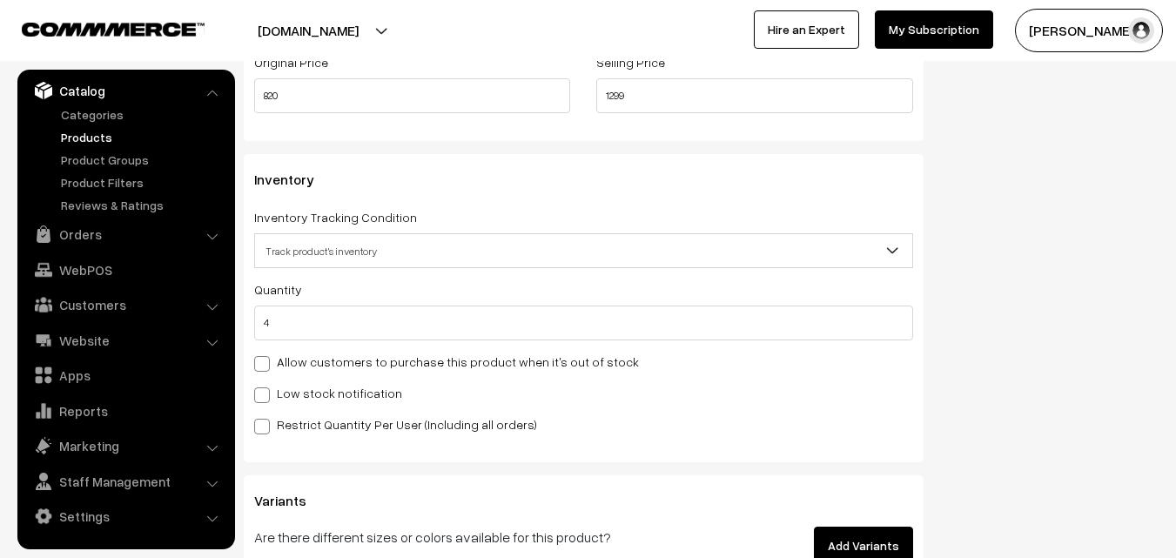
click at [301, 393] on label "Low stock notification" at bounding box center [328, 393] width 148 height 18
click at [266, 393] on input "Low stock notification" at bounding box center [259, 392] width 11 height 11
checkbox input "true"
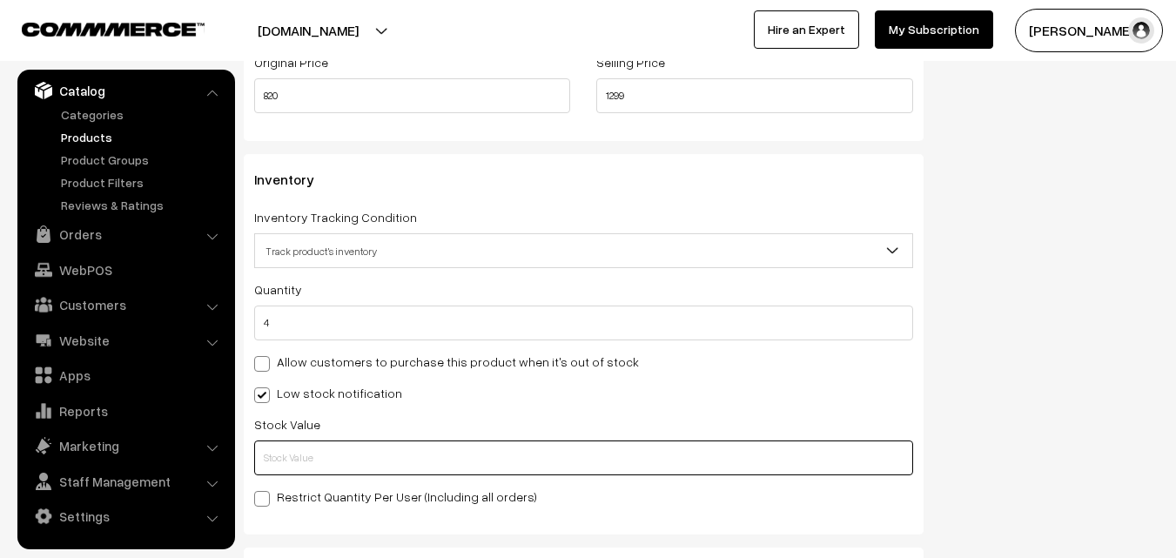
click at [308, 470] on input "text" at bounding box center [583, 458] width 659 height 35
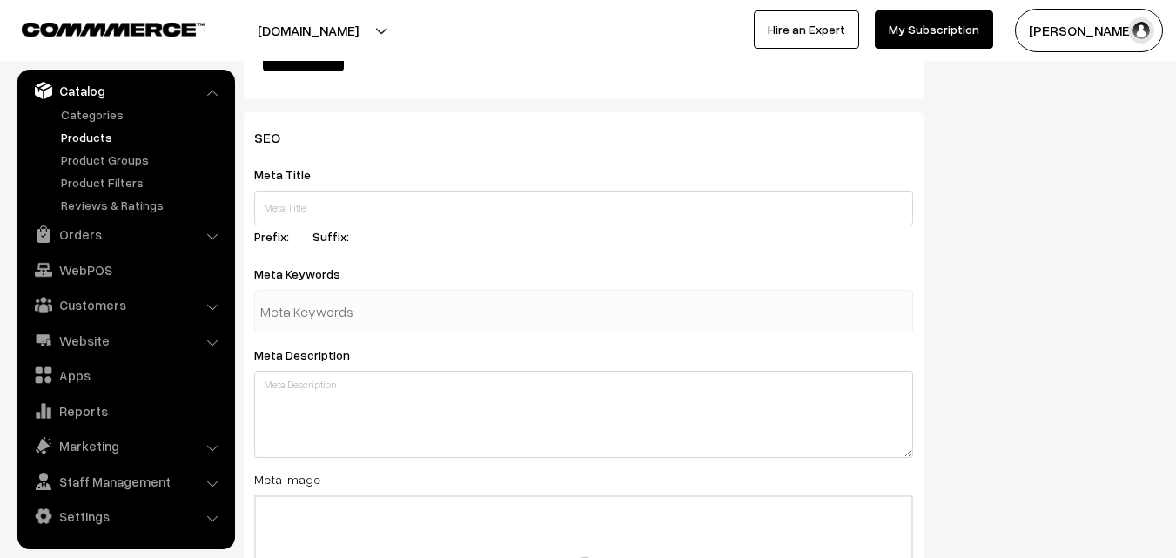
scroll to position [2592, 0]
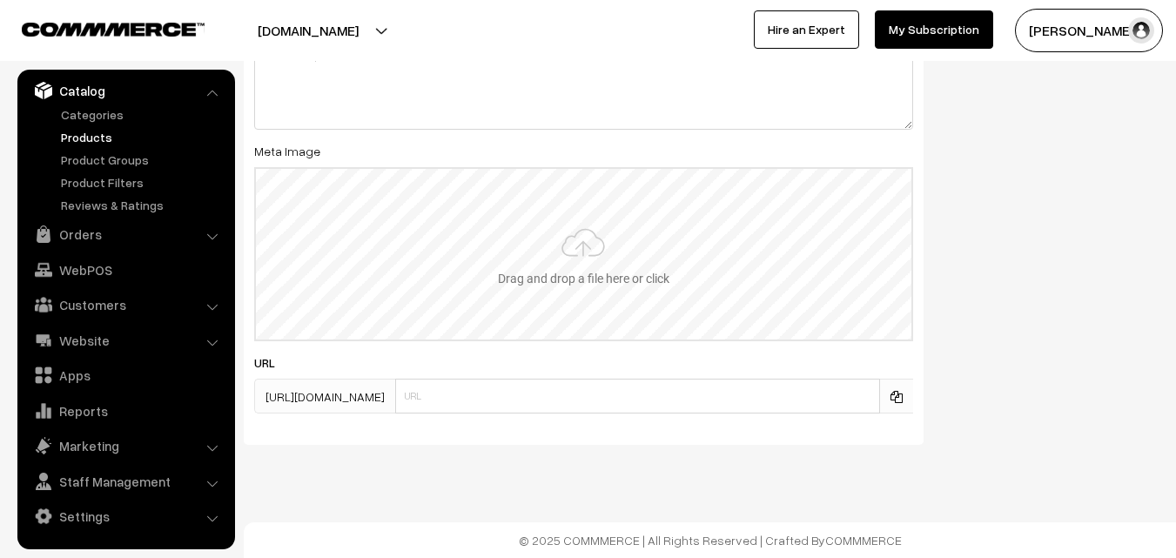
type input "2"
click at [598, 254] on input "file" at bounding box center [584, 254] width 656 height 171
type input "C:\fakepath\narayanpet-saree-va13025-oct.jpeg"
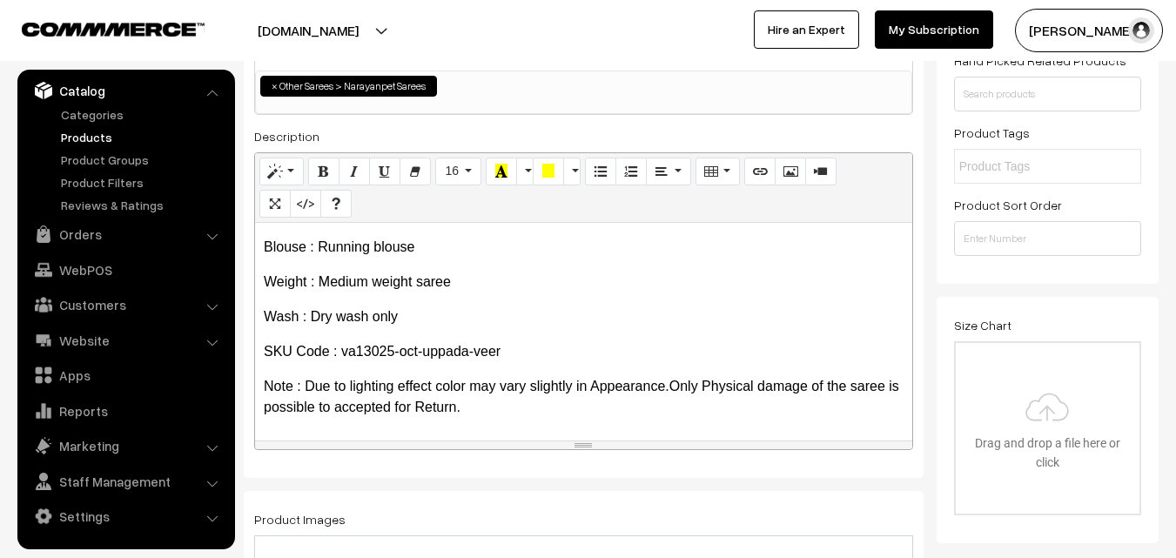
scroll to position [0, 0]
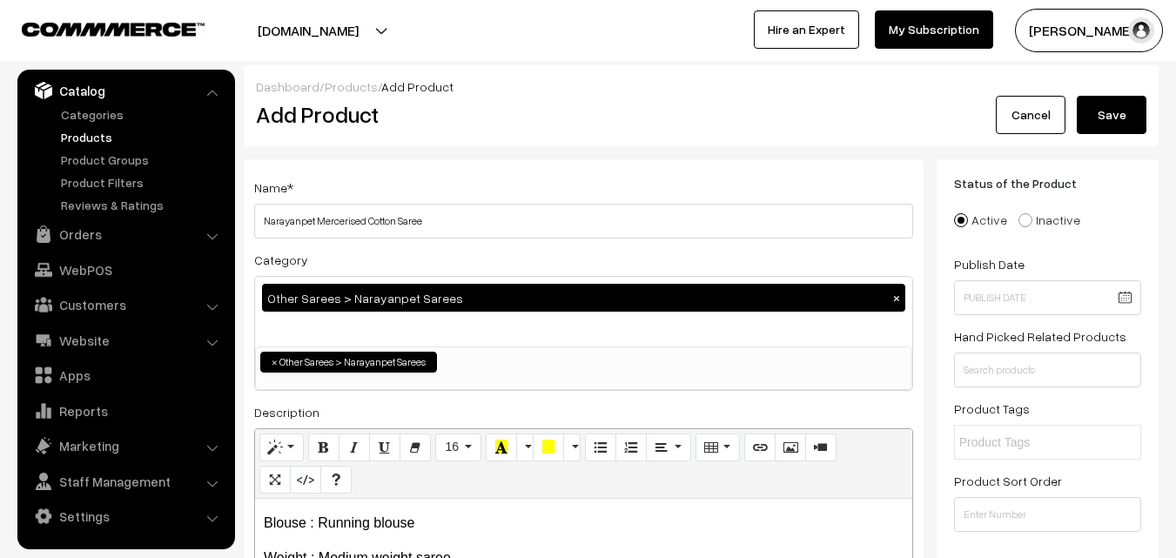
click at [1120, 118] on button "Save" at bounding box center [1112, 115] width 70 height 38
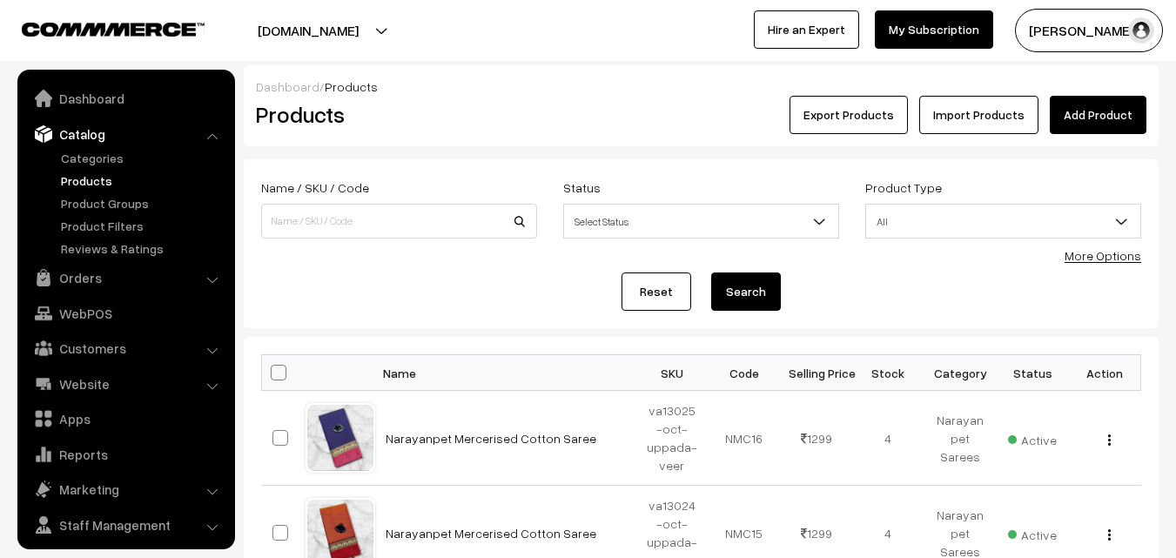
click at [1090, 103] on link "Add Product" at bounding box center [1098, 115] width 97 height 38
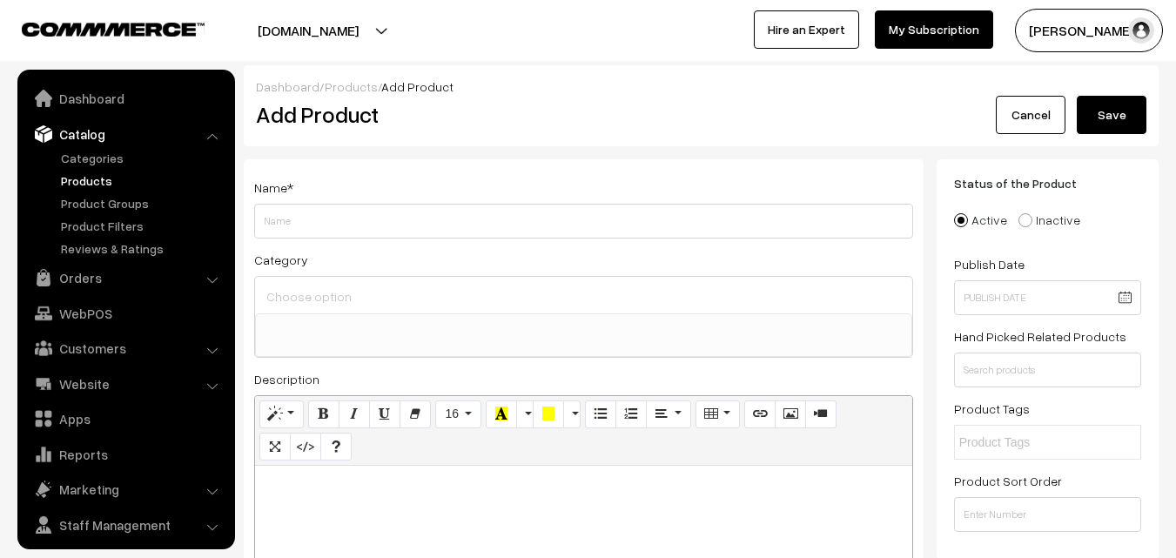
select select
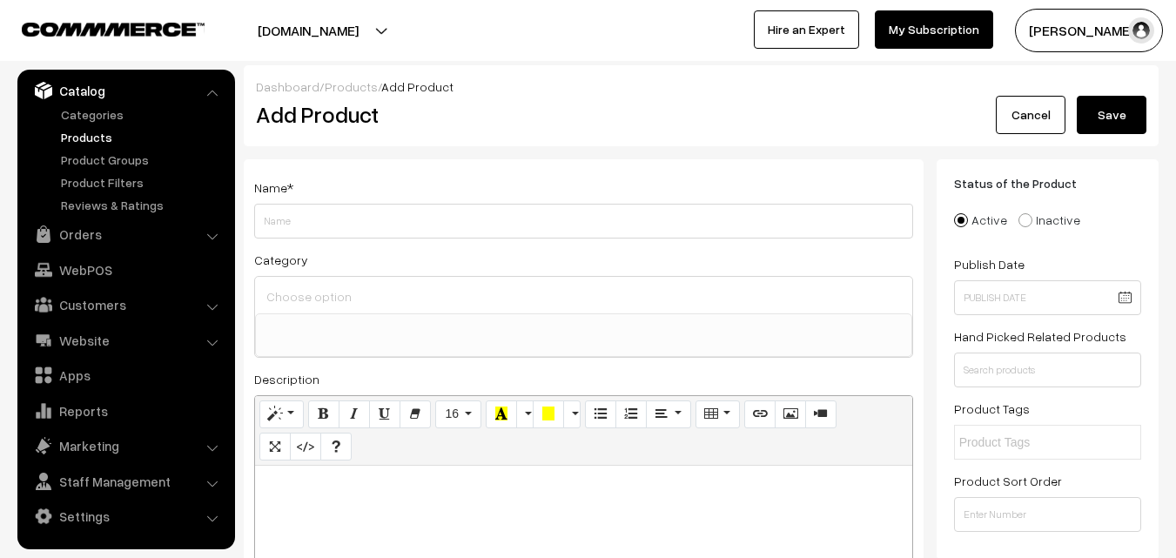
paste div
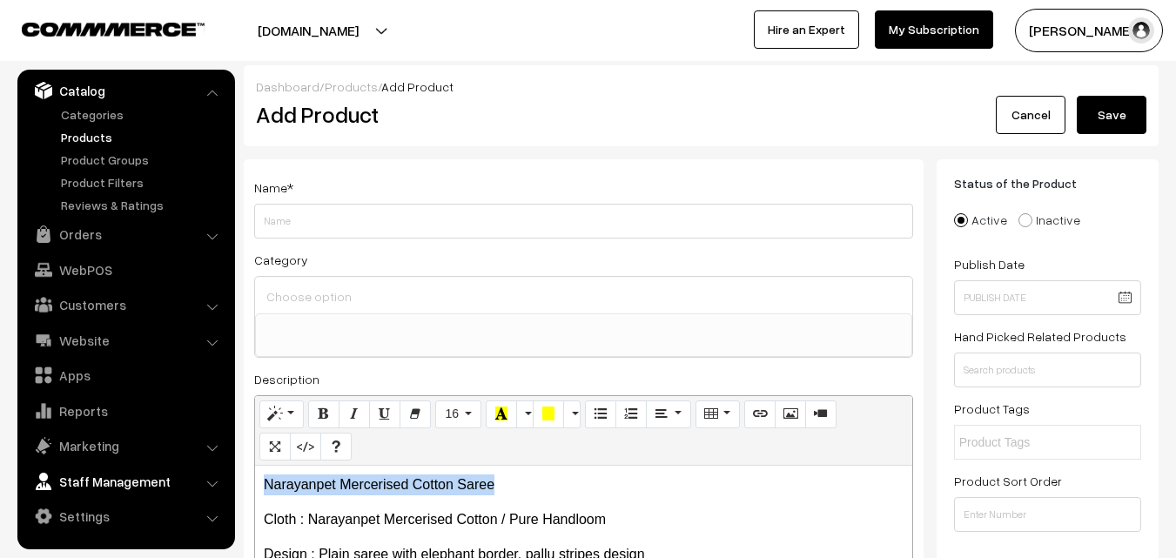
drag, startPoint x: 527, startPoint y: 482, endPoint x: 179, endPoint y: 473, distance: 347.5
copy p "Narayanpet Mercerised Cotton Saree"
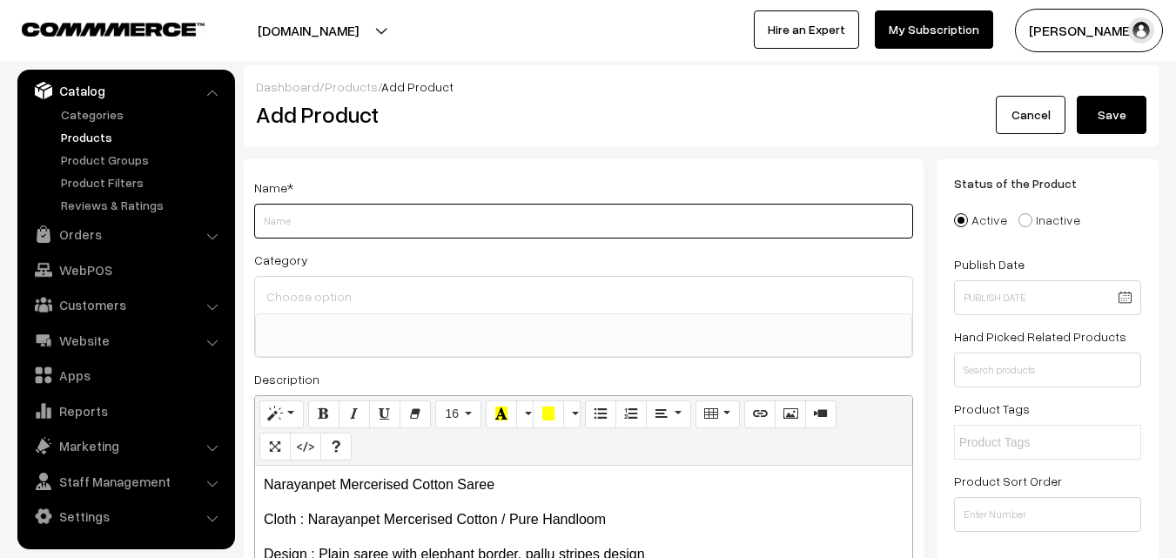
drag, startPoint x: 289, startPoint y: 236, endPoint x: 291, endPoint y: 226, distance: 9.7
click at [291, 226] on input "Weight" at bounding box center [583, 221] width 659 height 35
paste input "Narayanpet Mercerised Cotton Saree"
type input "Narayanpet Mercerised Cotton Saree"
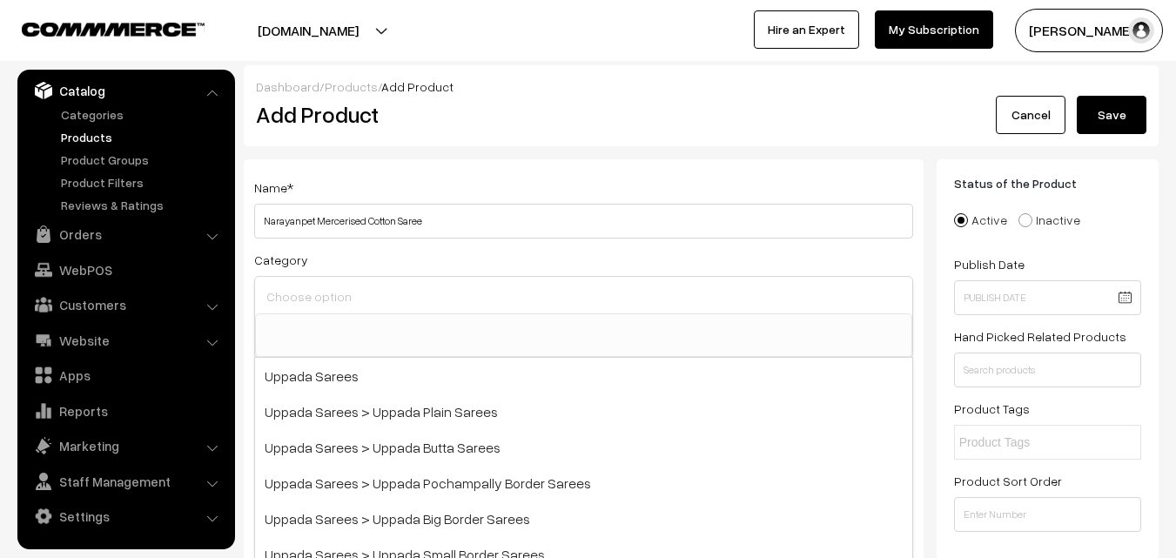
click at [315, 307] on input at bounding box center [583, 296] width 643 height 25
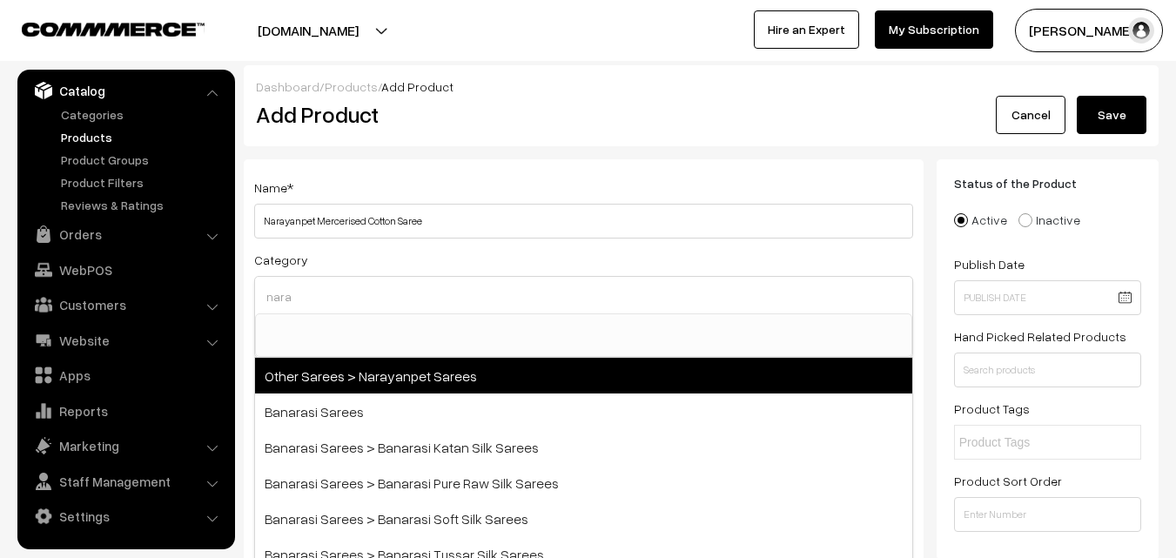
type input "nara"
click at [395, 375] on span "Other Sarees > Narayanpet Sarees" at bounding box center [583, 376] width 657 height 36
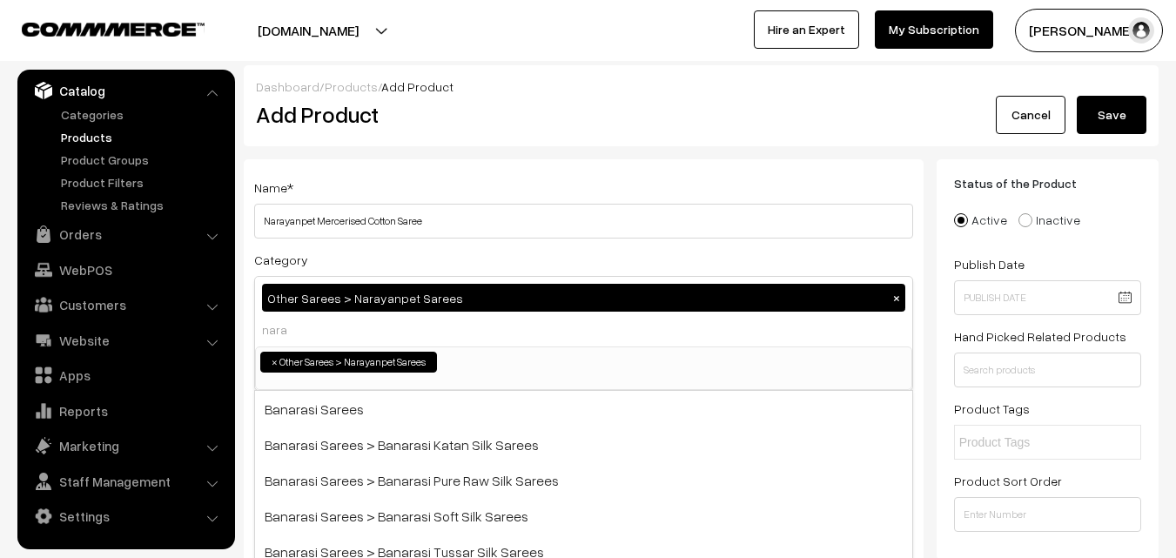
select select "16"
click at [506, 189] on div "Name * Narayanpet Mercerised Cotton Saree" at bounding box center [583, 208] width 659 height 62
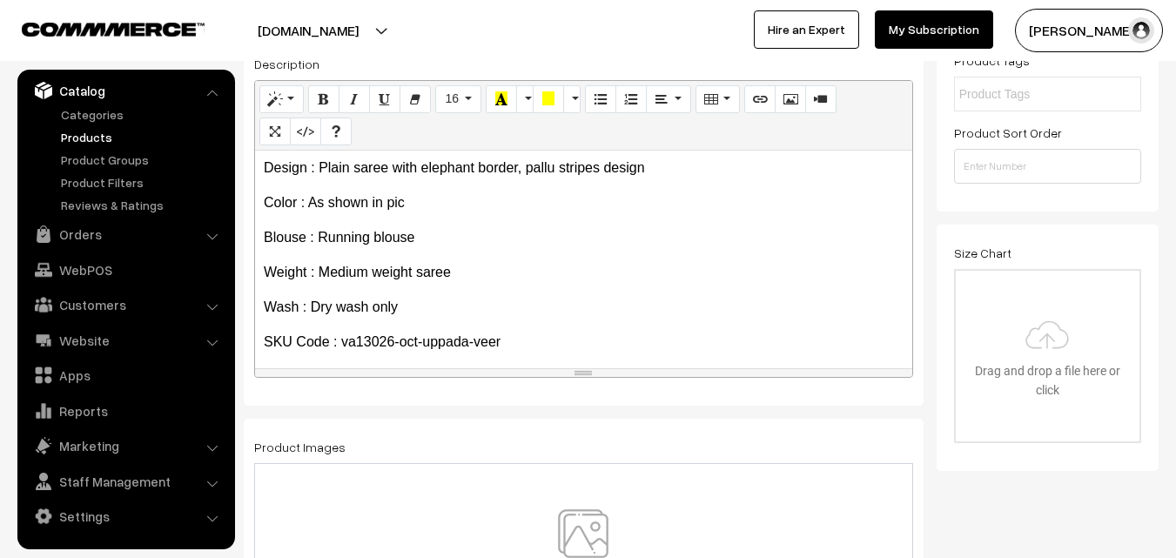
scroll to position [134, 0]
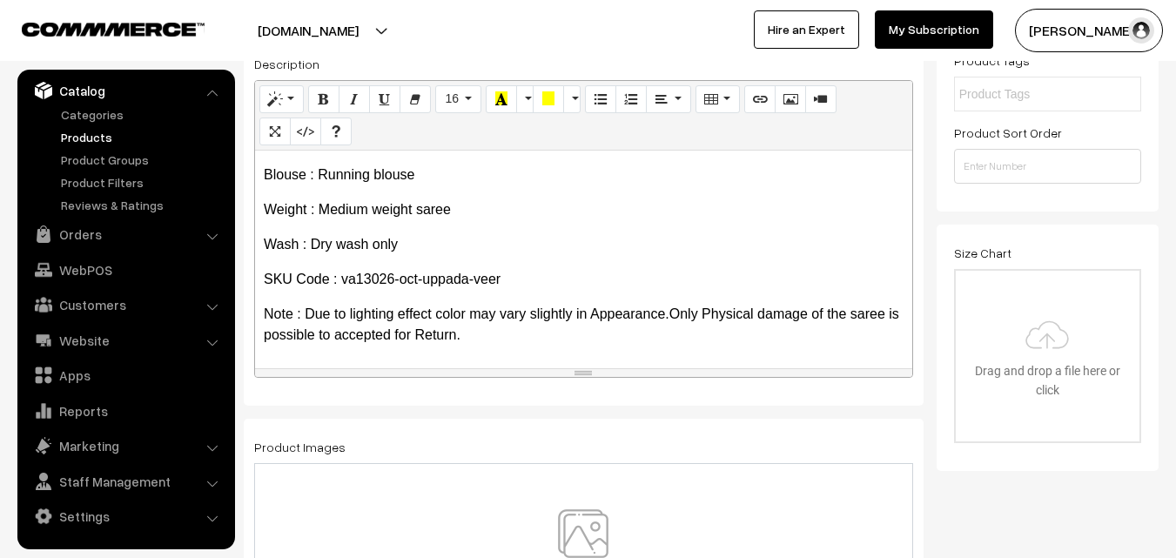
click at [592, 529] on img at bounding box center [583, 560] width 179 height 102
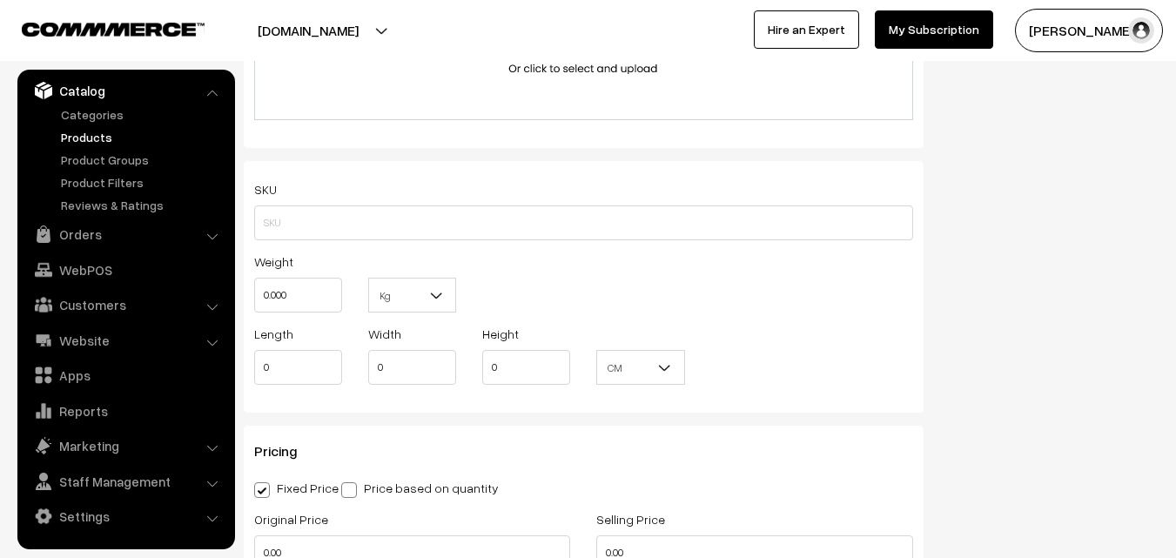
scroll to position [1132, 0]
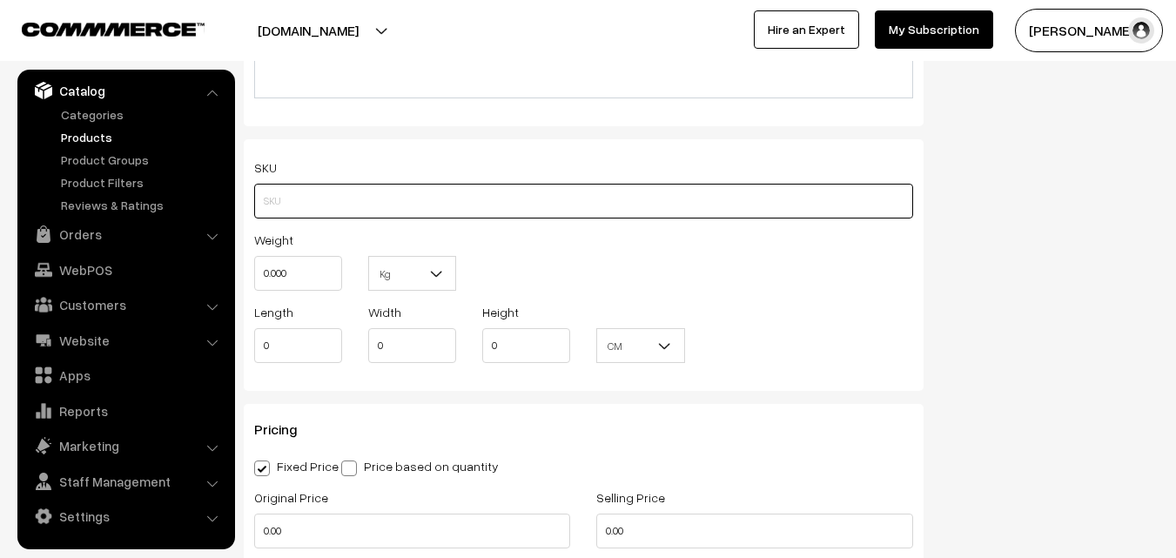
click at [282, 209] on input "text" at bounding box center [583, 201] width 659 height 35
paste input "va13026-oct-uppada-veer"
type input "va13026-oct-uppada-veer"
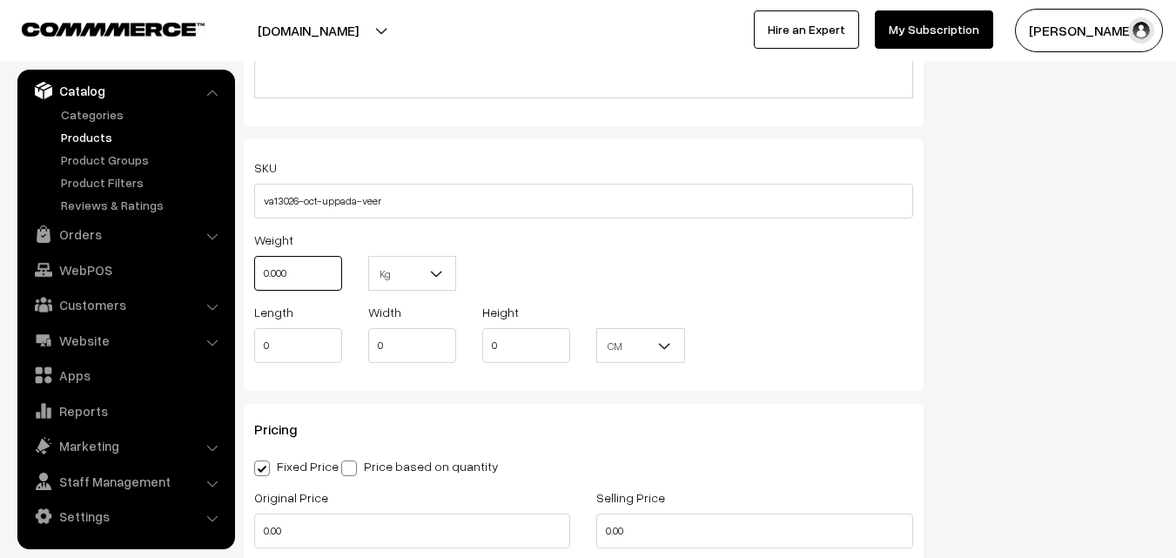
drag, startPoint x: 296, startPoint y: 264, endPoint x: 238, endPoint y: 264, distance: 58.3
click at [238, 264] on div "Name * Narayanpet Mercerised Cotton Saree Category Other Sarees > Narayanpet Sa…" at bounding box center [584, 16] width 706 height 1978
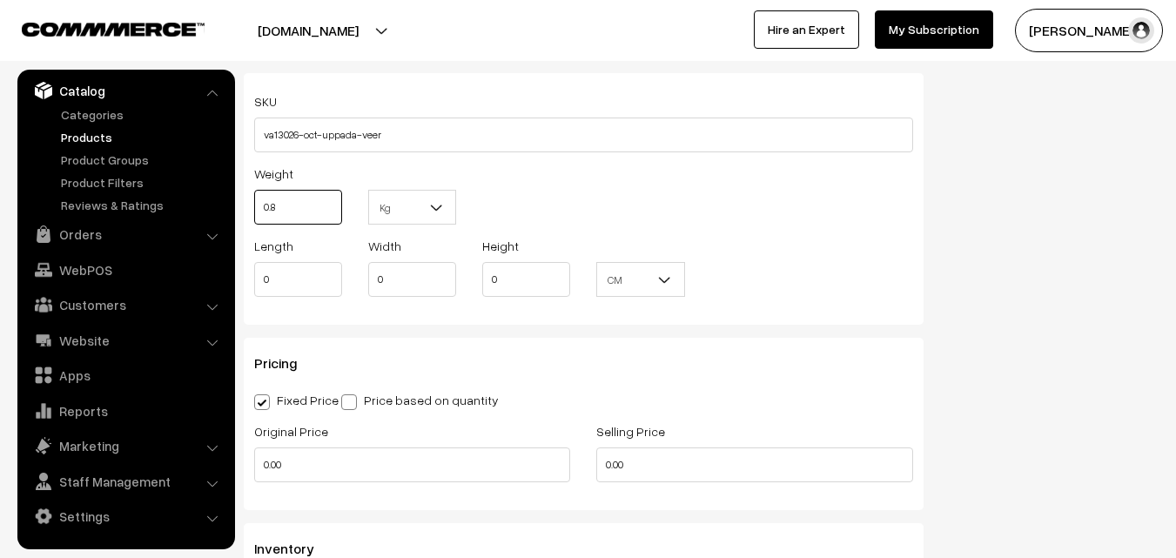
scroll to position [1306, 0]
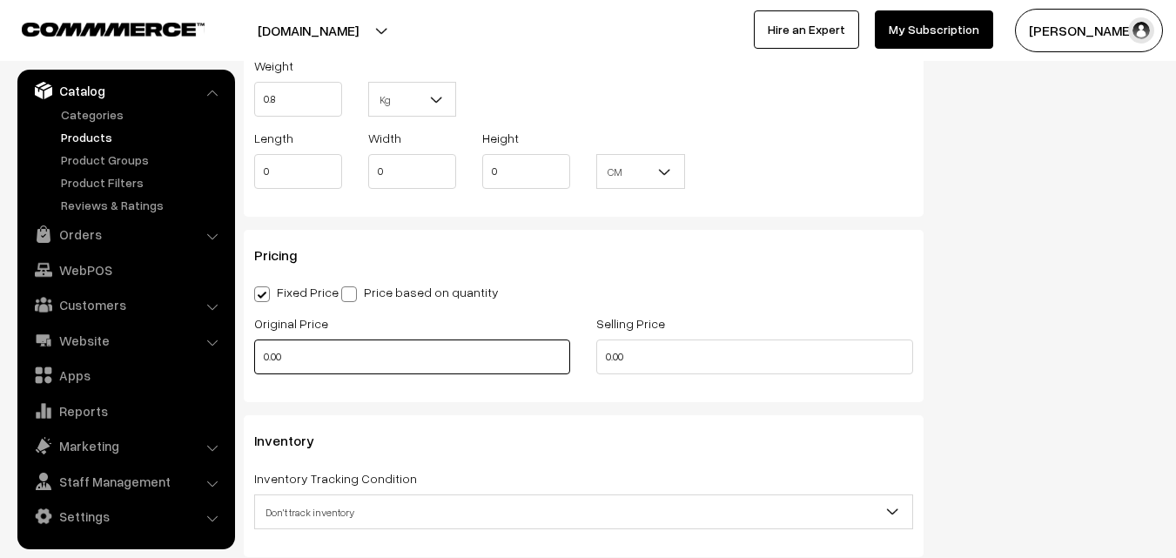
type input "0.80"
drag, startPoint x: 299, startPoint y: 348, endPoint x: 241, endPoint y: 348, distance: 57.5
click at [241, 348] on div "Original Price 0.00" at bounding box center [412, 349] width 342 height 72
type input "820"
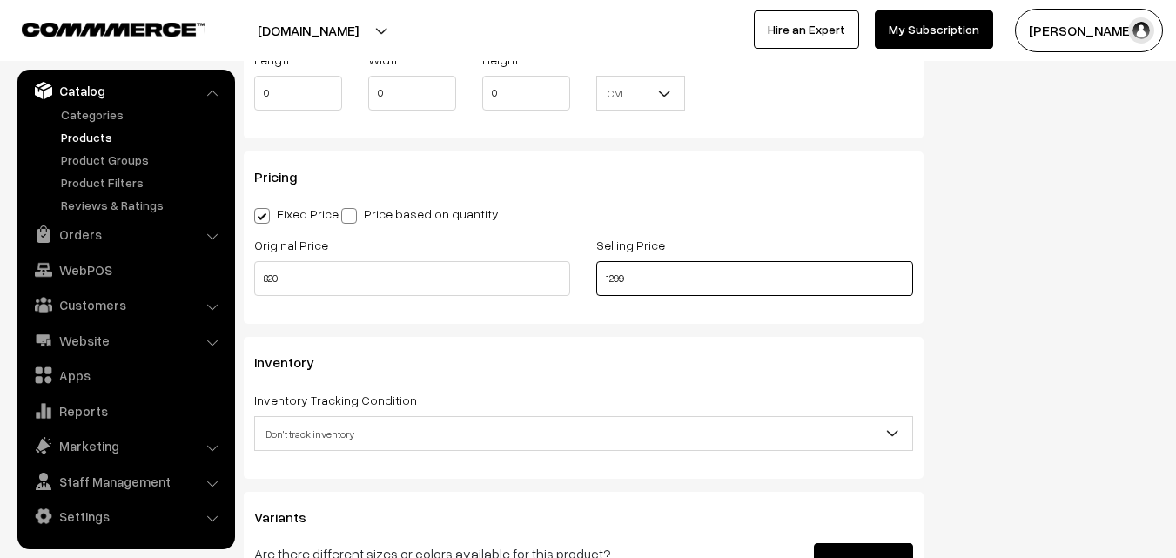
scroll to position [1567, 0]
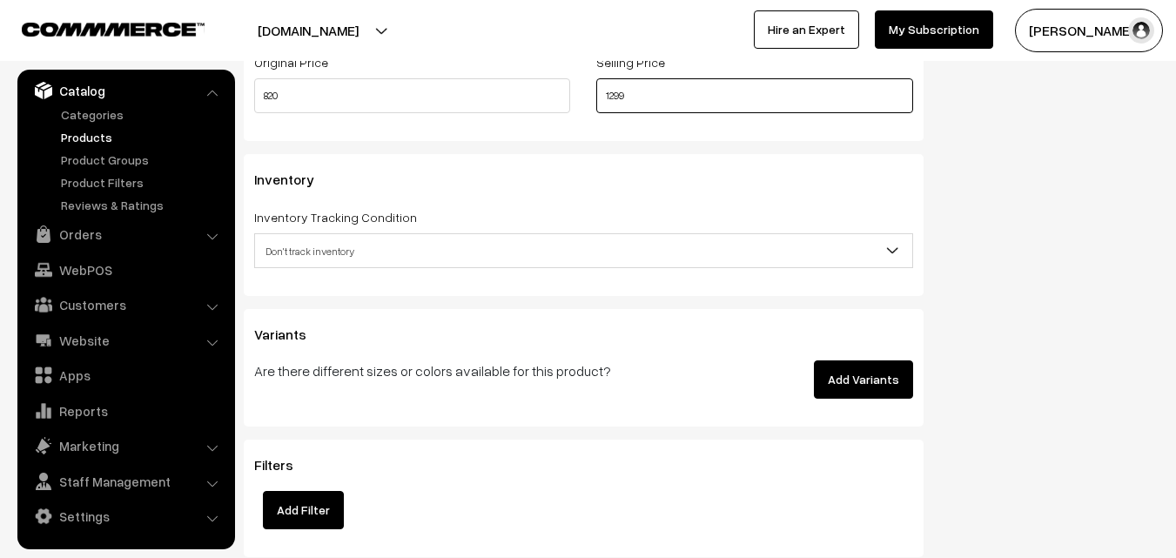
type input "1299"
drag, startPoint x: 312, startPoint y: 248, endPoint x: 313, endPoint y: 265, distance: 16.6
click at [311, 248] on span "Don't track inventory" at bounding box center [583, 251] width 657 height 30
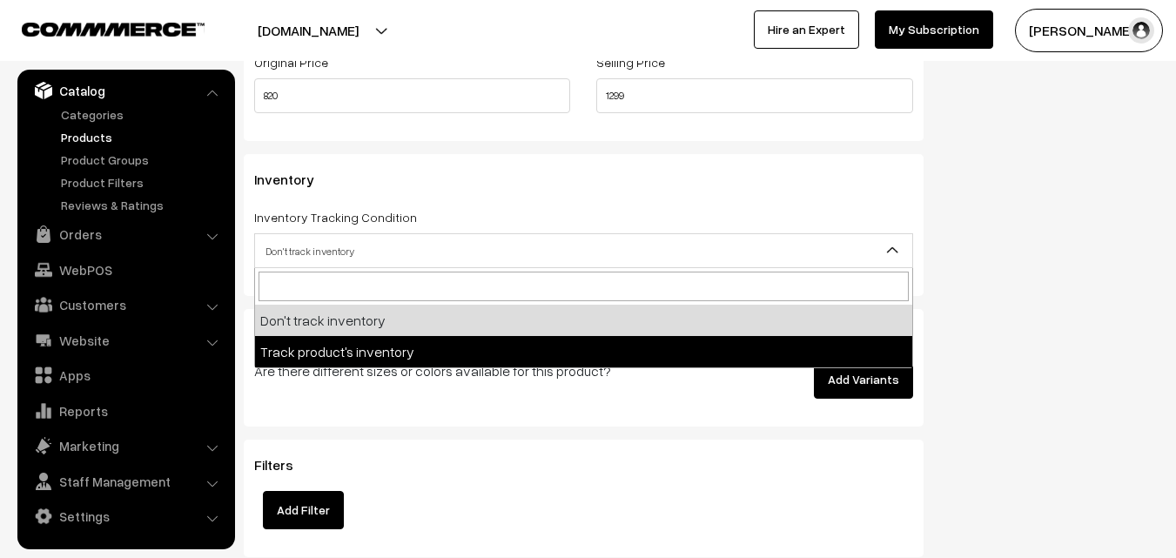
select select "2"
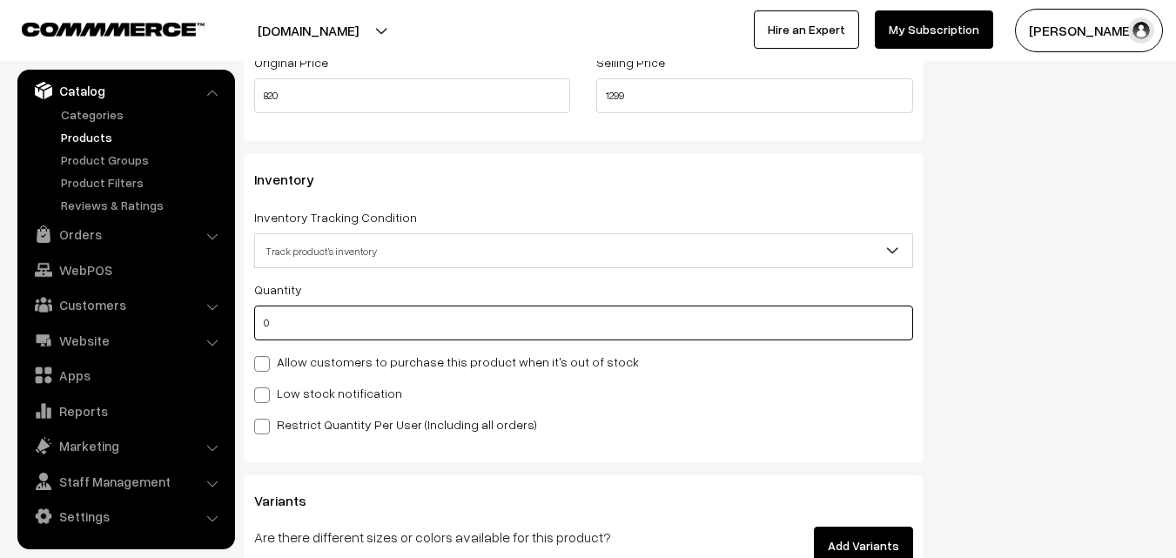
click at [290, 331] on input "0" at bounding box center [583, 323] width 659 height 35
type input "4"
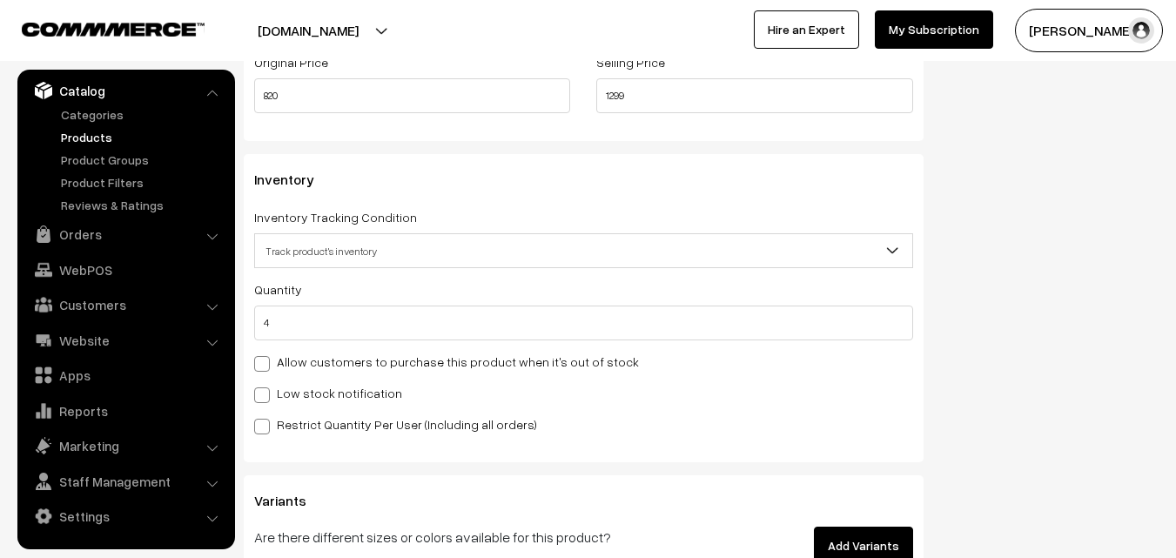
click at [303, 395] on label "Low stock notification" at bounding box center [328, 393] width 148 height 18
click at [266, 395] on input "Low stock notification" at bounding box center [259, 392] width 11 height 11
checkbox input "true"
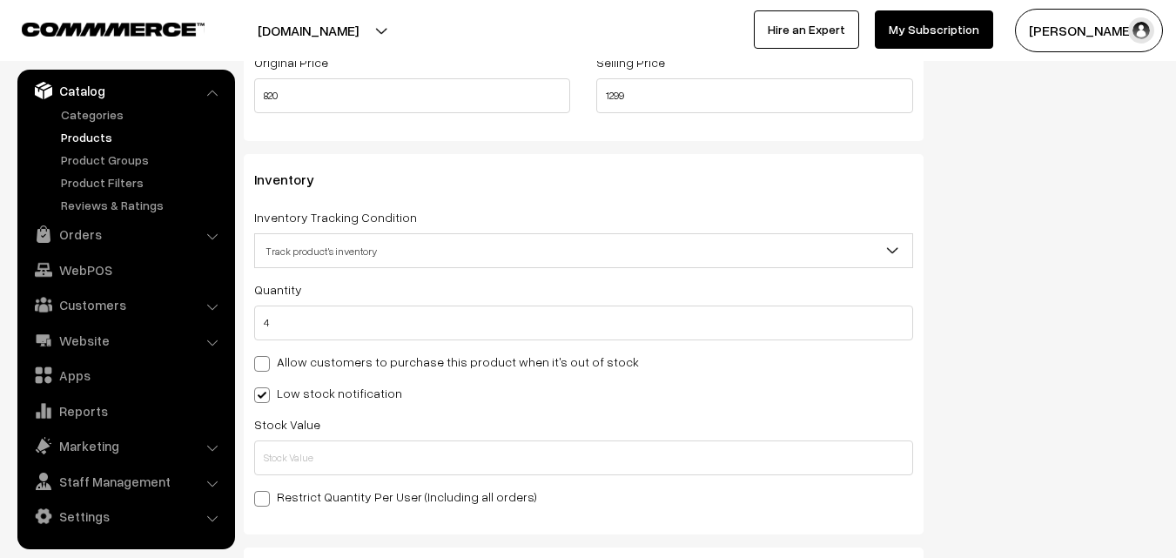
click at [301, 440] on div "Stock Value" at bounding box center [583, 445] width 659 height 62
click at [304, 447] on input "text" at bounding box center [583, 458] width 659 height 35
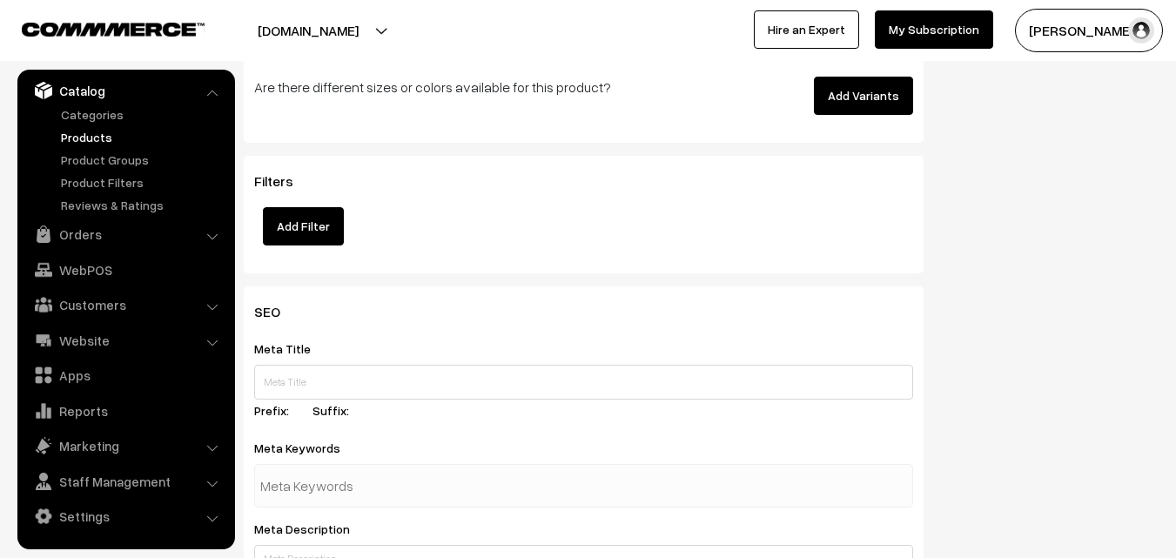
scroll to position [2592, 0]
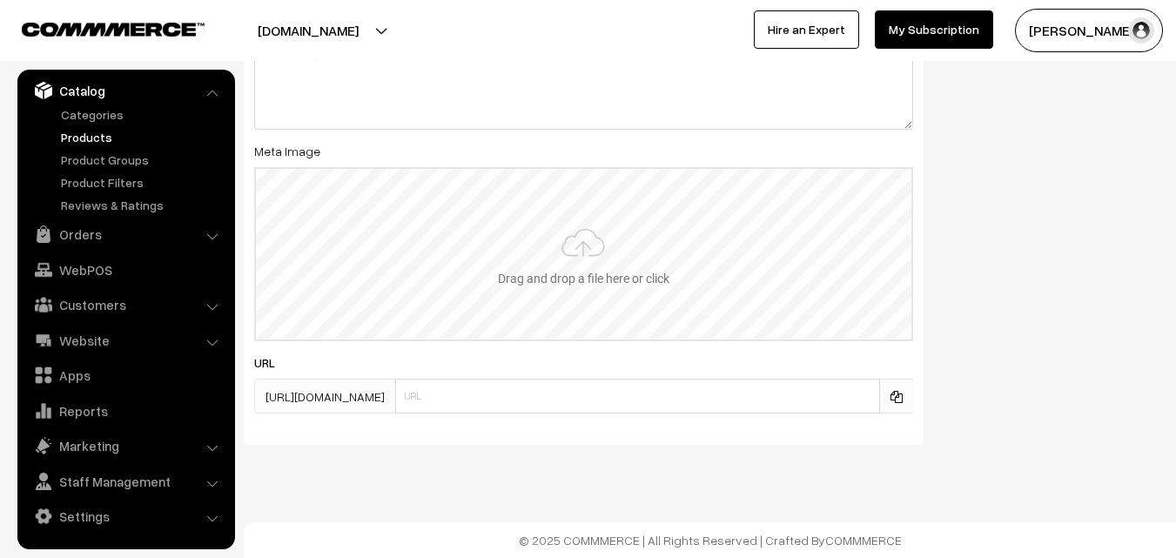
type input "2"
click at [566, 280] on input "file" at bounding box center [584, 254] width 656 height 171
type input "C:\fakepath\narayanpet-saree-va13026-oct-1.jpeg"
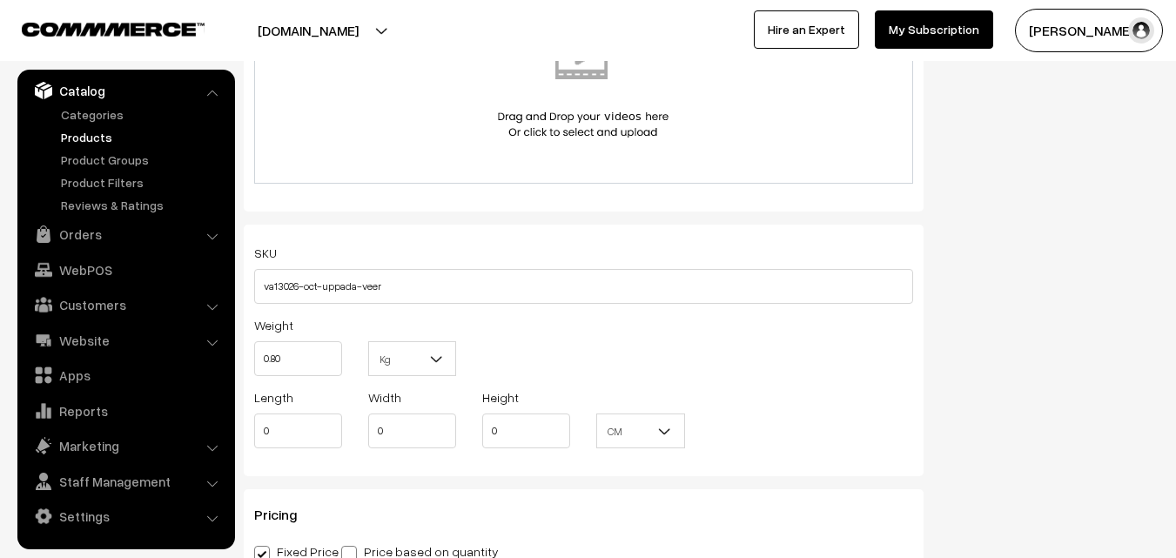
scroll to position [0, 0]
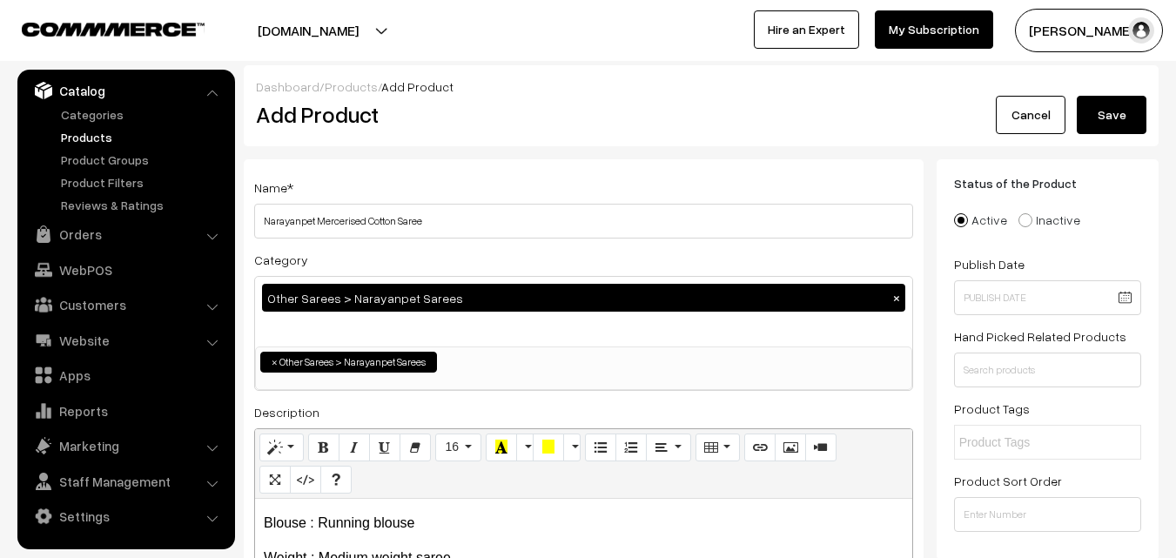
click at [1146, 117] on button "Save" at bounding box center [1112, 115] width 70 height 38
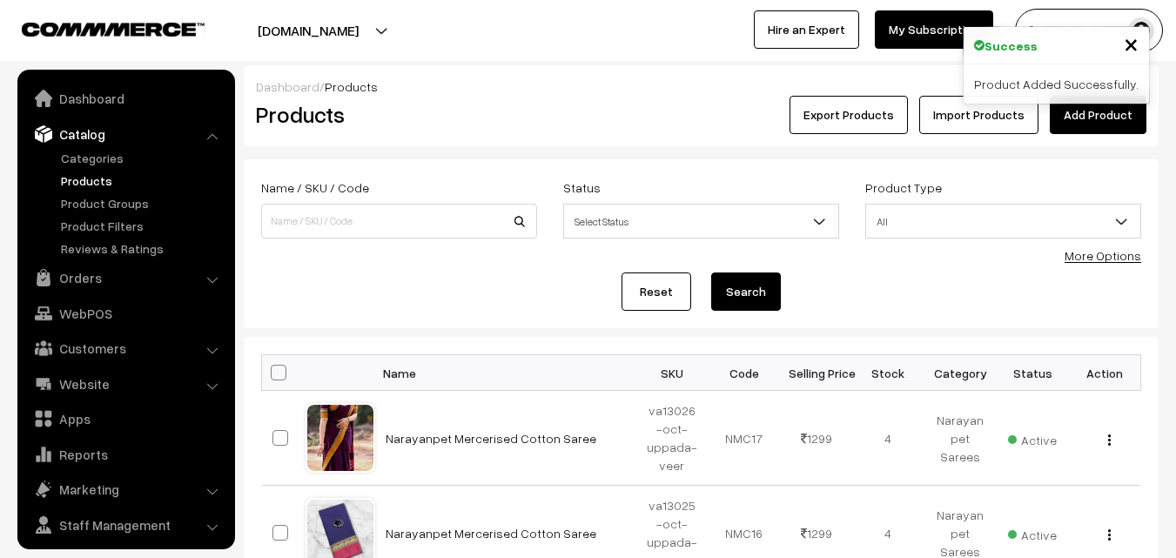
scroll to position [44, 0]
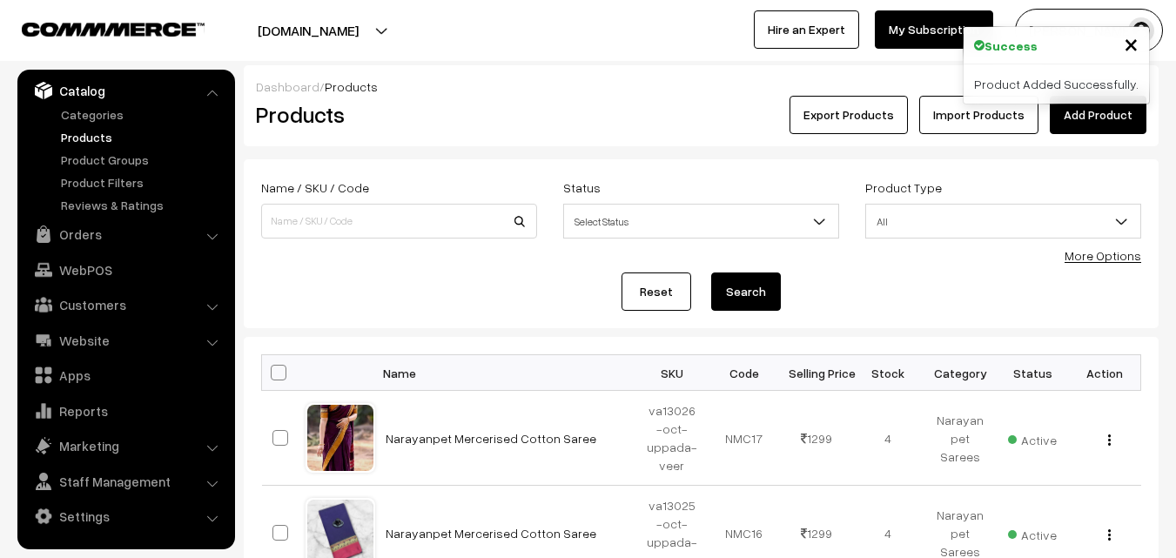
click at [1095, 119] on link "Add Product" at bounding box center [1098, 115] width 97 height 38
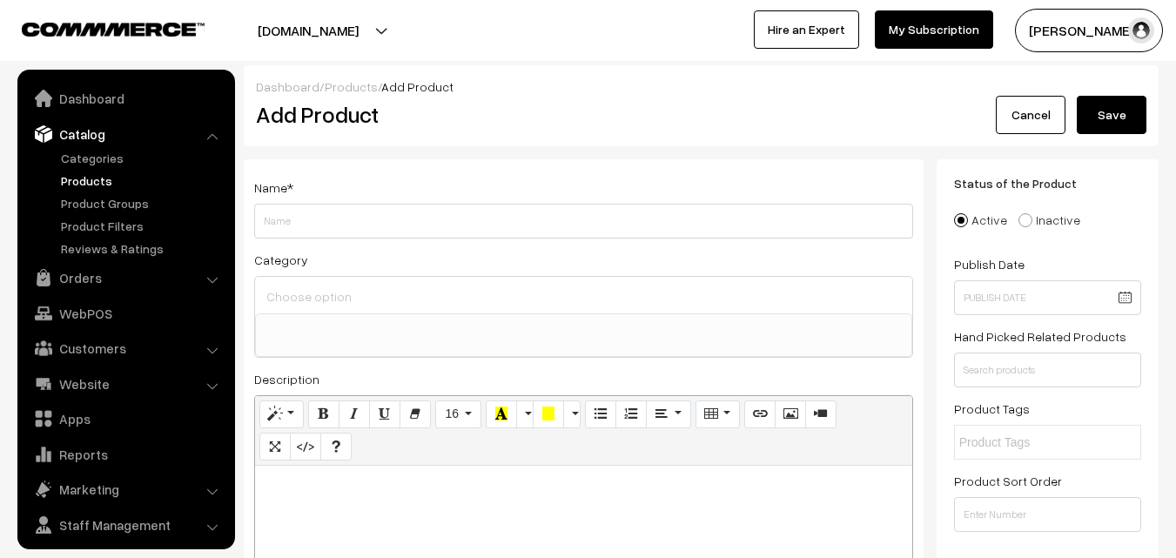
select select
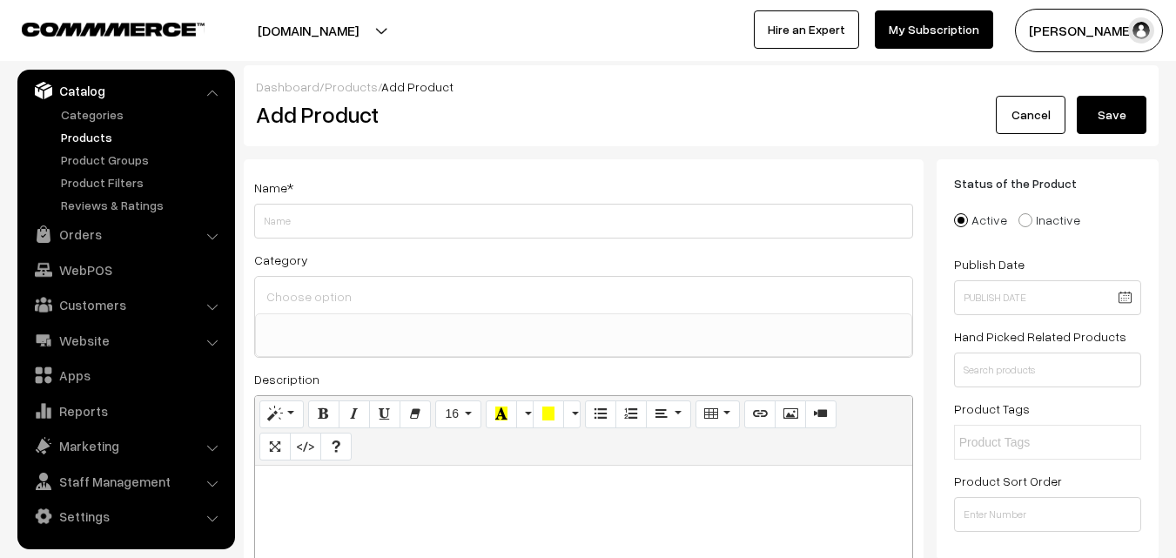
paste div
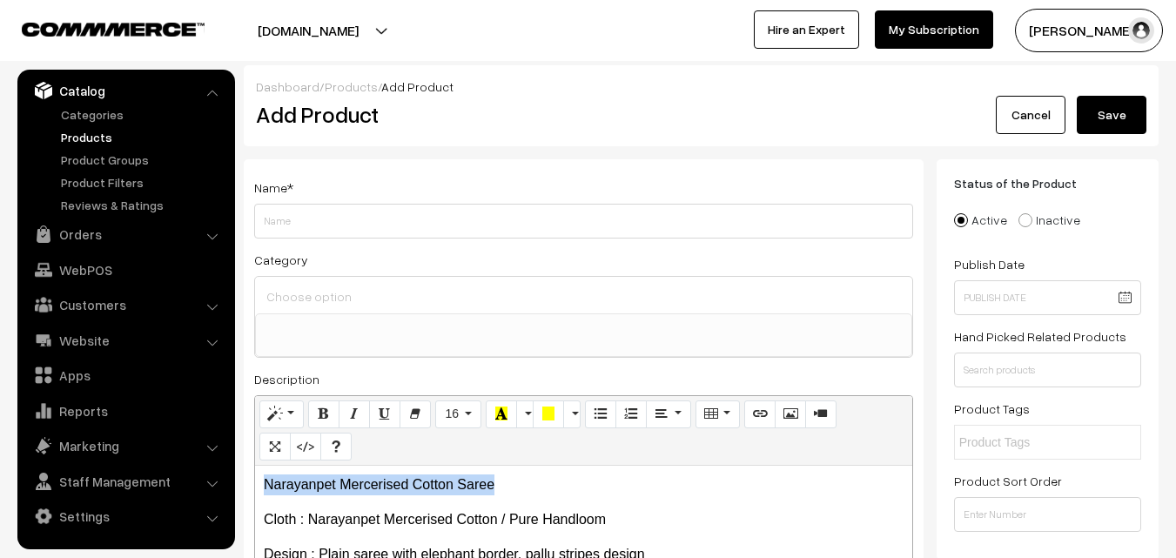
drag, startPoint x: 505, startPoint y: 483, endPoint x: 261, endPoint y: 485, distance: 243.8
click at [264, 485] on p "Narayanpet Mercerised Cotton Saree" at bounding box center [584, 485] width 640 height 21
copy p "Narayanpet Mercerised Cotton Saree"
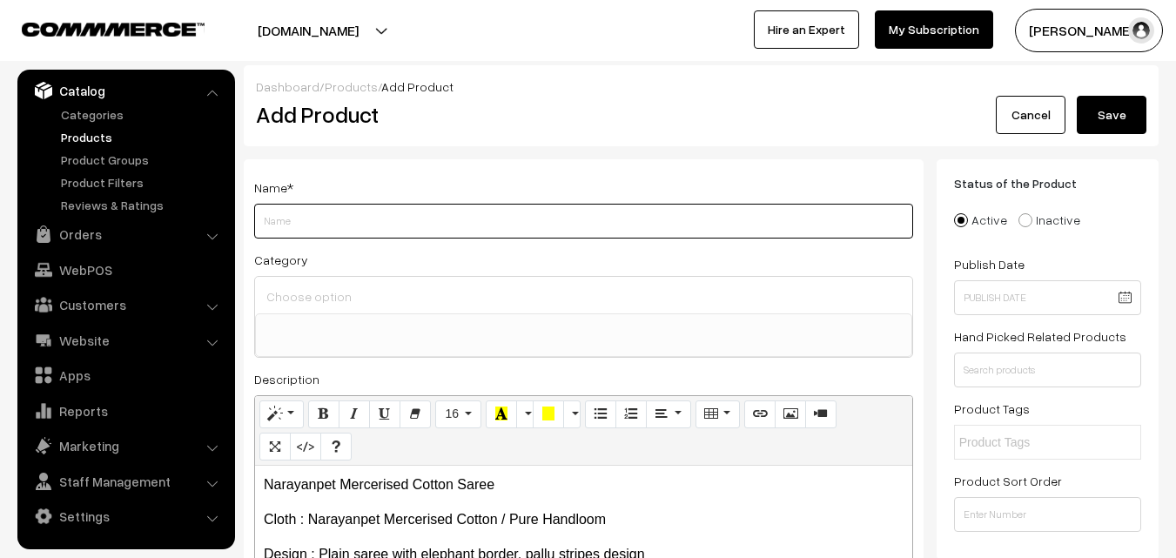
click at [320, 219] on input "Weight" at bounding box center [583, 221] width 659 height 35
paste input "Narayanpet Mercerised Cotton Saree"
type input "Narayanpet Mercerised Cotton Saree"
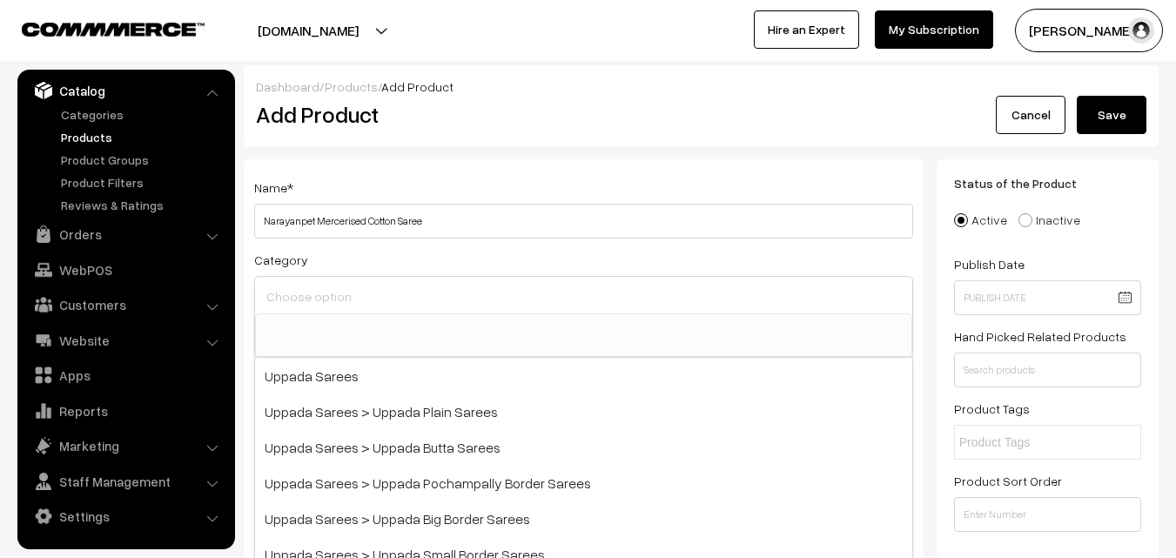
click at [346, 296] on input at bounding box center [583, 296] width 643 height 25
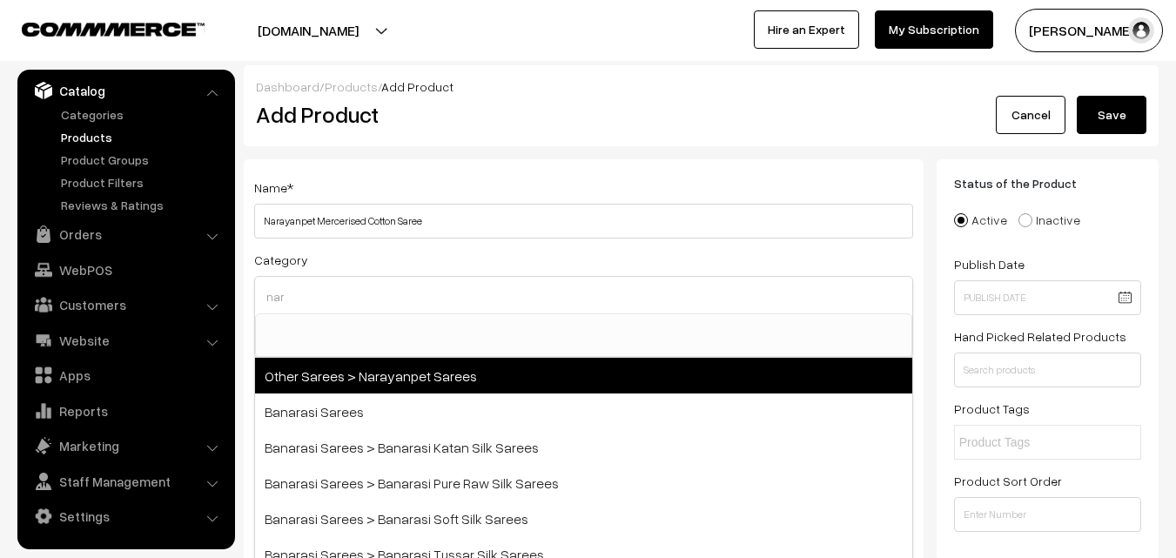
type input "nar"
click at [387, 366] on span "Other Sarees > Narayanpet Sarees" at bounding box center [583, 376] width 657 height 36
select select "16"
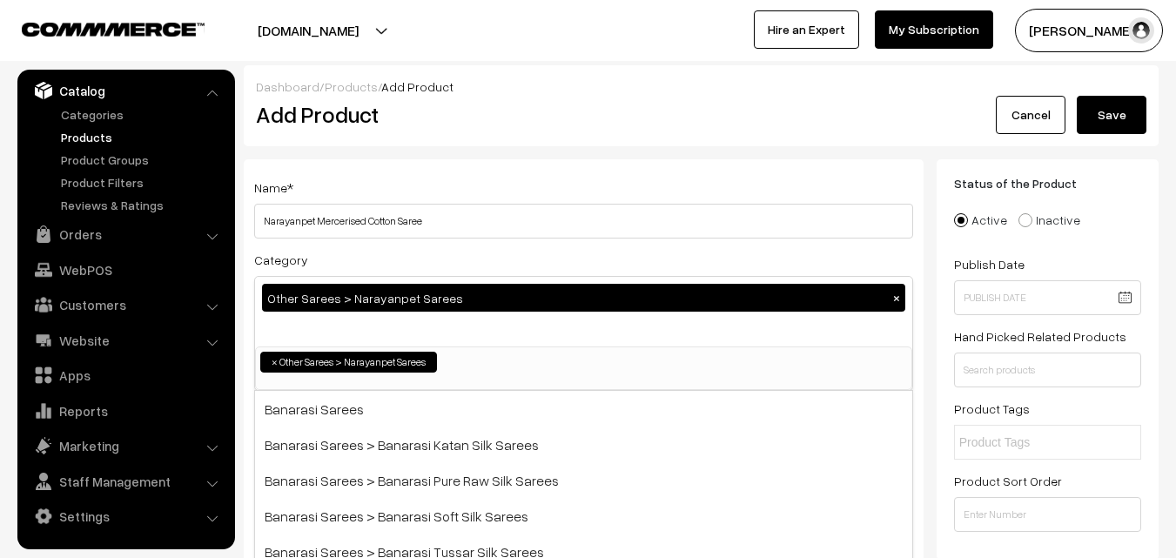
scroll to position [414, 0]
click at [441, 182] on div "Name * Narayanpet Mercerised Cotton Saree" at bounding box center [583, 208] width 659 height 62
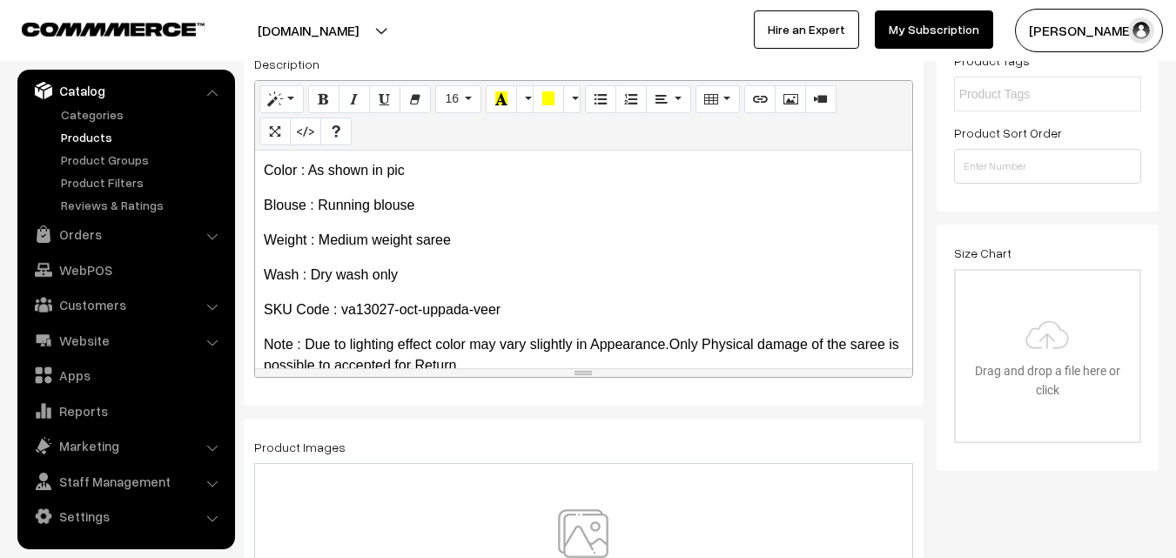
scroll to position [134, 0]
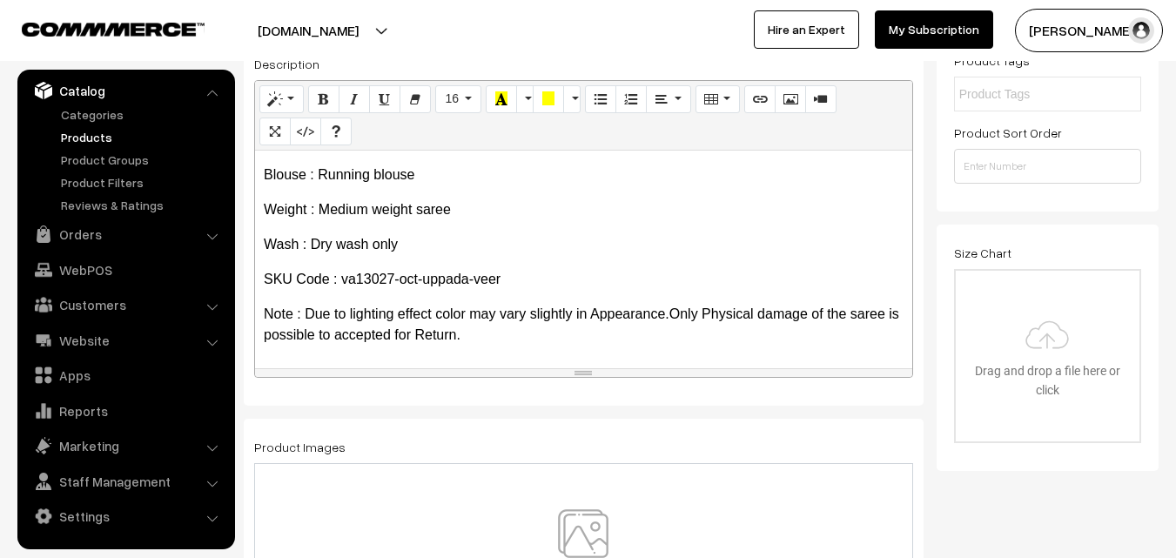
click at [587, 533] on img at bounding box center [583, 560] width 179 height 102
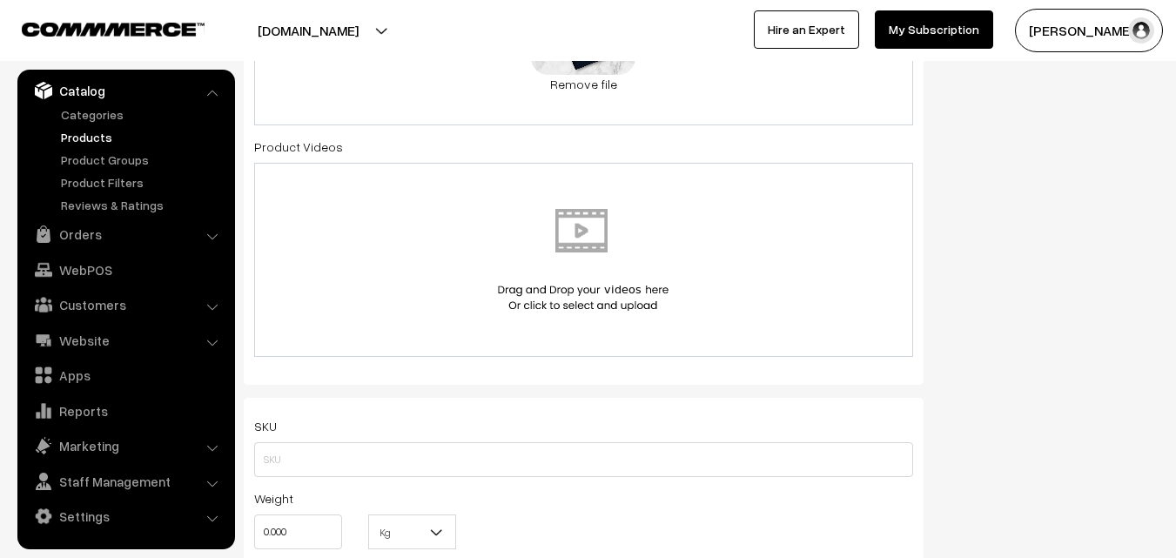
scroll to position [958, 0]
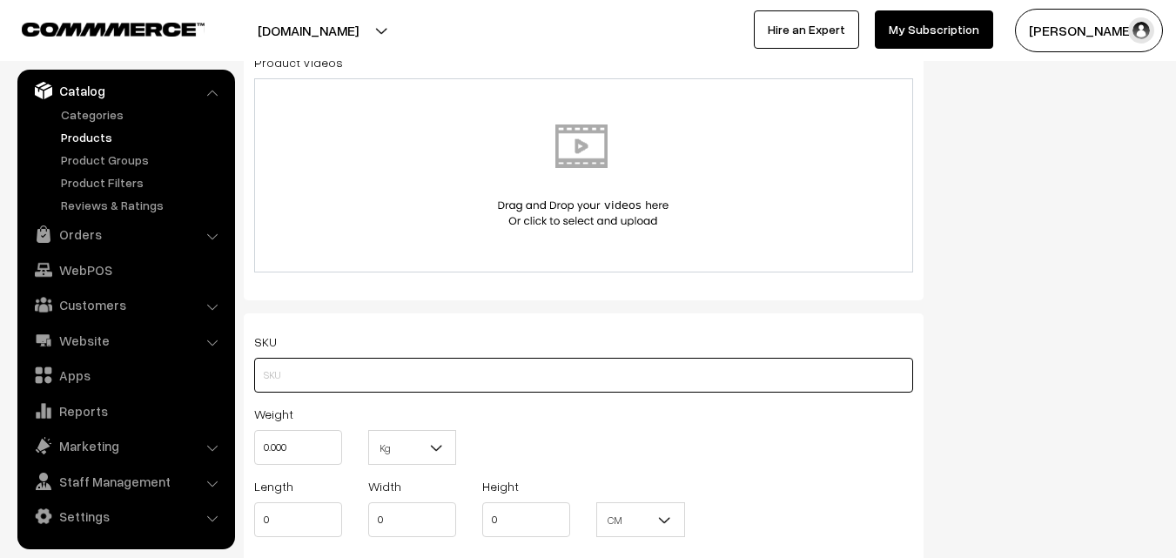
click at [359, 373] on input "text" at bounding box center [583, 375] width 659 height 35
paste input "va13027-oct-uppada-veer"
type input "va13027-oct-uppada-veer"
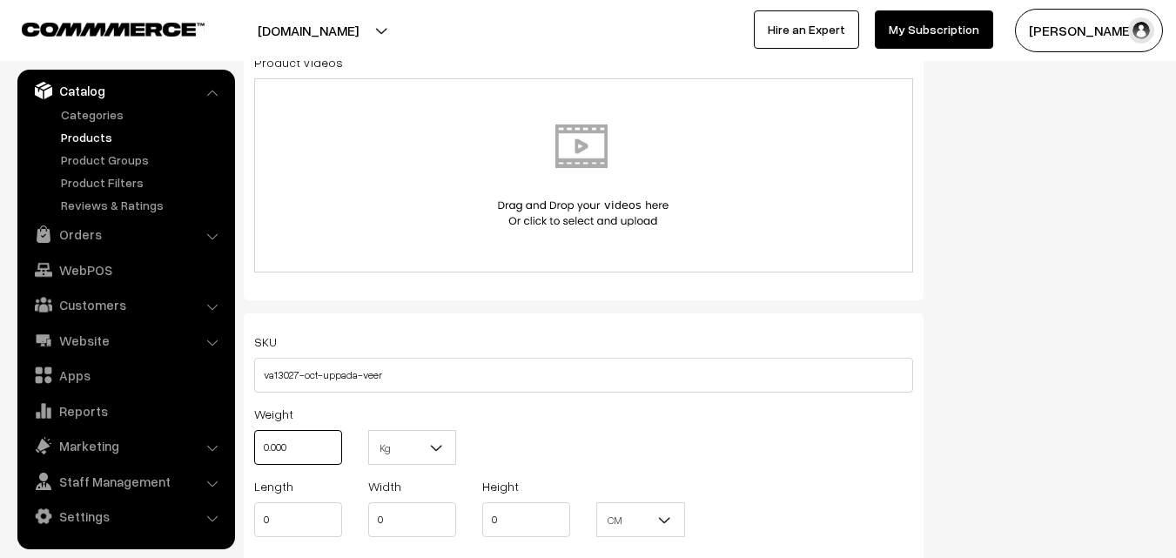
drag, startPoint x: 307, startPoint y: 445, endPoint x: 232, endPoint y: 445, distance: 74.0
click at [233, 445] on body "Thank you for showing interest. Our team will call you shortly. Close [DOMAIN_N…" at bounding box center [588, 498] width 1176 height 2912
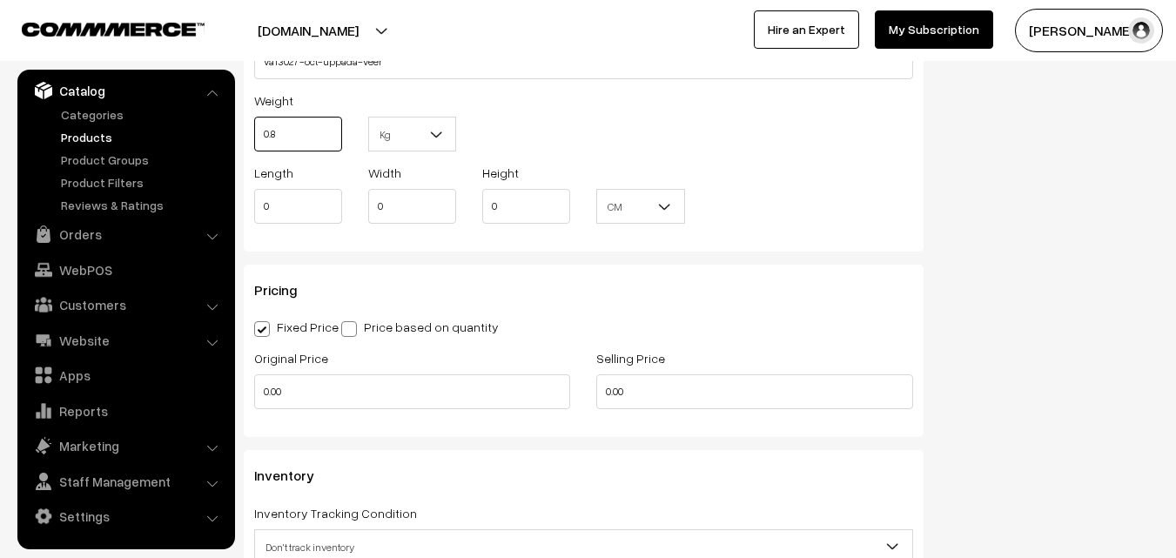
scroll to position [1306, 0]
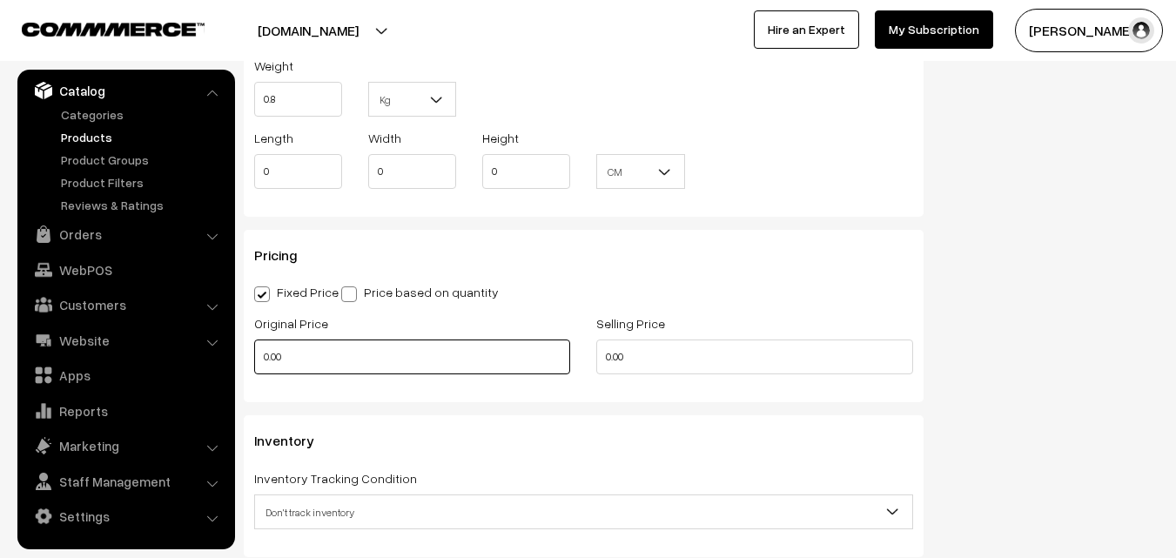
type input "0.80"
drag, startPoint x: 300, startPoint y: 351, endPoint x: 227, endPoint y: 351, distance: 72.3
click at [227, 351] on body "Thank you for showing interest. Our team will call you shortly. Close [DOMAIN_N…" at bounding box center [588, 150] width 1176 height 2912
type input "820"
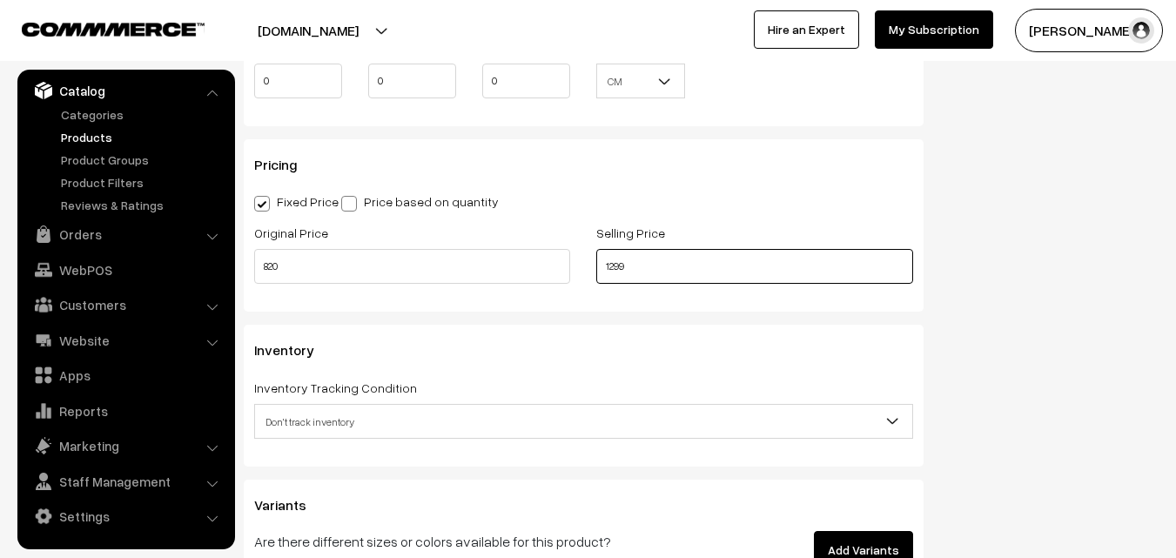
scroll to position [1480, 0]
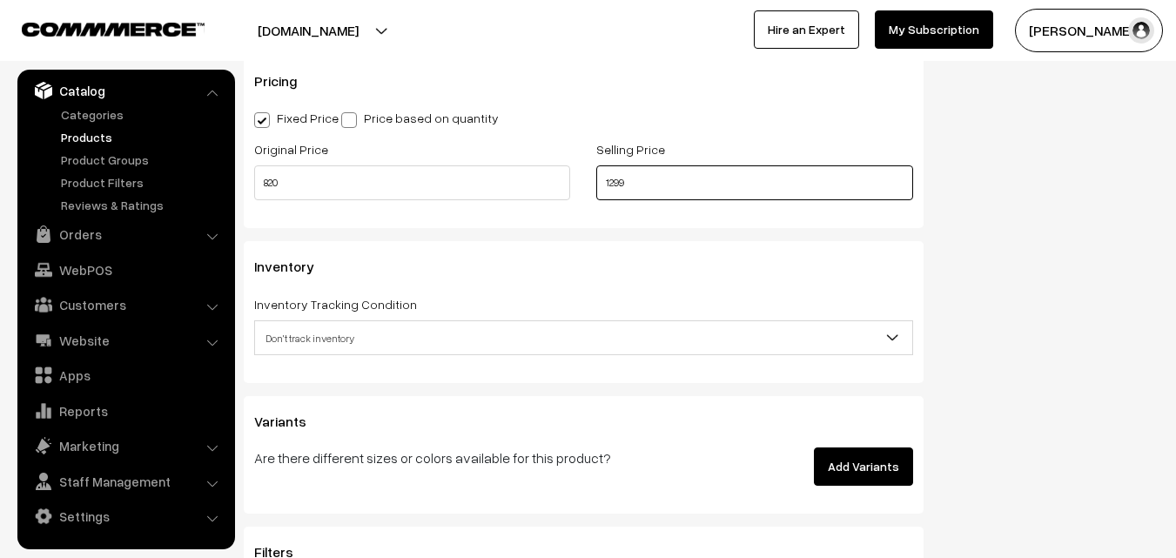
type input "1299"
click at [298, 317] on div "Inventory Tracking Condition Don't track inventory Track product's inventory Do…" at bounding box center [583, 324] width 659 height 62
click at [305, 331] on span "Don't track inventory" at bounding box center [583, 338] width 657 height 30
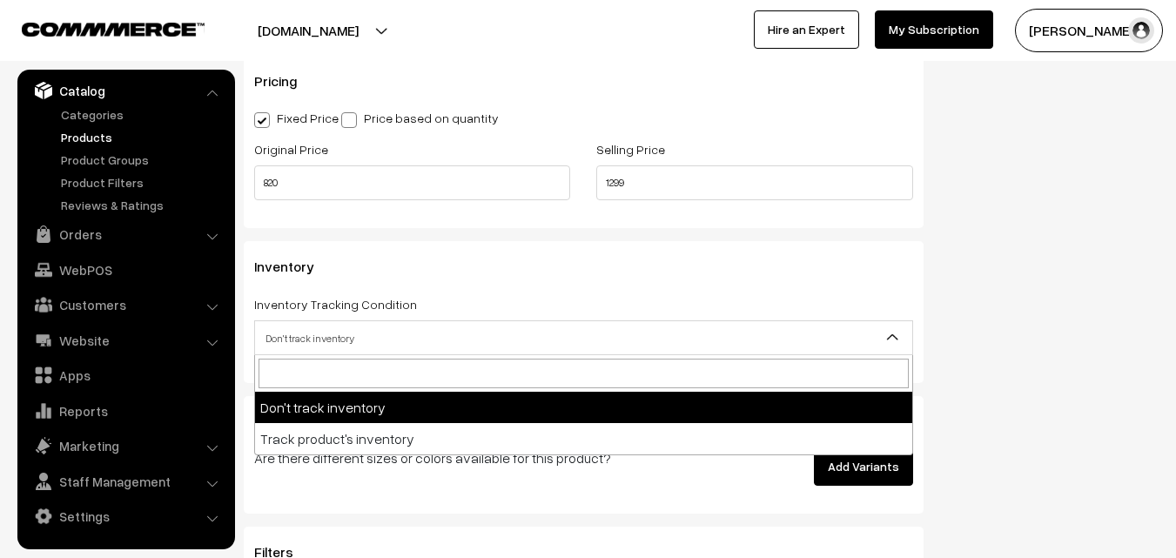
select select "2"
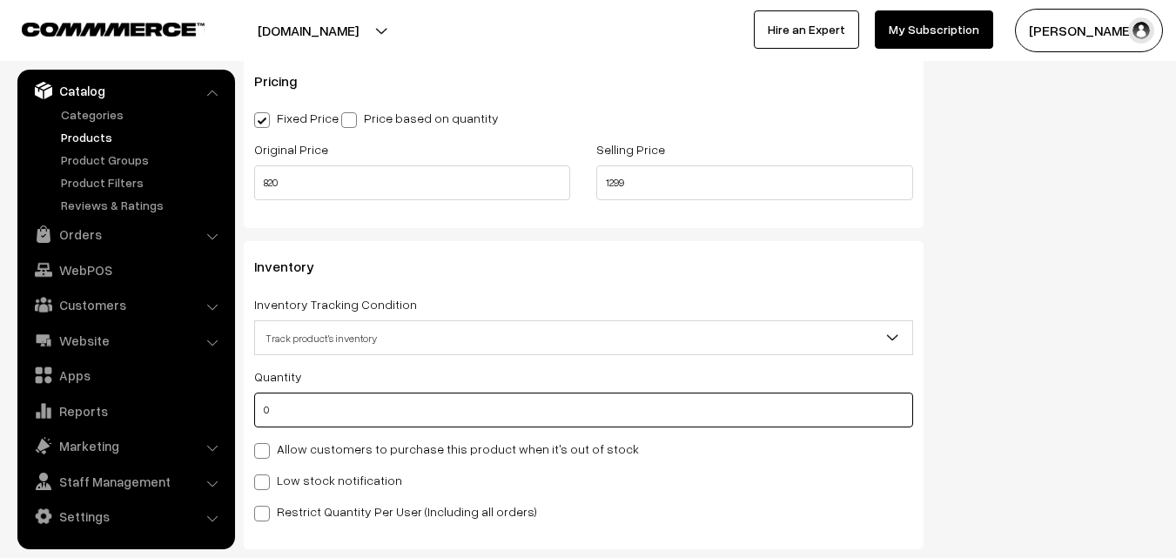
click at [296, 409] on input "0" at bounding box center [583, 410] width 659 height 35
type input "4"
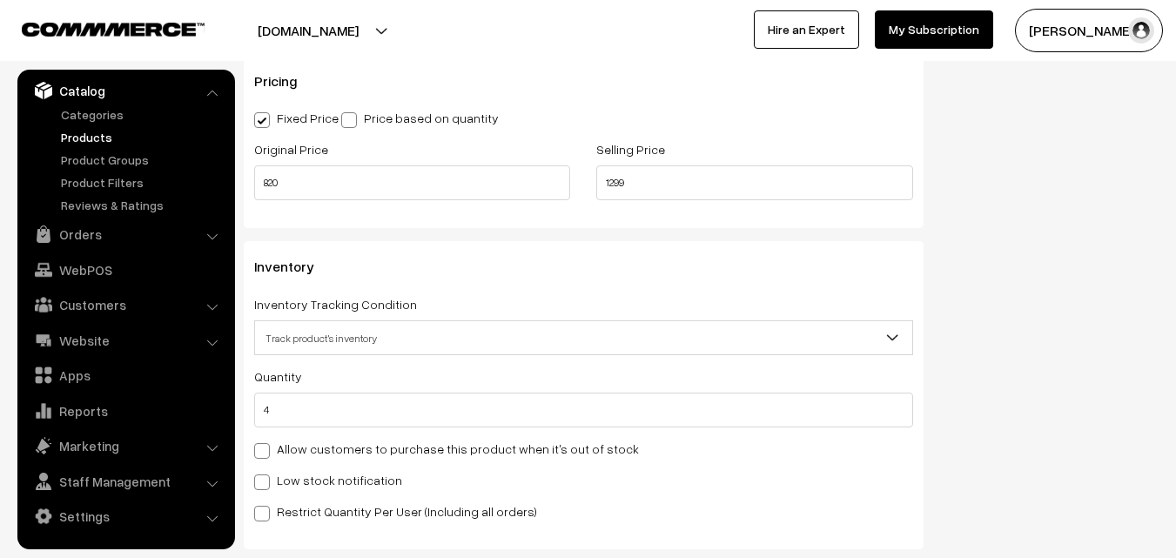
click at [300, 467] on div "Quantity 4 Allow customers to purchase this product when it's out of stock Low …" at bounding box center [583, 444] width 659 height 156
click at [301, 478] on label "Low stock notification" at bounding box center [328, 480] width 148 height 18
click at [266, 478] on input "Low stock notification" at bounding box center [259, 479] width 11 height 11
checkbox input "true"
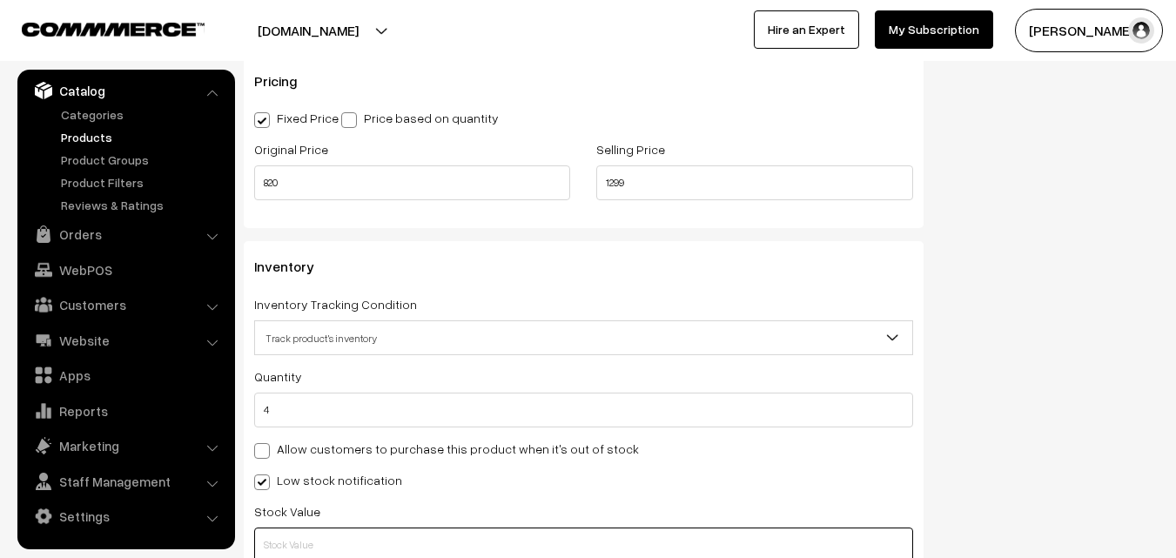
click at [294, 549] on input "text" at bounding box center [583, 545] width 659 height 35
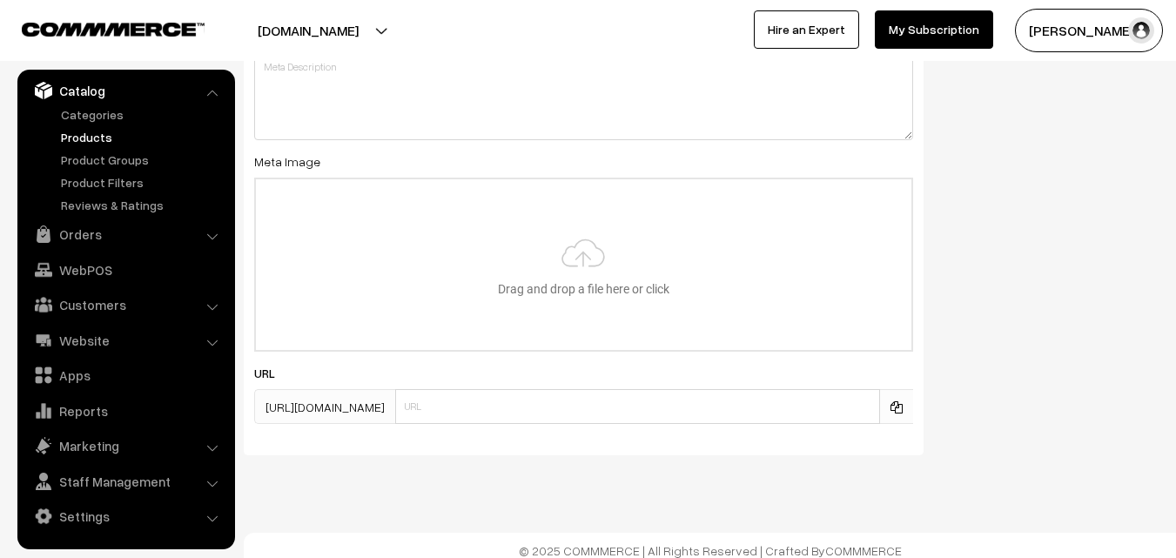
scroll to position [2592, 0]
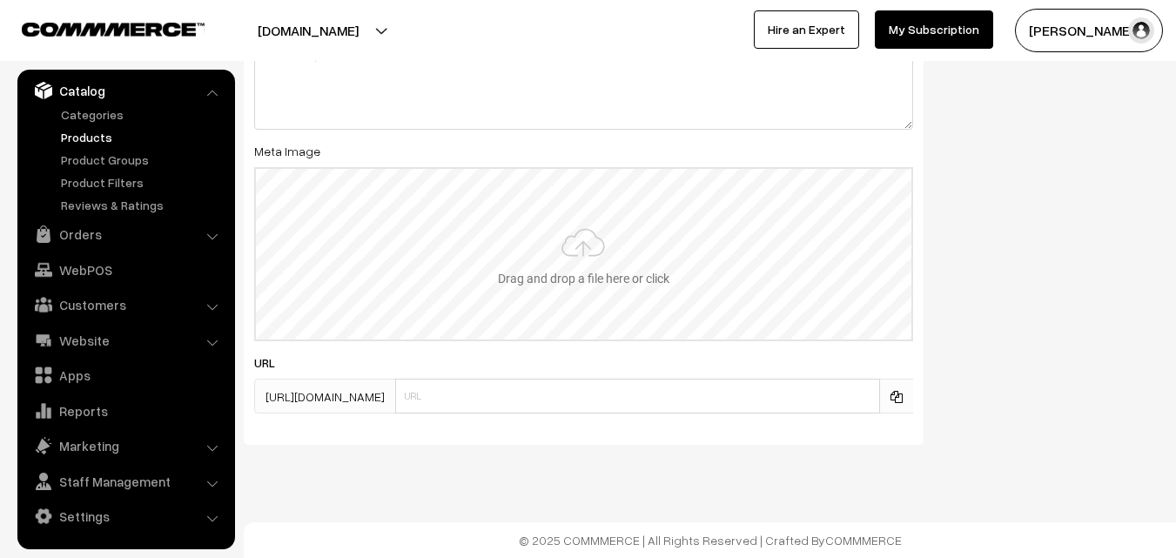
type input "2"
click at [592, 265] on input "file" at bounding box center [584, 254] width 656 height 171
type input "C:\fakepath\narayanpet-saree-va13027-oct.jpeg"
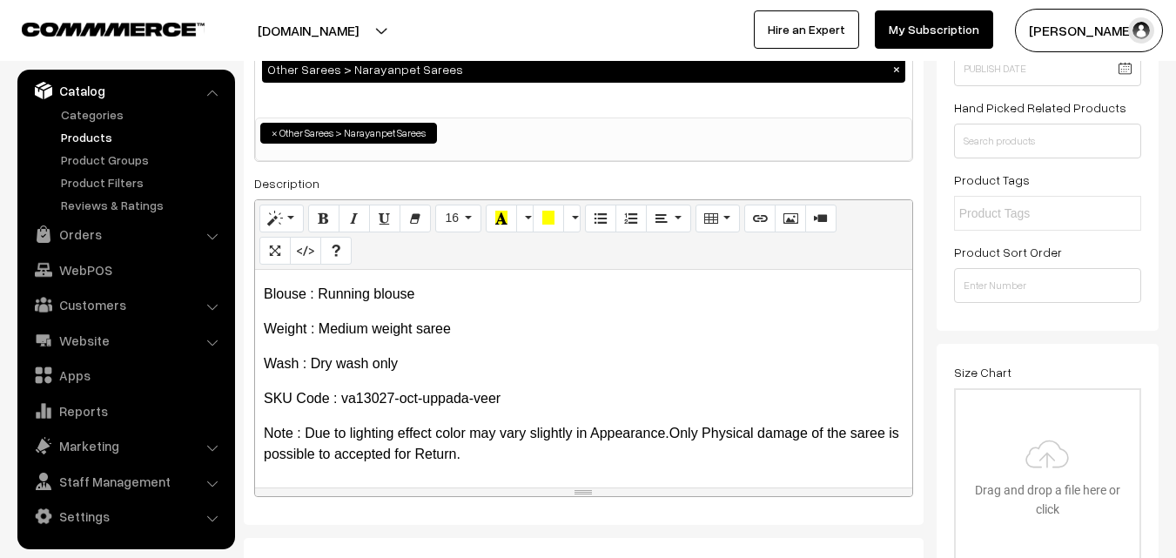
scroll to position [0, 0]
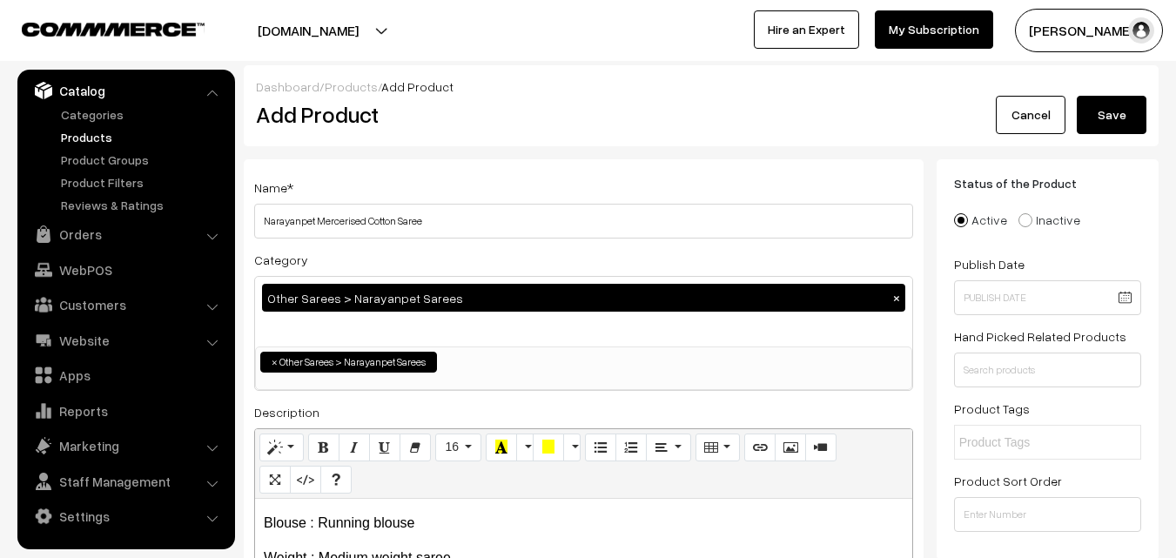
click at [1115, 104] on button "Save" at bounding box center [1112, 115] width 70 height 38
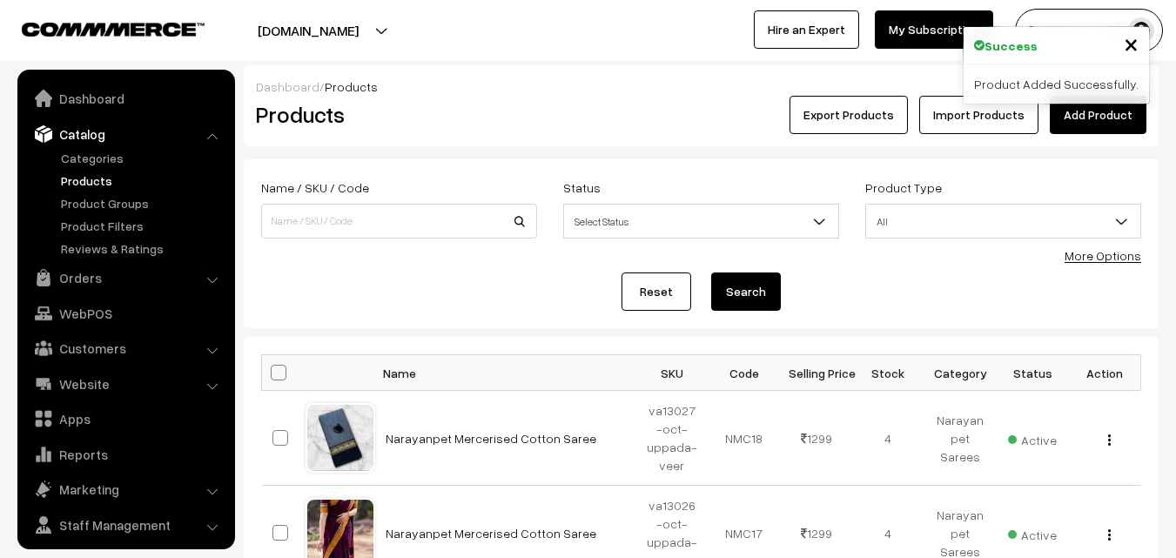
scroll to position [44, 0]
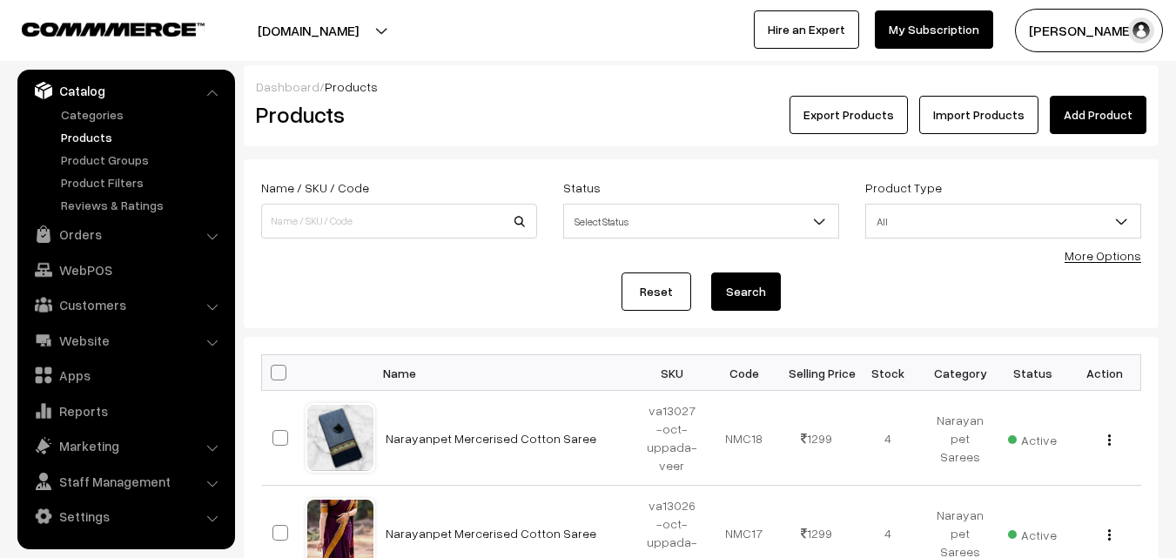
click at [518, 142] on div "Dashboard / Products Products Export Products Import Products Add Product" at bounding box center [701, 105] width 915 height 81
click at [1091, 118] on link "Add Product" at bounding box center [1098, 115] width 97 height 38
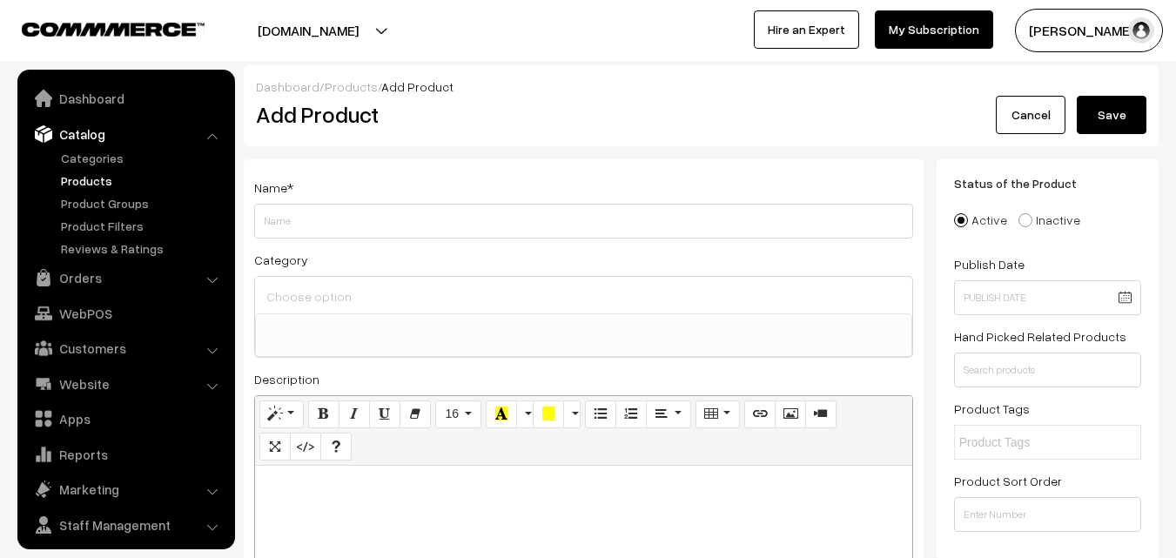
select select
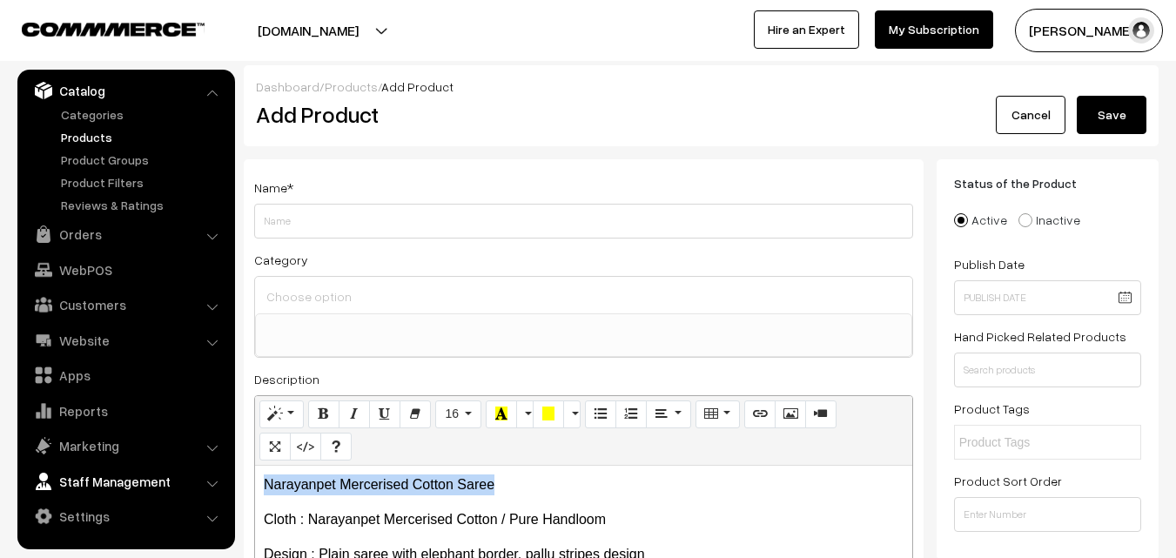
drag, startPoint x: 496, startPoint y: 484, endPoint x: 210, endPoint y: 467, distance: 287.0
copy p "Narayanpet Mercerised Cotton Saree"
click at [294, 202] on div "Name *" at bounding box center [583, 208] width 659 height 62
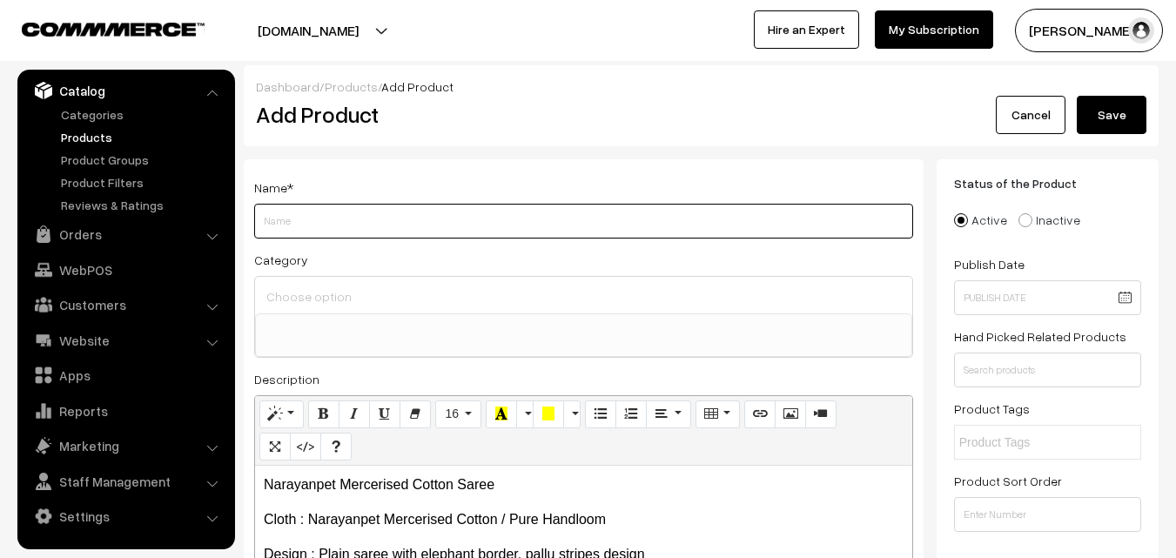
click at [293, 227] on input "Weight" at bounding box center [583, 221] width 659 height 35
paste input "Narayanpet Mercerised Cotton Saree"
type input "Narayanpet Mercerised Cotton Saree"
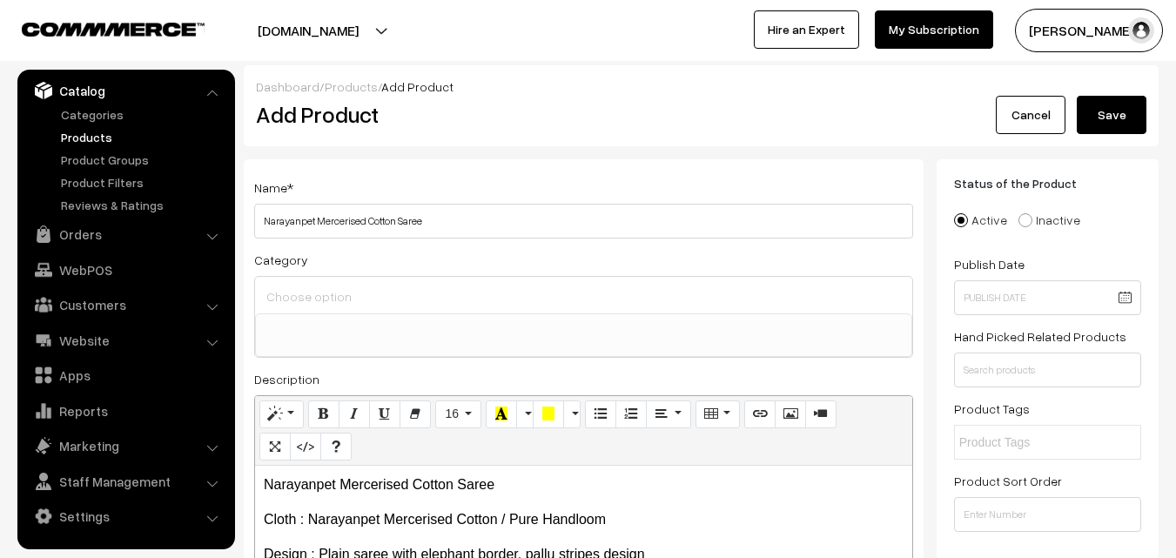
click at [300, 305] on input at bounding box center [583, 296] width 643 height 25
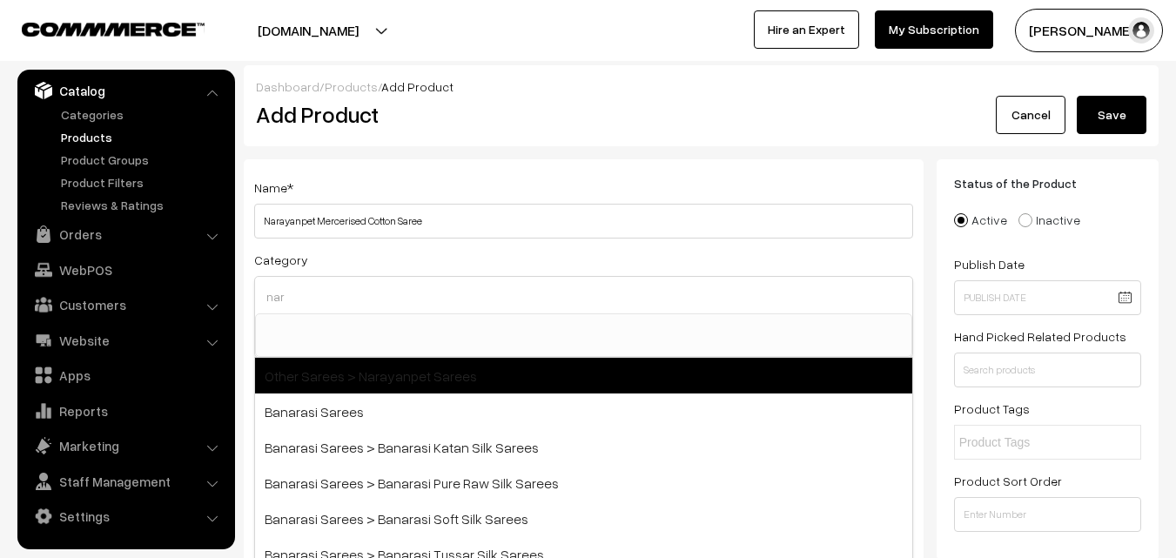
type input "nar"
click at [364, 366] on span "Other Sarees > Narayanpet Sarees" at bounding box center [583, 376] width 657 height 36
select select "16"
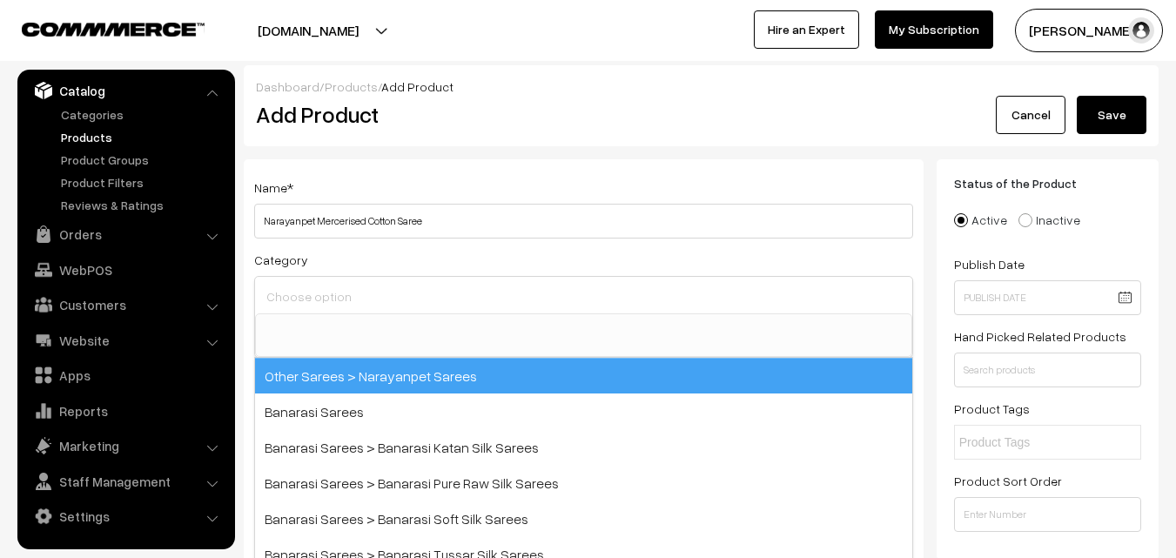
scroll to position [414, 0]
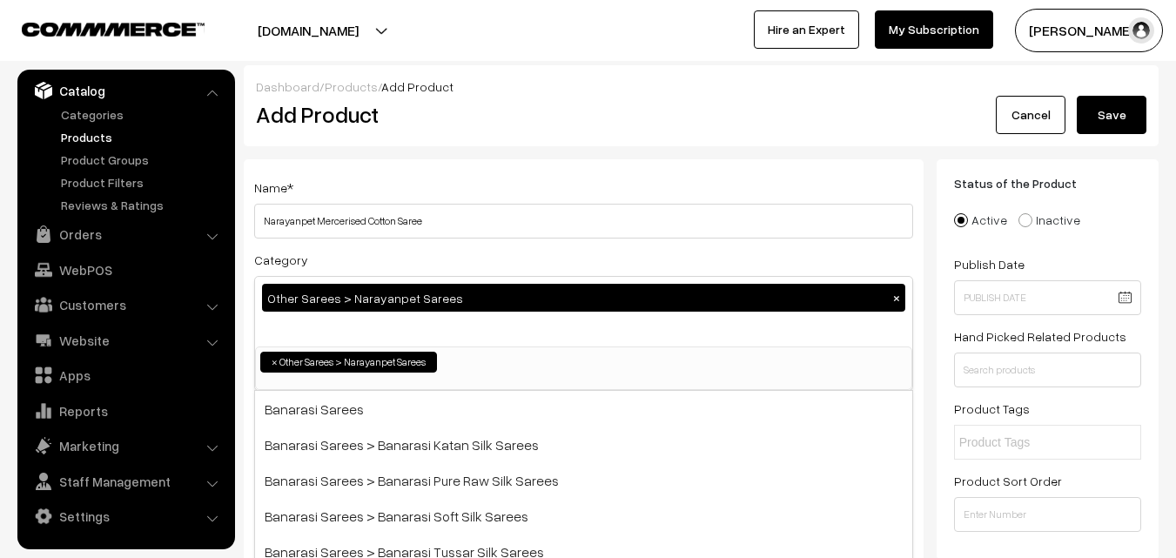
click at [447, 183] on div "Name * Narayanpet Mercerised Cotton Saree" at bounding box center [583, 208] width 659 height 62
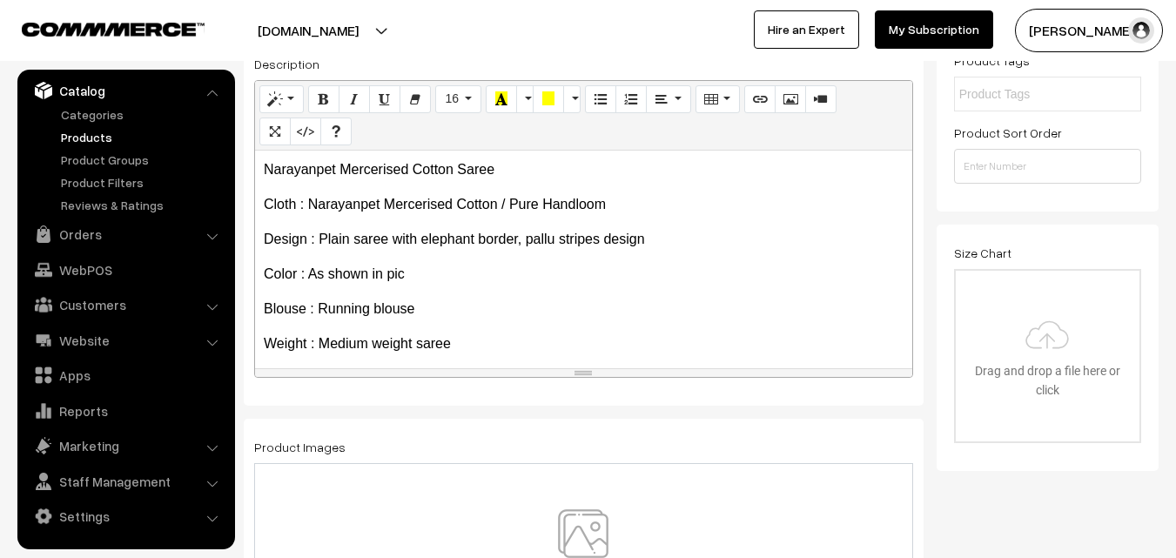
scroll to position [134, 0]
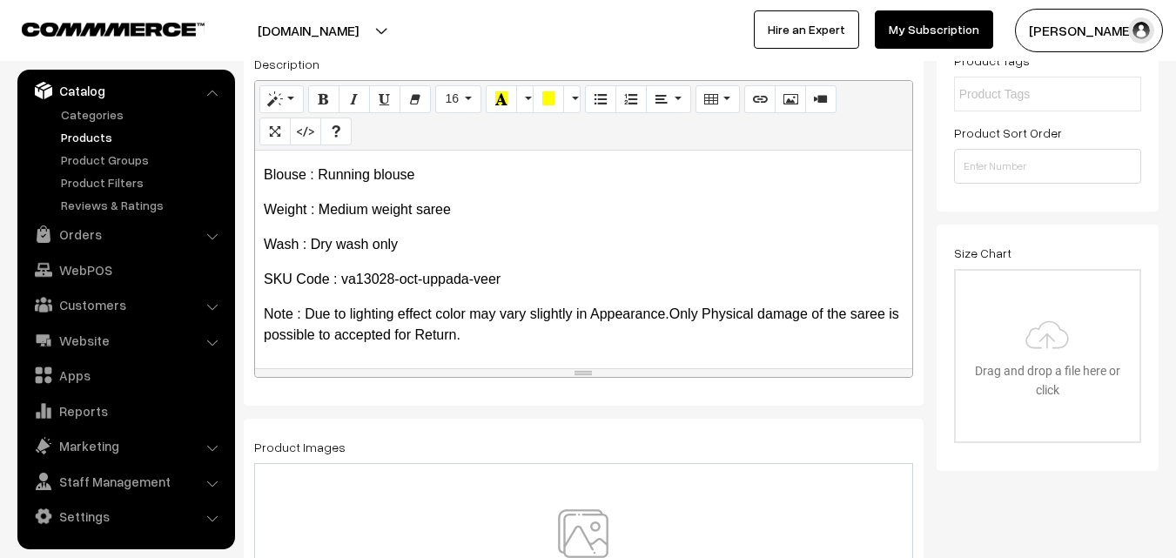
click at [603, 532] on img at bounding box center [583, 560] width 179 height 102
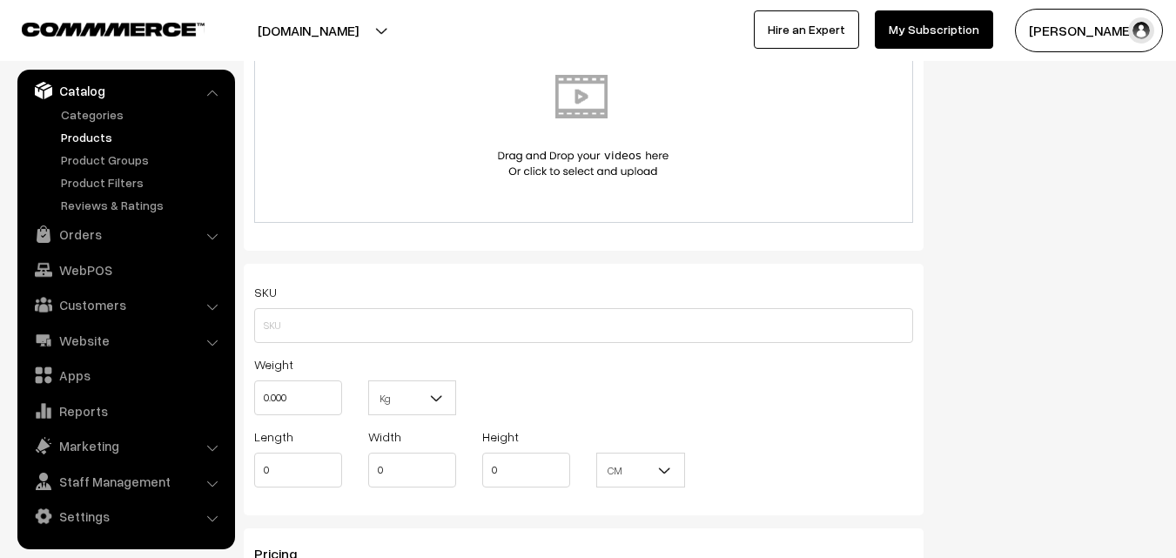
scroll to position [1045, 0]
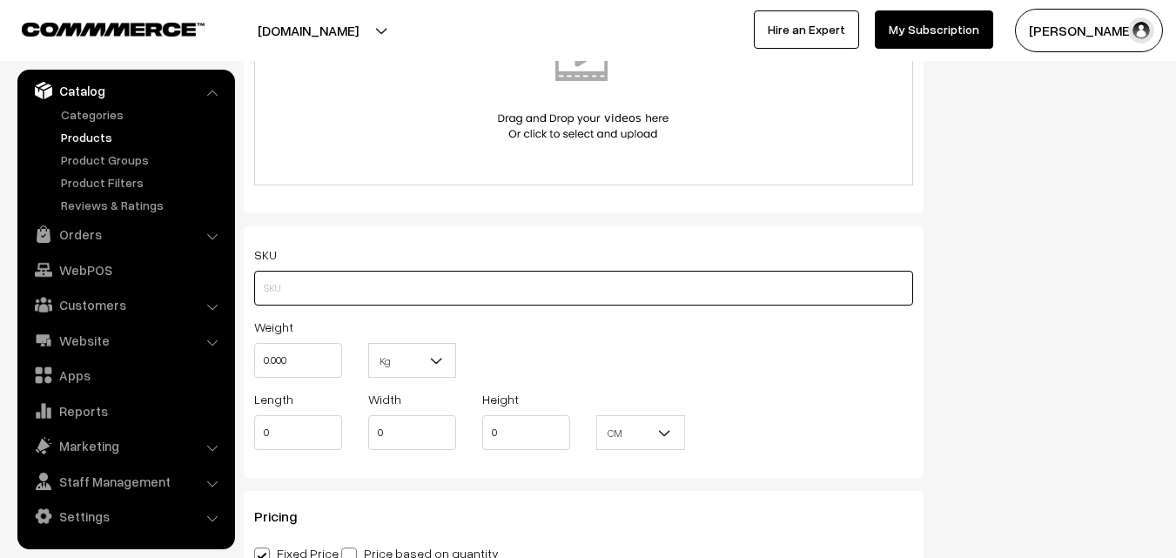
click at [290, 285] on input "text" at bounding box center [583, 288] width 659 height 35
paste input "va13028-oct-uppada-veer"
type input "va13028-oct-uppada-veer"
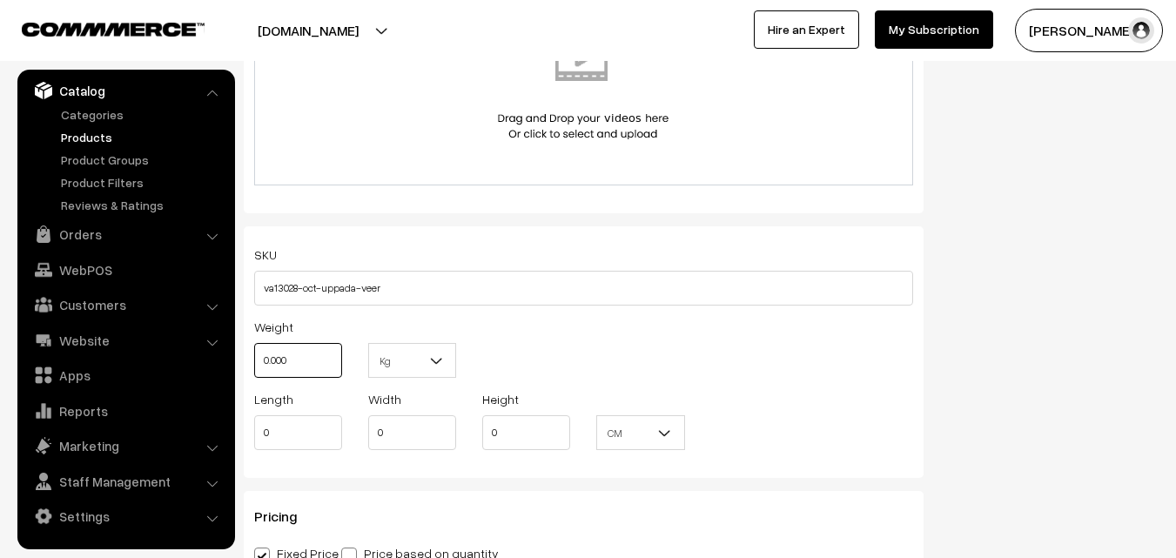
drag, startPoint x: 316, startPoint y: 370, endPoint x: 240, endPoint y: 371, distance: 75.8
click at [240, 371] on div "Name * [PERSON_NAME] Mercerised Cotton Saree Category Other Sarees > Narayanpet…" at bounding box center [584, 103] width 706 height 1978
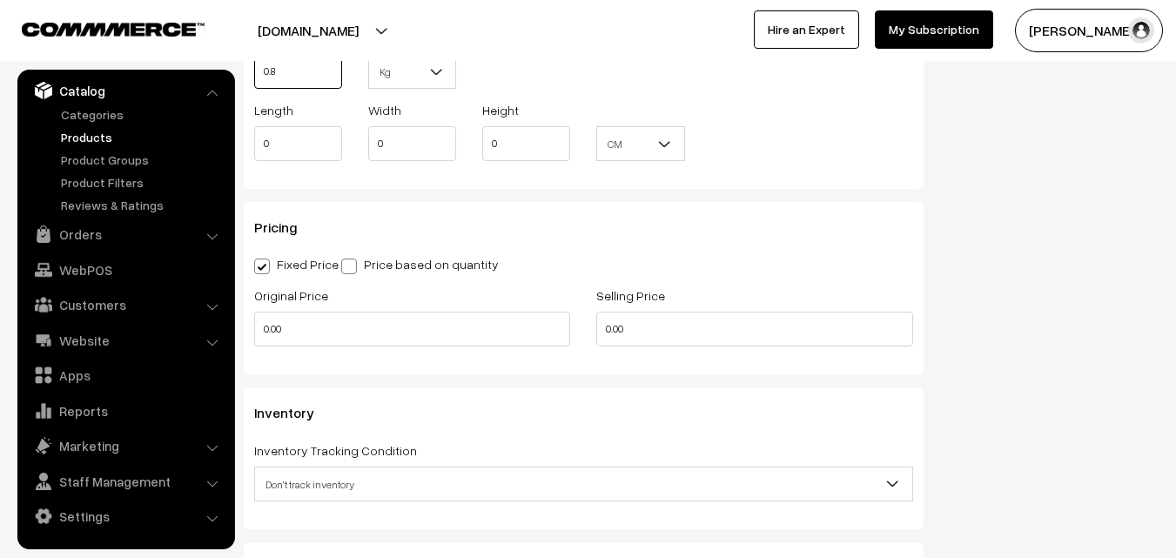
scroll to position [1393, 0]
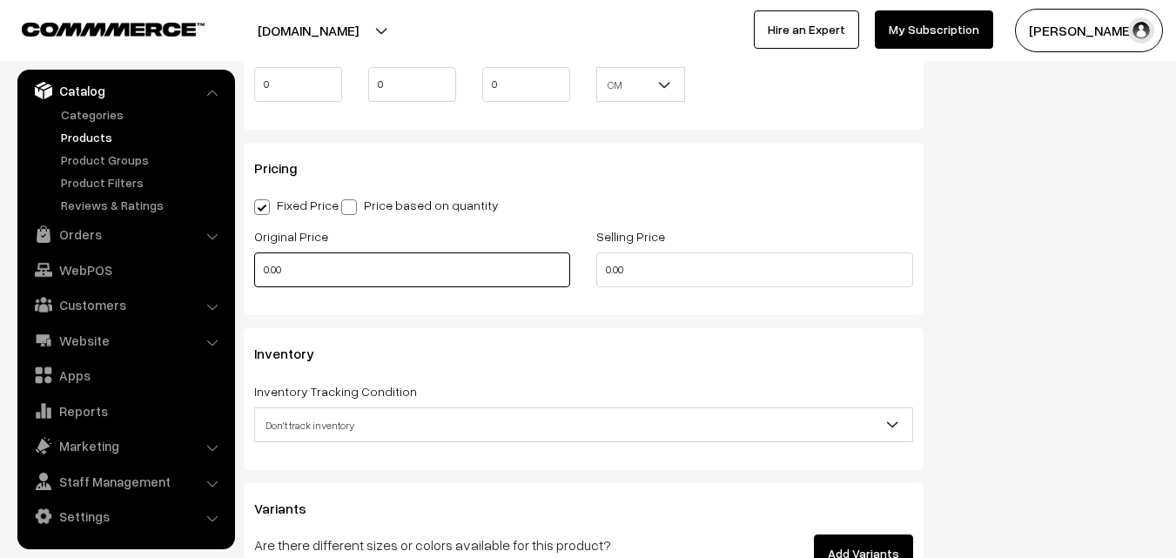
type input "0.80"
drag, startPoint x: 323, startPoint y: 254, endPoint x: 232, endPoint y: 263, distance: 91.0
click at [232, 263] on body "Thank you for showing interest. Our team will call you shortly. Close [DOMAIN_N…" at bounding box center [588, 63] width 1176 height 2912
type input "820"
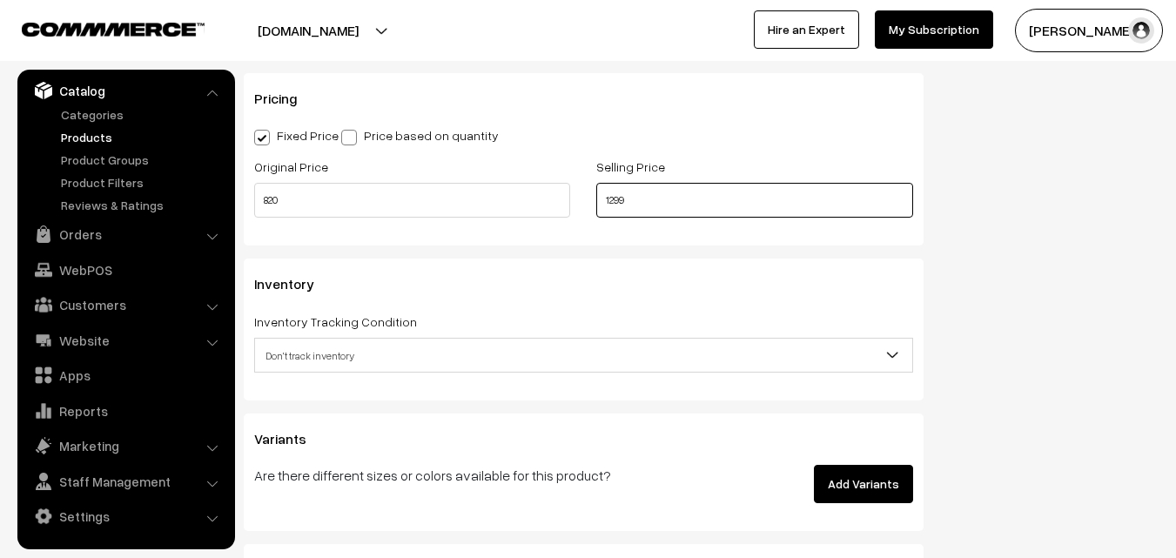
scroll to position [1567, 0]
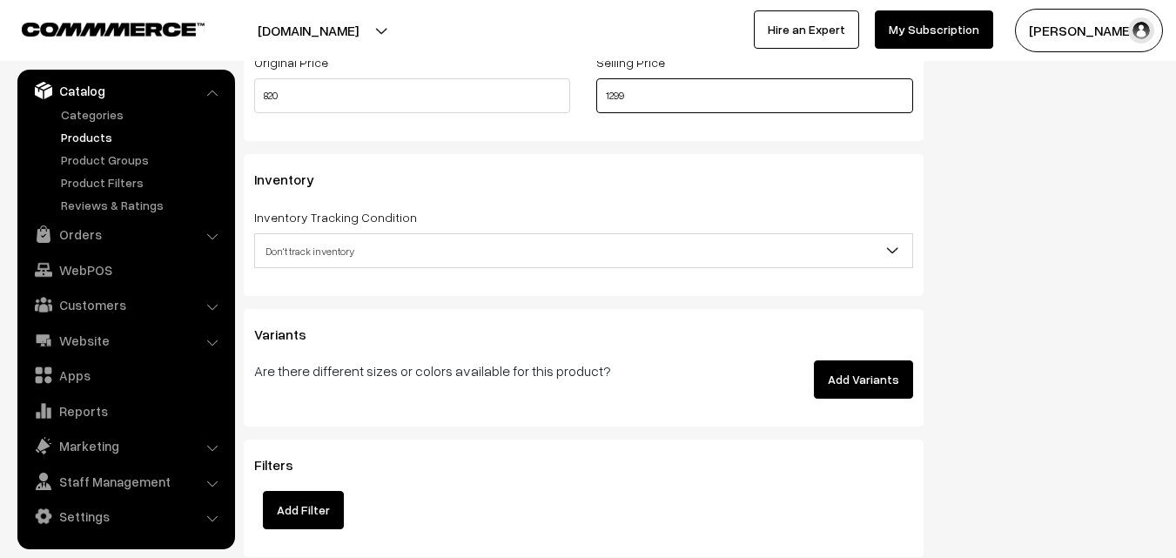
type input "1299"
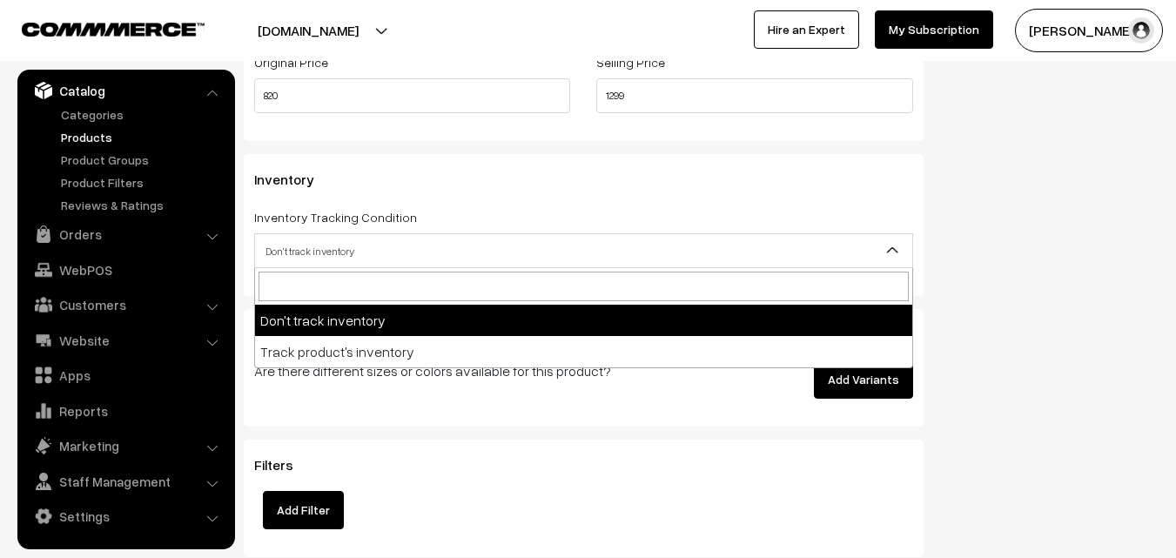
click at [303, 266] on span "Don't track inventory" at bounding box center [583, 250] width 659 height 35
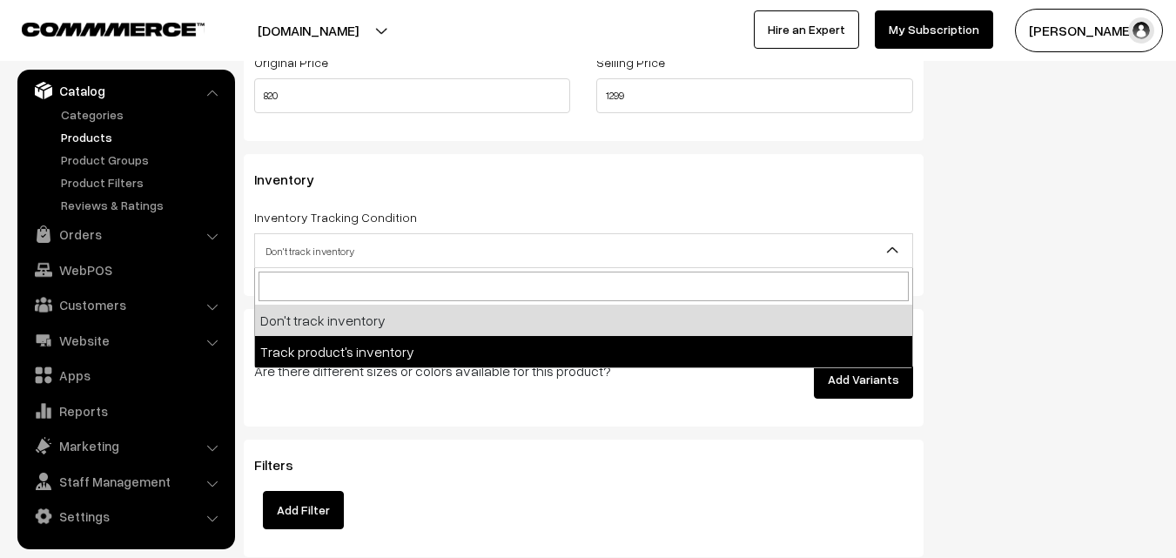
select select "2"
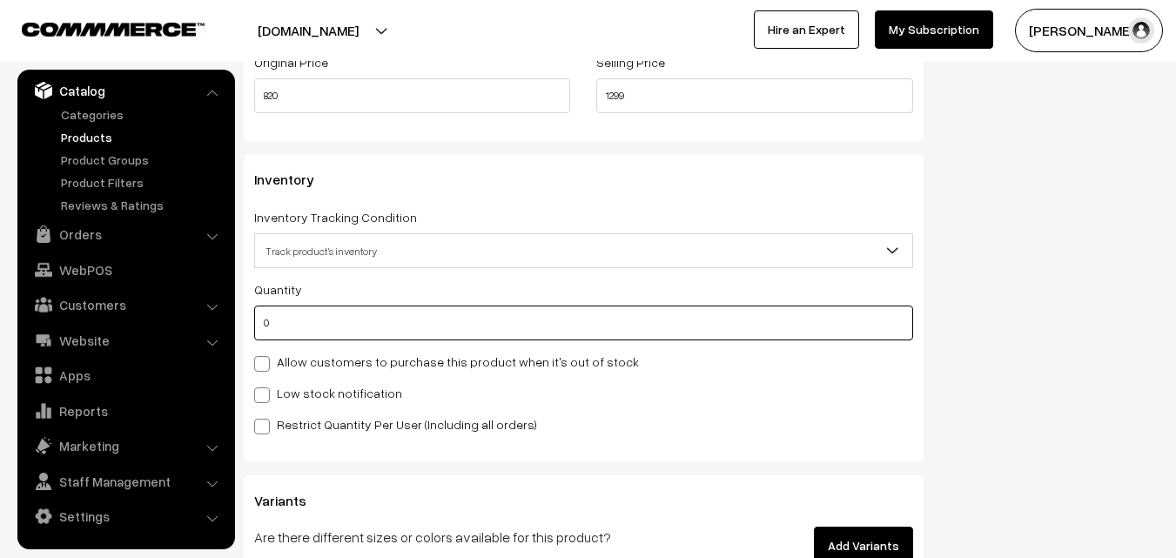
click at [298, 328] on input "0" at bounding box center [583, 323] width 659 height 35
type input "4"
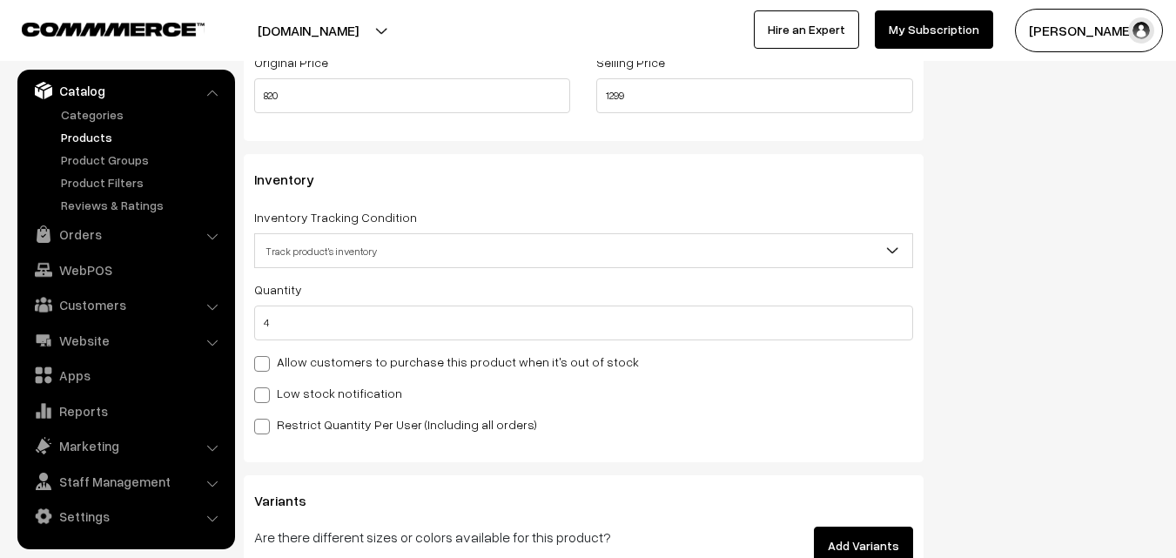
click at [309, 400] on label "Low stock notification" at bounding box center [328, 393] width 148 height 18
click at [266, 398] on input "Low stock notification" at bounding box center [259, 392] width 11 height 11
checkbox input "true"
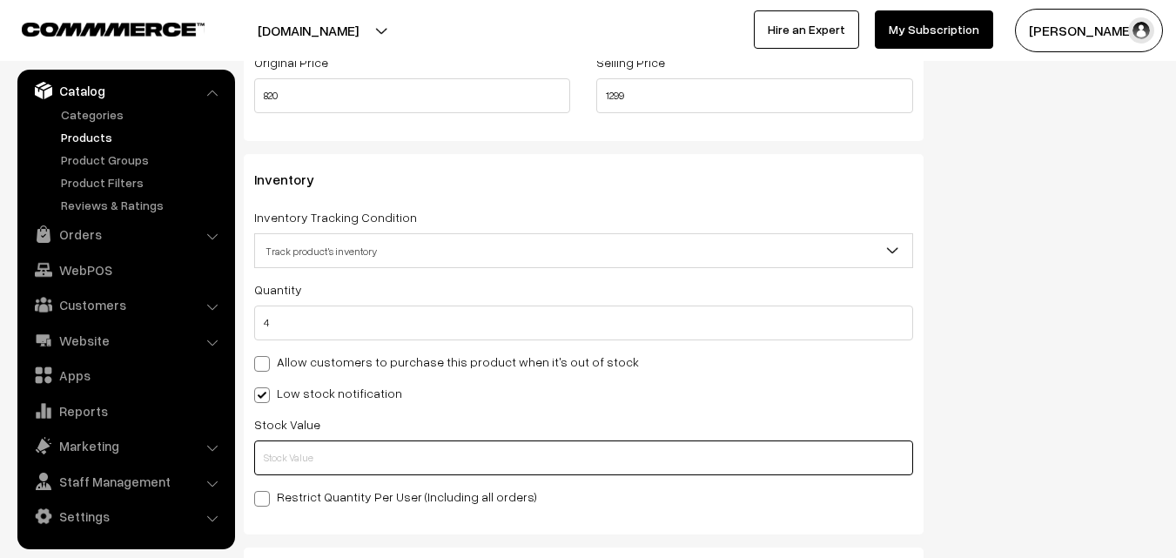
click at [303, 456] on input "text" at bounding box center [583, 458] width 659 height 35
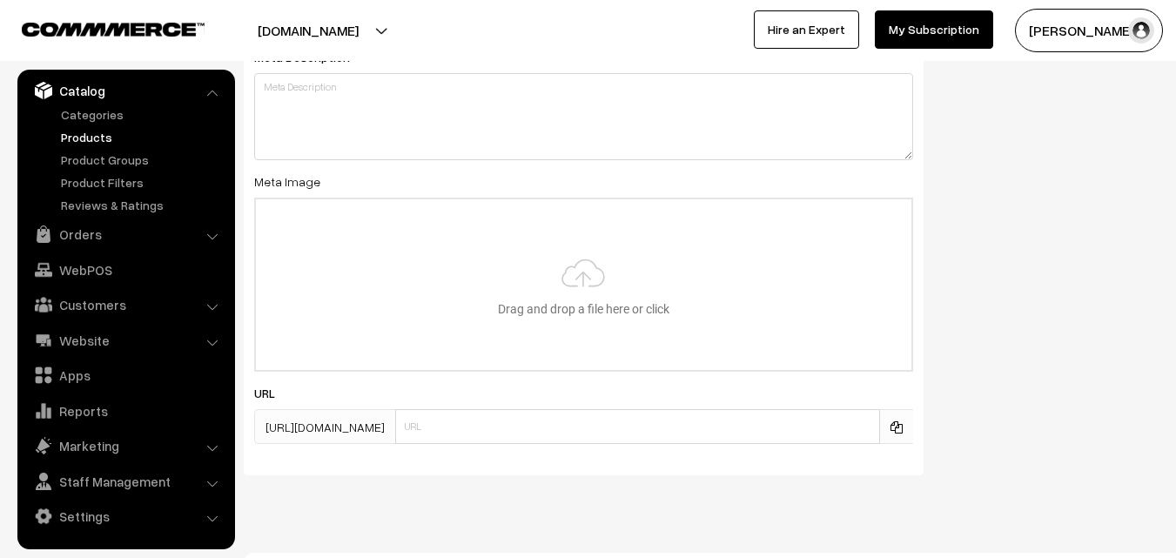
scroll to position [2592, 0]
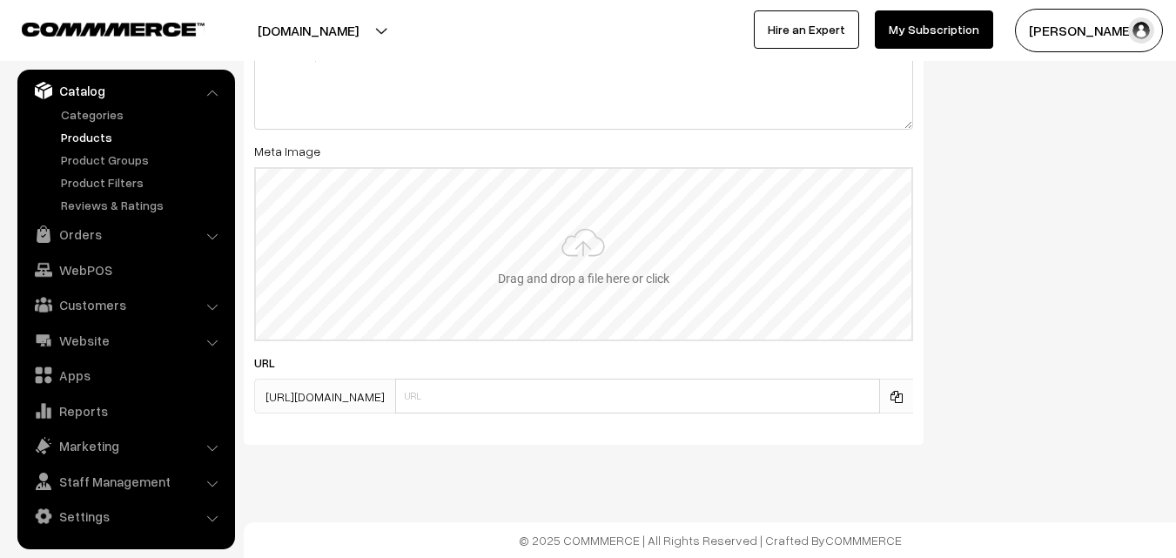
type input "2"
click at [590, 286] on input "file" at bounding box center [584, 254] width 656 height 171
type input "C:\fakepath\narayanpet-saree-va13028-oct-1.jpeg"
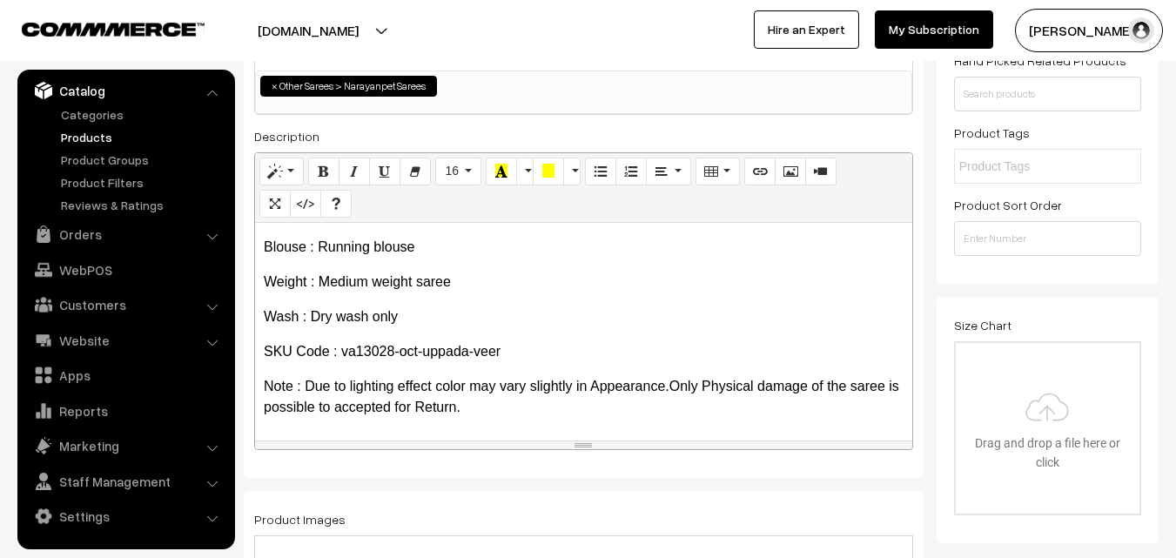
scroll to position [0, 0]
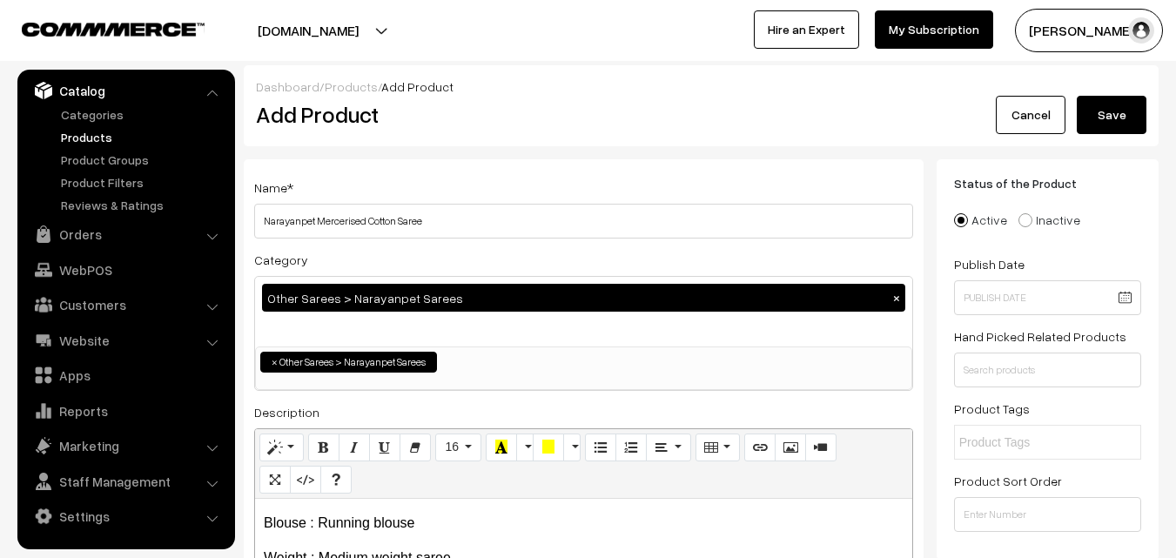
click at [1118, 101] on button "Save" at bounding box center [1112, 115] width 70 height 38
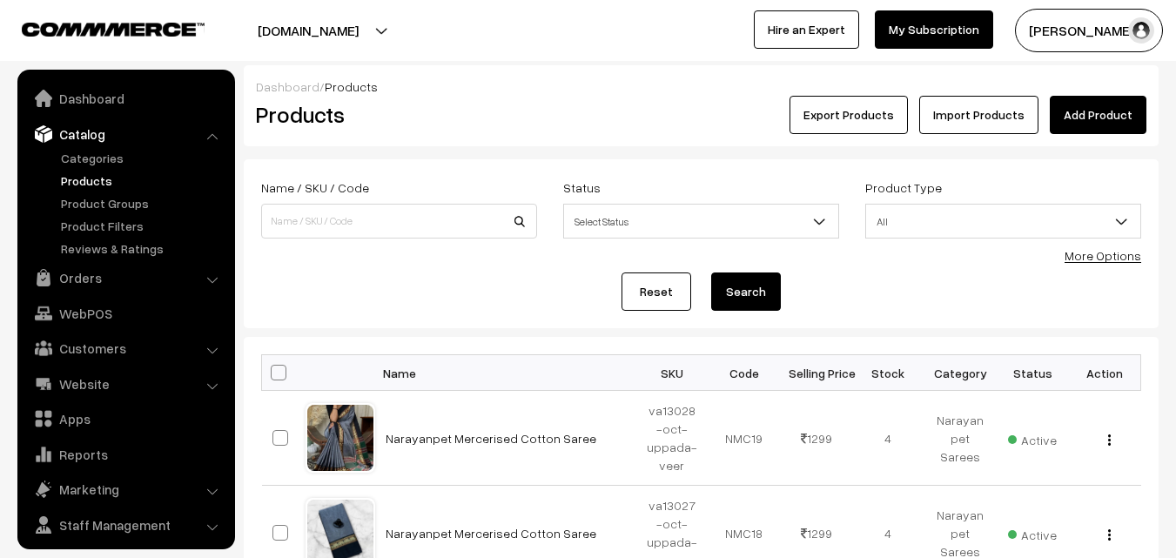
scroll to position [44, 0]
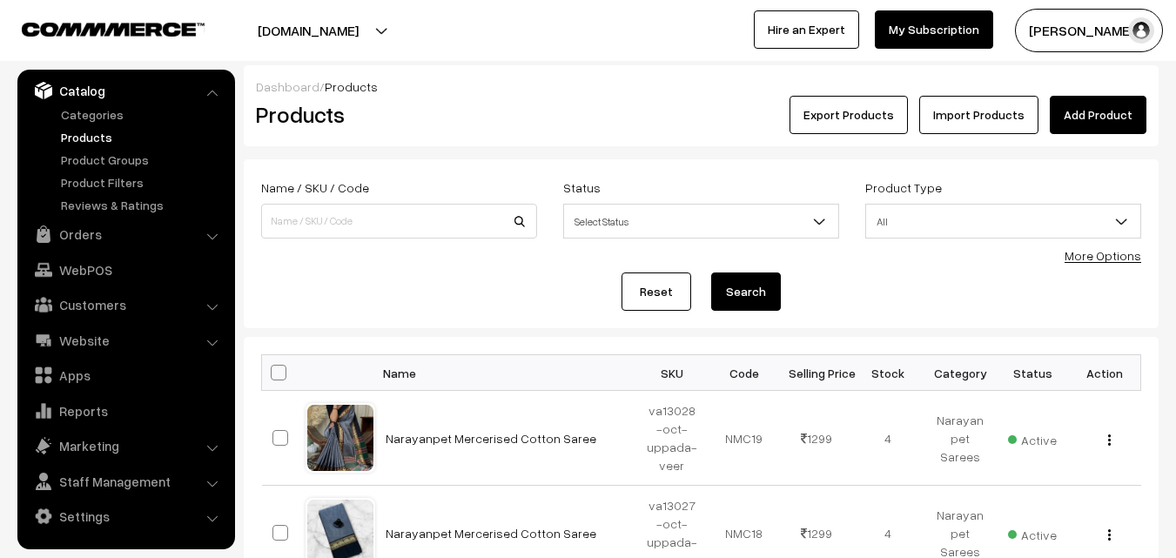
drag, startPoint x: 460, startPoint y: 93, endPoint x: 481, endPoint y: 106, distance: 24.6
click at [460, 93] on div "Dashboard / Products" at bounding box center [701, 86] width 891 height 18
click at [1078, 124] on link "Add Product" at bounding box center [1098, 115] width 97 height 38
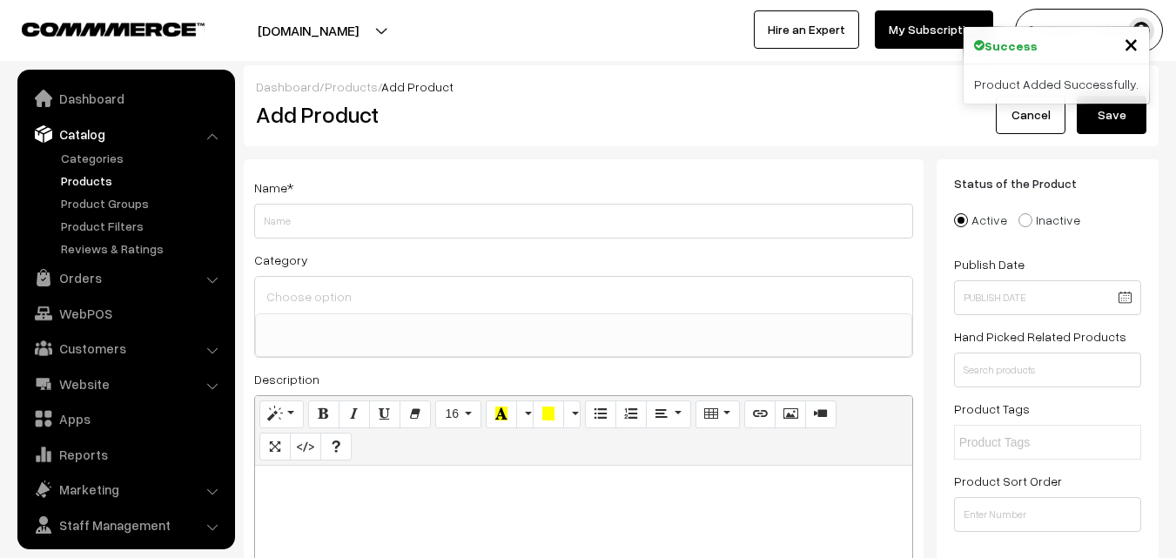
select select
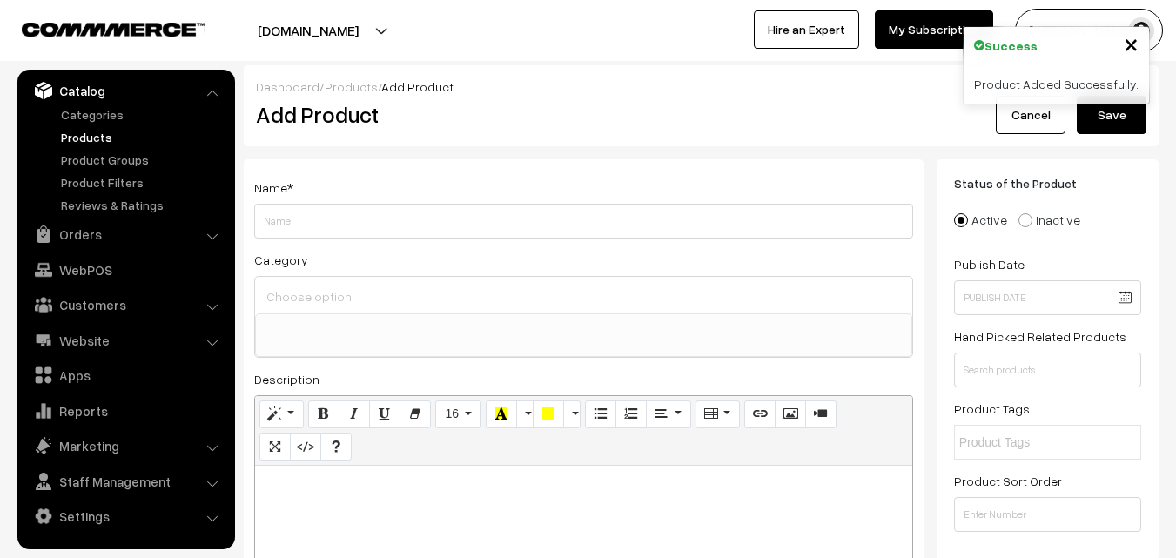
click at [474, 488] on p at bounding box center [584, 485] width 640 height 21
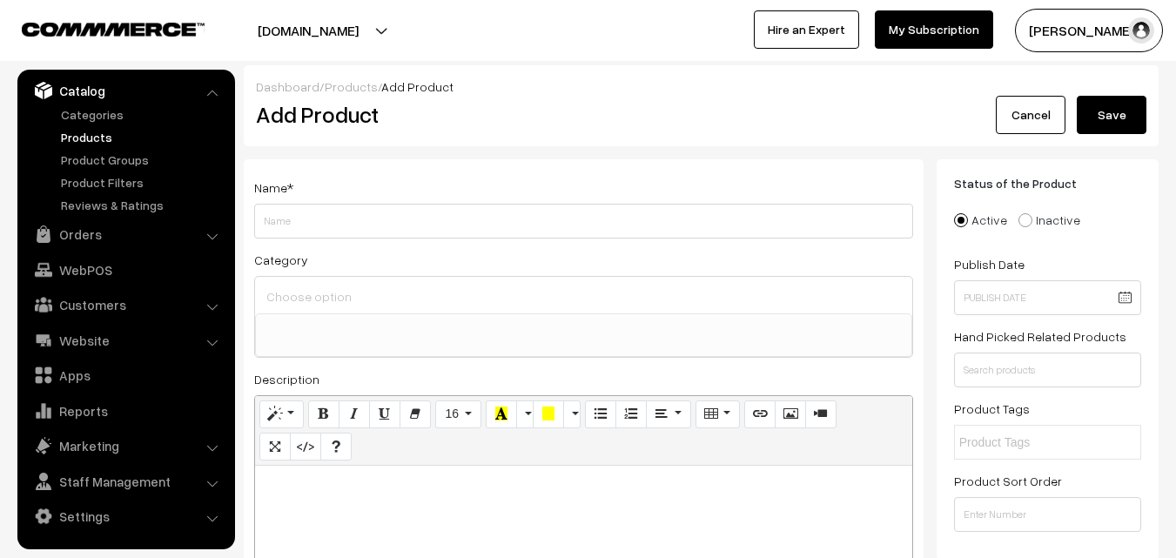
paste div
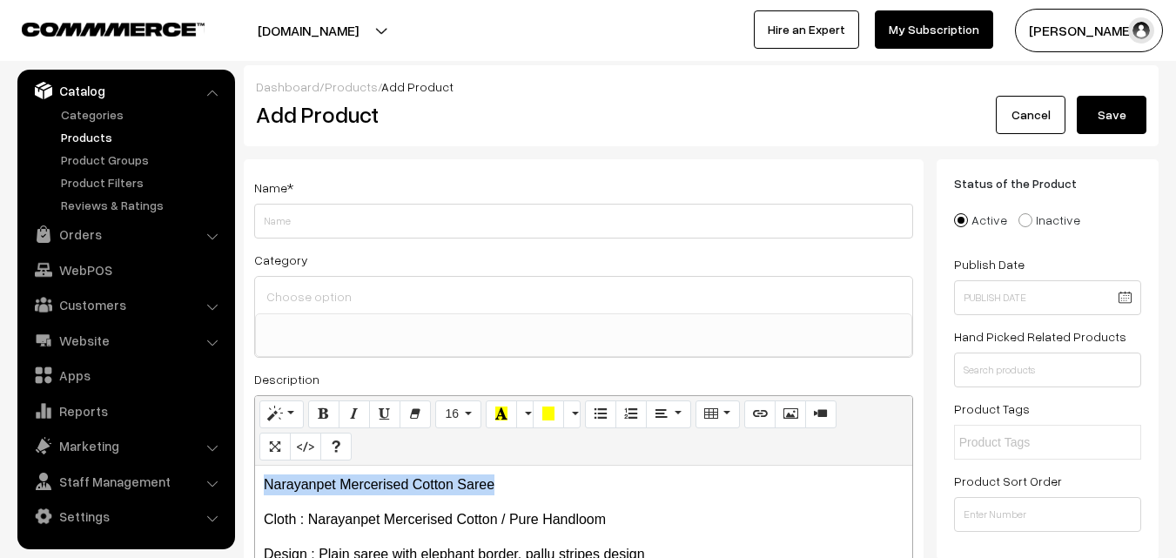
drag, startPoint x: 528, startPoint y: 487, endPoint x: 245, endPoint y: 484, distance: 283.0
click at [245, 484] on div "Name * Category Uppada Sarees Uppada Sarees > Uppada Plain Sarees Uppada Sarees…" at bounding box center [584, 440] width 680 height 562
copy p "Narayanpet Mercerised Cotton Saree"
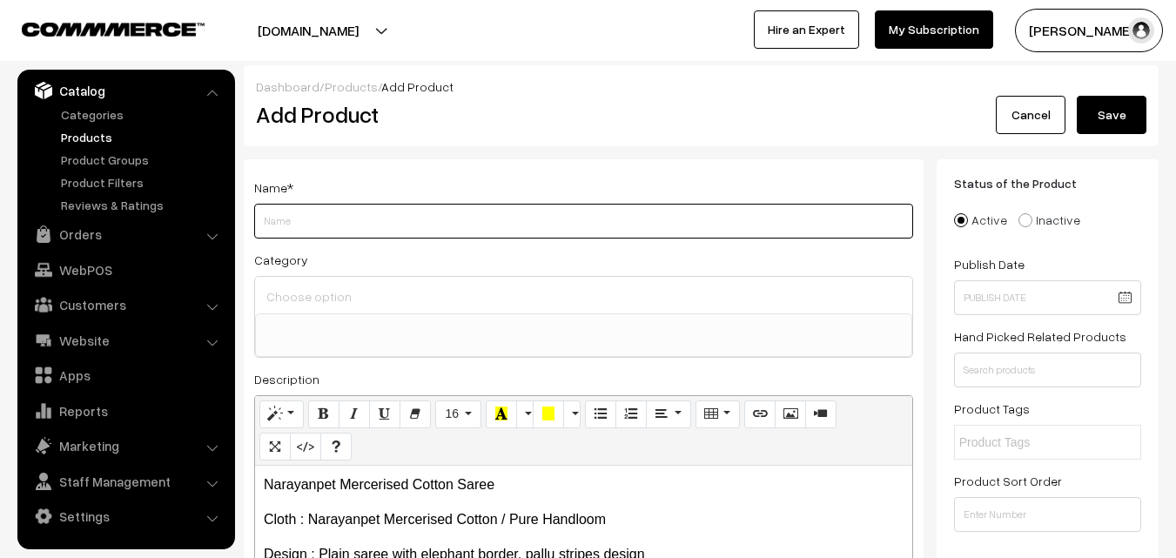
click at [313, 219] on input "Weight" at bounding box center [583, 221] width 659 height 35
paste input "Narayanpet Mercerised Cotton Saree"
type input "Narayanpet Mercerised Cotton Saree"
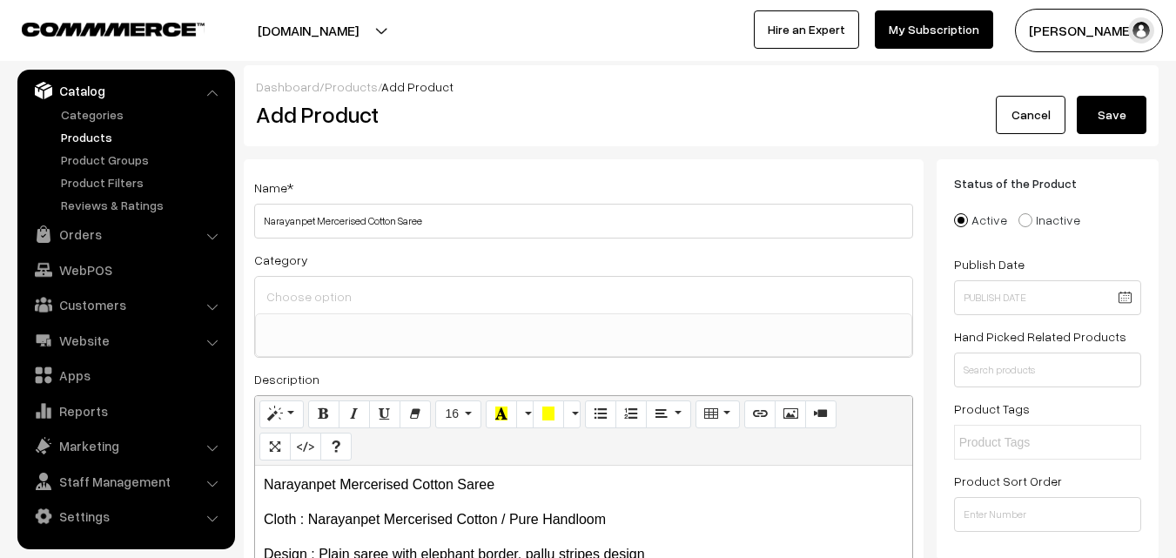
click at [325, 293] on input at bounding box center [583, 296] width 643 height 25
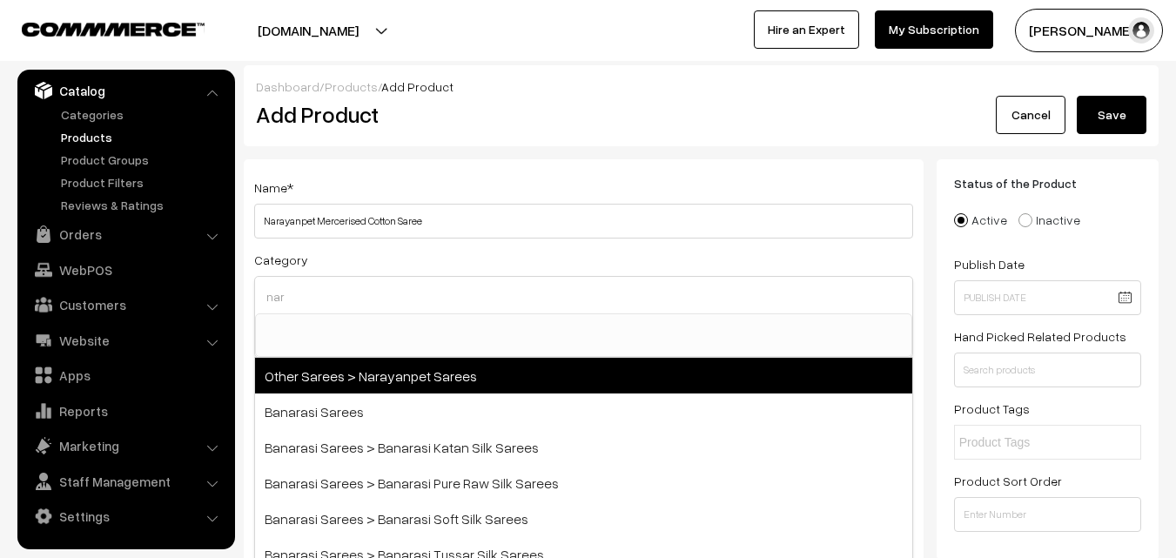
type input "nar"
click at [376, 366] on span "Other Sarees > Narayanpet Sarees" at bounding box center [583, 376] width 657 height 36
select select "16"
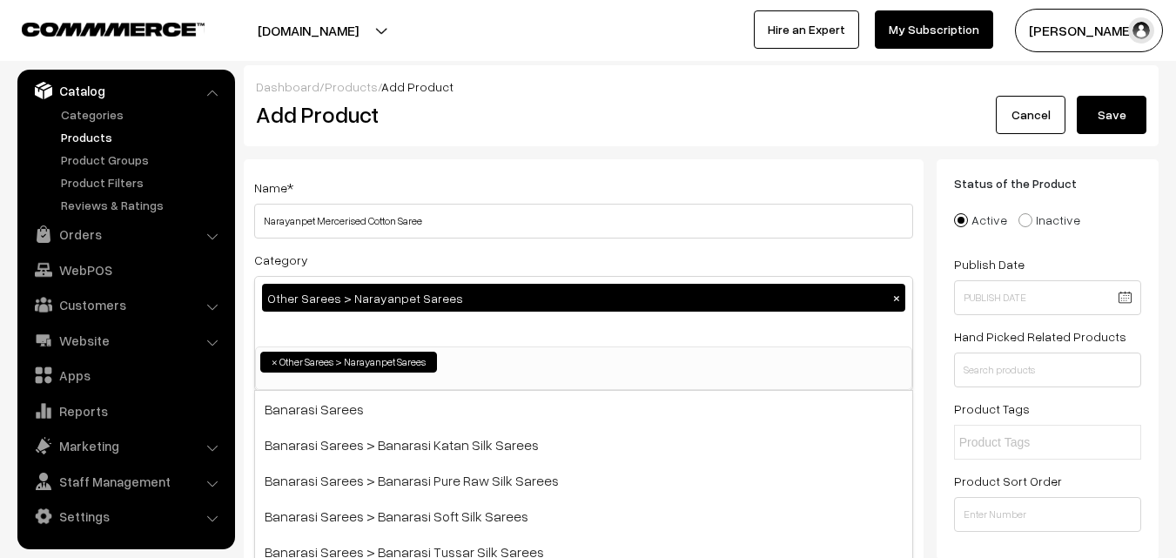
scroll to position [414, 0]
click at [436, 193] on div "Name * [PERSON_NAME] Mercerised Cotton Saree" at bounding box center [583, 208] width 659 height 62
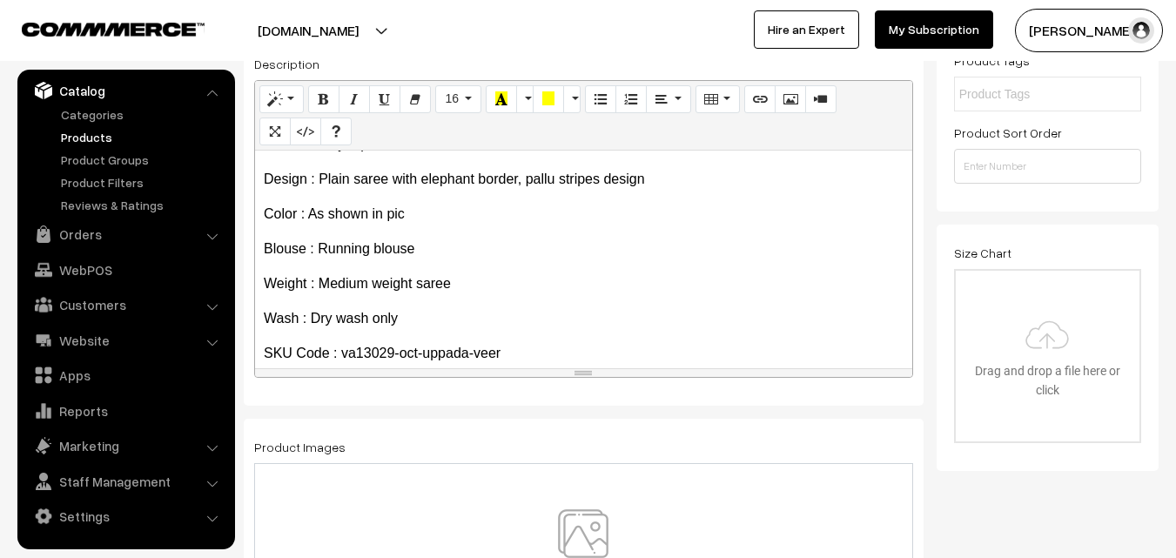
scroll to position [134, 0]
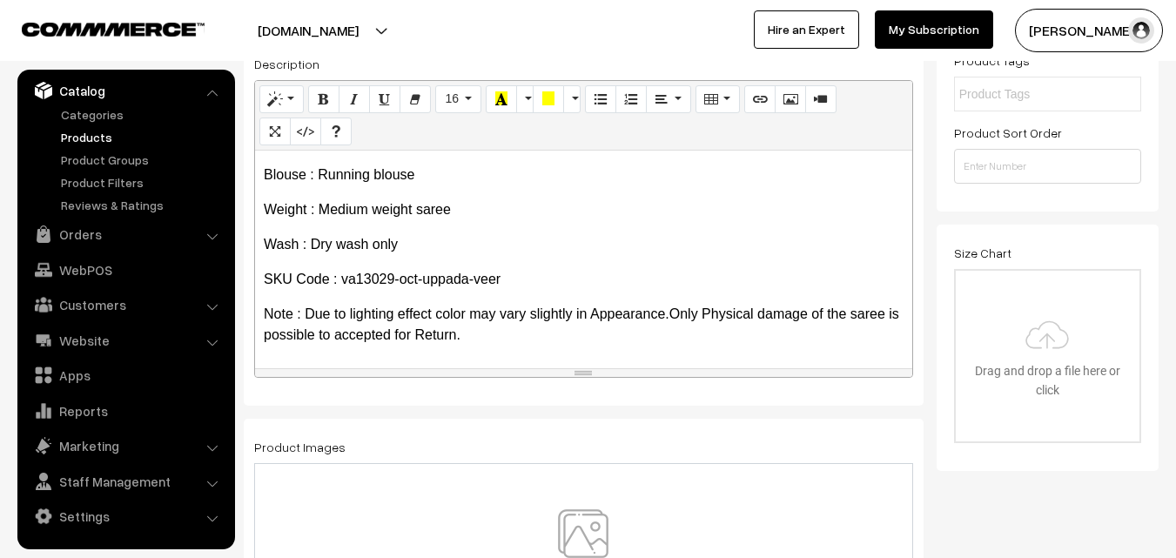
click at [583, 556] on img at bounding box center [583, 560] width 179 height 102
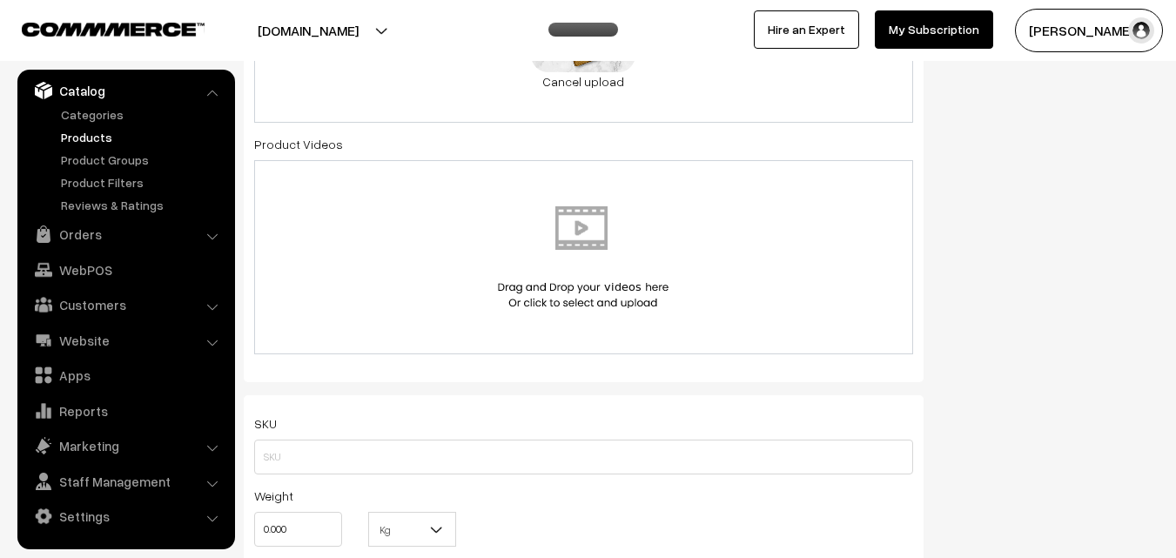
scroll to position [958, 0]
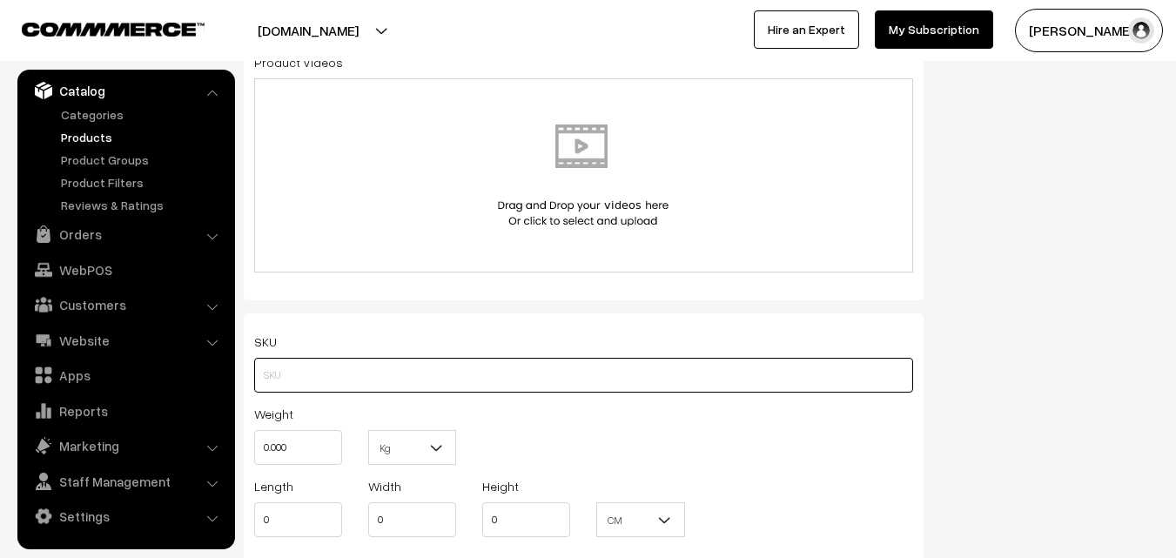
click at [267, 388] on input "text" at bounding box center [583, 375] width 659 height 35
paste input "va13029-oct-uppada-veer"
type input "va13029-oct-uppada-veer"
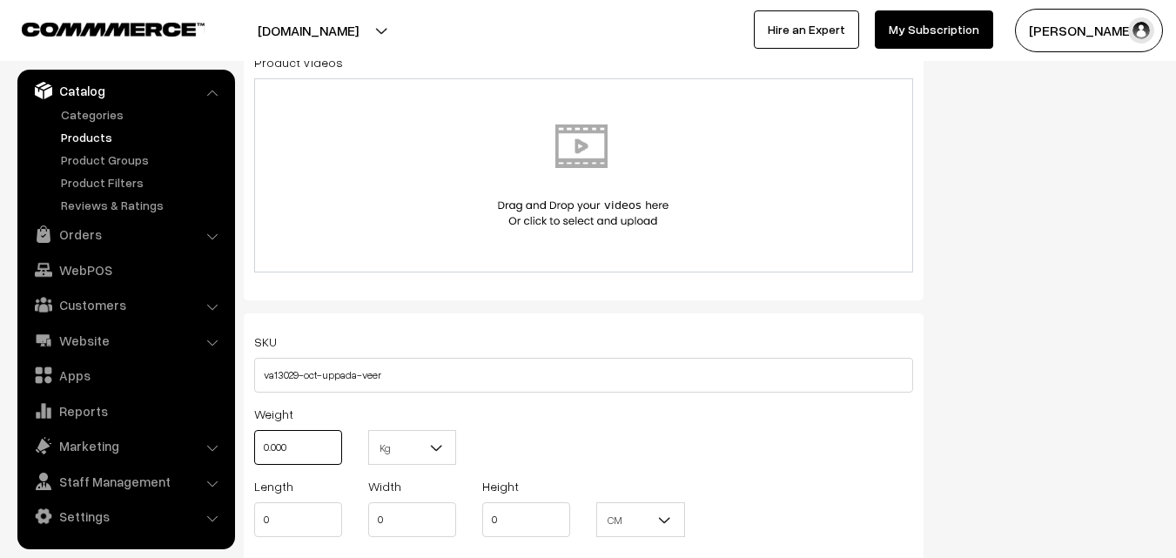
drag, startPoint x: 306, startPoint y: 444, endPoint x: 236, endPoint y: 445, distance: 69.7
click at [236, 445] on div "Name * [PERSON_NAME] Mercerised Cotton Saree Category Other Sarees > Narayanpet…" at bounding box center [584, 191] width 706 height 1978
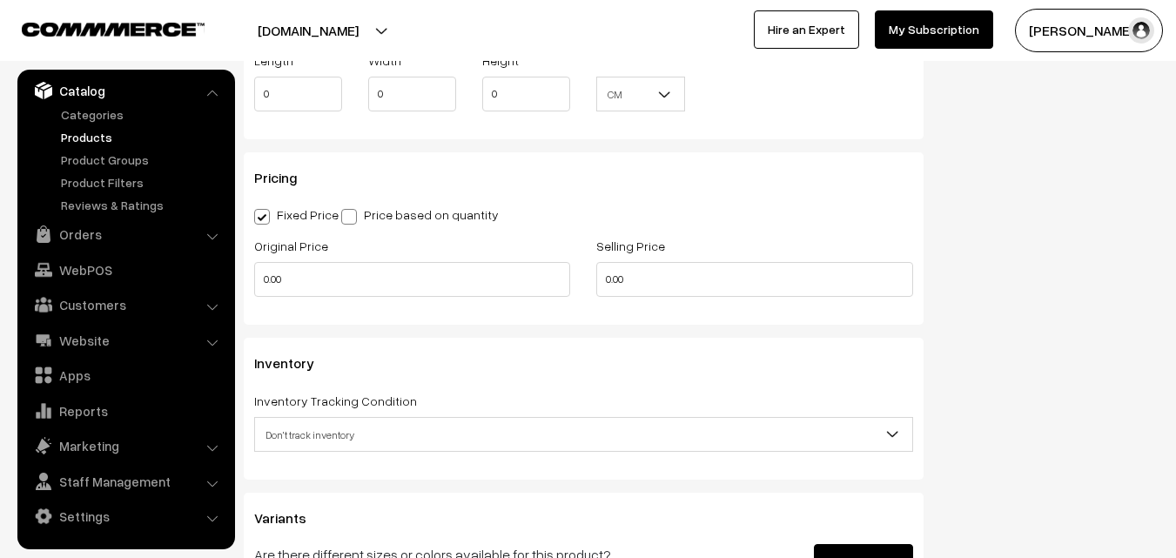
scroll to position [1393, 0]
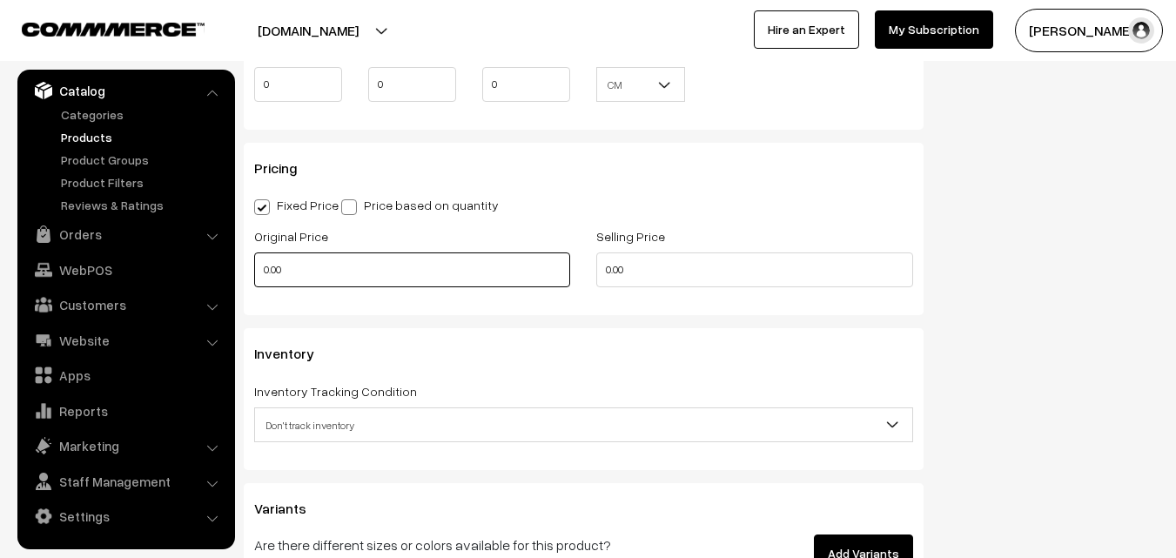
type input "0.80"
drag, startPoint x: 320, startPoint y: 266, endPoint x: 221, endPoint y: 275, distance: 99.7
click at [221, 275] on body "Thank you for showing interest. Our team will call you shortly. Close [DOMAIN_N…" at bounding box center [588, 63] width 1176 height 2912
type input "820"
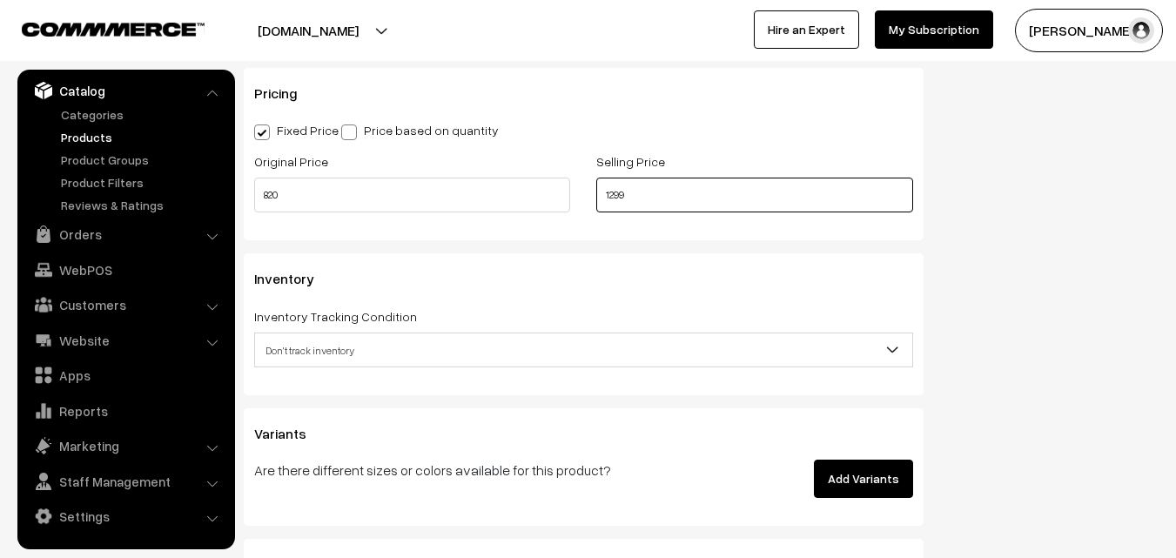
scroll to position [1567, 0]
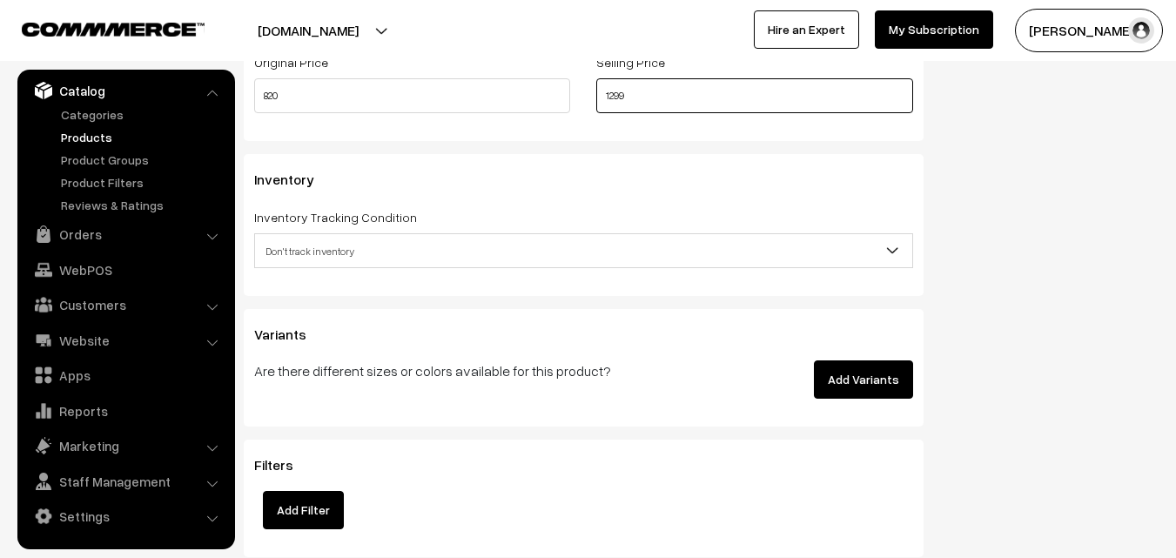
type input "1299"
click at [321, 264] on span "Don't track inventory" at bounding box center [583, 251] width 657 height 30
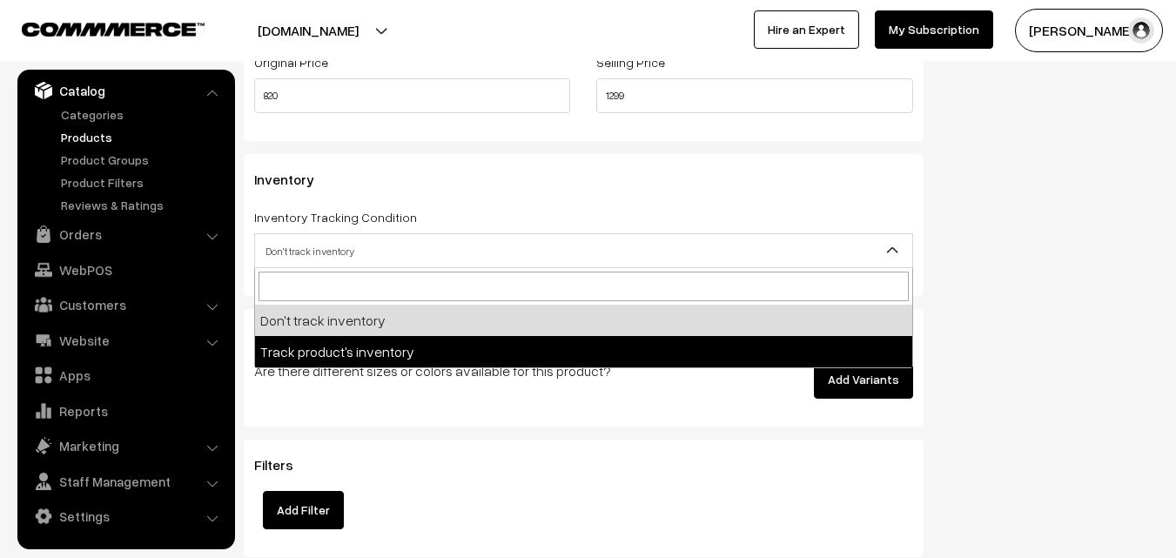
select select "2"
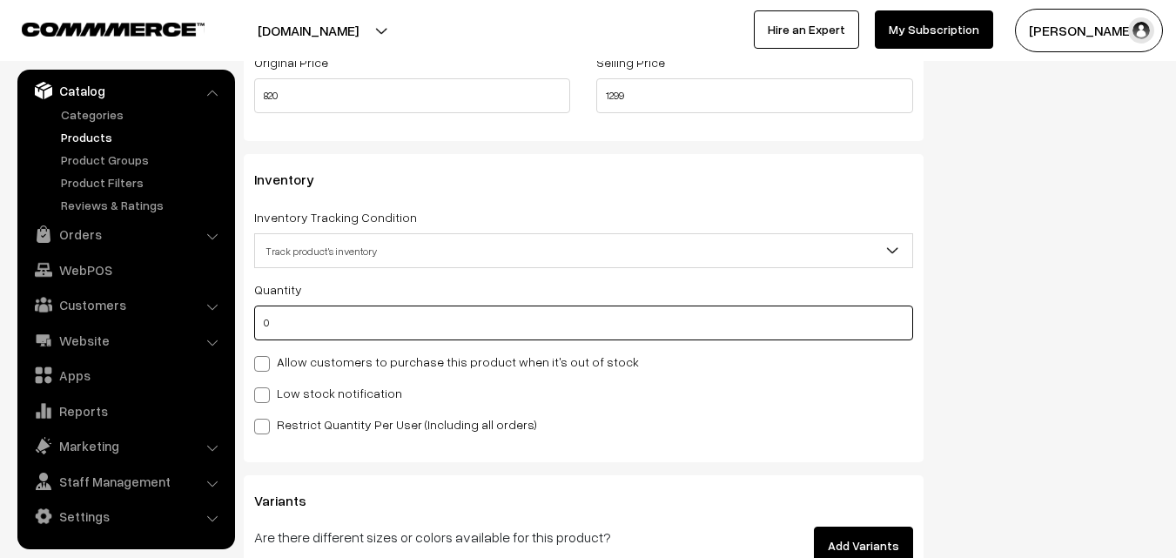
click at [310, 336] on input "0" at bounding box center [583, 323] width 659 height 35
type input "4"
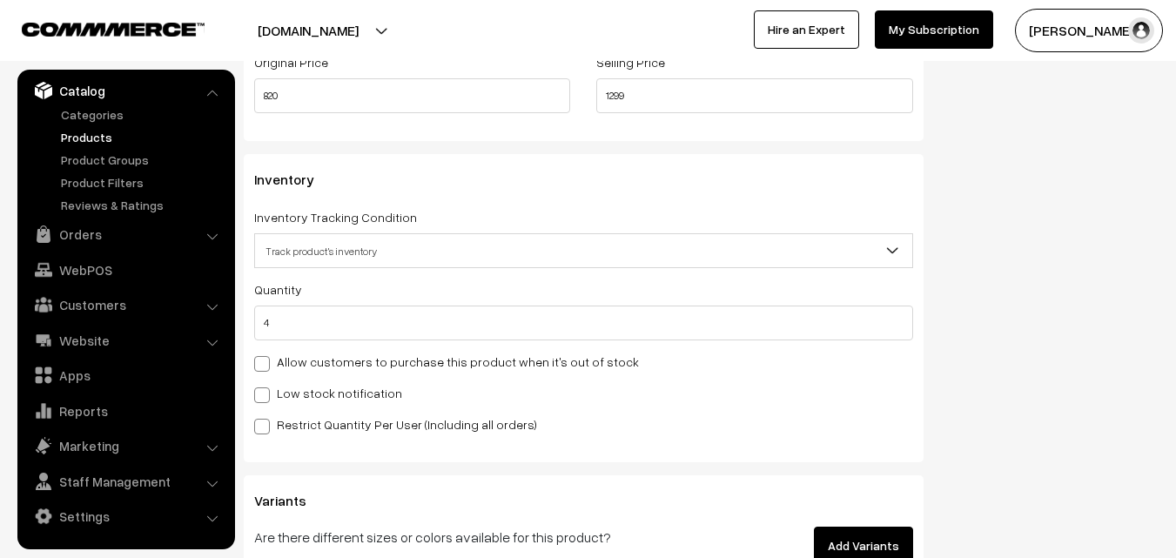
click at [280, 412] on div "Quantity 4 Allow customers to purchase this product when it's out of stock Low …" at bounding box center [583, 357] width 659 height 156
click at [283, 388] on label "Low stock notification" at bounding box center [328, 393] width 148 height 18
click at [266, 388] on input "Low stock notification" at bounding box center [259, 392] width 11 height 11
checkbox input "true"
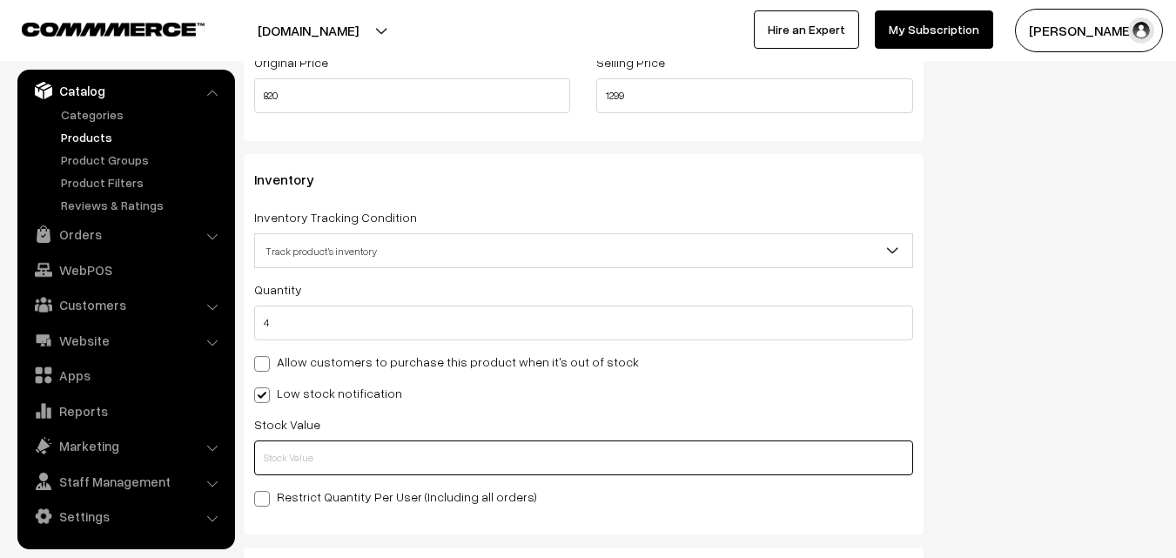
click at [291, 450] on input "text" at bounding box center [583, 458] width 659 height 35
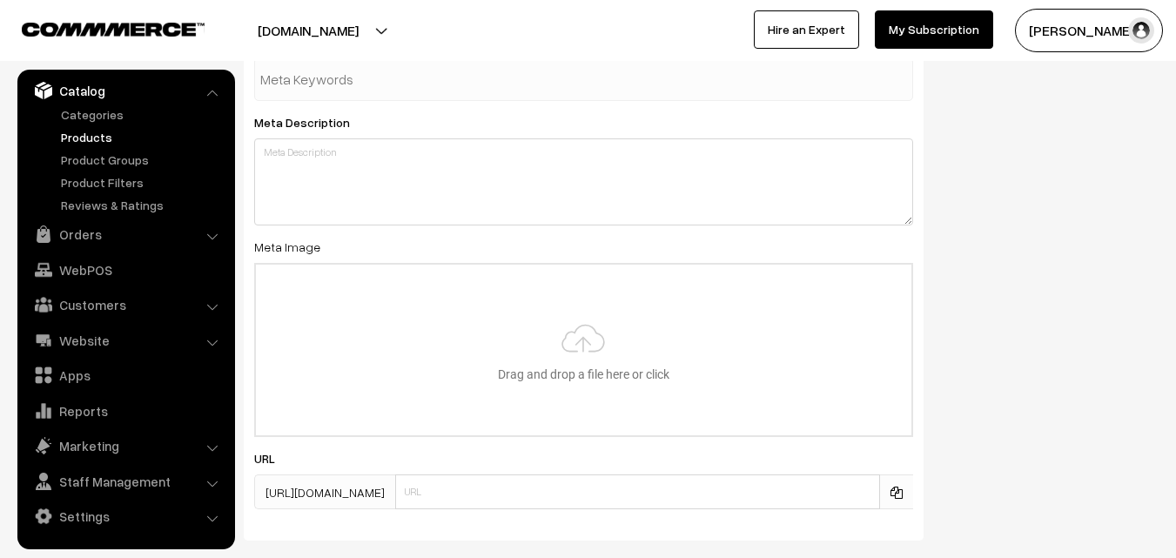
scroll to position [2592, 0]
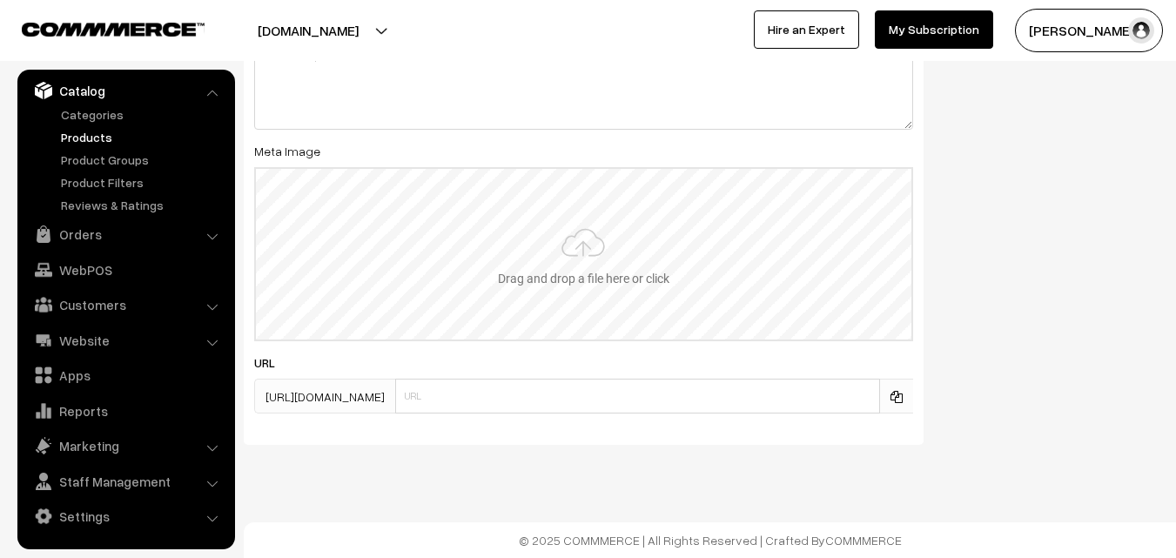
type input "2"
click at [587, 266] on input "file" at bounding box center [584, 254] width 656 height 171
type input "C:\fakepath\narayanpet-saree-va13029-oct.jpeg"
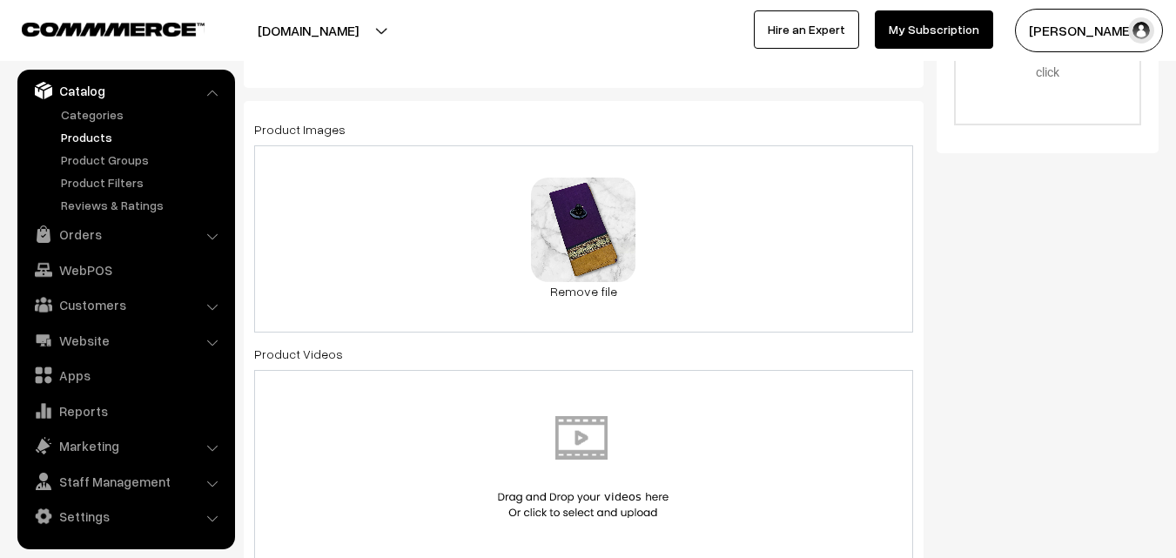
scroll to position [0, 0]
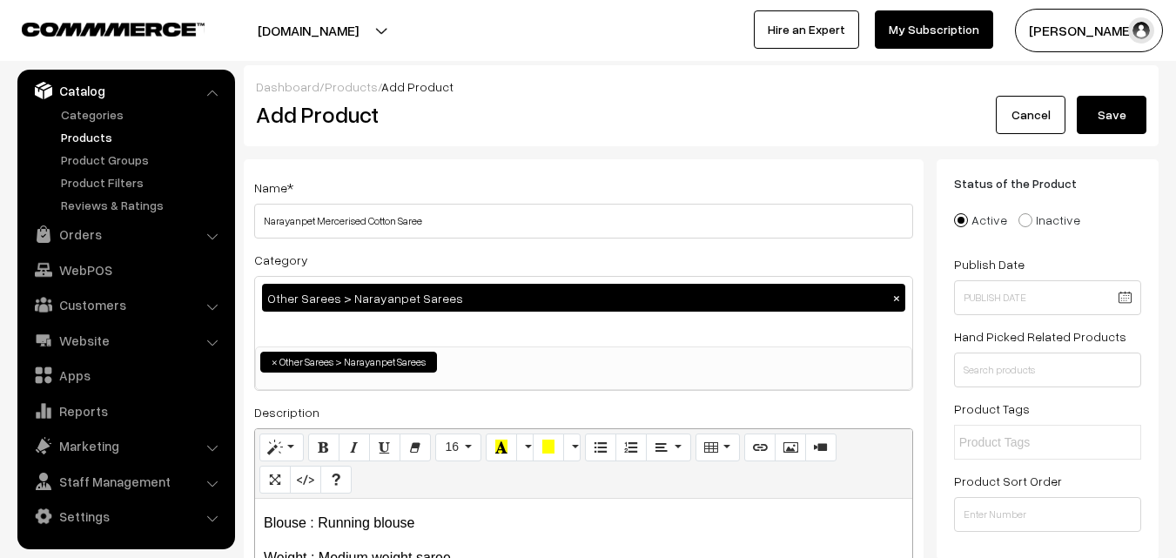
click at [1139, 114] on button "Save" at bounding box center [1112, 115] width 70 height 38
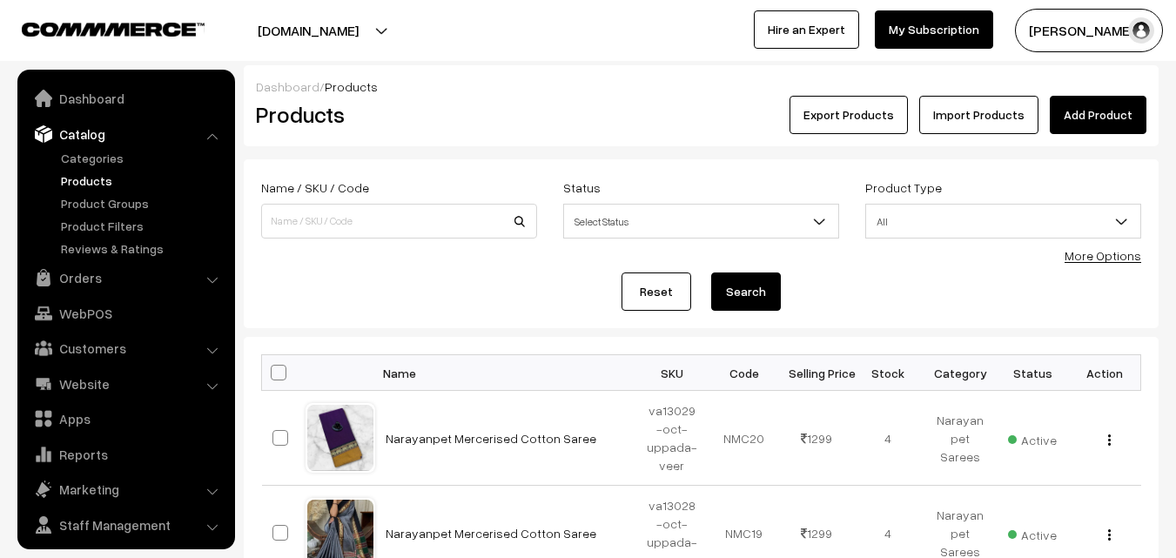
scroll to position [44, 0]
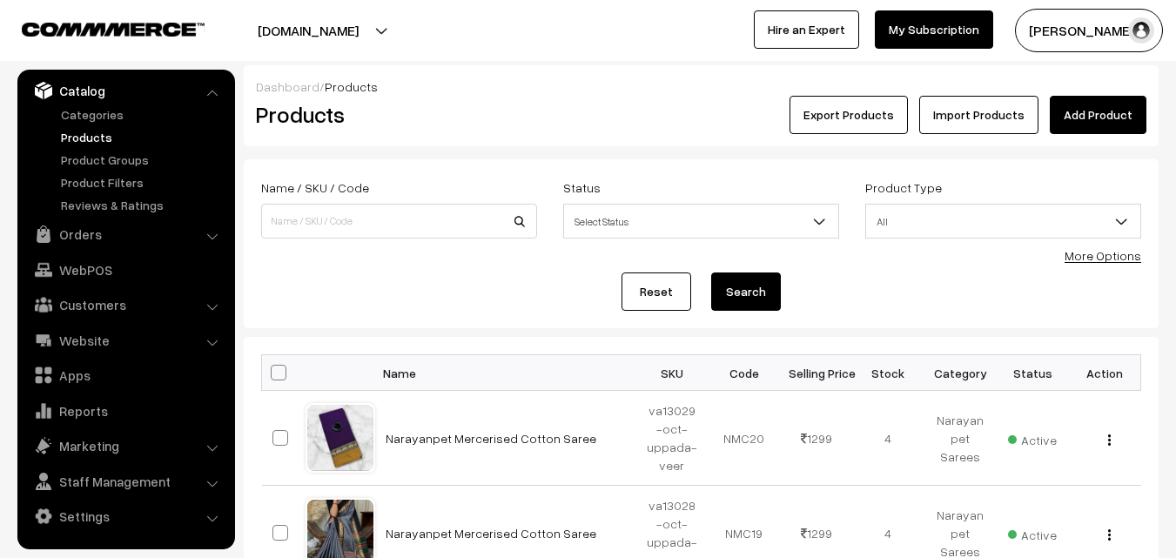
click at [1081, 114] on link "Add Product" at bounding box center [1098, 115] width 97 height 38
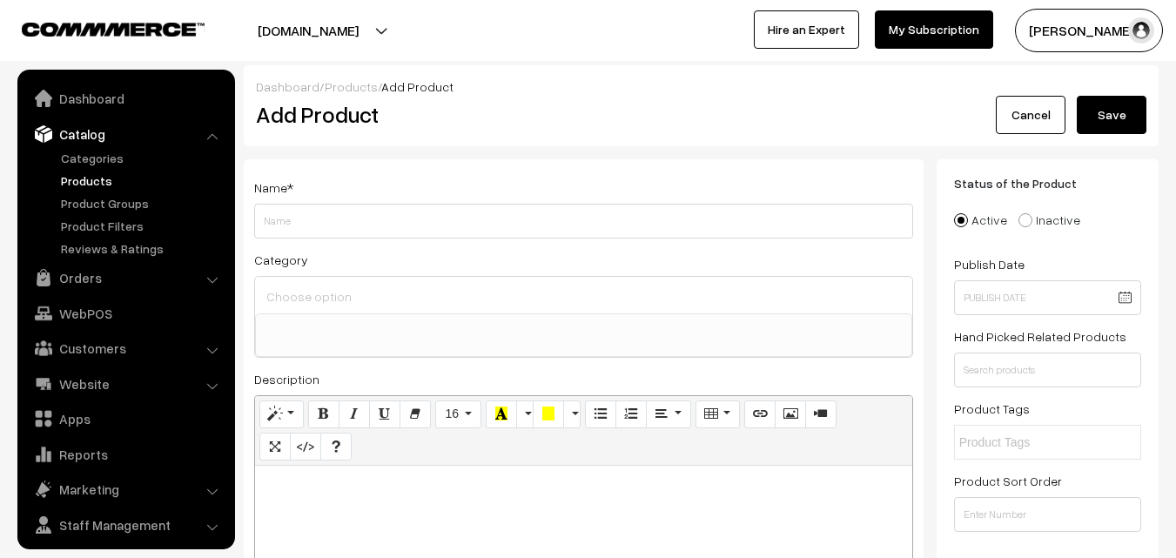
select select
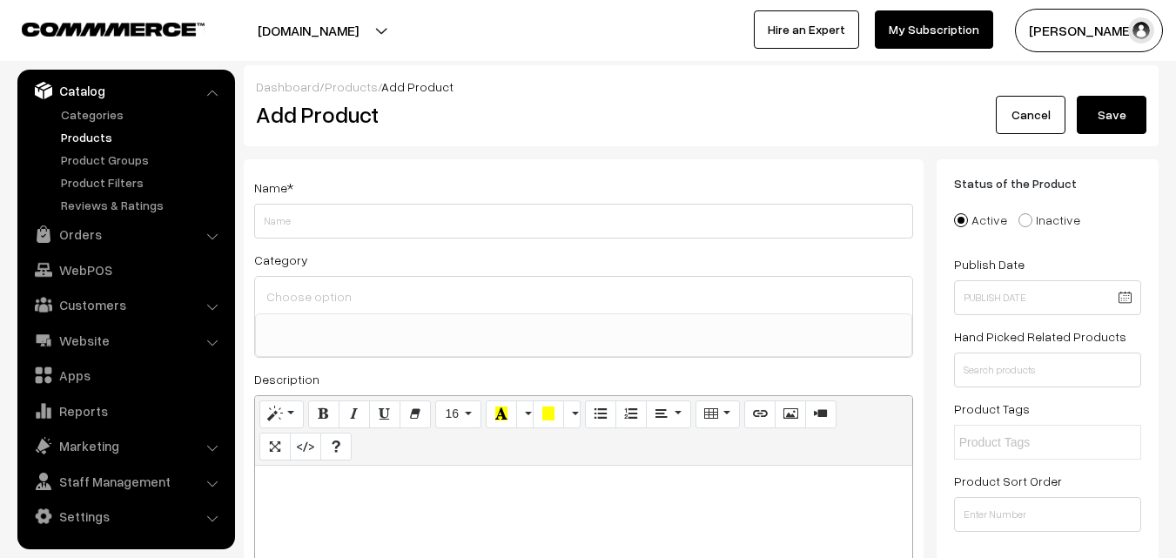
click at [404, 482] on p at bounding box center [584, 485] width 640 height 21
paste div
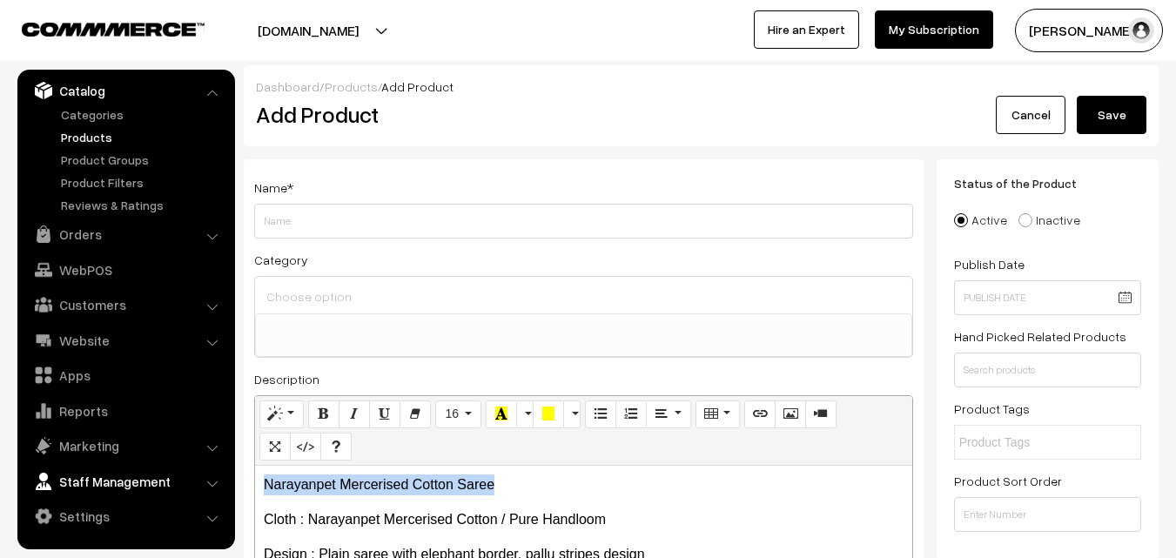
drag, startPoint x: 513, startPoint y: 483, endPoint x: 188, endPoint y: 475, distance: 324.9
copy p "Narayanpet Mercerised Cotton Saree"
click at [274, 199] on div "Name *" at bounding box center [583, 208] width 659 height 62
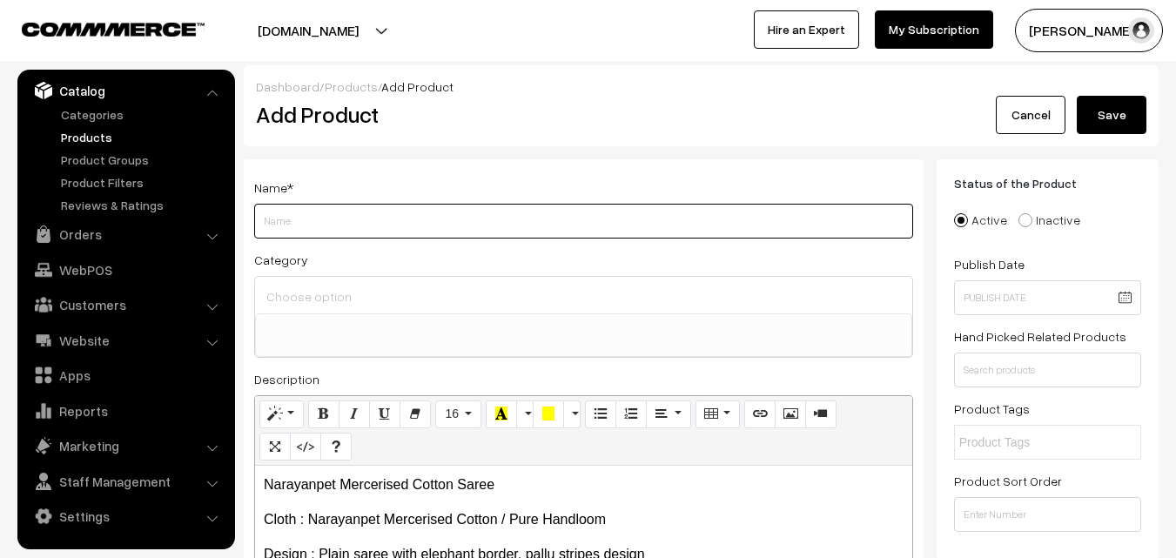
click at [277, 236] on input "Weight" at bounding box center [583, 221] width 659 height 35
paste input "Narayanpet Mercerised Cotton Saree"
type input "Narayanpet Mercerised Cotton Saree"
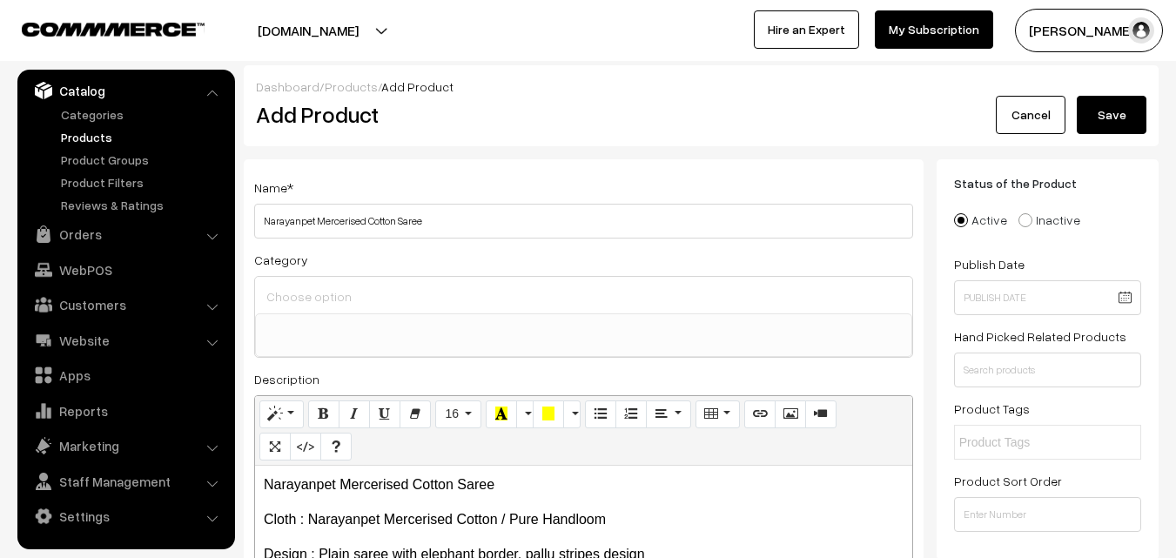
click at [291, 284] on input at bounding box center [583, 296] width 643 height 25
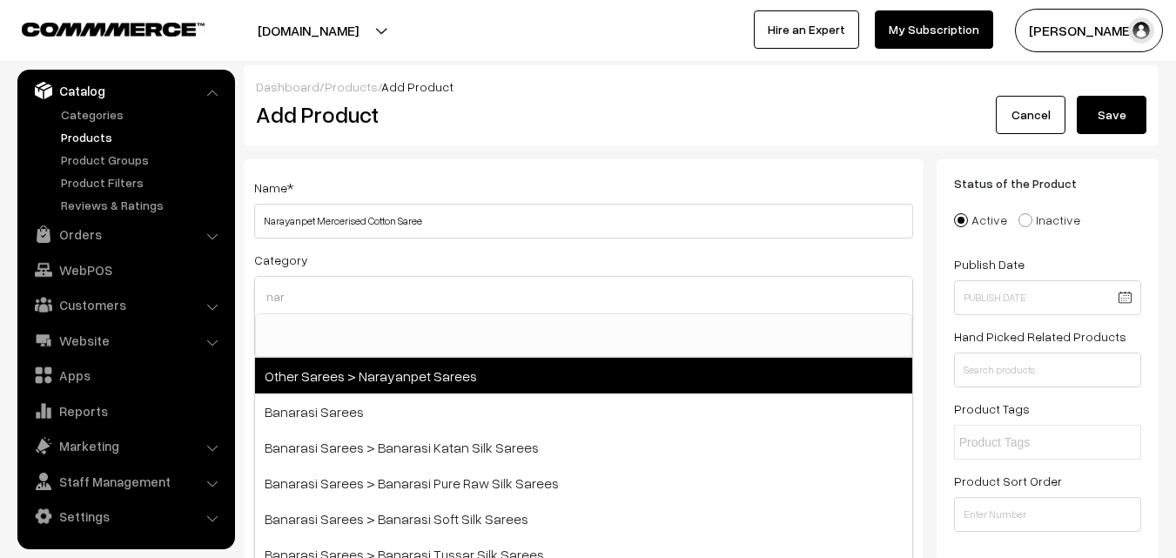
type input "nar"
click at [367, 363] on span "Other Sarees > Narayanpet Sarees" at bounding box center [583, 376] width 657 height 36
select select "16"
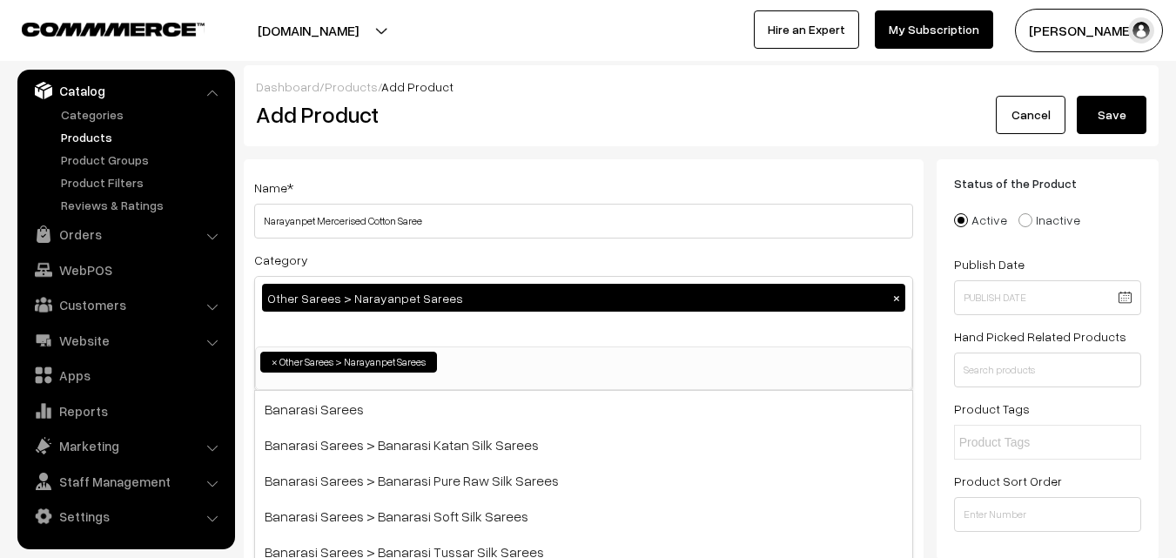
scroll to position [414, 0]
click at [468, 191] on div "Name * Narayanpet Mercerised Cotton Saree" at bounding box center [583, 208] width 659 height 62
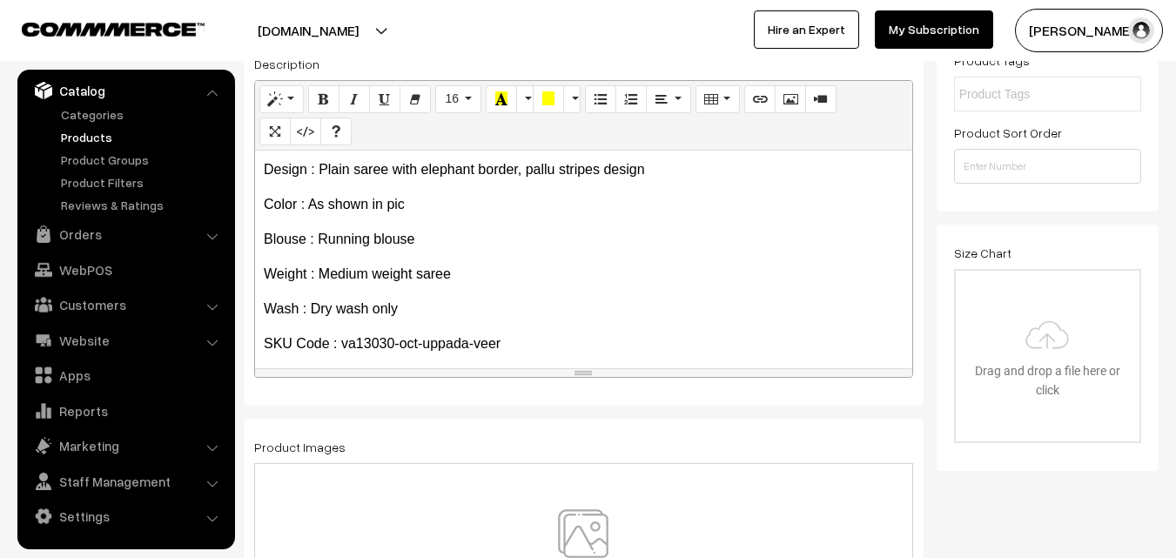
scroll to position [134, 0]
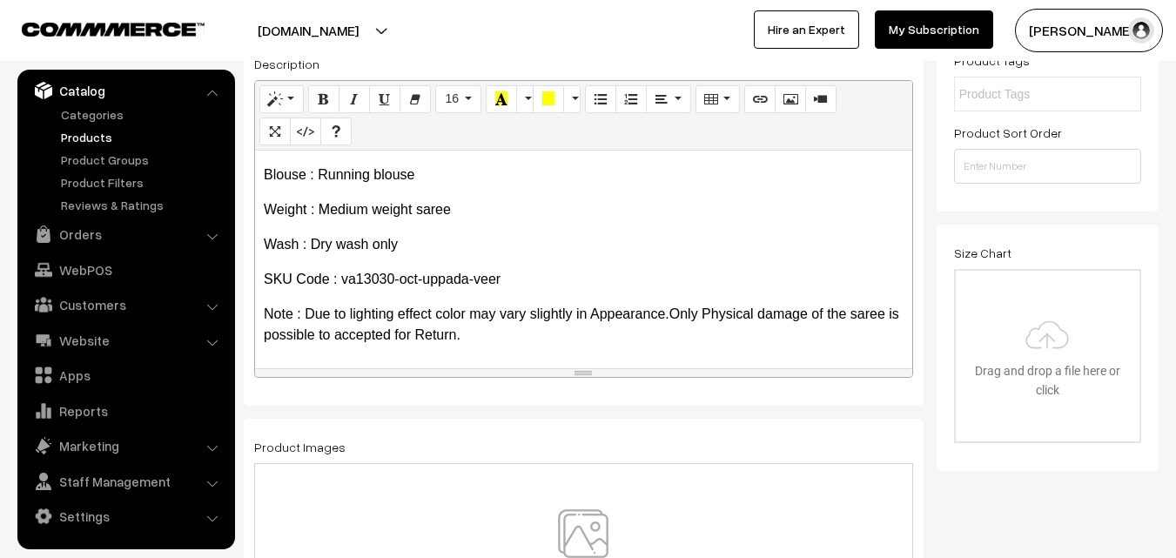
click at [583, 532] on img at bounding box center [583, 560] width 179 height 102
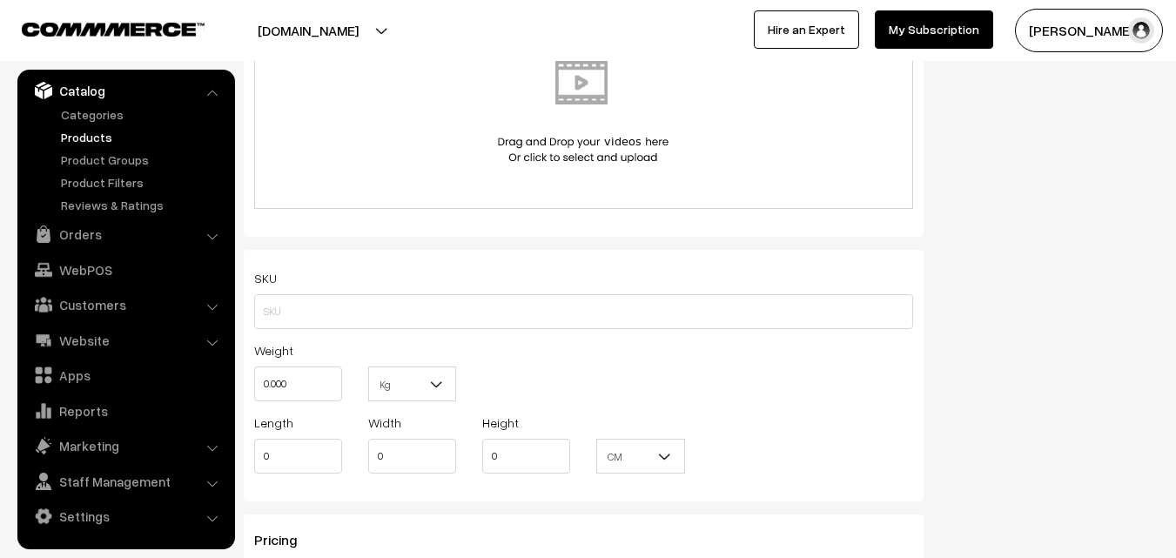
scroll to position [1045, 0]
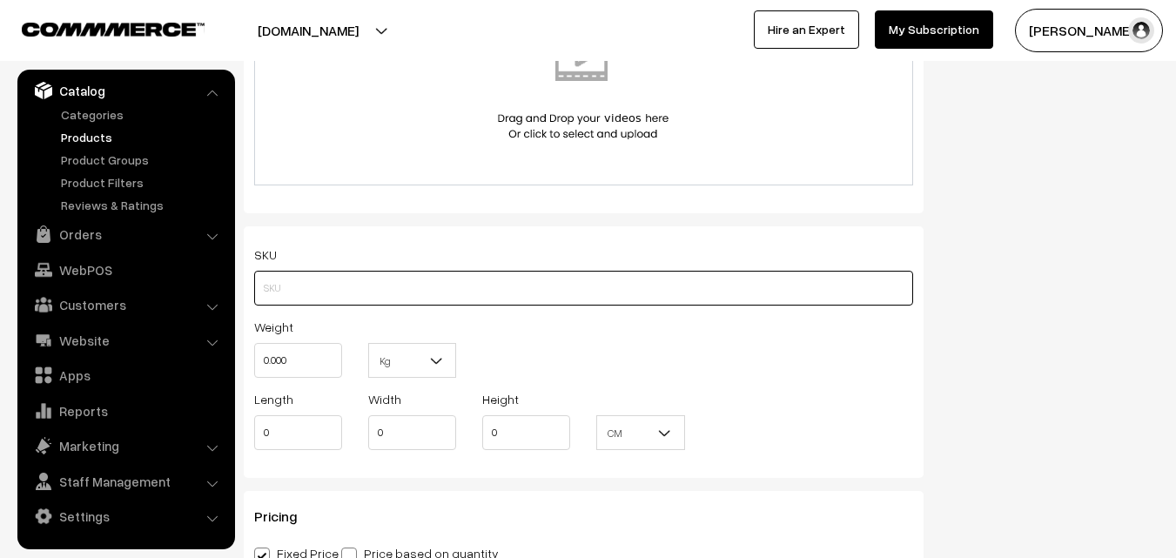
click at [354, 289] on input "text" at bounding box center [583, 288] width 659 height 35
paste input "va13030-oct-uppada-veer"
type input "va13030-oct-uppada-veer"
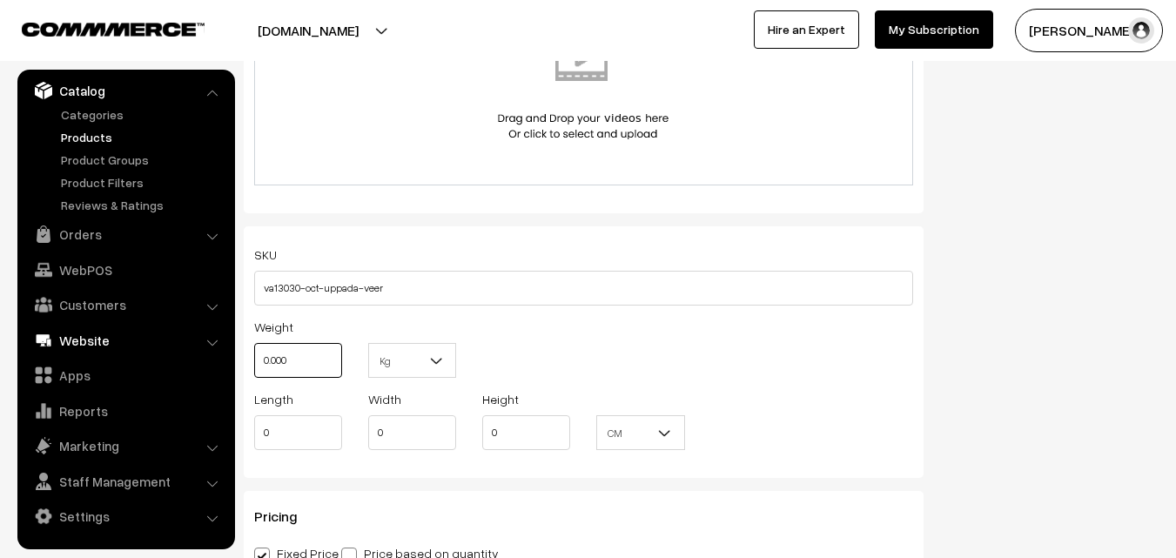
drag, startPoint x: 293, startPoint y: 361, endPoint x: 209, endPoint y: 351, distance: 85.1
click at [209, 351] on body "Thank you for showing interest. Our team will call you shortly. Close uppadasar…" at bounding box center [588, 411] width 1176 height 2912
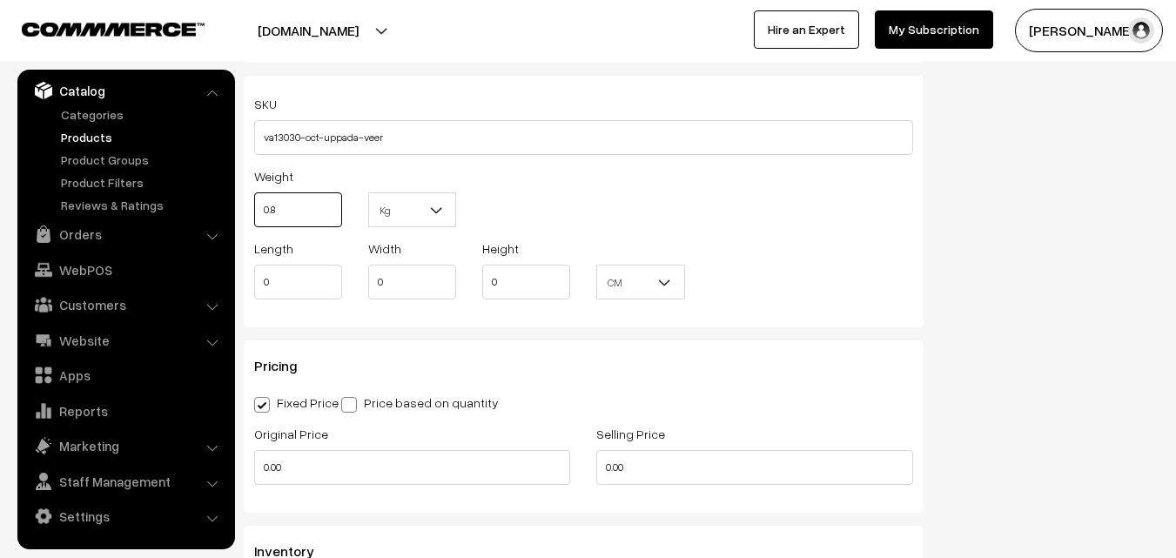
scroll to position [1393, 0]
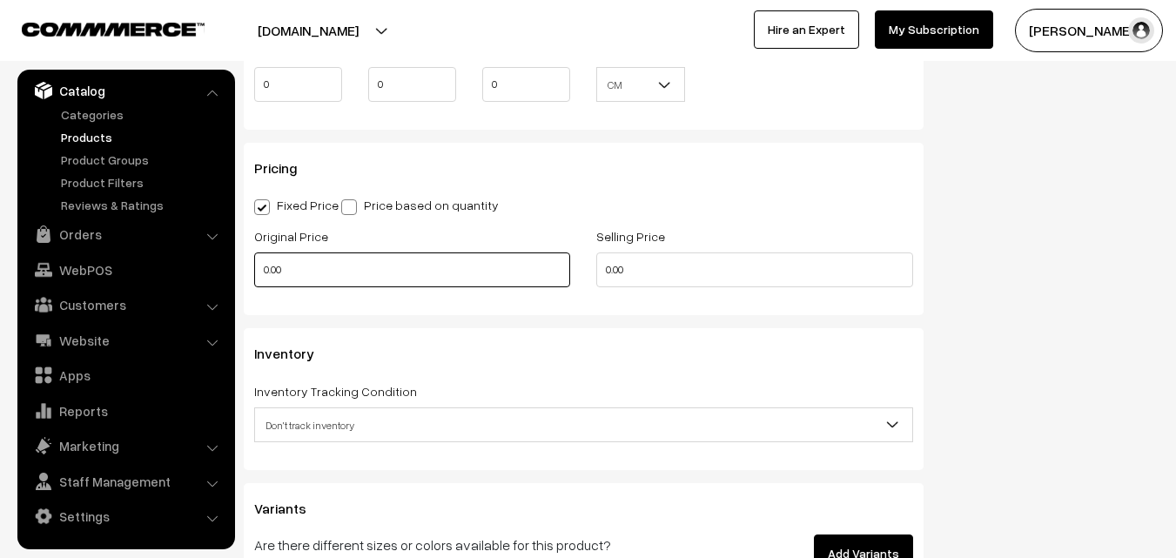
type input "0.80"
drag, startPoint x: 308, startPoint y: 278, endPoint x: 231, endPoint y: 277, distance: 77.5
click at [231, 277] on body "Thank you for showing interest. Our team will call you shortly. Close uppadasar…" at bounding box center [588, 63] width 1176 height 2912
type input "820"
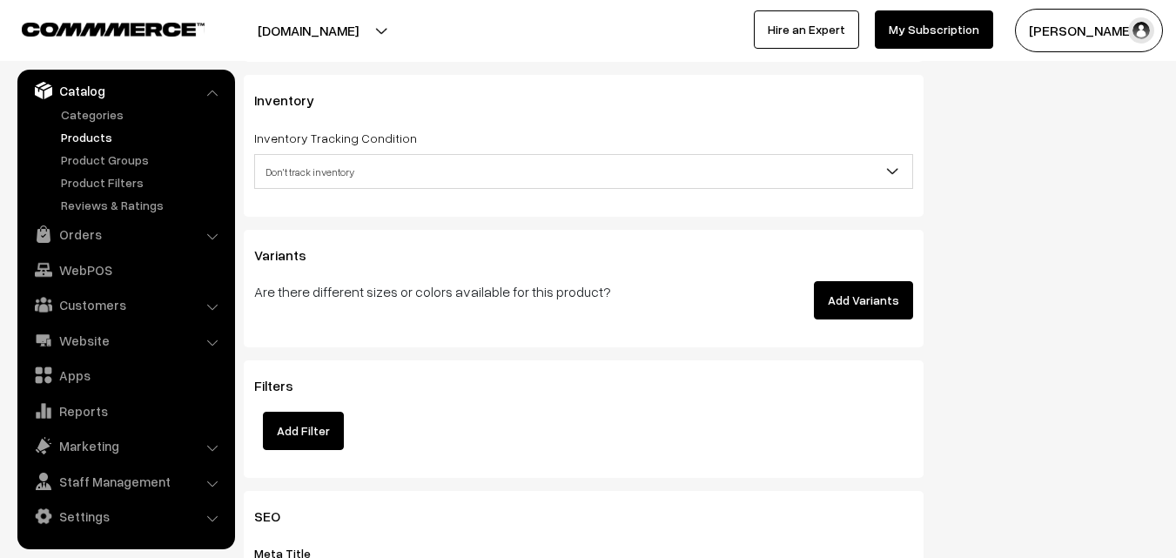
scroll to position [1654, 0]
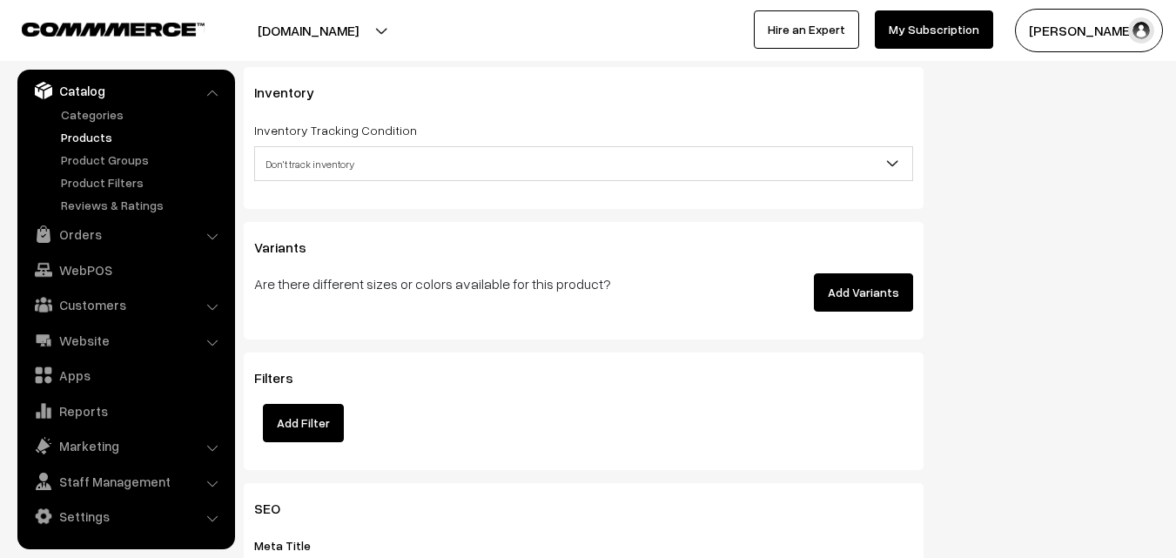
type input "1299"
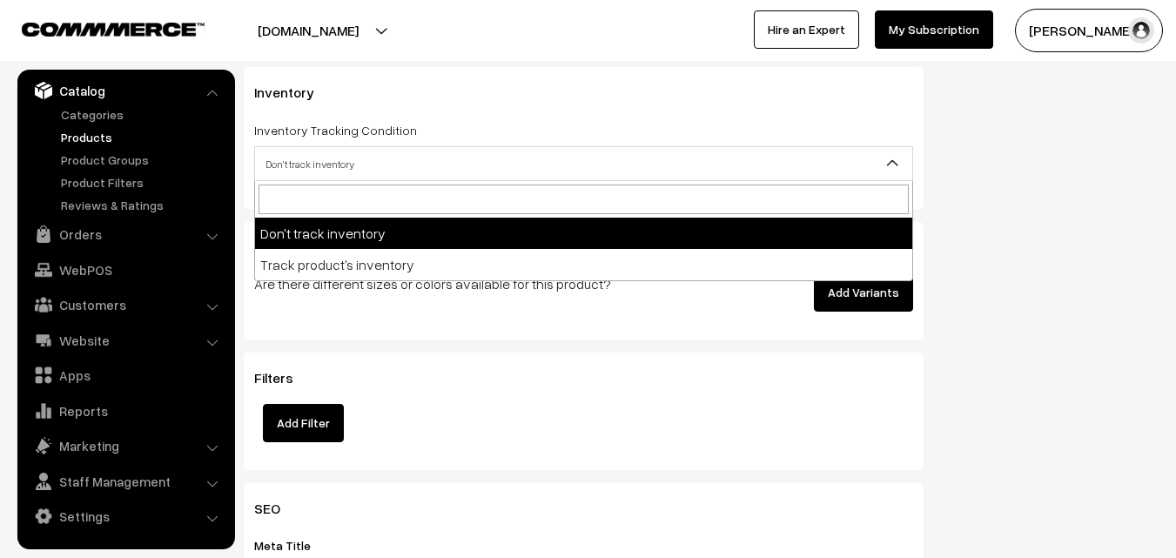
click at [338, 170] on span "Don't track inventory" at bounding box center [583, 164] width 657 height 30
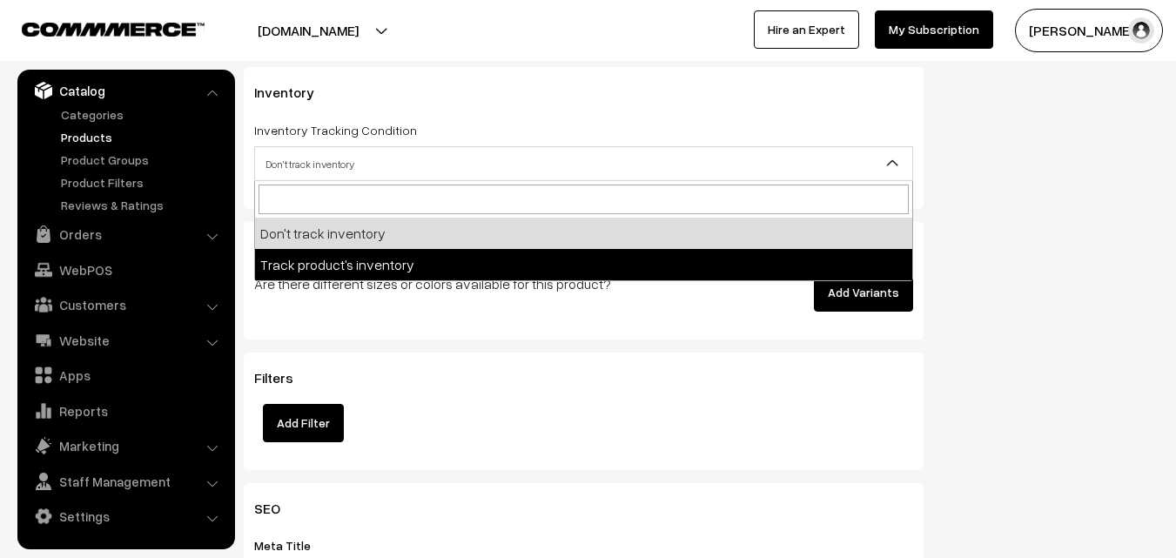
select select "2"
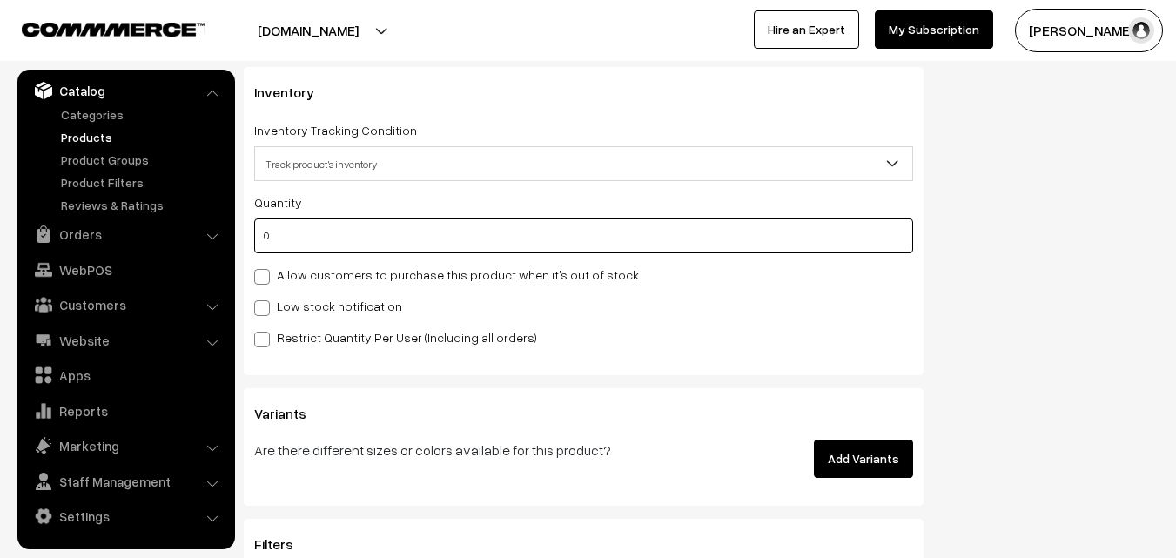
click at [343, 248] on input "0" at bounding box center [583, 236] width 659 height 35
type input "4"
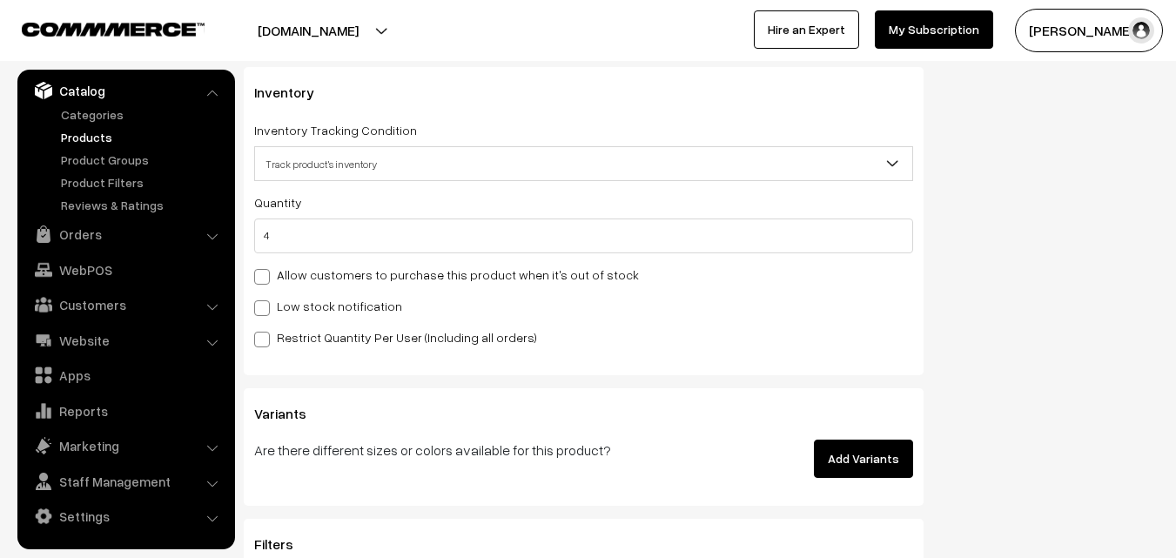
click at [308, 295] on div "Low stock notification" at bounding box center [583, 305] width 659 height 21
click at [313, 313] on div "Quantity 4 Allow customers to purchase this product when it's out of stock Low …" at bounding box center [583, 270] width 659 height 156
click at [316, 308] on label "Low stock notification" at bounding box center [328, 306] width 148 height 18
click at [266, 308] on input "Low stock notification" at bounding box center [259, 305] width 11 height 11
checkbox input "true"
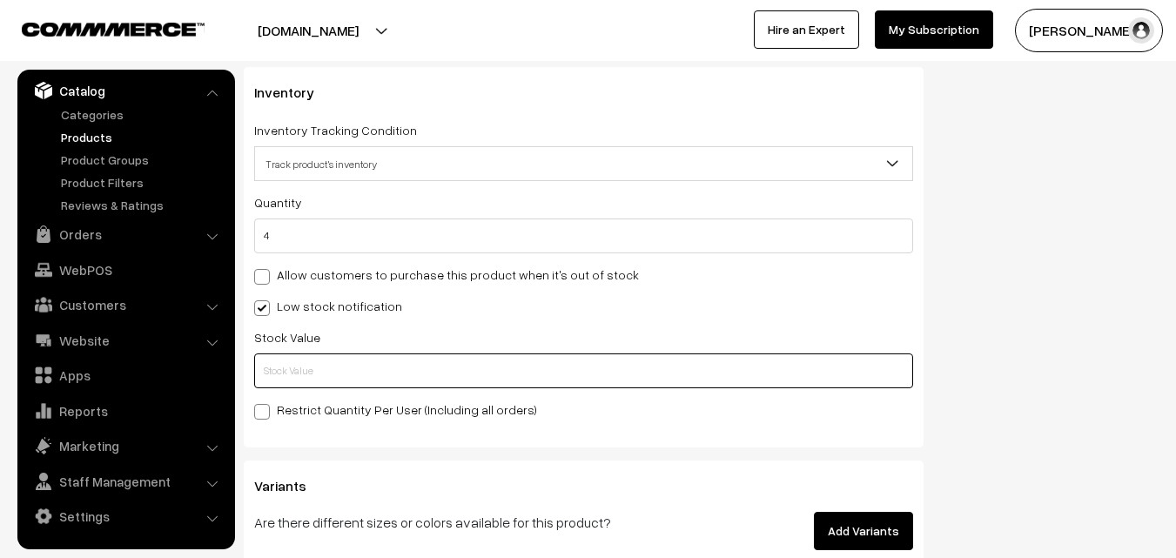
click at [308, 354] on input "text" at bounding box center [583, 371] width 659 height 35
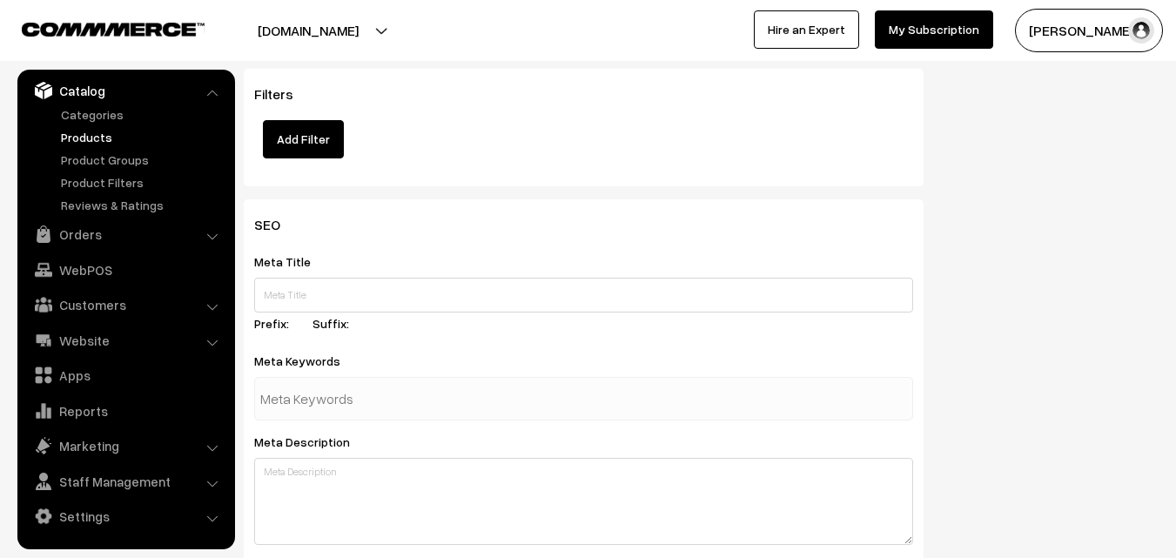
scroll to position [2592, 0]
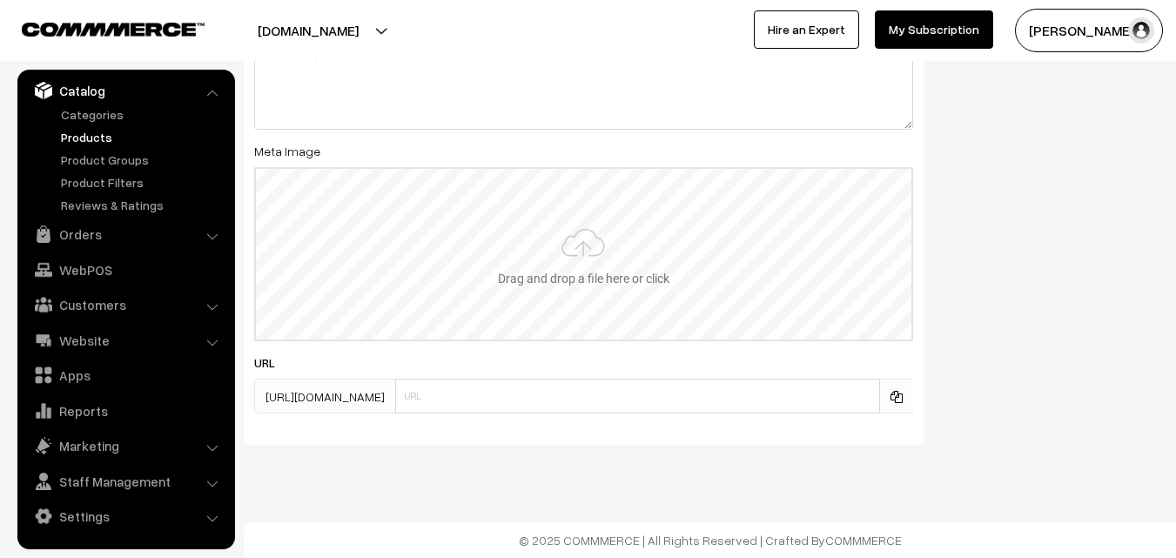
type input "2"
click at [583, 291] on input "file" at bounding box center [584, 254] width 656 height 171
type input "C:\fakepath\narayanpet-saree-va13030-oct.jpeg"
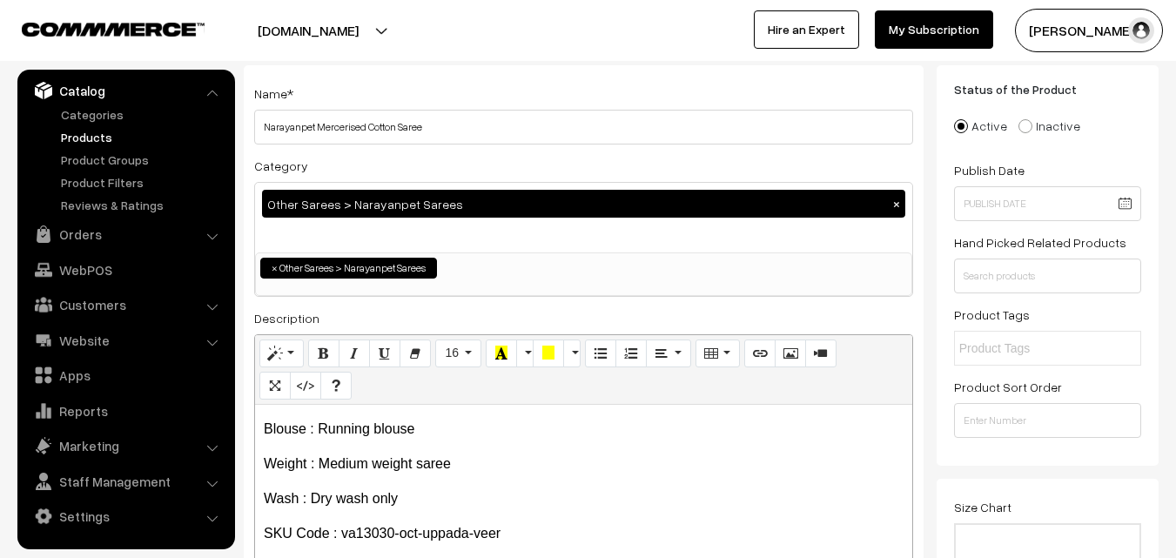
scroll to position [16, 0]
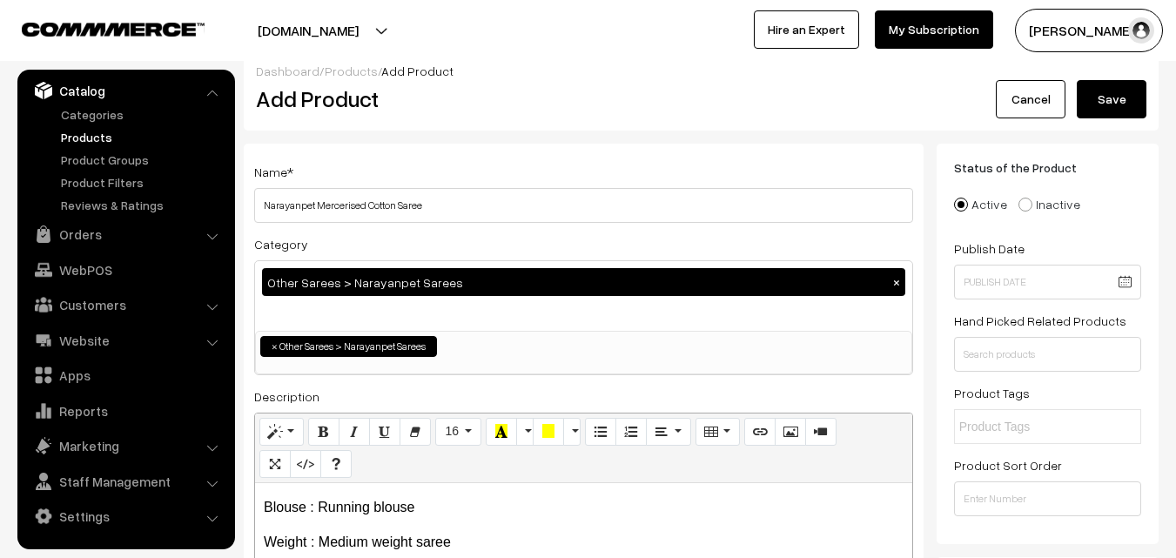
click at [1115, 104] on button "Save" at bounding box center [1112, 99] width 70 height 38
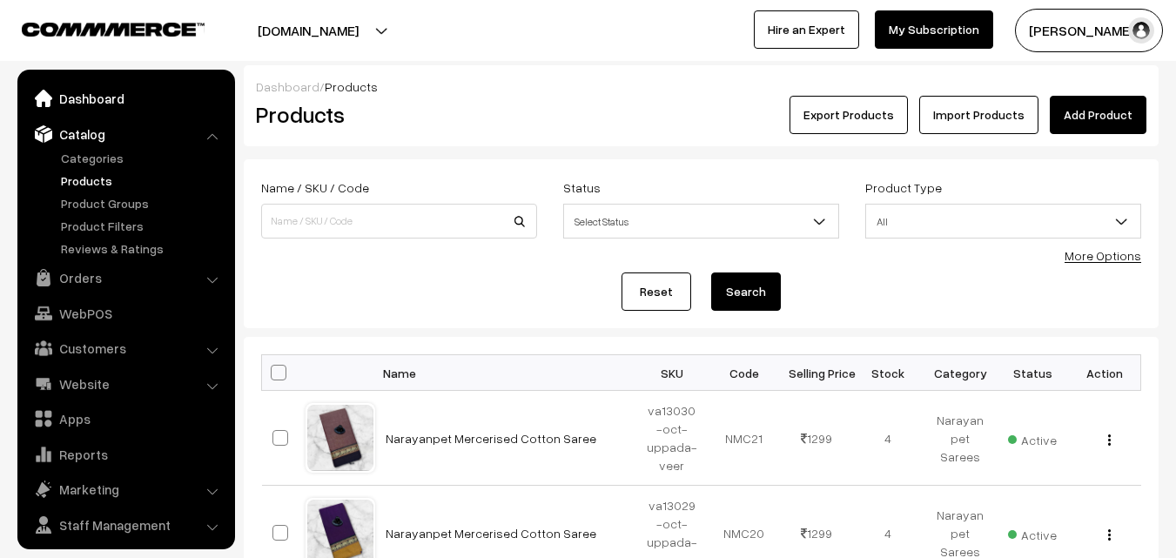
click at [79, 96] on link "Dashboard" at bounding box center [125, 98] width 207 height 31
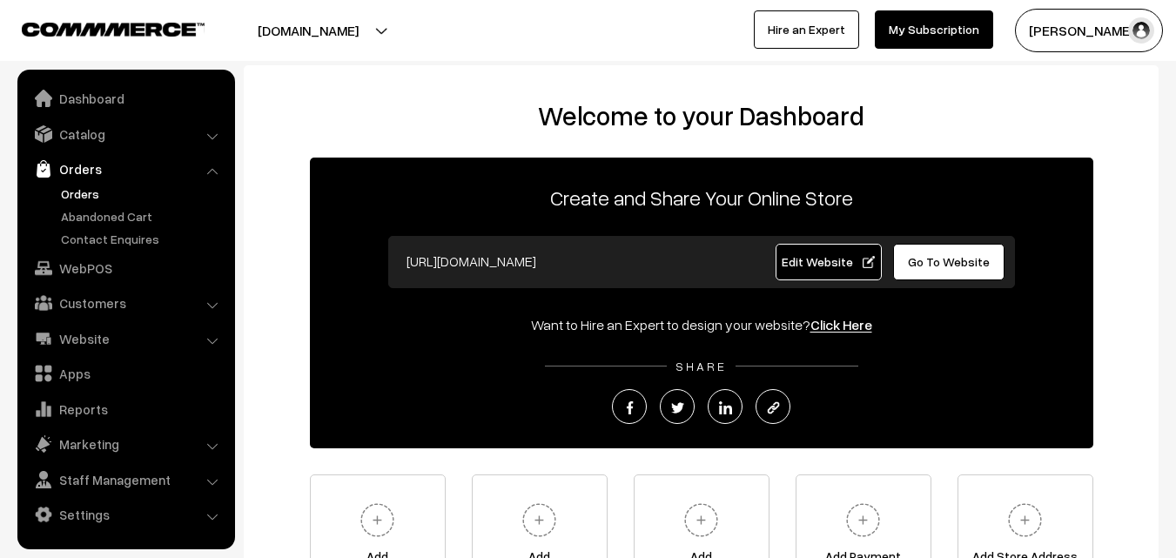
click at [82, 200] on link "Orders" at bounding box center [143, 194] width 172 height 18
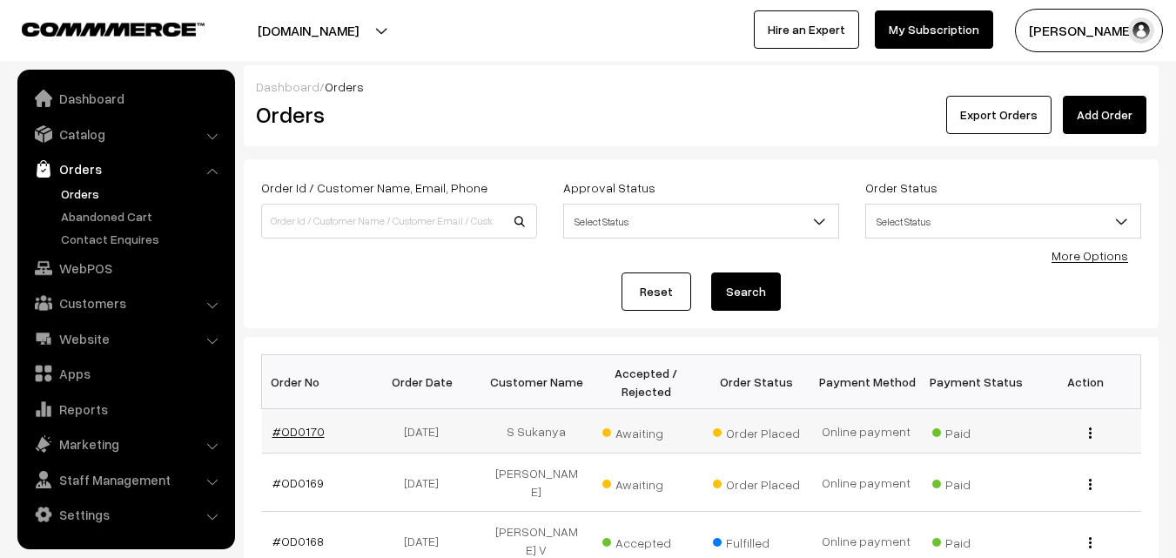
click at [303, 429] on link "#OD0170" at bounding box center [299, 431] width 52 height 15
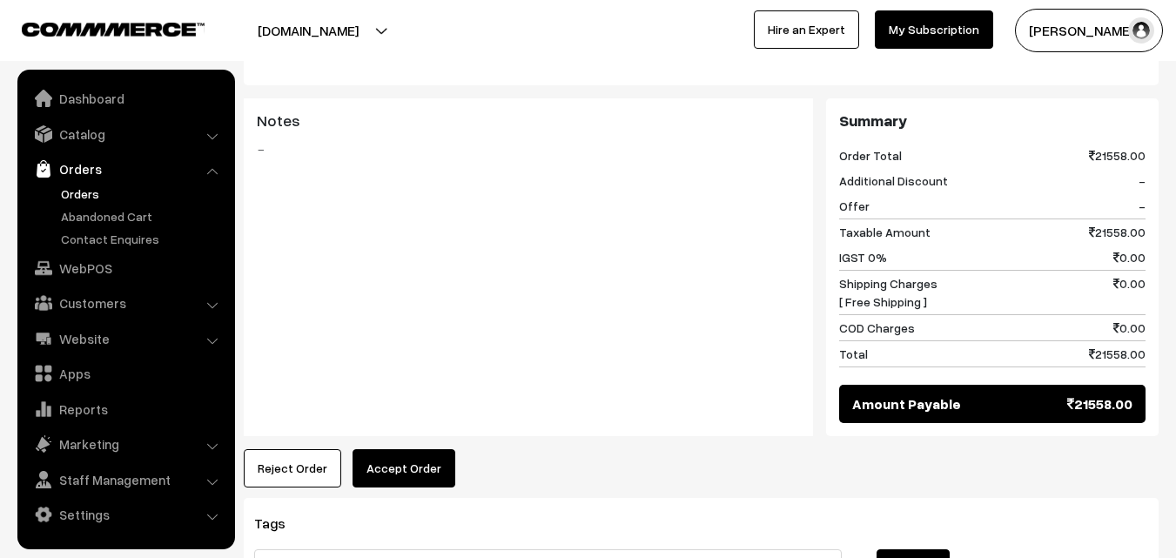
scroll to position [958, 0]
